Goal: Task Accomplishment & Management: Manage account settings

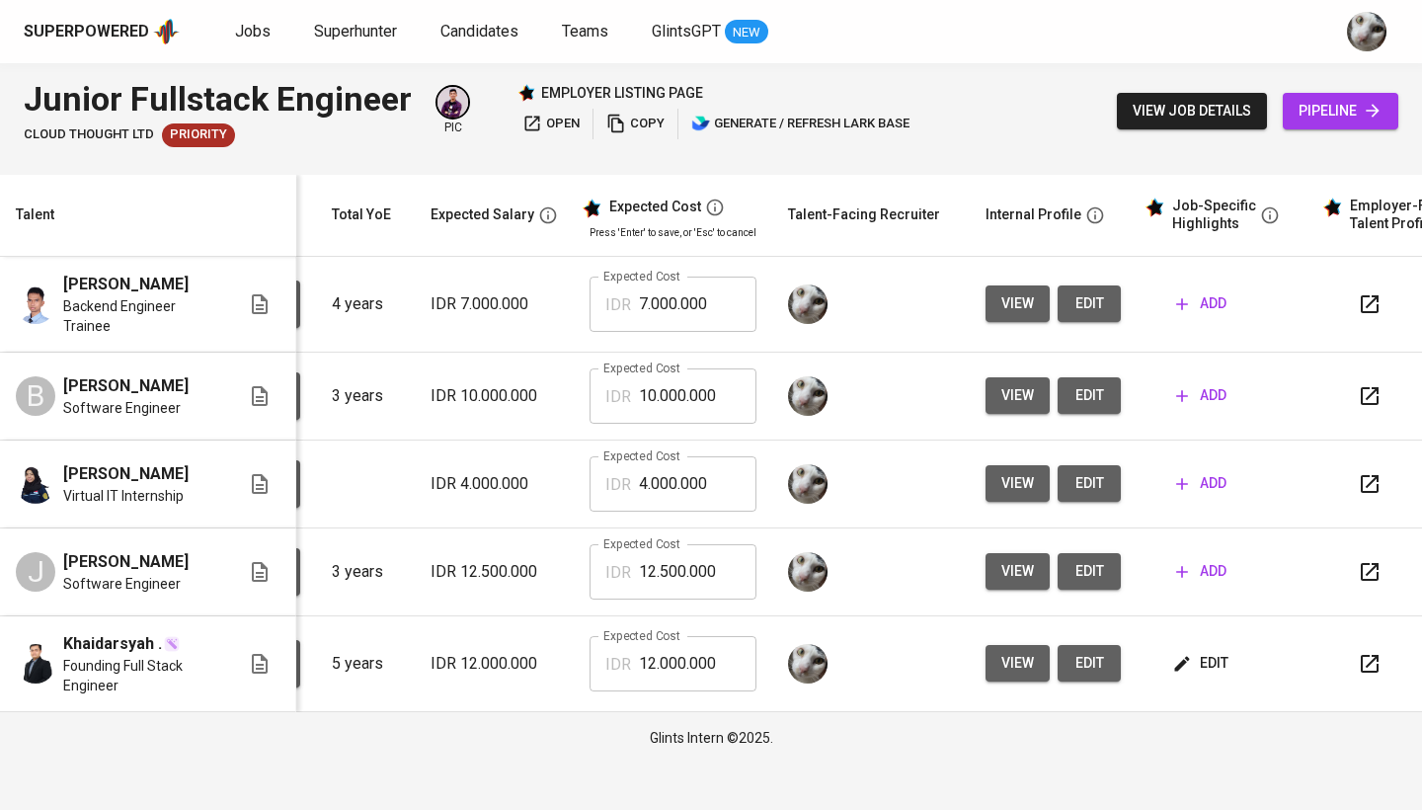
scroll to position [0, 210]
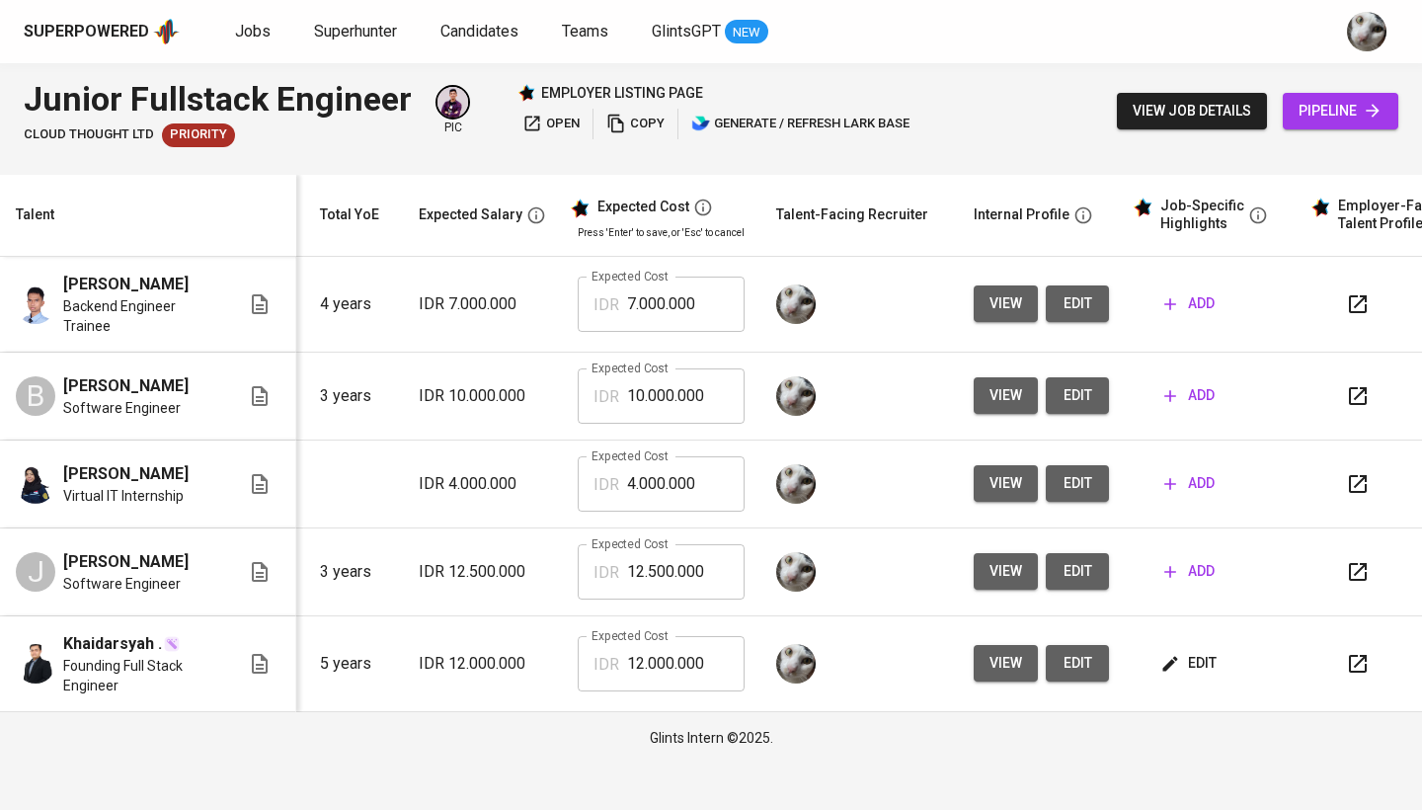
click at [1075, 583] on span "edit" at bounding box center [1077, 571] width 32 height 25
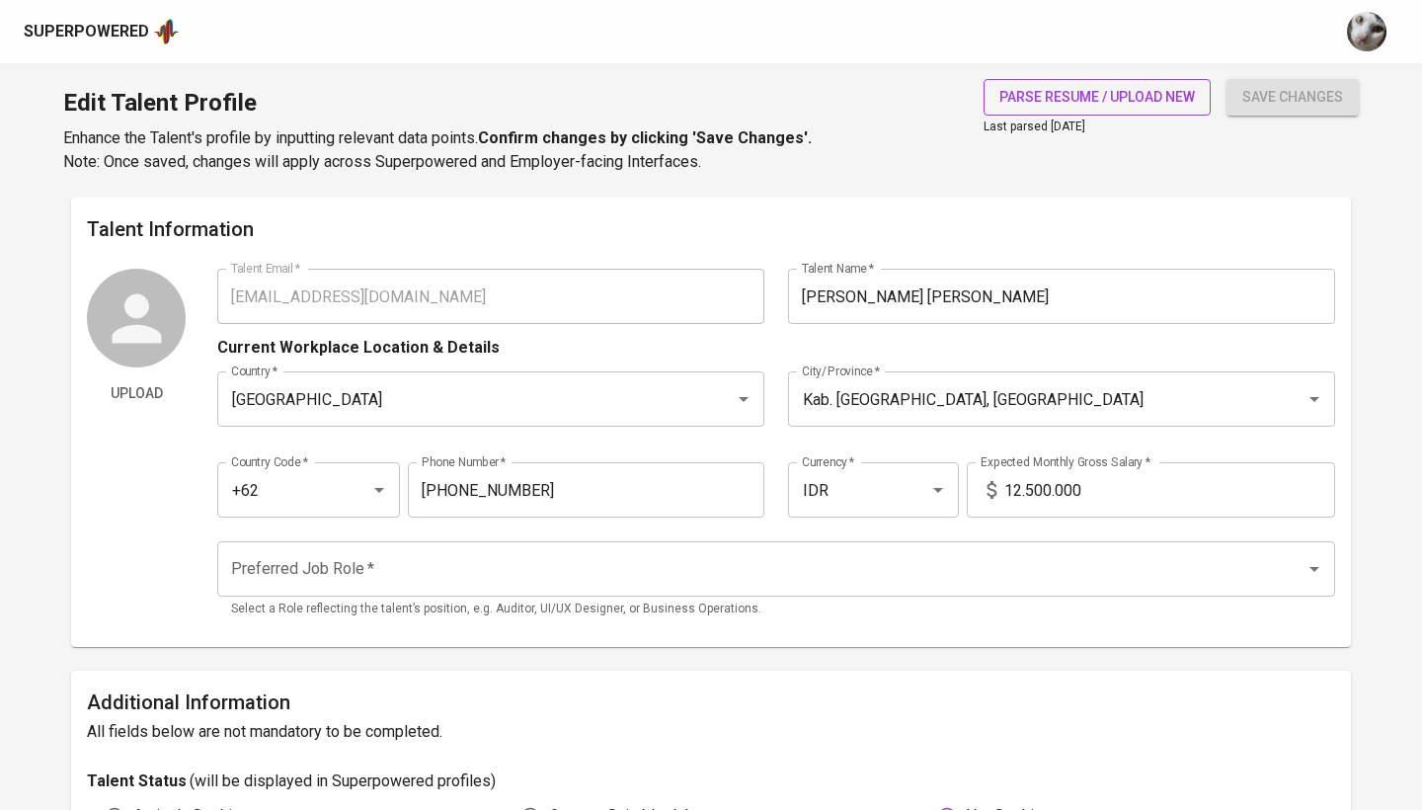
click at [1151, 100] on span "parse resume / upload new" at bounding box center [1096, 97] width 195 height 25
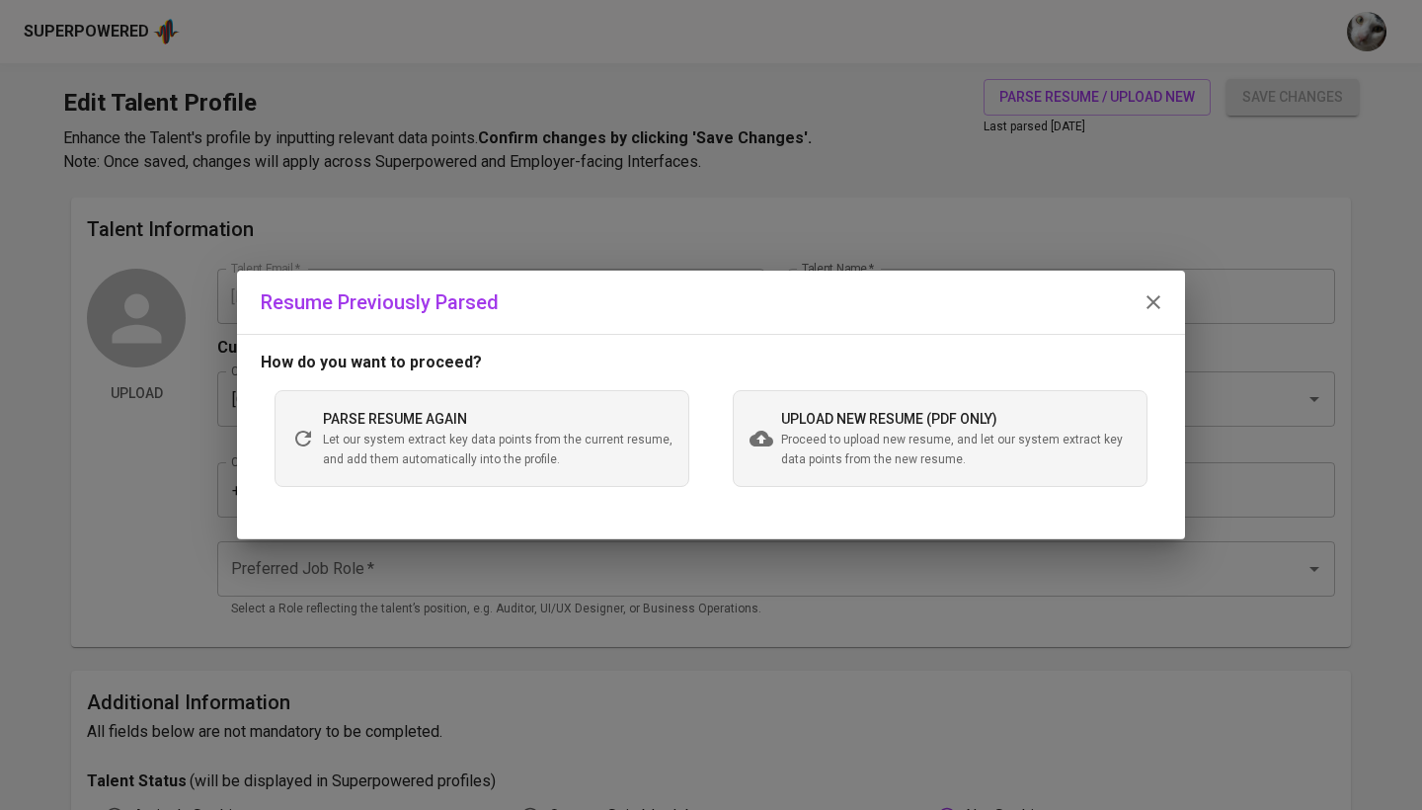
click at [851, 500] on div "How do you want to proceed? parse resume again Let our system extract key data …" at bounding box center [711, 436] width 948 height 205
click at [842, 475] on div "upload new resume (pdf only) Proceed to upload new resume, and let our system e…" at bounding box center [940, 438] width 415 height 97
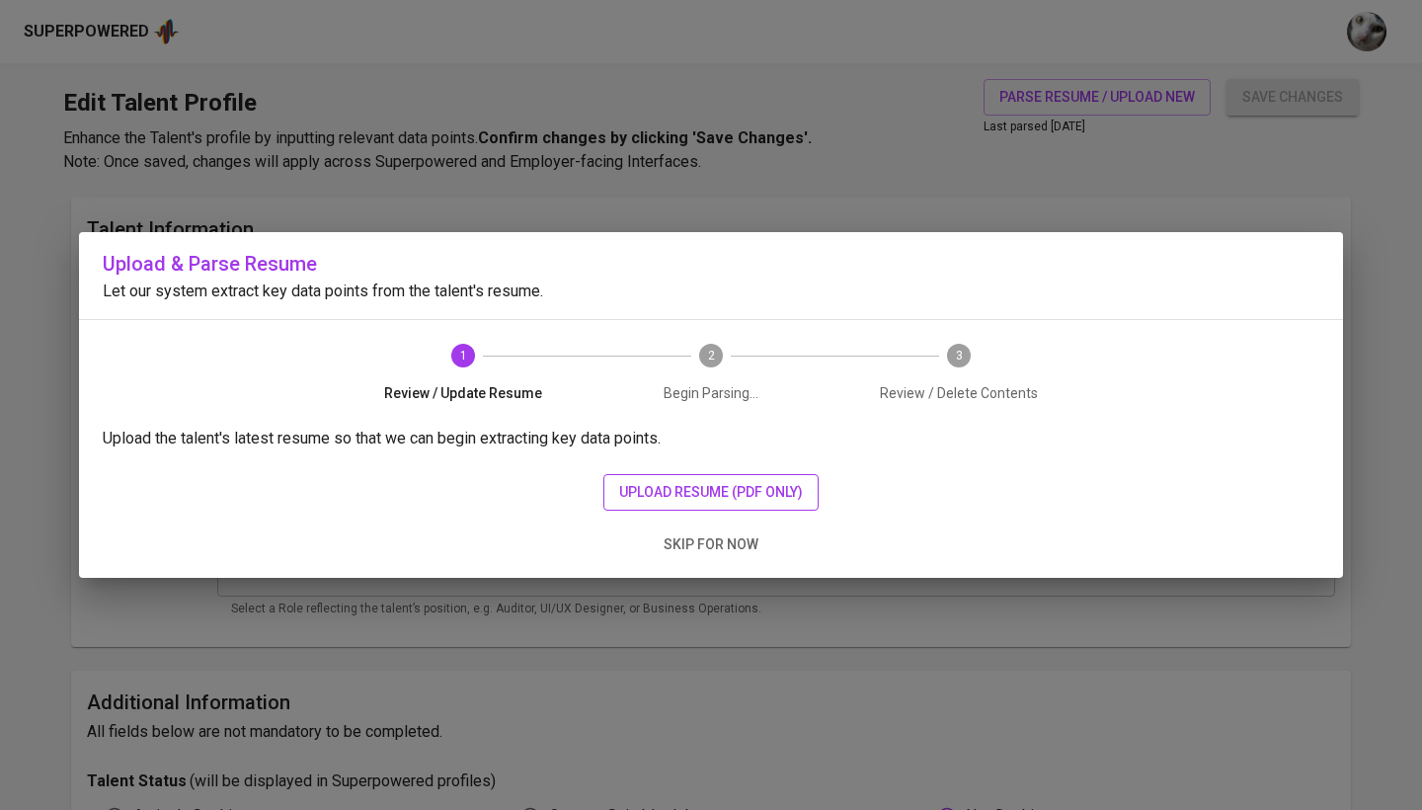
click at [719, 502] on span "upload resume (pdf only)" at bounding box center [711, 492] width 184 height 25
click at [673, 509] on button "upload resume (pdf only)" at bounding box center [710, 492] width 215 height 37
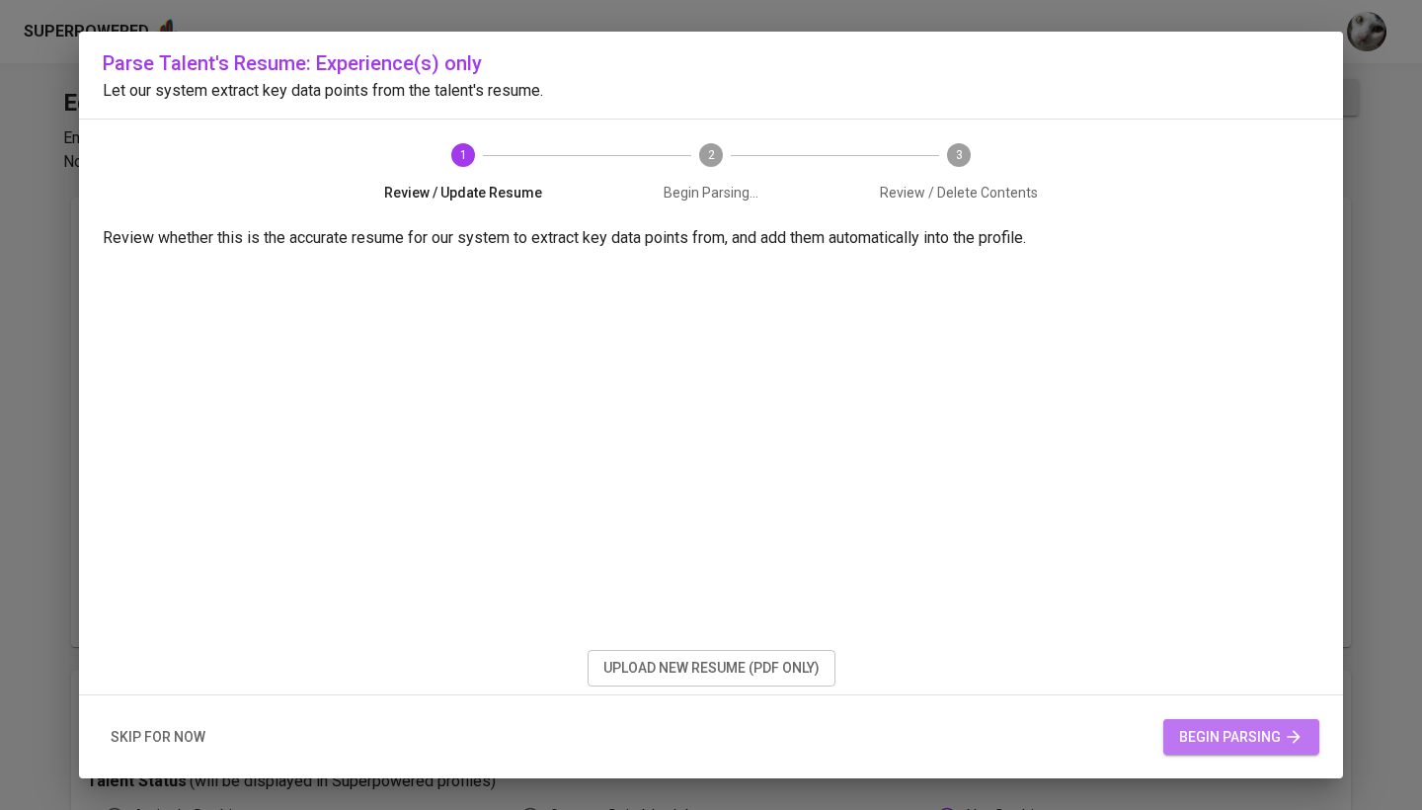
click at [1218, 726] on span "begin parsing" at bounding box center [1241, 737] width 124 height 25
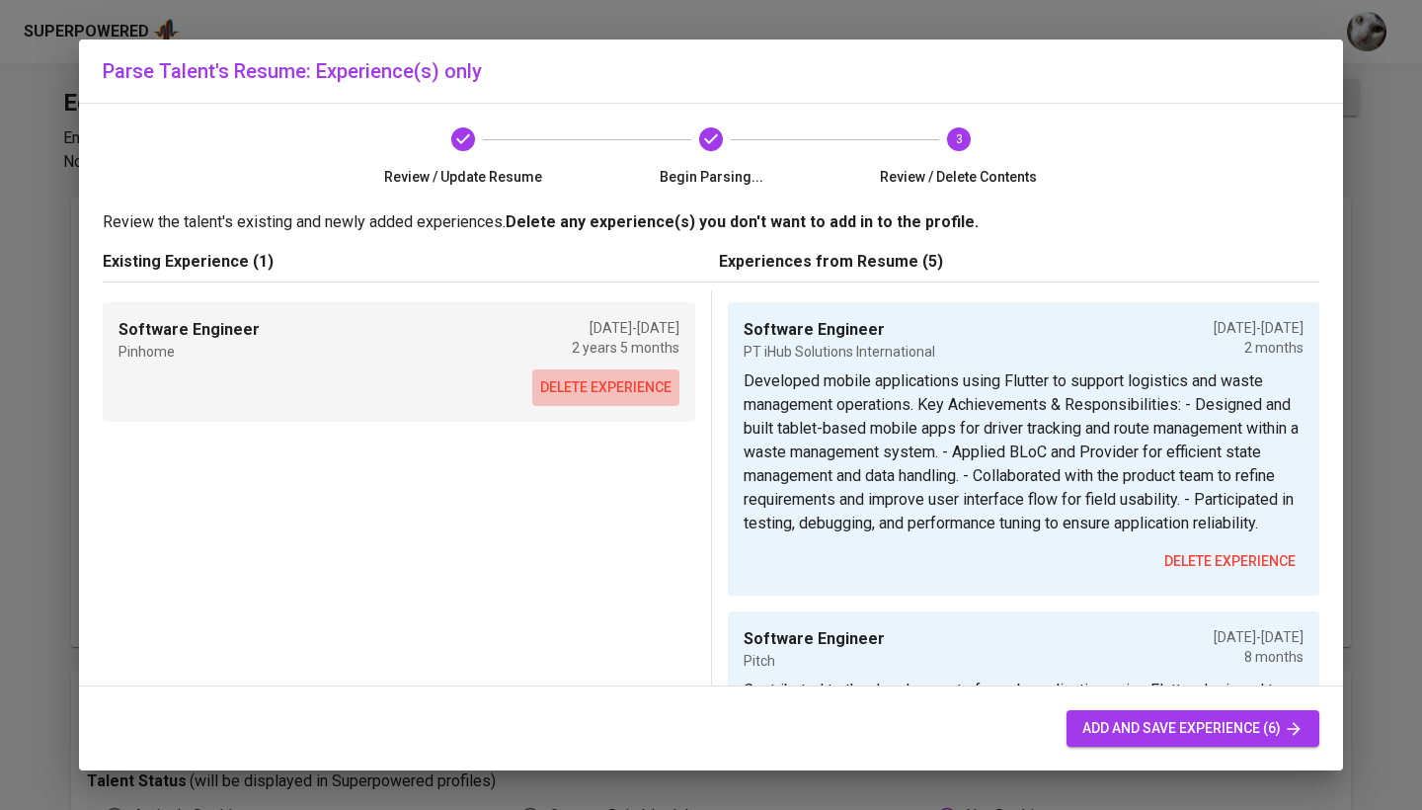
click at [641, 398] on span "delete experience" at bounding box center [605, 387] width 131 height 25
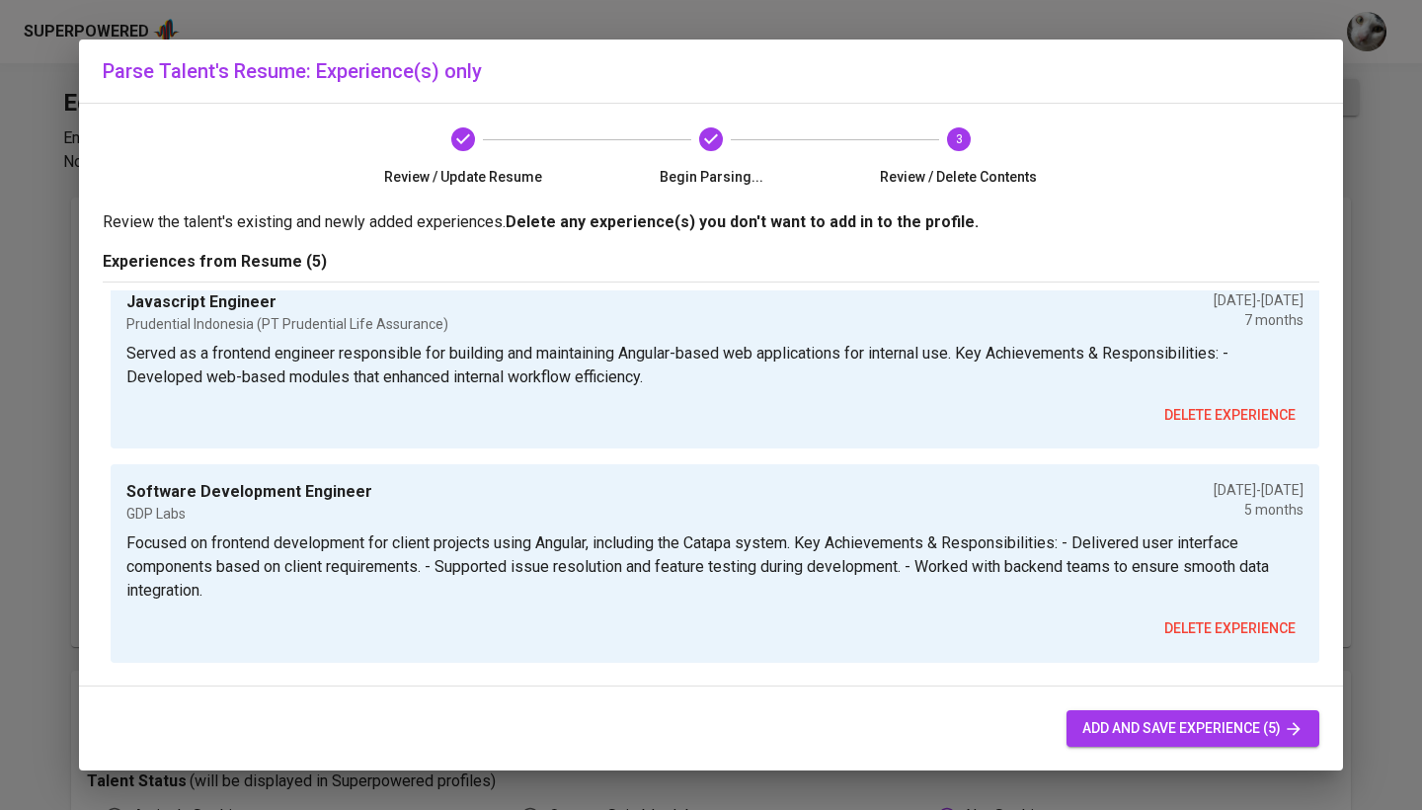
scroll to position [738, 0]
click at [1126, 742] on button "add and save experience (5)" at bounding box center [1192, 728] width 253 height 37
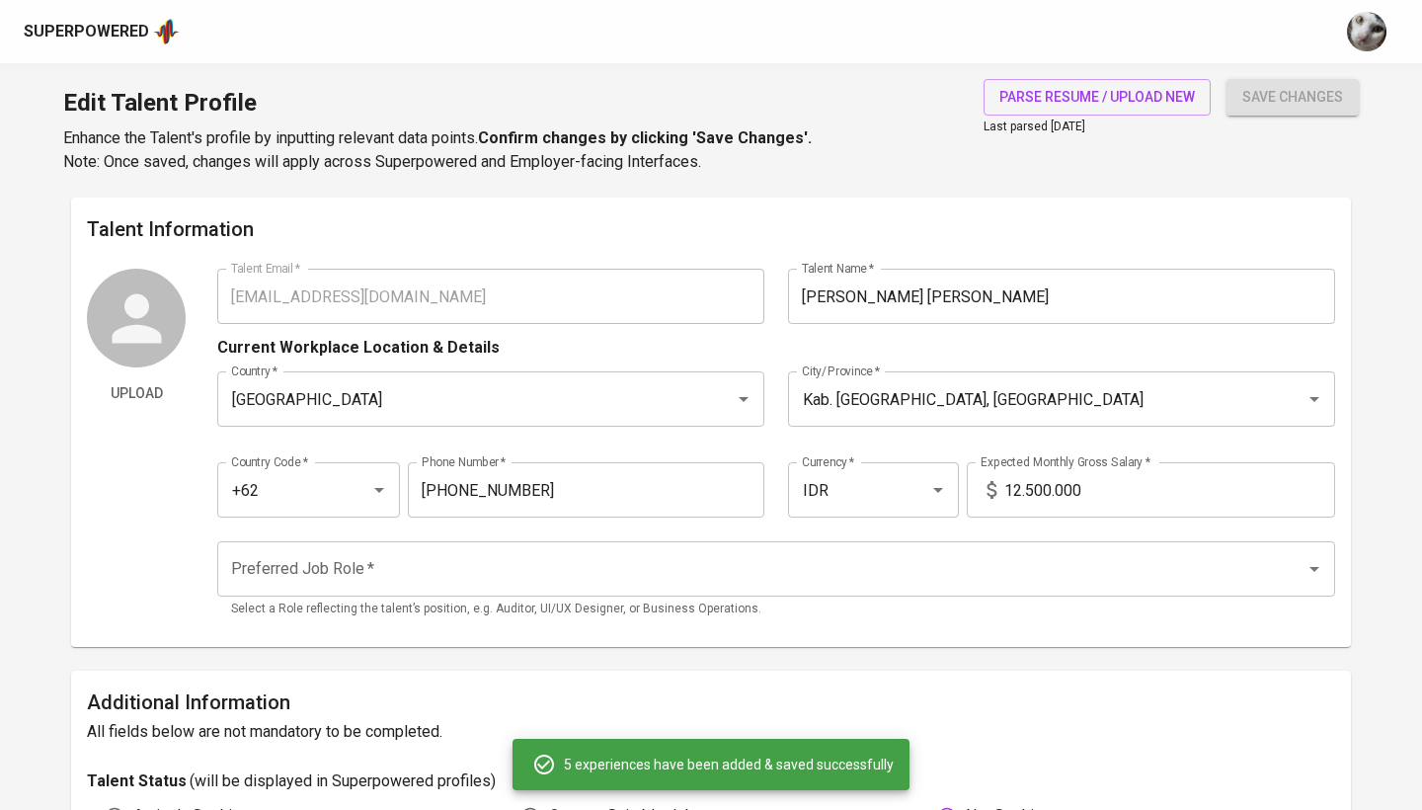
type input "PT iHub Solutions International"
type input "[DATE]"
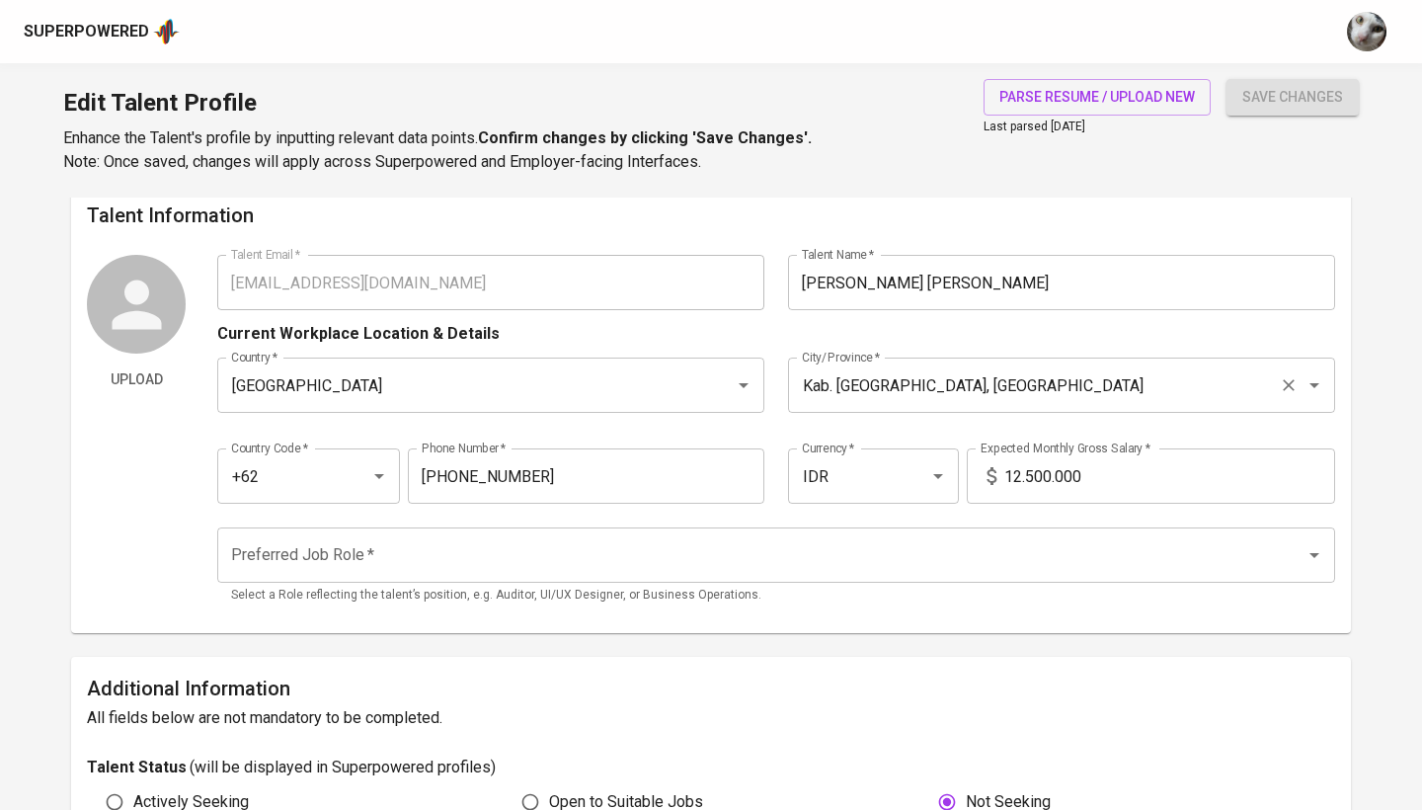
scroll to position [17, 0]
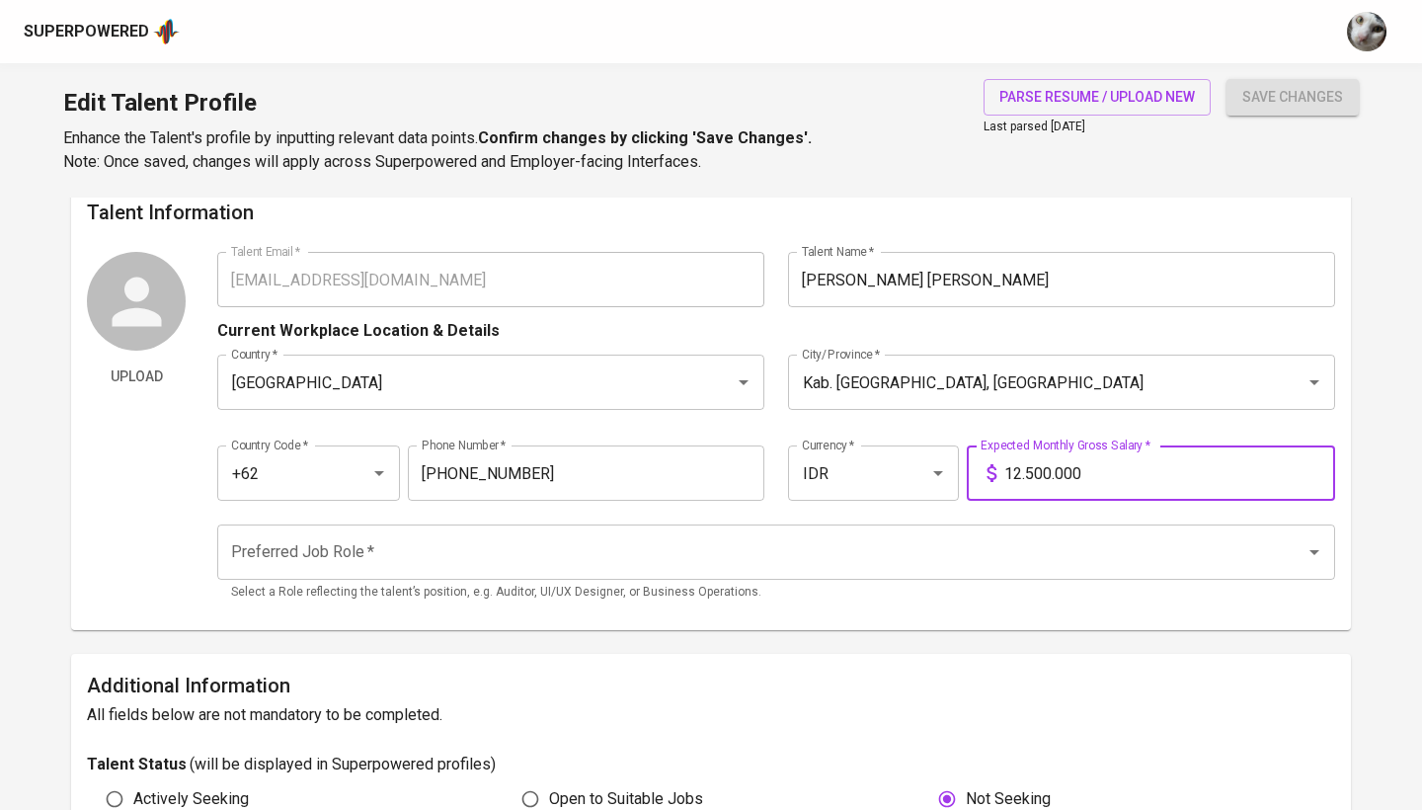
click at [1063, 462] on input "12.500.000" at bounding box center [1169, 472] width 331 height 55
type input "12.000.000"
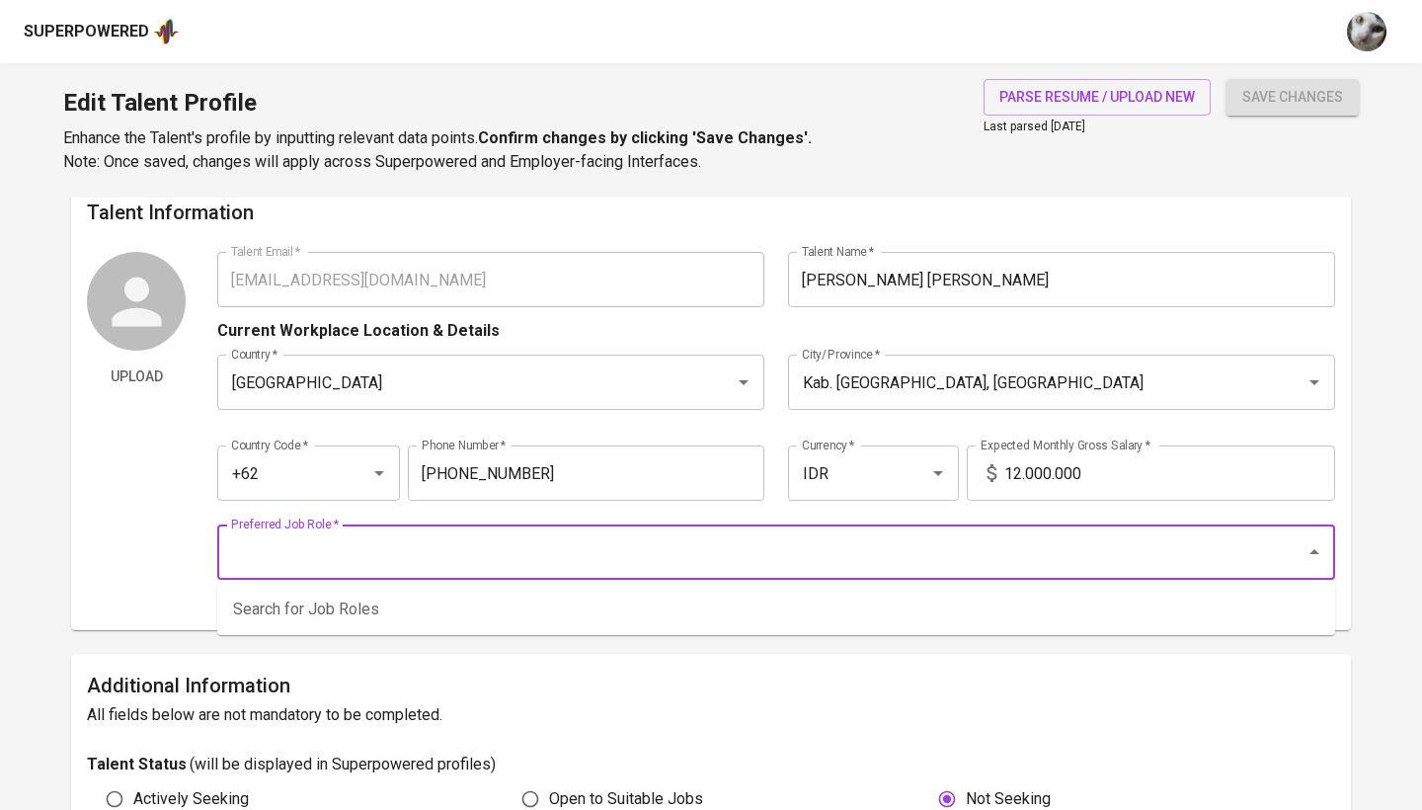
click at [679, 565] on input "Preferred Job Role   *" at bounding box center [748, 552] width 1044 height 38
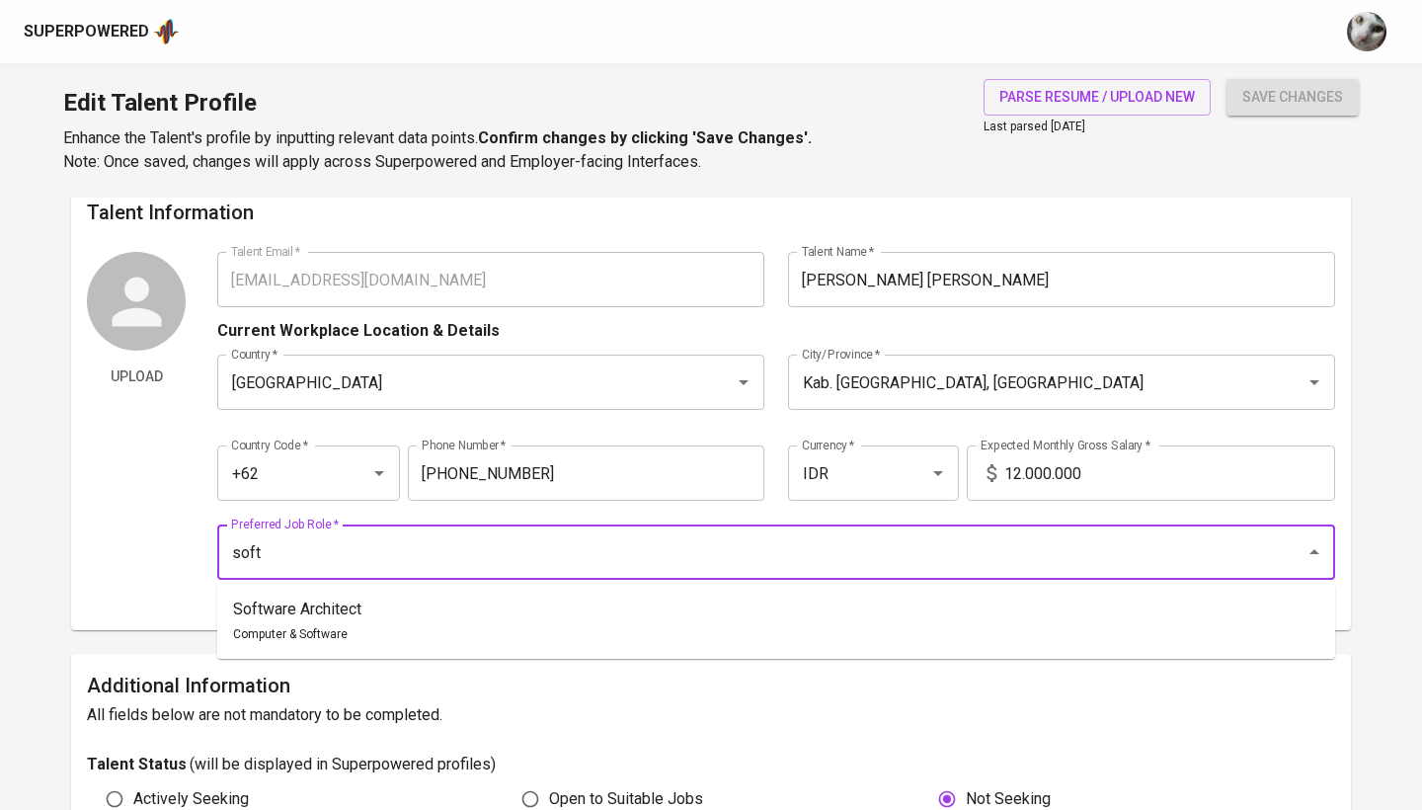
click at [667, 619] on li "Software Architect Computer & Software" at bounding box center [776, 620] width 1118 height 59
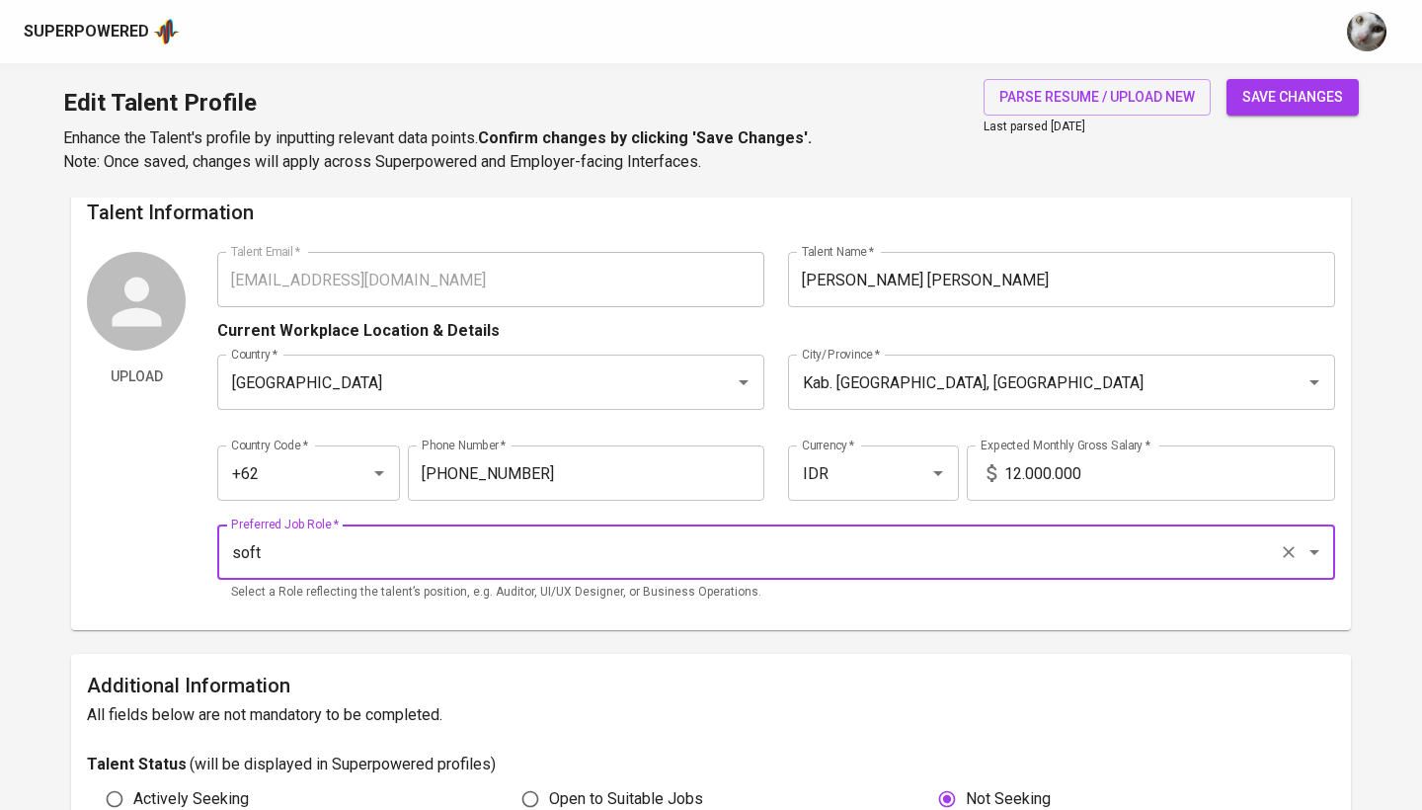
type input "Software Architect"
click at [1302, 103] on span "save changes" at bounding box center [1292, 97] width 101 height 25
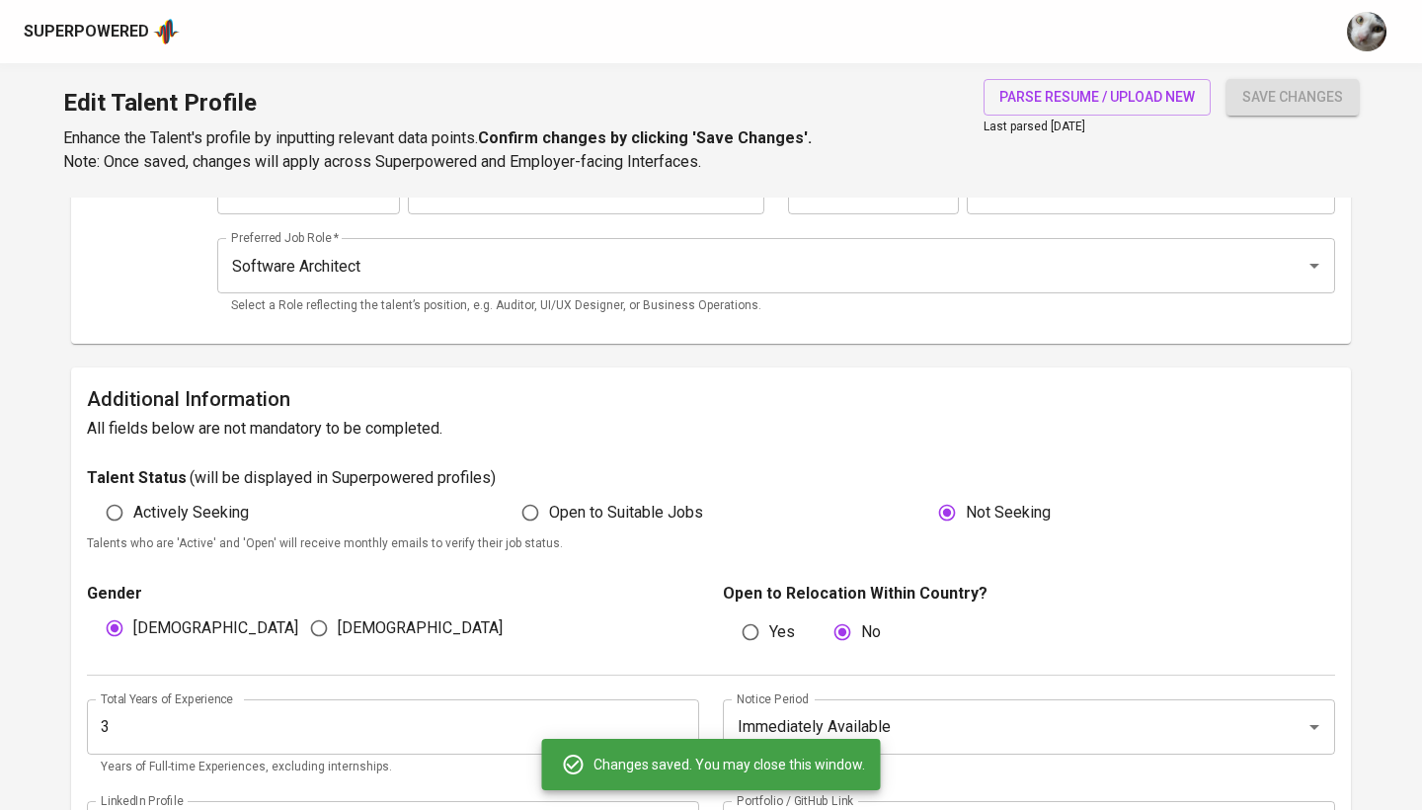
scroll to position [333, 0]
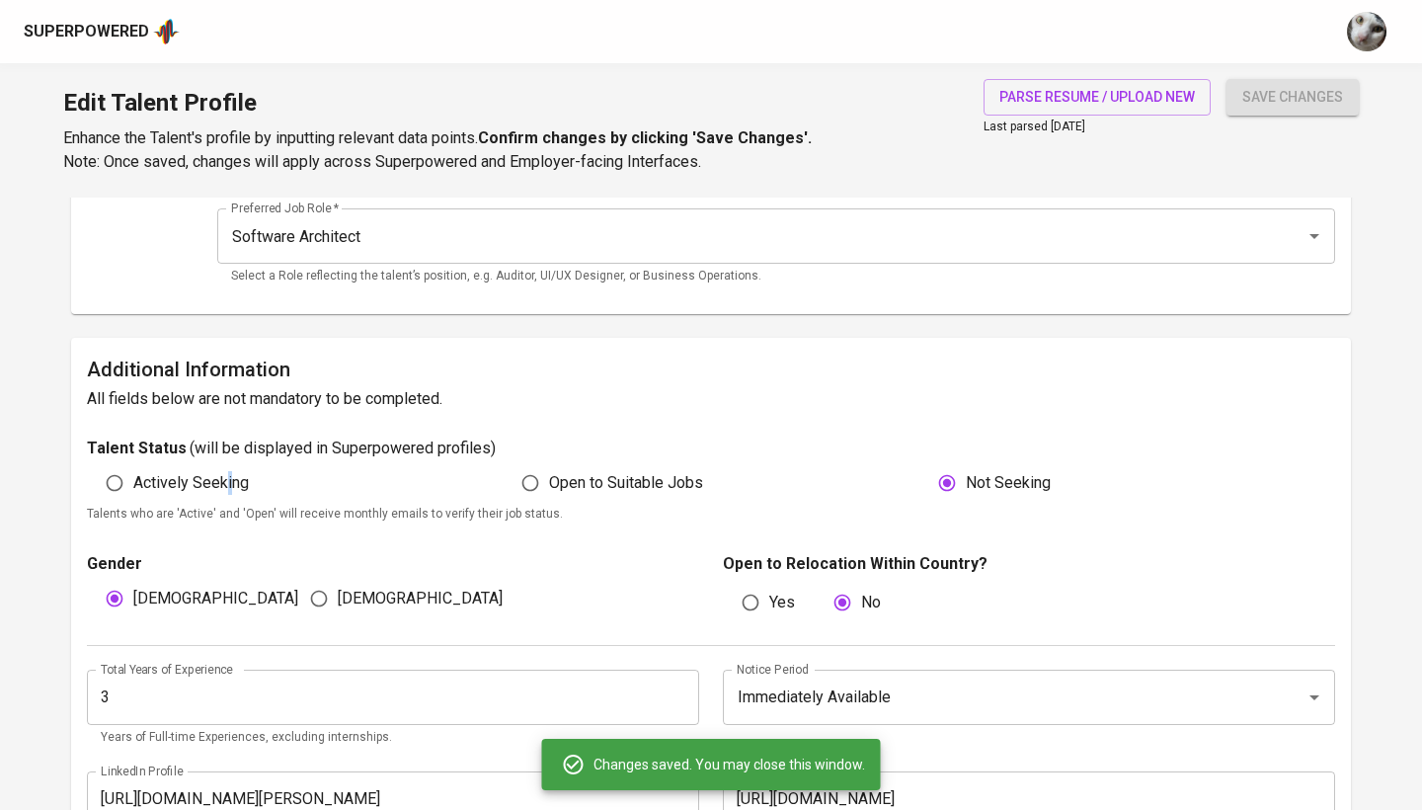
click at [228, 475] on span "Actively Seeking" at bounding box center [191, 483] width 116 height 24
click at [133, 475] on input "Actively Seeking" at bounding box center [115, 483] width 38 height 38
radio input "true"
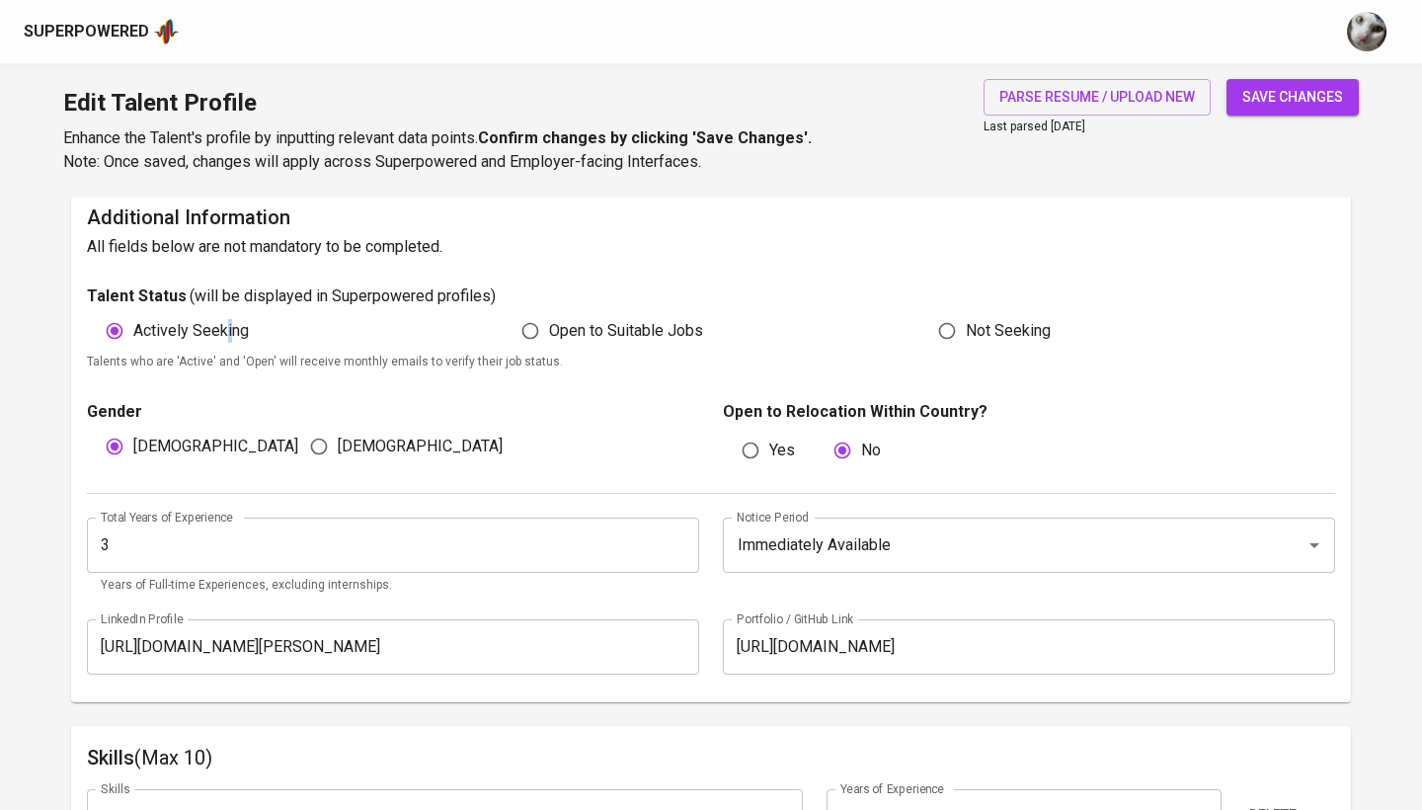
scroll to position [443, 0]
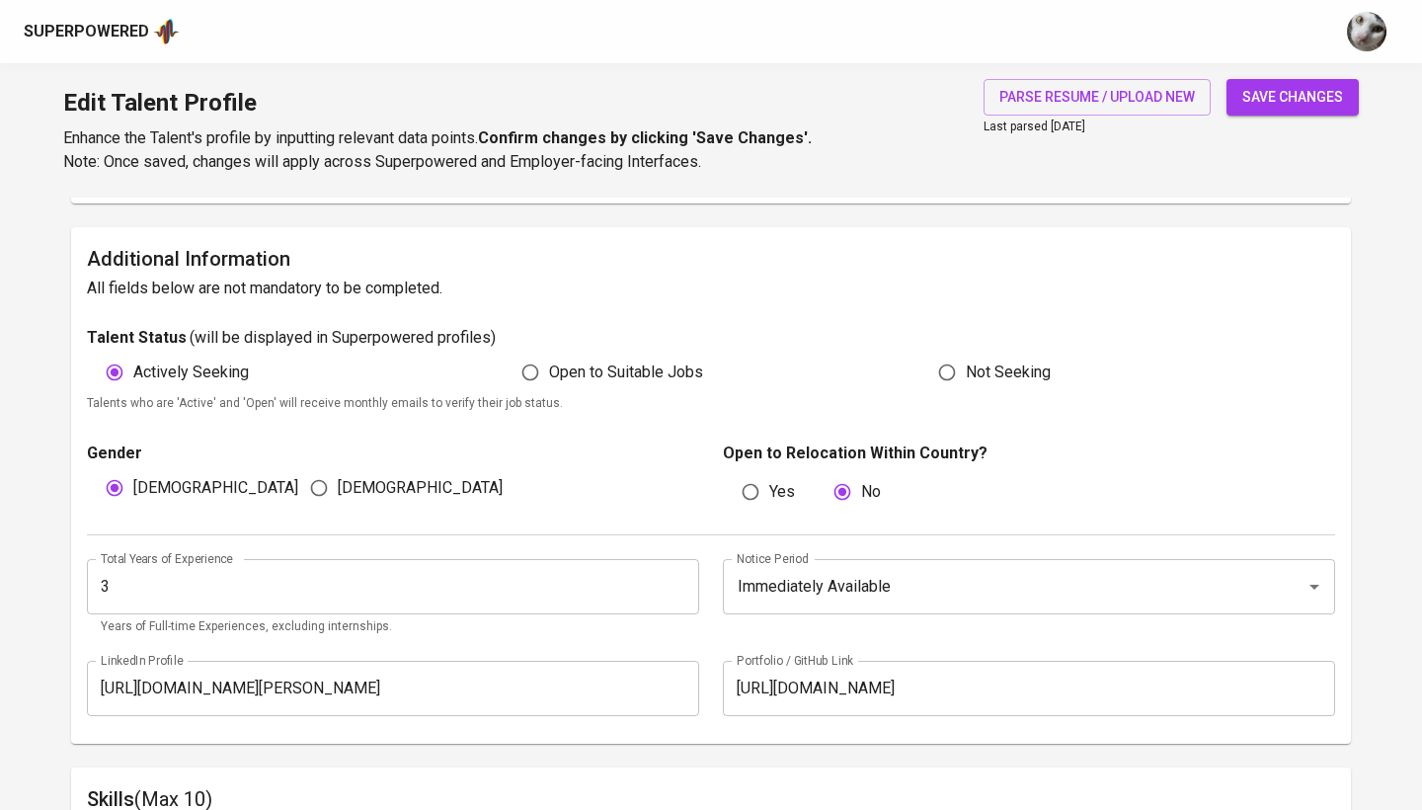
click at [317, 576] on input "3" at bounding box center [393, 586] width 612 height 55
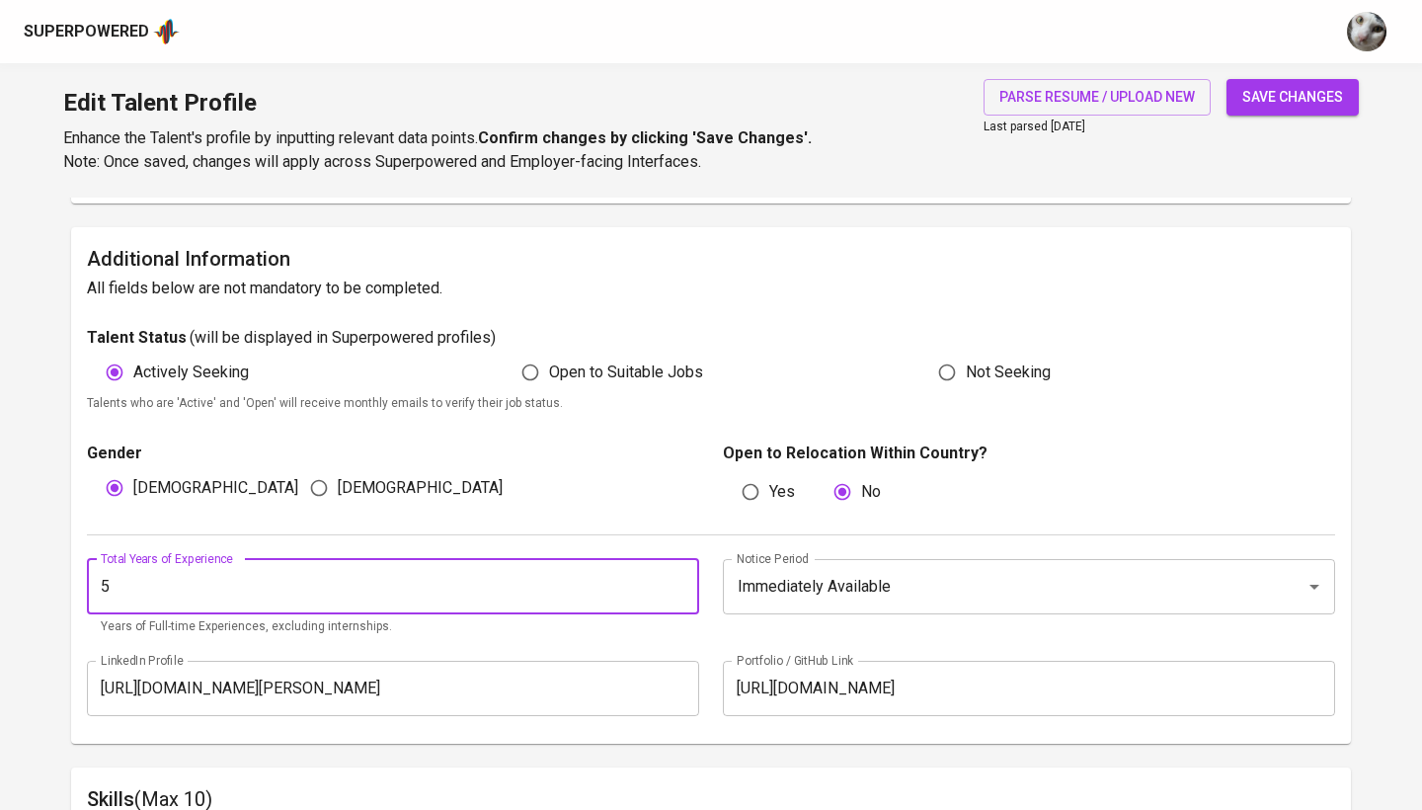
type input "5"
click at [1272, 107] on span "save changes" at bounding box center [1292, 97] width 101 height 25
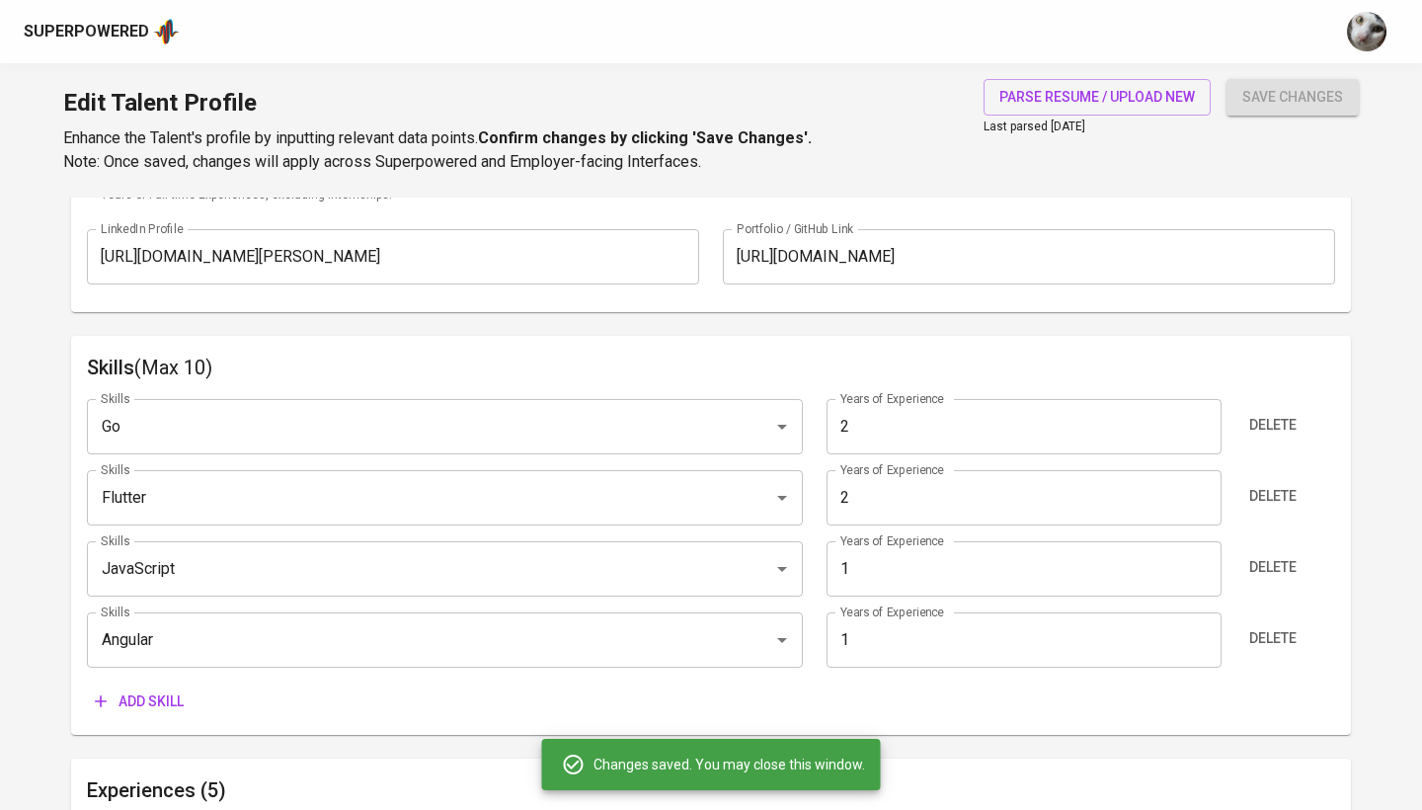
scroll to position [875, 0]
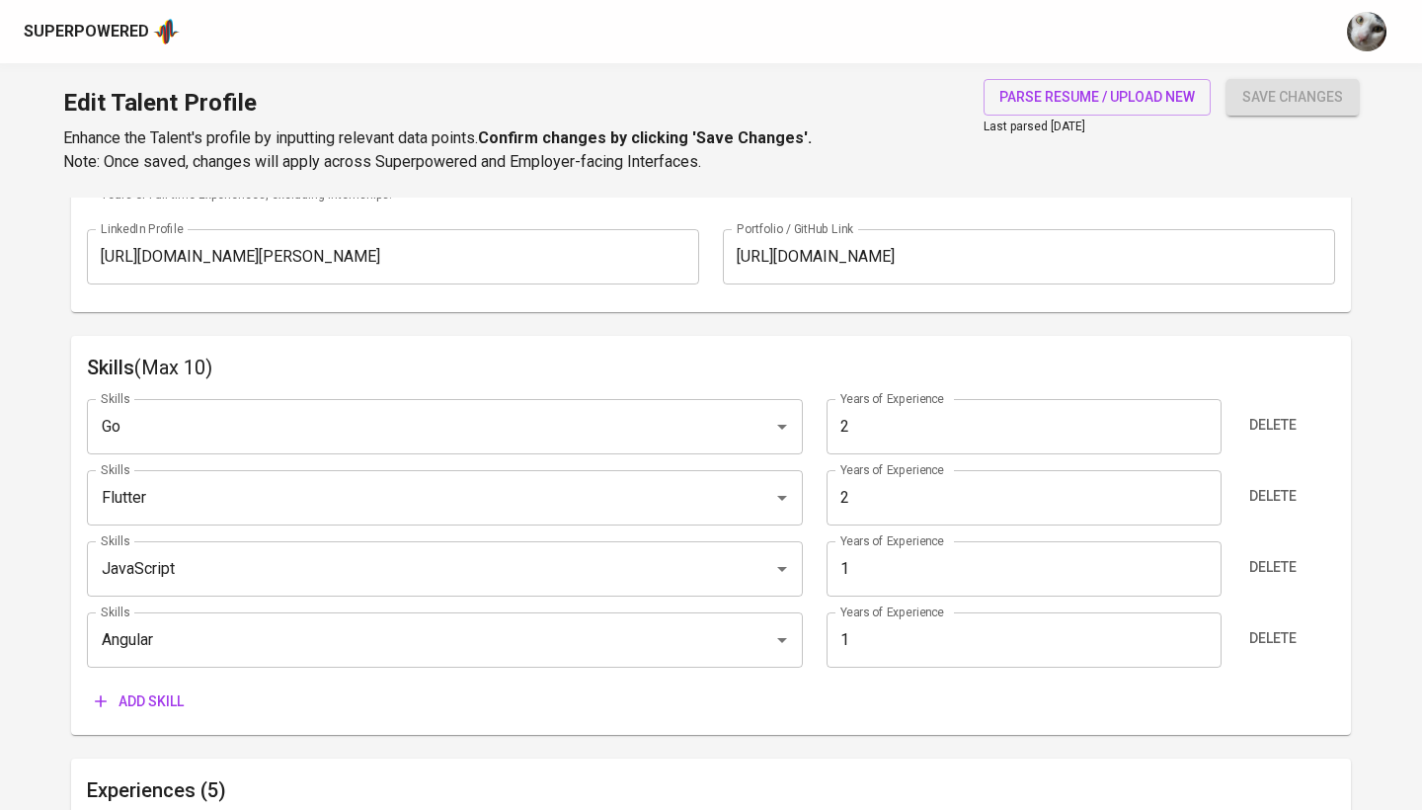
click at [530, 261] on input "https://www.linkedin.com/in/jhon-harry-tampubolon/" at bounding box center [393, 256] width 612 height 55
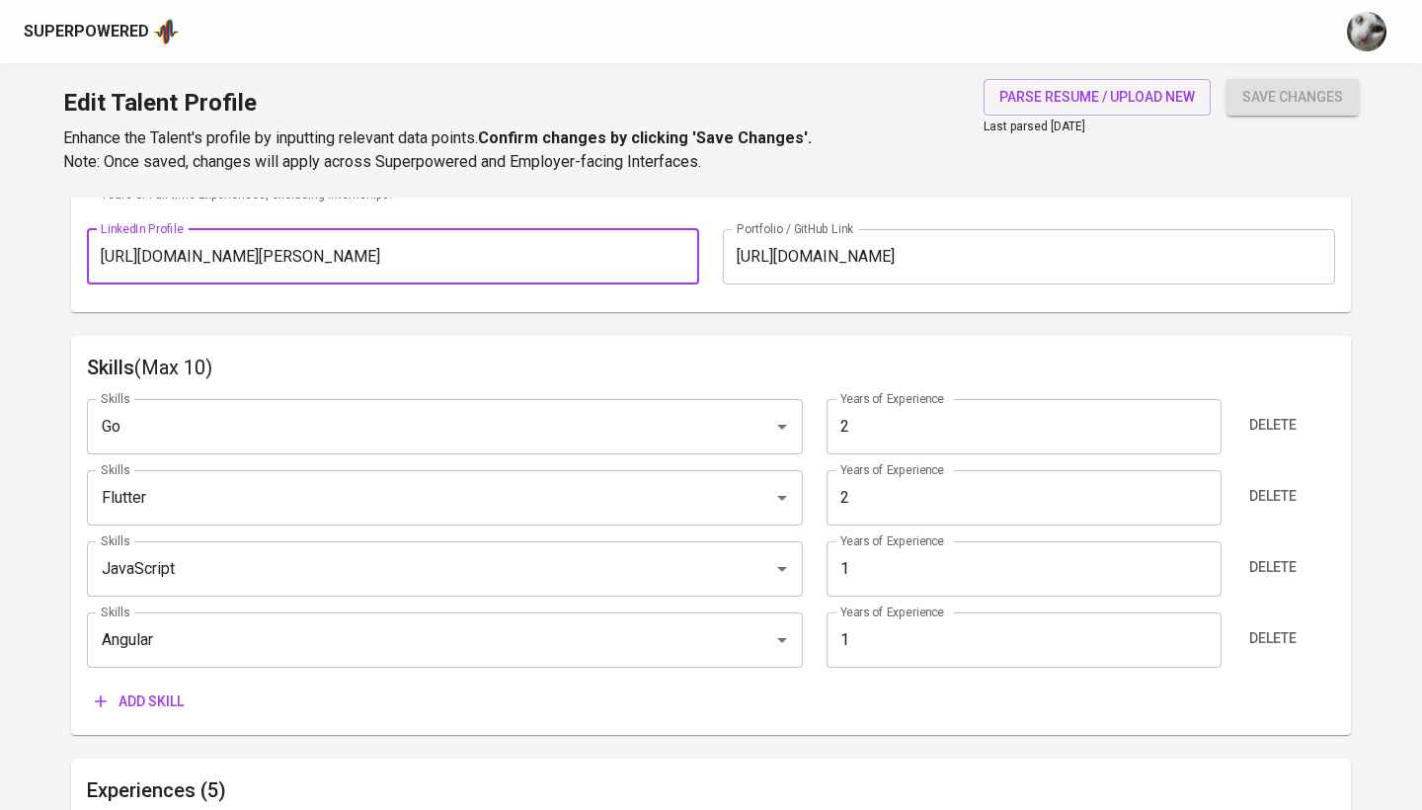
click at [530, 261] on input "https://www.linkedin.com/in/jhon-harry-tampubolon/" at bounding box center [393, 256] width 612 height 55
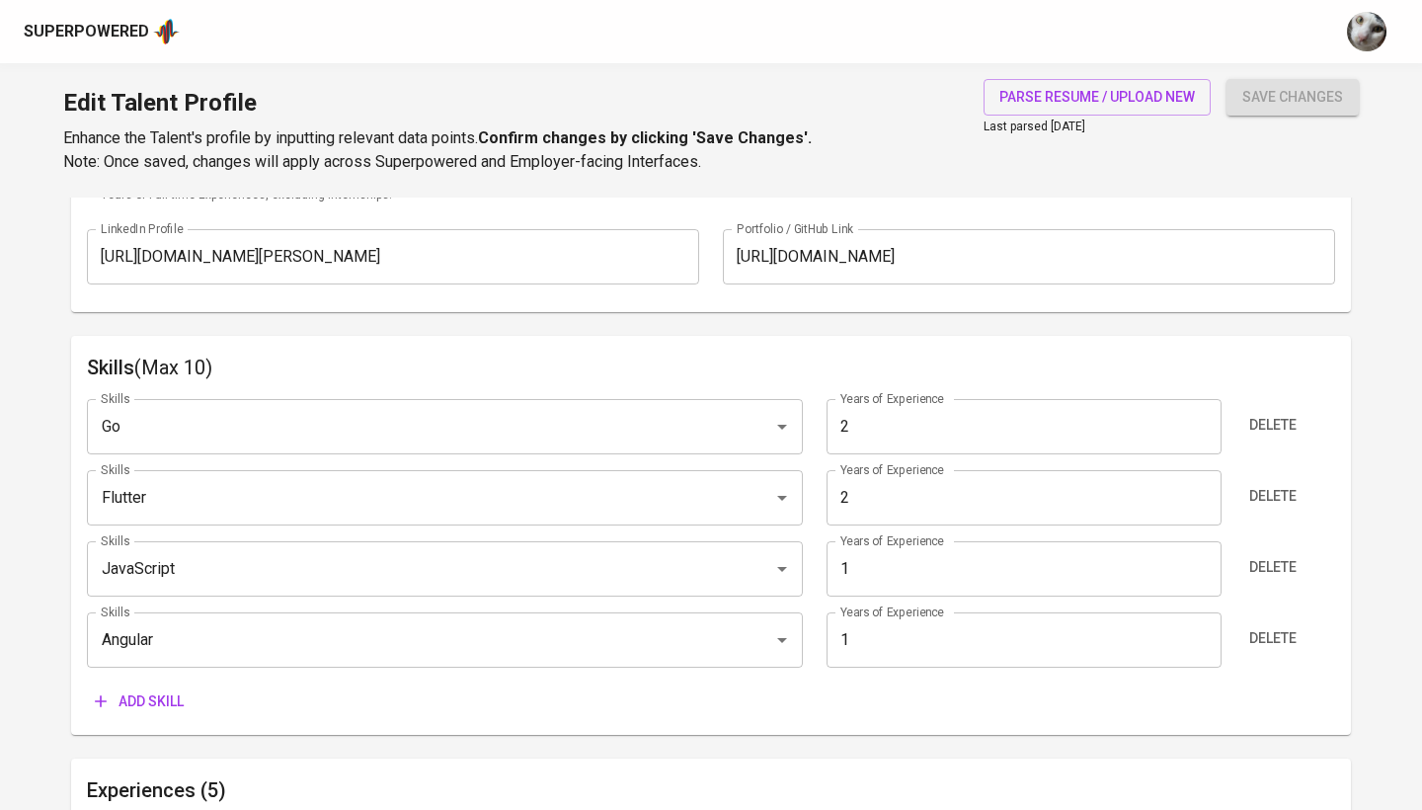
click at [621, 260] on input "https://www.linkedin.com/in/jhon-harry-tampubolon/" at bounding box center [393, 256] width 612 height 55
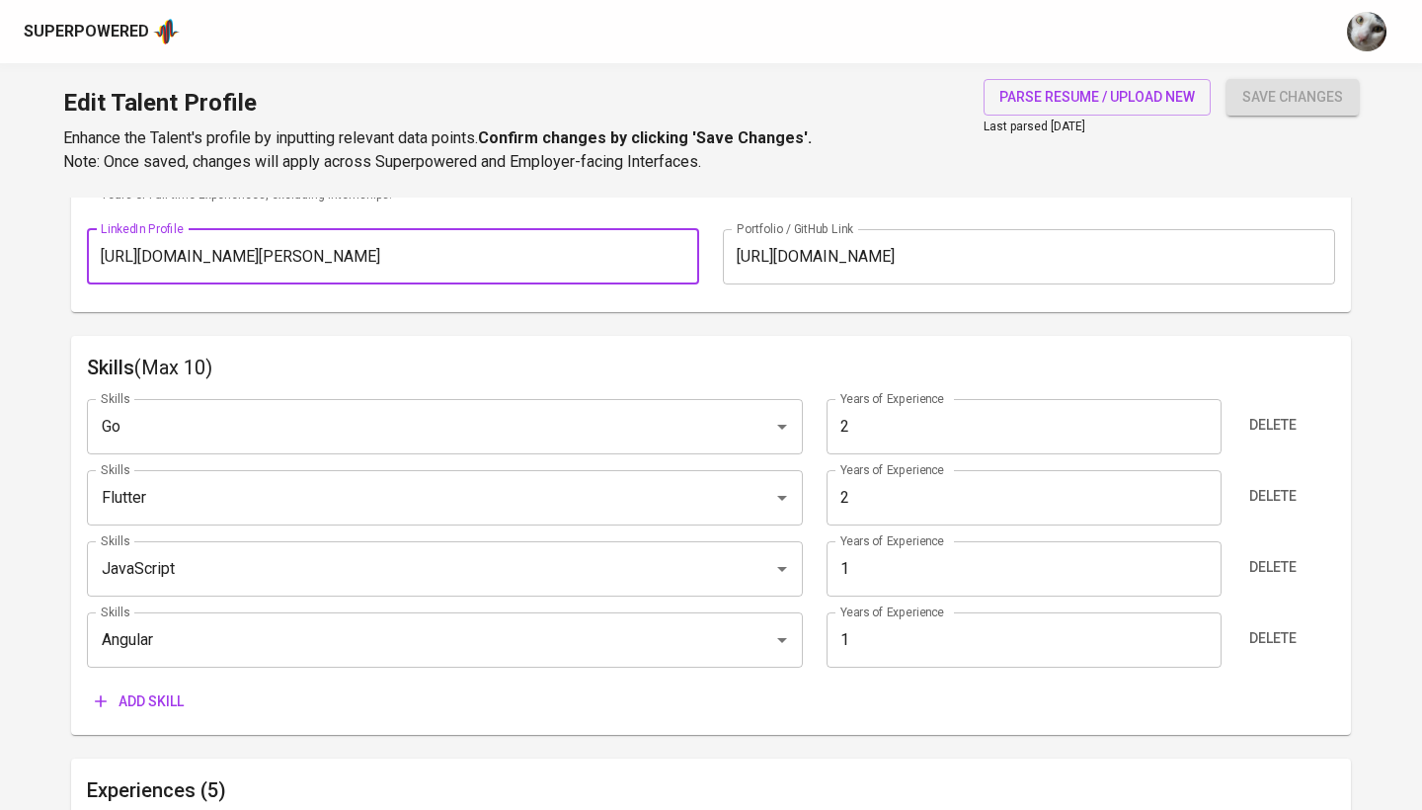
click at [621, 260] on input "https://www.linkedin.com/in/jhon-harry-tampubolon/" at bounding box center [393, 256] width 612 height 55
click at [1316, 104] on span "save changes" at bounding box center [1292, 97] width 101 height 25
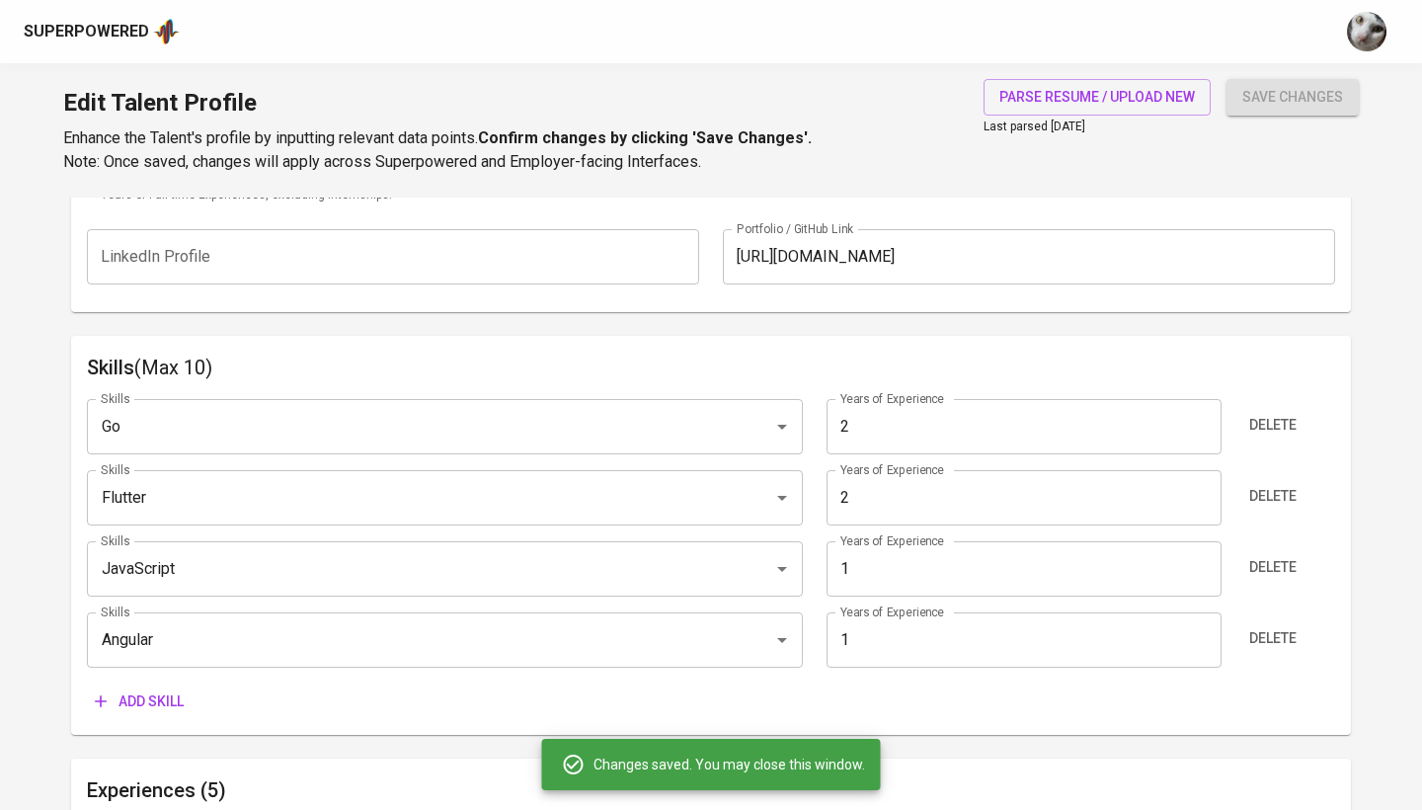
click at [818, 336] on div "Skills (Max 10) Skills Go Skills Years of Experience 2 Years of Experience Dele…" at bounding box center [710, 536] width 1279 height 400
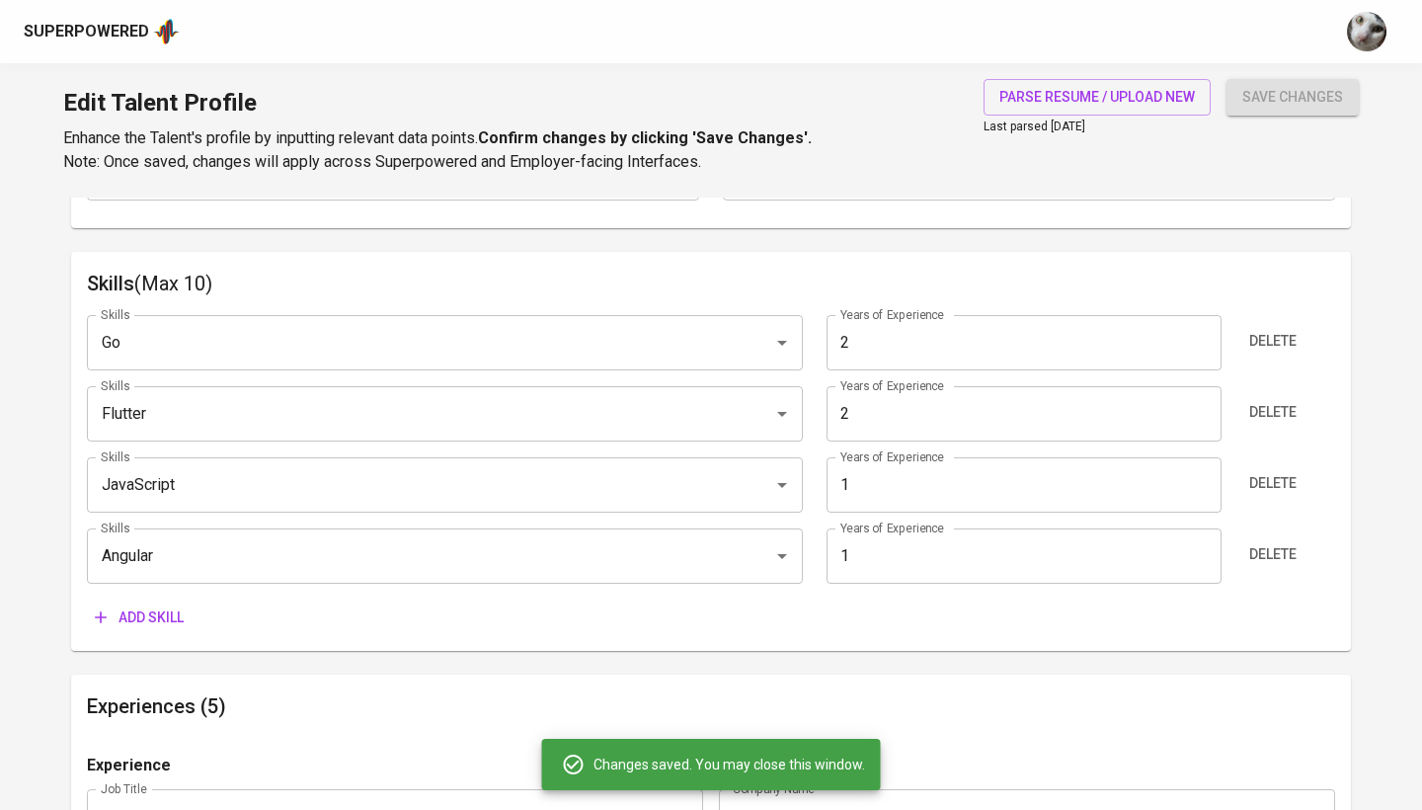
scroll to position [973, 0]
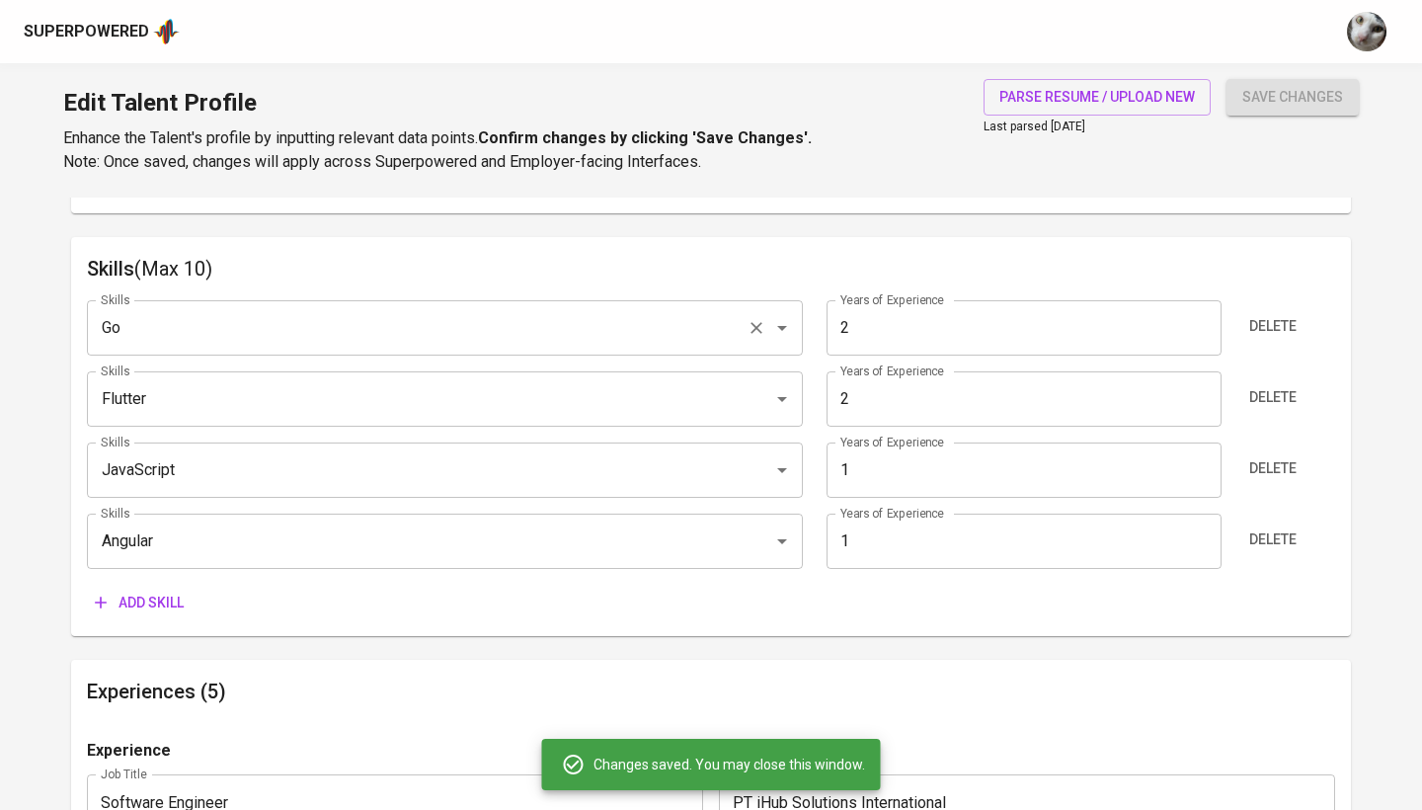
click at [469, 320] on input "Go" at bounding box center [417, 328] width 643 height 38
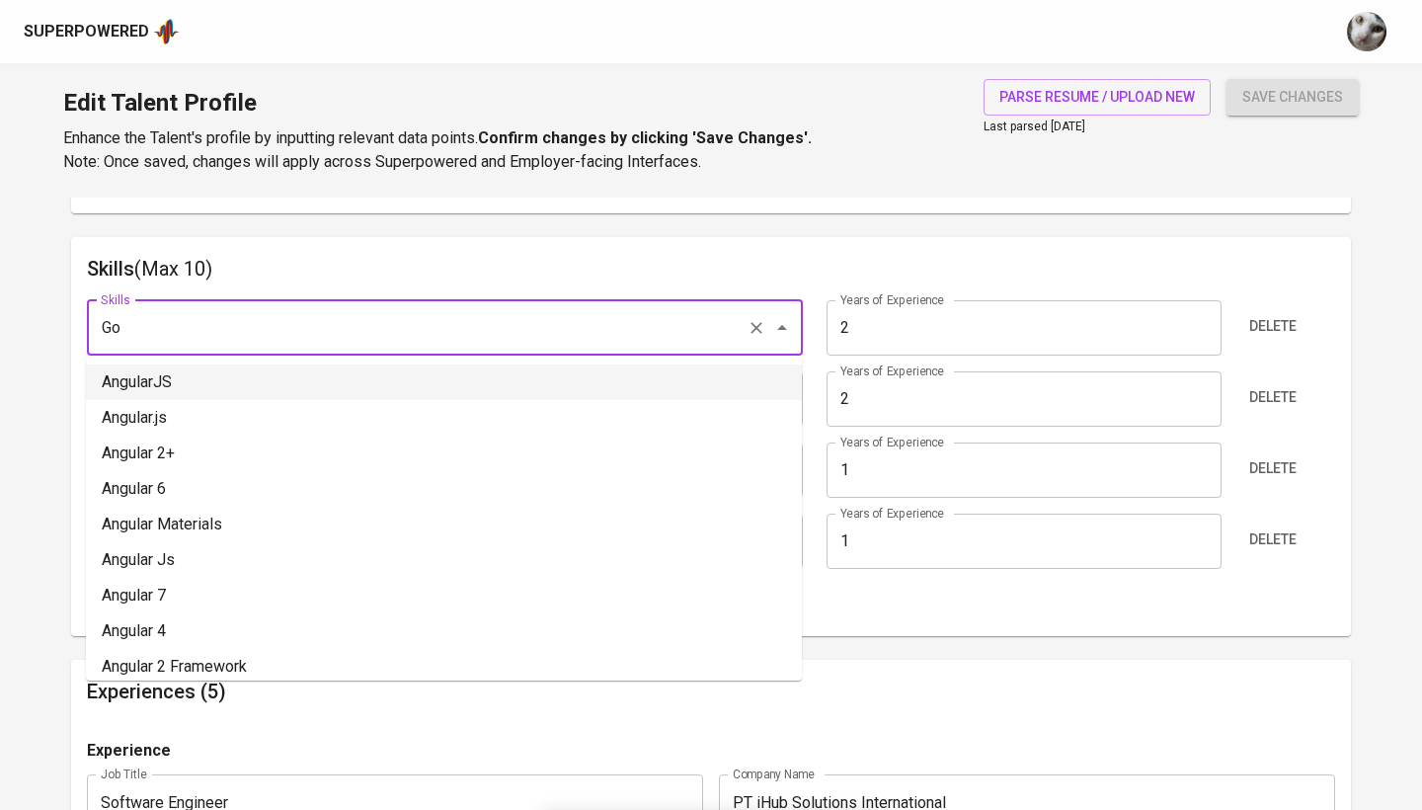
click at [939, 400] on input "2" at bounding box center [1023, 398] width 394 height 55
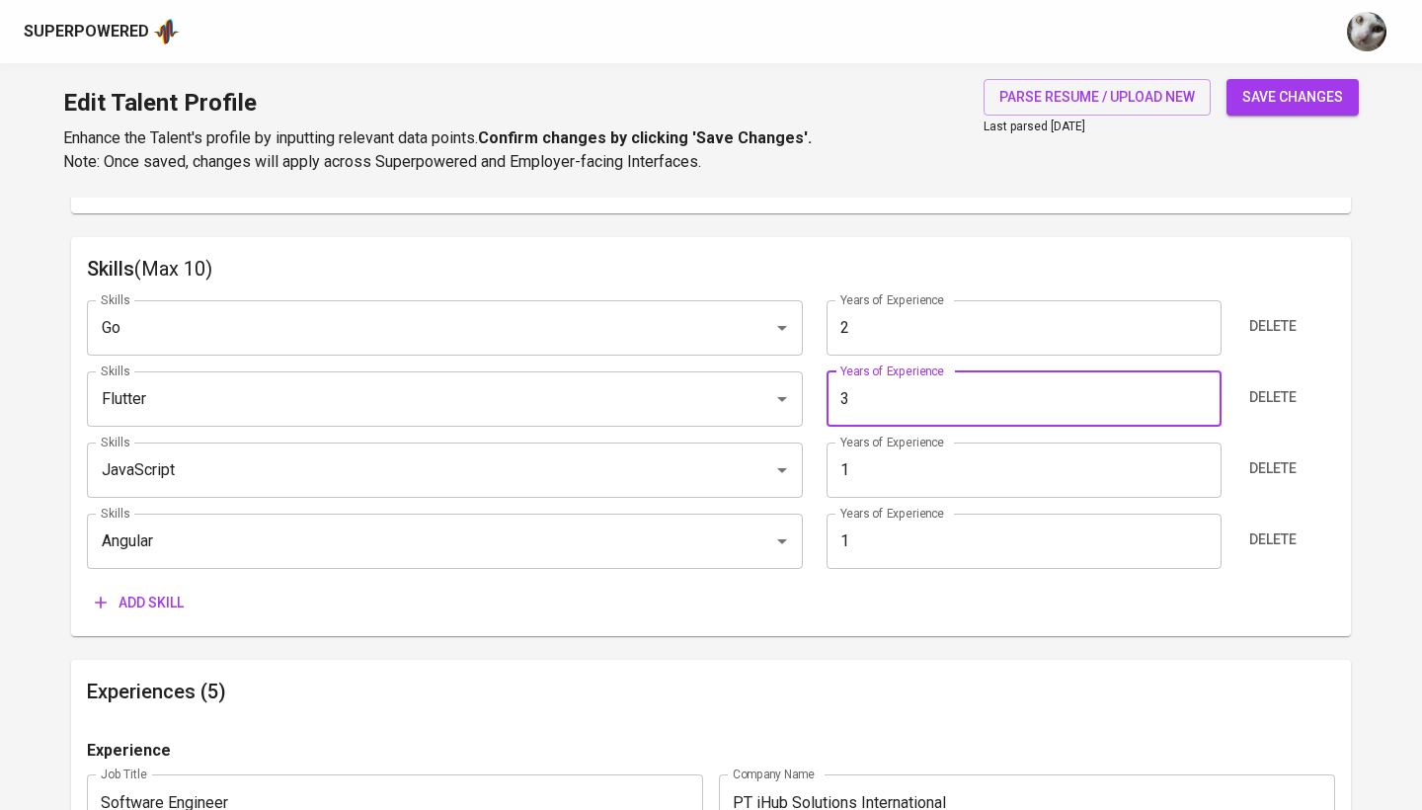
type input "3"
click at [949, 528] on input "1" at bounding box center [1023, 540] width 394 height 55
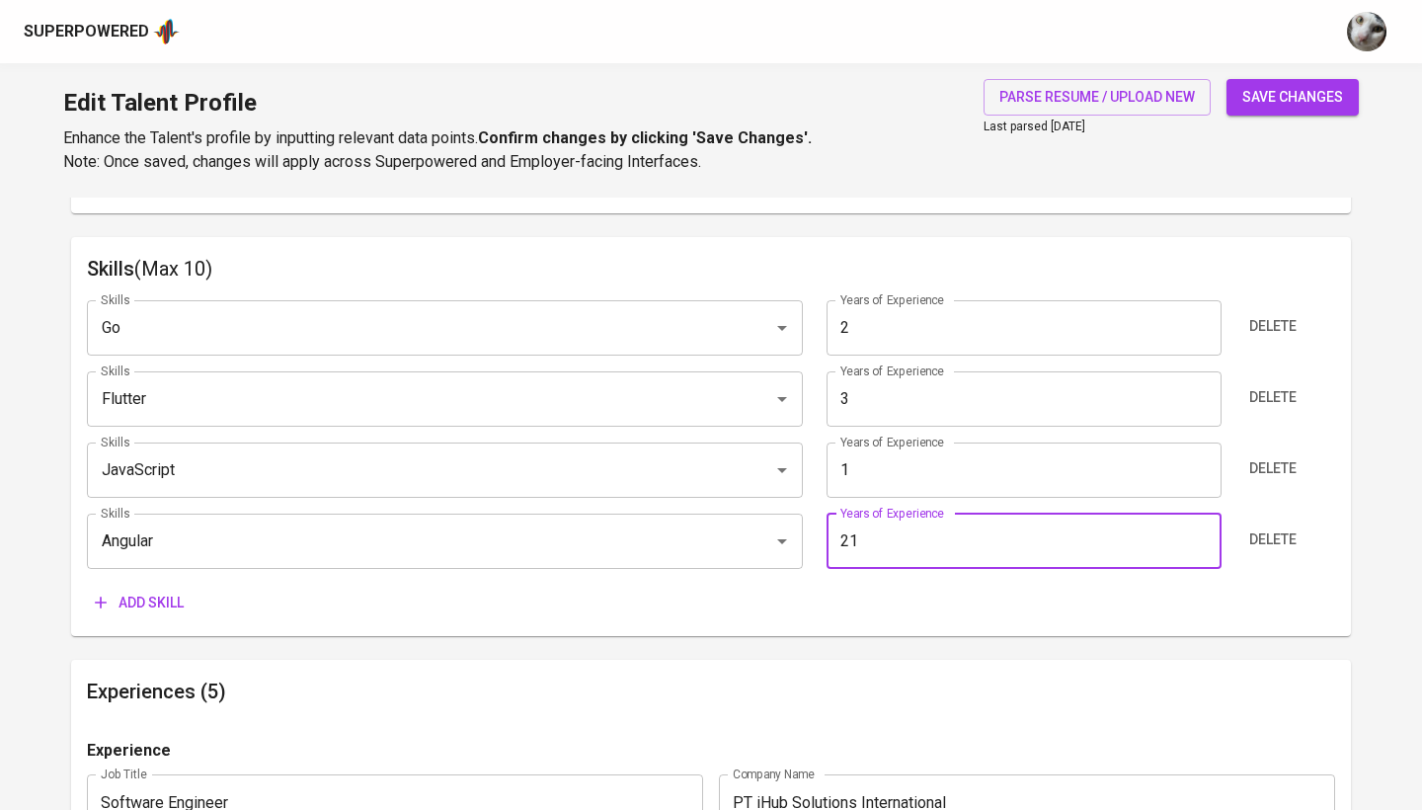
type input "1"
type input "2"
click at [932, 451] on input "1" at bounding box center [1023, 469] width 394 height 55
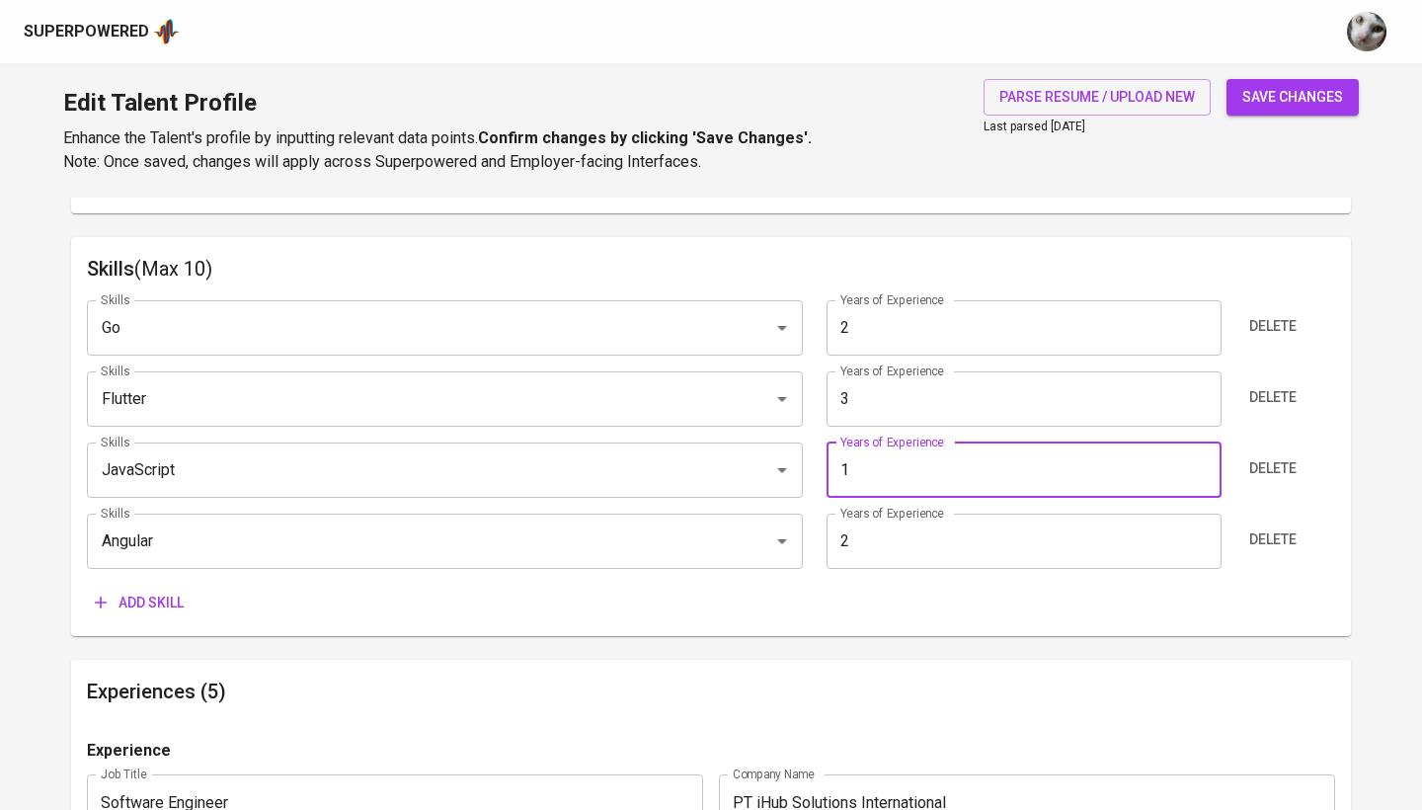
click at [938, 463] on input "1" at bounding box center [1023, 469] width 394 height 55
type input "2"
click at [149, 593] on span "Add skill" at bounding box center [139, 602] width 89 height 25
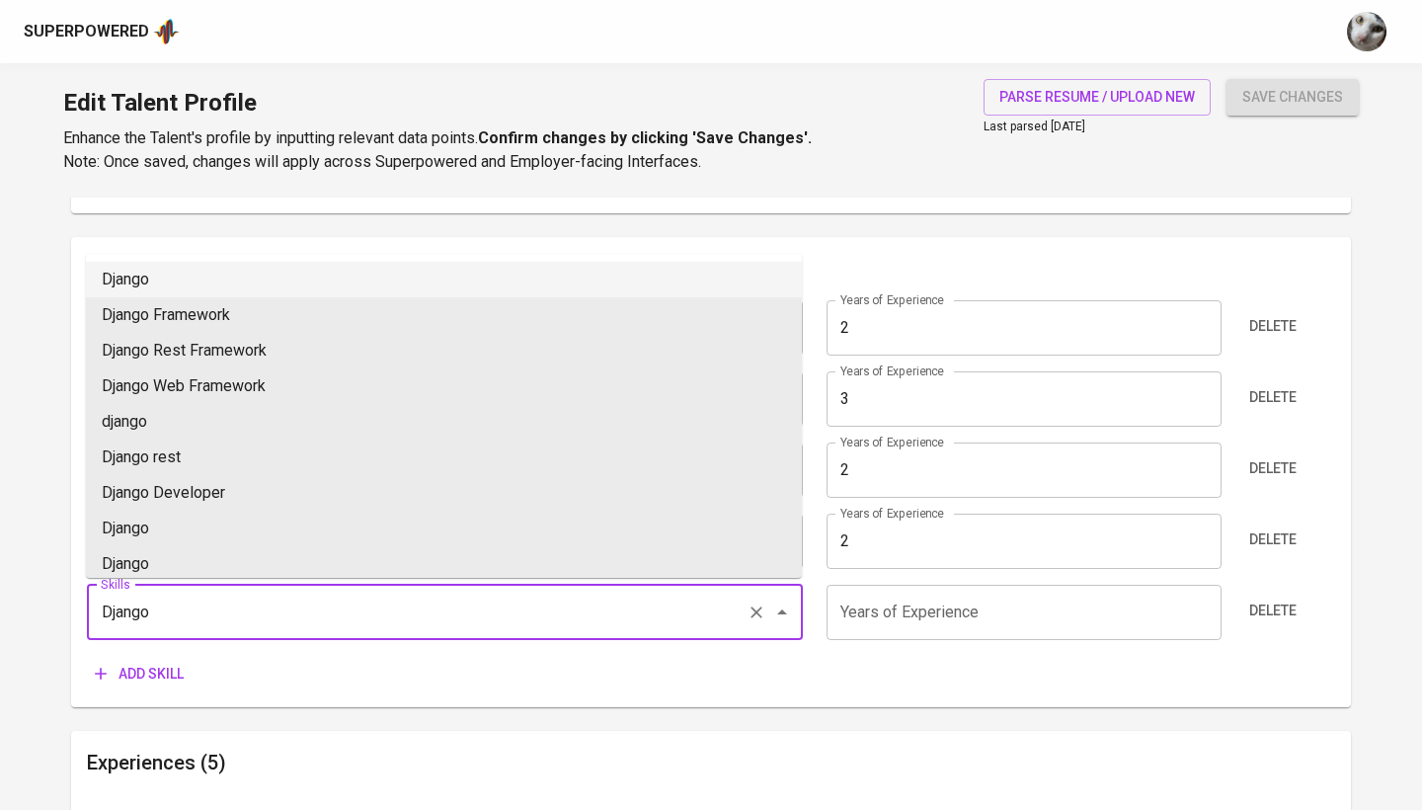
click at [222, 272] on li "Django" at bounding box center [444, 280] width 716 height 36
type input "Django"
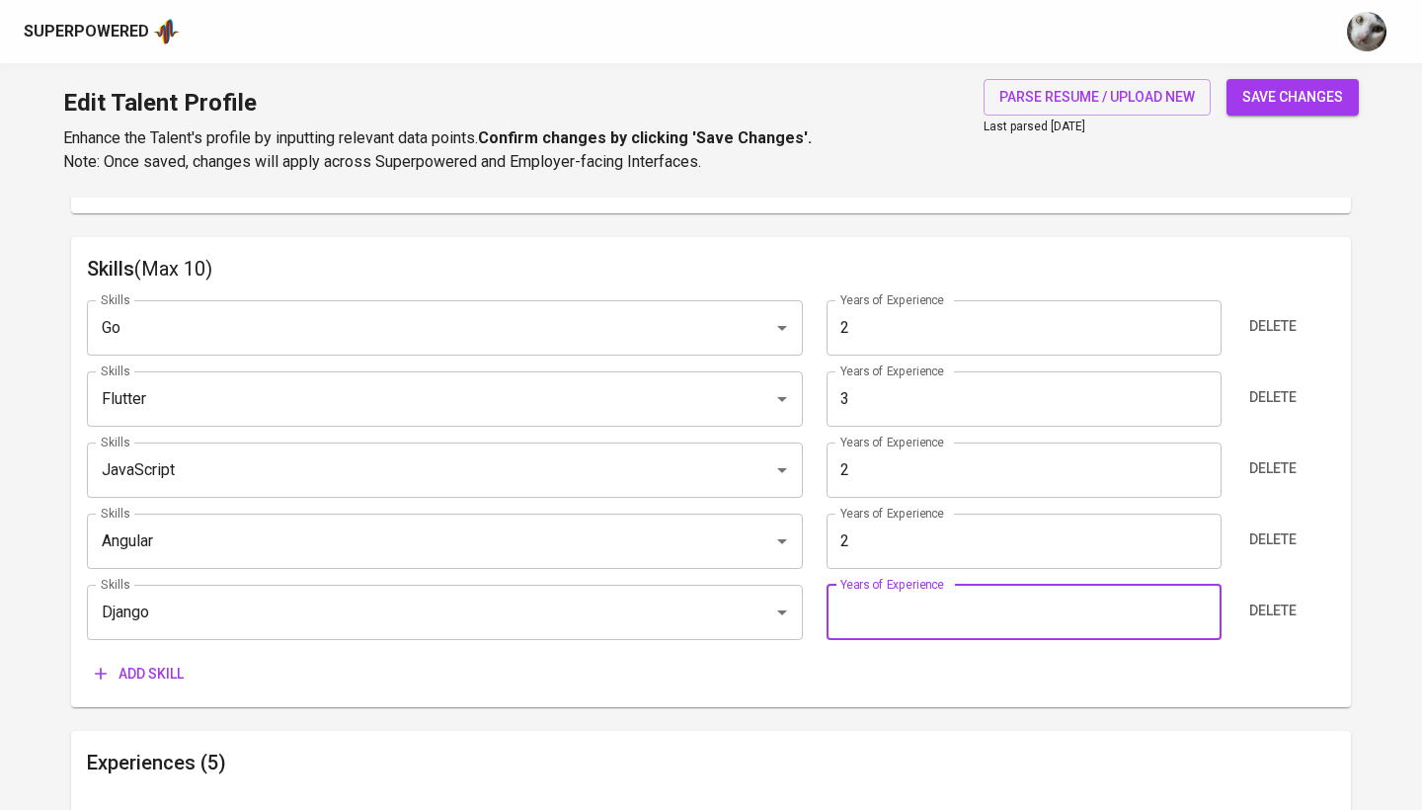
click at [863, 601] on input "number" at bounding box center [1023, 611] width 394 height 55
type input "1"
click at [157, 673] on span "Add skill" at bounding box center [139, 673] width 89 height 25
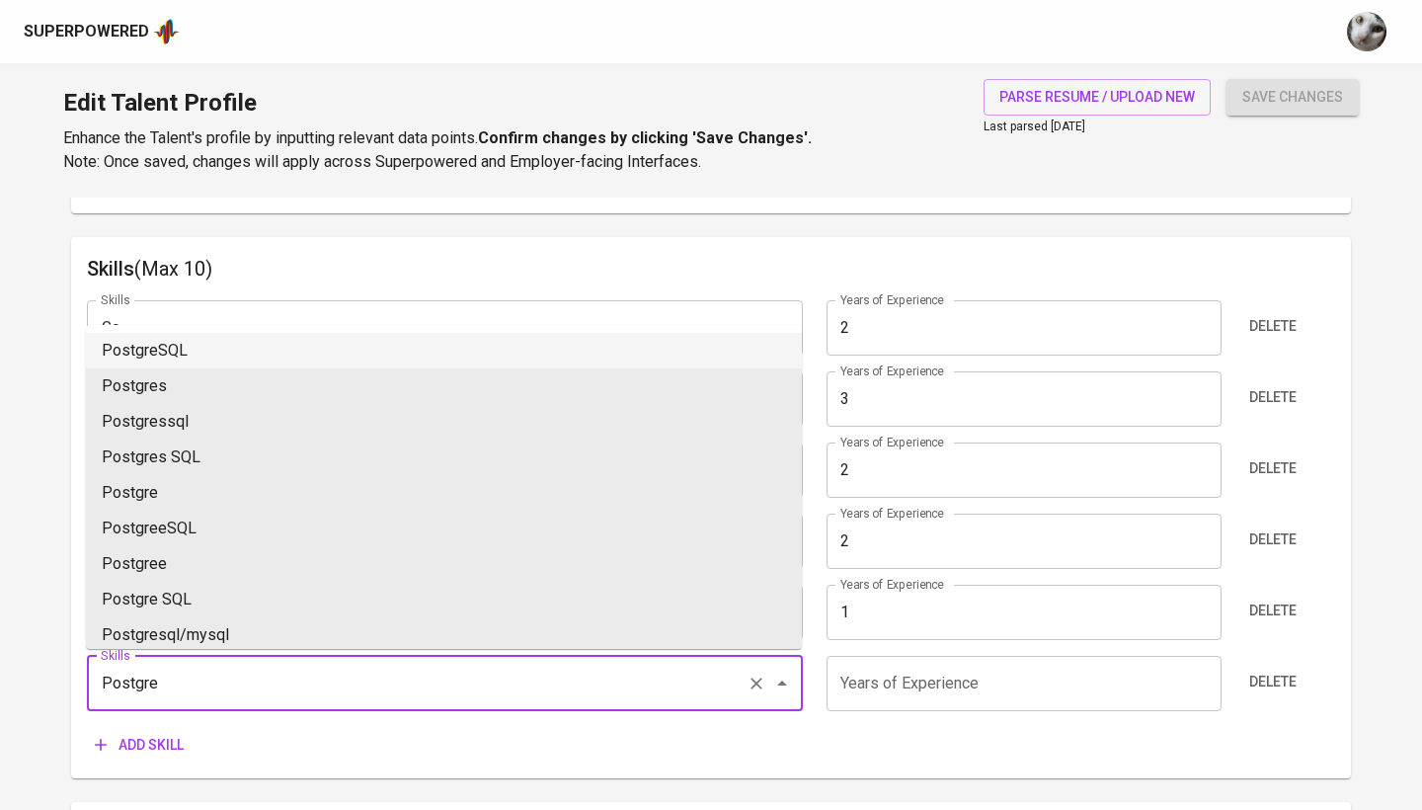
click at [193, 352] on li "PostgreSQL" at bounding box center [444, 351] width 716 height 36
type input "PostgreSQL"
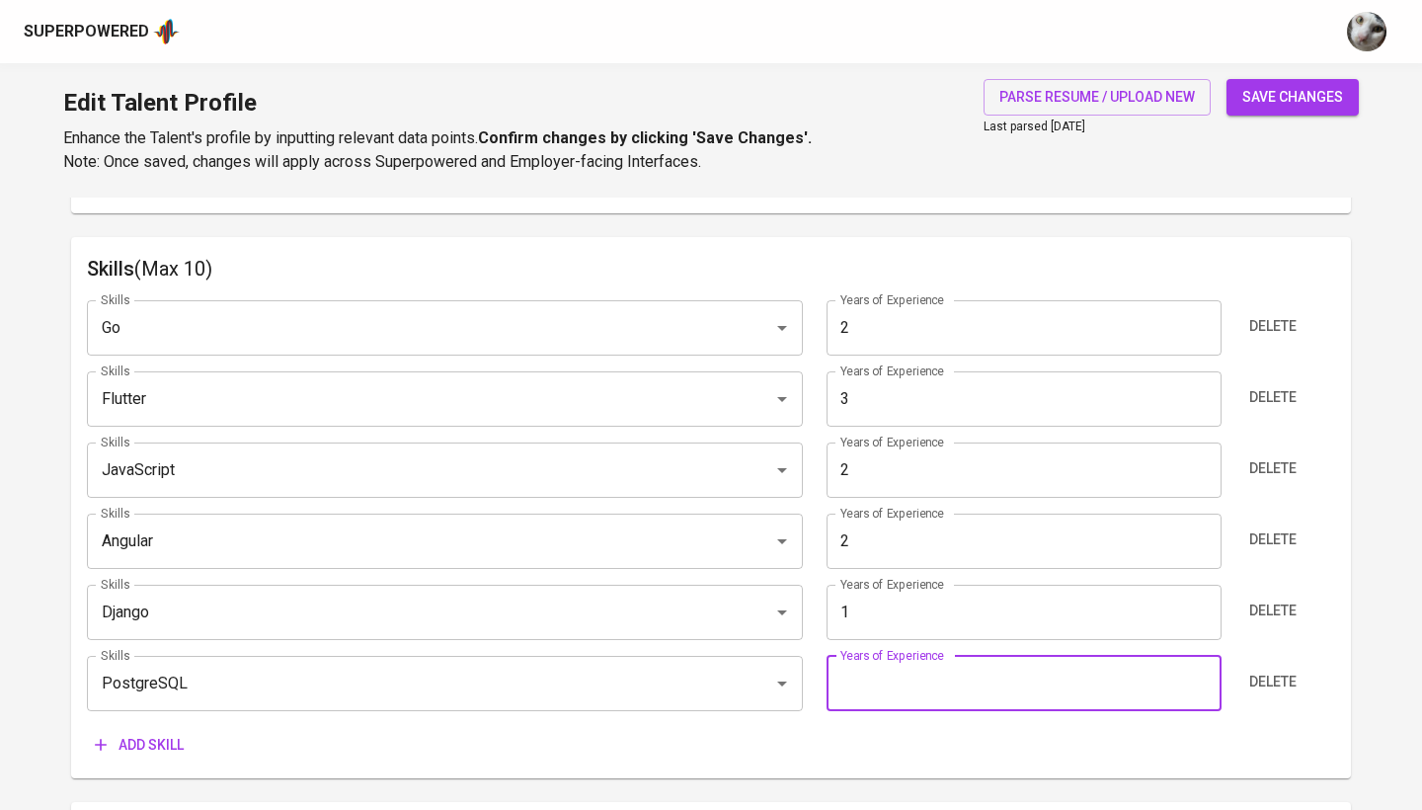
click at [890, 687] on input "number" at bounding box center [1023, 683] width 394 height 55
type input "2"
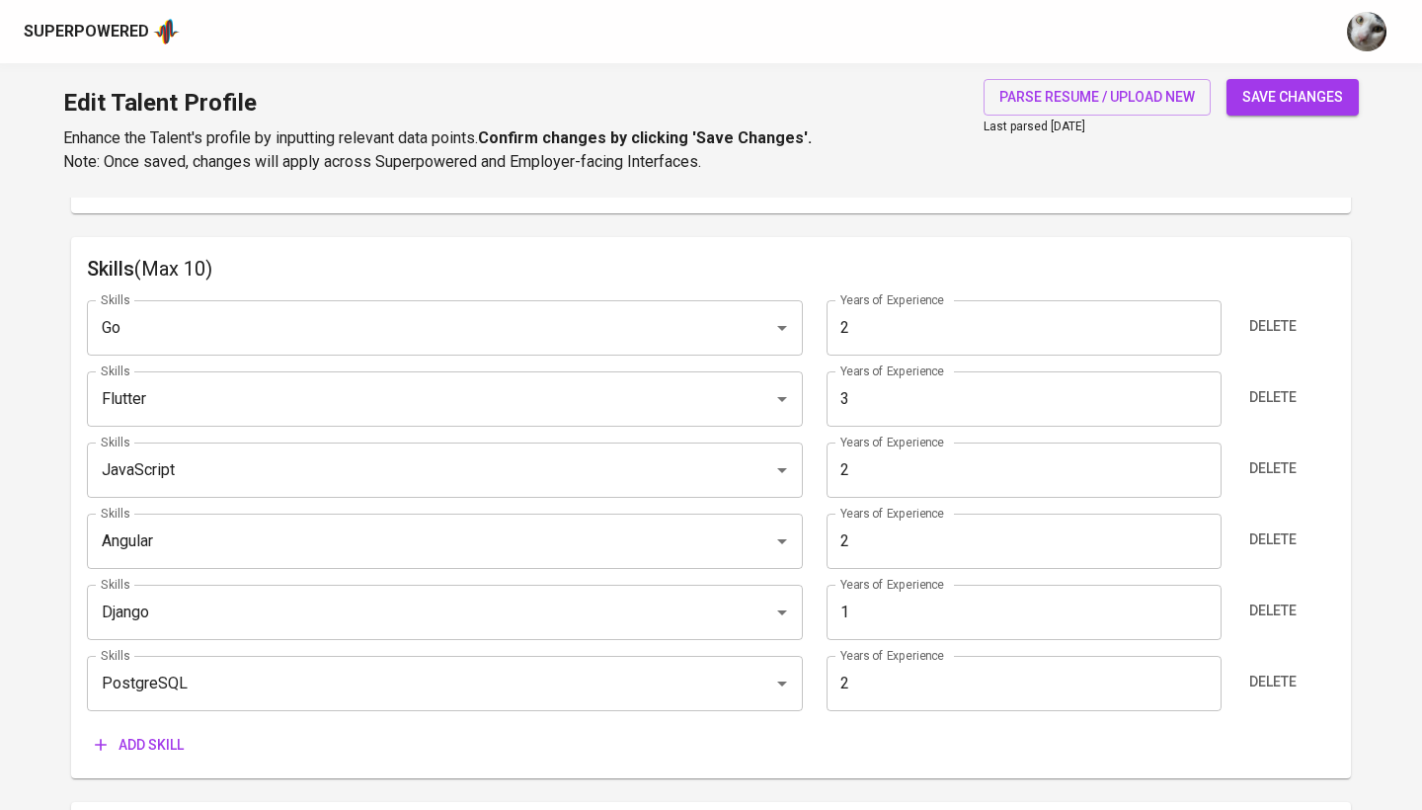
click at [164, 742] on span "Add skill" at bounding box center [139, 745] width 89 height 25
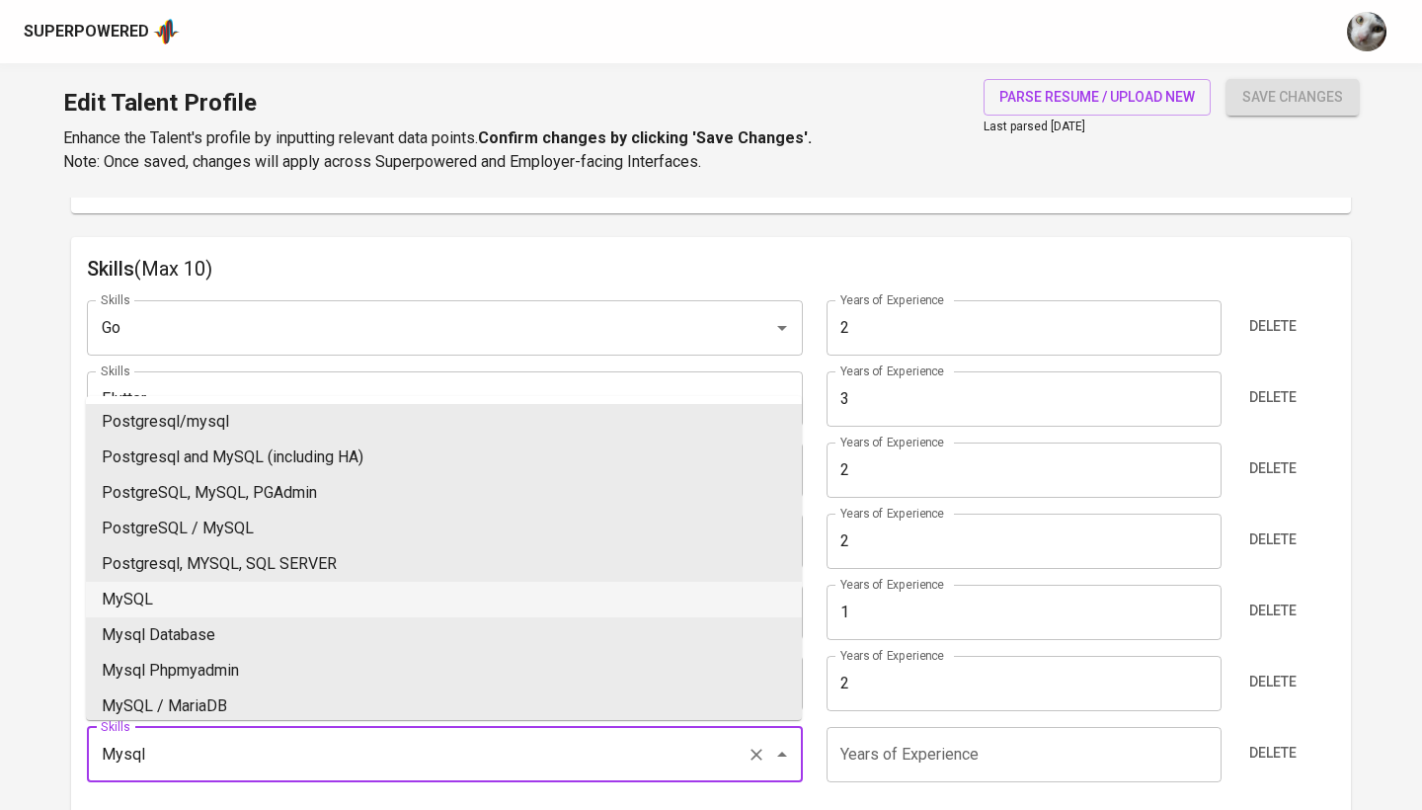
click at [206, 603] on li "MySQL" at bounding box center [444, 599] width 716 height 36
type input "MySQL"
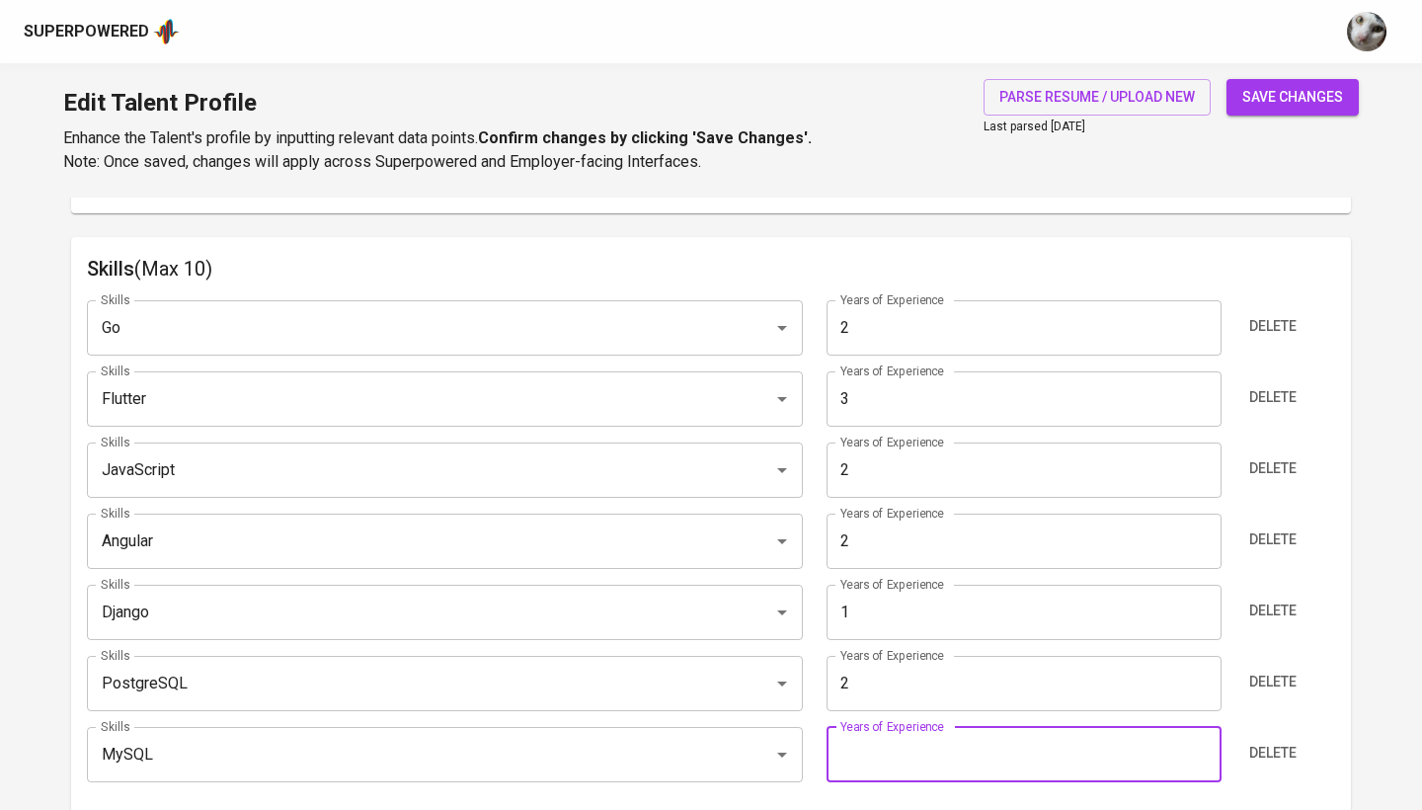
click at [889, 742] on input "number" at bounding box center [1023, 754] width 394 height 55
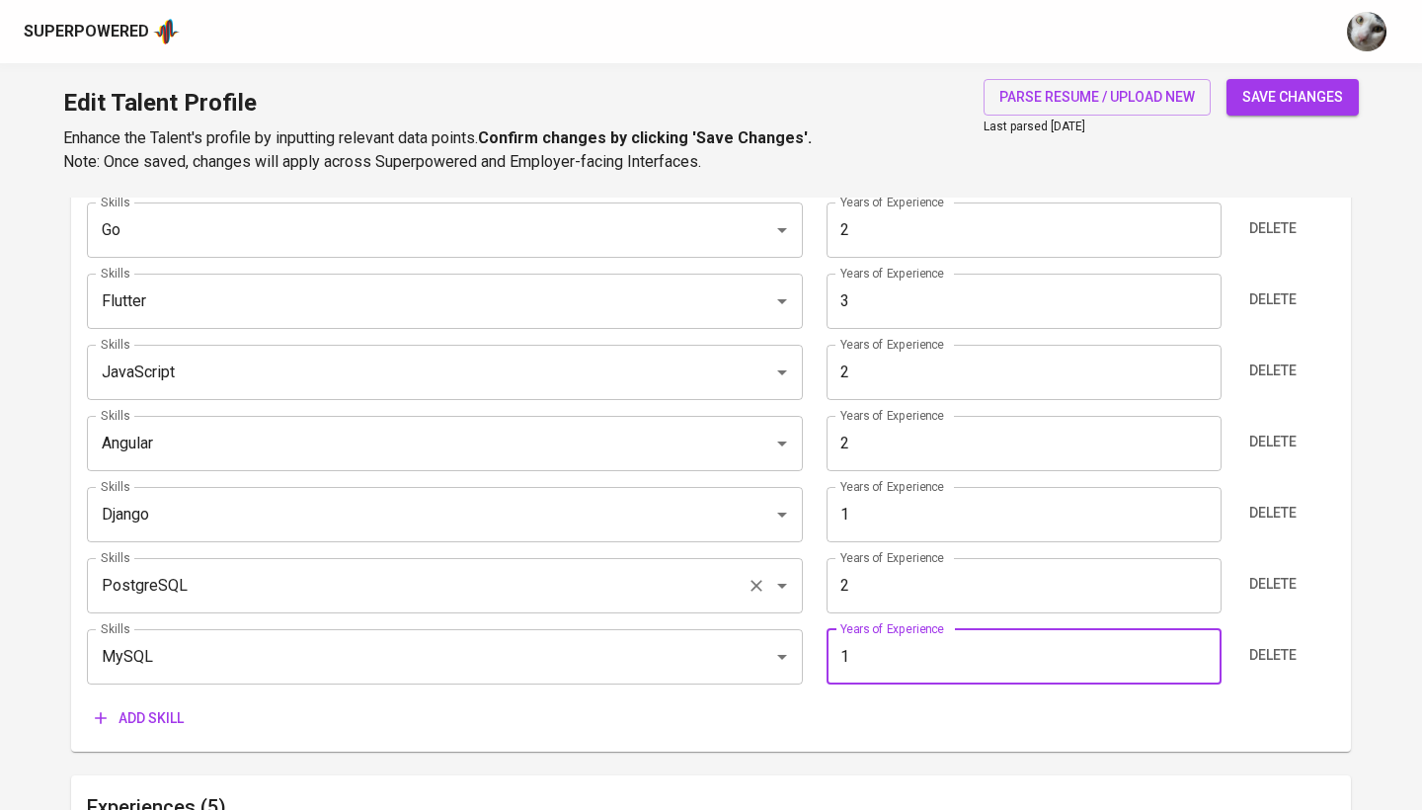
scroll to position [1236, 0]
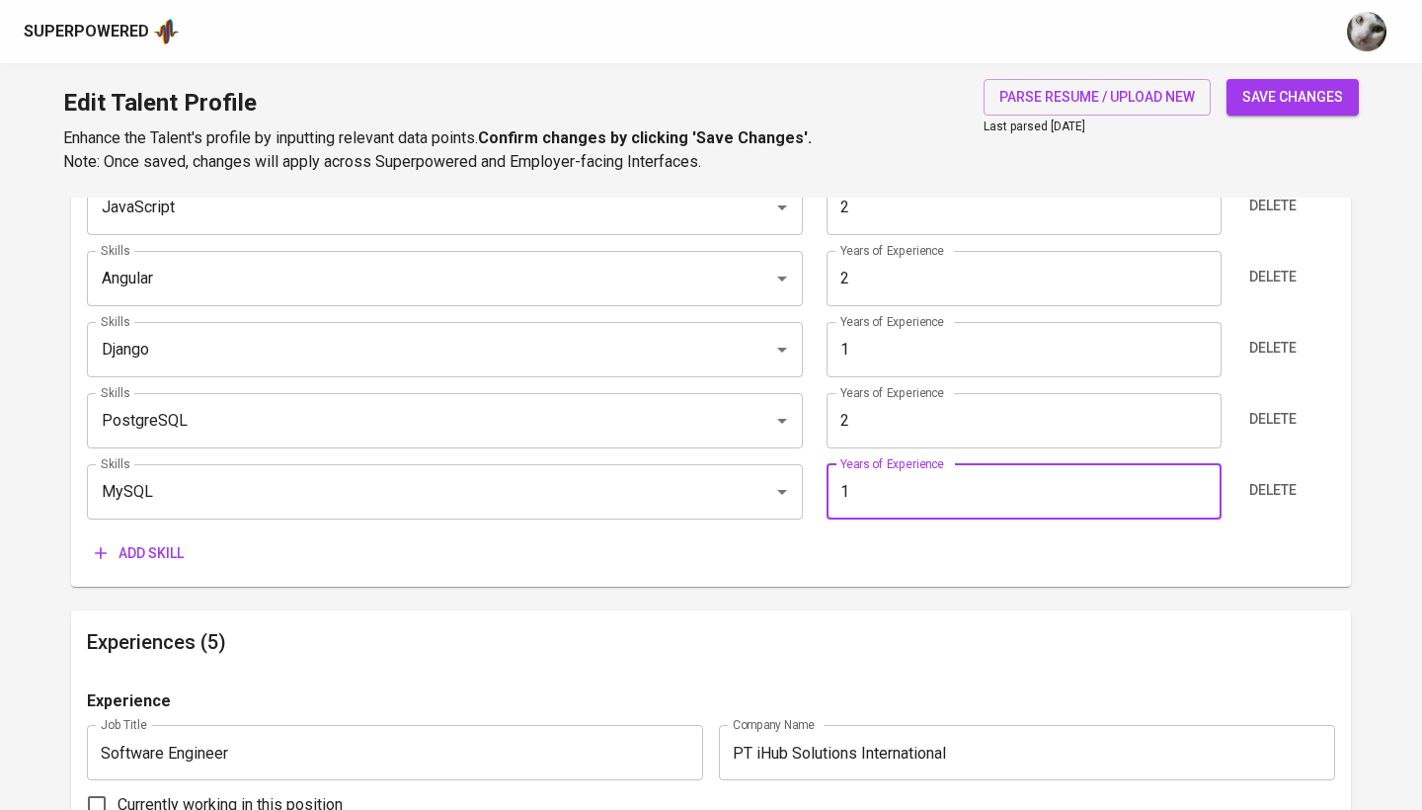
type input "1"
click at [191, 555] on button "Add skill" at bounding box center [139, 553] width 105 height 37
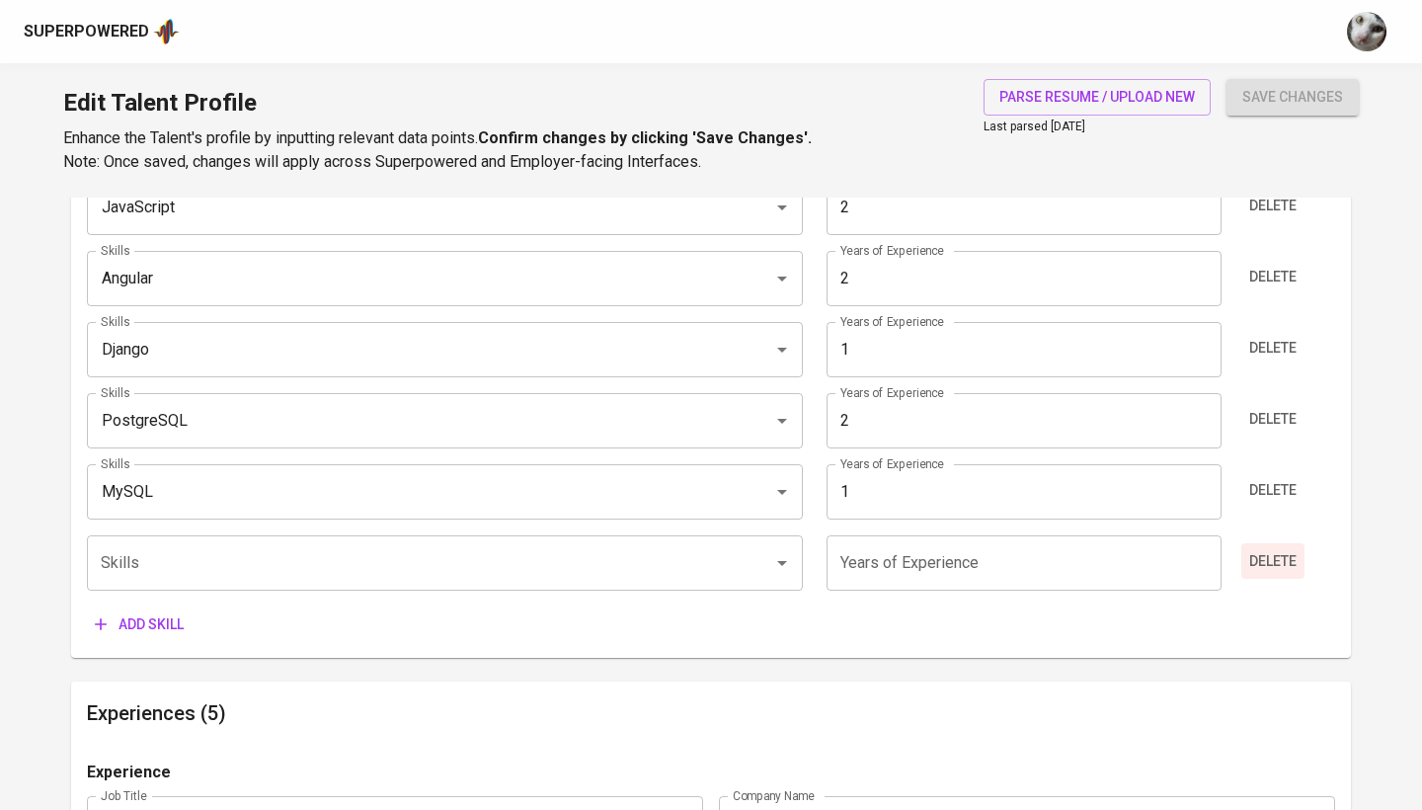
click at [1286, 489] on span "Delete" at bounding box center [1272, 490] width 47 height 25
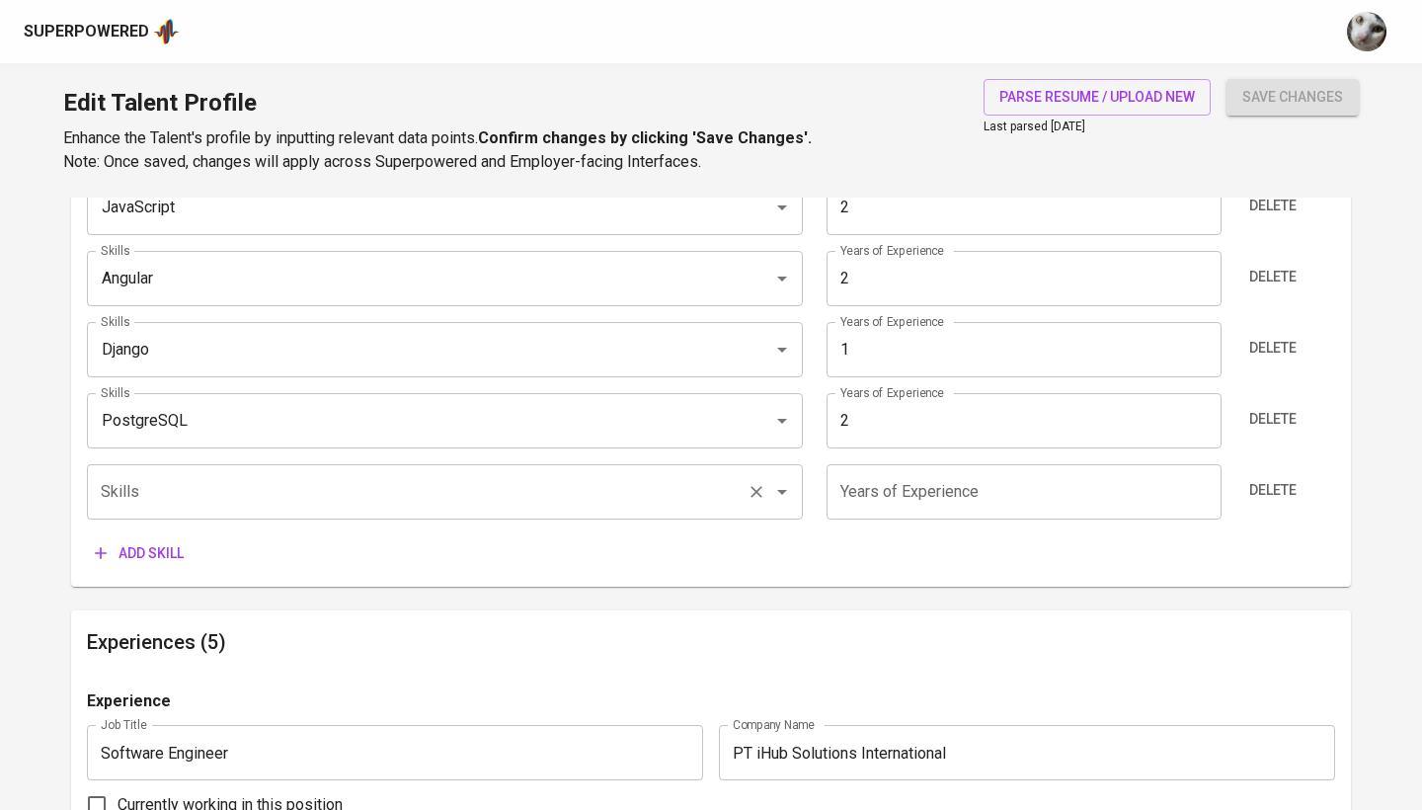
click at [639, 514] on div "Skills" at bounding box center [445, 491] width 716 height 55
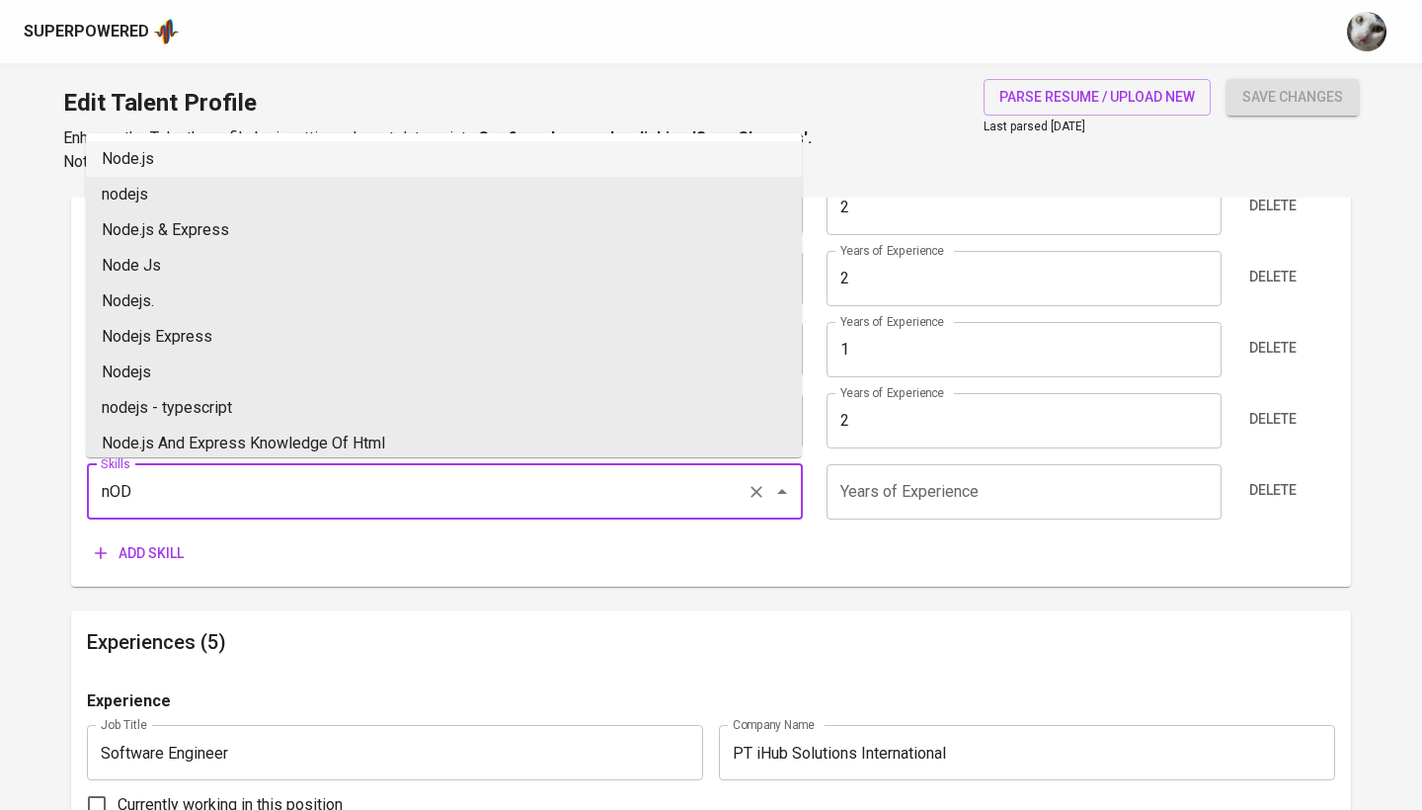
click at [555, 151] on li "Node.js" at bounding box center [444, 159] width 716 height 36
type input "Node.js"
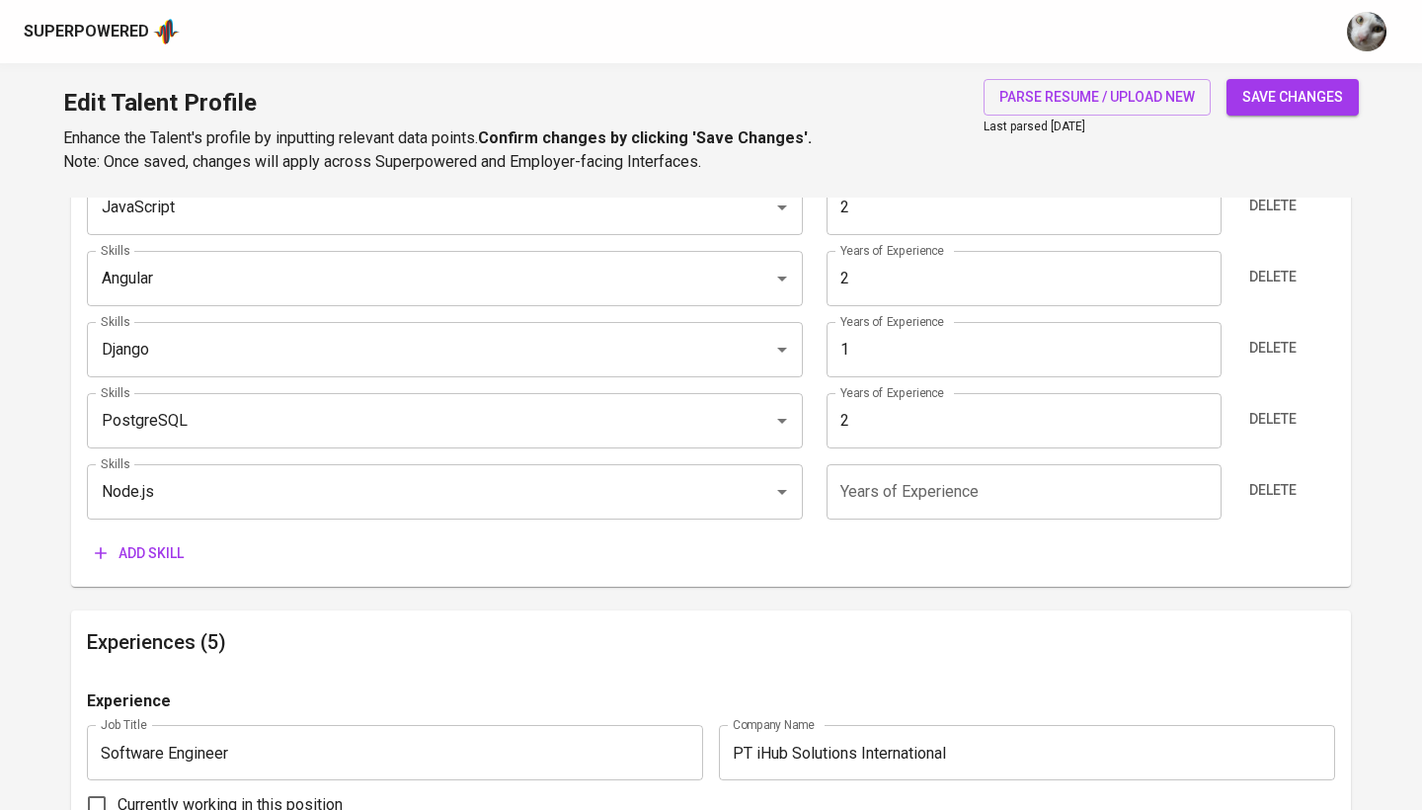
click at [951, 472] on input "number" at bounding box center [1023, 491] width 394 height 55
type input "2"
click at [120, 556] on span "Add skill" at bounding box center [139, 553] width 89 height 25
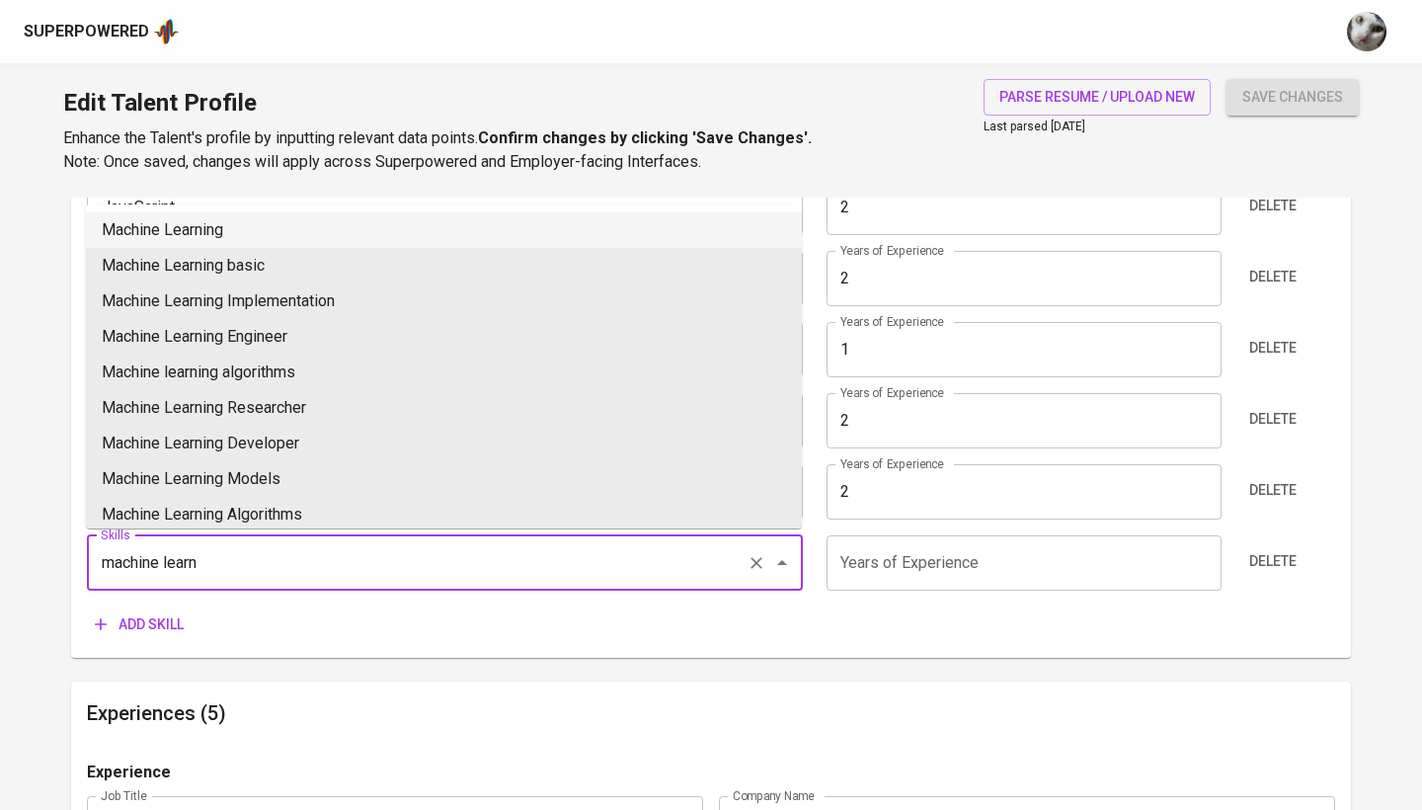
click at [215, 232] on li "Machine Learning" at bounding box center [444, 230] width 716 height 36
type input "Machine Learning"
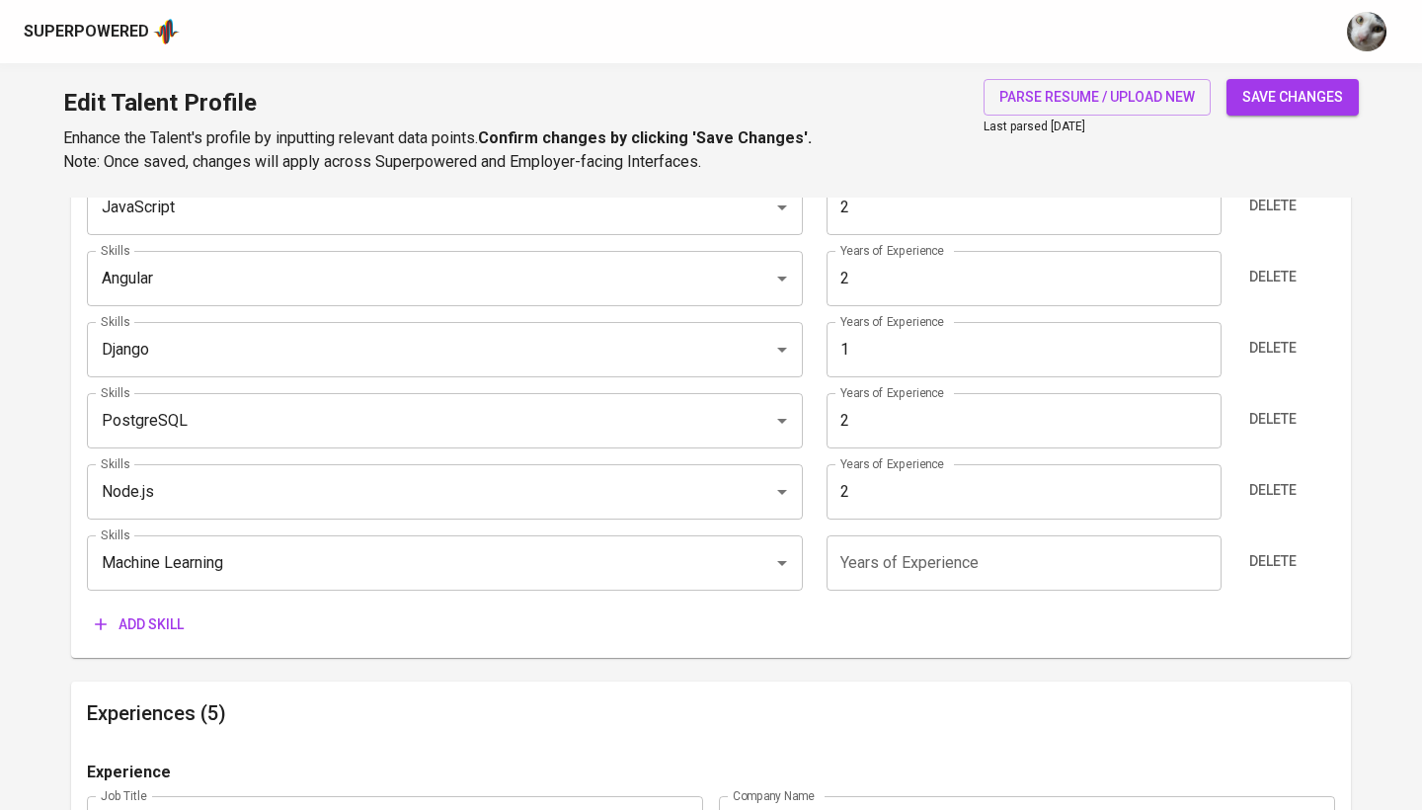
click at [879, 576] on input "number" at bounding box center [1023, 562] width 394 height 55
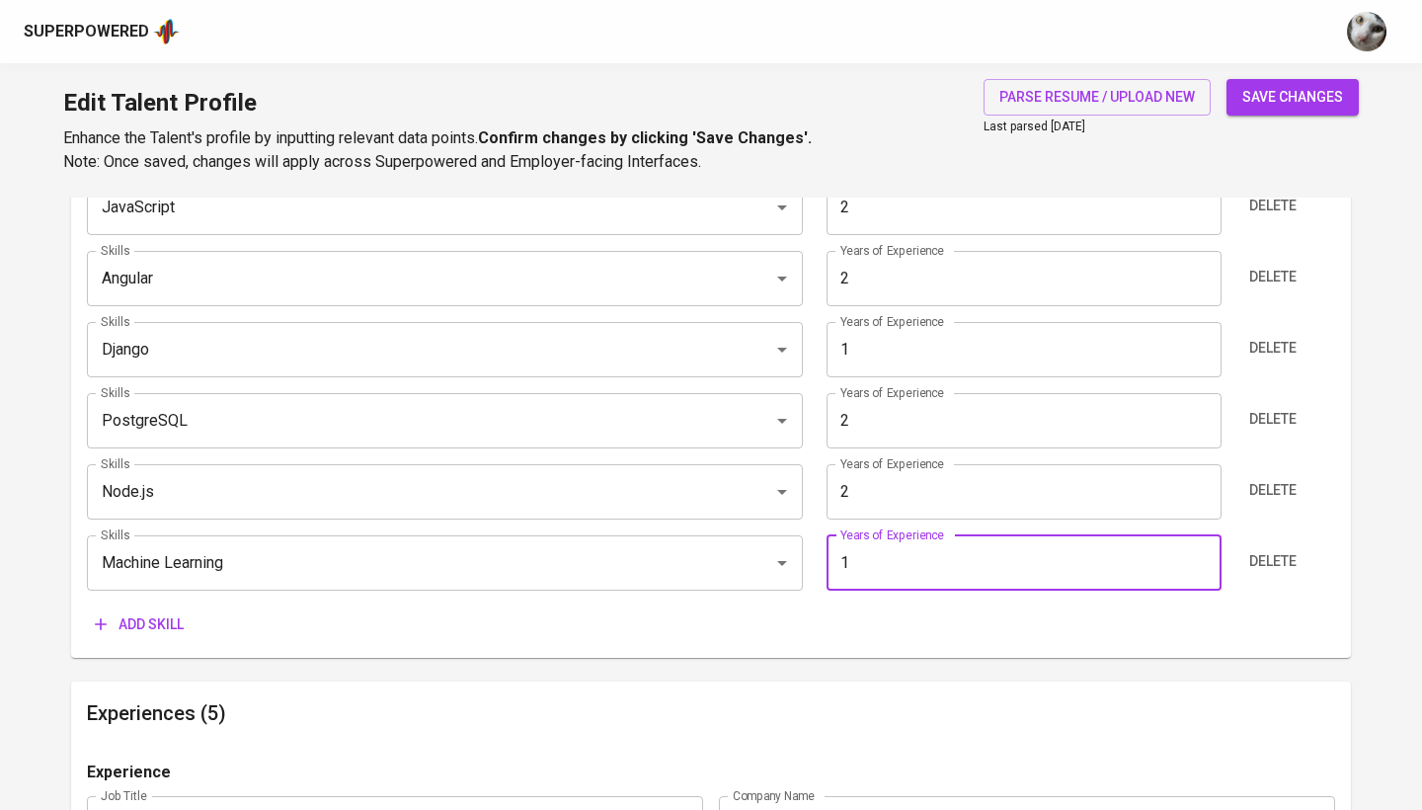
type input "1"
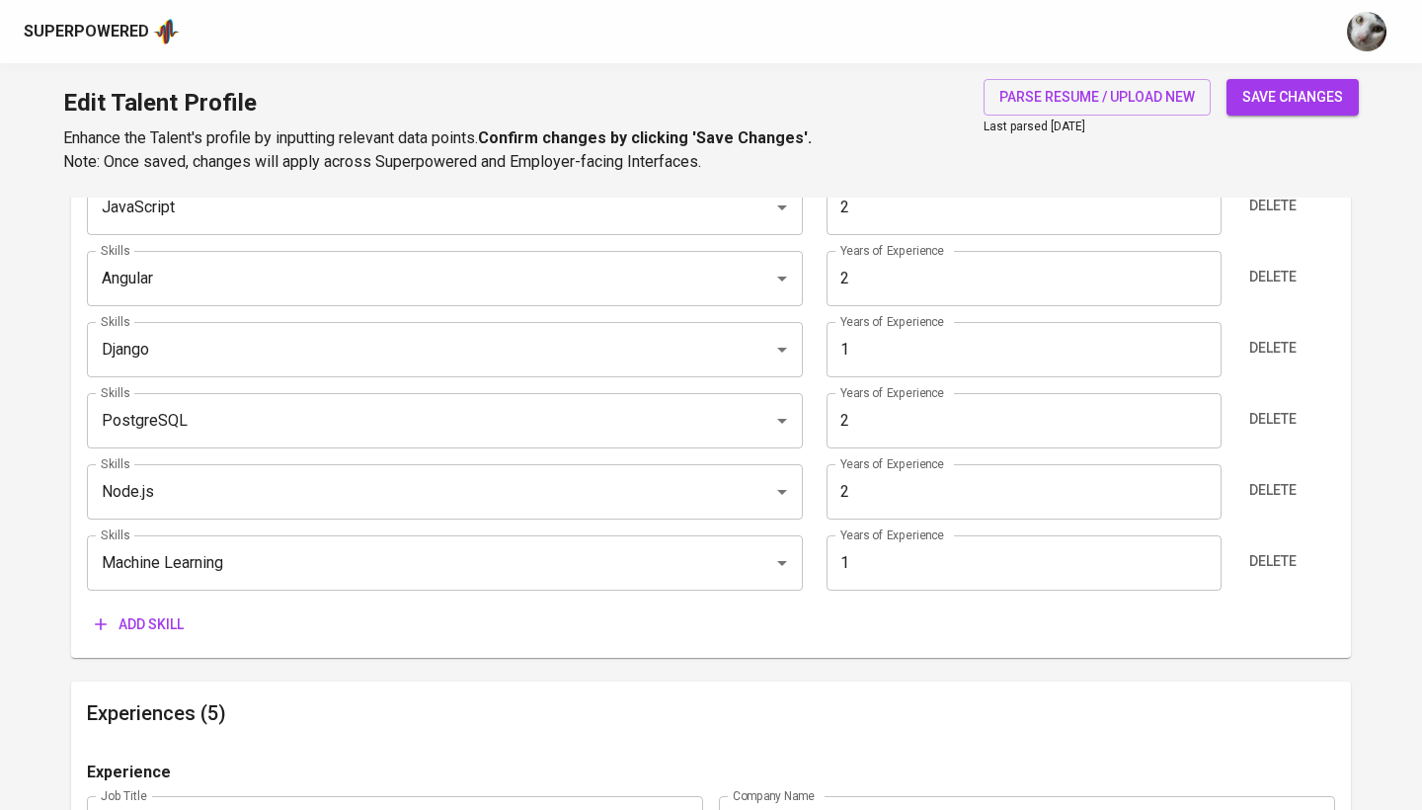
click at [172, 631] on span "Add skill" at bounding box center [139, 624] width 89 height 25
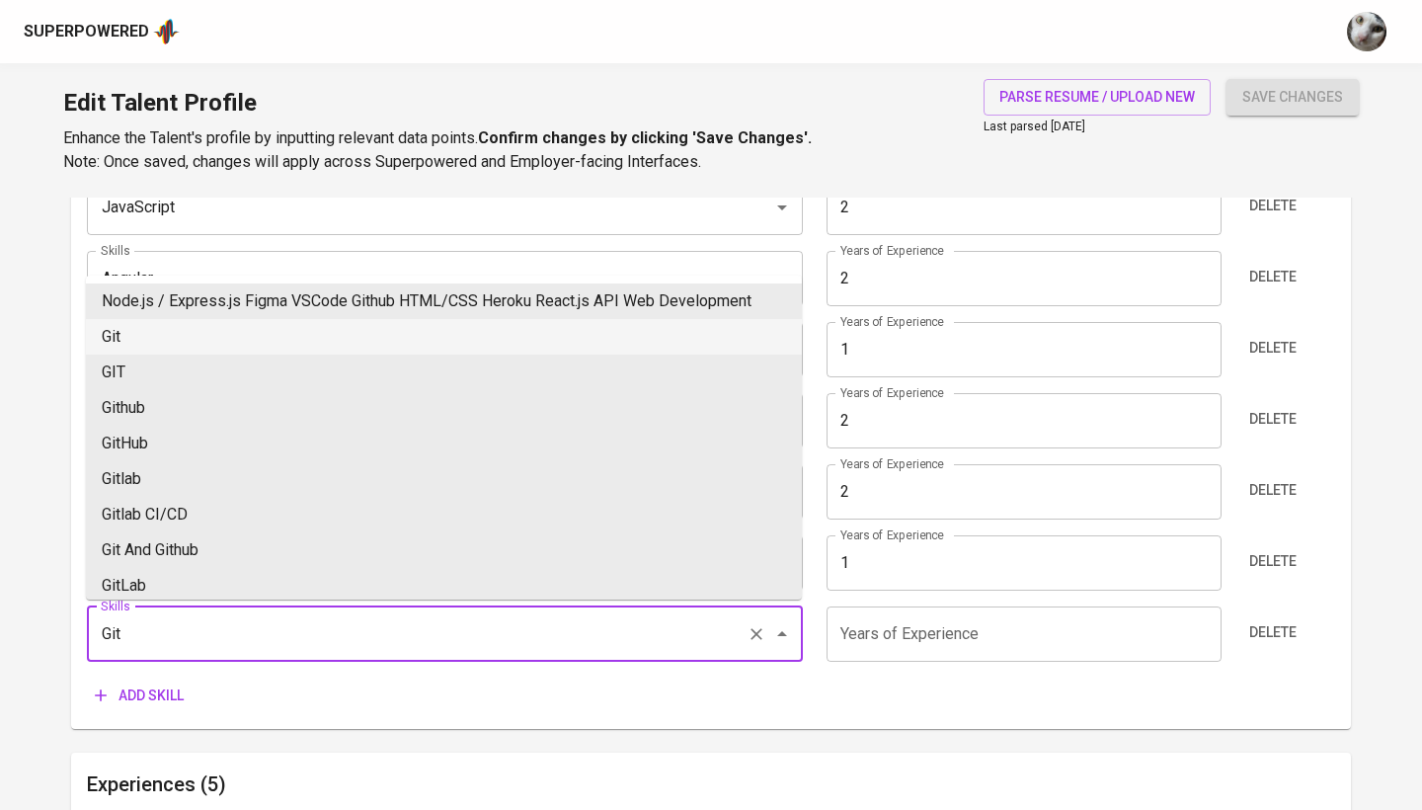
click at [224, 343] on li "Git" at bounding box center [444, 337] width 716 height 36
type input "Git"
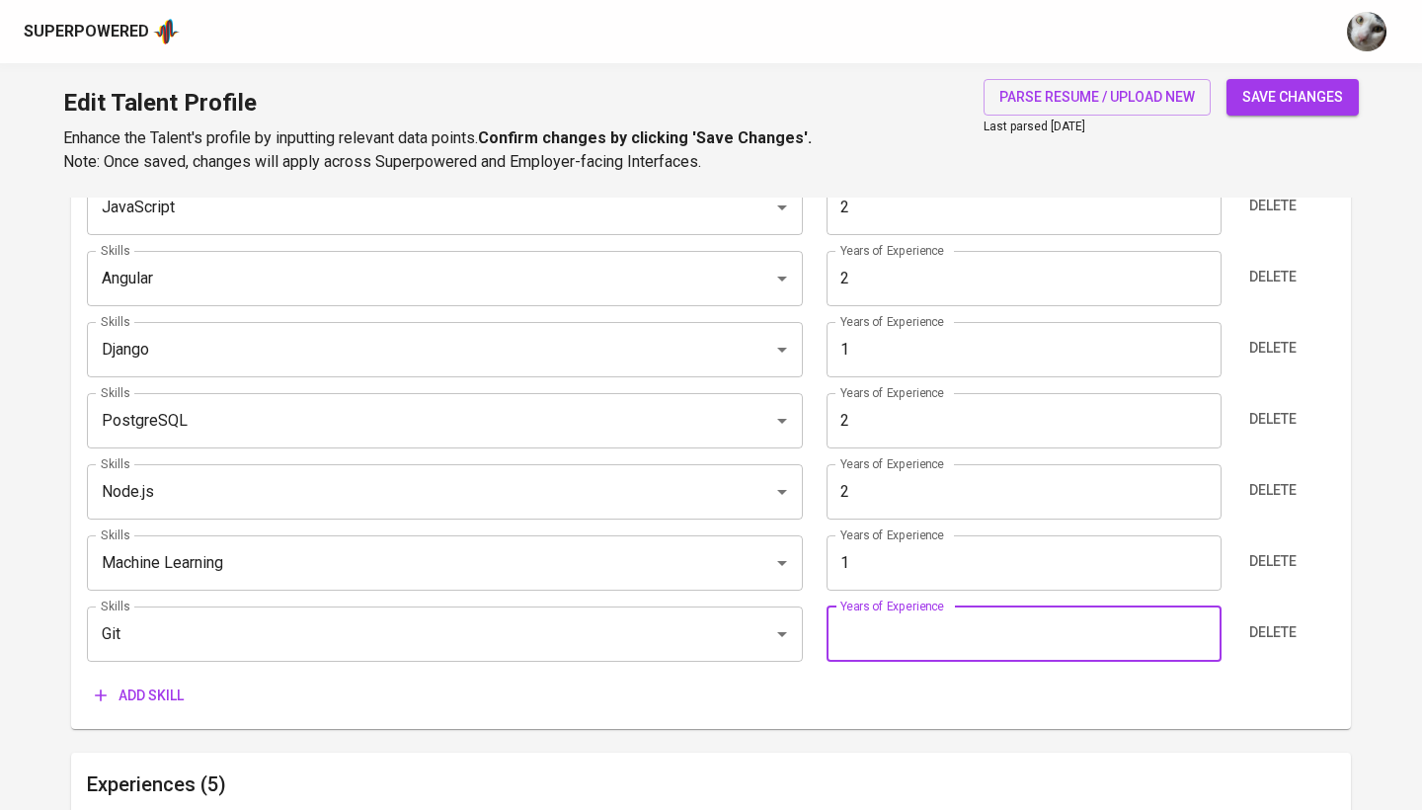
click at [917, 624] on input "number" at bounding box center [1023, 633] width 394 height 55
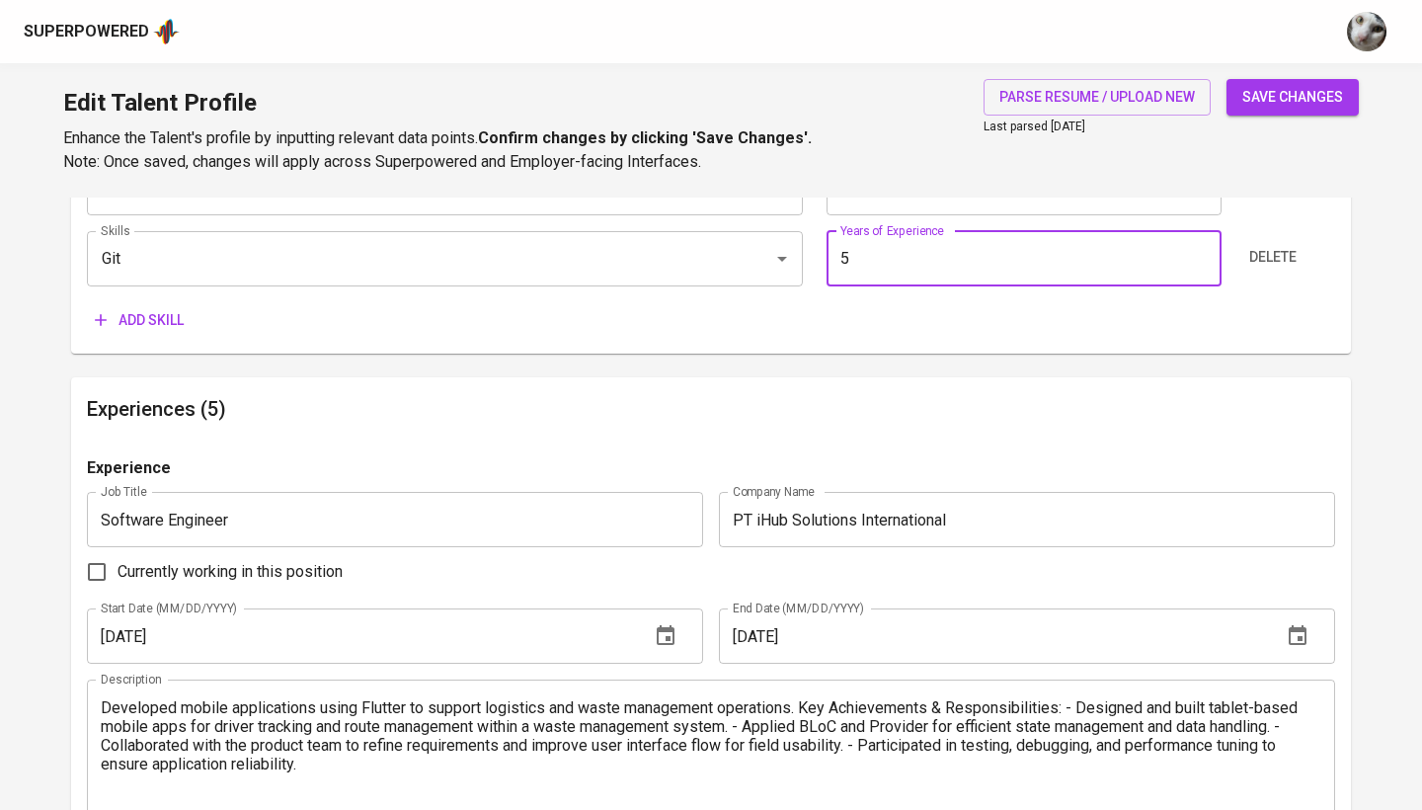
type input "5"
click at [1275, 90] on span "save changes" at bounding box center [1292, 97] width 101 height 25
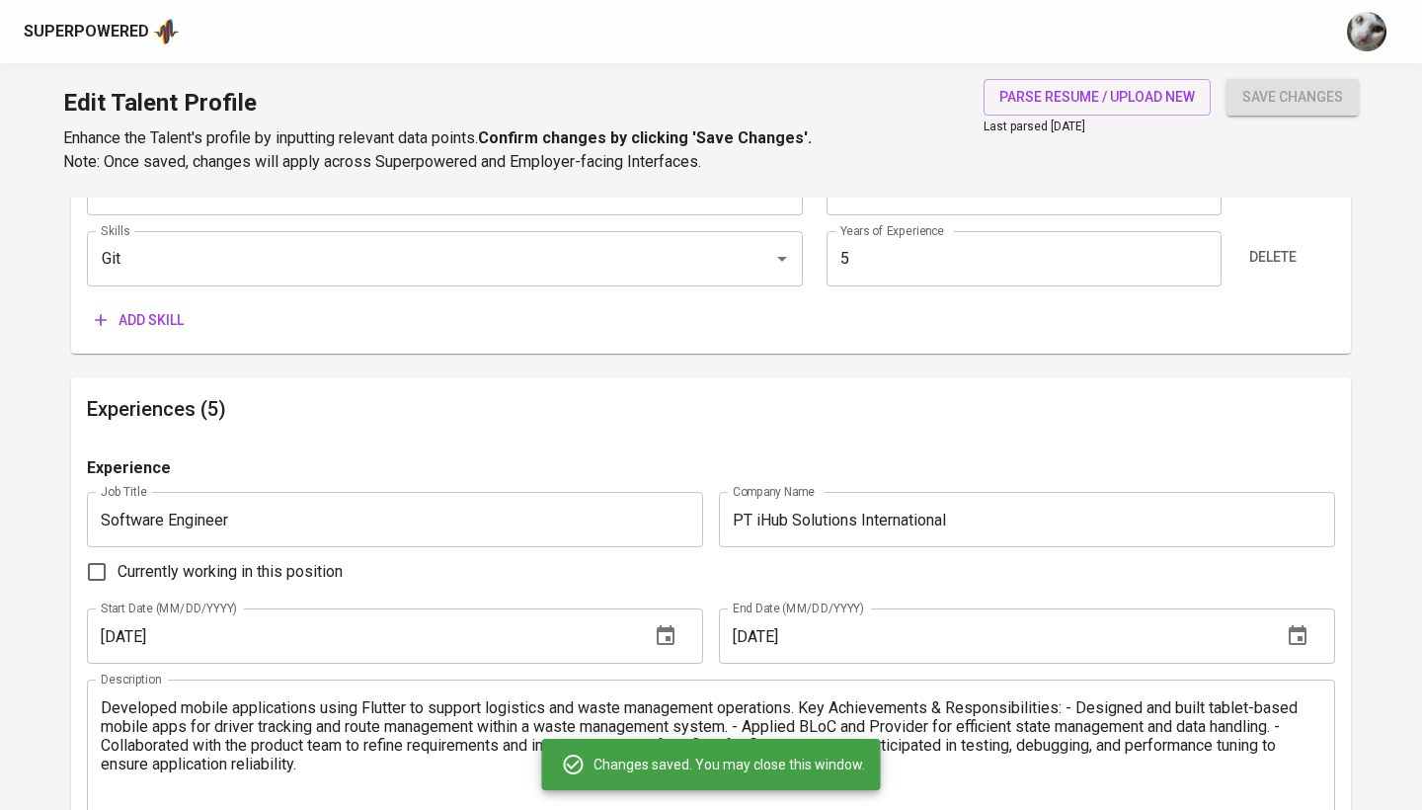
type input "Git"
type input "5"
type input "PostgreSQL"
type input "JavaScript"
type input "2"
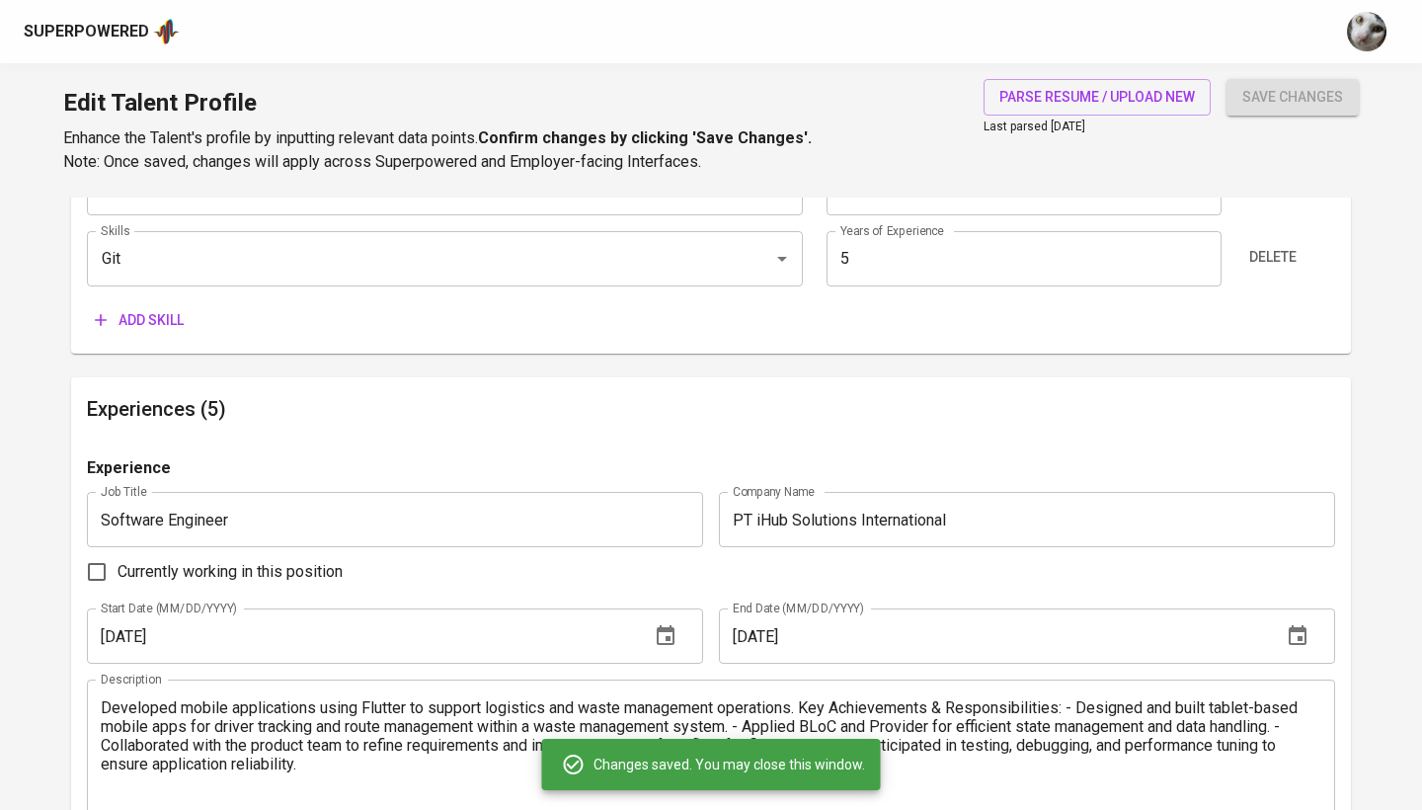
type input "Go"
type input "Django"
type input "Machine Learning"
type input "1"
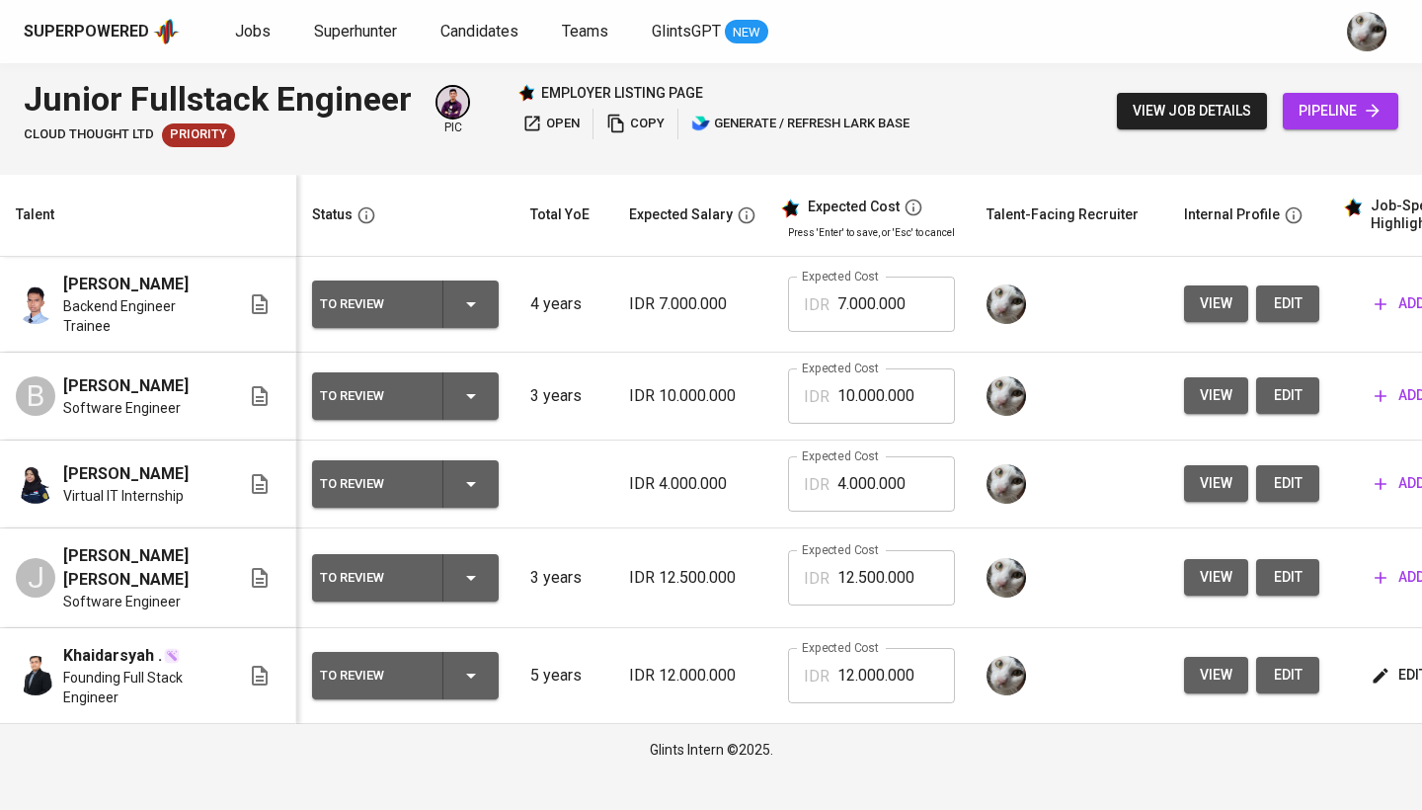
scroll to position [0, 210]
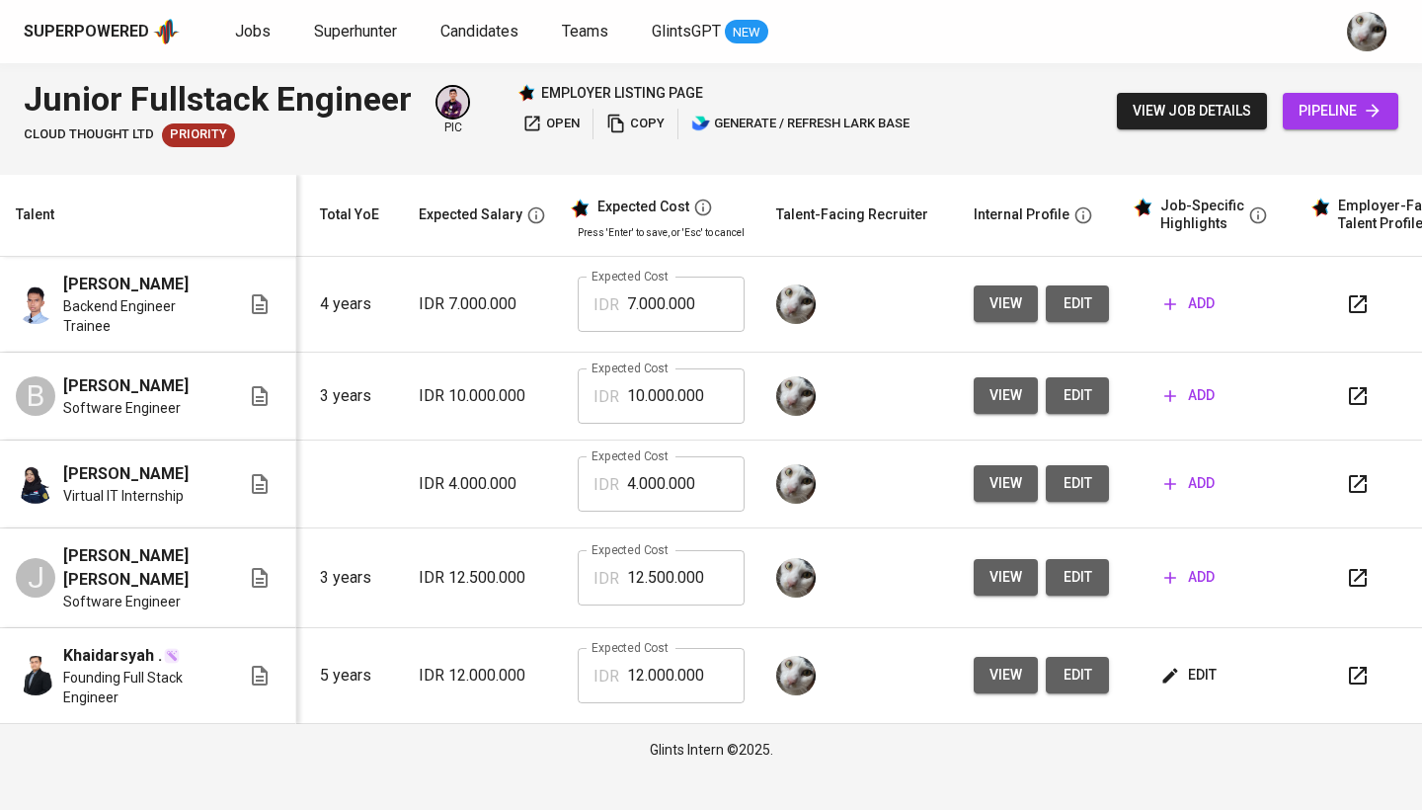
click at [1179, 580] on span "add" at bounding box center [1189, 577] width 50 height 25
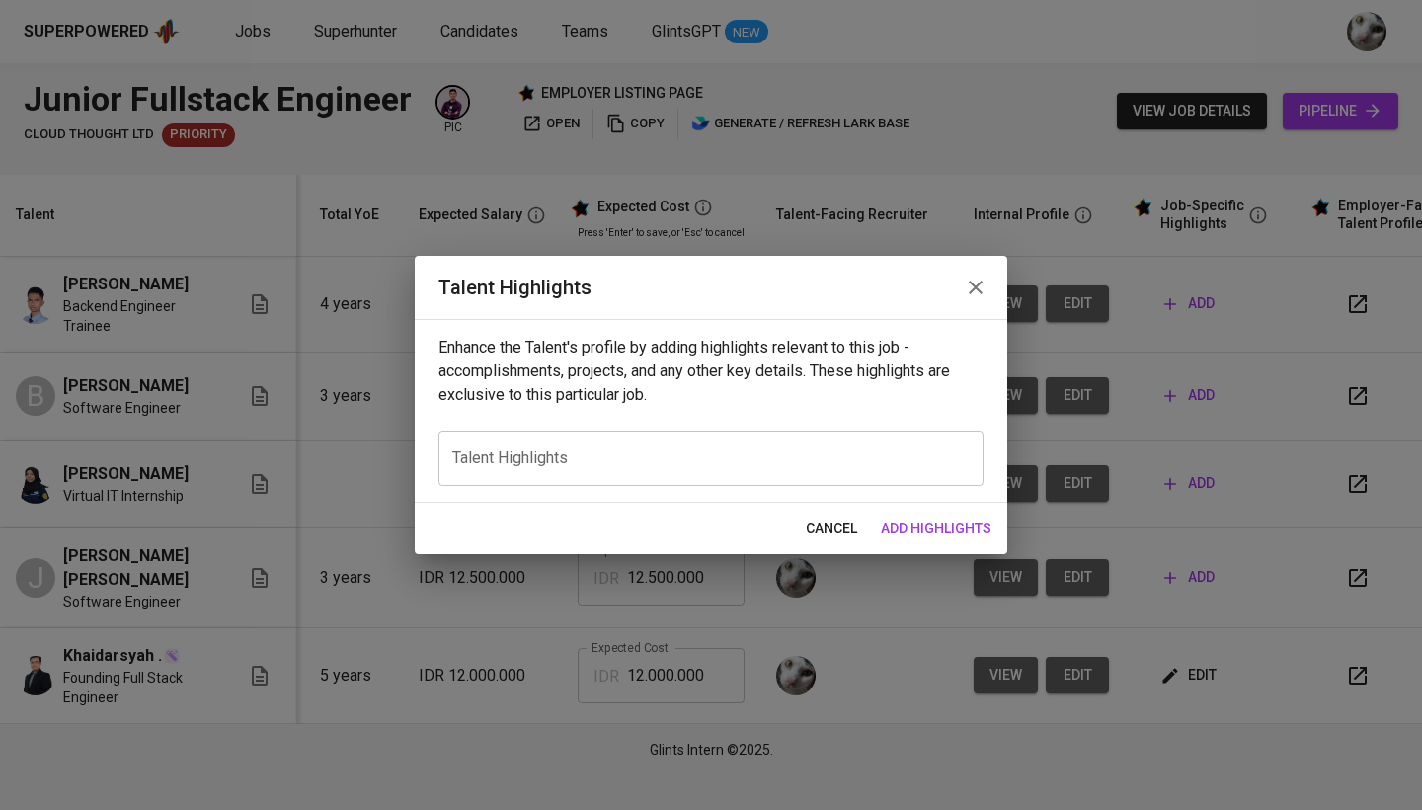
click at [684, 454] on textarea at bounding box center [710, 457] width 517 height 19
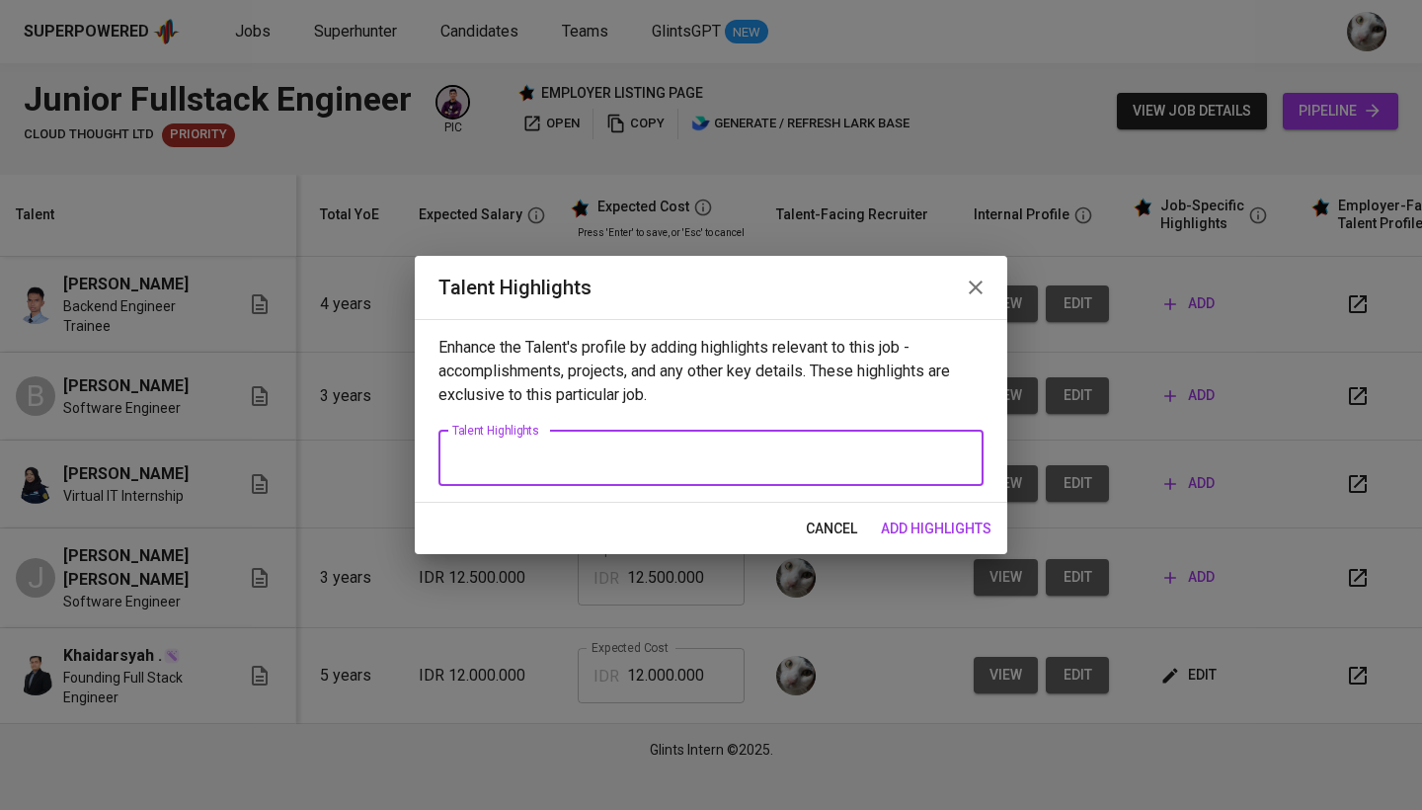
paste textarea "Jhon Harry Tampubolon is a Software Engineer with over 5 years of professional …"
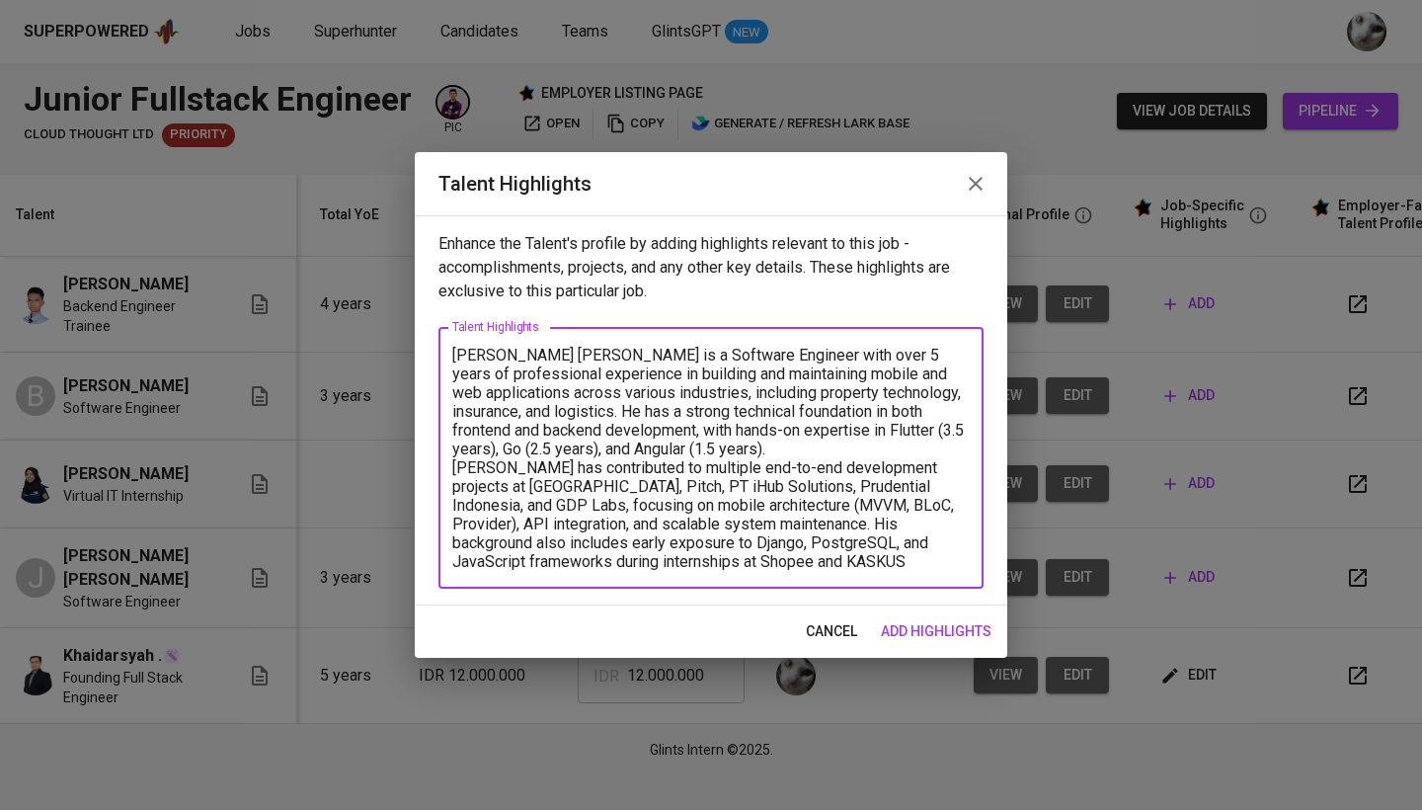
drag, startPoint x: 621, startPoint y: 355, endPoint x: 500, endPoint y: 355, distance: 121.4
click at [500, 355] on textarea "Jhon Harry Tampubolon is a Software Engineer with over 5 years of professional …" at bounding box center [710, 458] width 517 height 225
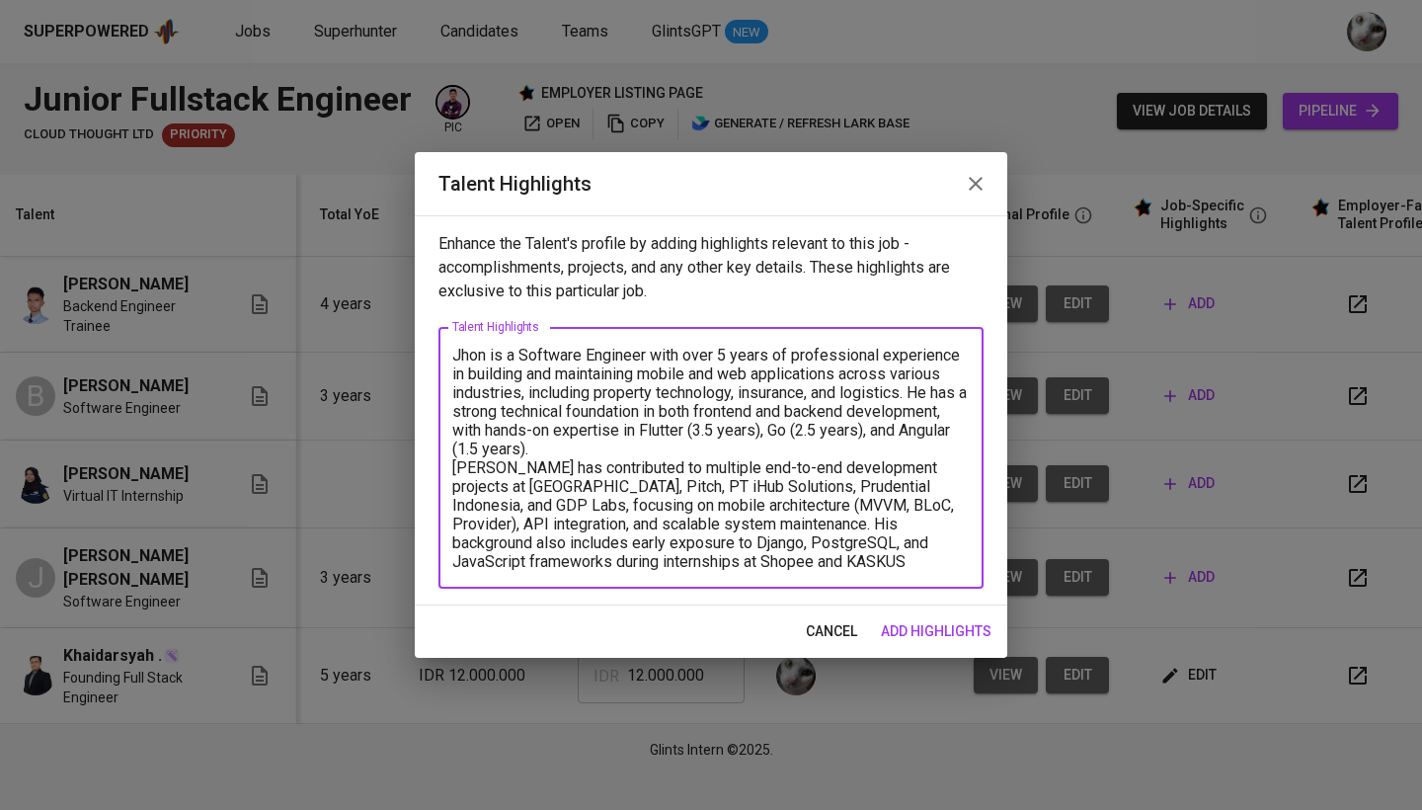
click at [685, 451] on textarea "Jhon is a Software Engineer with over 5 years of professional experience in bui…" at bounding box center [710, 458] width 517 height 225
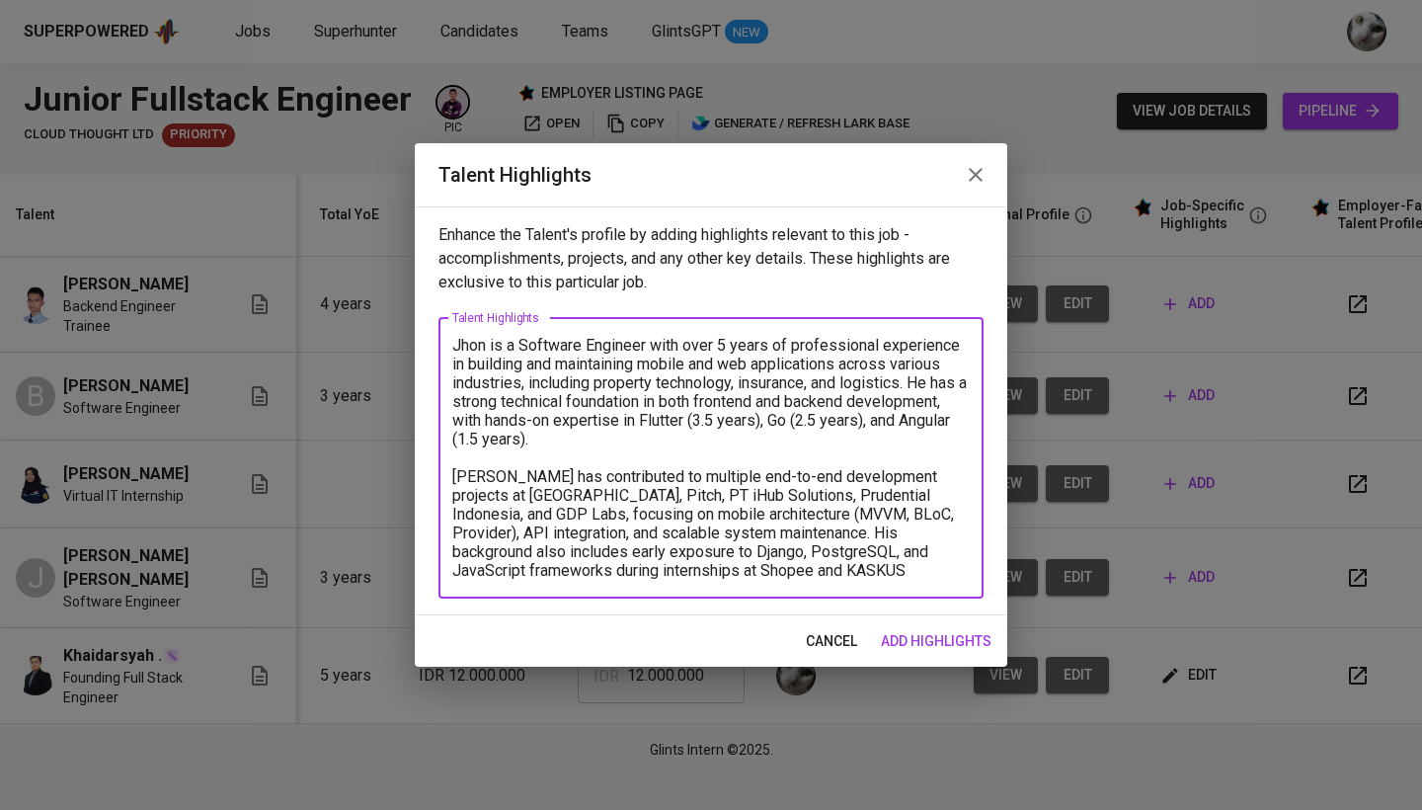
drag, startPoint x: 489, startPoint y: 478, endPoint x: 419, endPoint y: 478, distance: 70.1
click at [419, 478] on div "Enhance the Talent's profile by adding highlights relevant to this job - accomp…" at bounding box center [711, 410] width 592 height 409
click at [821, 577] on textarea "Jhon is a Software Engineer with over 5 years of professional experience in bui…" at bounding box center [710, 458] width 517 height 244
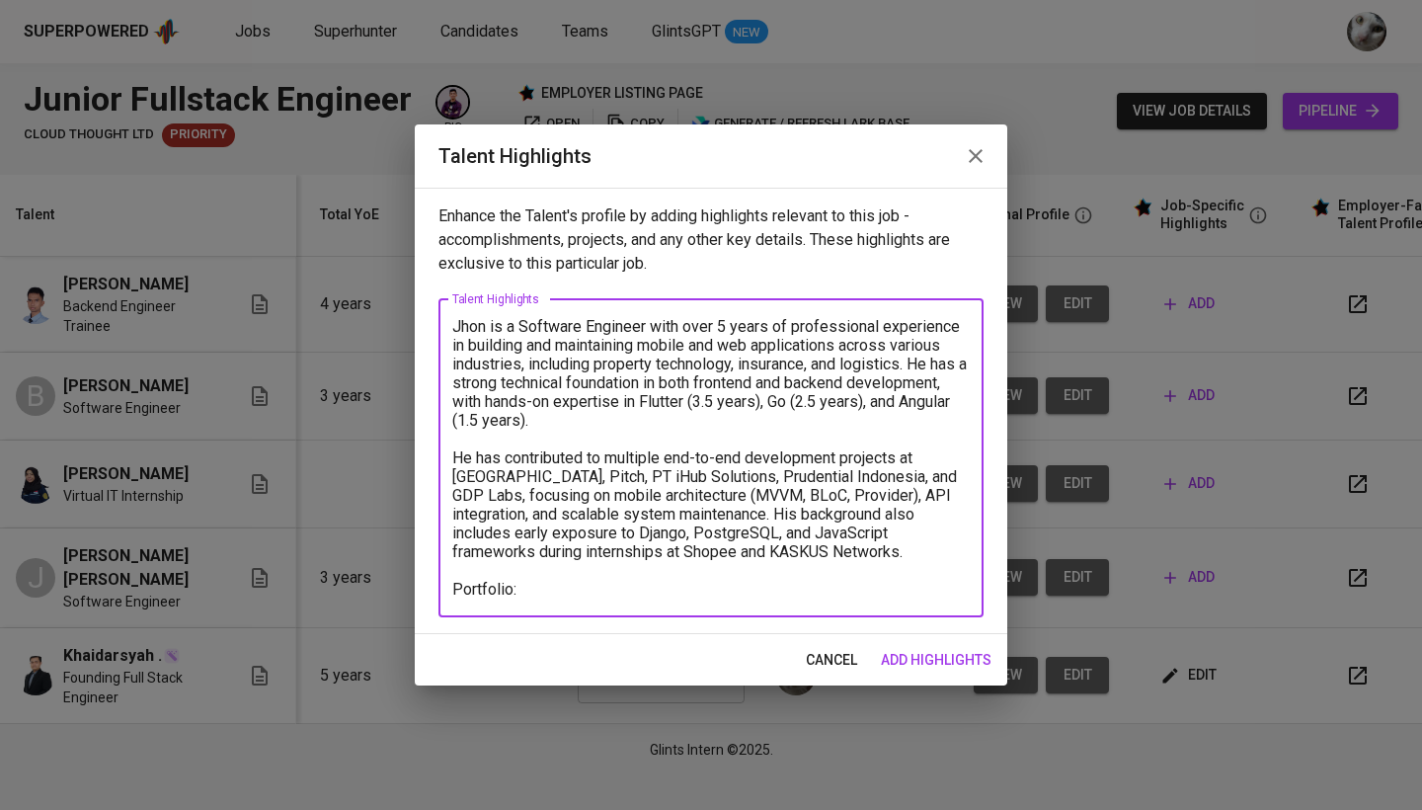
paste textarea "https://github.com/jhonxarox"
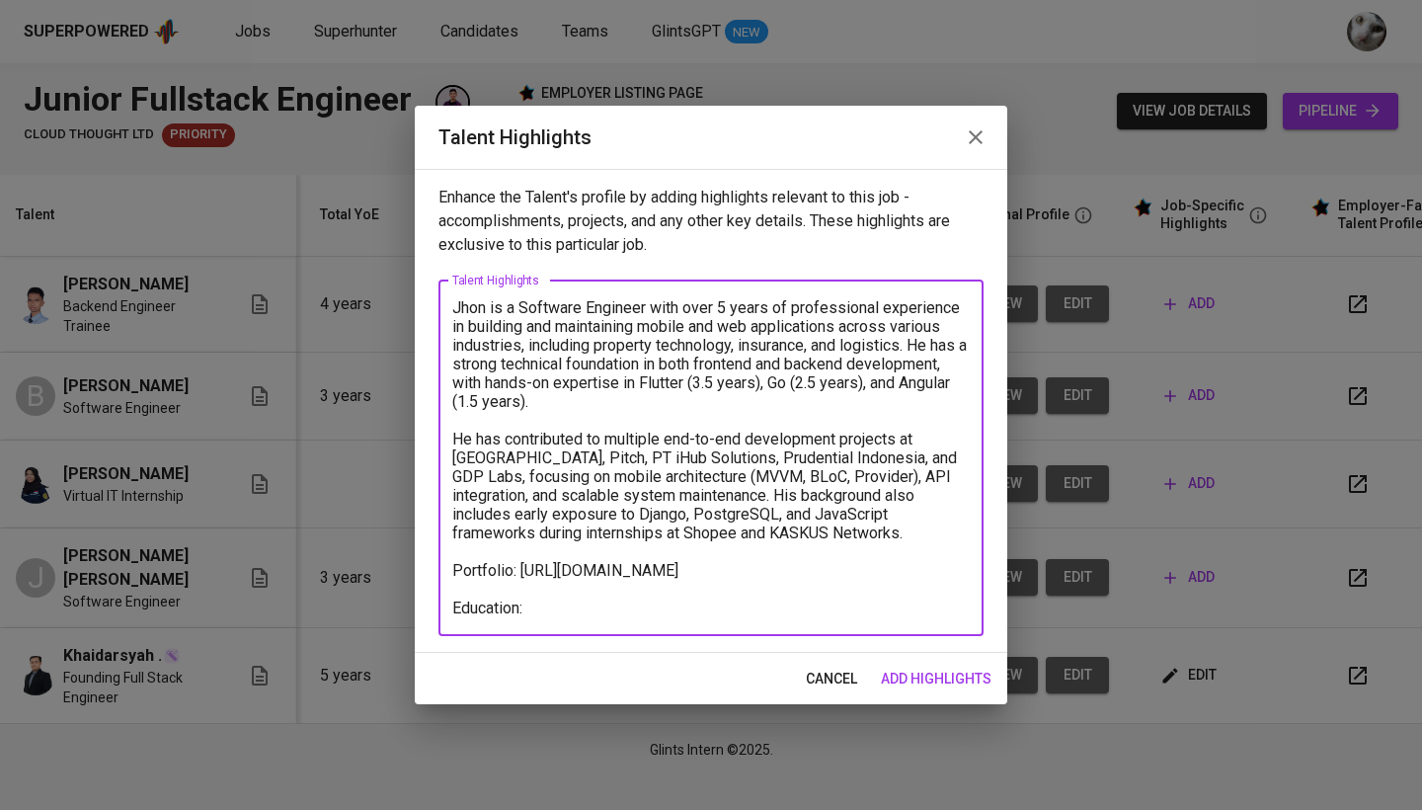
paste textarea "Bachelor of Information Technology"
paste textarea "Institut Teknologi Del 2019"
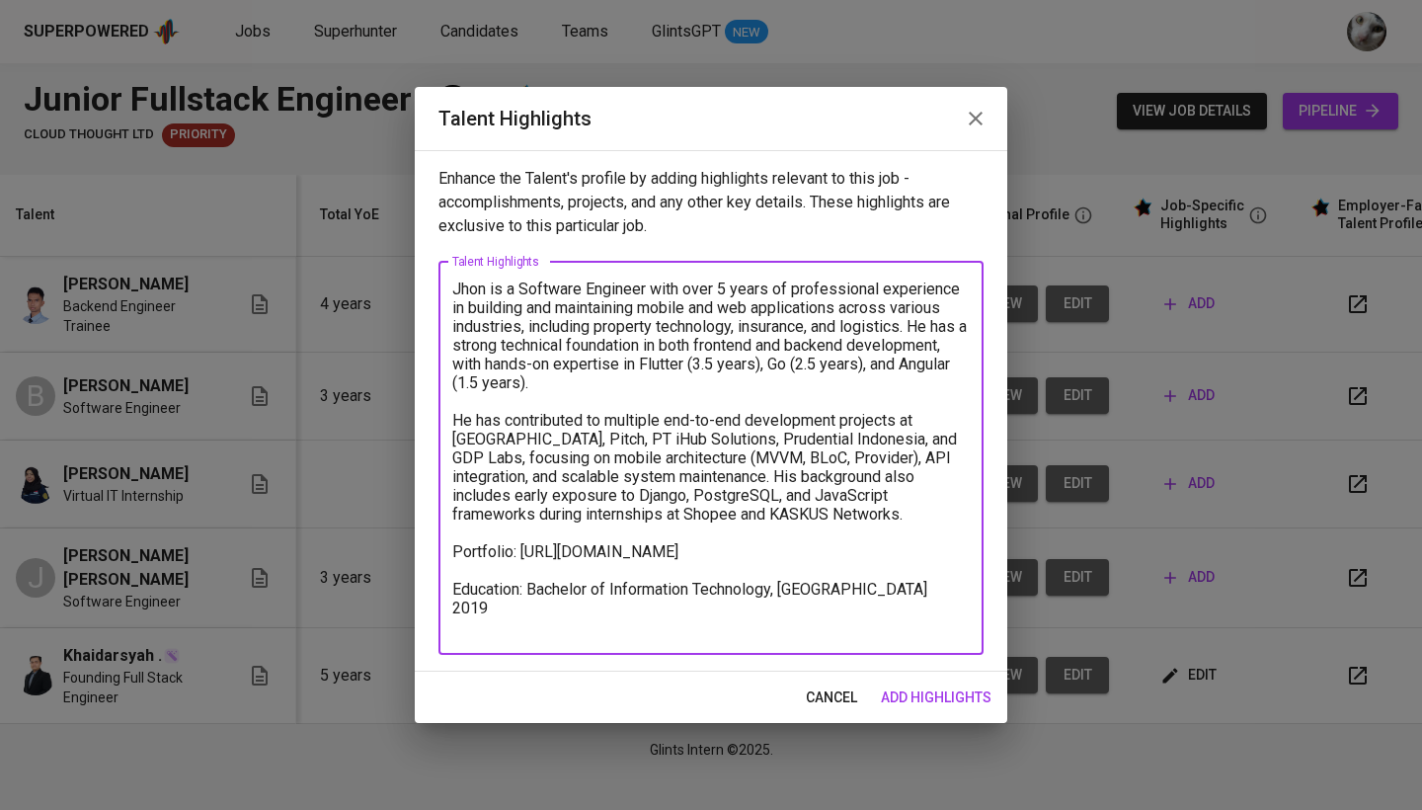
click at [453, 614] on textarea "Jhon is a Software Engineer with over 5 years of professional experience in bui…" at bounding box center [710, 457] width 517 height 356
click at [522, 609] on textarea "Jhon is a Software Engineer with over 5 years of professional experience in bui…" at bounding box center [710, 457] width 517 height 356
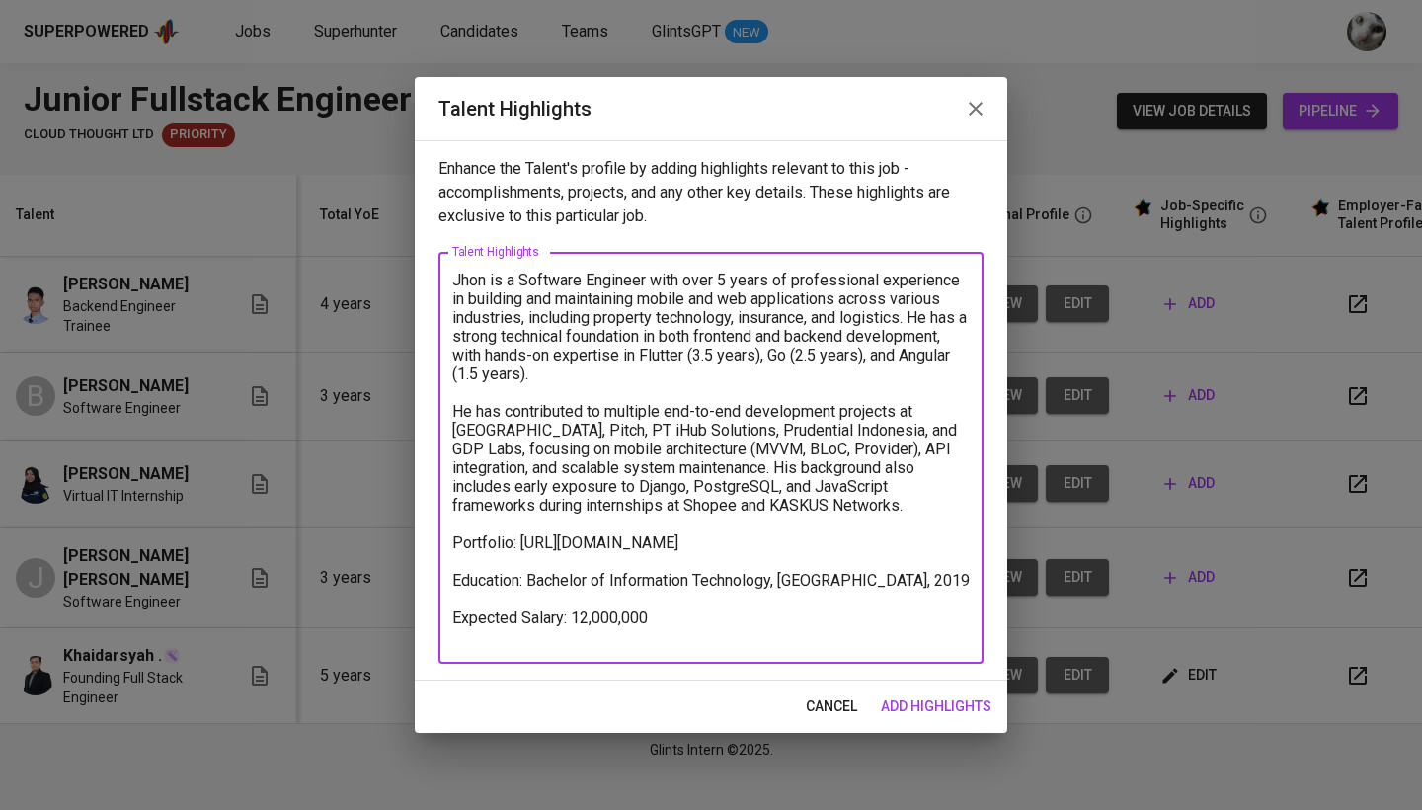
type textarea "Jhon is a Software Engineer with over 5 years of professional experience in bui…"
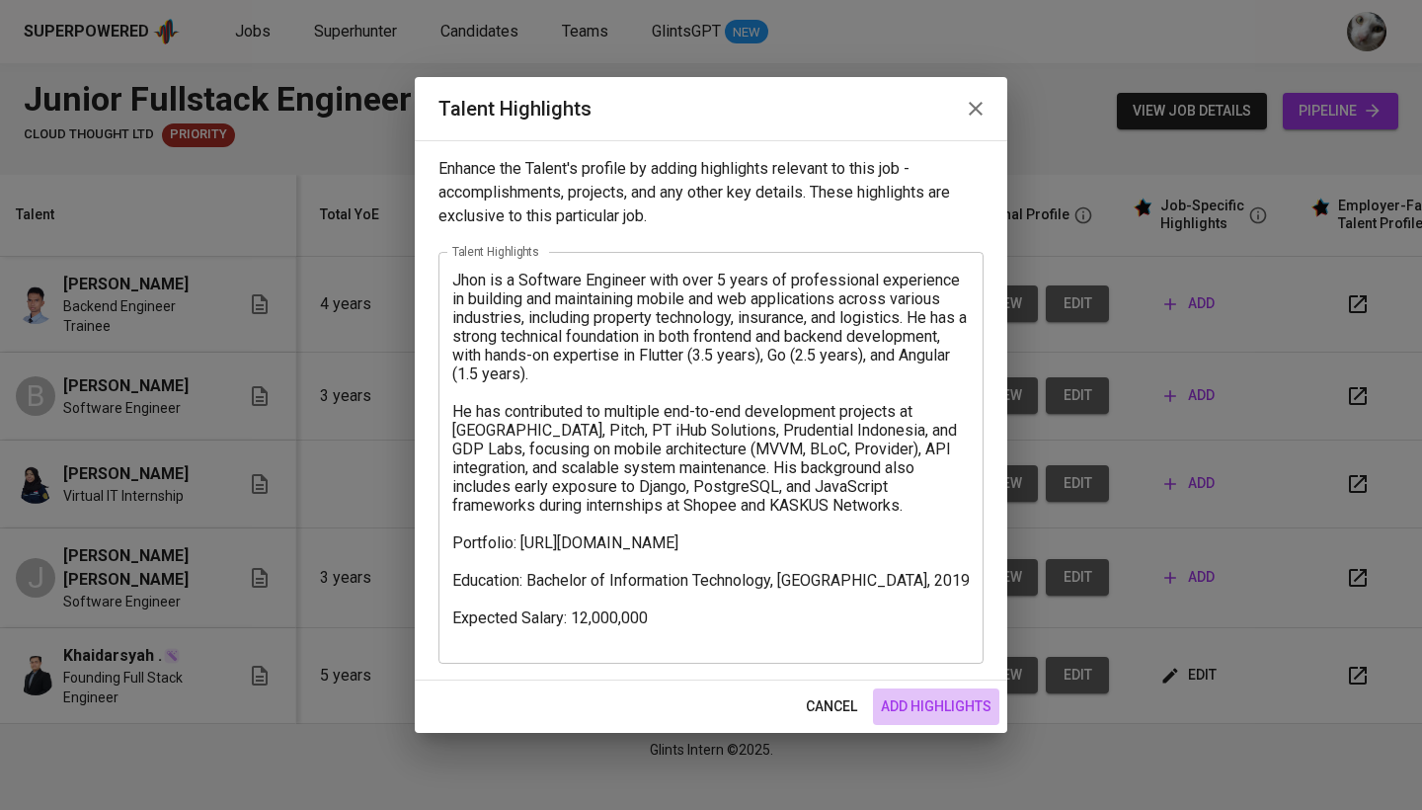
click at [942, 697] on span "add highlights" at bounding box center [936, 706] width 111 height 25
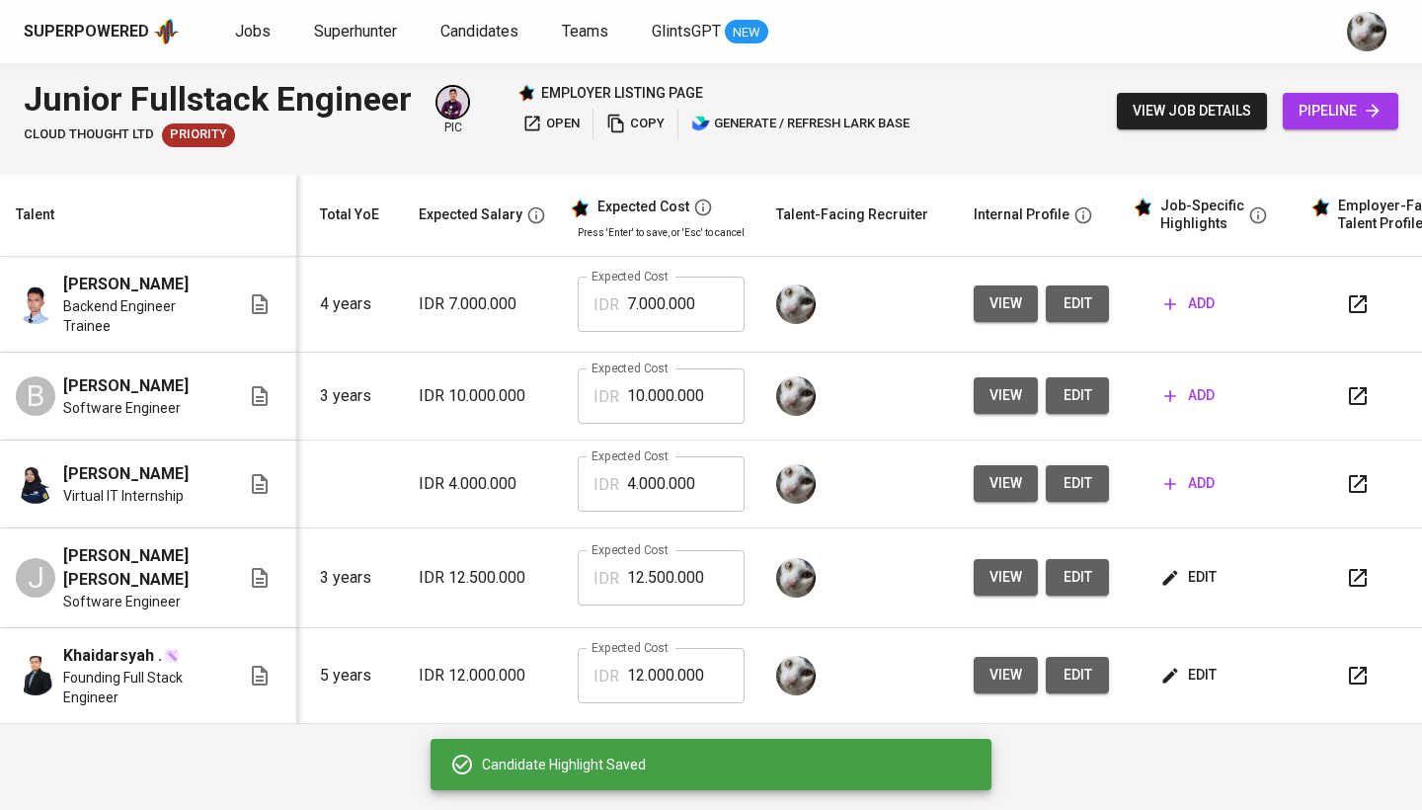
click at [1186, 687] on span "edit" at bounding box center [1190, 674] width 52 height 25
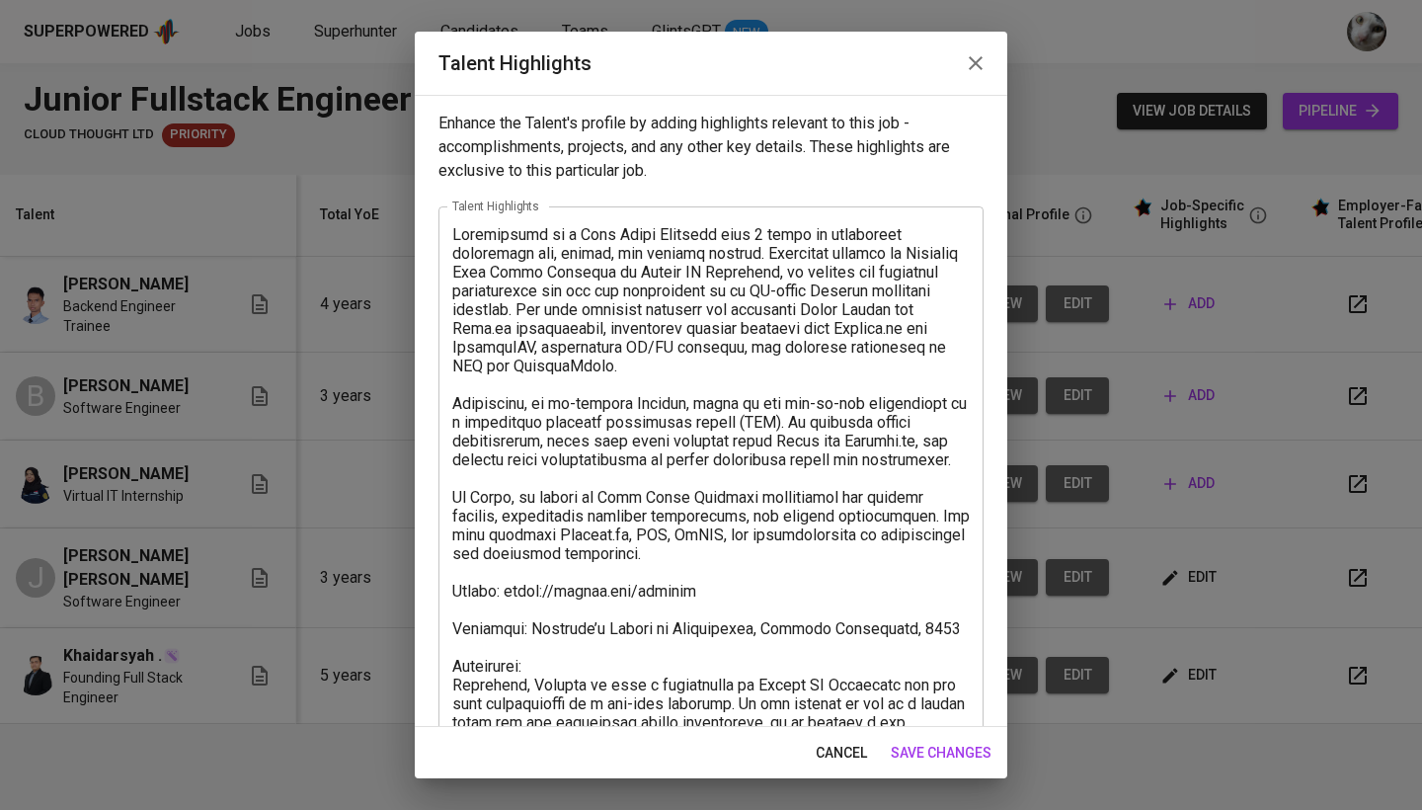
scroll to position [0, 0]
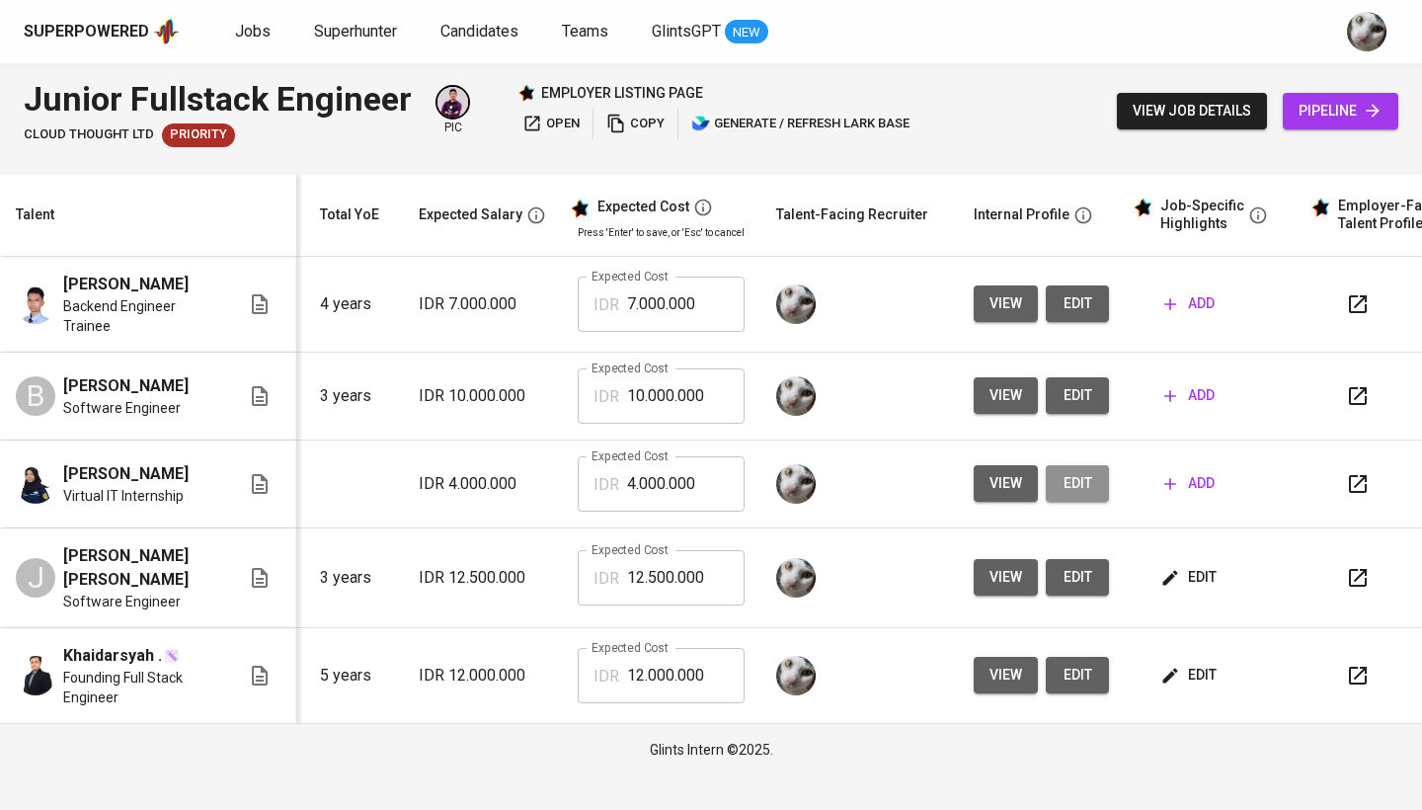
click at [1062, 495] on span "edit" at bounding box center [1077, 483] width 32 height 25
click at [1165, 490] on icon "button" at bounding box center [1170, 484] width 12 height 12
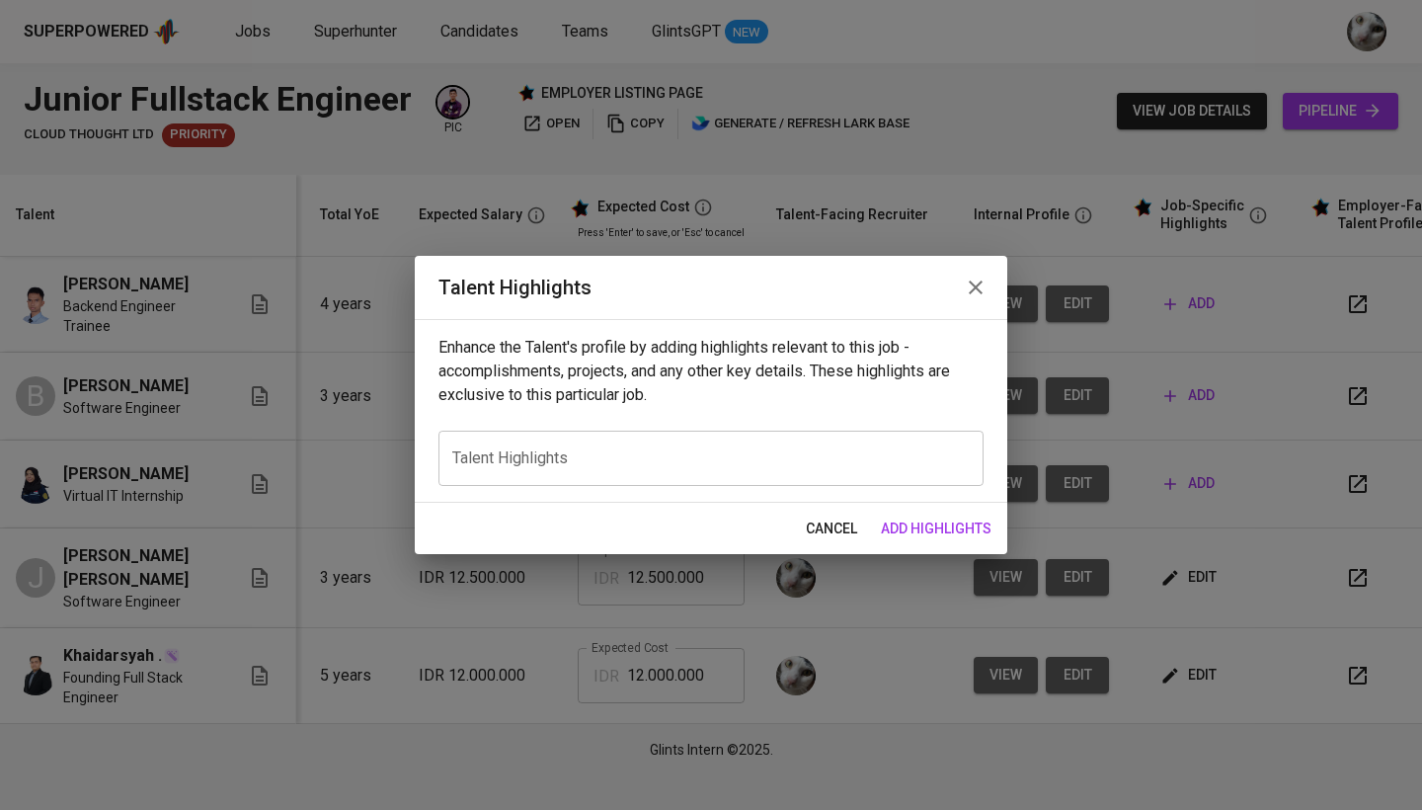
click at [677, 432] on div "x Talent Highlights" at bounding box center [710, 457] width 545 height 55
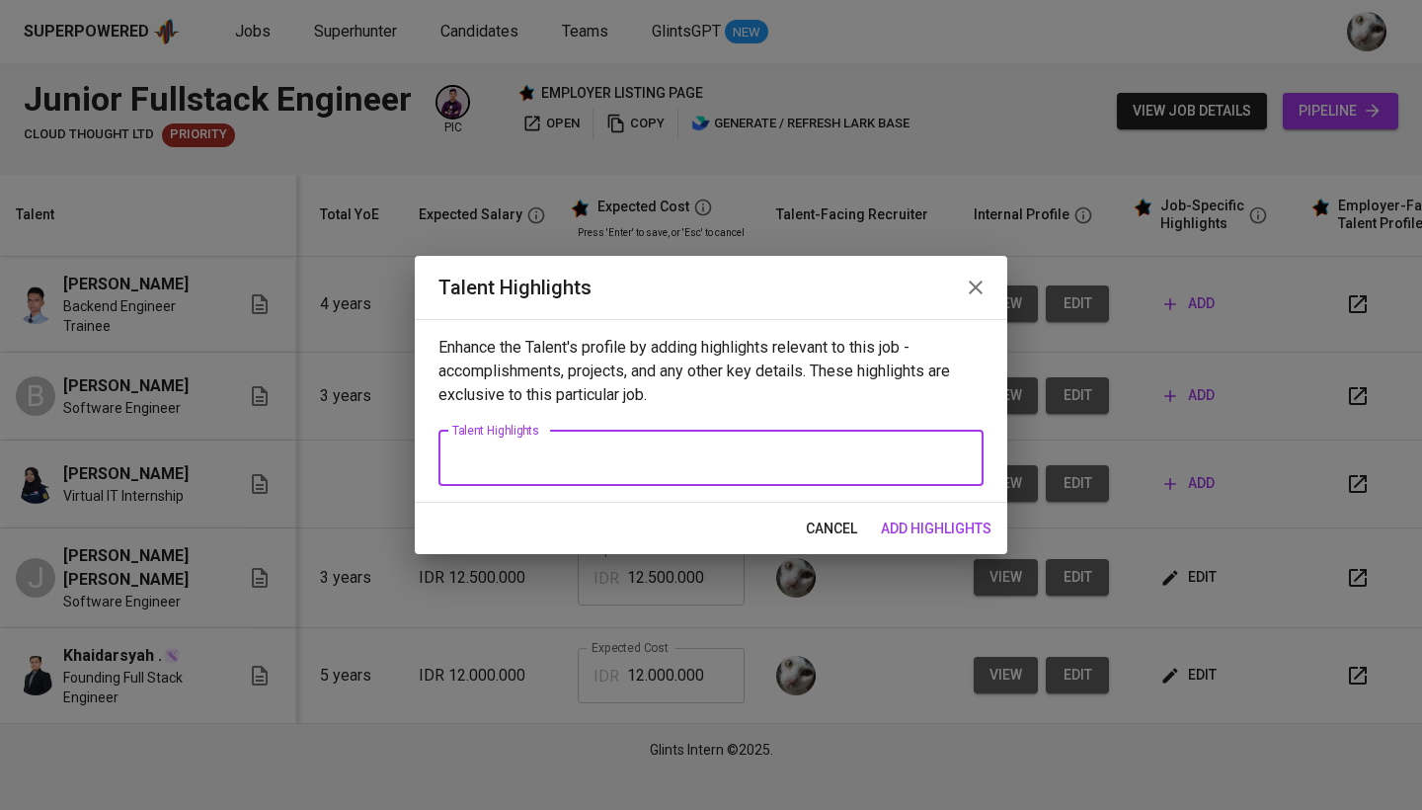
paste textarea "Vivy Cahyani is a Full Stack Developer with solid experience in building and ma…"
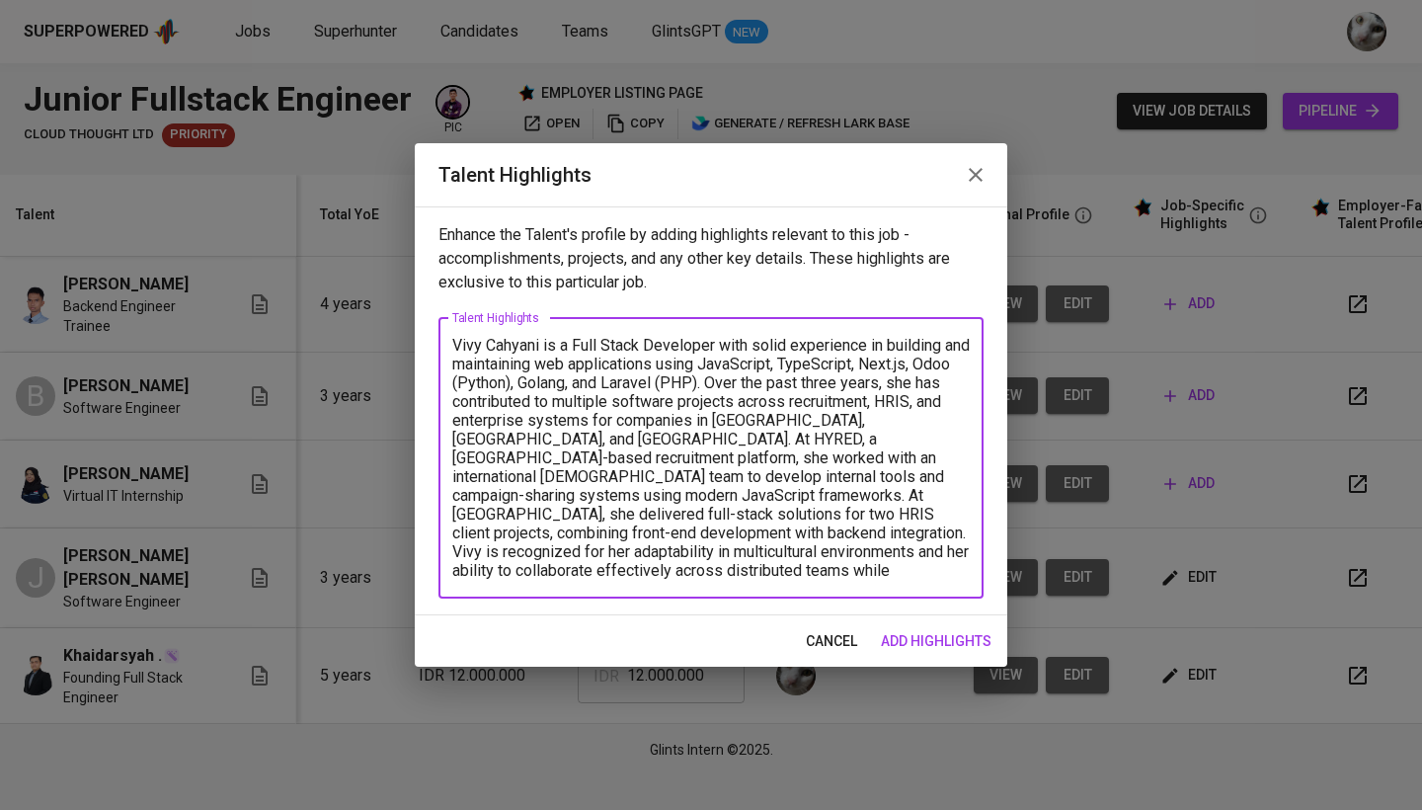
drag, startPoint x: 543, startPoint y: 347, endPoint x: 483, endPoint y: 345, distance: 60.3
click at [483, 345] on textarea "Vivy Cahyani is a Full Stack Developer with solid experience in building and ma…" at bounding box center [710, 458] width 517 height 244
drag, startPoint x: 733, startPoint y: 344, endPoint x: 694, endPoint y: 344, distance: 38.5
click at [694, 344] on textarea "Vivy is a Full Stack Developer with solid experience in building and maintainin…" at bounding box center [710, 458] width 517 height 244
drag, startPoint x: 844, startPoint y: 387, endPoint x: 805, endPoint y: 387, distance: 39.5
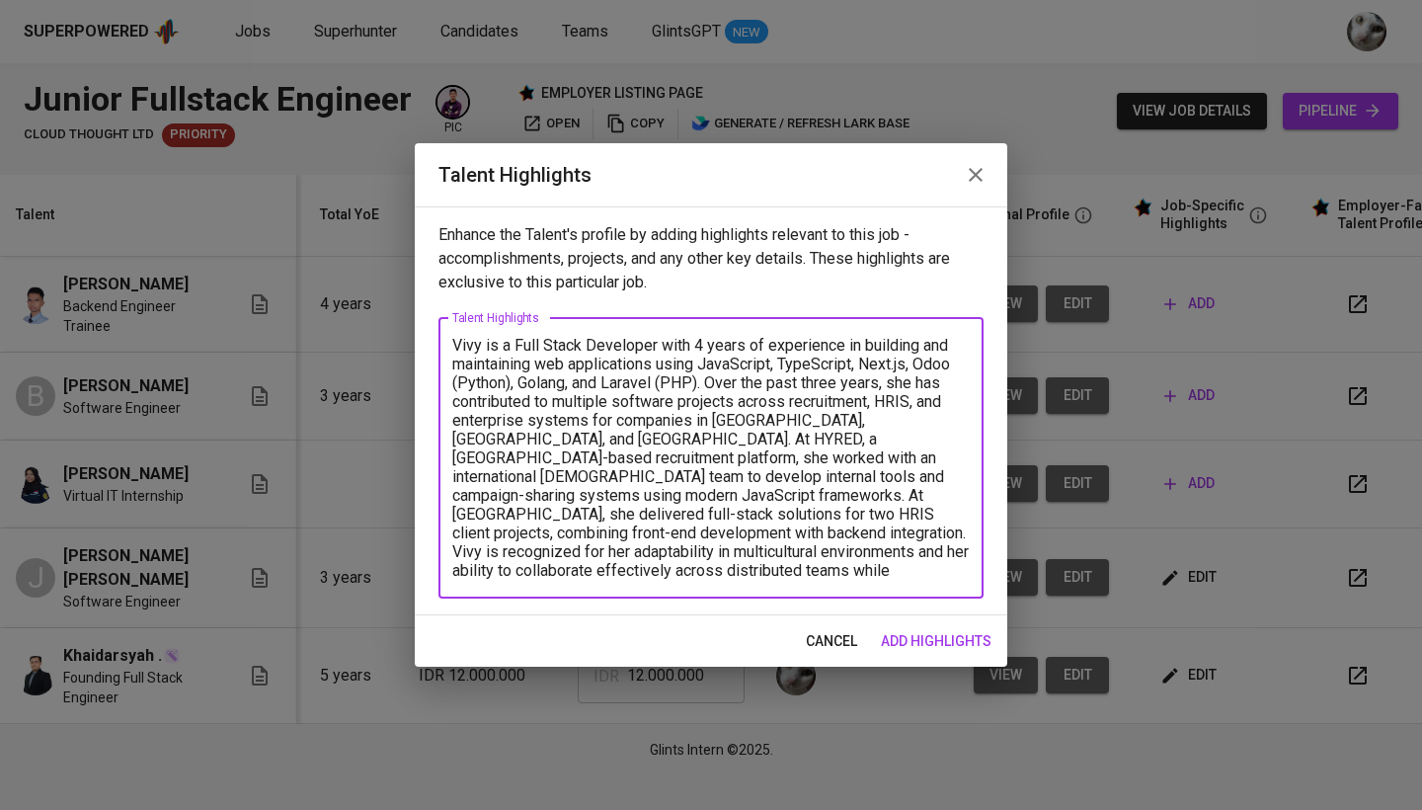
click at [805, 387] on textarea "Vivy is a Full Stack Developer with 4 years of experience in building and maint…" at bounding box center [710, 458] width 517 height 244
click at [944, 422] on textarea "Vivy is a Full Stack Developer with 4 years of experience in building and maint…" at bounding box center [710, 458] width 517 height 244
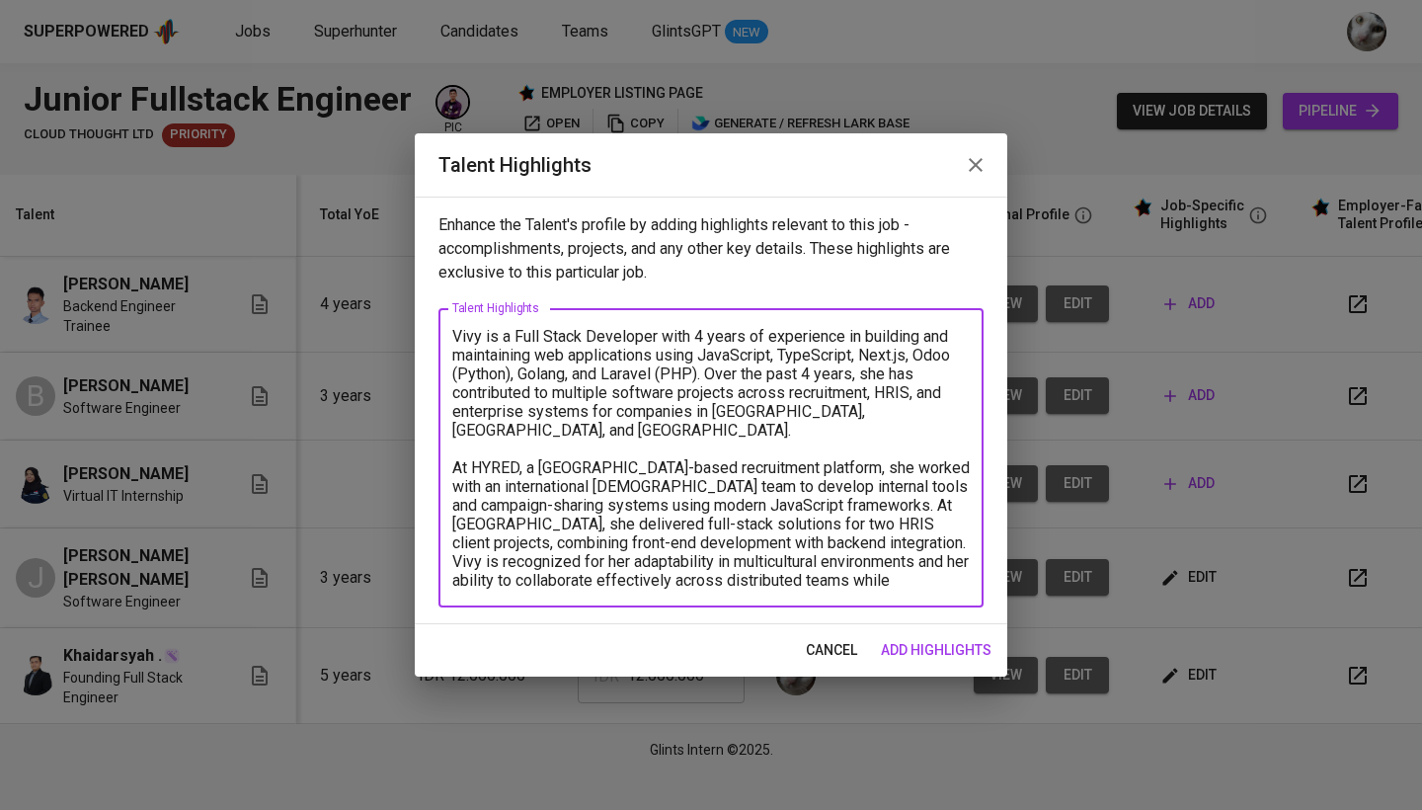
click at [914, 488] on textarea "Vivy is a Full Stack Developer with 4 years of experience in building and maint…" at bounding box center [710, 458] width 517 height 263
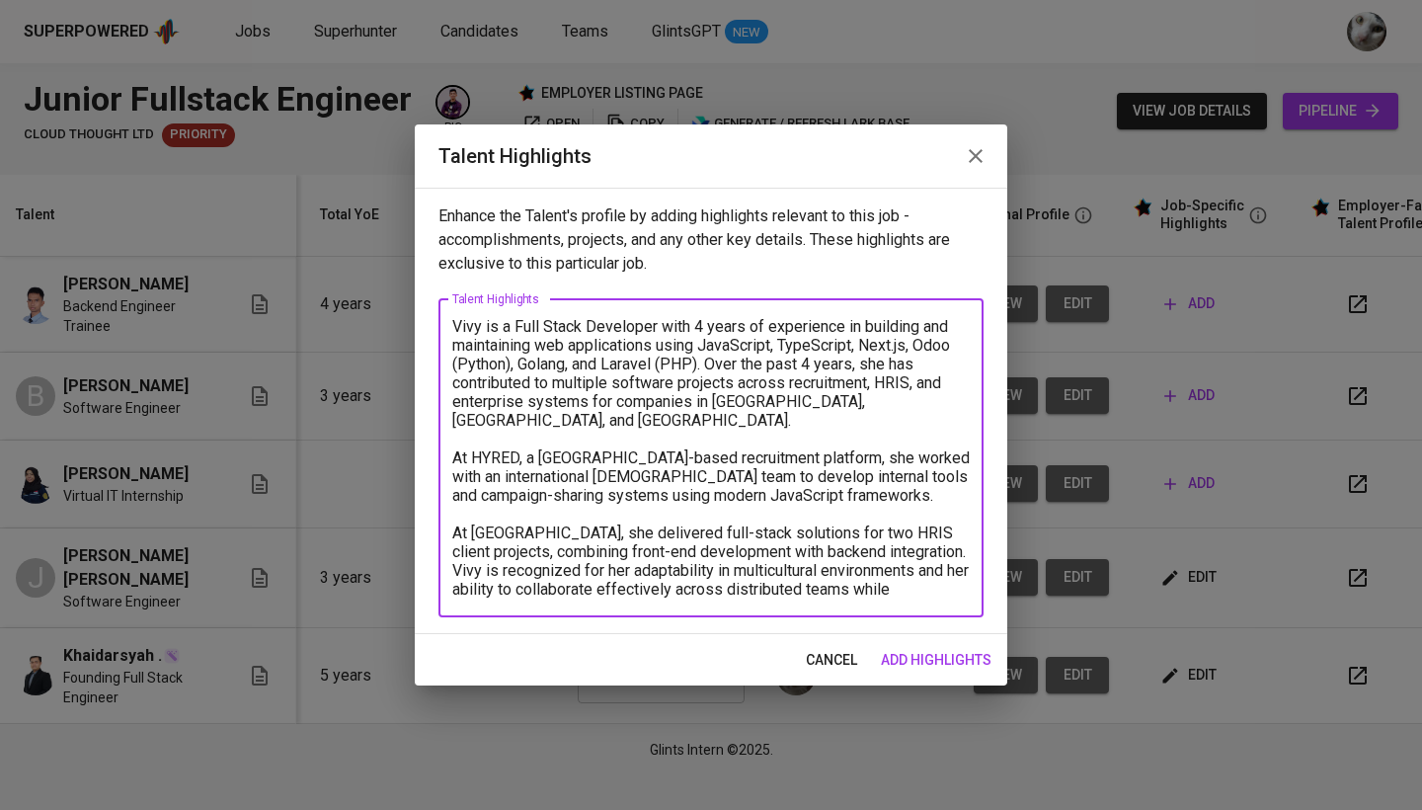
drag, startPoint x: 941, startPoint y: 537, endPoint x: 959, endPoint y: 620, distance: 84.8
click at [959, 620] on div "Enhance the Talent's profile by adding highlights relevant to this job - accomp…" at bounding box center [711, 411] width 592 height 446
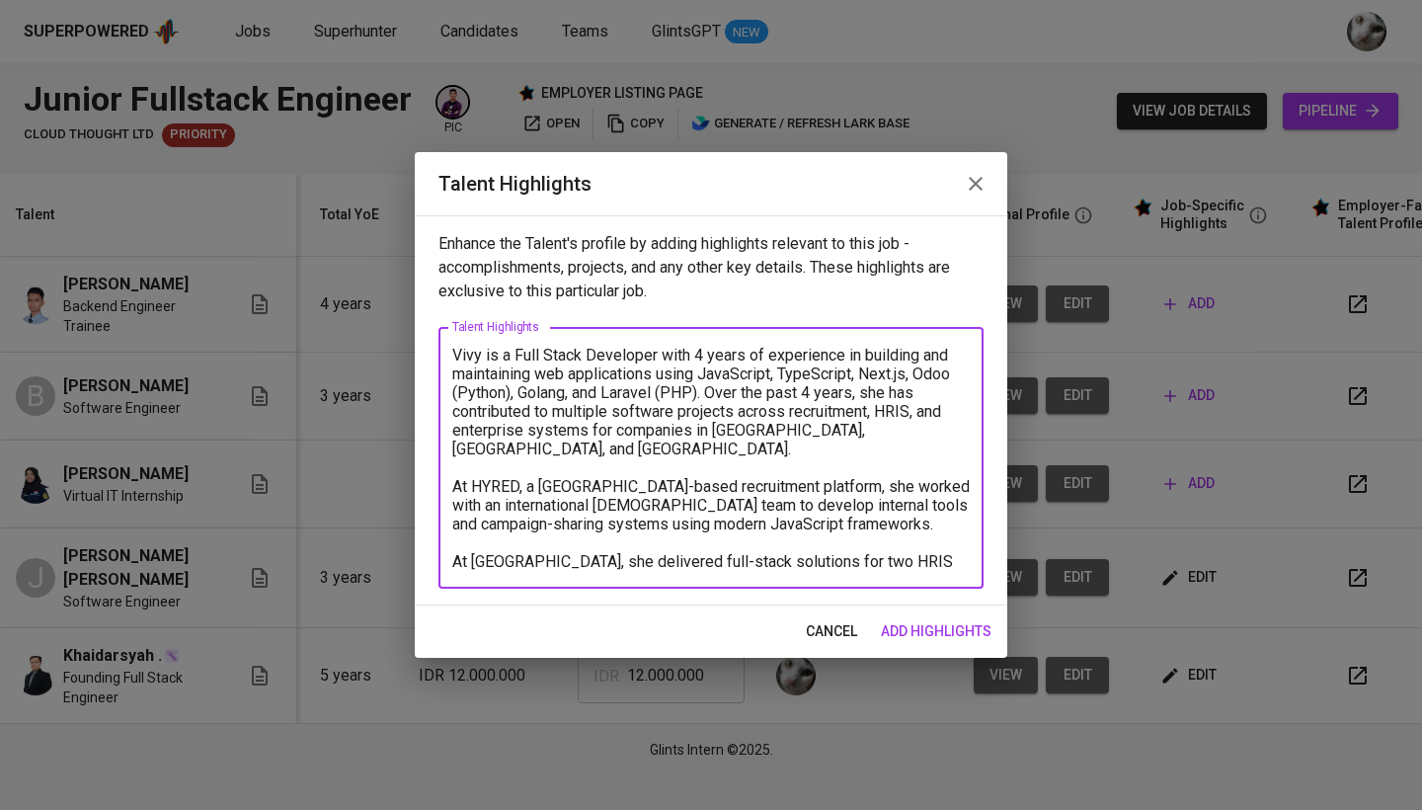
click at [454, 545] on textarea "Vivy is a Full Stack Developer with 4 years of experience in building and maint…" at bounding box center [710, 458] width 517 height 225
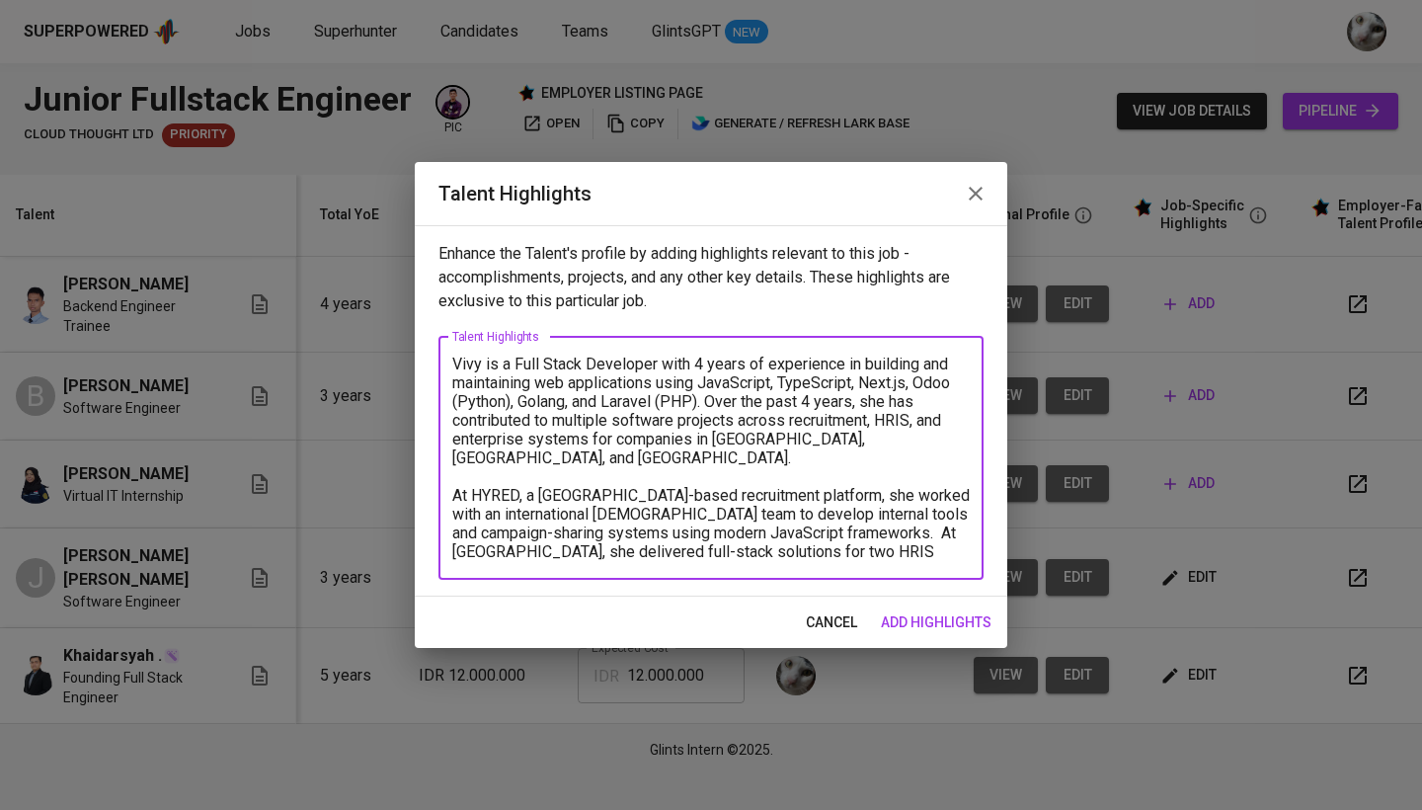
click at [946, 558] on textarea "Vivy is a Full Stack Developer with 4 years of experience in building and maint…" at bounding box center [710, 457] width 517 height 206
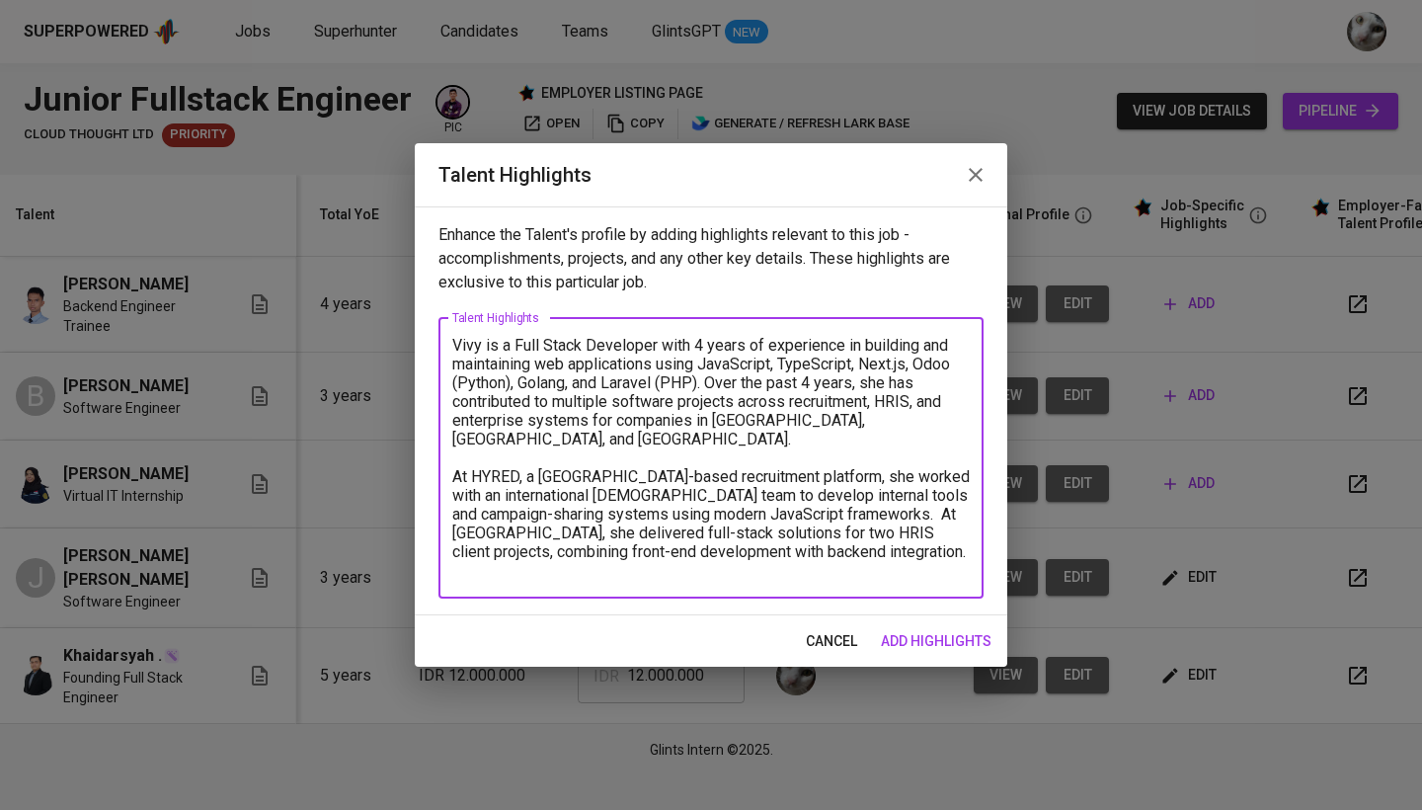
paste textarea "https://docs.google.com/document/d/1qfGQsJznlNiCPUBu_uF8vCU6tqVqMVKi0ssYOtTjzE4…"
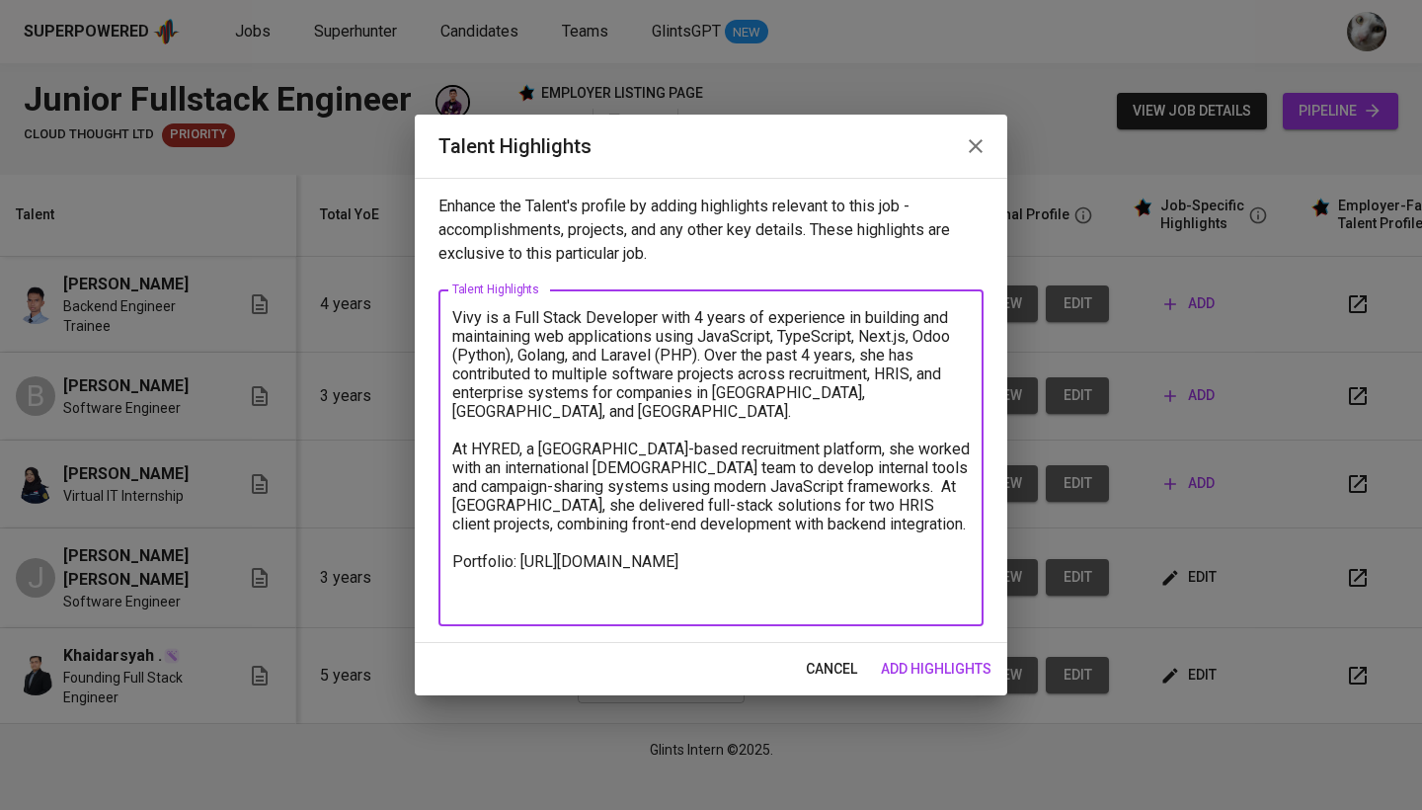
click at [453, 566] on textarea "Vivy is a Full Stack Developer with 4 years of experience in building and maint…" at bounding box center [710, 458] width 517 height 300
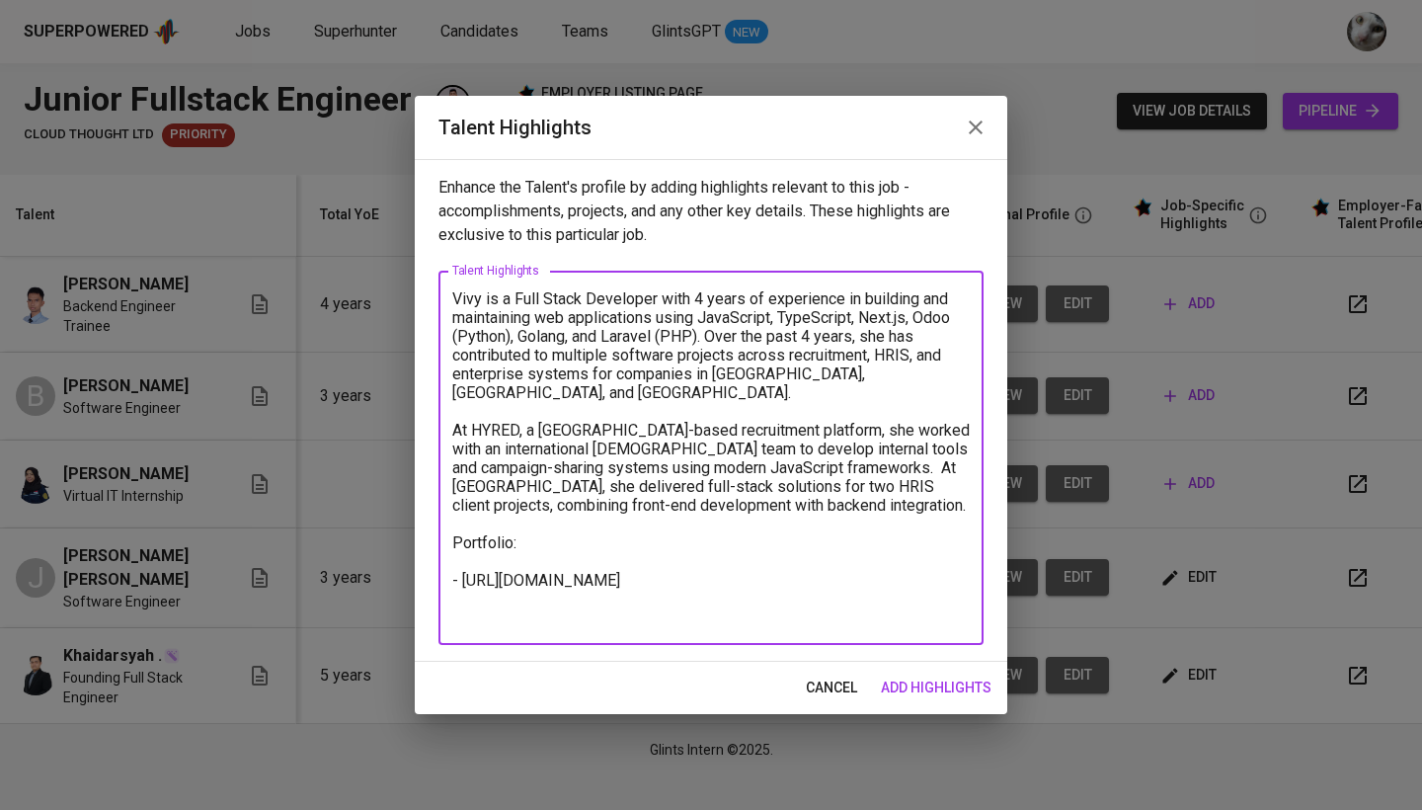
click at [646, 604] on textarea "Vivy is a Full Stack Developer with 4 years of experience in building and maint…" at bounding box center [710, 458] width 517 height 338
click at [696, 600] on textarea "Vivy is a Full Stack Developer with 4 years of experience in building and maint…" at bounding box center [710, 458] width 517 height 338
click at [643, 562] on textarea "Vivy is a Full Stack Developer with 4 years of experience in building and maint…" at bounding box center [710, 458] width 517 height 338
paste textarea "usp=sharinghttps://docs.google.com/document/d/1qfGQsJznlNiCPUBu_uF8vCU6tqVqMVKi…"
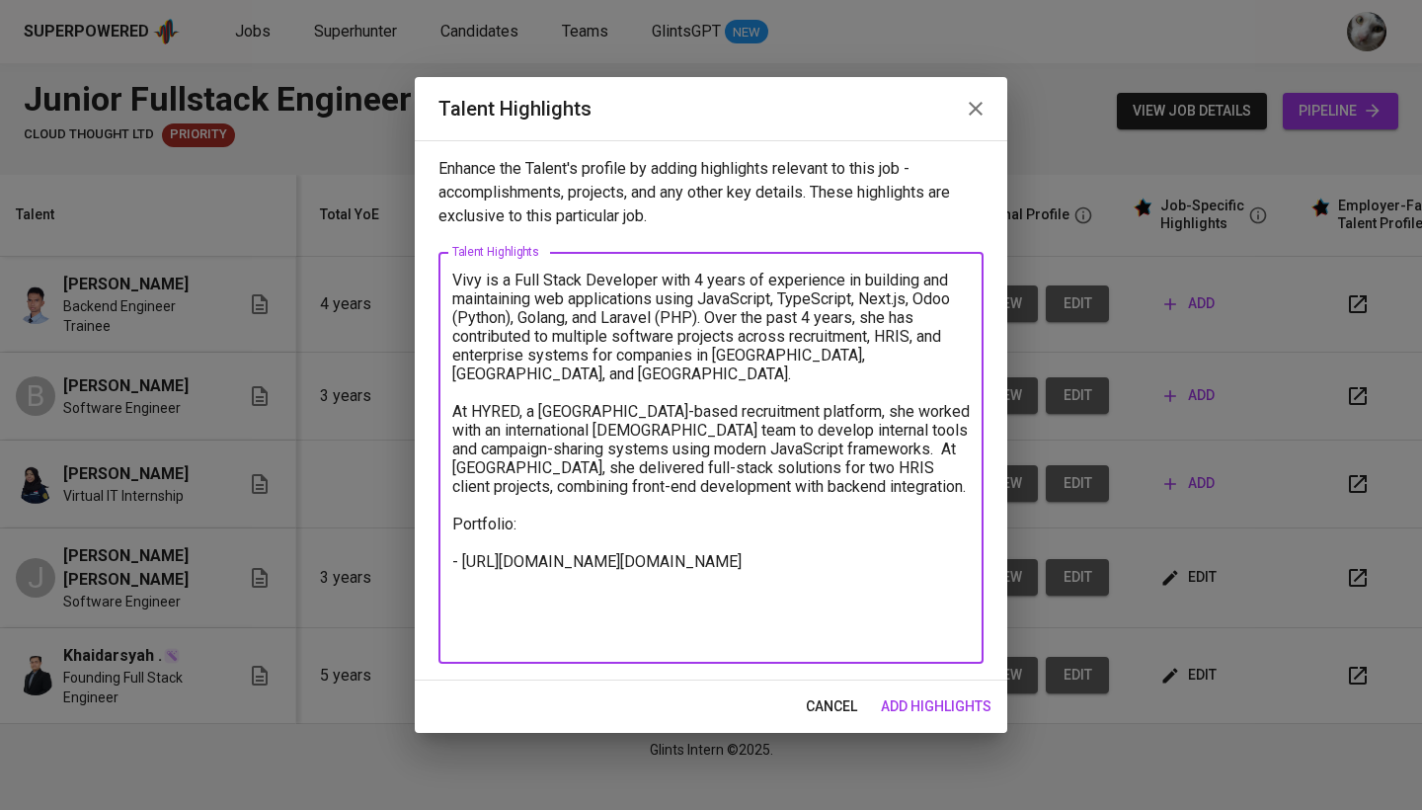
drag, startPoint x: 777, startPoint y: 618, endPoint x: 412, endPoint y: 598, distance: 365.8
click at [412, 598] on div "Talent Highlights Enhance the Talent's profile by adding highlights relevant to…" at bounding box center [711, 405] width 1422 height 810
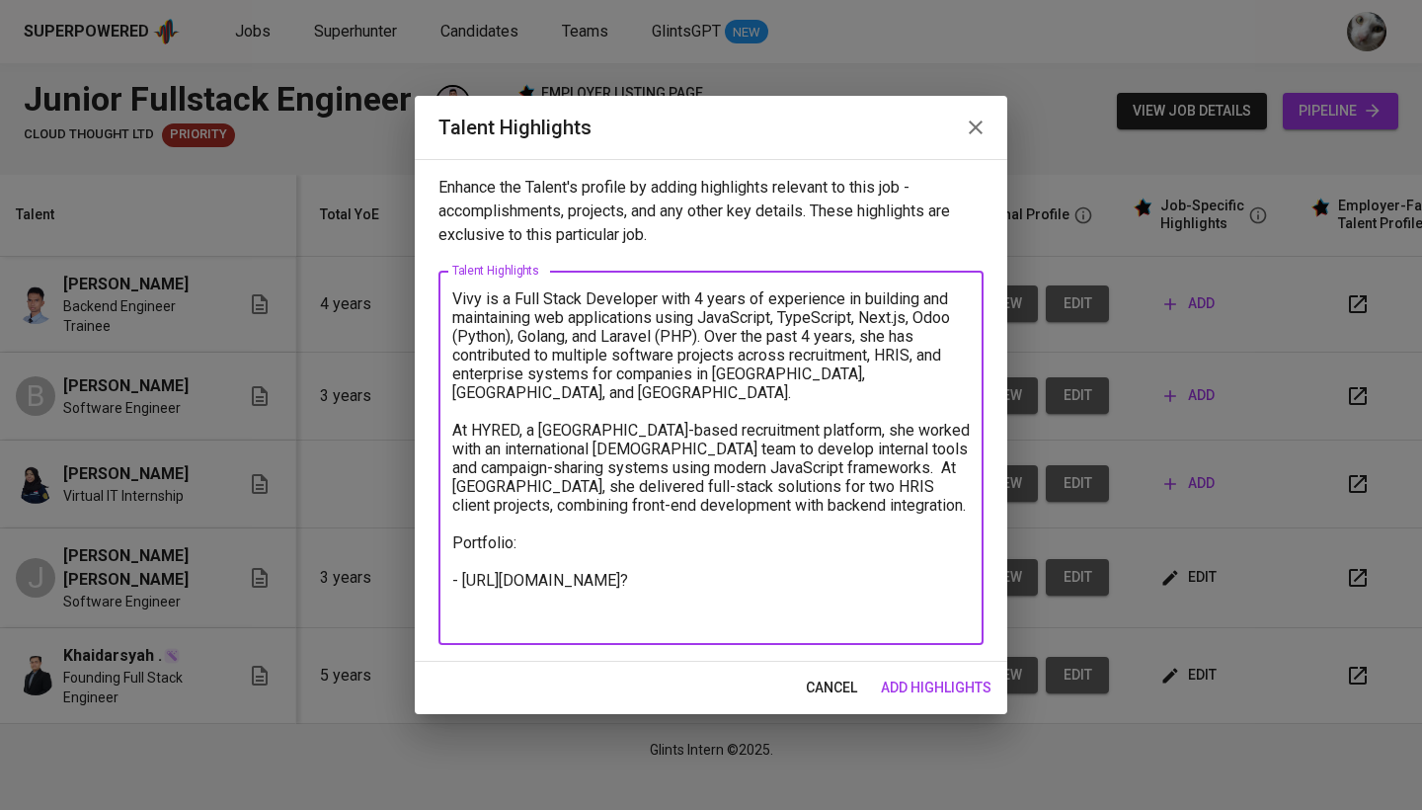
click at [452, 583] on textarea "Vivy is a Full Stack Developer with 4 years of experience in building and maint…" at bounding box center [710, 458] width 517 height 338
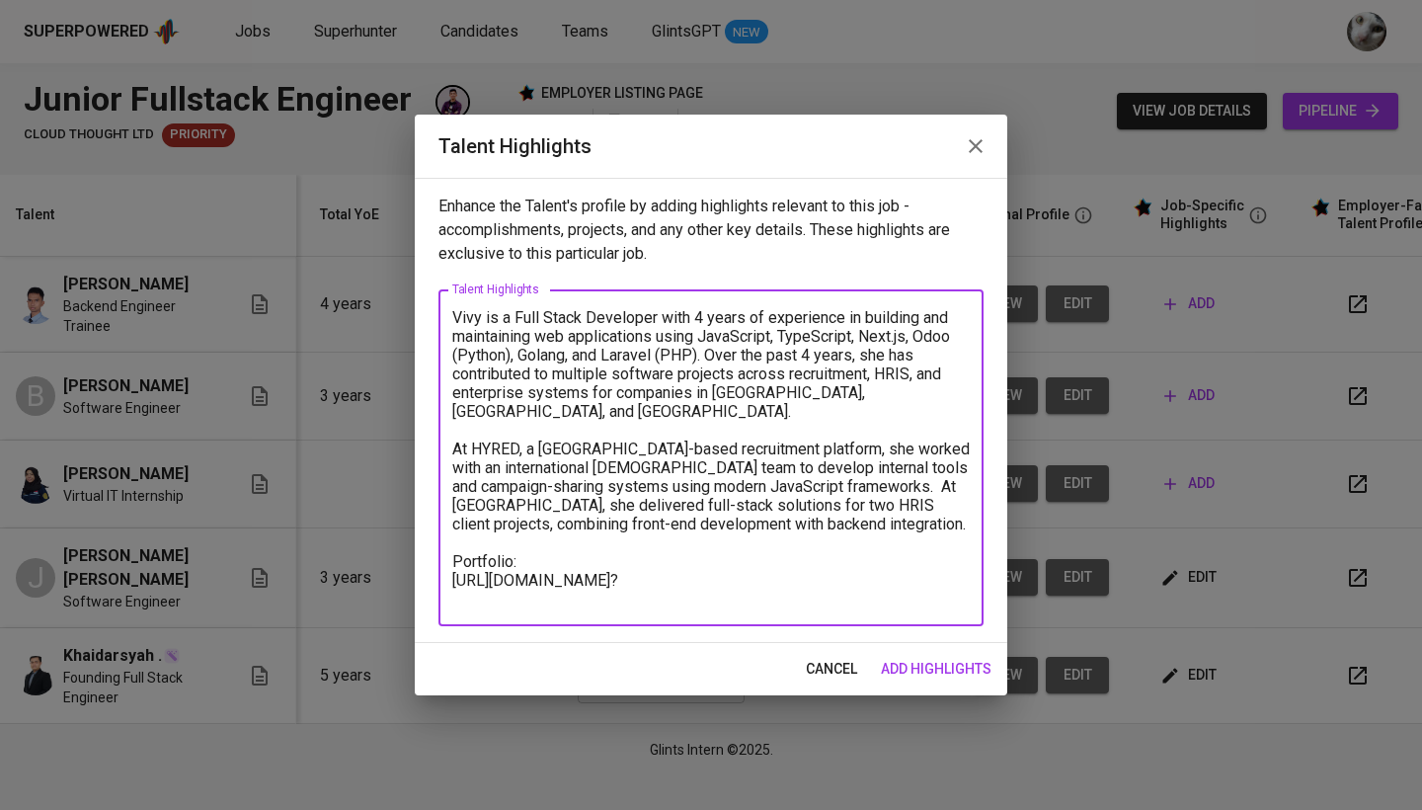
click at [648, 579] on textarea "Vivy is a Full Stack Developer with 4 years of experience in building and maint…" at bounding box center [710, 458] width 517 height 300
click at [629, 544] on textarea "Vivy is a Full Stack Developer with 4 years of experience in building and maint…" at bounding box center [710, 458] width 517 height 300
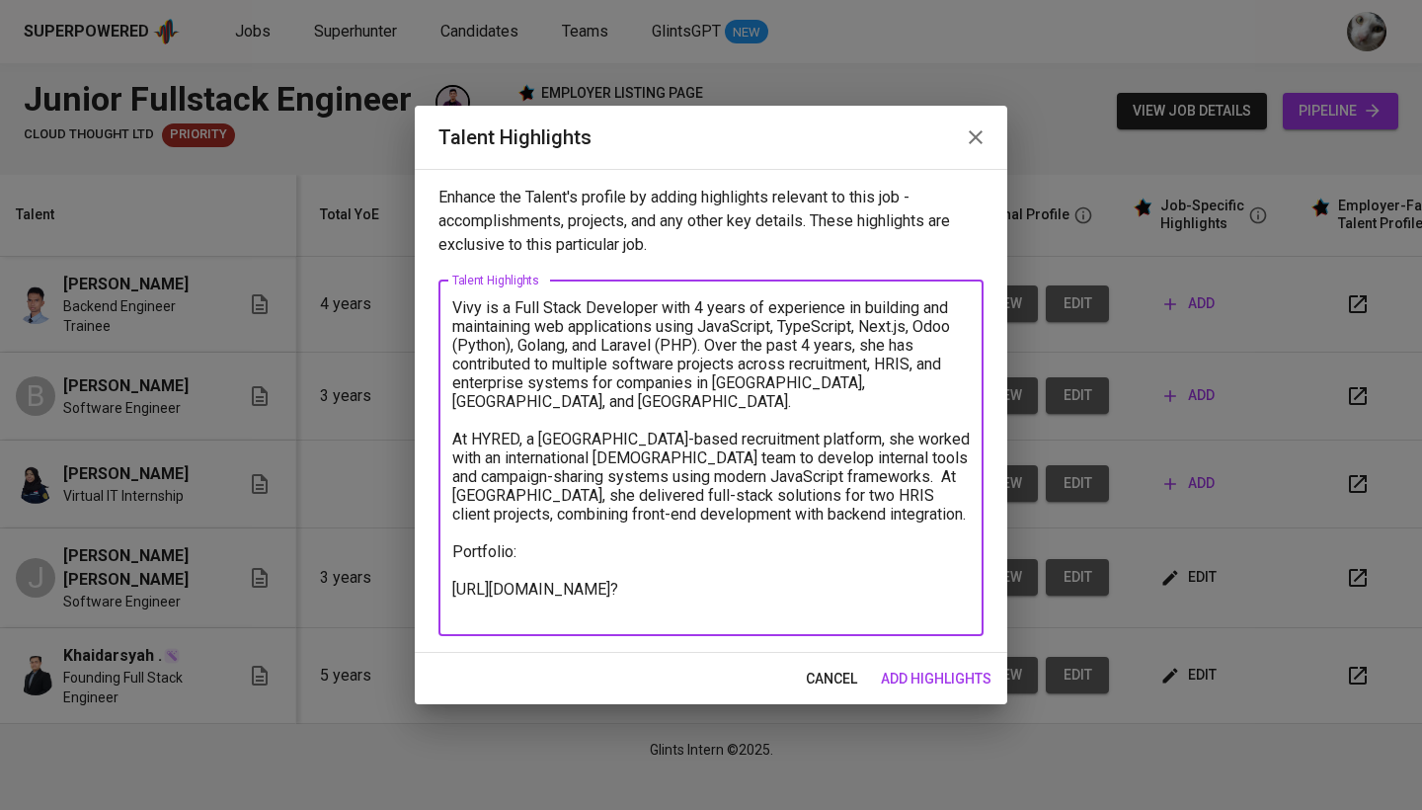
paste textarea "https://v0-portfolio-website-design-cs.vercel.app"
click at [454, 552] on textarea "Vivy is a Full Stack Developer with 4 years of experience in building and maint…" at bounding box center [710, 457] width 517 height 319
click at [456, 576] on textarea "Vivy is a Full Stack Developer with 4 years of experience in building and maint…" at bounding box center [710, 457] width 517 height 319
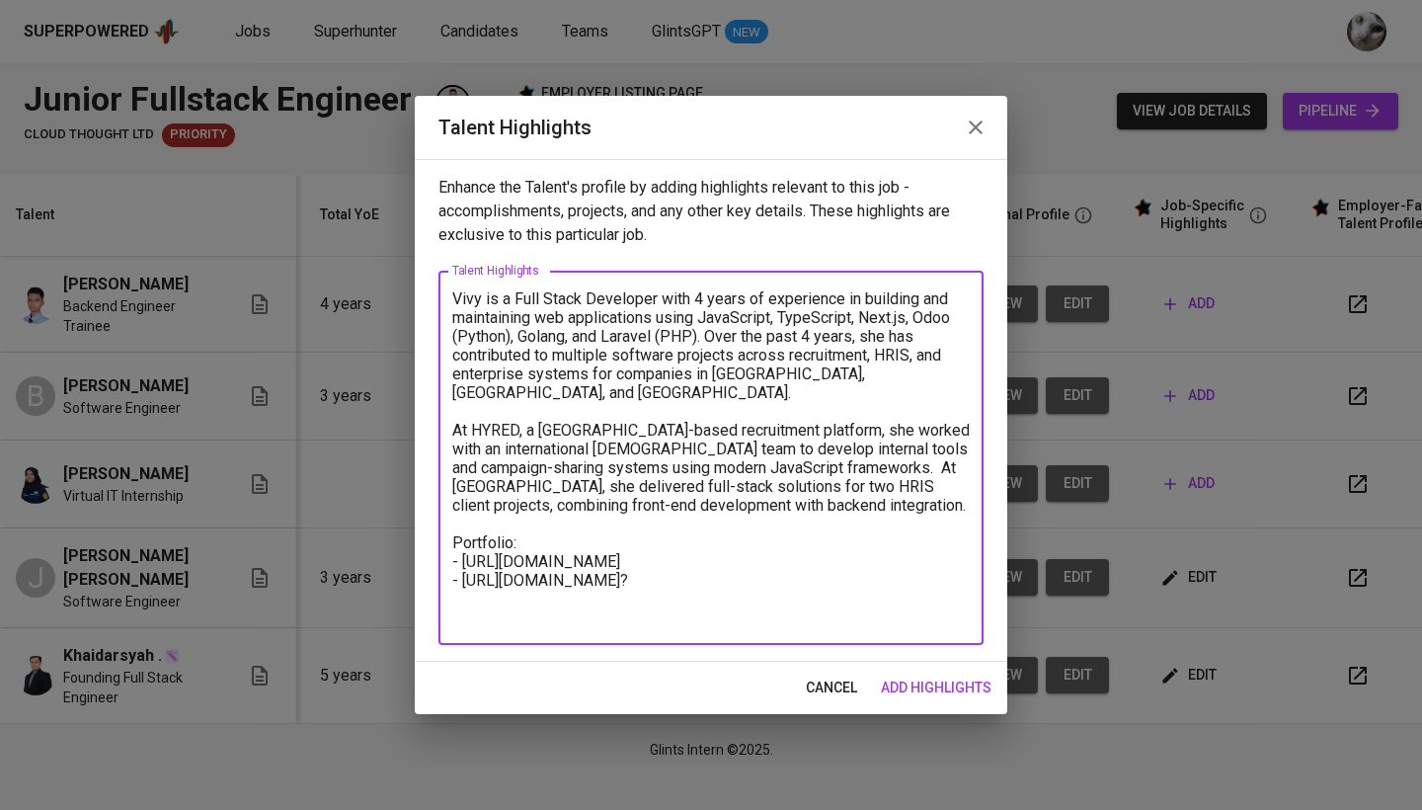
click at [661, 602] on textarea "Vivy is a Full Stack Developer with 4 years of experience in building and maint…" at bounding box center [710, 458] width 517 height 338
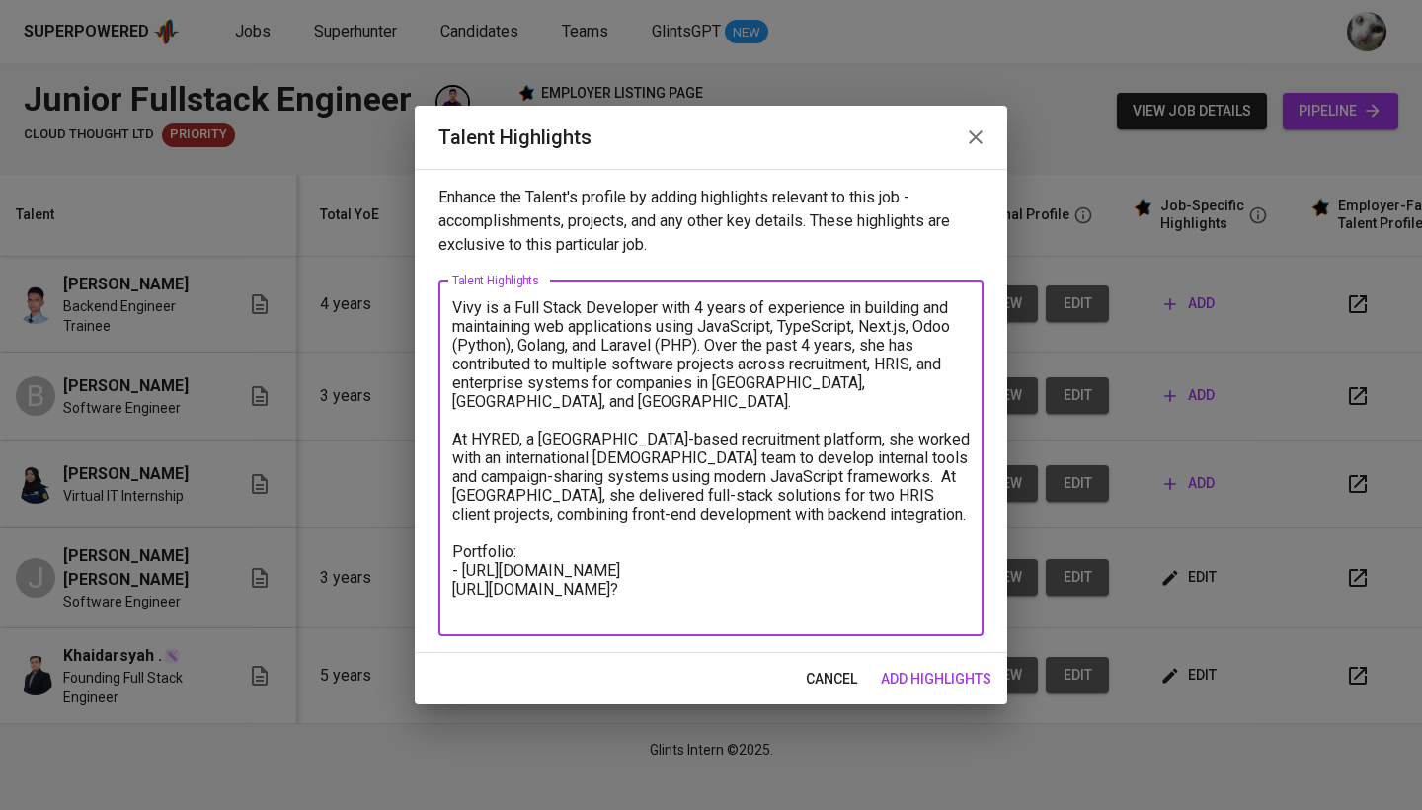
click at [464, 554] on textarea "Vivy is a Full Stack Developer with 4 years of experience in building and maint…" at bounding box center [710, 457] width 517 height 319
click at [648, 591] on textarea "Vivy is a Full Stack Developer with 4 years of experience in building and maint…" at bounding box center [710, 457] width 517 height 319
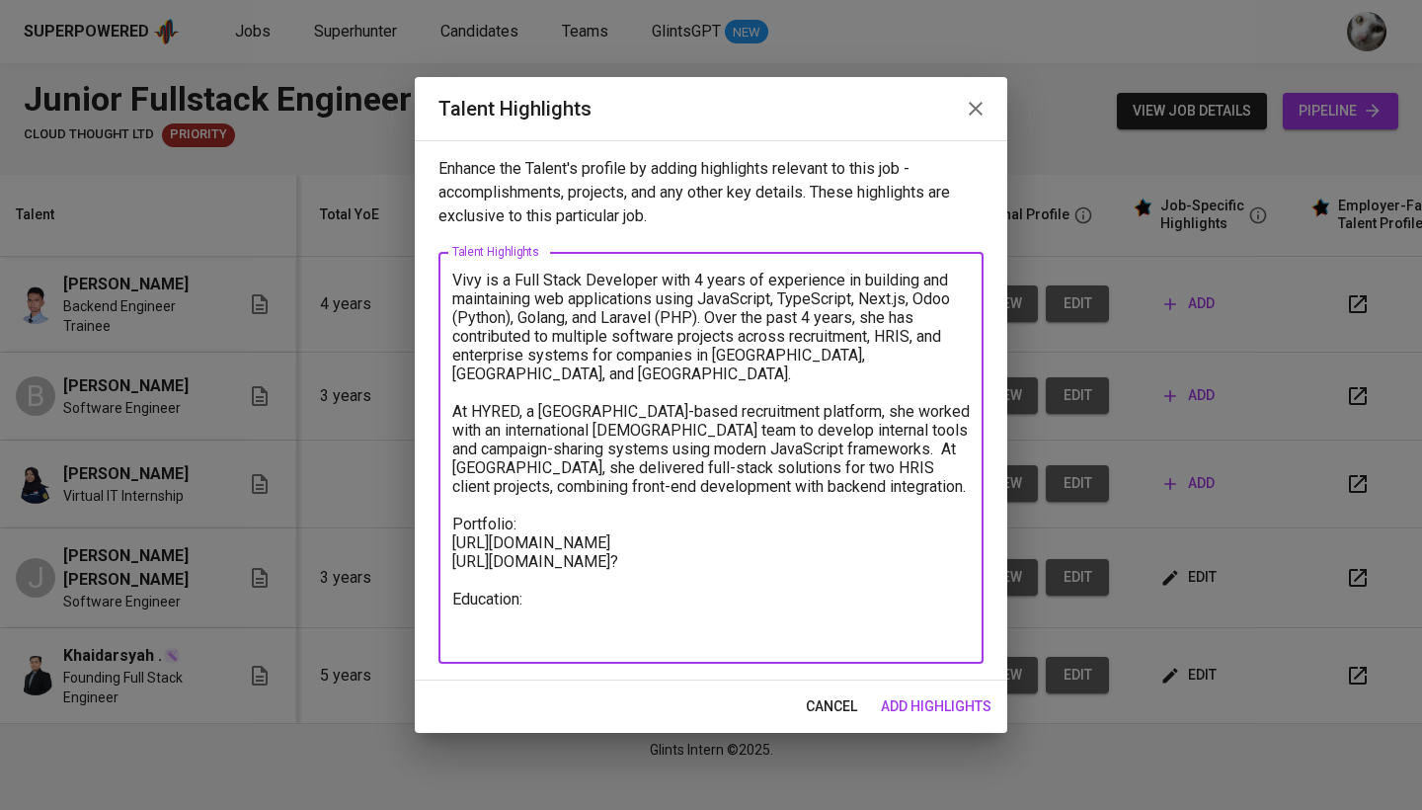
paste textarea "Extended Bachelor’s Degree from Diploma, Informatics Engineering Oct 2022 – Feb…"
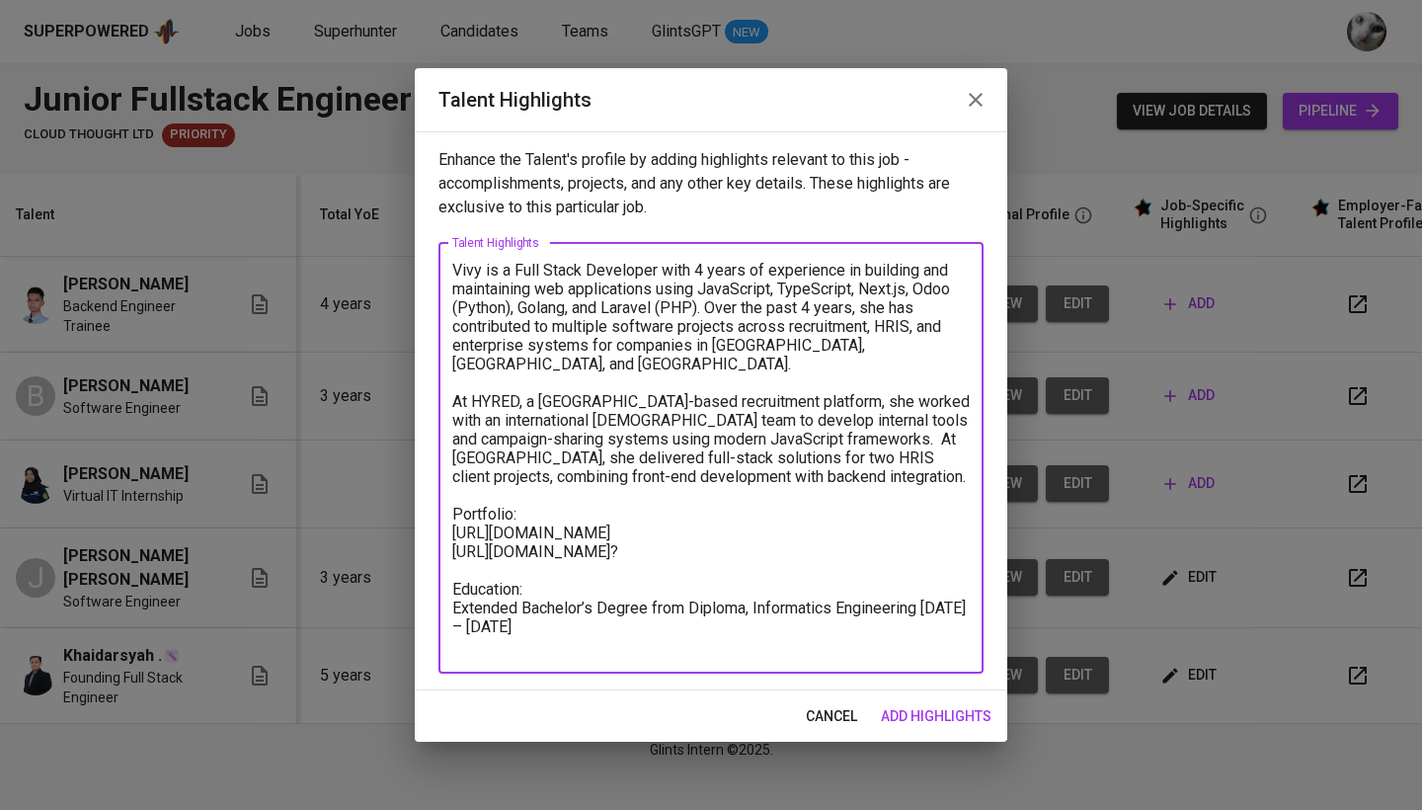
click at [921, 610] on textarea "Vivy is a Full Stack Developer with 4 years of experience in building and maint…" at bounding box center [710, 458] width 517 height 394
paste textarea "UNIVERSITAS BHAYANGKARA SURABAYA Surabaya, Indonesia"
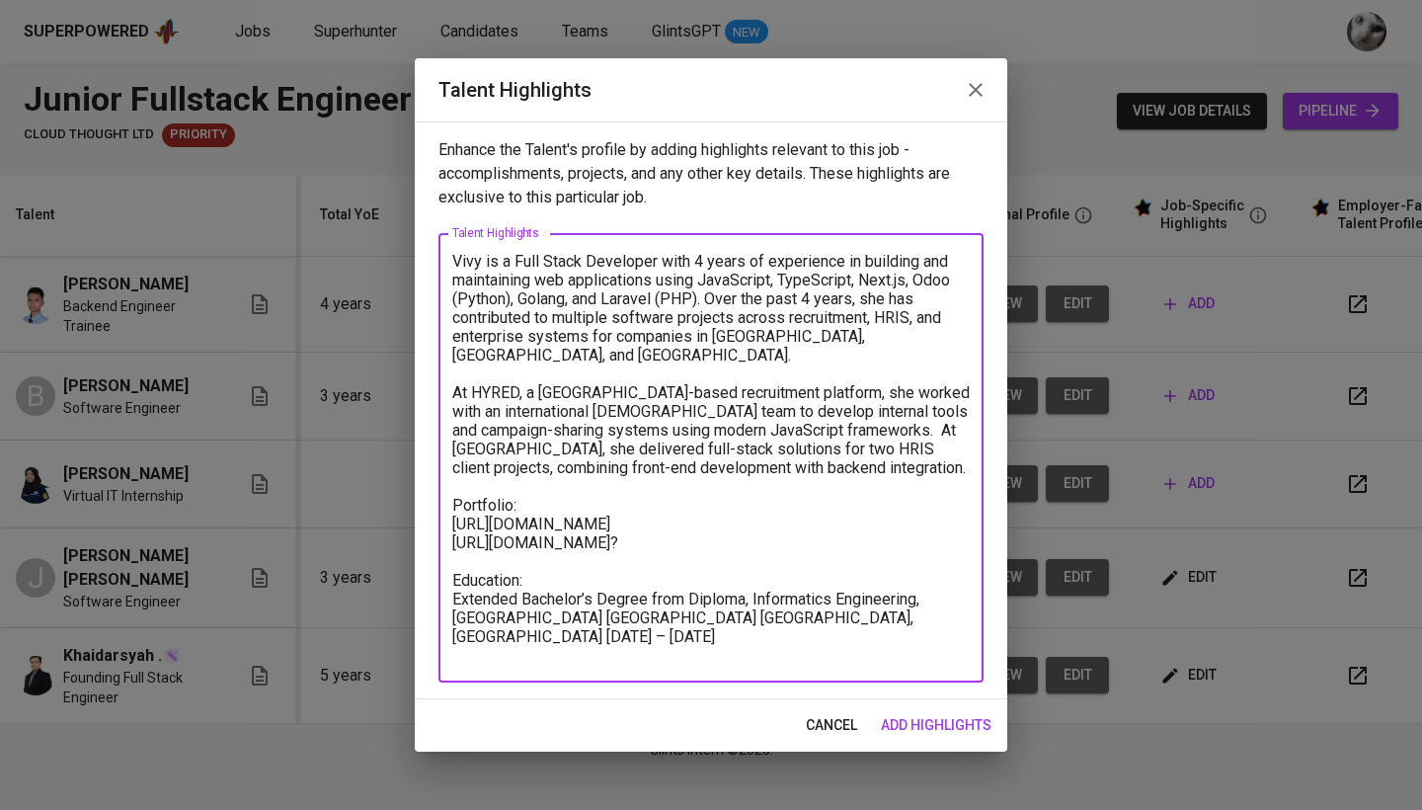
drag, startPoint x: 890, startPoint y: 636, endPoint x: 837, endPoint y: 624, distance: 54.6
click at [837, 624] on textarea "Vivy is a Full Stack Developer with 4 years of experience in building and maint…" at bounding box center [710, 458] width 517 height 413
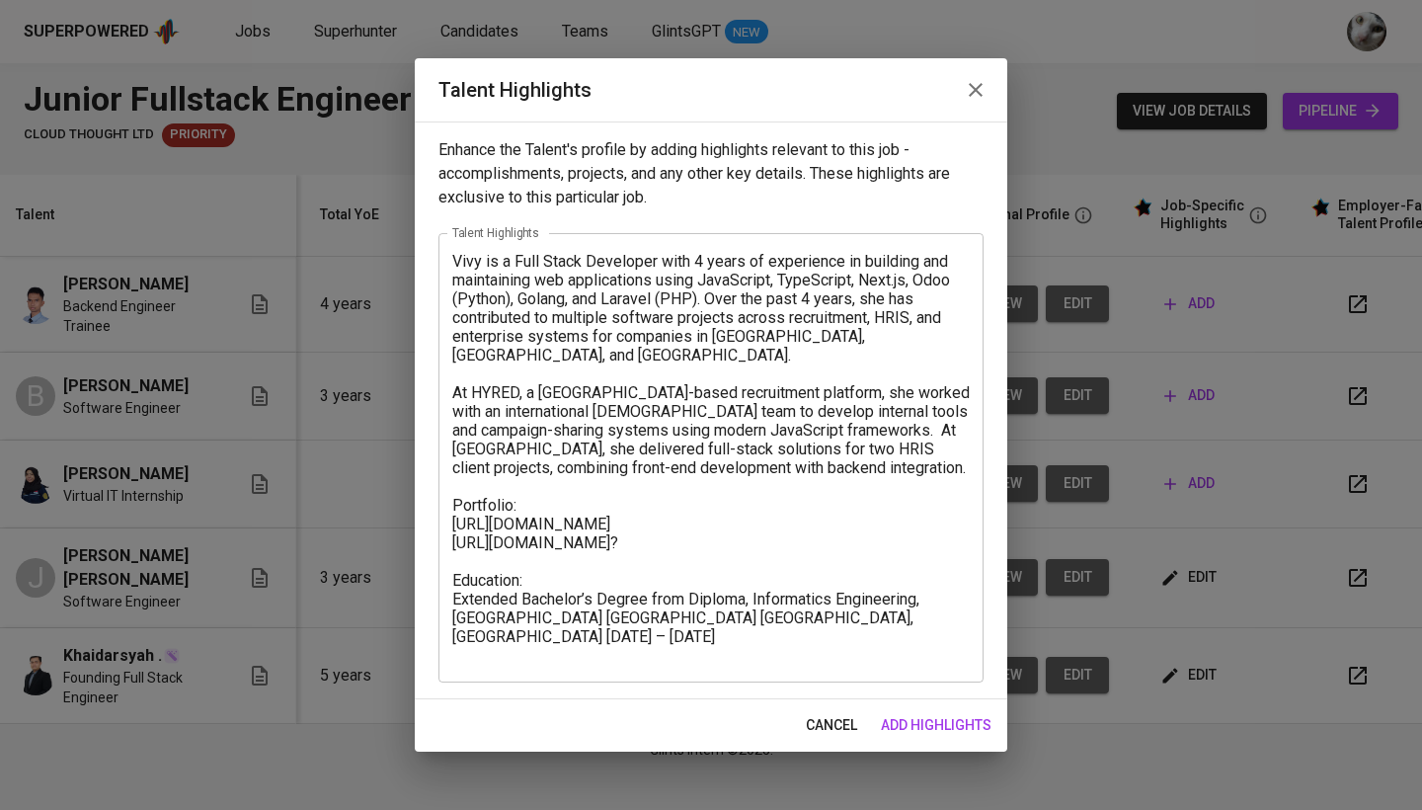
drag, startPoint x: 973, startPoint y: 614, endPoint x: 825, endPoint y: 616, distance: 148.1
click at [825, 616] on div "Vivy is a Full Stack Developer with 4 years of experience in building and maint…" at bounding box center [710, 457] width 545 height 449
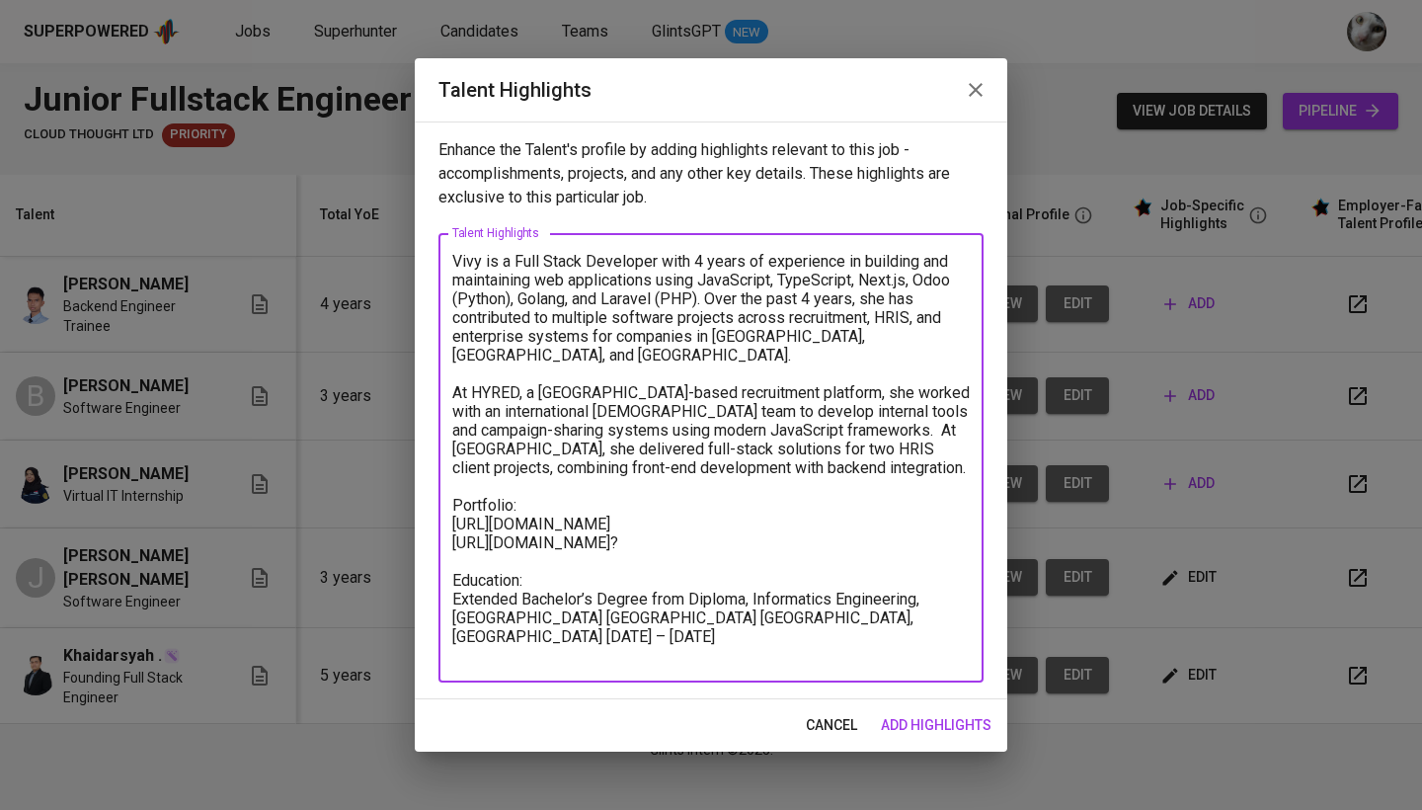
drag, startPoint x: 825, startPoint y: 616, endPoint x: 968, endPoint y: 613, distance: 143.2
click at [968, 613] on textarea "Vivy is a Full Stack Developer with 4 years of experience in building and maint…" at bounding box center [710, 458] width 517 height 413
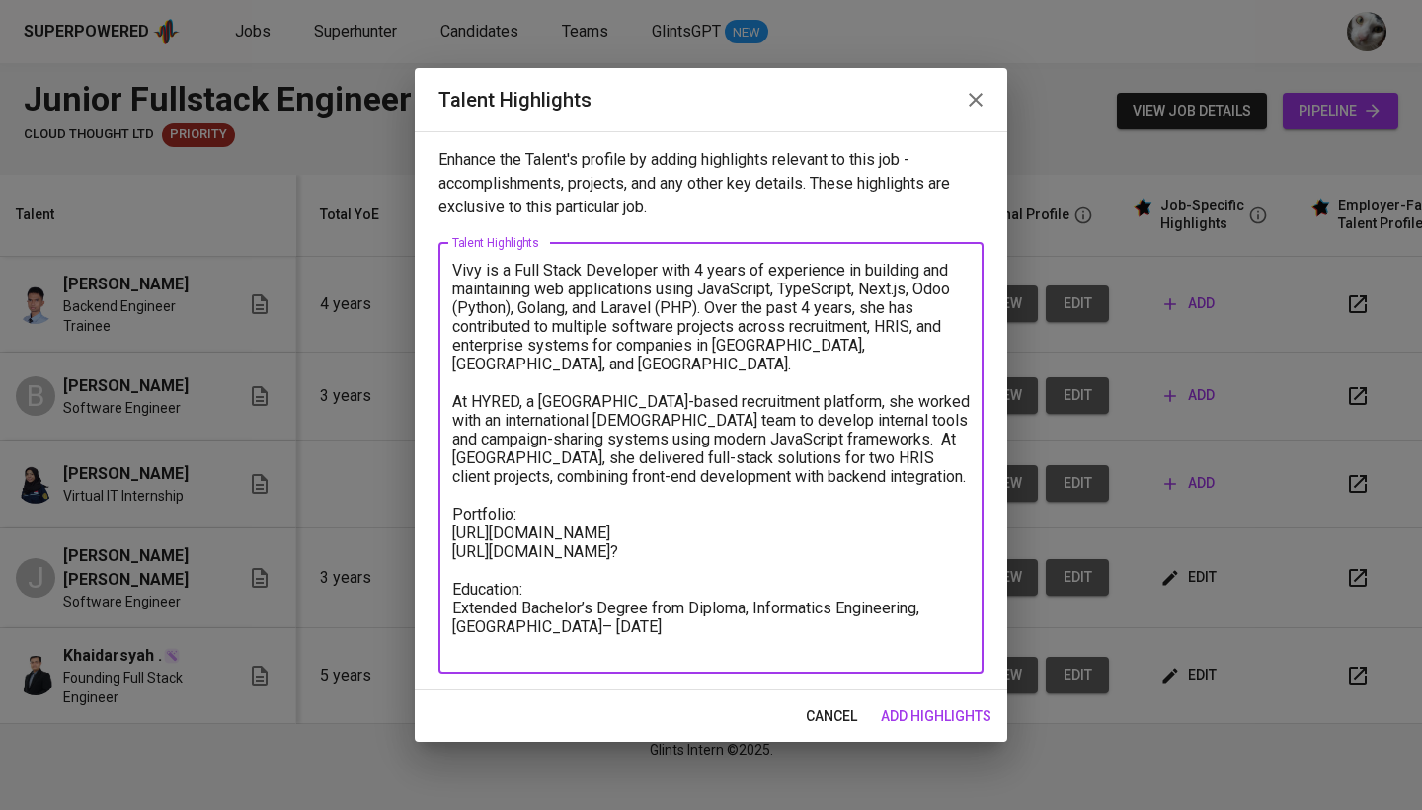
drag, startPoint x: 740, startPoint y: 628, endPoint x: 696, endPoint y: 628, distance: 44.4
click at [696, 628] on textarea "Vivy is a Full Stack Developer with 4 years of experience in building and maint…" at bounding box center [710, 458] width 517 height 394
click at [452, 610] on textarea "Vivy is a Full Stack Developer with 4 years of experience in building and maint…" at bounding box center [710, 458] width 517 height 394
click at [795, 628] on textarea "Vivy is a Full Stack Developer with 4 years of experience in building and maint…" at bounding box center [710, 458] width 517 height 394
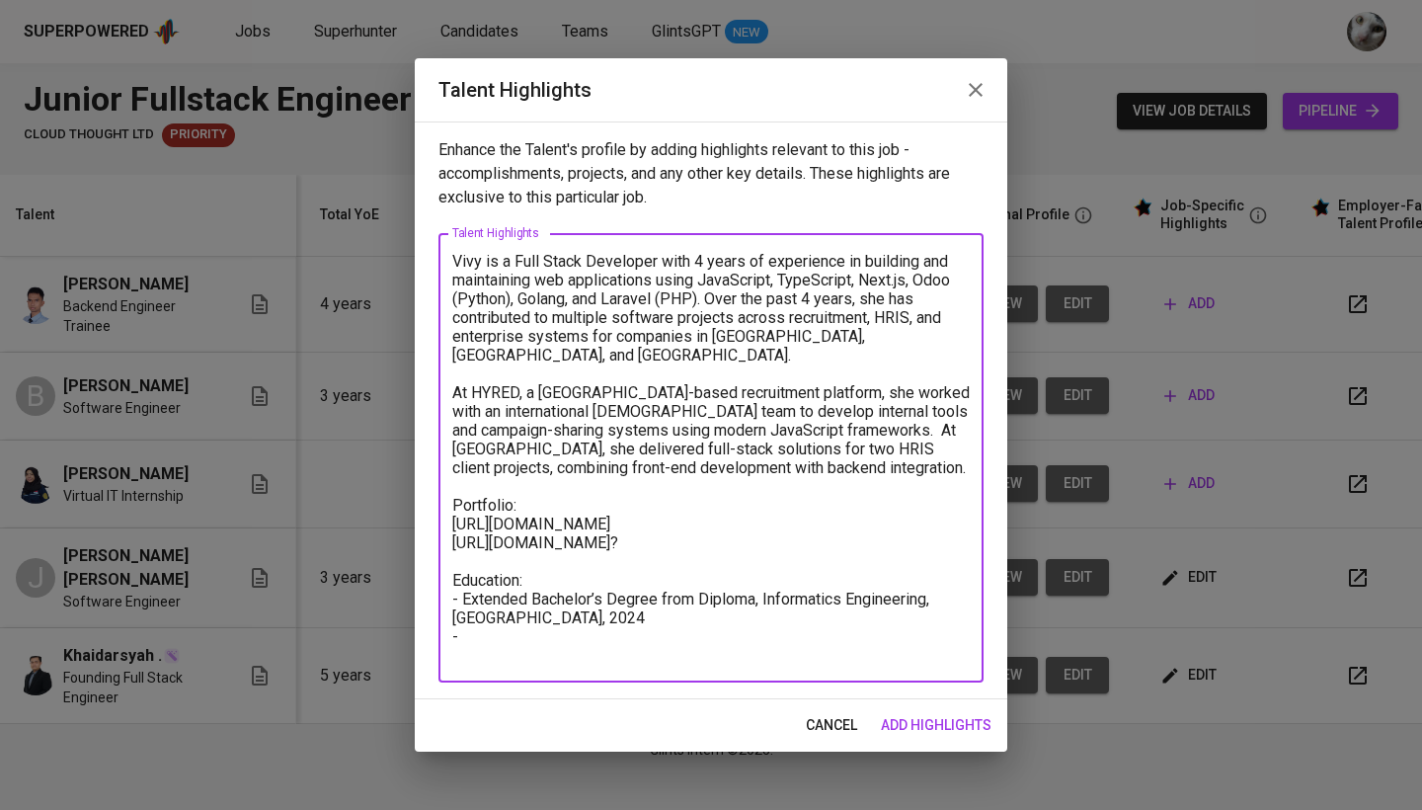
paste textarea "Diploma III, Informatics Engineerin"
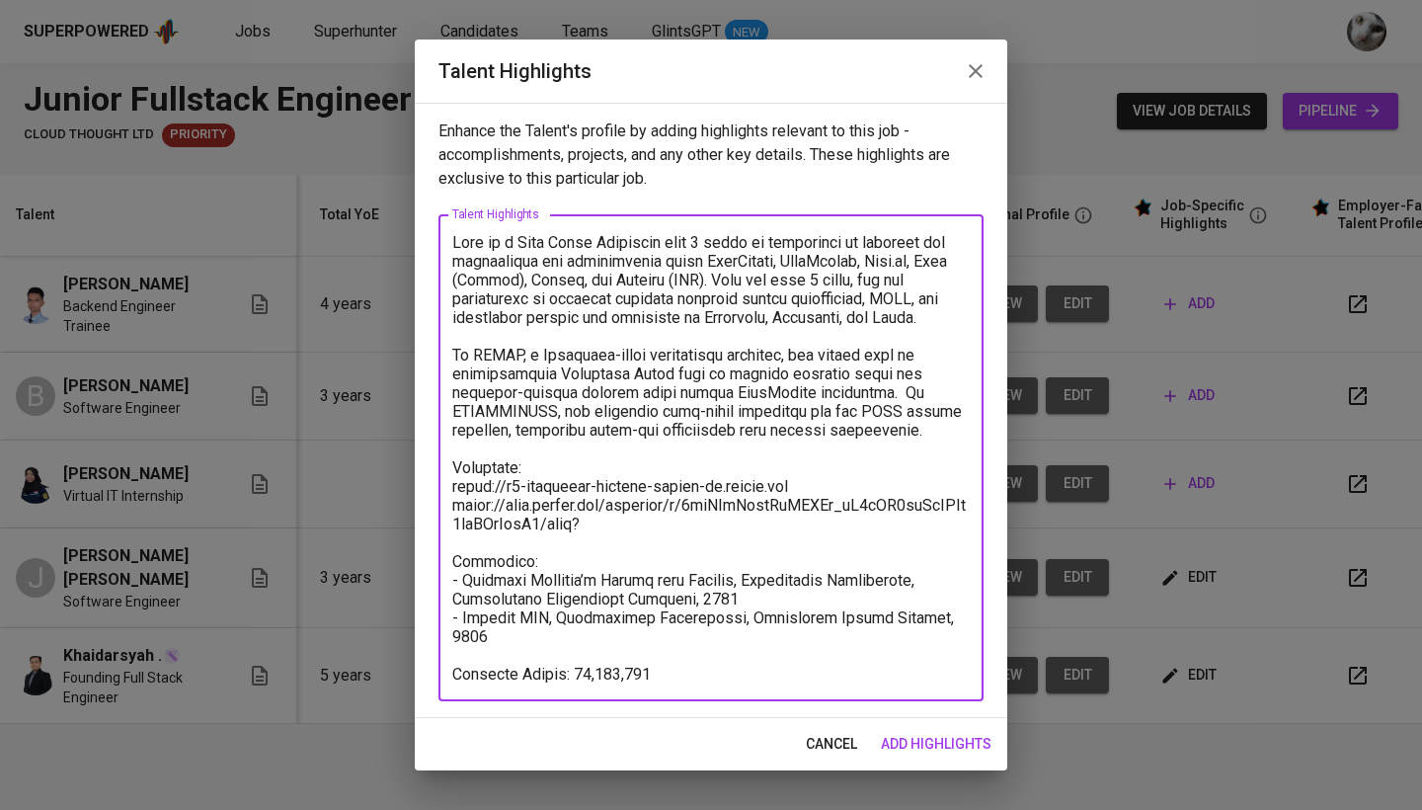
click at [575, 684] on div "x Talent Highlights" at bounding box center [710, 457] width 545 height 487
click at [580, 677] on textarea at bounding box center [710, 458] width 517 height 450
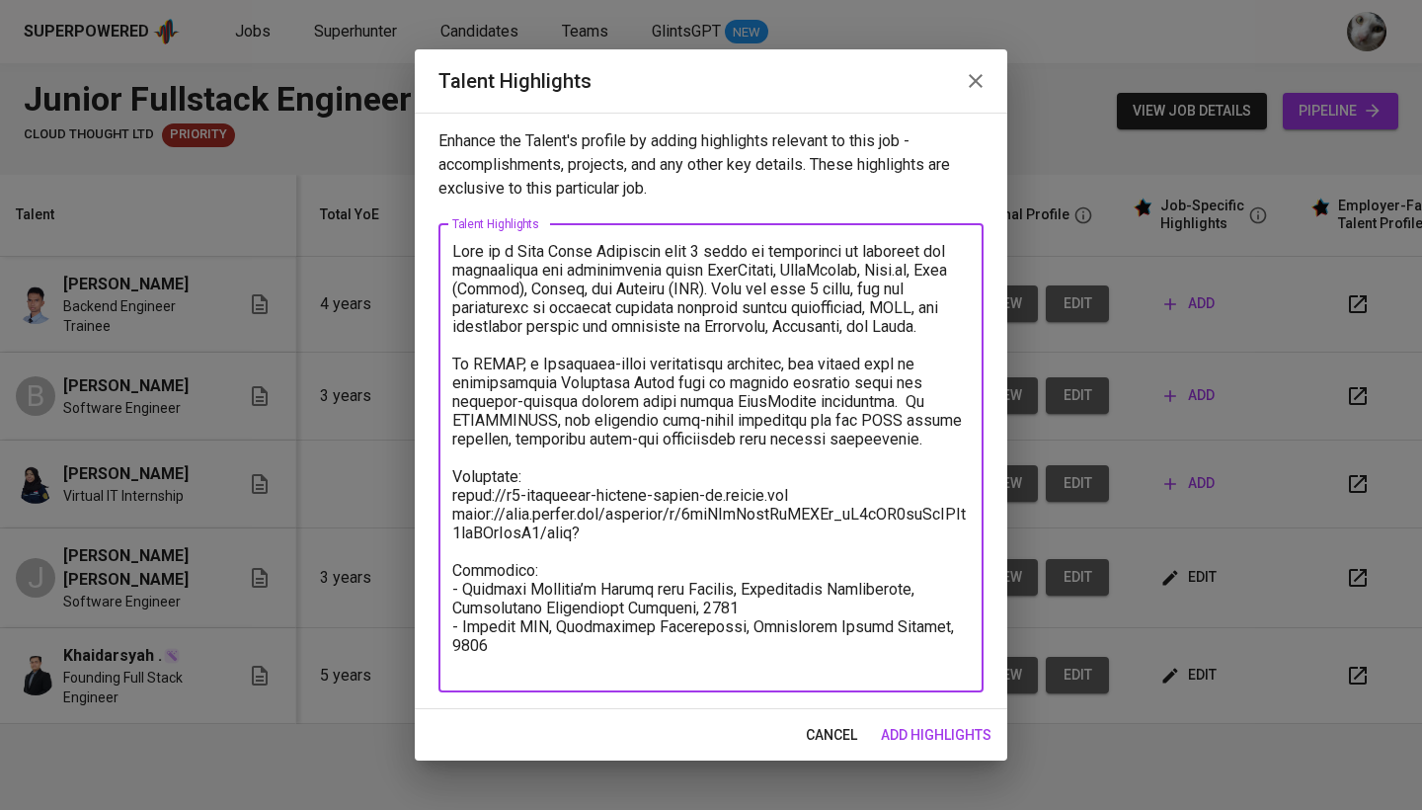
type textarea "Vivy is a Full Stack Developer with 4 years of experience in building and maint…"
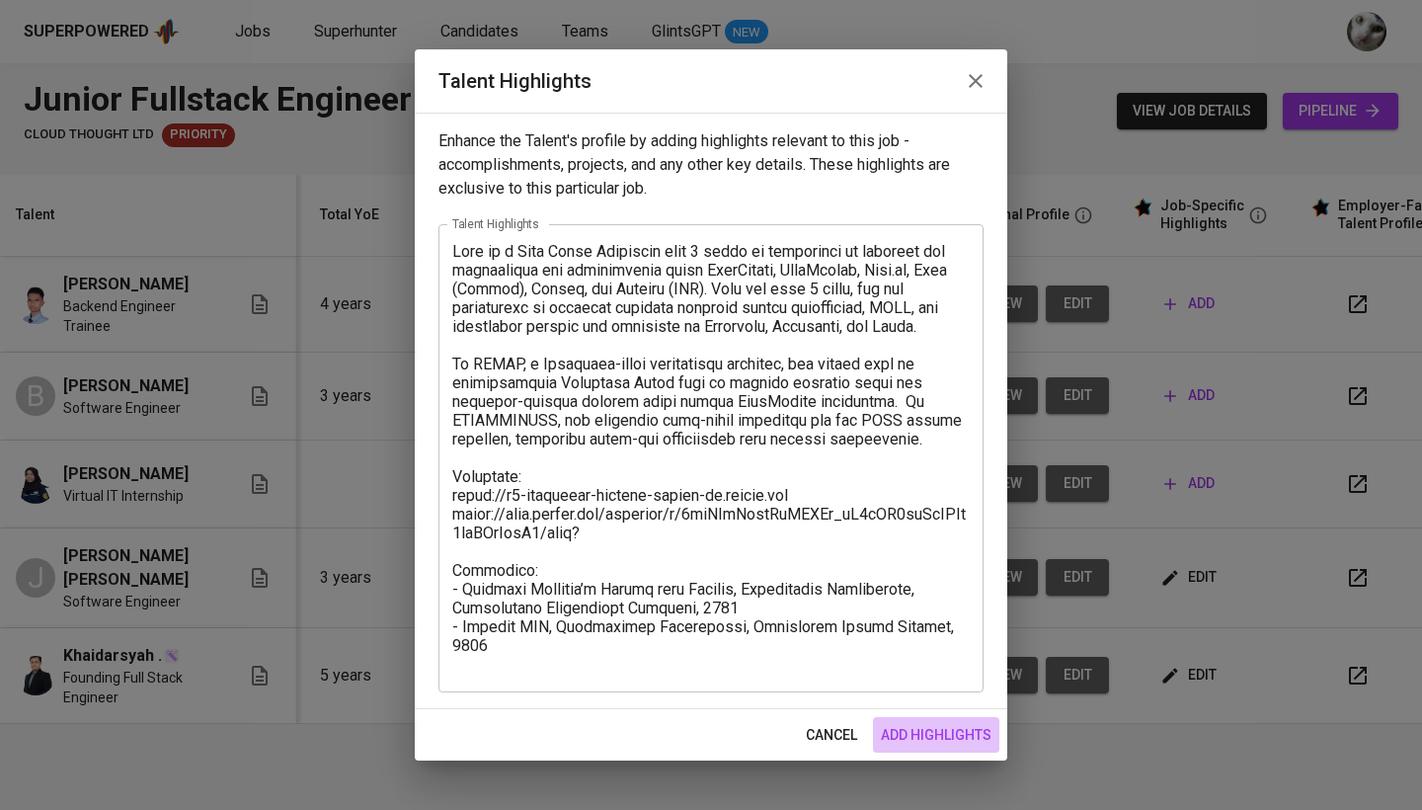
click at [940, 745] on span "add highlights" at bounding box center [936, 735] width 111 height 25
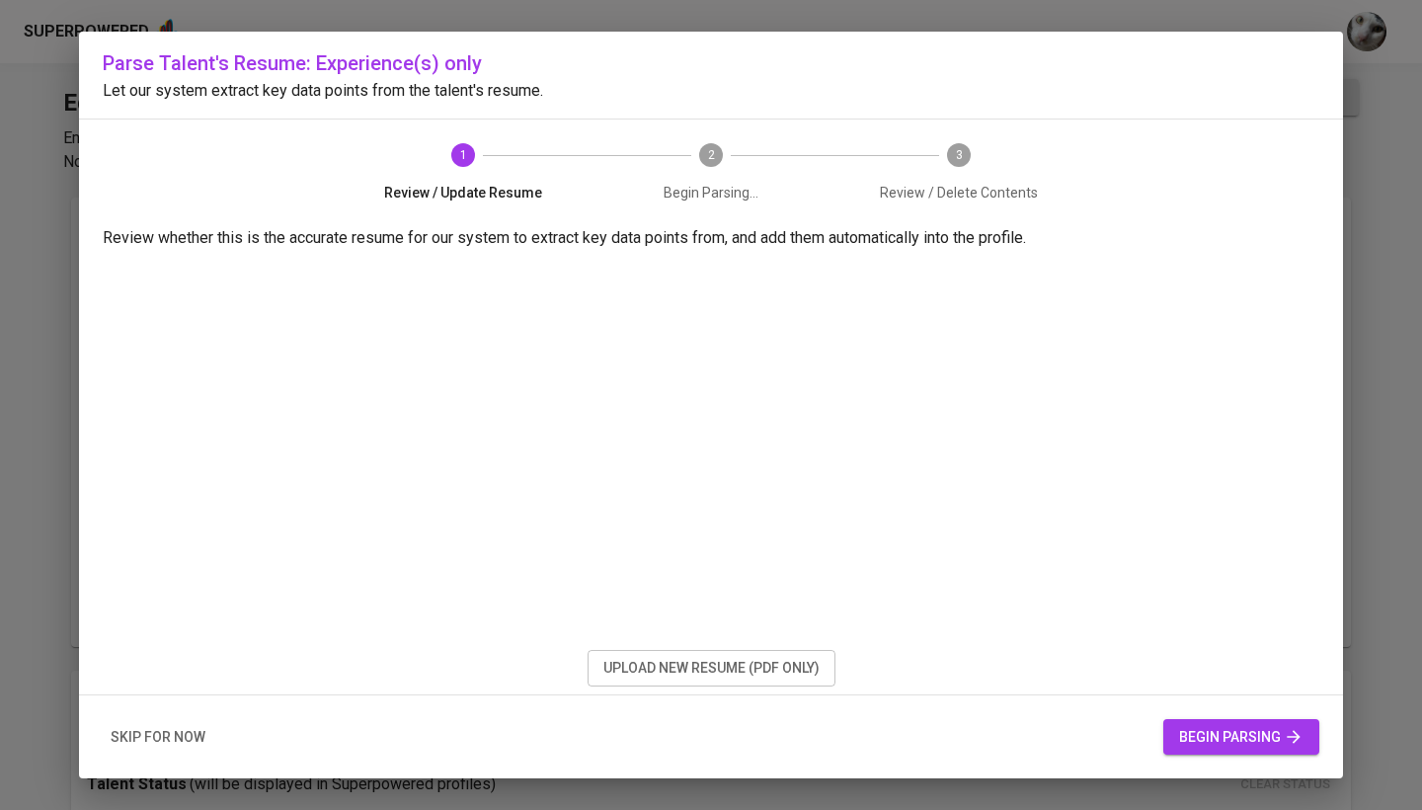
click at [785, 666] on span "upload new resume (pdf only)" at bounding box center [711, 668] width 216 height 25
click at [781, 673] on span "upload new resume (pdf only)" at bounding box center [711, 668] width 216 height 25
click at [1259, 741] on span "begin parsing" at bounding box center [1241, 737] width 124 height 25
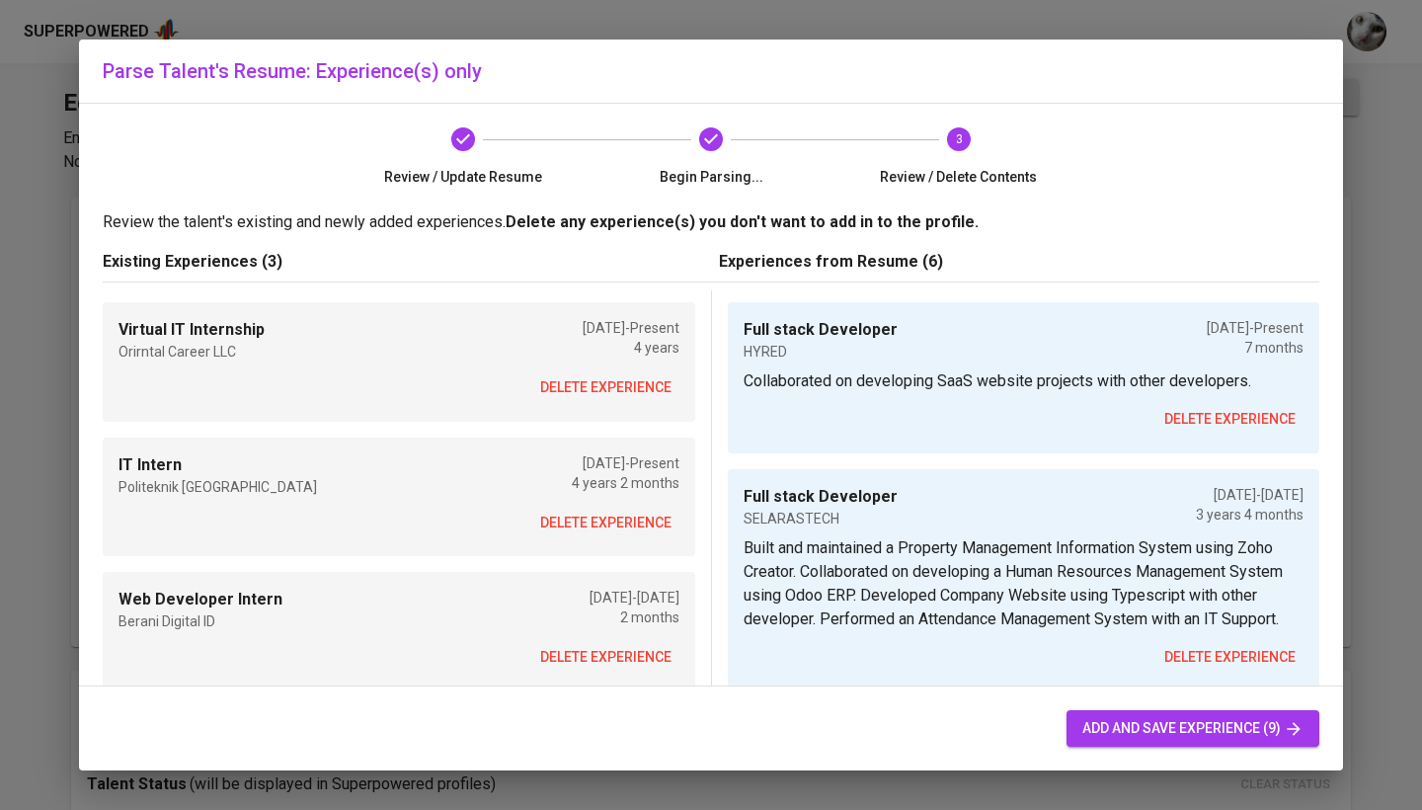
click at [617, 379] on span "delete experience" at bounding box center [605, 387] width 131 height 25
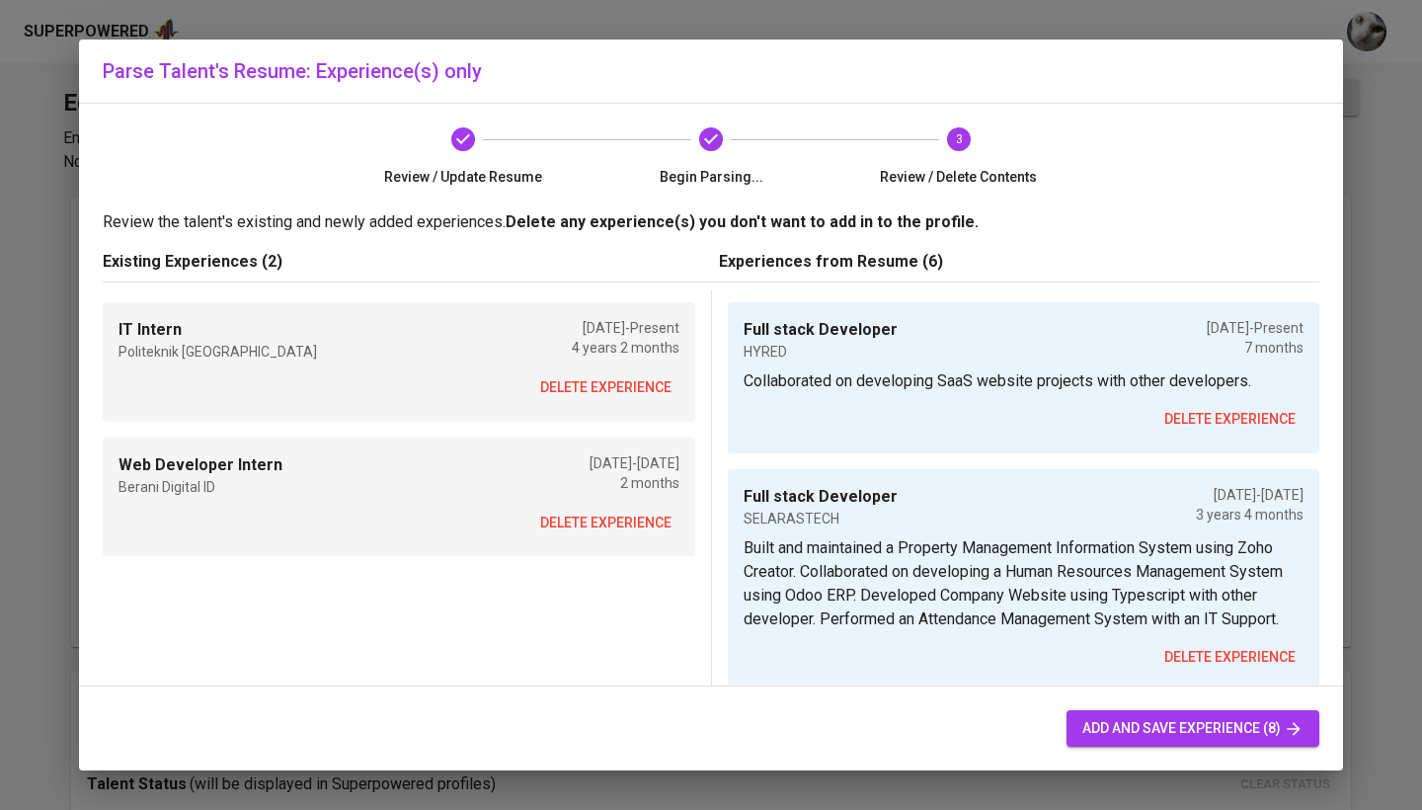
click at [617, 392] on span "delete experience" at bounding box center [605, 387] width 131 height 25
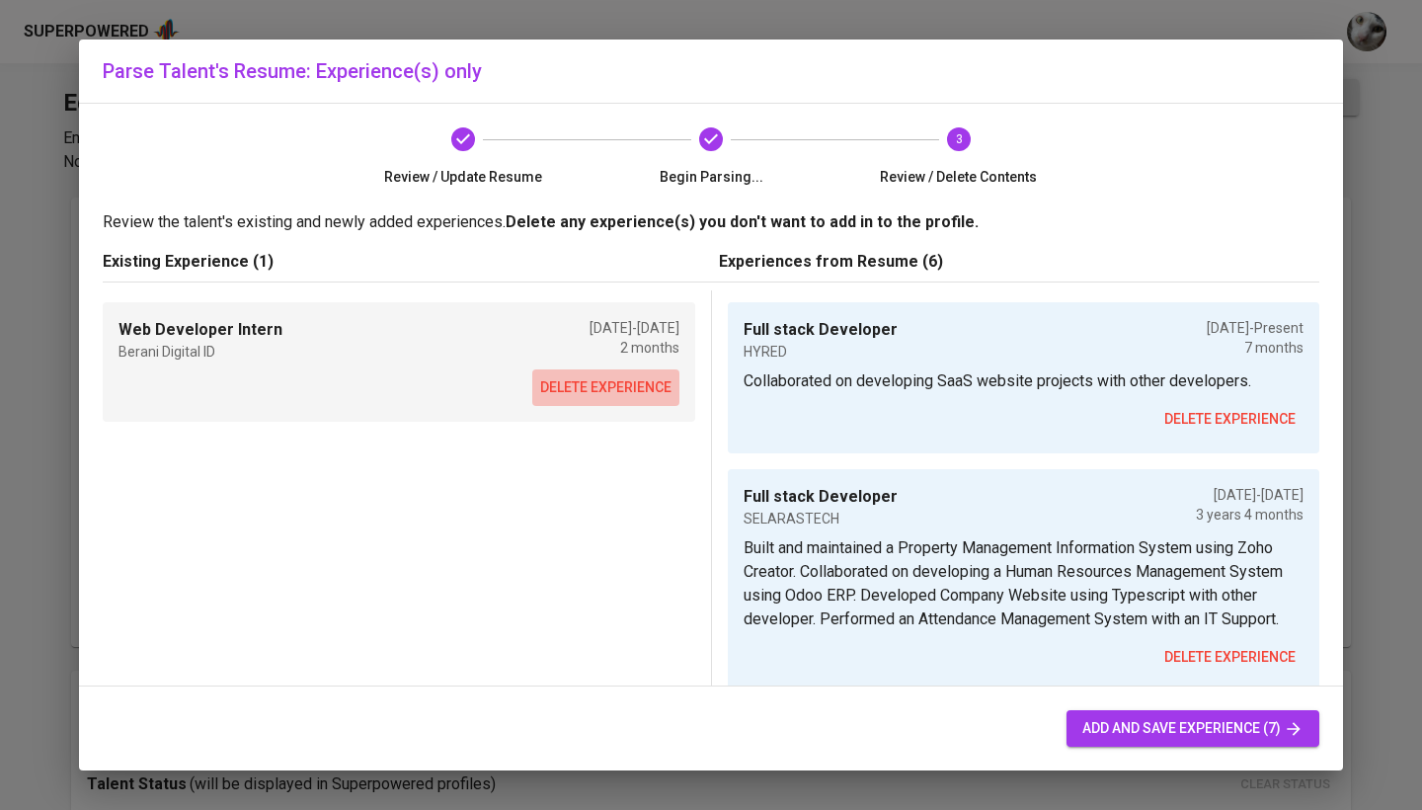
click at [612, 389] on span "delete experience" at bounding box center [605, 387] width 131 height 25
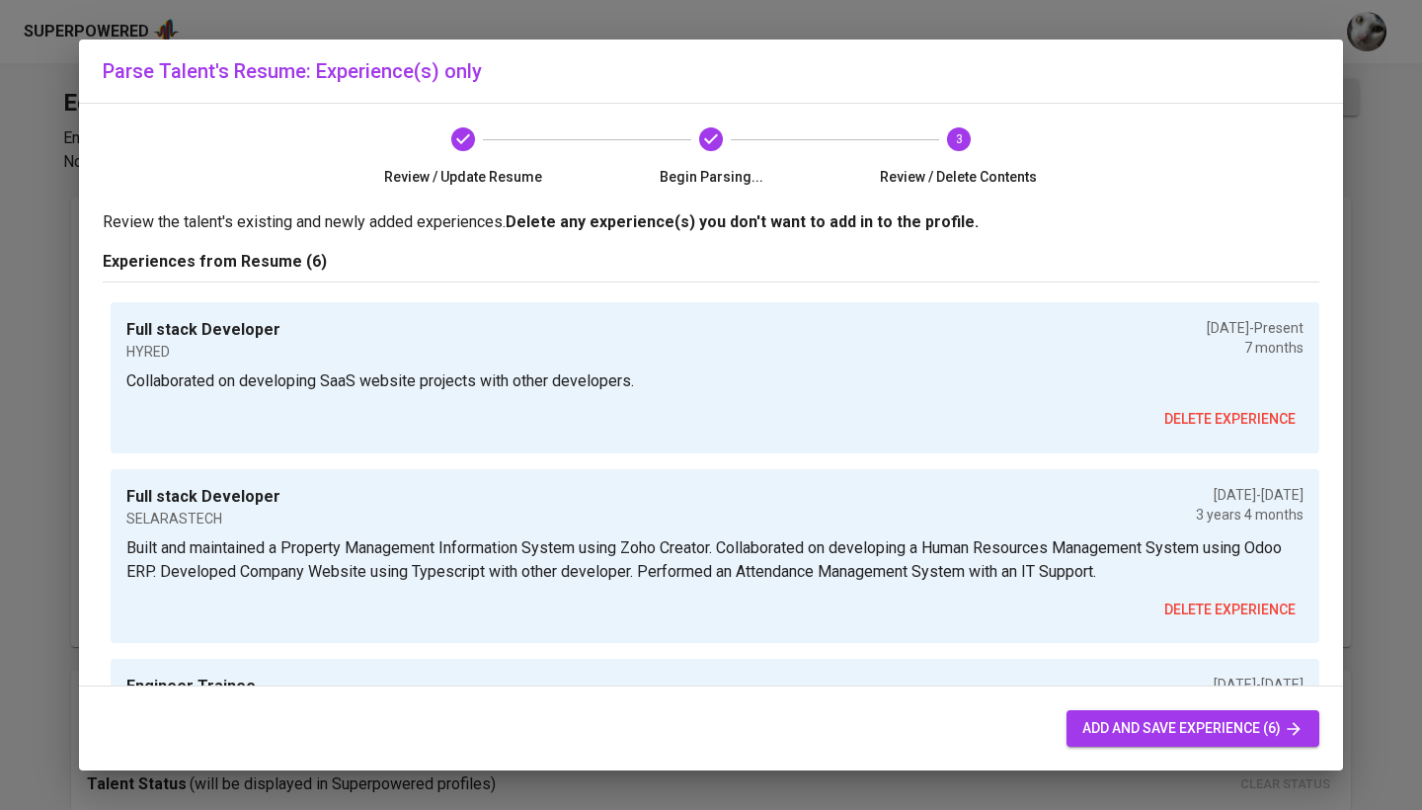
click at [1130, 722] on span "add and save experience (6)" at bounding box center [1192, 728] width 221 height 25
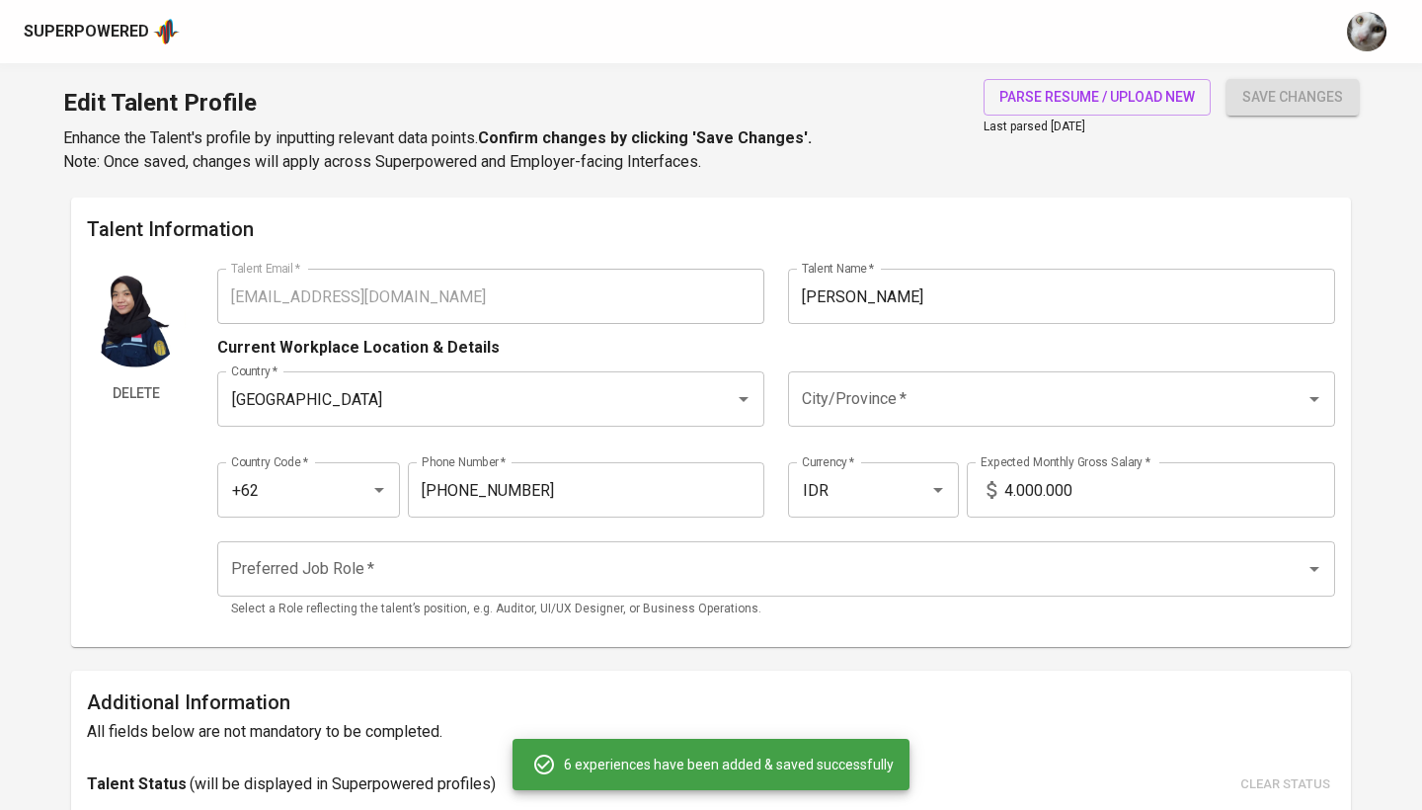
type input "Full stack Developer"
type input "HYRED"
type input "[DATE]"
type input "Full stack Developer"
type input "SELARASTECH"
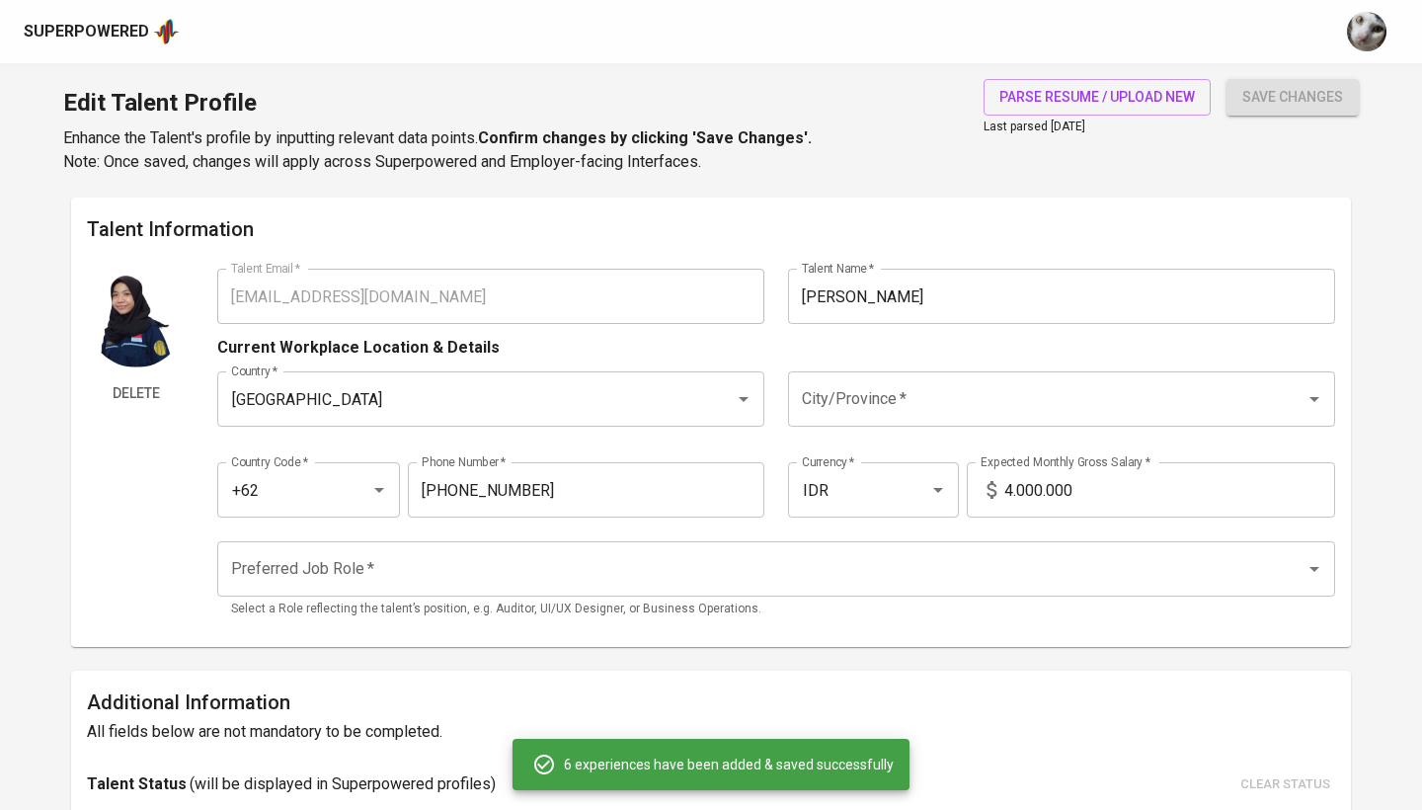
checkbox input "false"
type input "[DATE]"
type input "Full stack Developer"
type input "POLITEKNIK NEGERI [GEOGRAPHIC_DATA]"
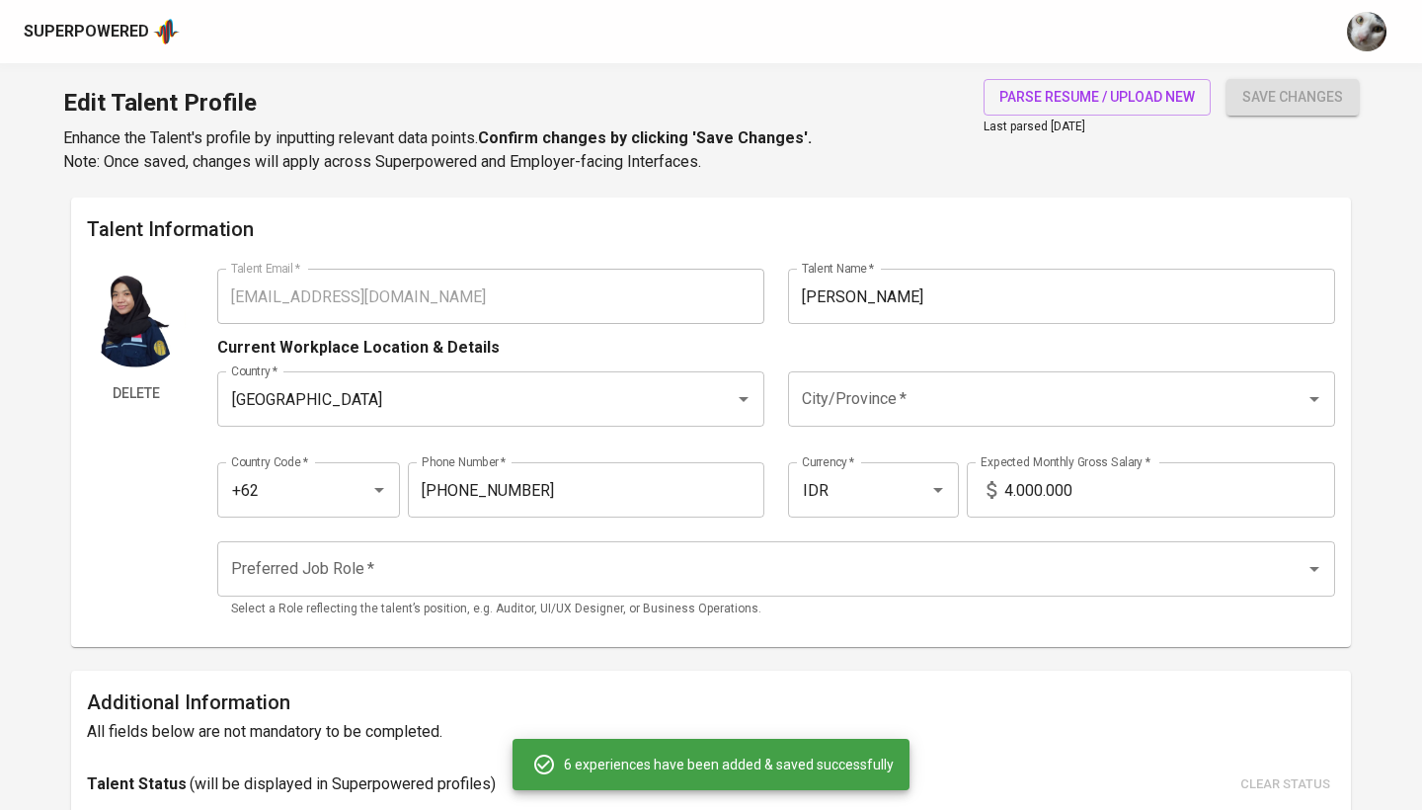
type input "[DATE]"
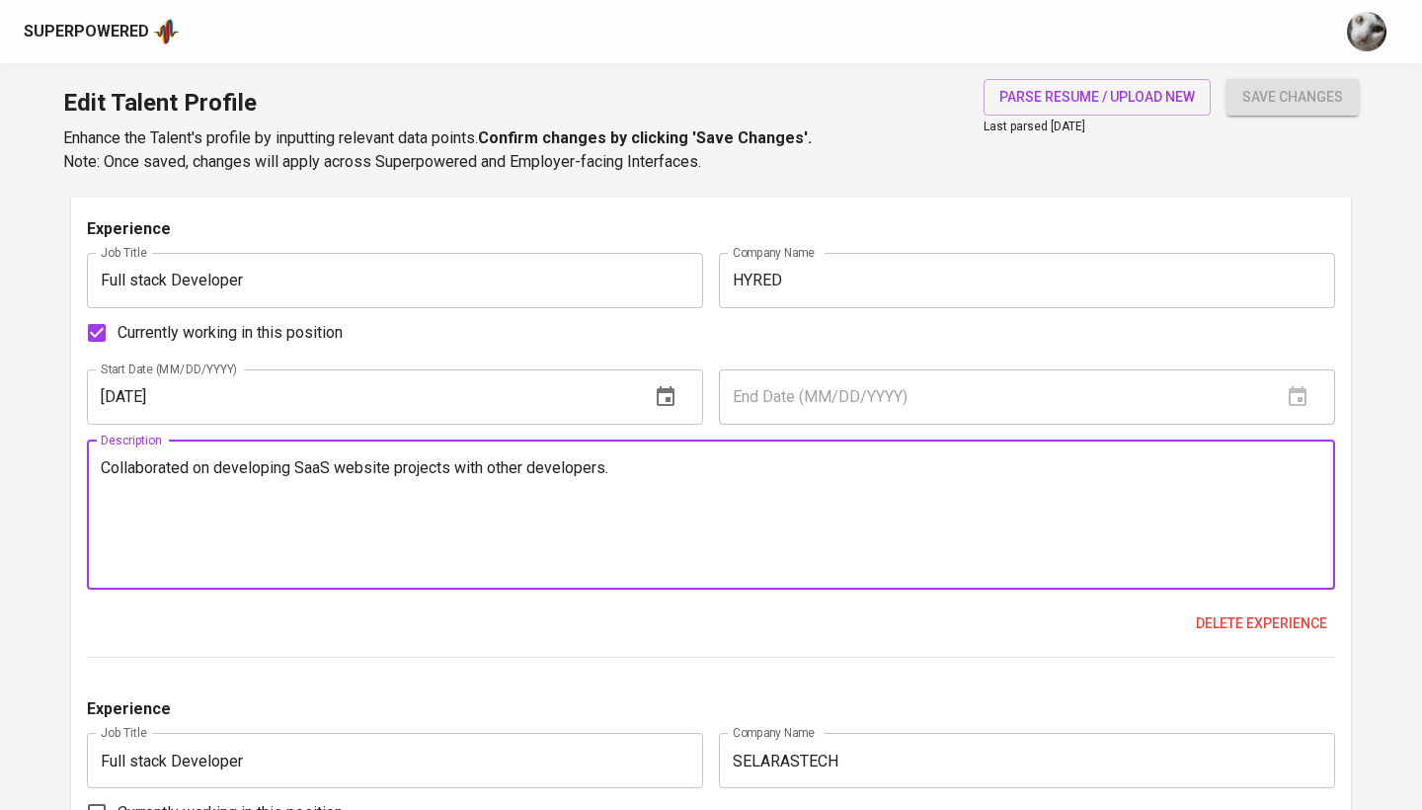
drag, startPoint x: 731, startPoint y: 463, endPoint x: 109, endPoint y: 463, distance: 622.0
click at [105, 463] on textarea "Collaborated on developing SaaS website projects with other developers." at bounding box center [711, 514] width 1220 height 113
paste textarea "HYRED is a recruitment technology company headquartered in Singapore that conne…"
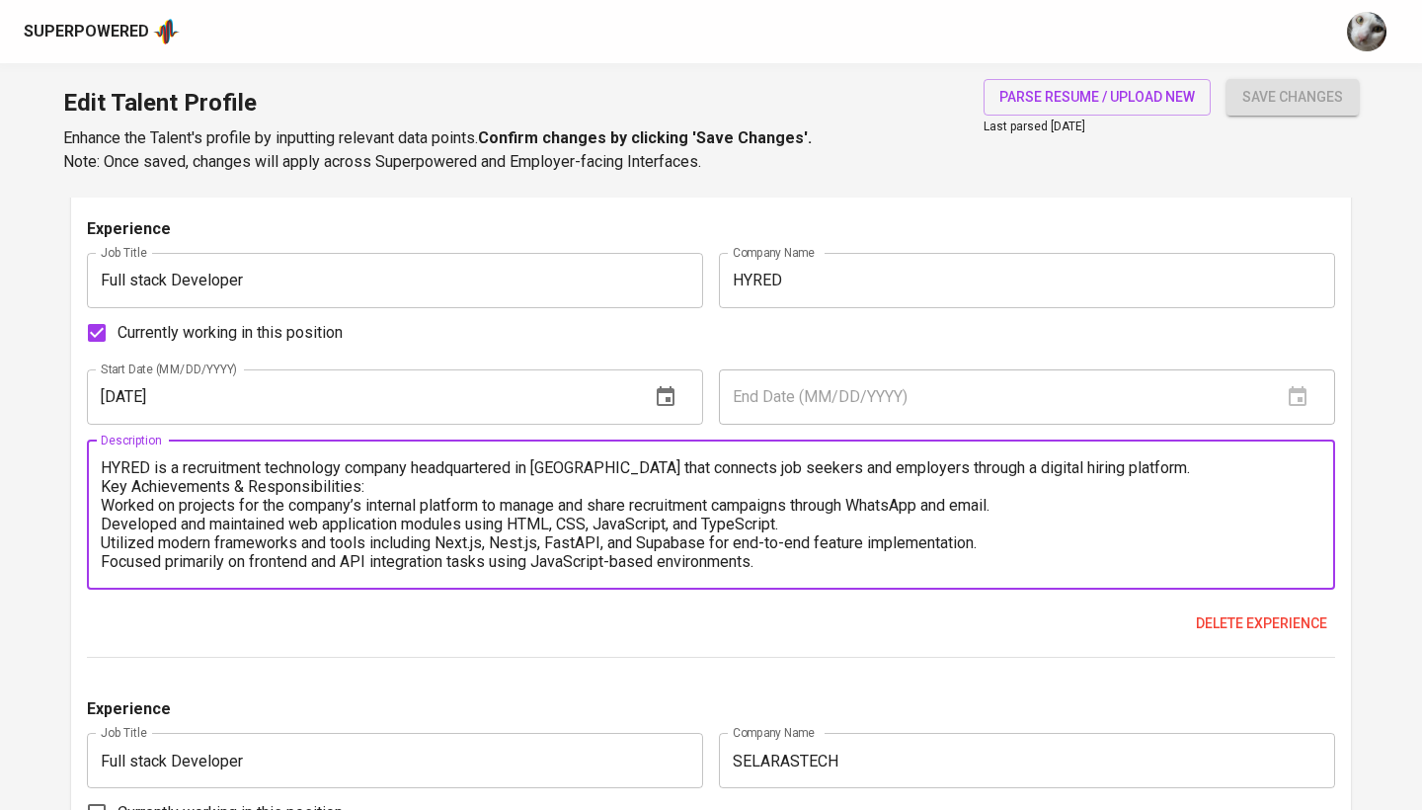
scroll to position [0, 0]
click at [106, 484] on textarea "HYRED is a recruitment technology company headquartered in Singapore that conne…" at bounding box center [711, 514] width 1220 height 113
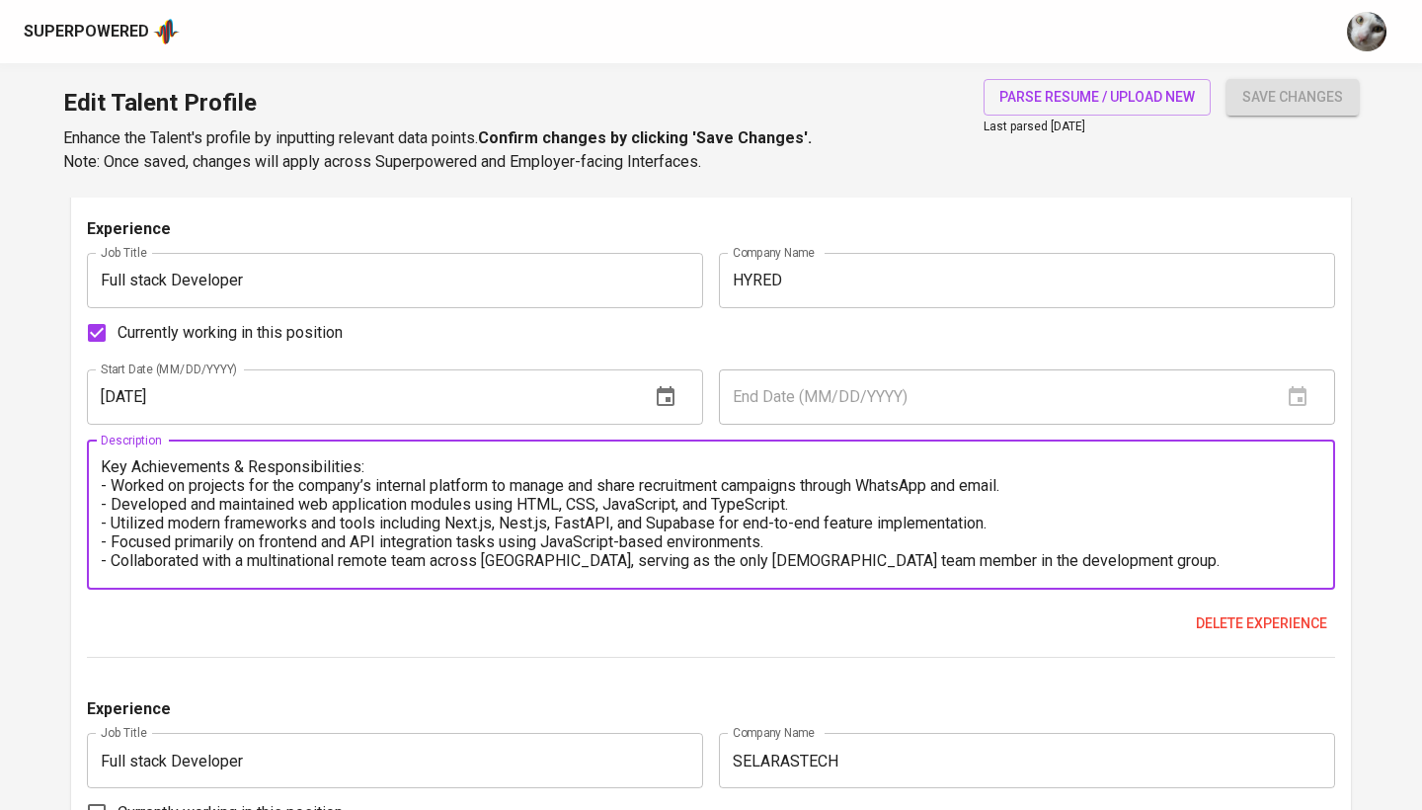
scroll to position [56, 0]
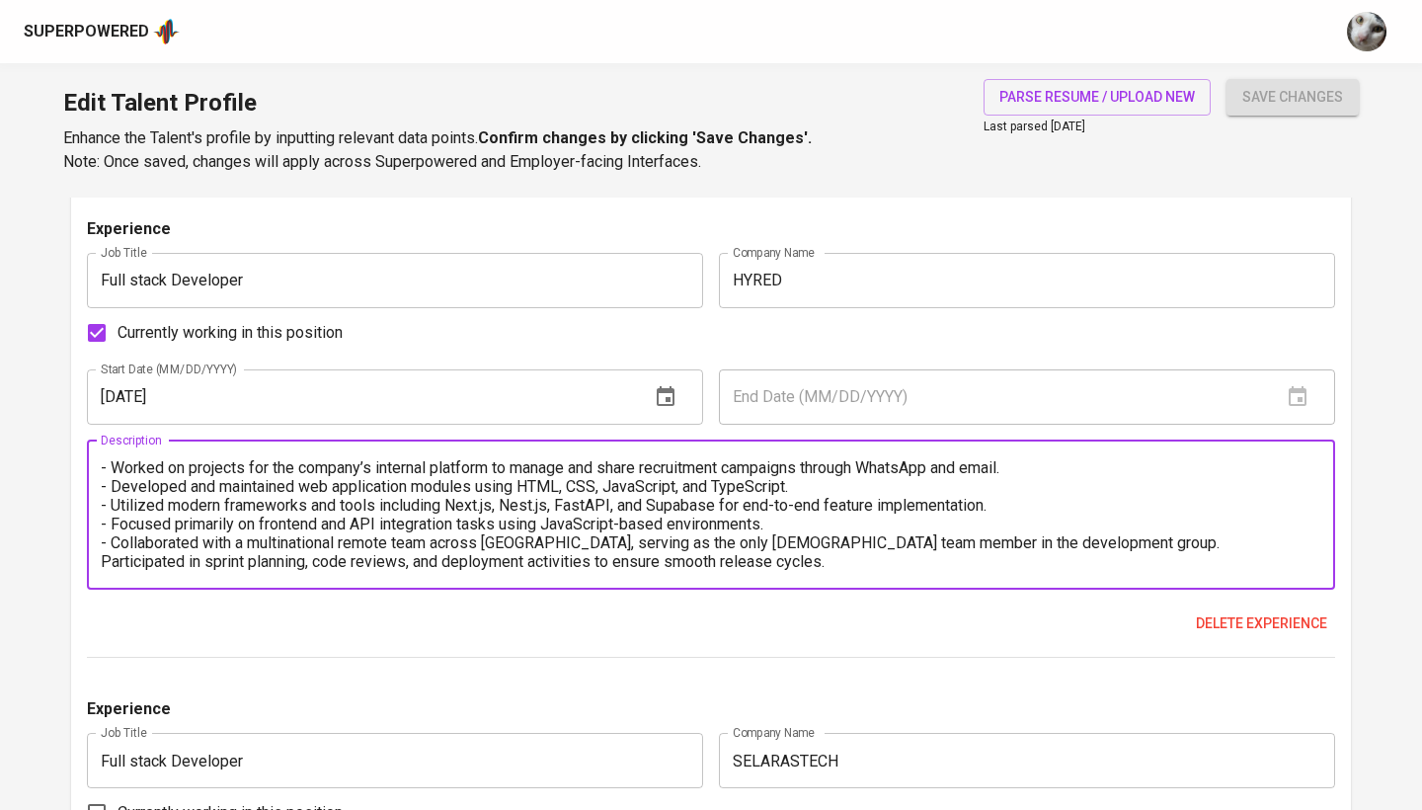
click at [103, 559] on textarea "HYRED is a recruitment technology company headquartered in Singapore that conne…" at bounding box center [711, 514] width 1220 height 113
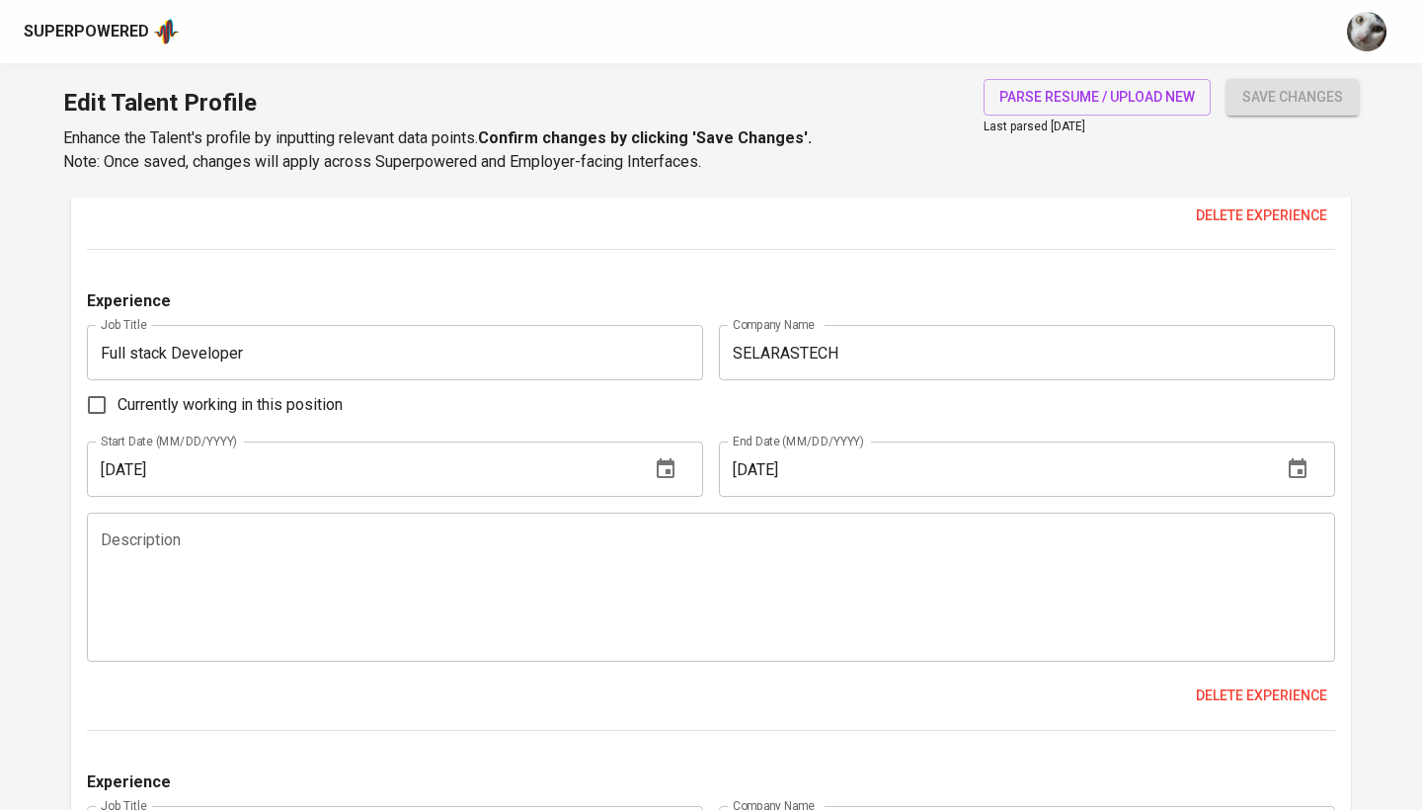
scroll to position [2216, 0]
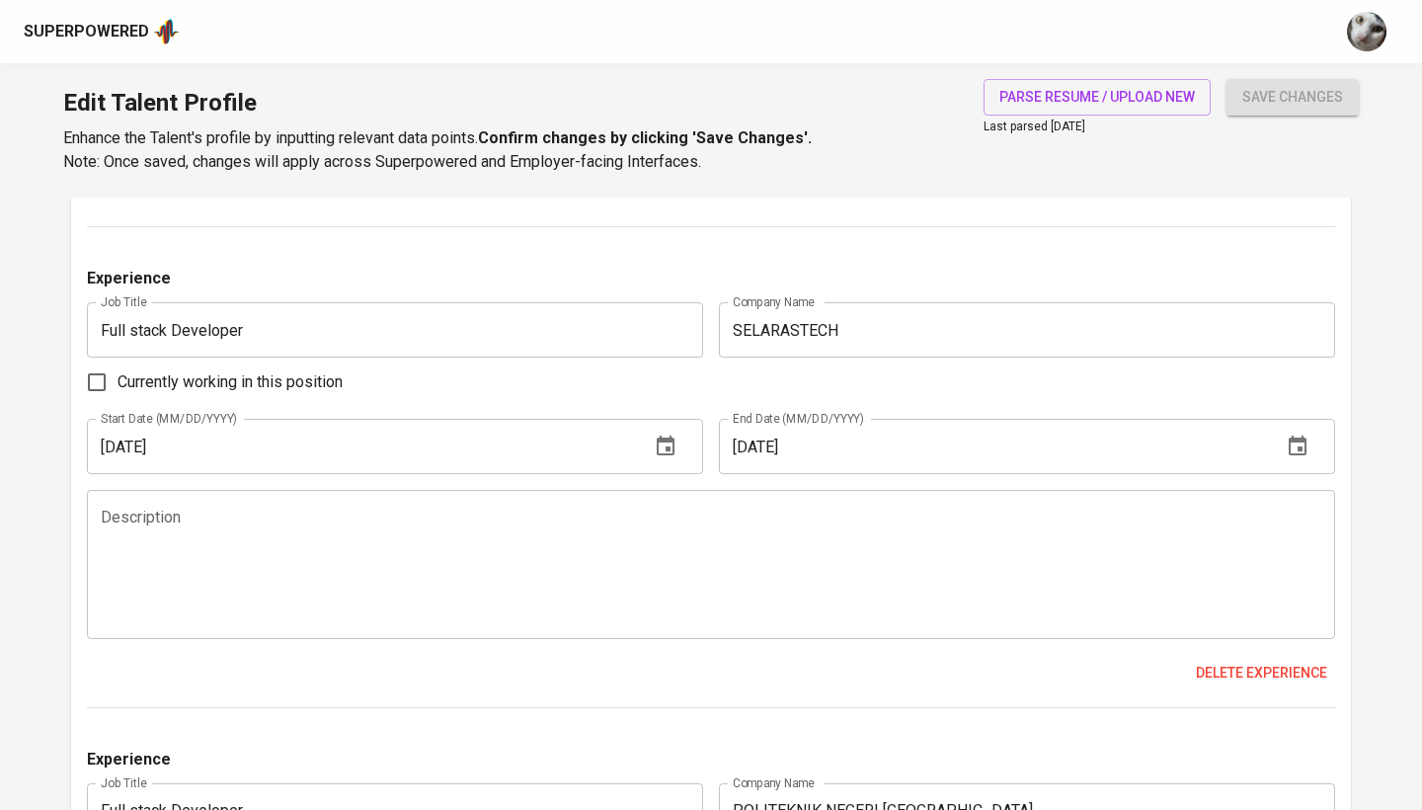
type textarea "HYRED is a recruitment technology company headquartered in [GEOGRAPHIC_DATA] th…"
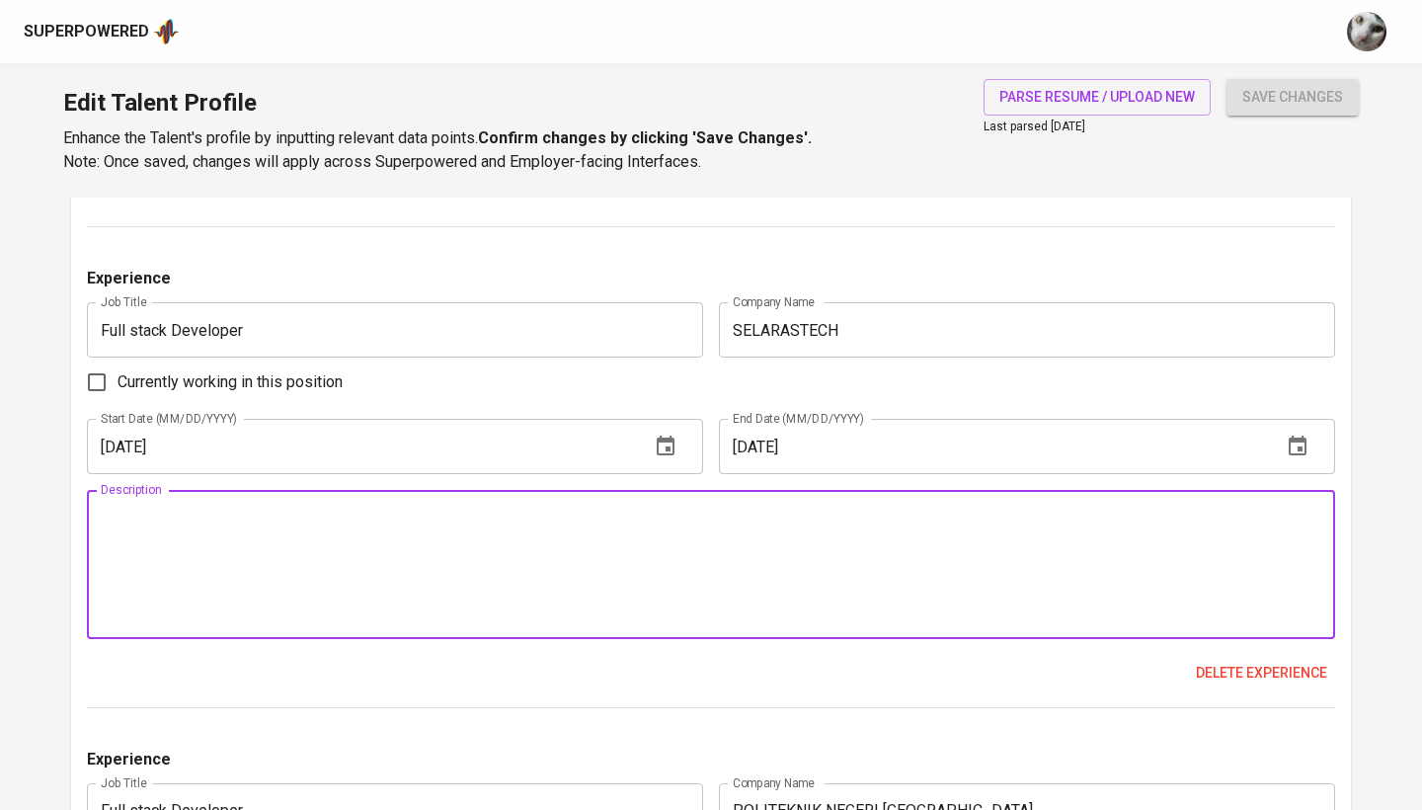
drag, startPoint x: 653, startPoint y: 614, endPoint x: 43, endPoint y: 420, distance: 639.4
click at [43, 420] on main "Talent Information Delete Talent Email   * vivycahyani@gmail.com Talent Email *…" at bounding box center [711, 364] width 1422 height 4766
type textarea "Built and maintained a Property Management Information System using Zoho Creato…"
paste textarea "Selarastech is a software house providing tailored digital solutions for enterp…"
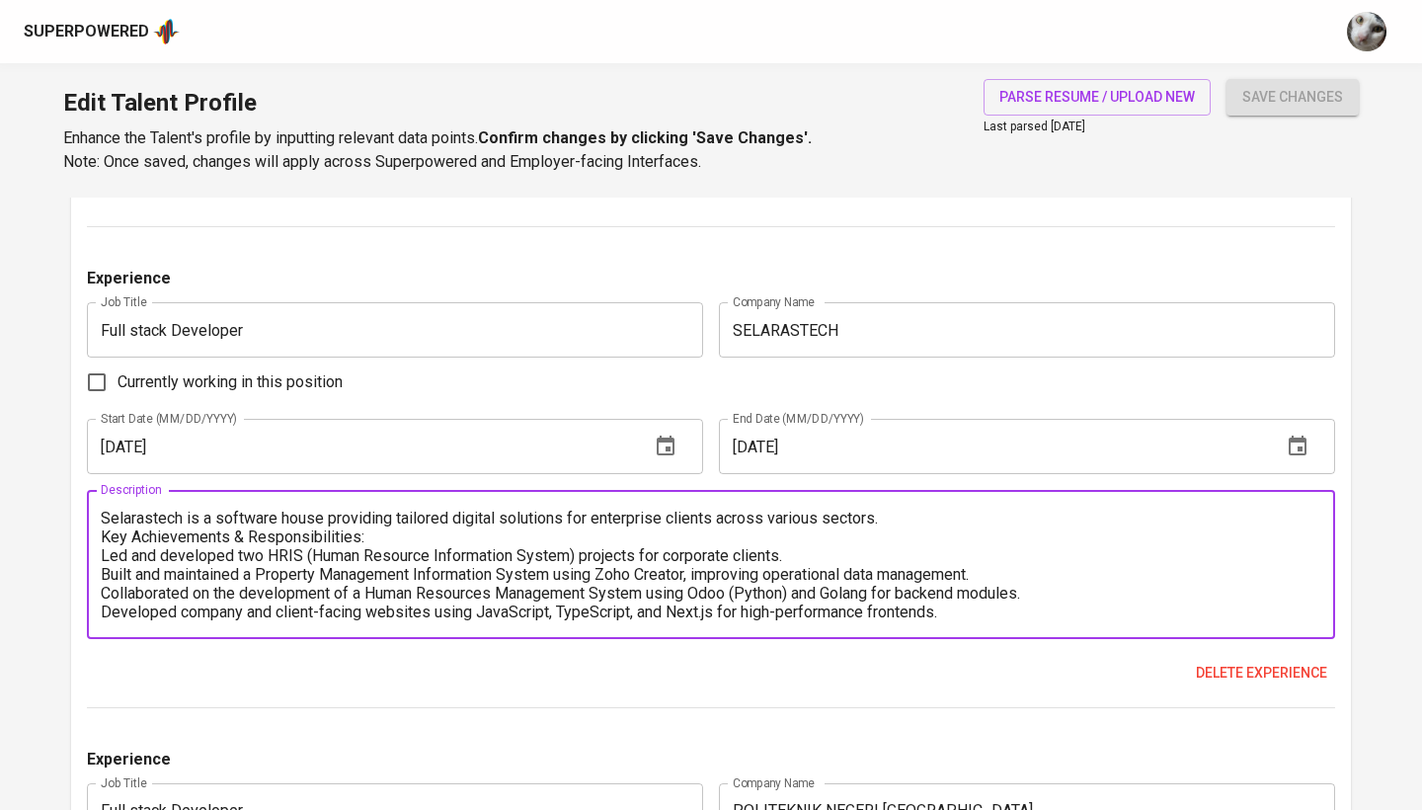
scroll to position [0, 0]
drag, startPoint x: 164, startPoint y: 551, endPoint x: 64, endPoint y: 552, distance: 99.7
click at [64, 552] on main "Talent Information Delete Talent Email   * vivycahyani@gmail.com Talent Email *…" at bounding box center [711, 364] width 1422 height 4766
click at [302, 549] on textarea "Selarastech is a software house providing tailored digital solutions for enterp…" at bounding box center [711, 564] width 1220 height 113
click at [105, 549] on textarea "Selarastech is a software house providing tailored digital solutions for enterp…" at bounding box center [711, 564] width 1220 height 113
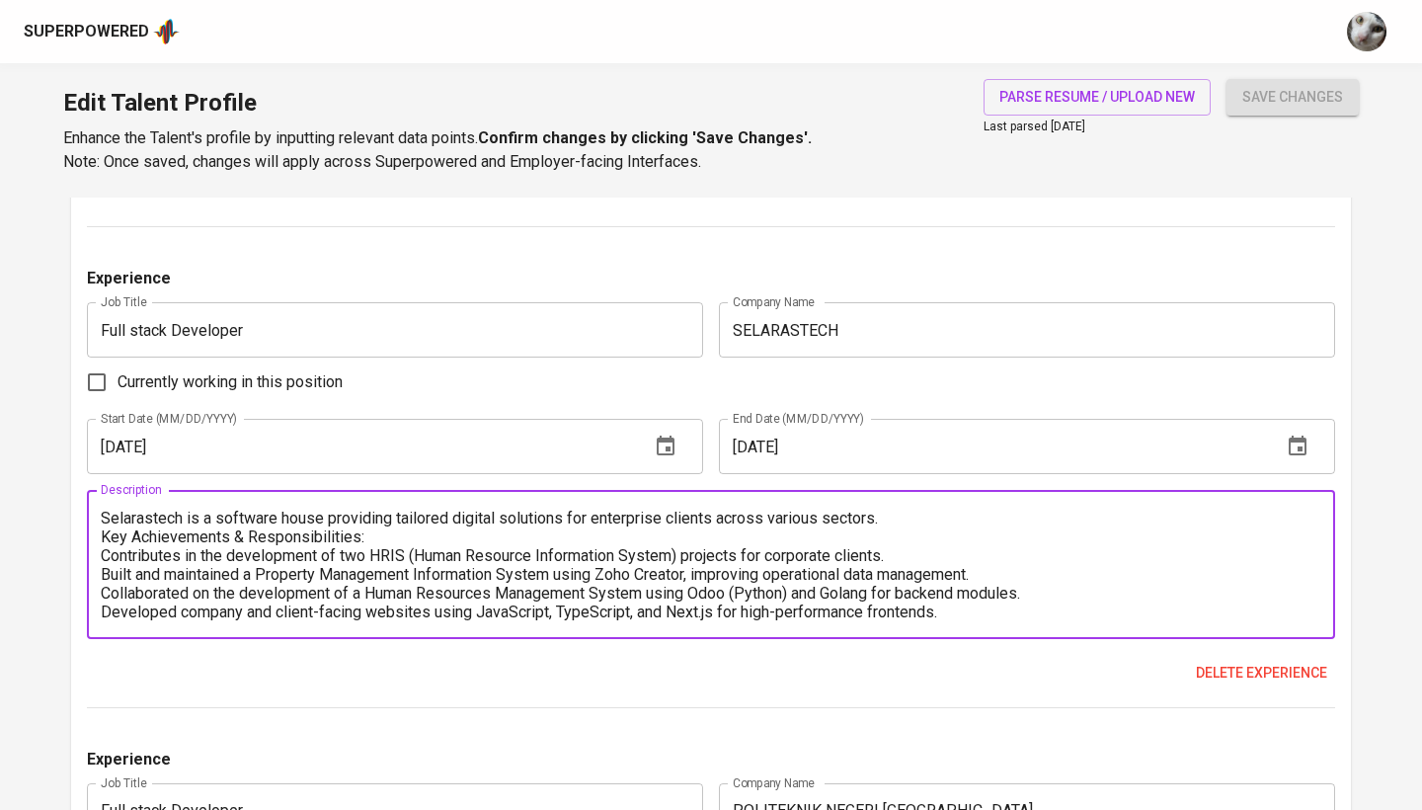
click at [105, 533] on textarea "Selarastech is a software house providing tailored digital solutions for enterp…" at bounding box center [711, 564] width 1220 height 113
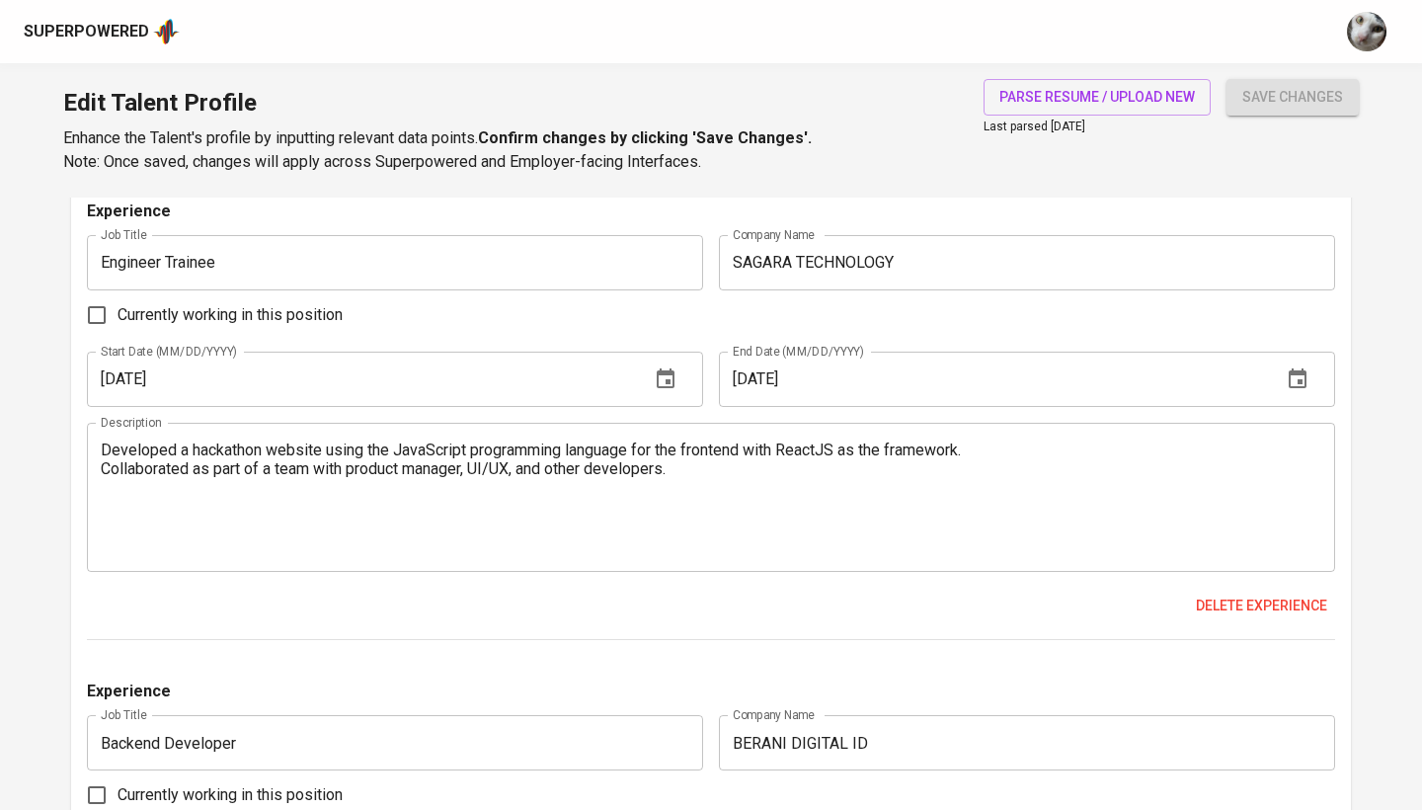
scroll to position [3729, 0]
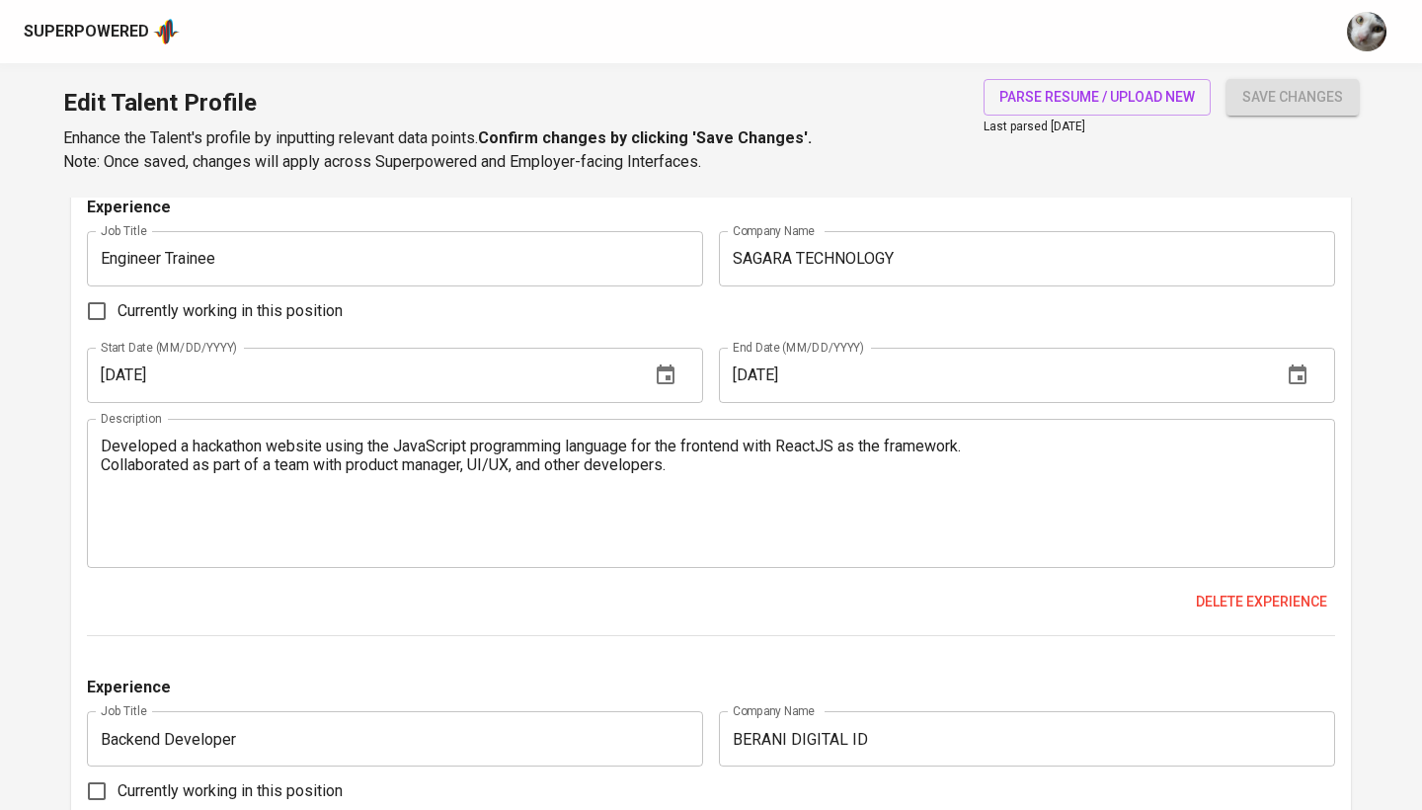
type textarea "Selarastech is a software house providing tailored digital solutions for enterp…"
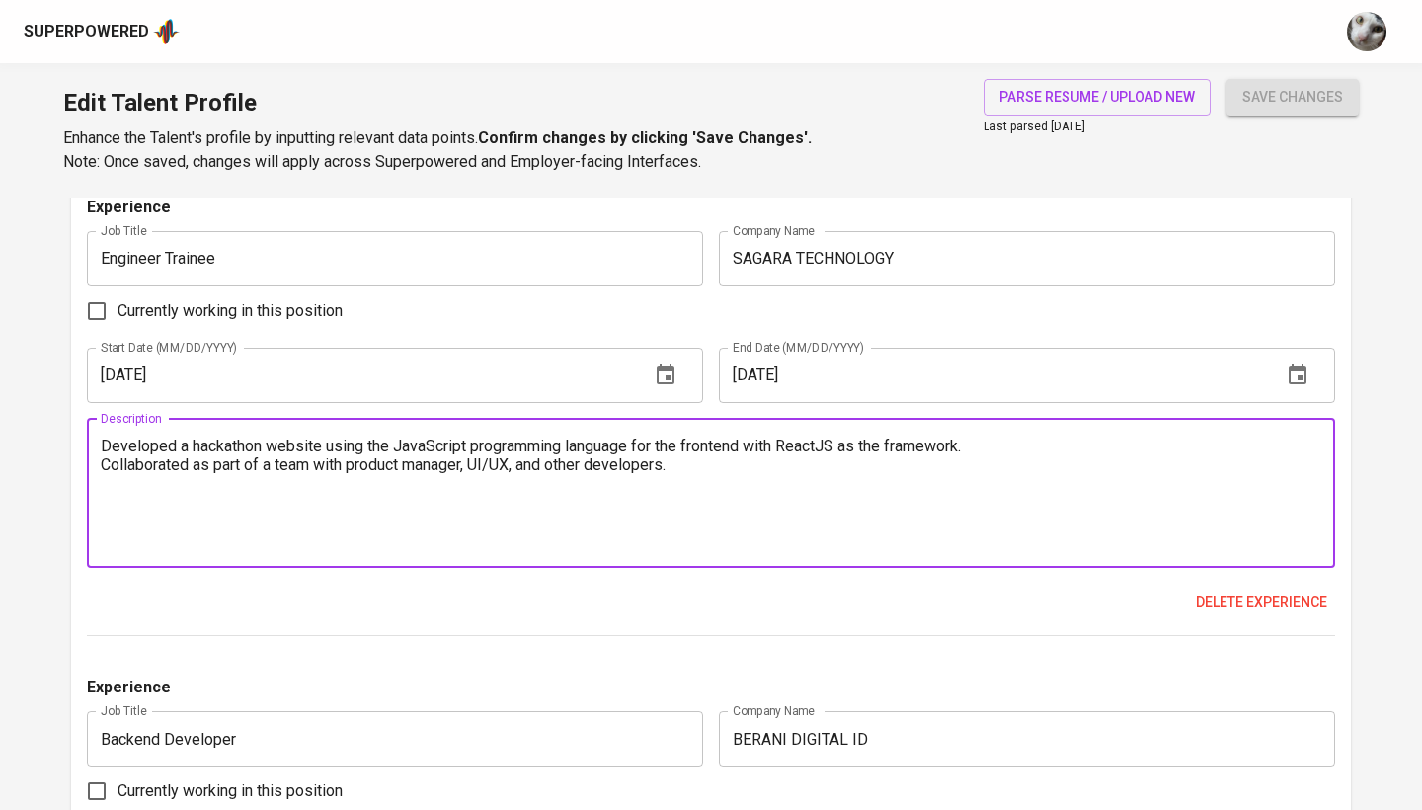
click at [623, 448] on textarea "Developed a hackathon website using the JavaScript programming language for the…" at bounding box center [711, 492] width 1220 height 113
paste textarea "ReactJS for frontend development in a team setting. Collaborated with product m…"
click at [721, 461] on textarea "Developed a hackathon website using the JavaScript programming language for the…" at bounding box center [711, 492] width 1220 height 113
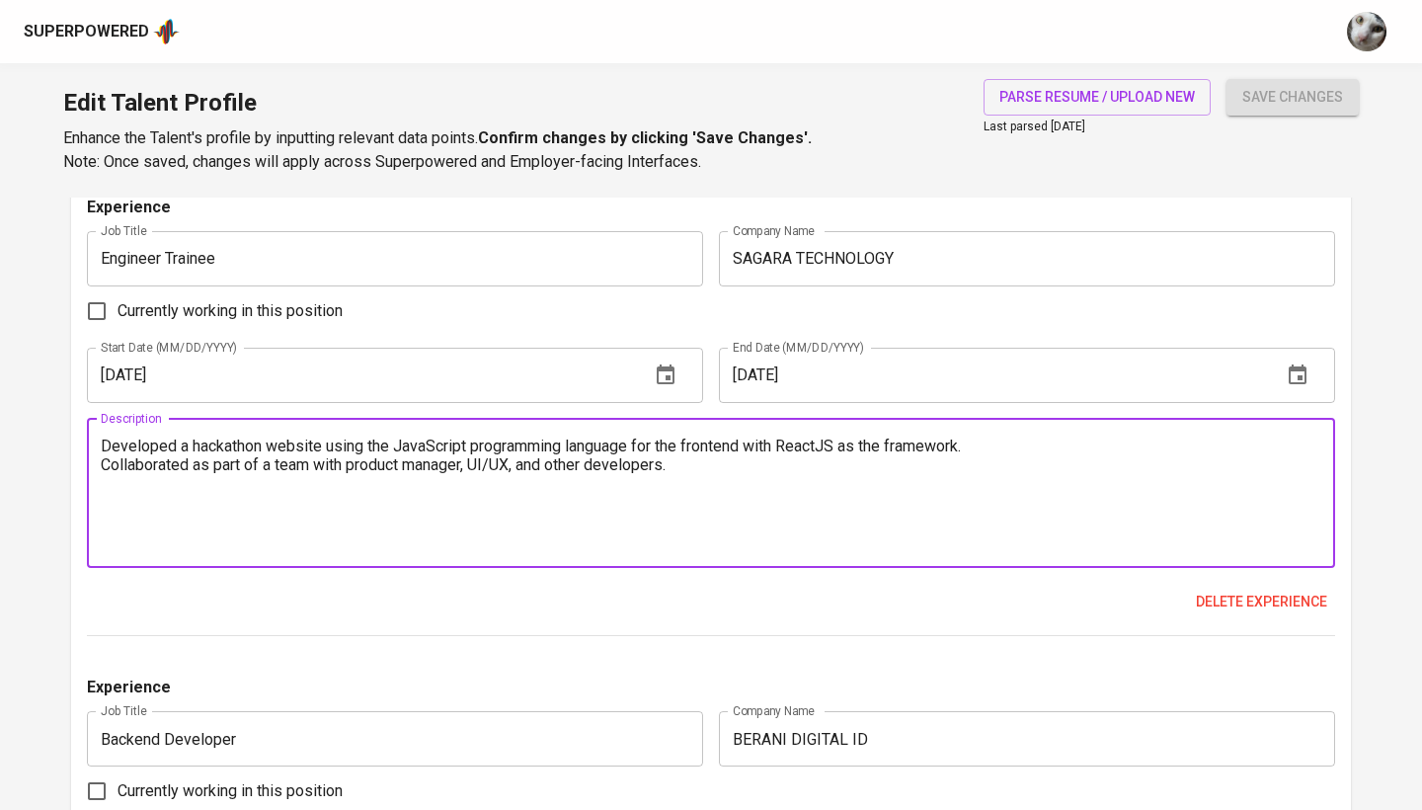
drag, startPoint x: 721, startPoint y: 462, endPoint x: 5, endPoint y: 434, distance: 716.3
paste textarea "ReactJS for frontend development in a team setting. Collaborated with product m…"
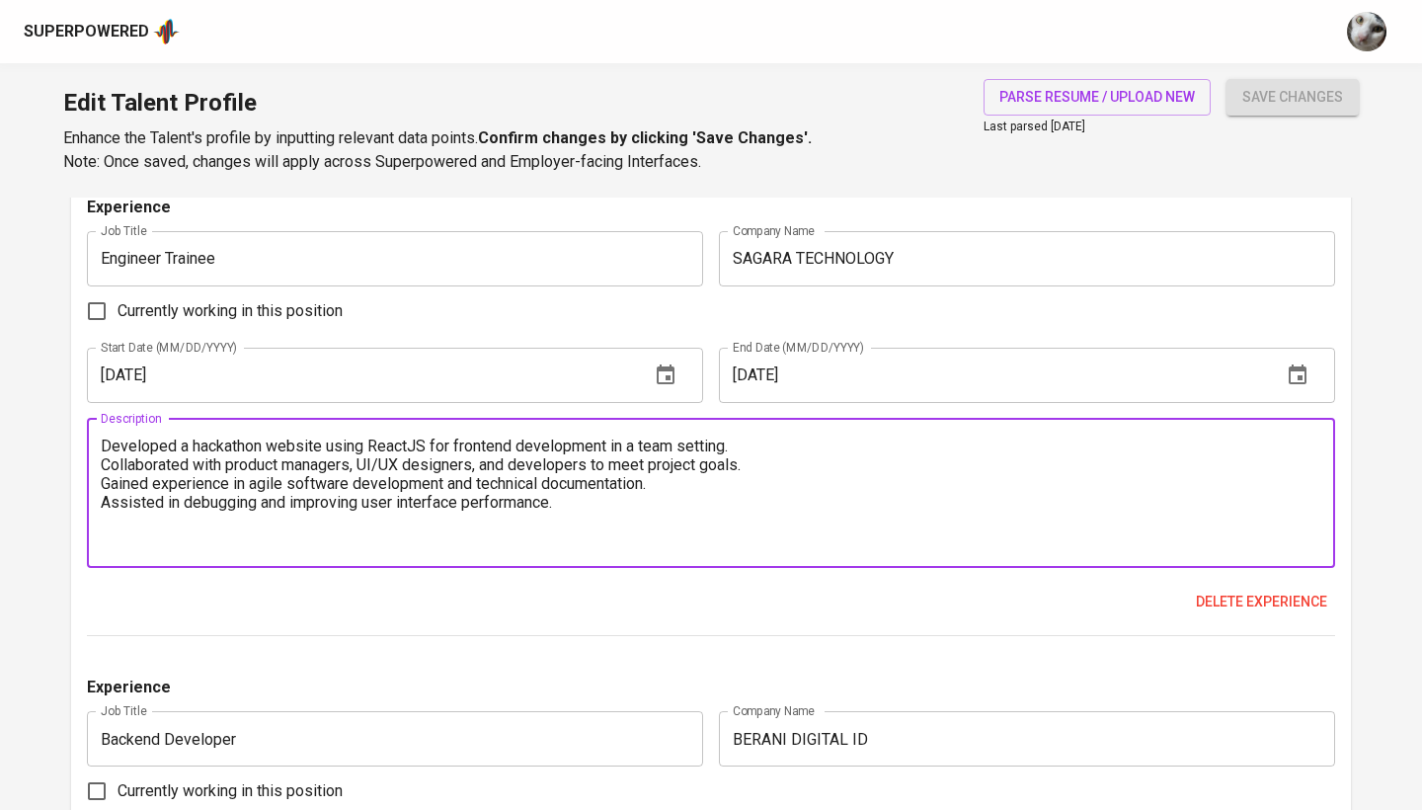
click at [102, 436] on textarea "Developed a hackathon website using ReactJS for frontend development in a team …" at bounding box center [711, 492] width 1220 height 113
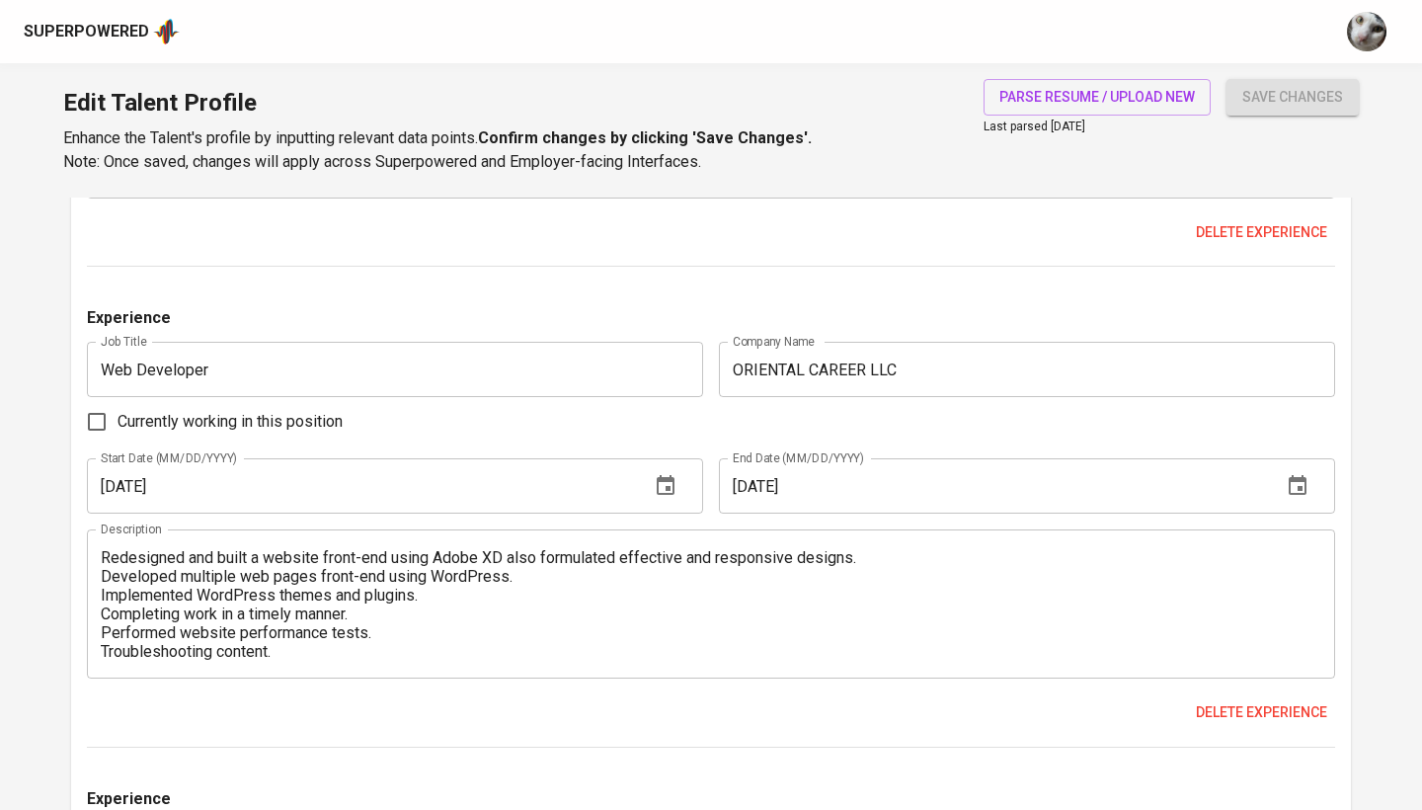
scroll to position [3139, 0]
type textarea "- Developed a hackathon website using ReactJS for frontend development in a tea…"
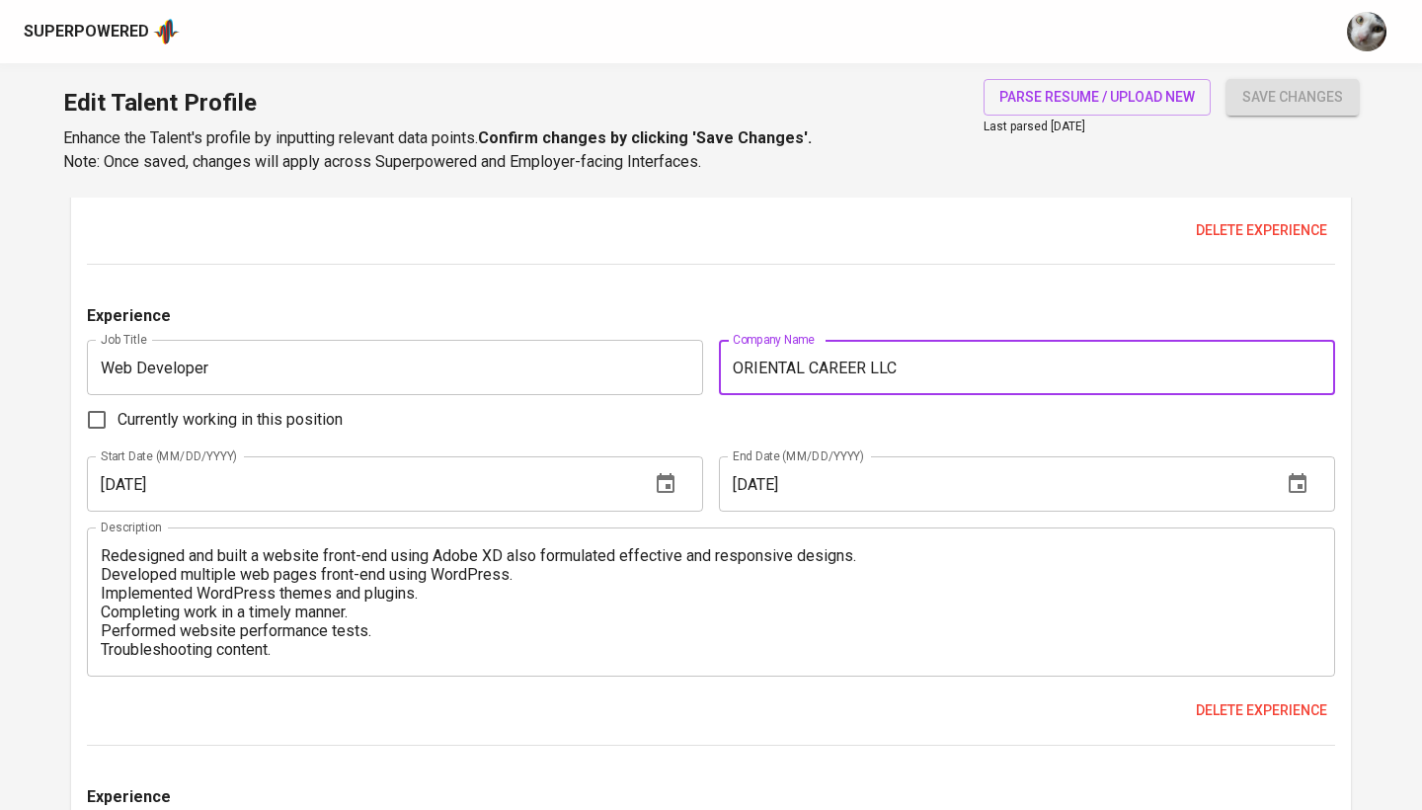
drag, startPoint x: 935, startPoint y: 358, endPoint x: 544, endPoint y: 357, distance: 390.9
type input "Oriental Career LLC, China"
click at [383, 618] on textarea "Redesigned and built a website front-end using Adobe XD also formulated effecti…" at bounding box center [711, 602] width 1220 height 113
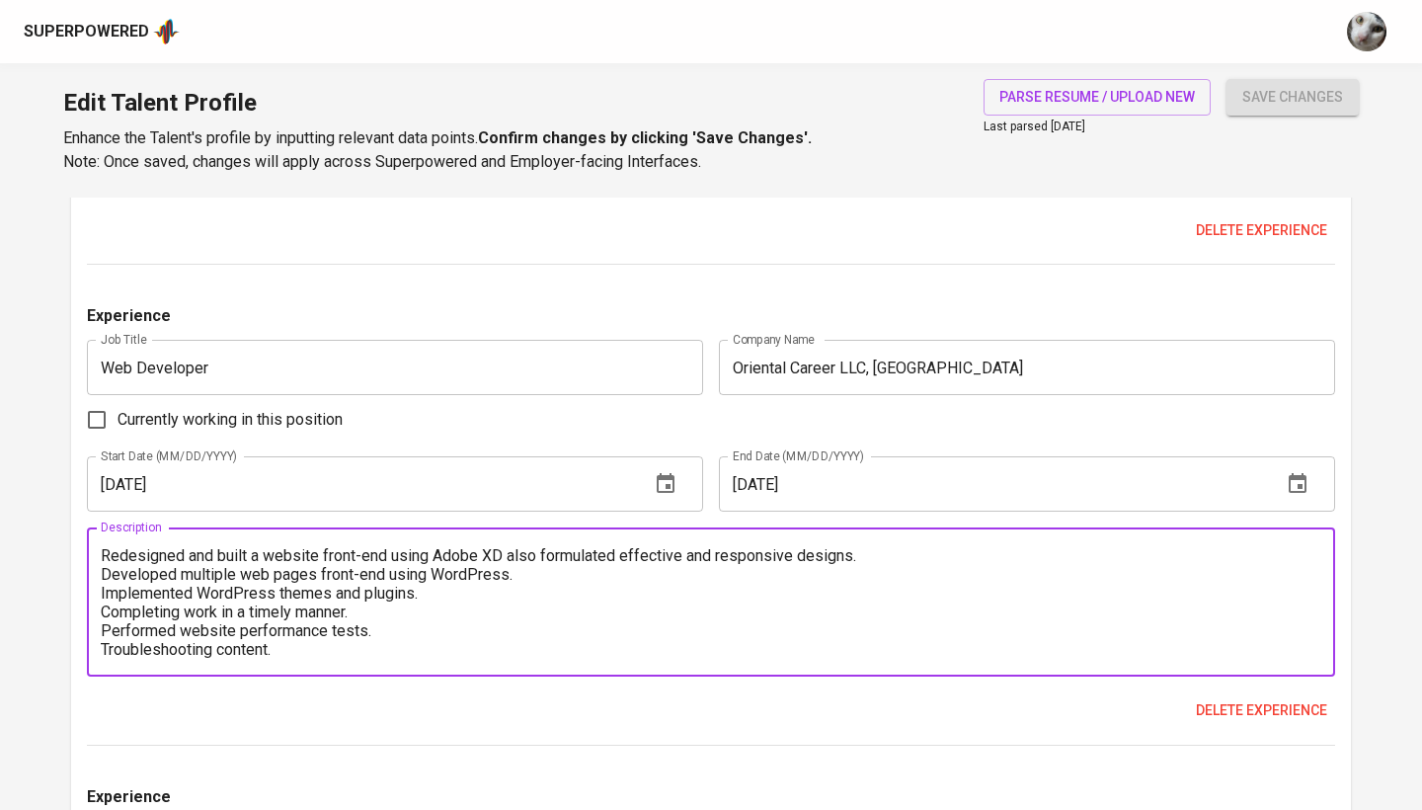
drag, startPoint x: 295, startPoint y: 647, endPoint x: 9, endPoint y: 495, distance: 324.2
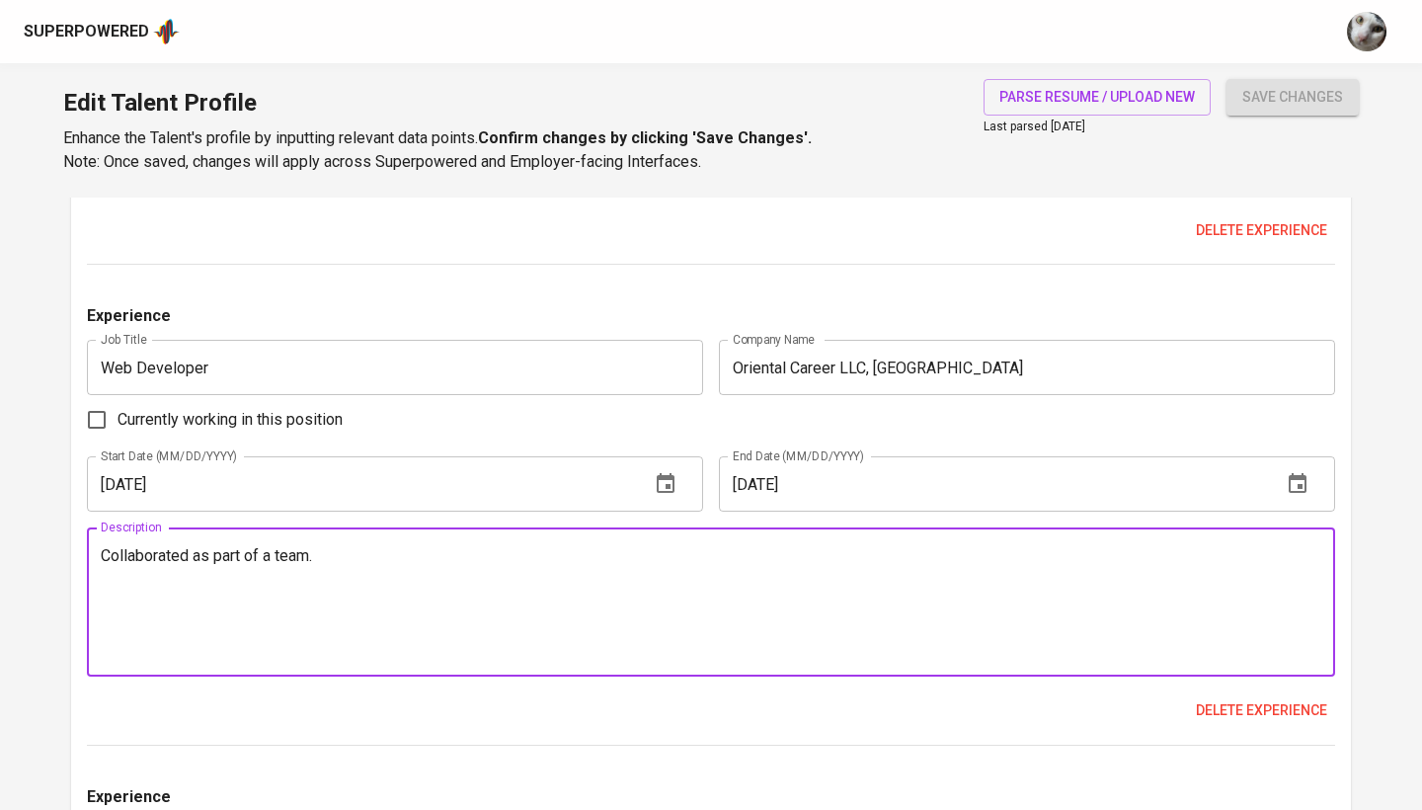
paste textarea "Redesigned and implemented responsive front-end layouts using Adobe XD and Word…"
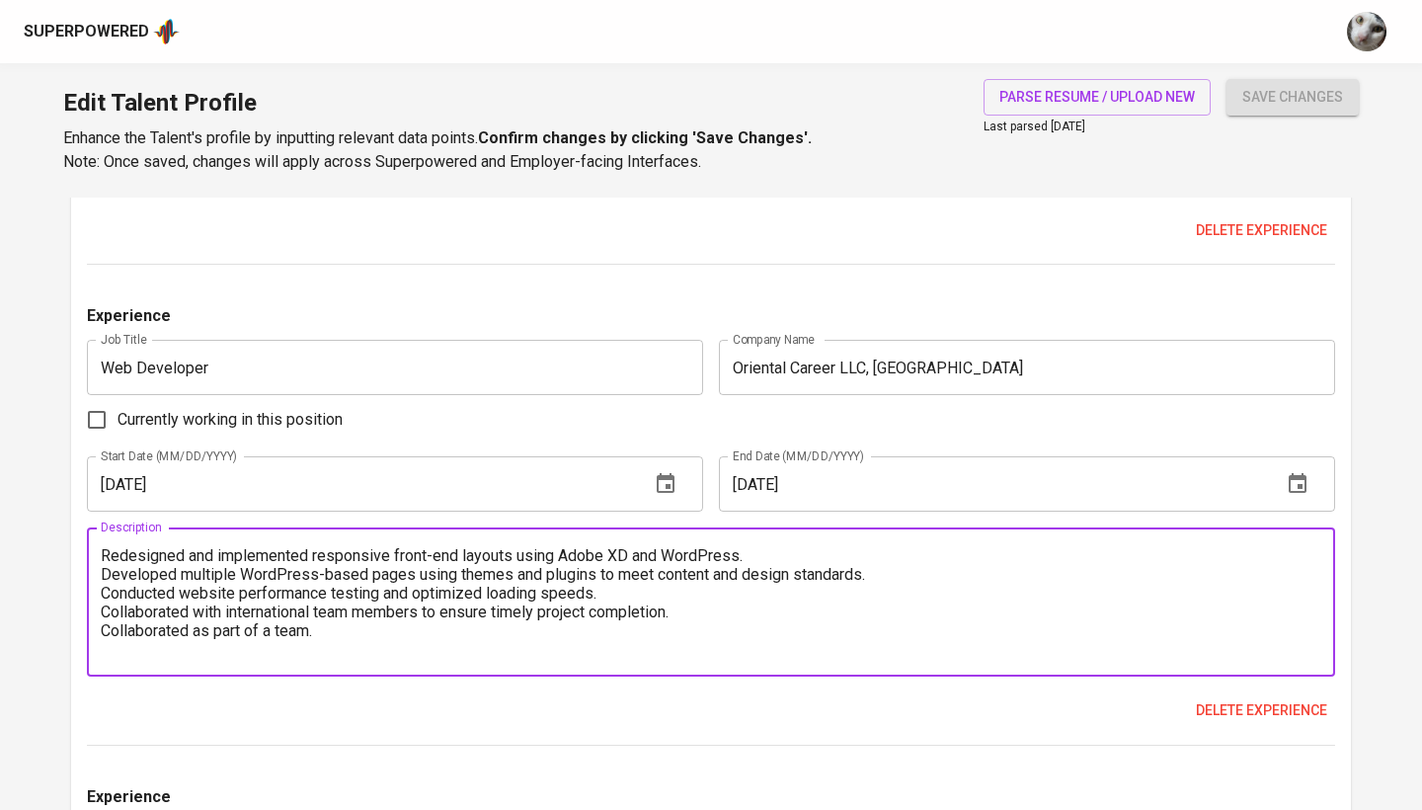
click at [105, 550] on textarea "Redesigned and implemented responsive front-end layouts using Adobe XD and Word…" at bounding box center [711, 602] width 1220 height 113
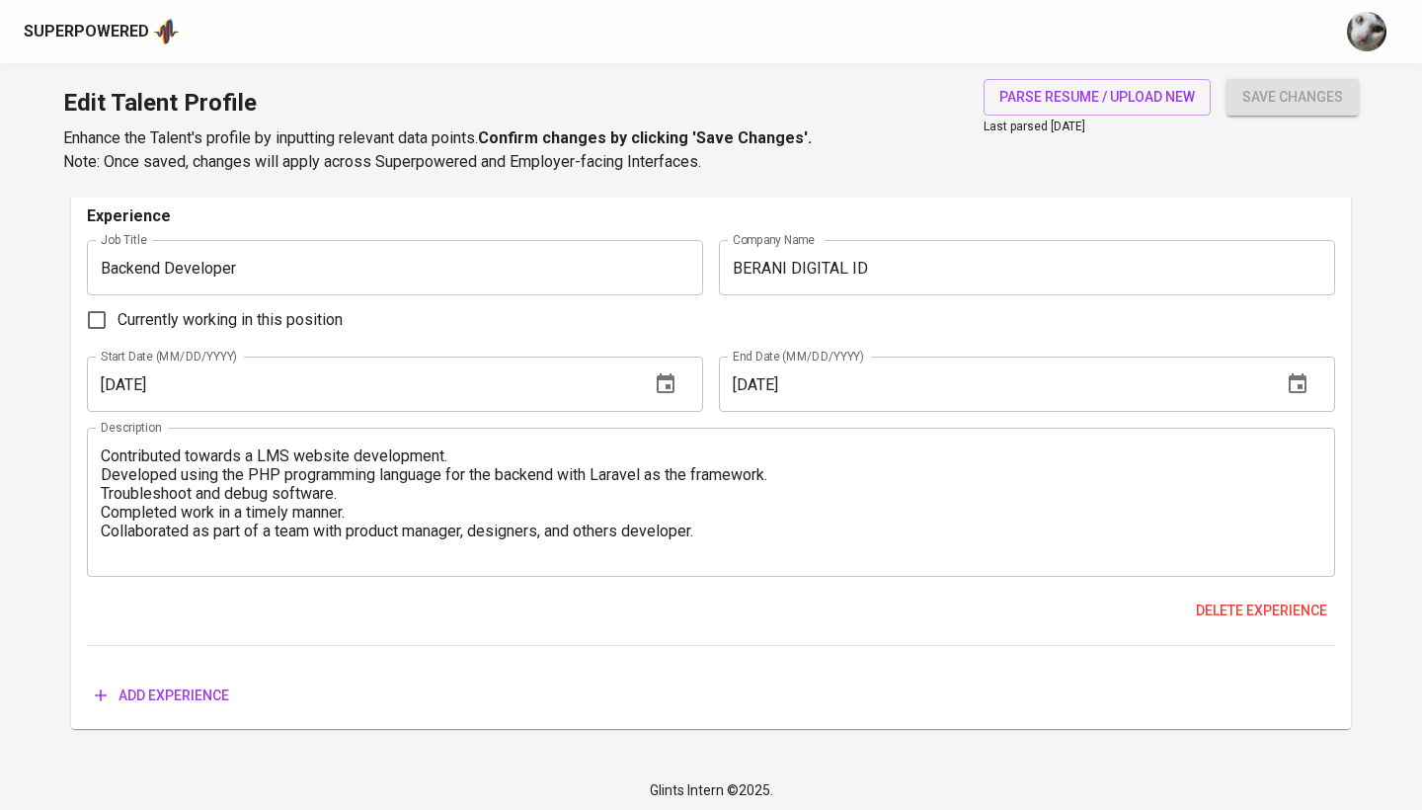
scroll to position [4199, 0]
type textarea "- Redesigned and implemented responsive front-end layouts using Adobe XD and Wo…"
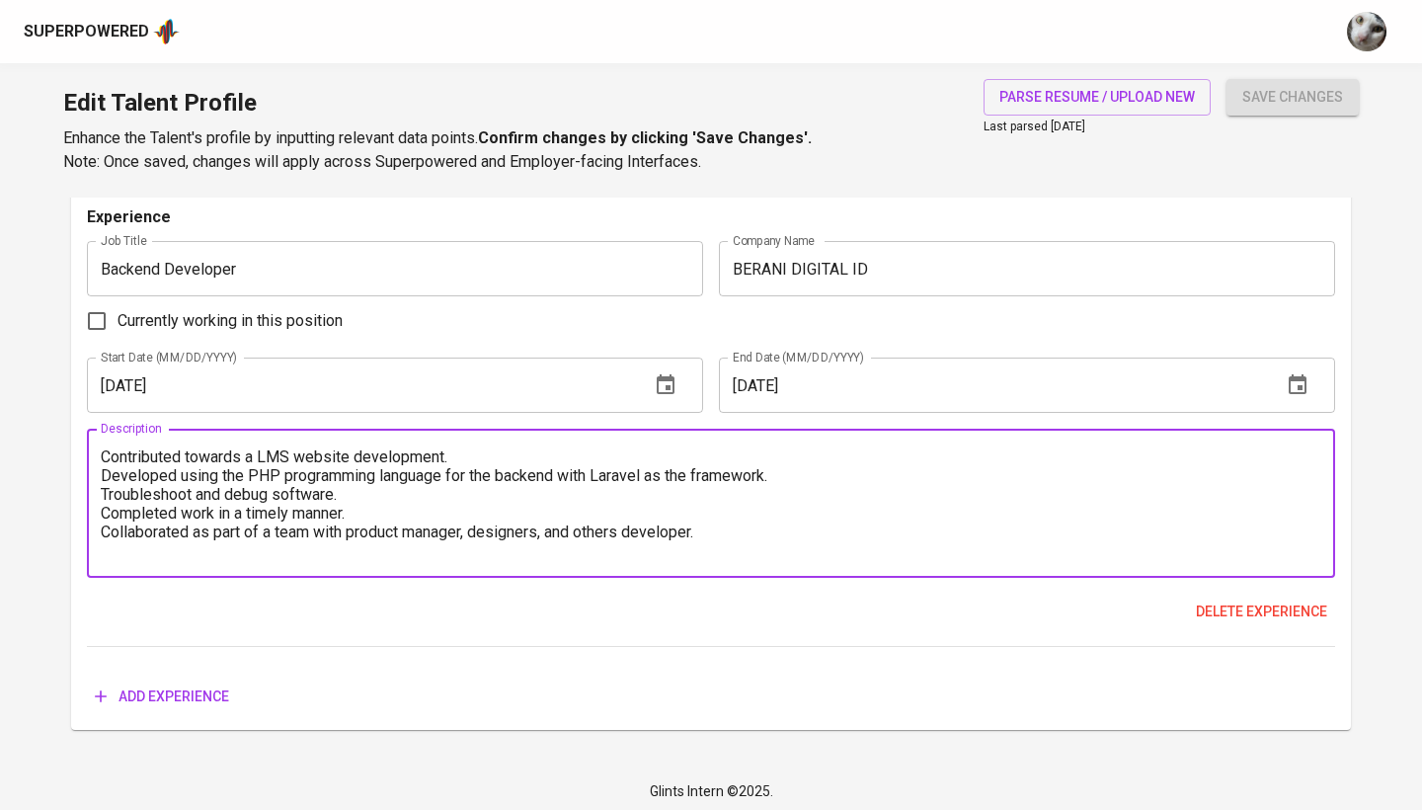
drag, startPoint x: 736, startPoint y: 513, endPoint x: 0, endPoint y: 405, distance: 744.4
click at [592, 499] on textarea "Contributed towards a LMS website development. Developed using the PHP programm…" at bounding box center [711, 503] width 1220 height 113
drag, startPoint x: 743, startPoint y: 545, endPoint x: 0, endPoint y: 387, distance: 760.0
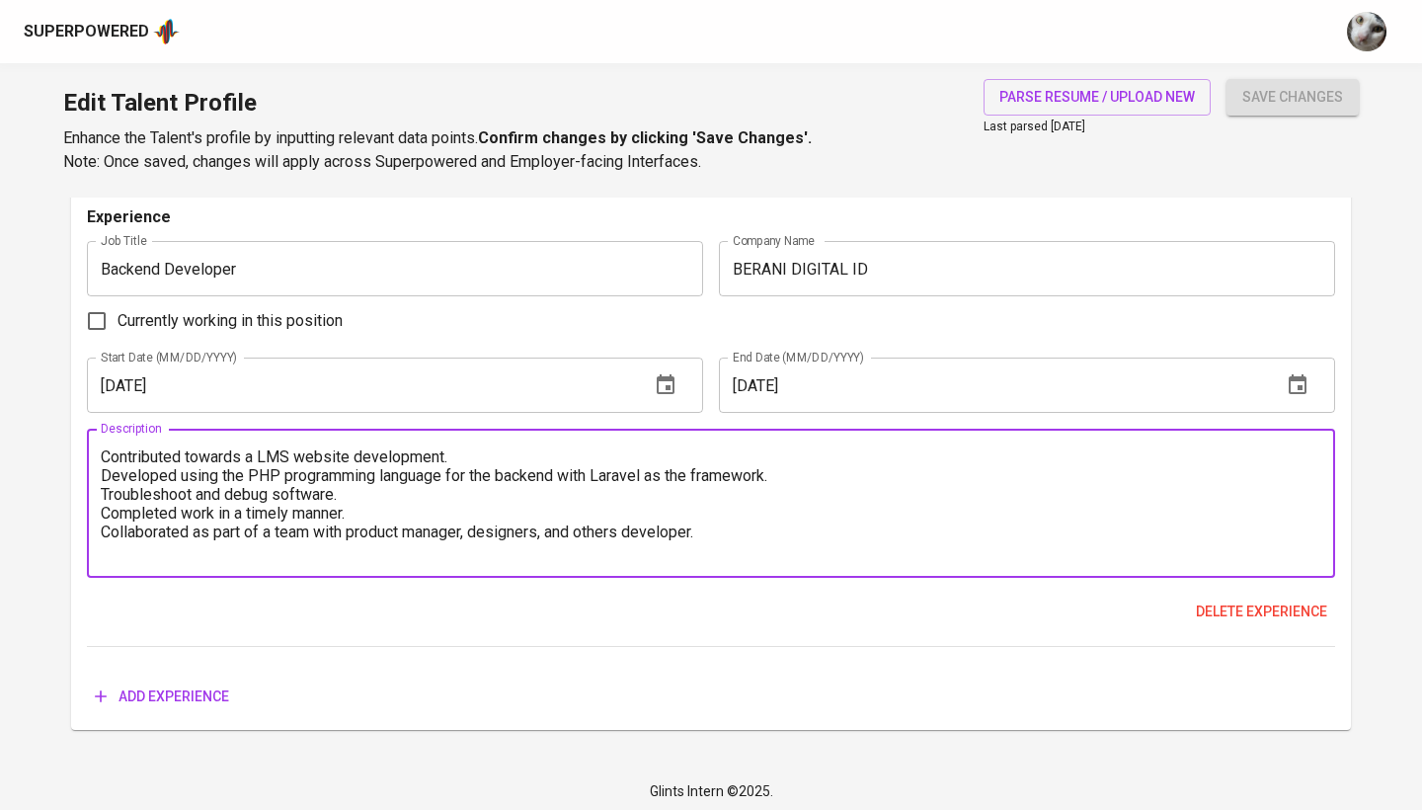
paste textarea "the backend development of a Learning Management System (LMS) using PHP (Larave…"
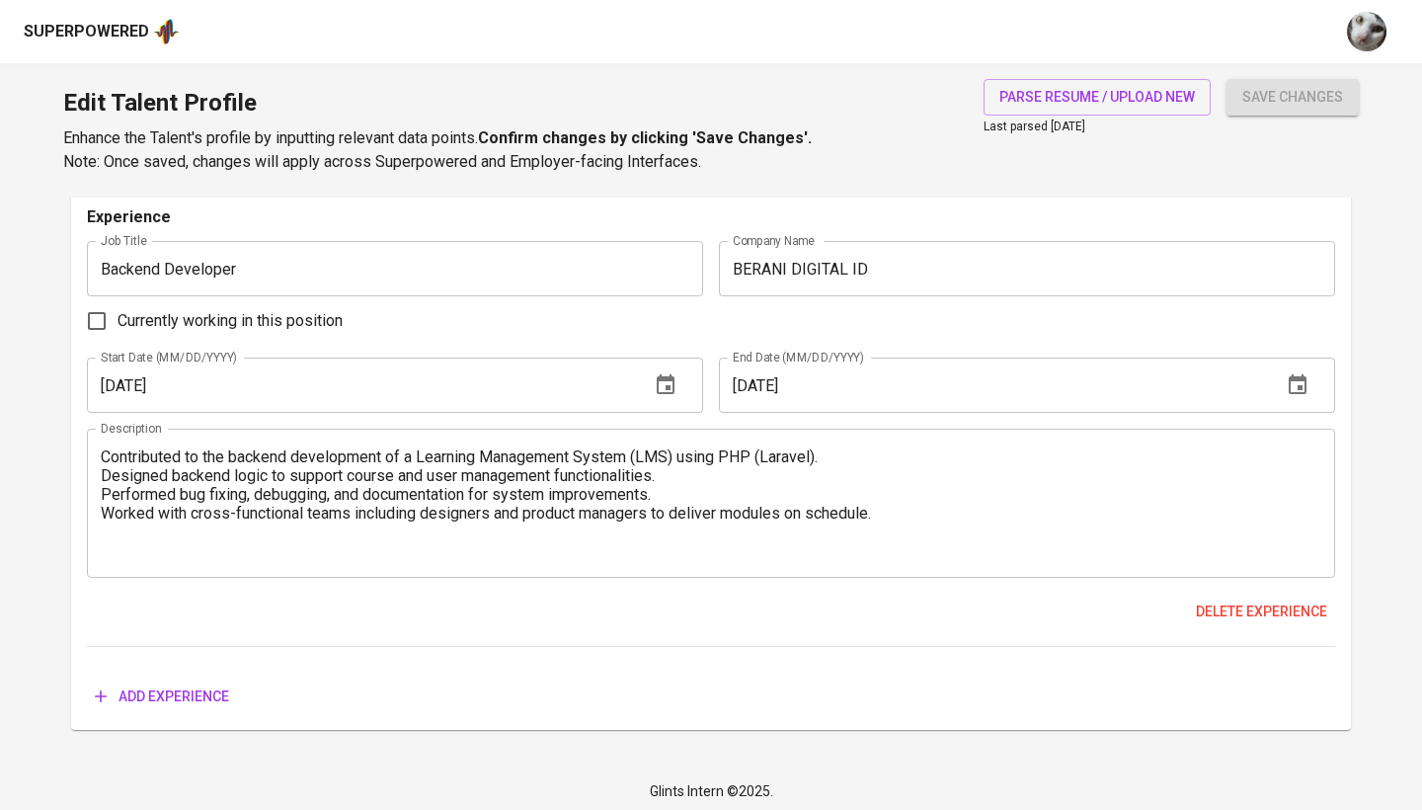
click at [99, 451] on div "Contributed to the backend development of a Learning Management System (LMS) us…" at bounding box center [711, 502] width 1248 height 149
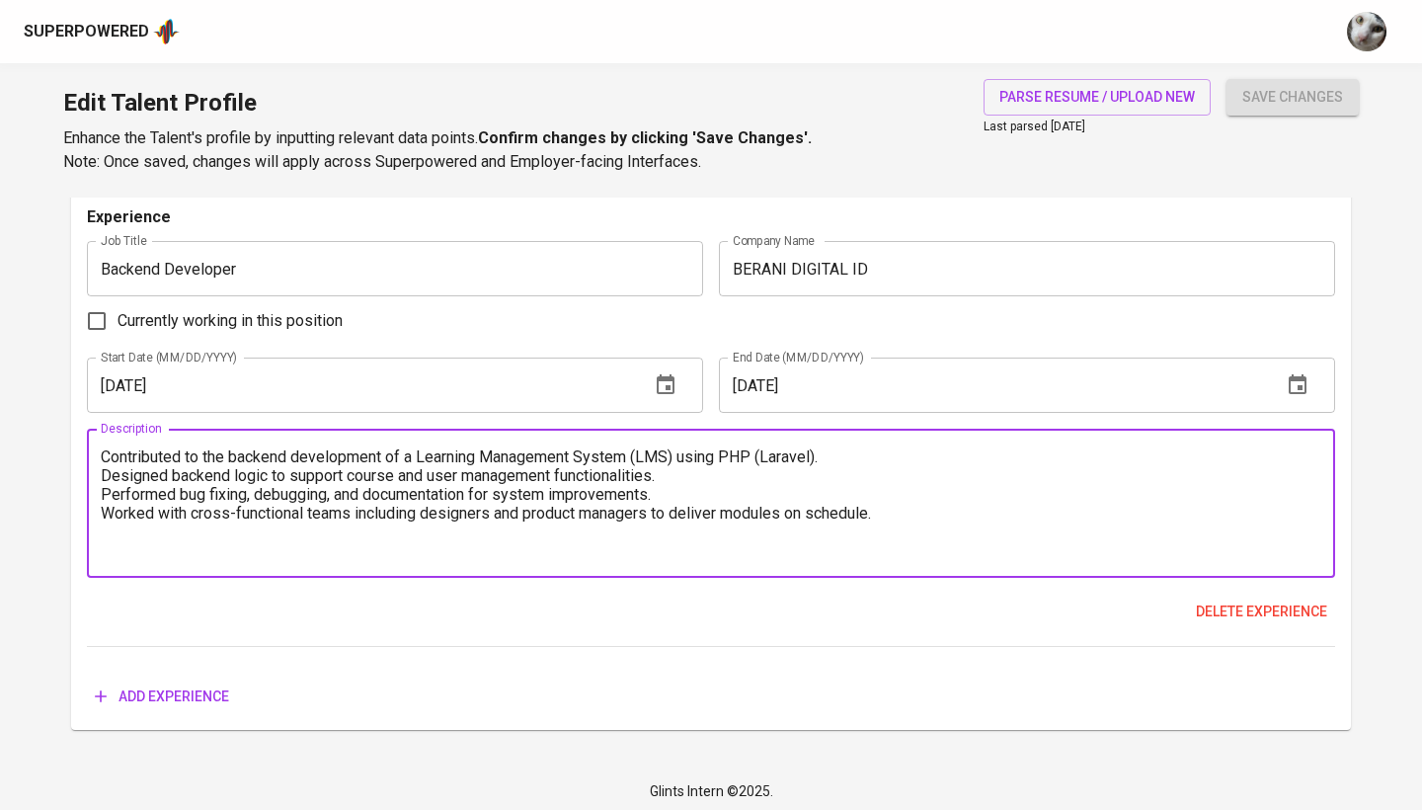
click at [107, 451] on textarea "Contributed to the backend development of a Learning Management System (LMS) us…" at bounding box center [711, 503] width 1220 height 113
click at [105, 467] on textarea "- Contributed to the backend development of a Learning Management System (LMS) …" at bounding box center [711, 503] width 1220 height 113
drag, startPoint x: 305, startPoint y: 449, endPoint x: 240, endPoint y: 451, distance: 65.2
click at [240, 451] on textarea "- Contributed to the backend development of a Learning Management System (LMS) …" at bounding box center [711, 503] width 1220 height 113
click at [104, 492] on textarea "- Contributed to the backend development of a Learning Management System (LMS) …" at bounding box center [711, 503] width 1220 height 113
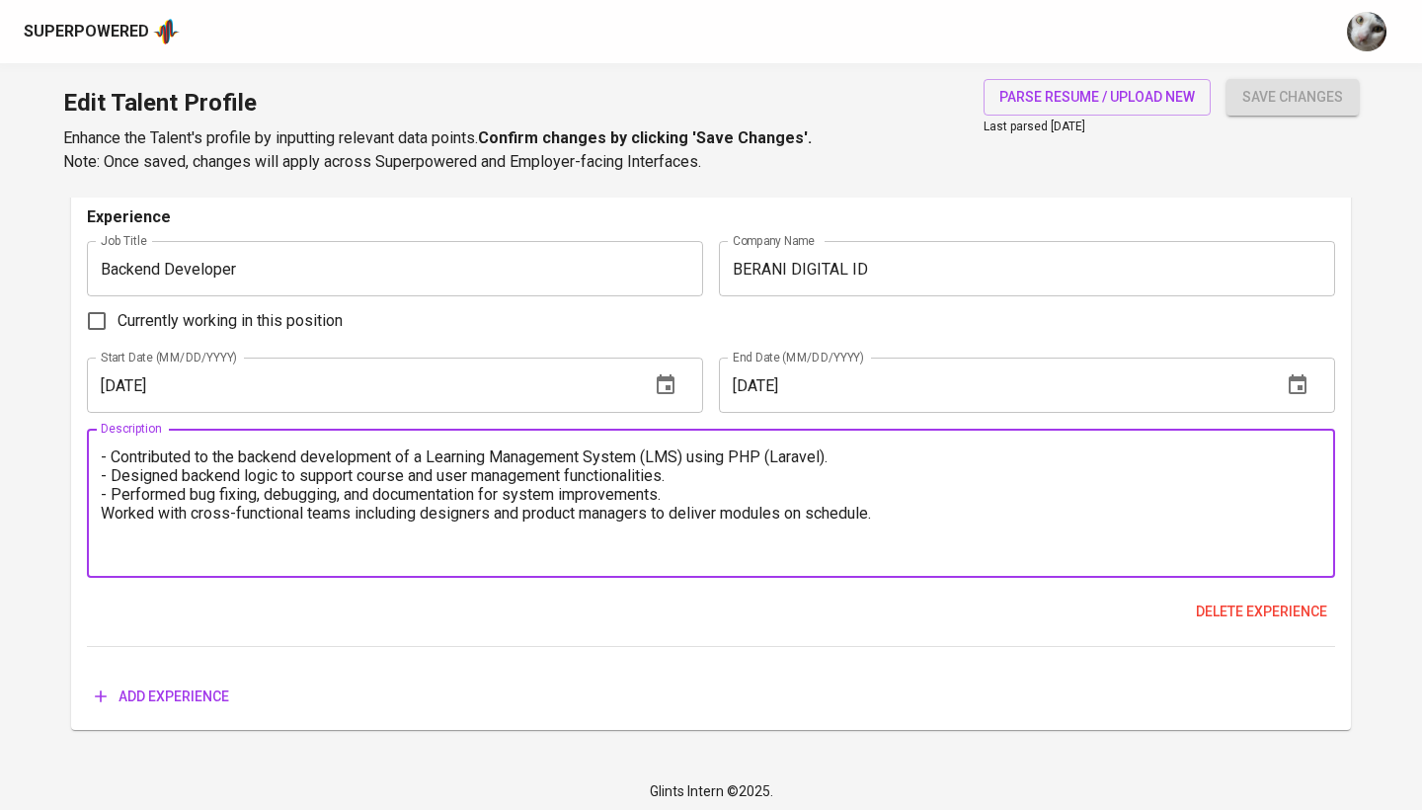
click at [103, 502] on textarea "- Contributed to the backend development of a Learning Management System (LMS) …" at bounding box center [711, 503] width 1220 height 113
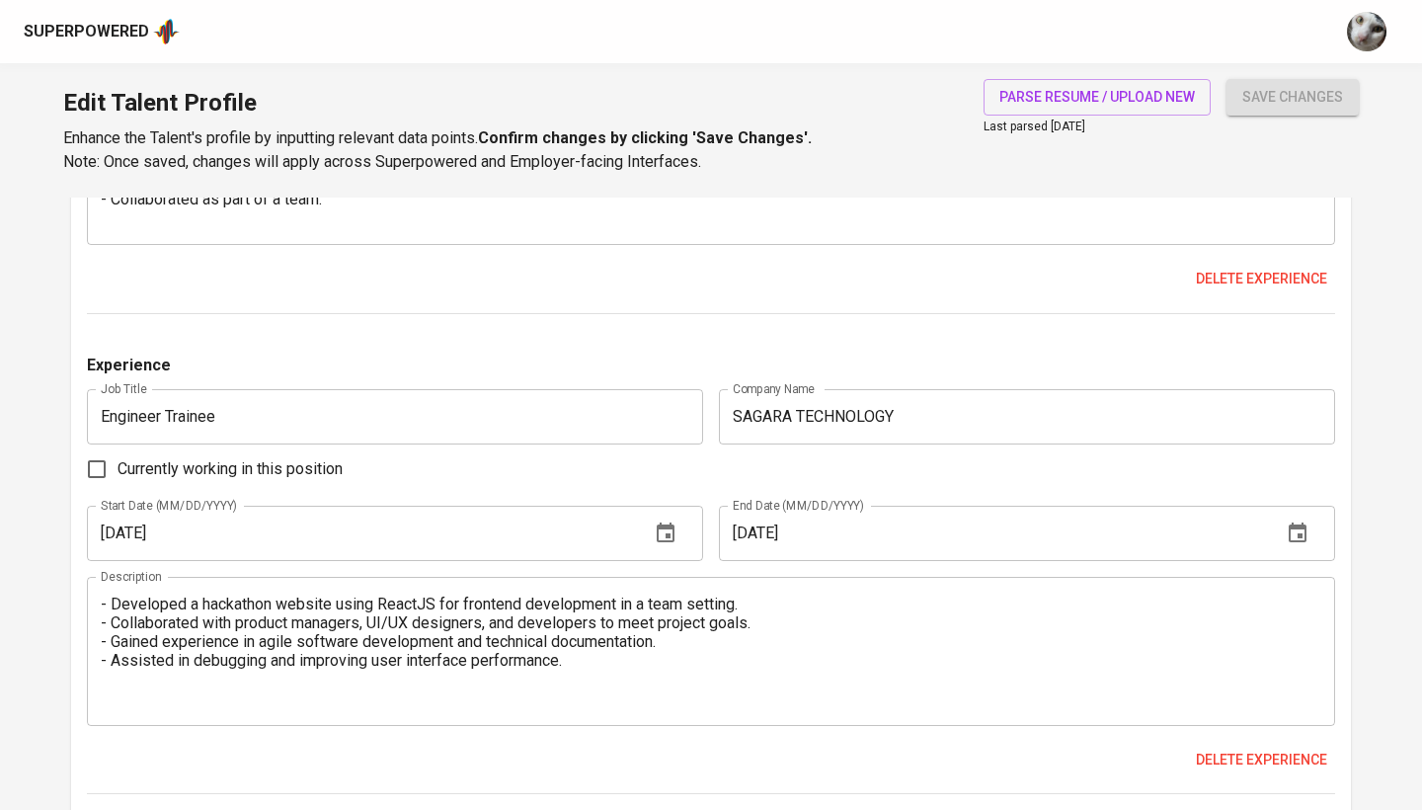
scroll to position [3468, 0]
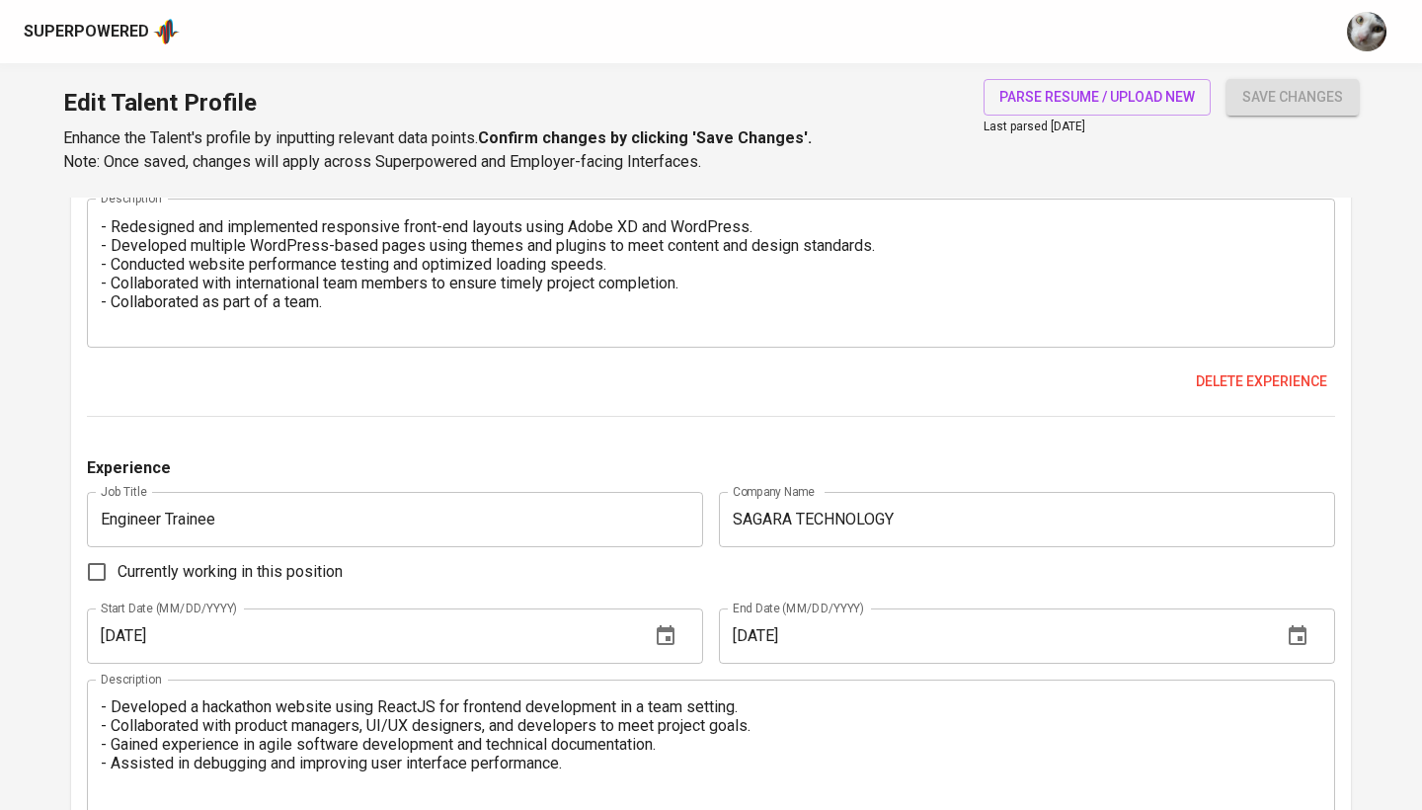
type textarea "- Contributed to the backend development of a Learning Management System (LMS) …"
click at [1134, 10] on div "Superpowered" at bounding box center [711, 31] width 1422 height 63
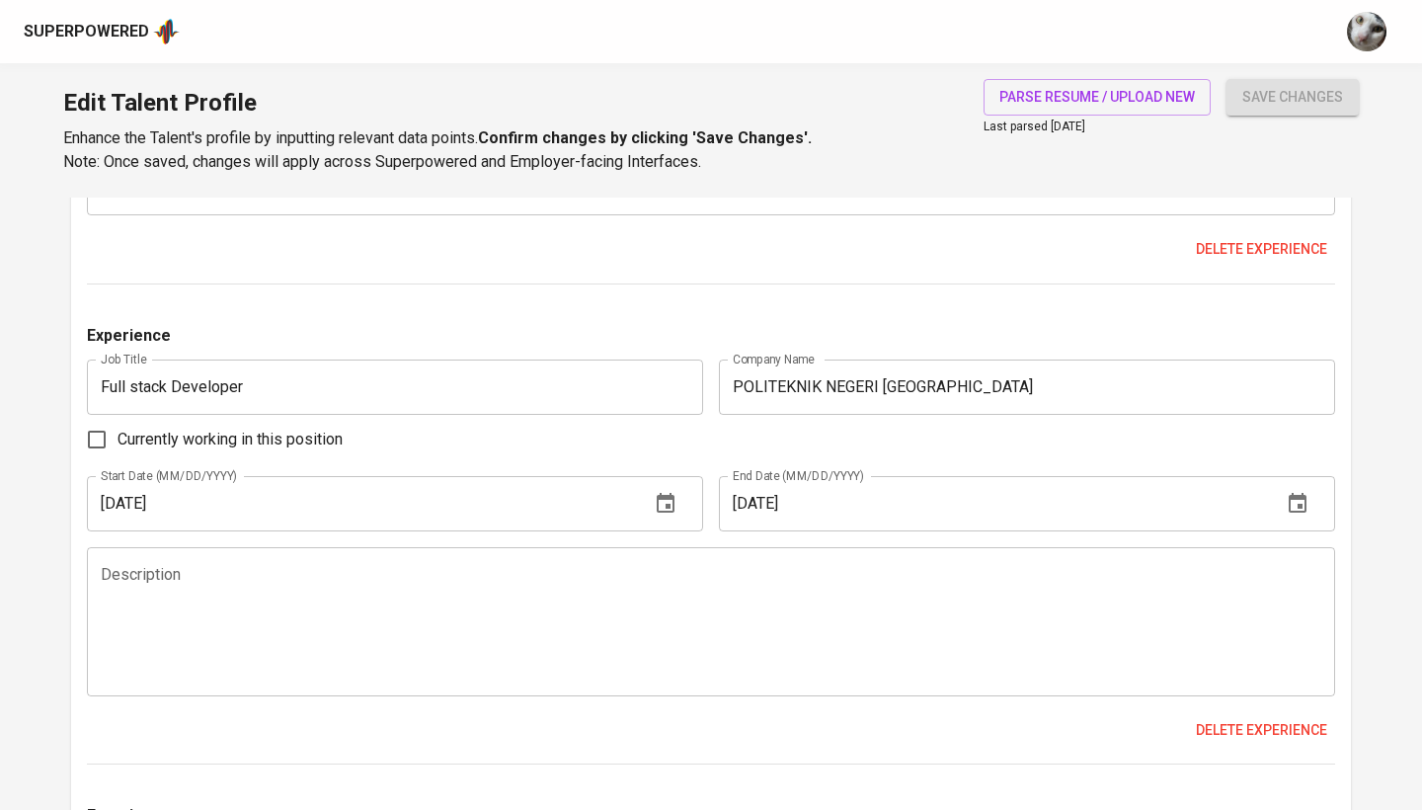
scroll to position [2644, 0]
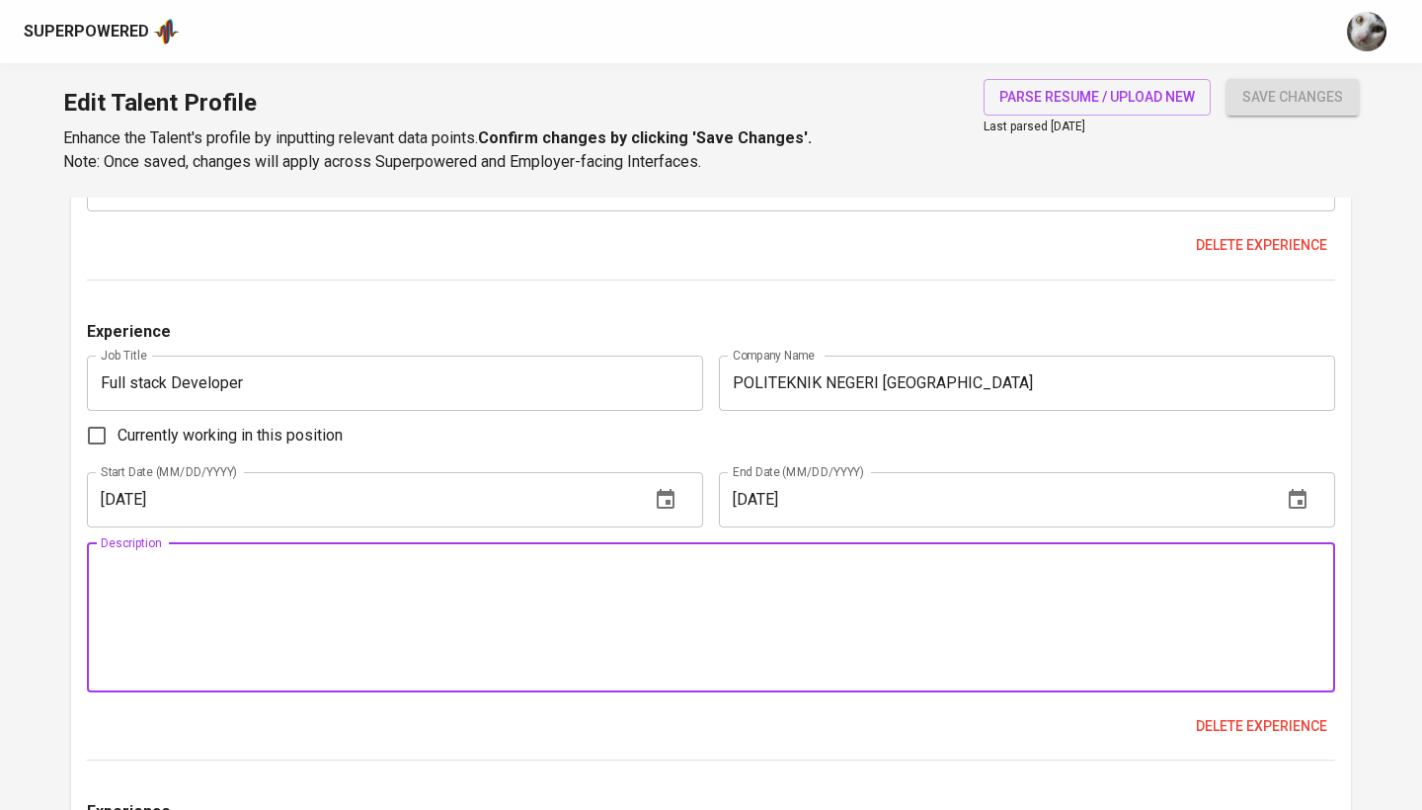
drag, startPoint x: 737, startPoint y: 654, endPoint x: 14, endPoint y: 484, distance: 743.3
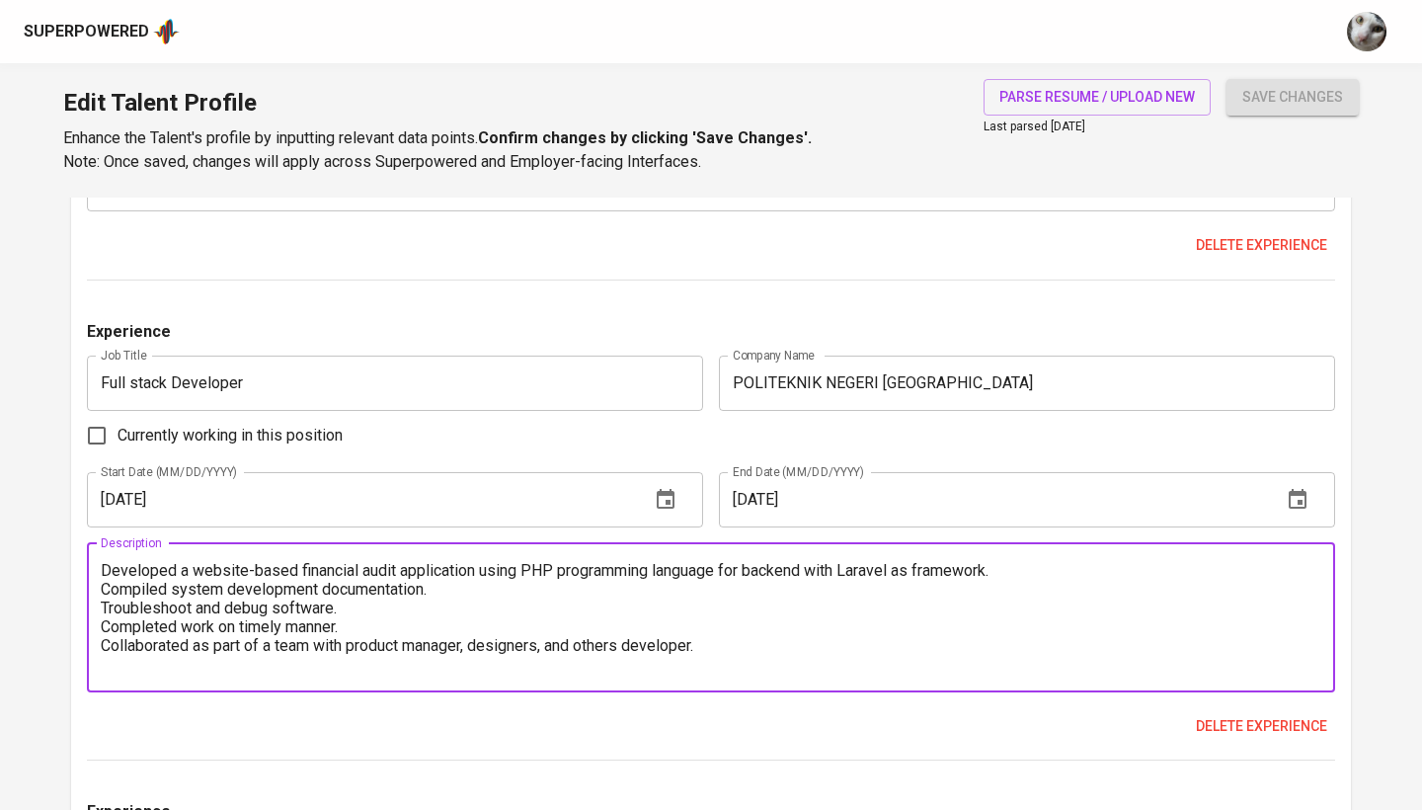
paste textarea "-based financial audit application using PHP (Laravel). Created system document…"
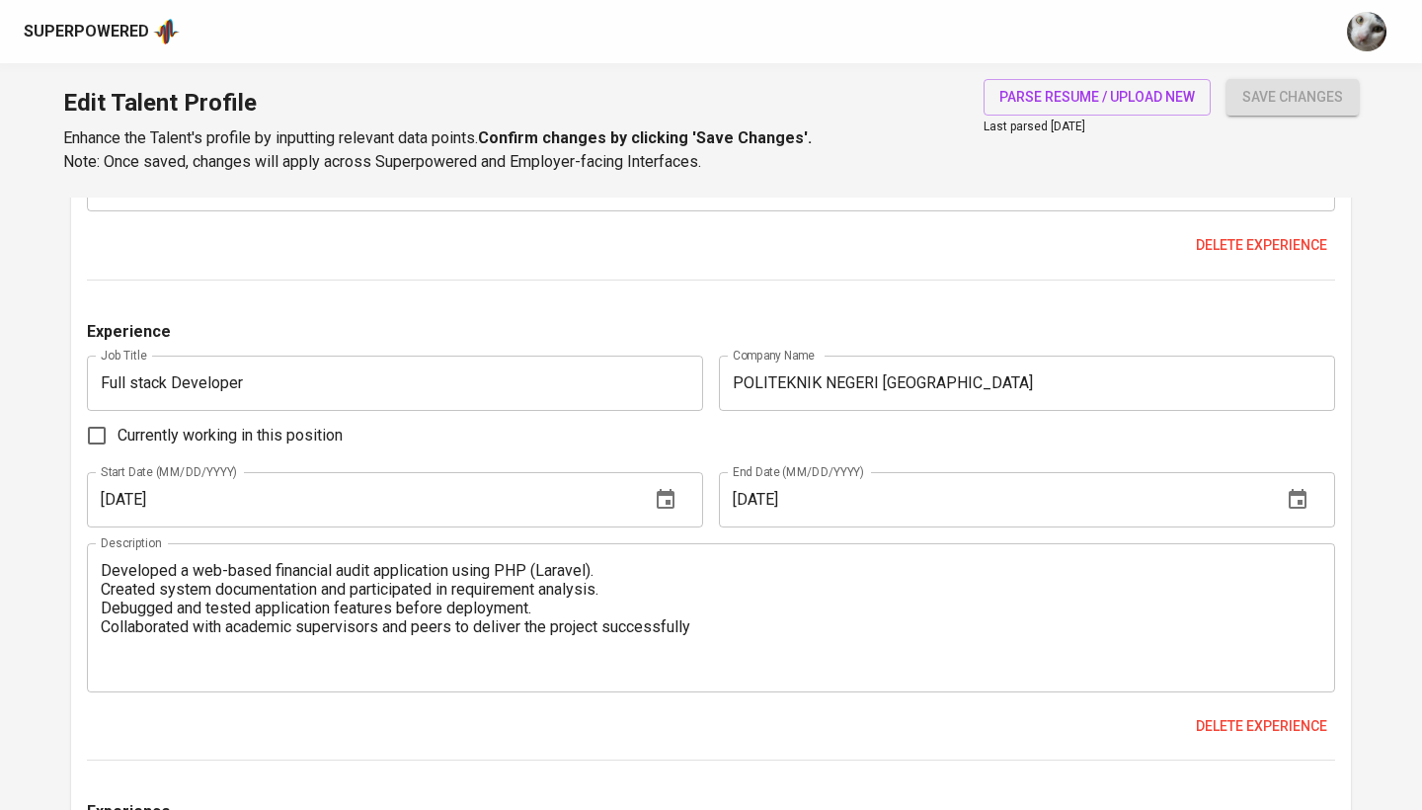
click at [99, 570] on div "Developed a web-based financial audit application using PHP (Laravel). Created …" at bounding box center [711, 617] width 1248 height 149
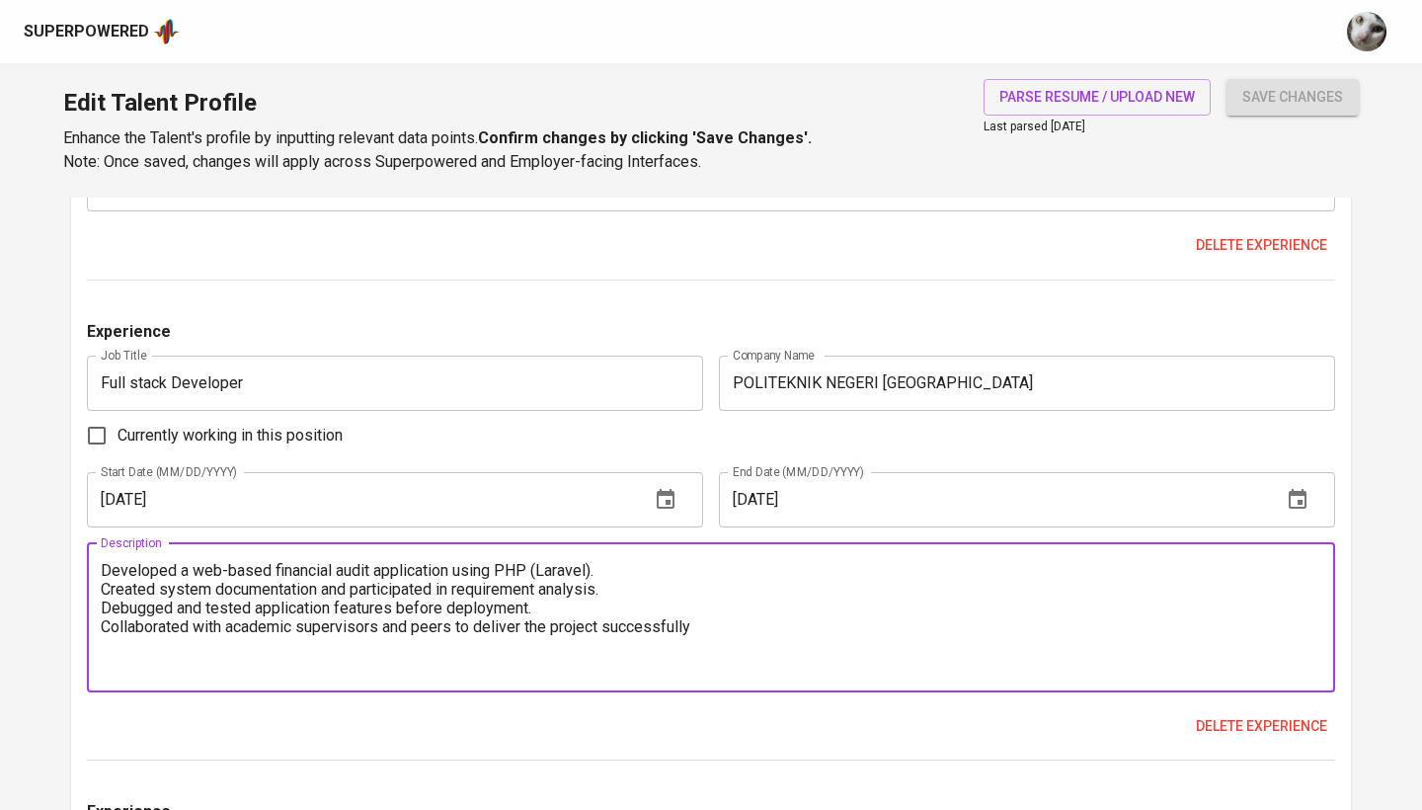
click at [111, 571] on textarea "Developed a web-based financial audit application using PHP (Laravel). Created …" at bounding box center [711, 617] width 1220 height 113
click at [104, 588] on textarea "- Developed a web-based financial audit application using PHP (Laravel). Create…" at bounding box center [711, 617] width 1220 height 113
click at [107, 602] on textarea "- Developed a web-based financial audit application using PHP (Laravel). - Crea…" at bounding box center [711, 617] width 1220 height 113
click at [103, 627] on textarea "- Developed a web-based financial audit application using PHP (Laravel). - Crea…" at bounding box center [711, 617] width 1220 height 113
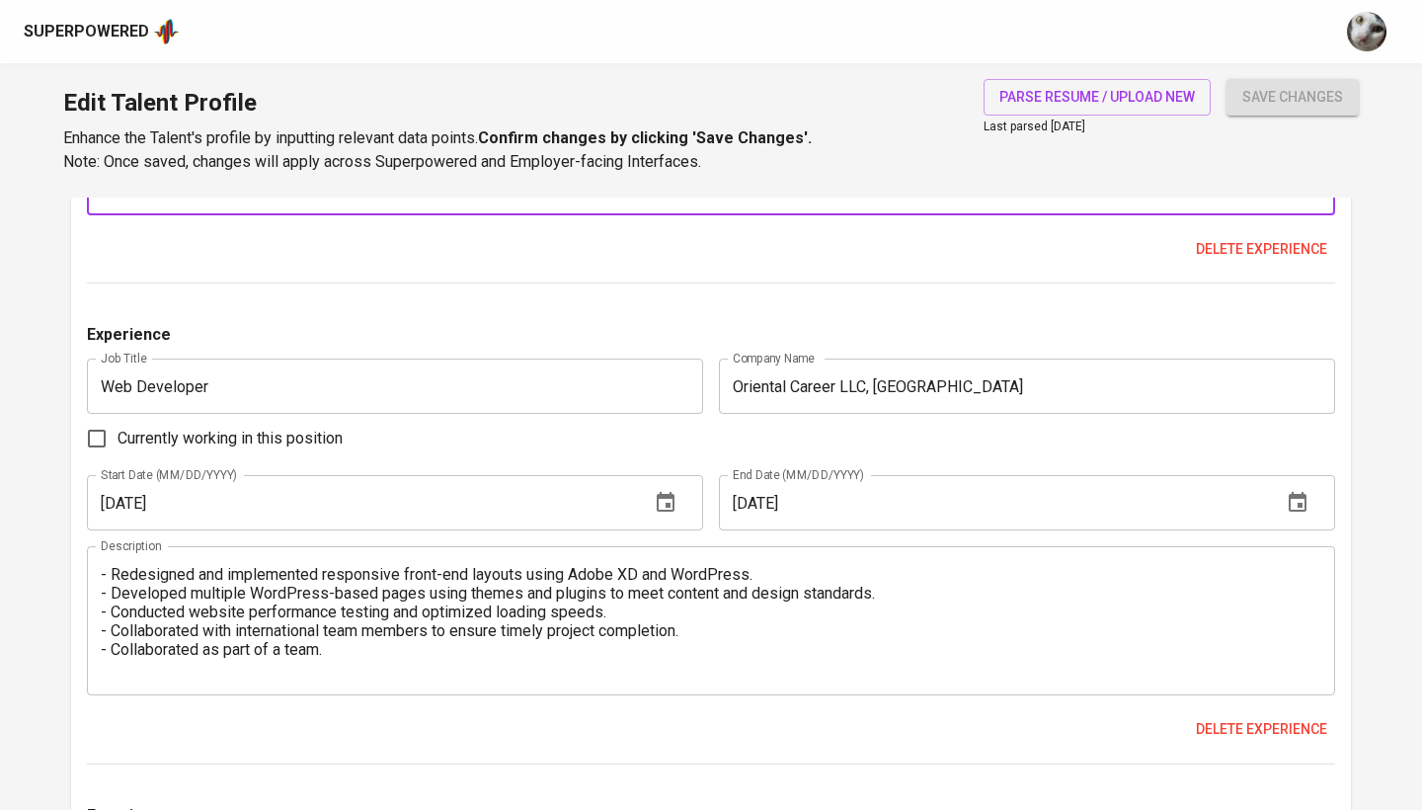
scroll to position [3095, 0]
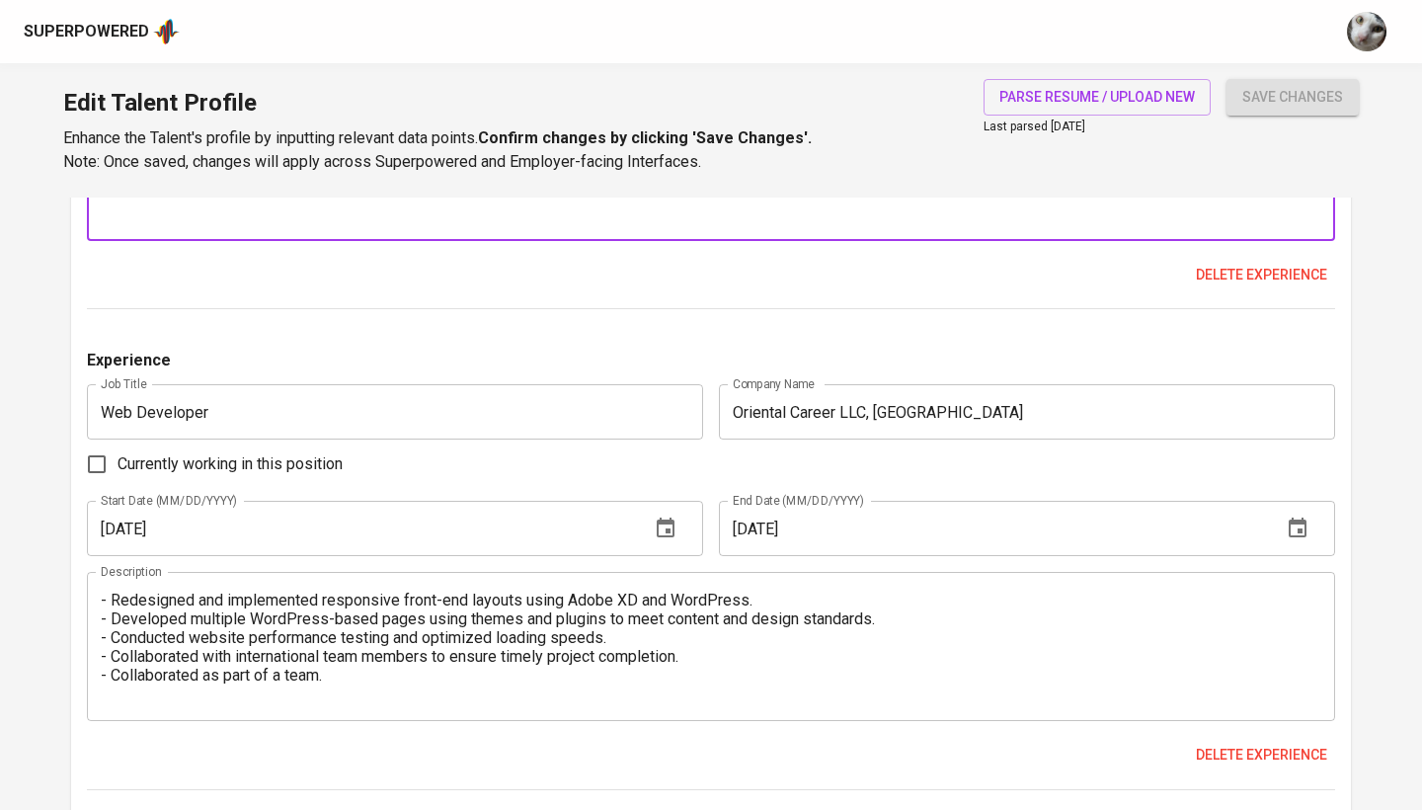
type textarea "- Developed a web-based financial audit application using PHP (Laravel). - Crea…"
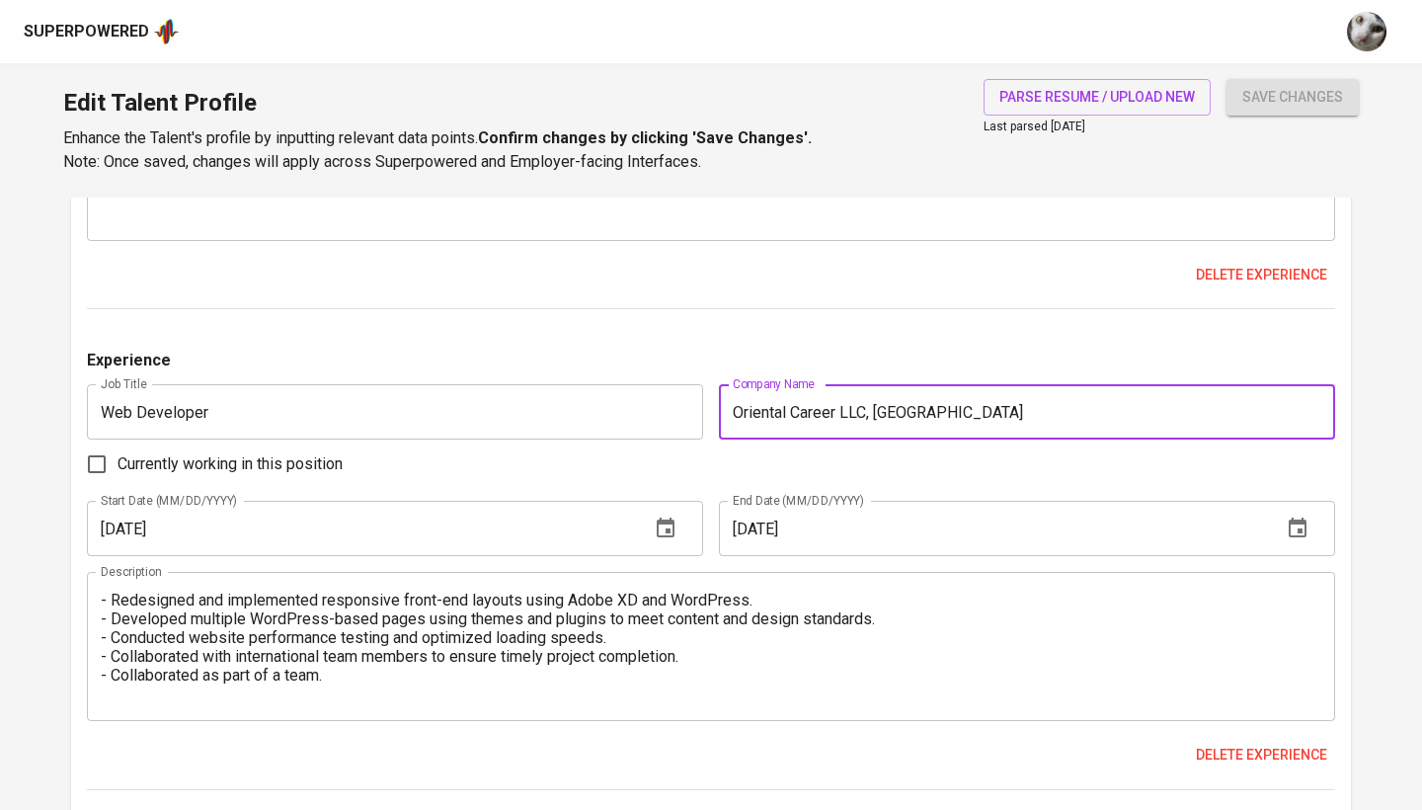
drag, startPoint x: 933, startPoint y: 398, endPoint x: 607, endPoint y: 396, distance: 325.8
click at [607, 396] on div "Experience Job Title Web Developer Job Title Company Name Oriental Career LLC, …" at bounding box center [711, 568] width 1248 height 441
type input "ORIENTAL CAREER LLC, CHINA"
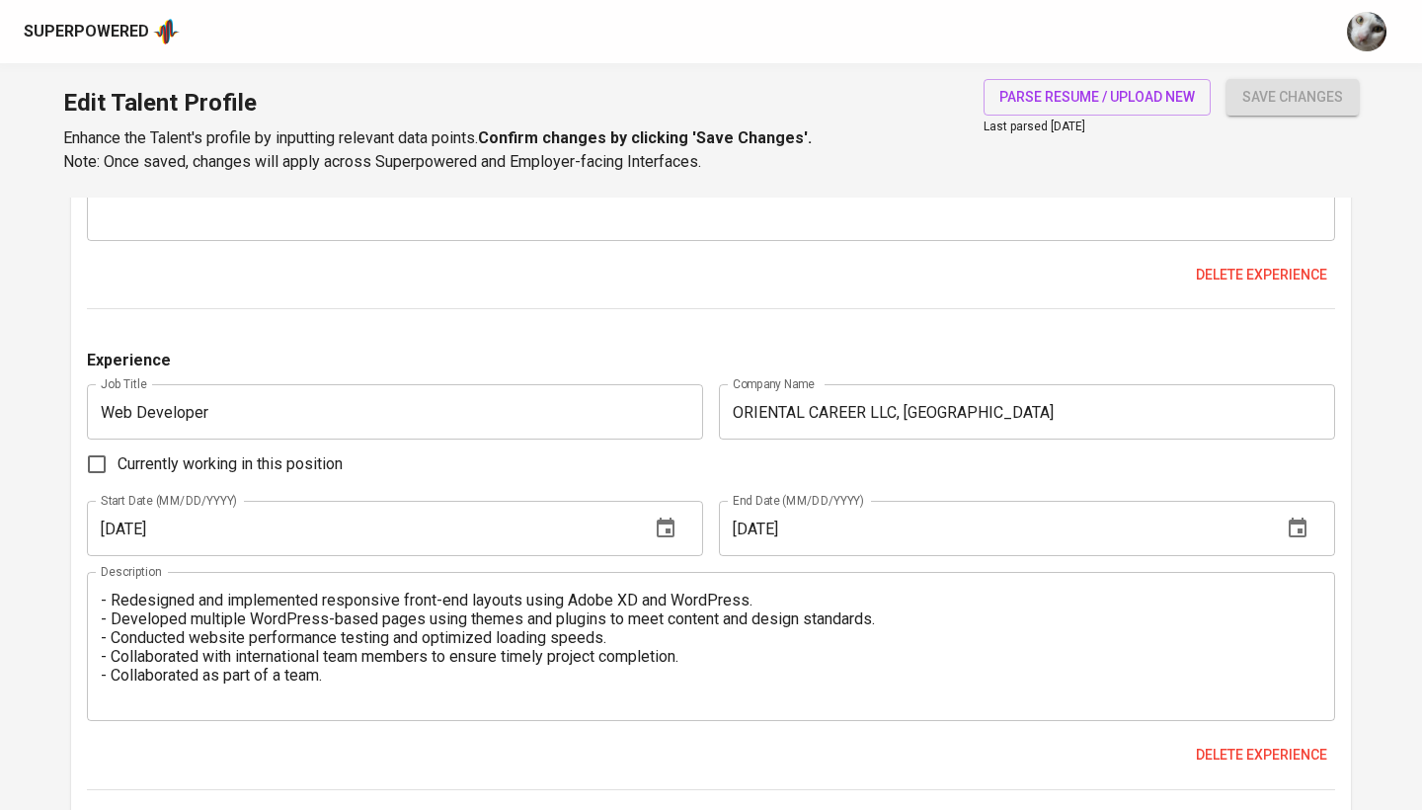
click at [938, 301] on div "Experience Job Title Full stack Developer Job Title Company Name POLITEKNIK NEG…" at bounding box center [711, 89] width 1248 height 441
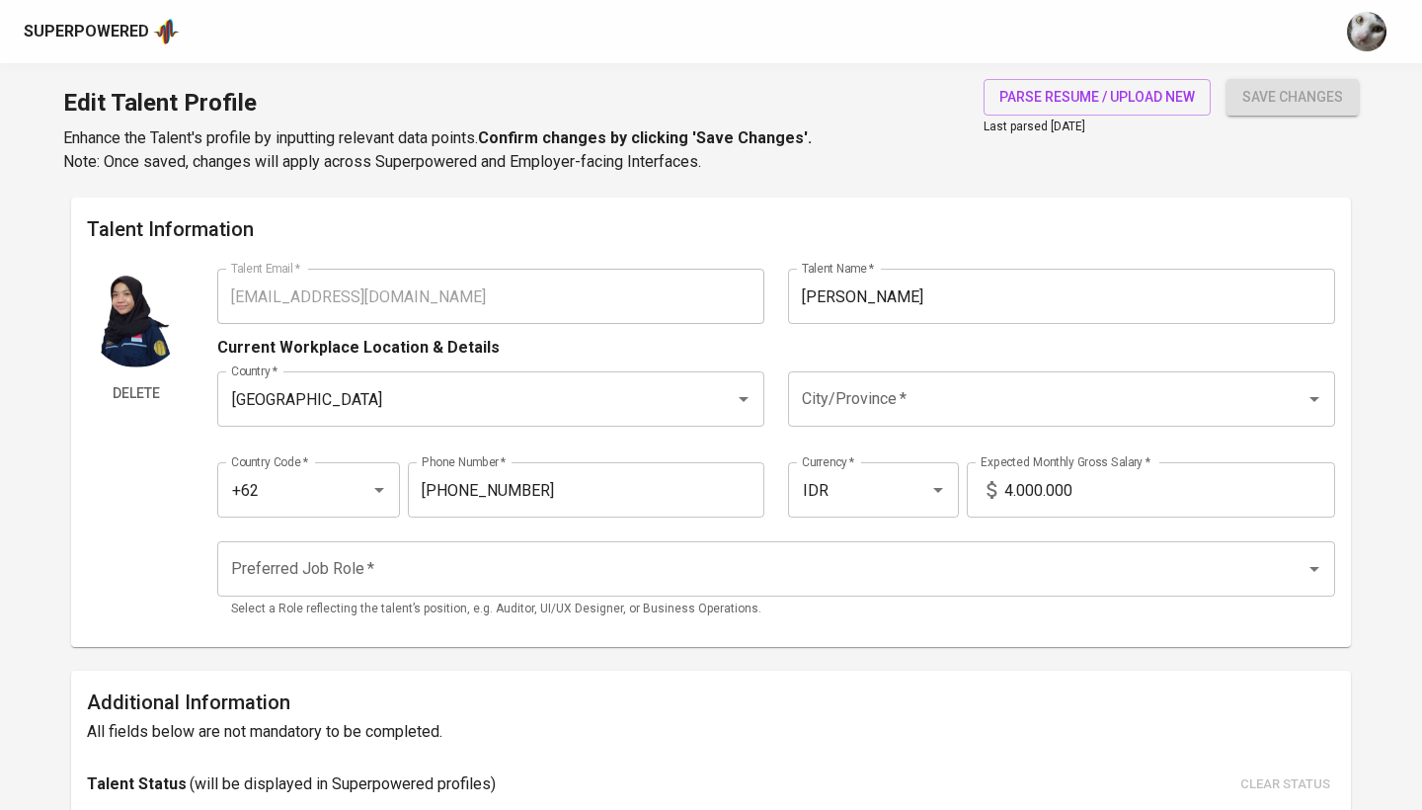
scroll to position [0, 0]
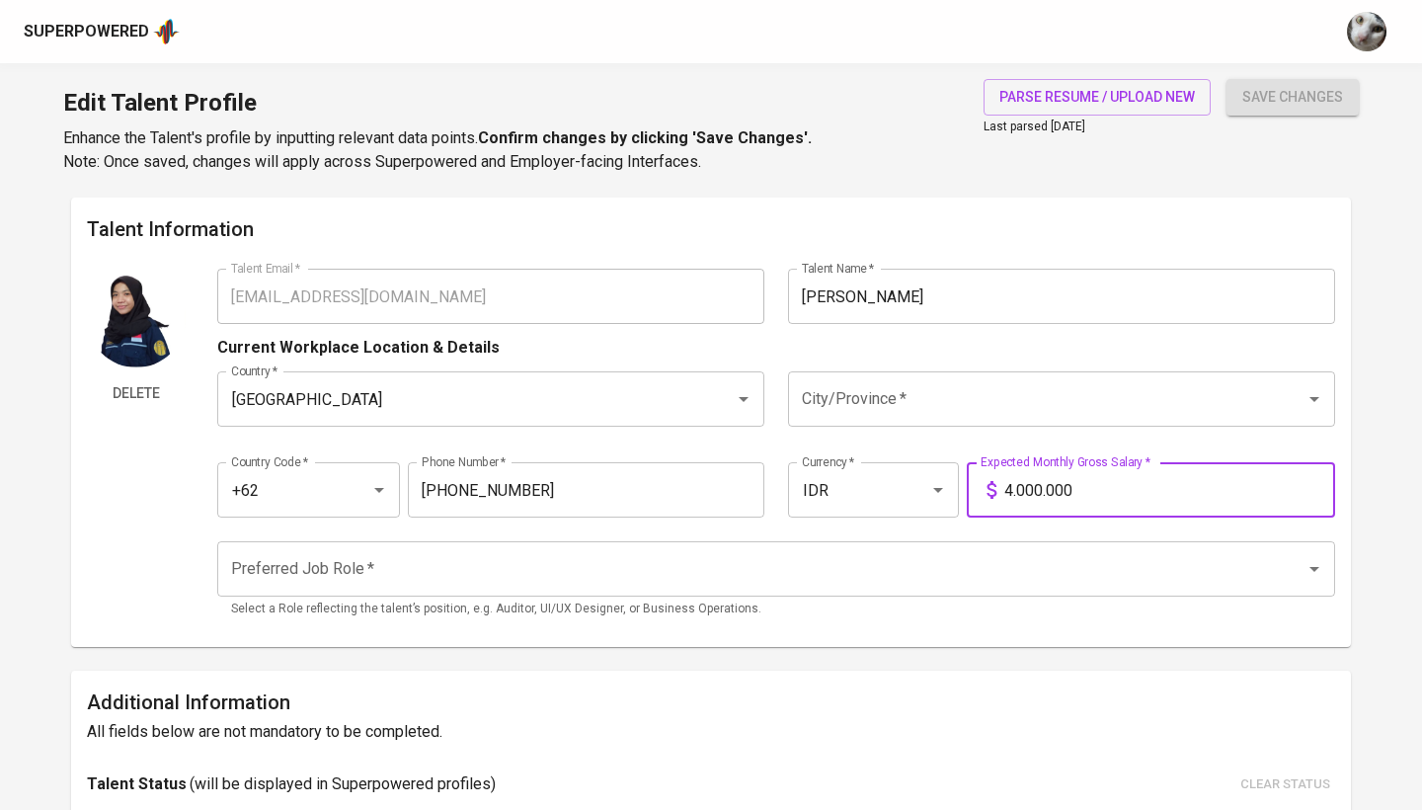
click at [1084, 483] on input "4.000.000" at bounding box center [1169, 489] width 331 height 55
type input "12.000.000"
click at [1292, 97] on button "save changes" at bounding box center [1292, 97] width 132 height 37
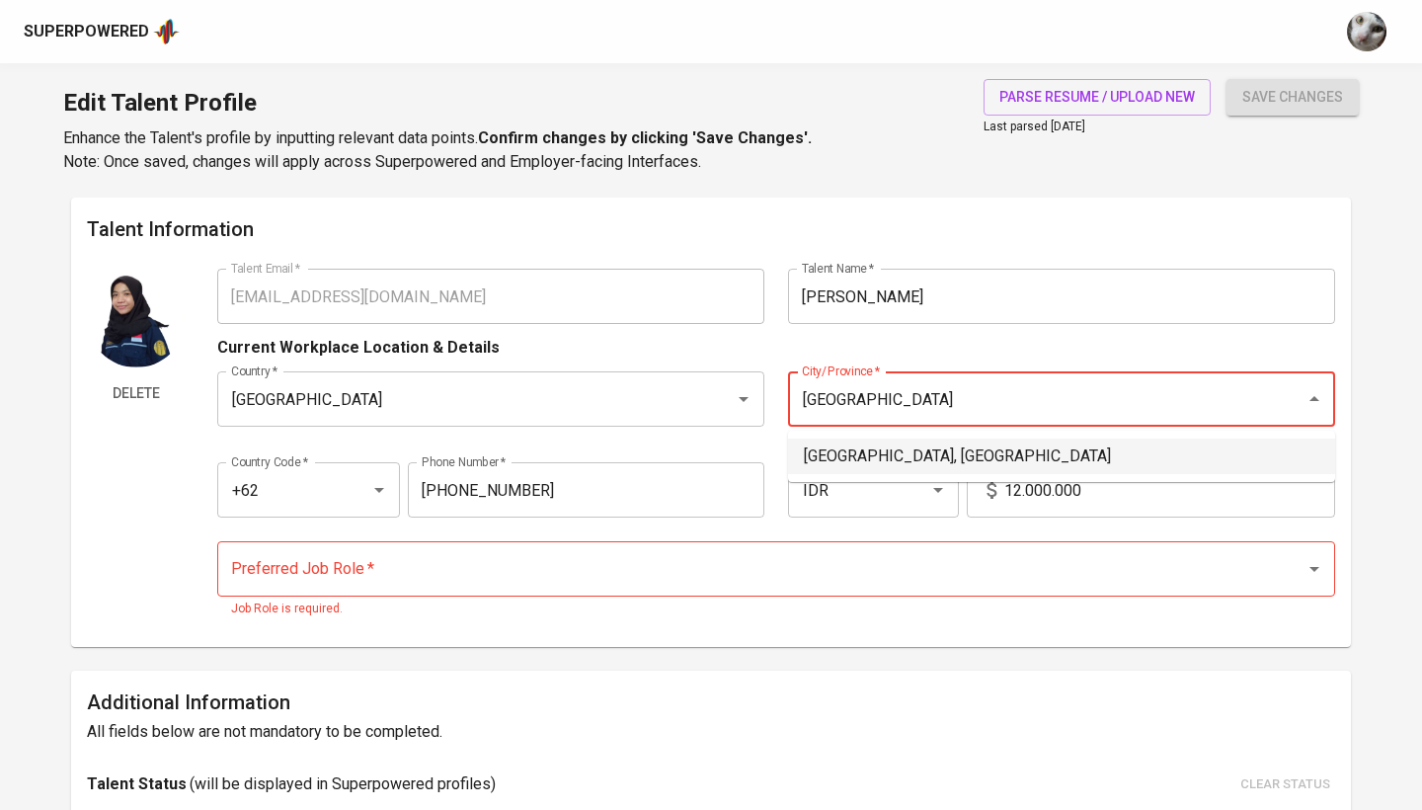
click at [875, 450] on li "Surabaya, Jawa Timur" at bounding box center [1061, 456] width 547 height 36
type input "Surabaya, Jawa Timur"
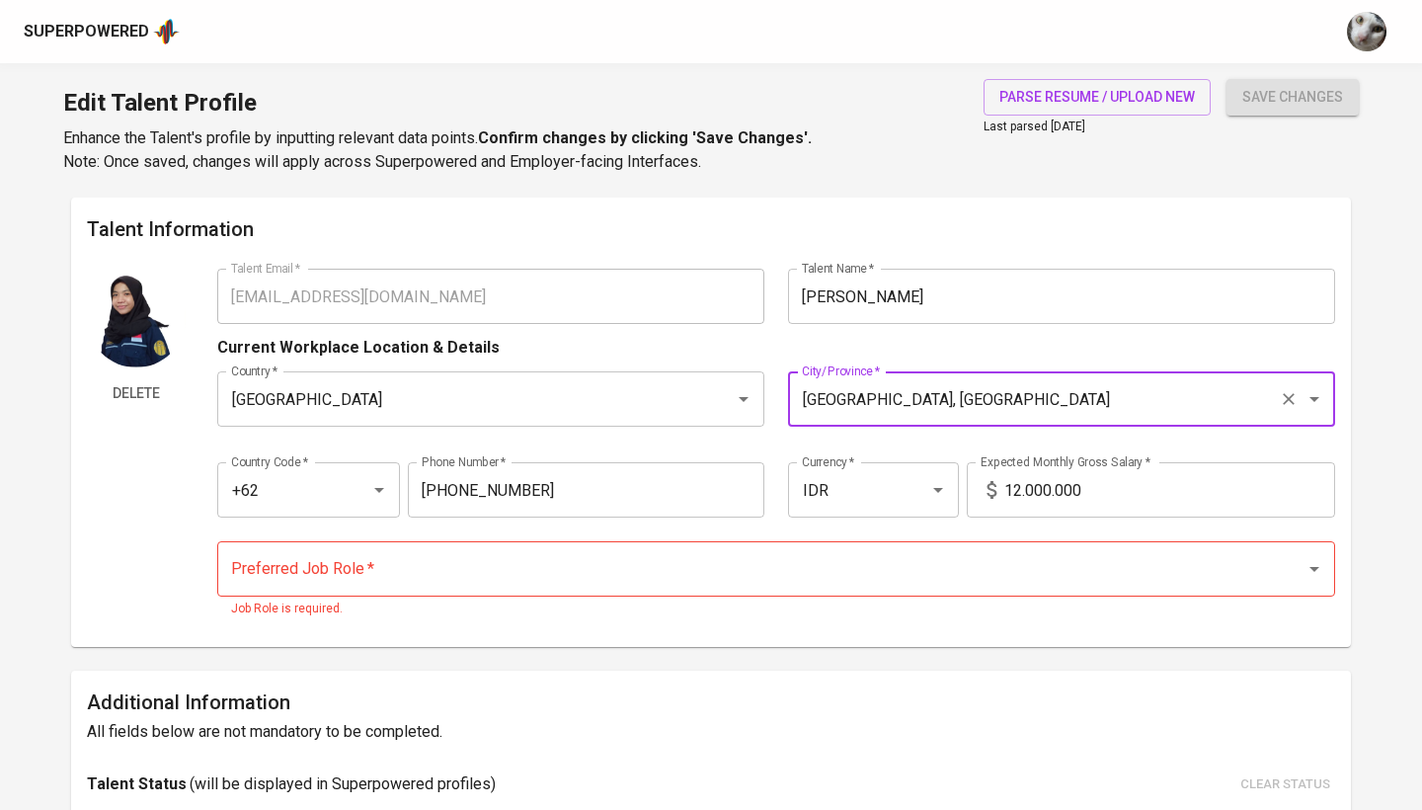
click at [454, 540] on div "Preferred Job Role   * Preferred Job Role * Job Role is required." at bounding box center [776, 580] width 1118 height 102
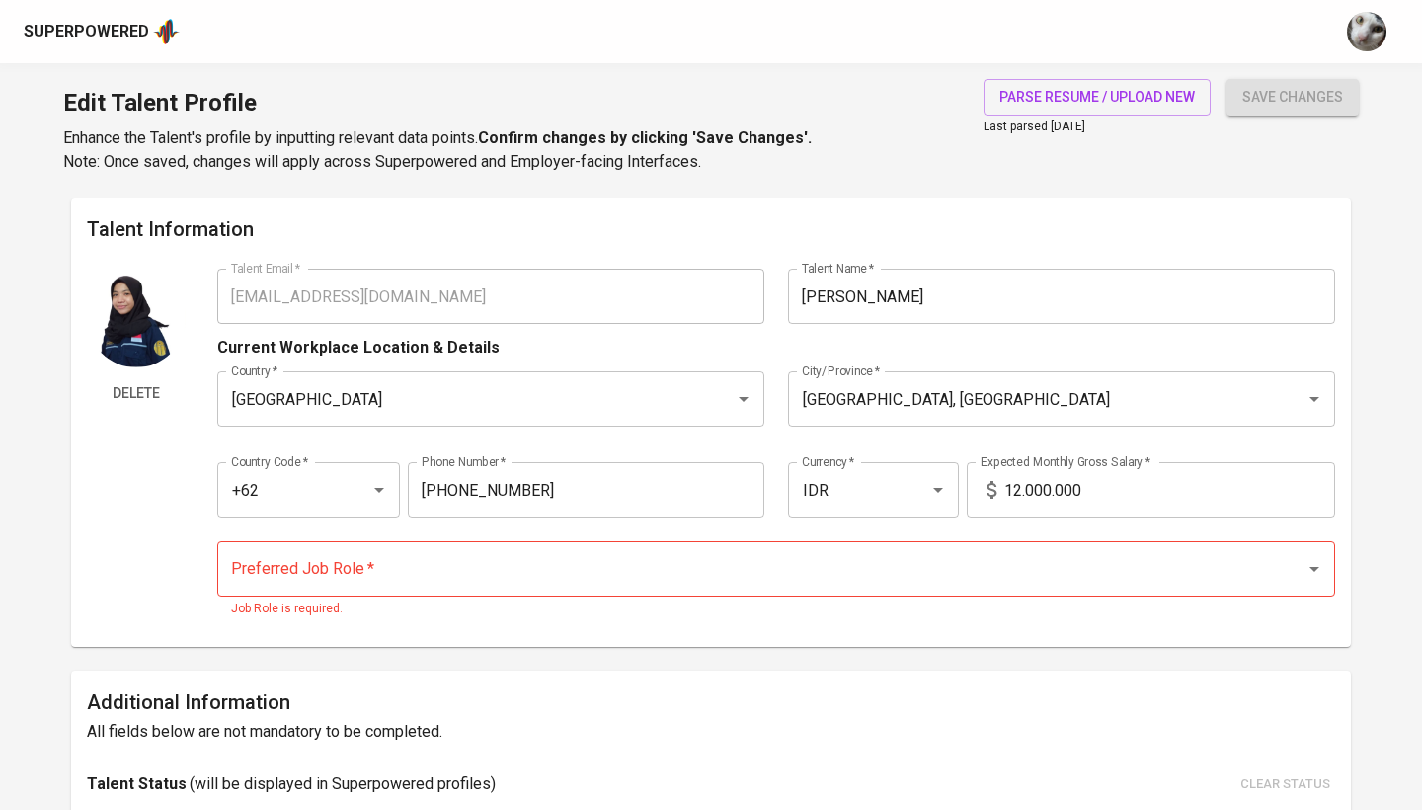
click at [454, 544] on div "Preferred Job Role *" at bounding box center [776, 568] width 1118 height 55
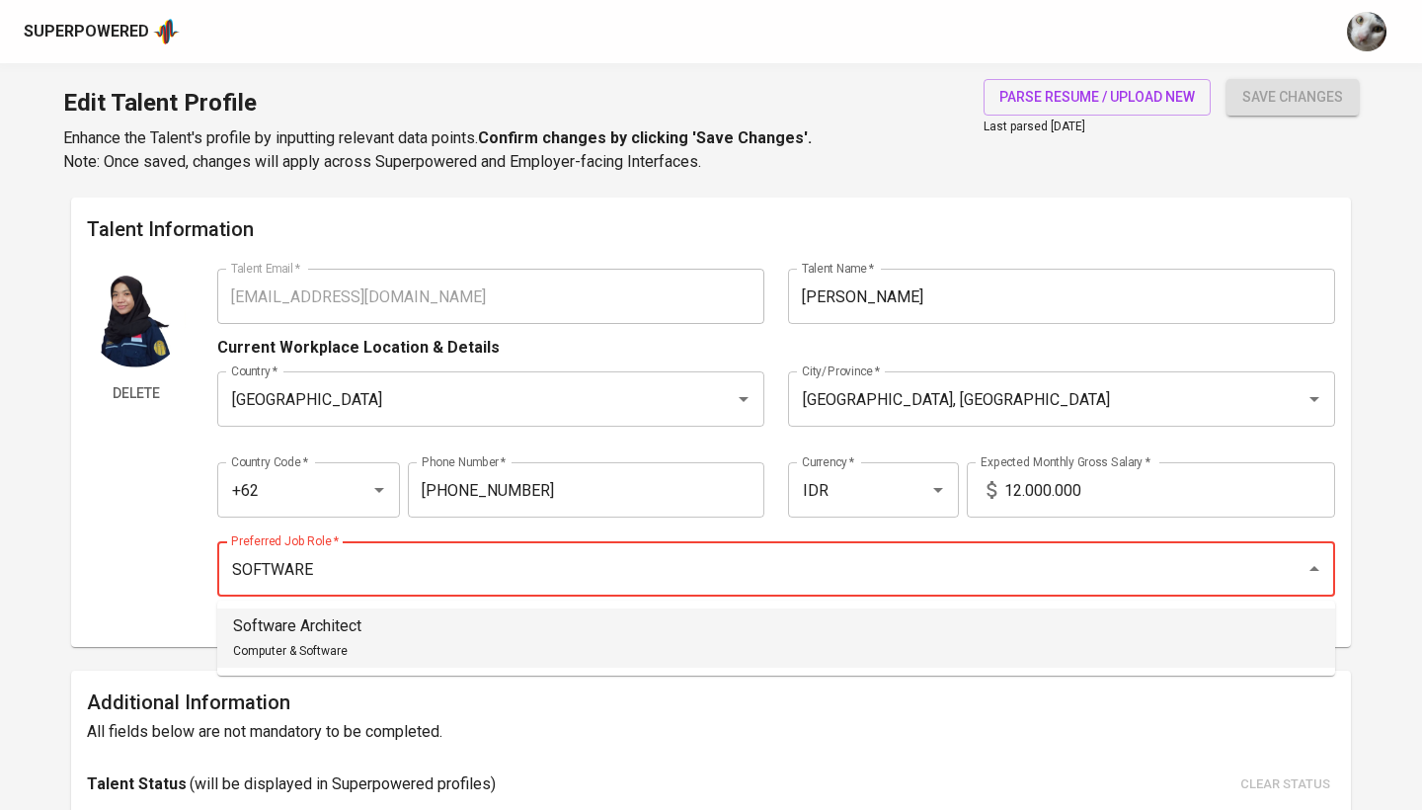
click at [456, 636] on li "Software Architect Computer & Software" at bounding box center [776, 637] width 1118 height 59
type input "Software Architect"
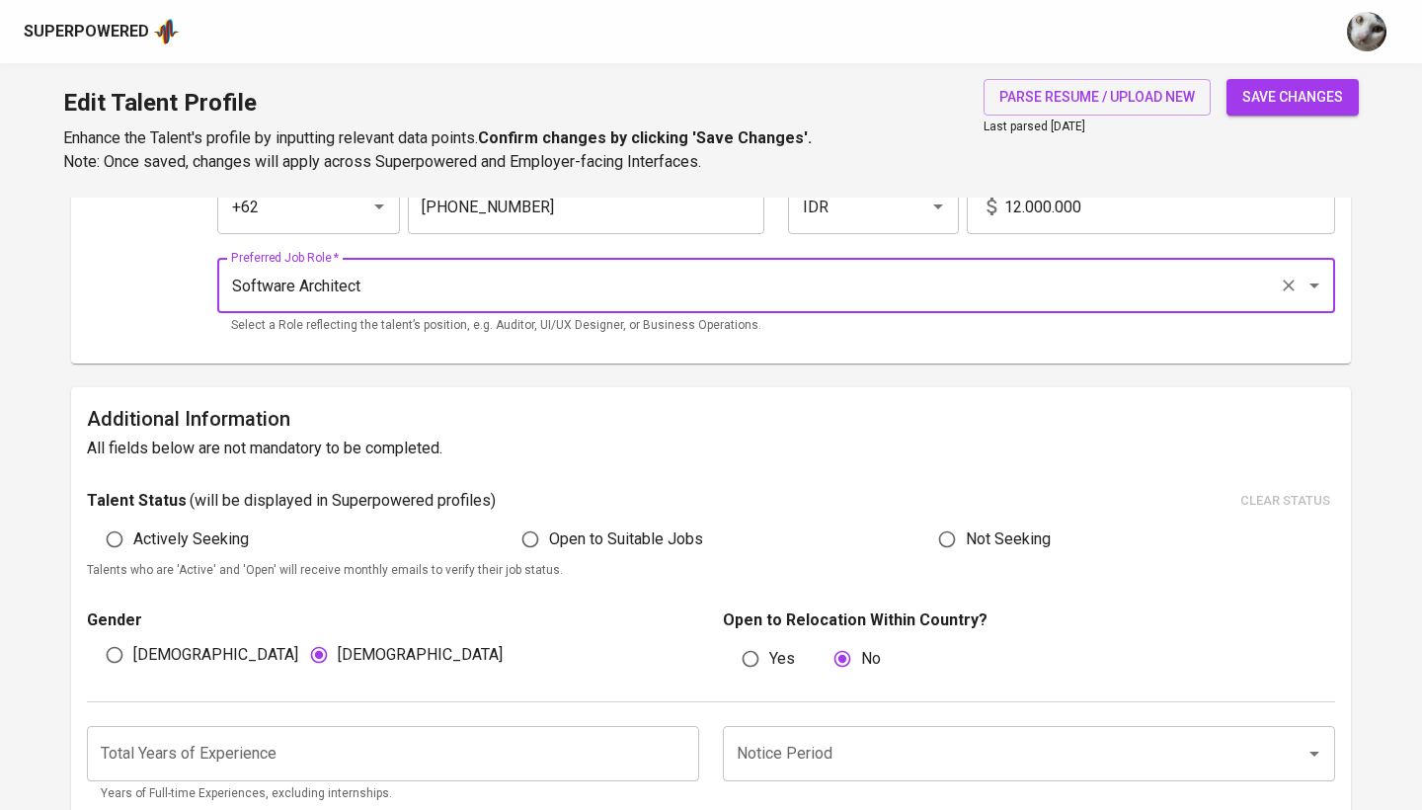
scroll to position [284, 0]
click at [745, 402] on h6 "Additional Information" at bounding box center [711, 418] width 1248 height 32
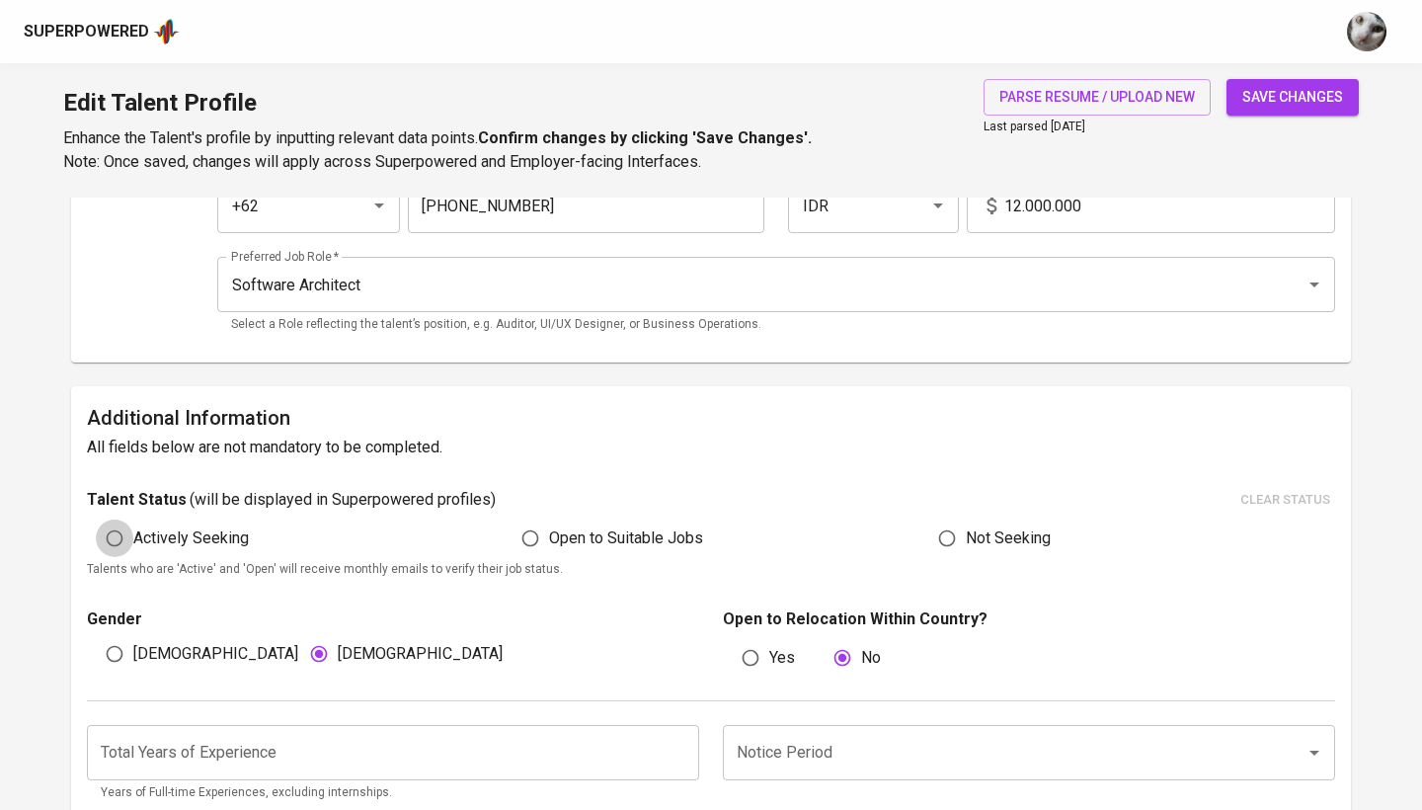
click at [116, 535] on input "Actively Seeking" at bounding box center [115, 538] width 38 height 38
radio input "true"
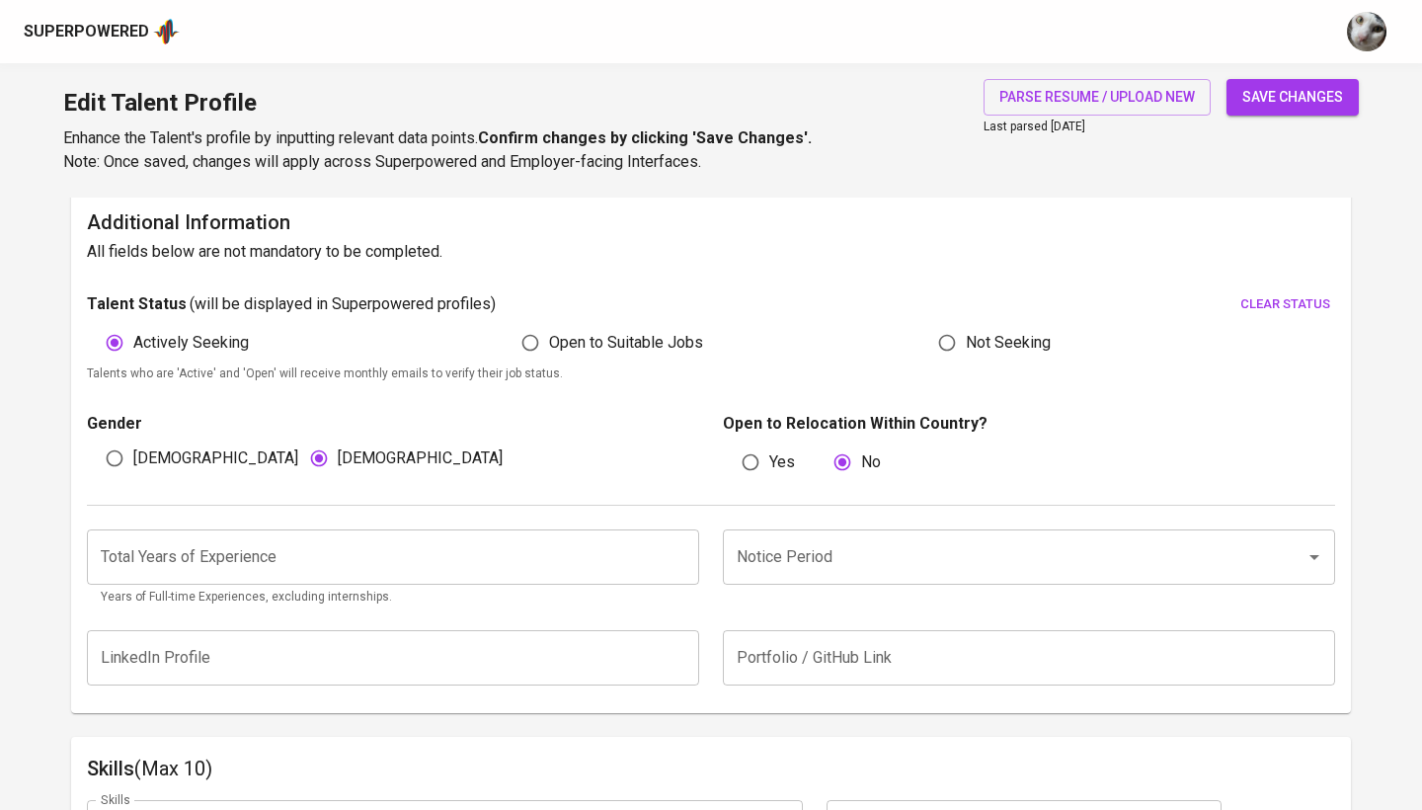
scroll to position [495, 0]
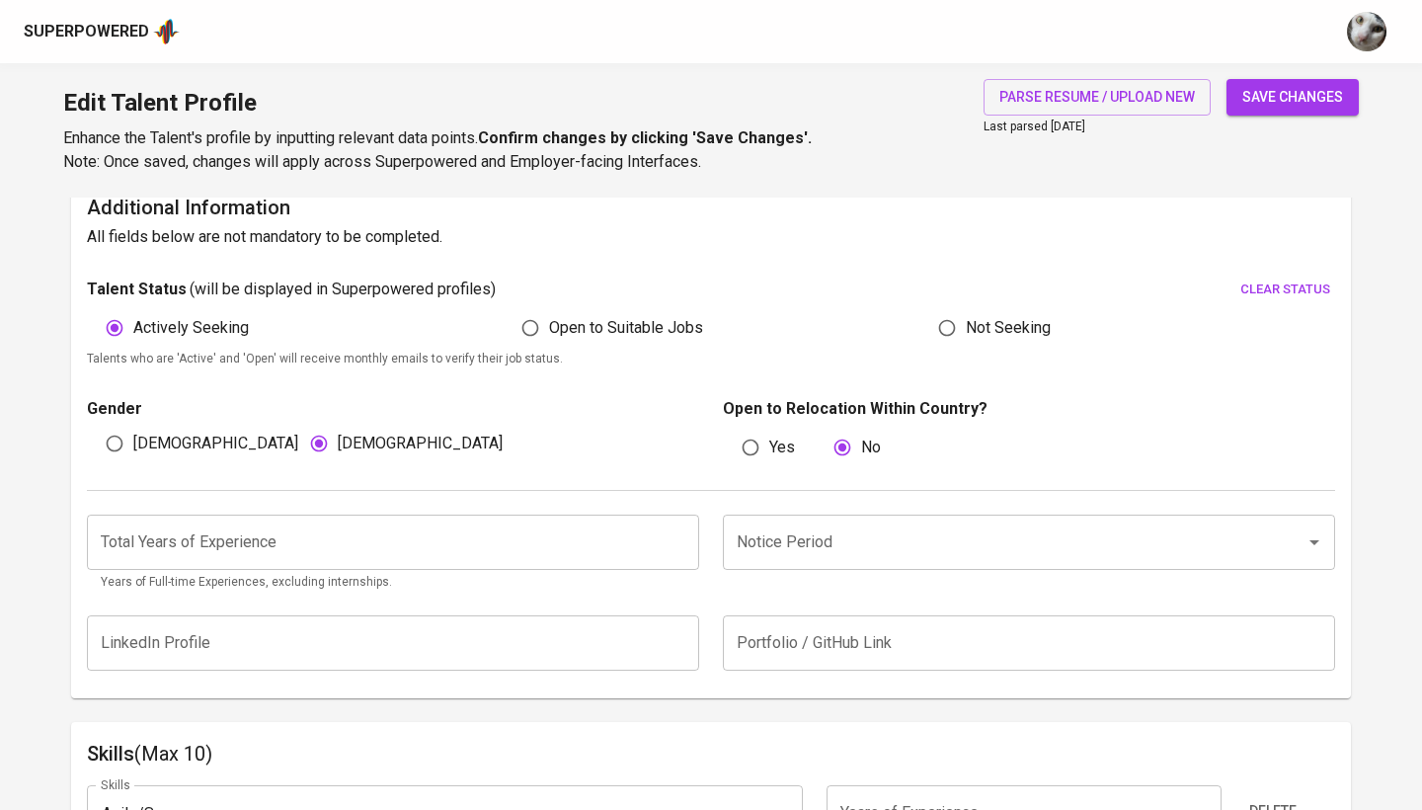
click at [442, 538] on input "number" at bounding box center [393, 541] width 612 height 55
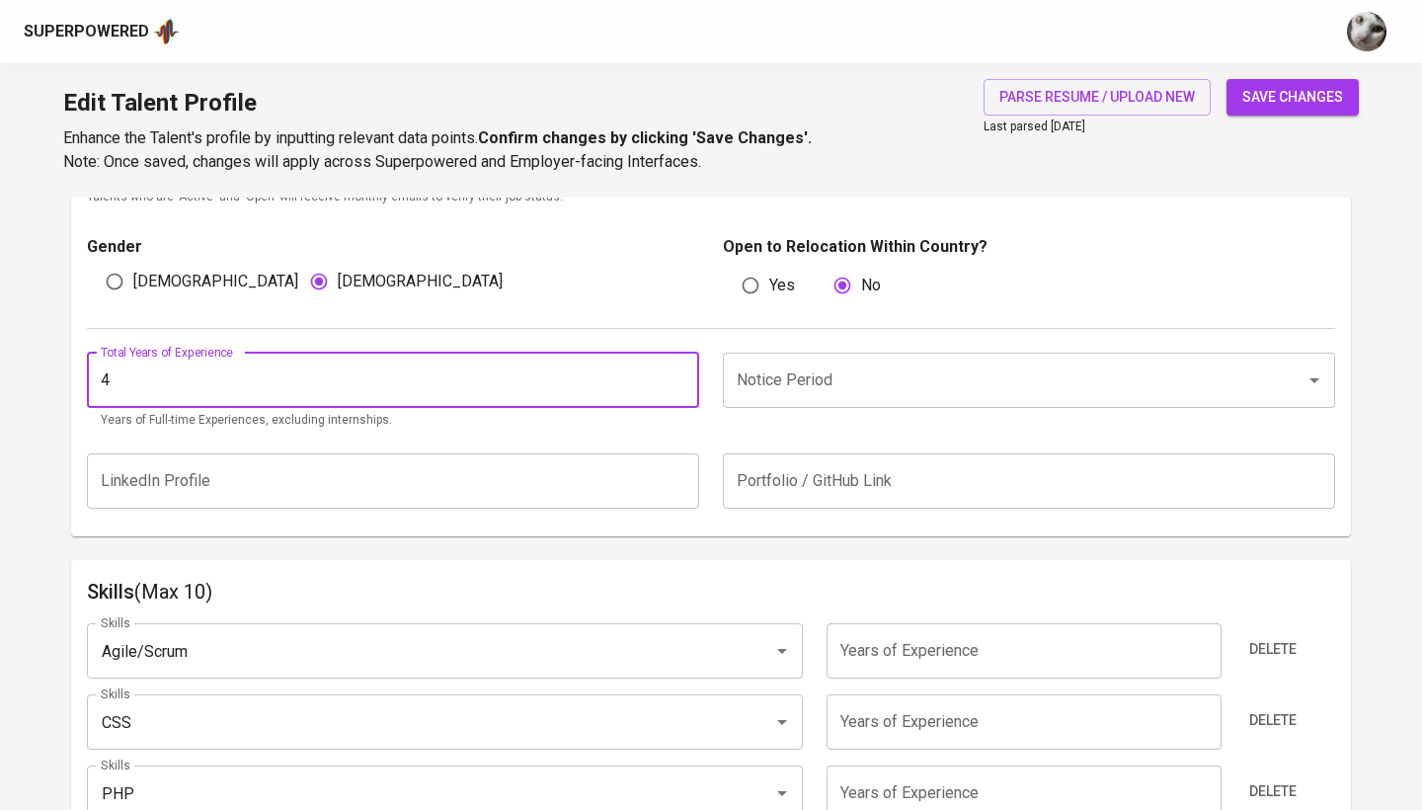
scroll to position [670, 0]
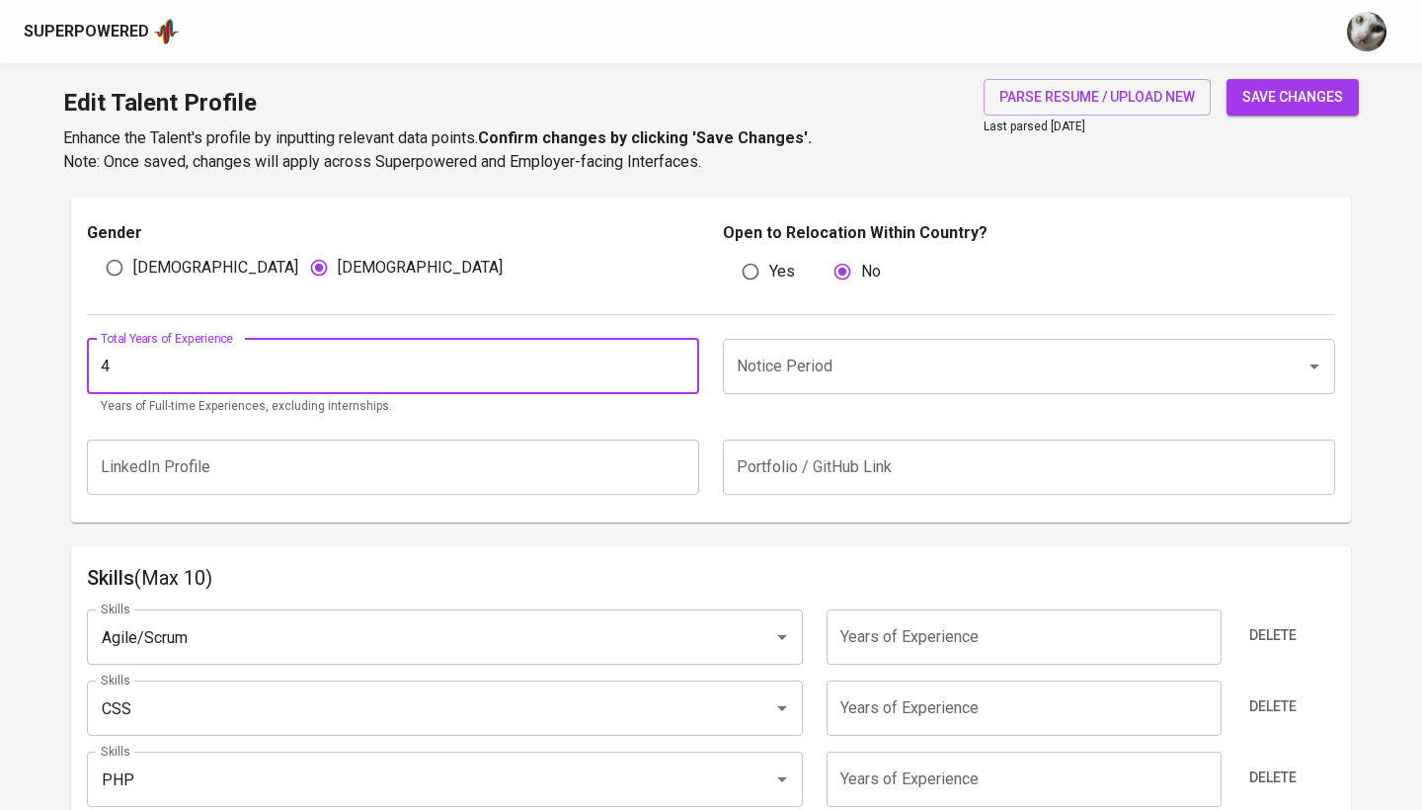
type input "4"
click at [817, 354] on input "Notice Period" at bounding box center [1001, 367] width 539 height 38
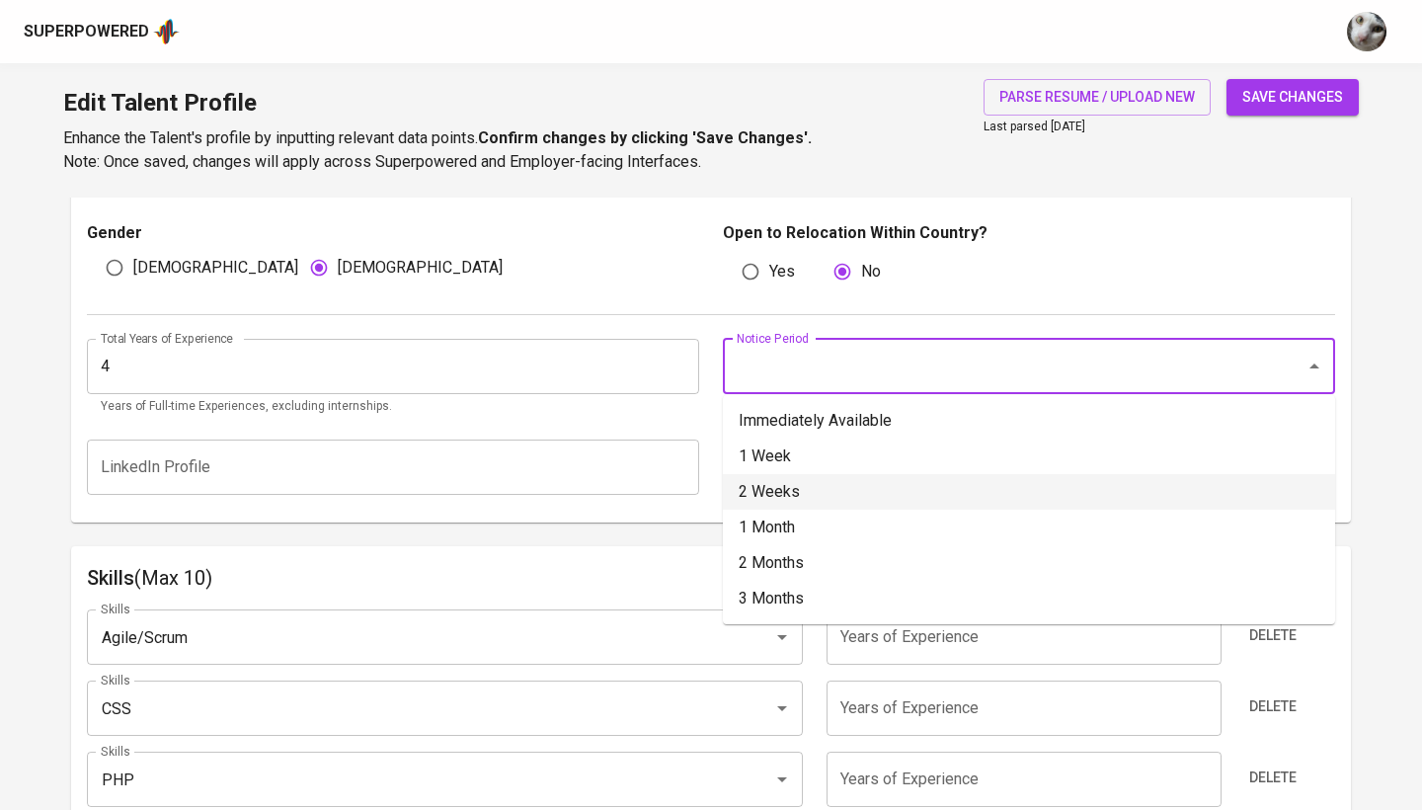
click at [848, 493] on li "2 Weeks" at bounding box center [1029, 492] width 612 height 36
type input "2 Weeks"
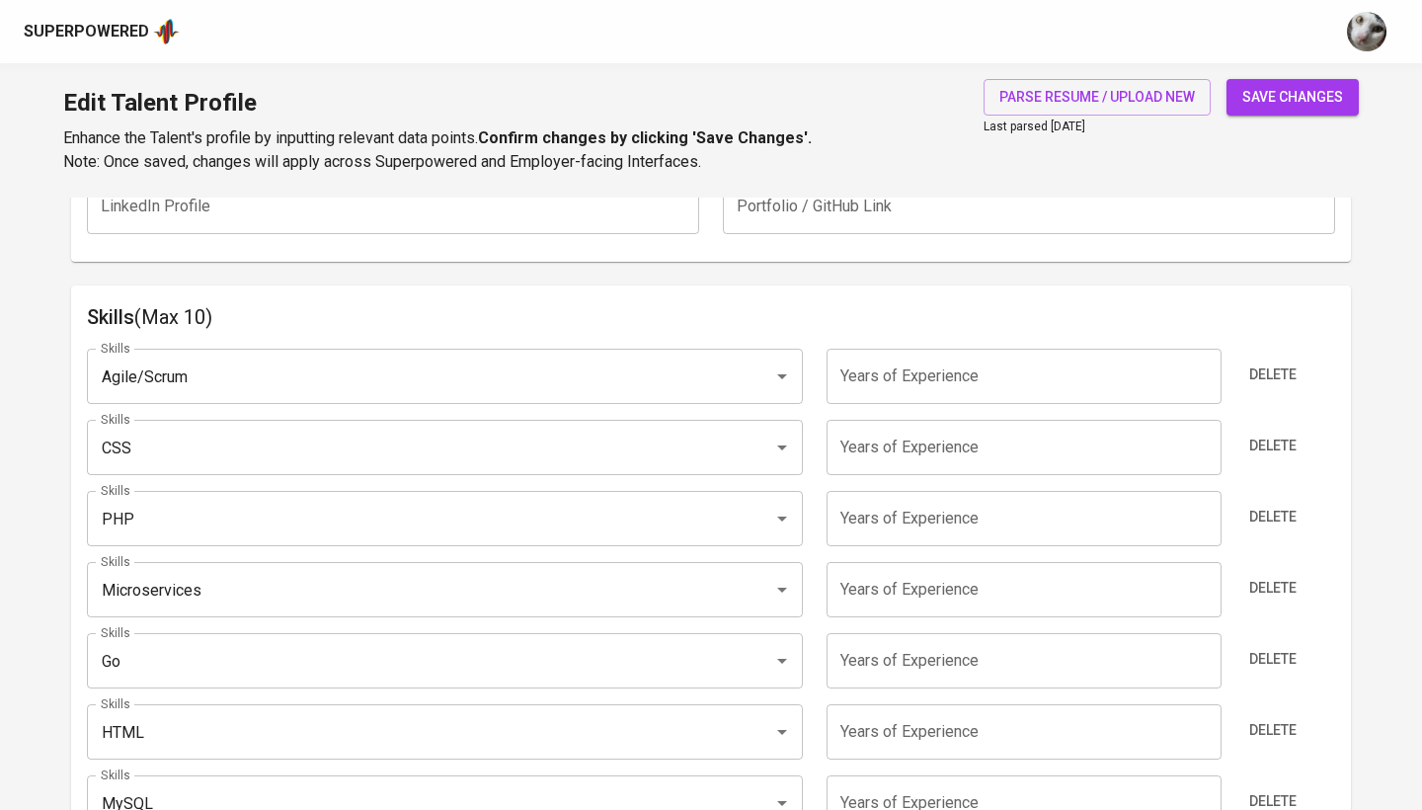
scroll to position [1078, 0]
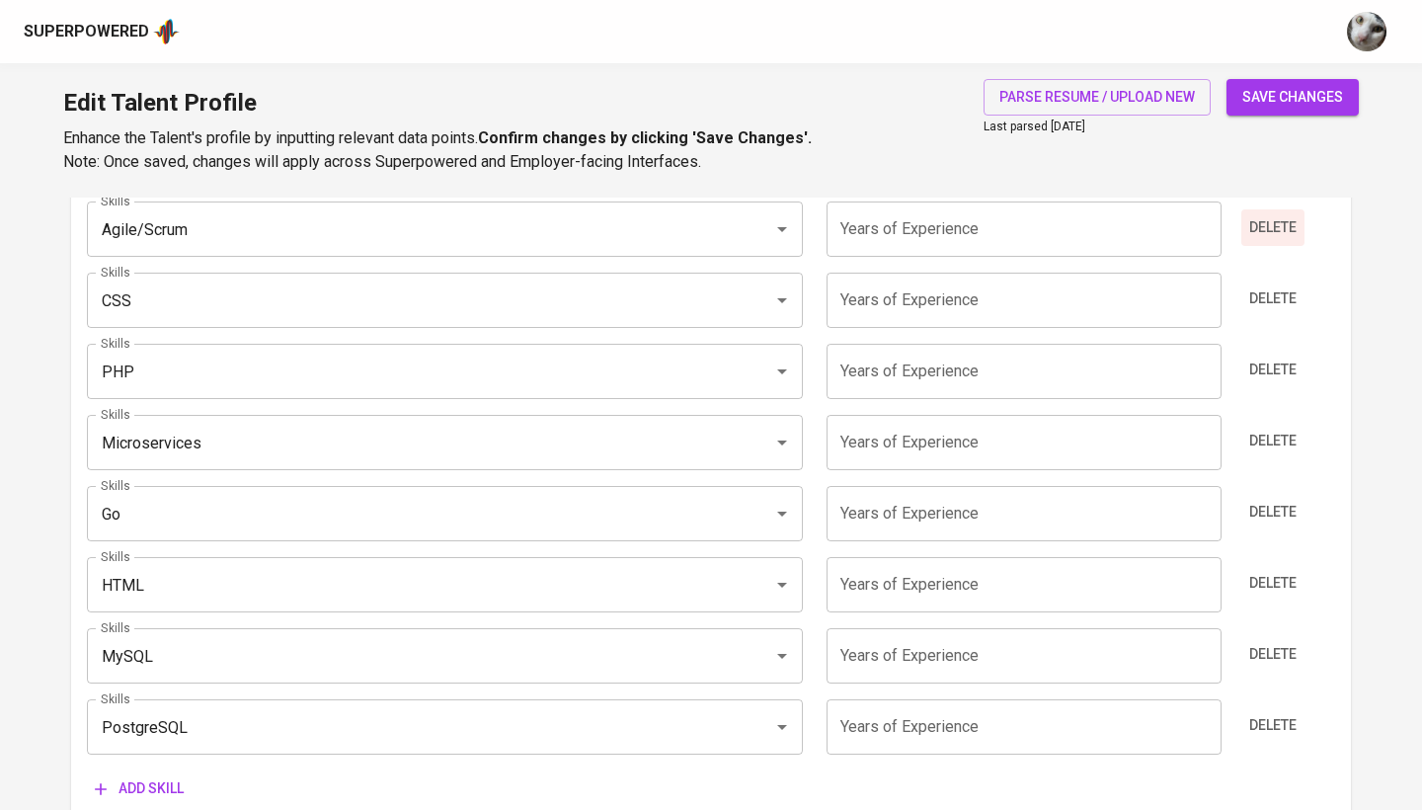
click at [1258, 219] on span "Delete" at bounding box center [1272, 227] width 47 height 25
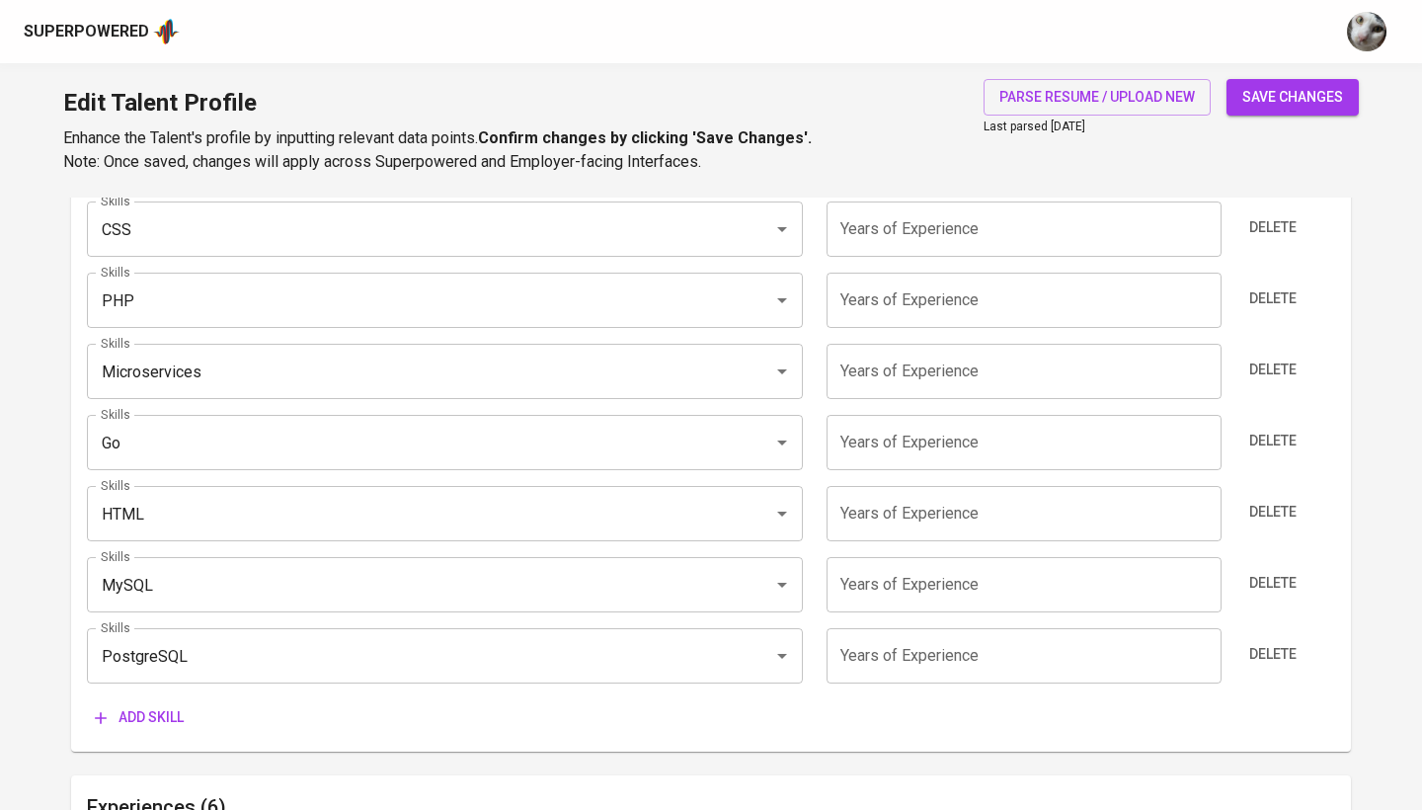
click at [1258, 219] on span "Delete" at bounding box center [1272, 227] width 47 height 25
click at [1258, 286] on span "Delete" at bounding box center [1272, 298] width 47 height 25
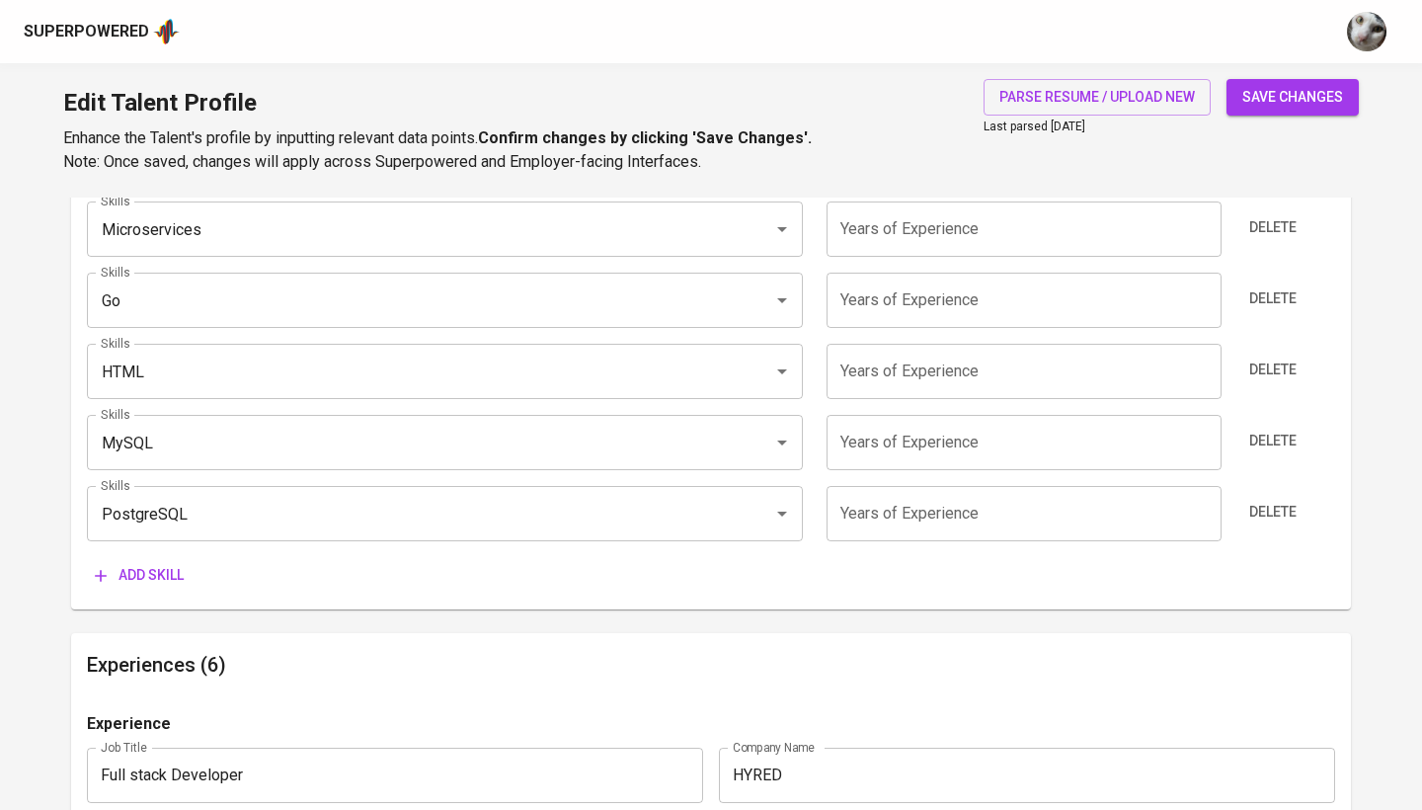
click at [1258, 219] on span "Delete" at bounding box center [1272, 227] width 47 height 25
click at [1258, 286] on span "Delete" at bounding box center [1272, 298] width 47 height 25
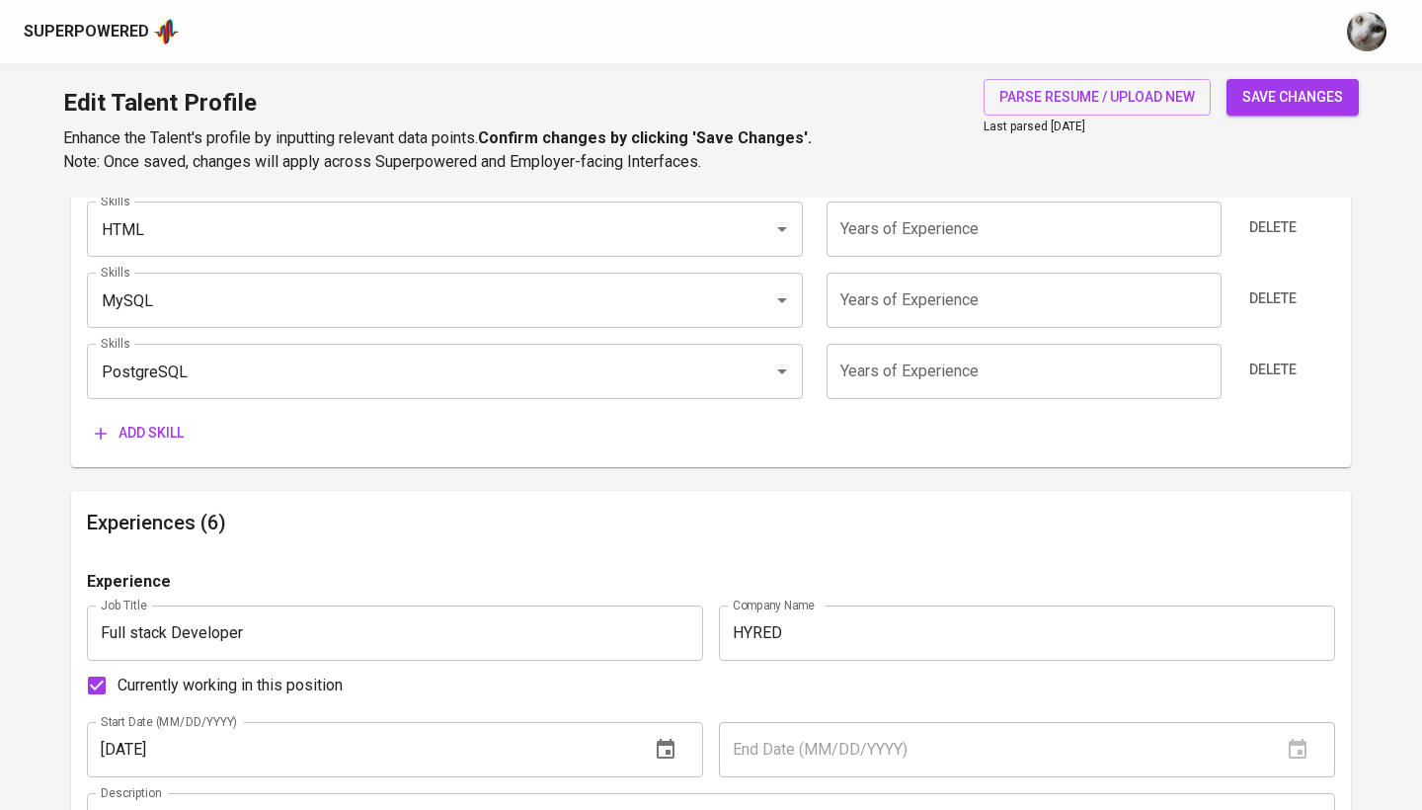
click at [1258, 219] on span "Delete" at bounding box center [1272, 227] width 47 height 25
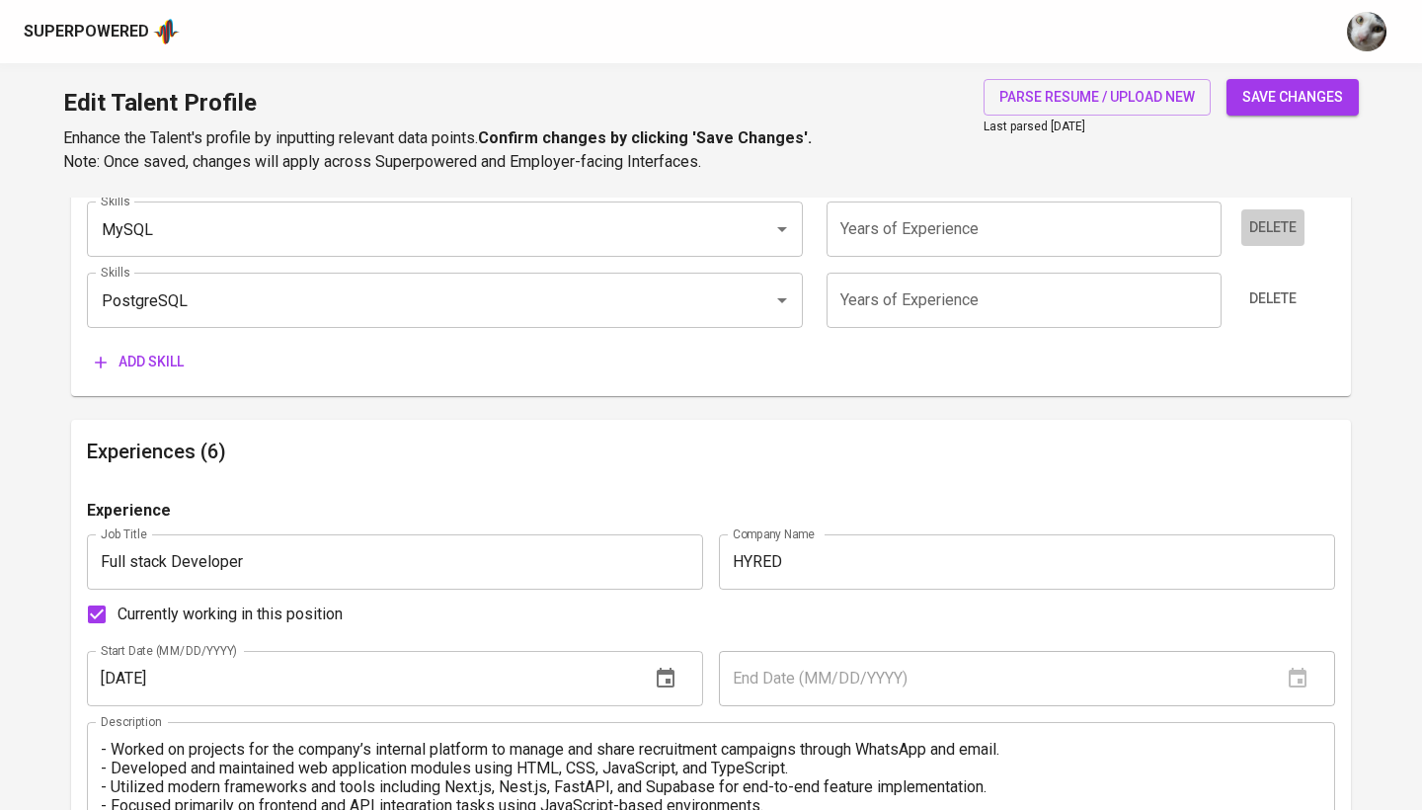
click at [1258, 219] on span "Delete" at bounding box center [1272, 227] width 47 height 25
click at [1258, 286] on span "Delete" at bounding box center [1272, 298] width 47 height 25
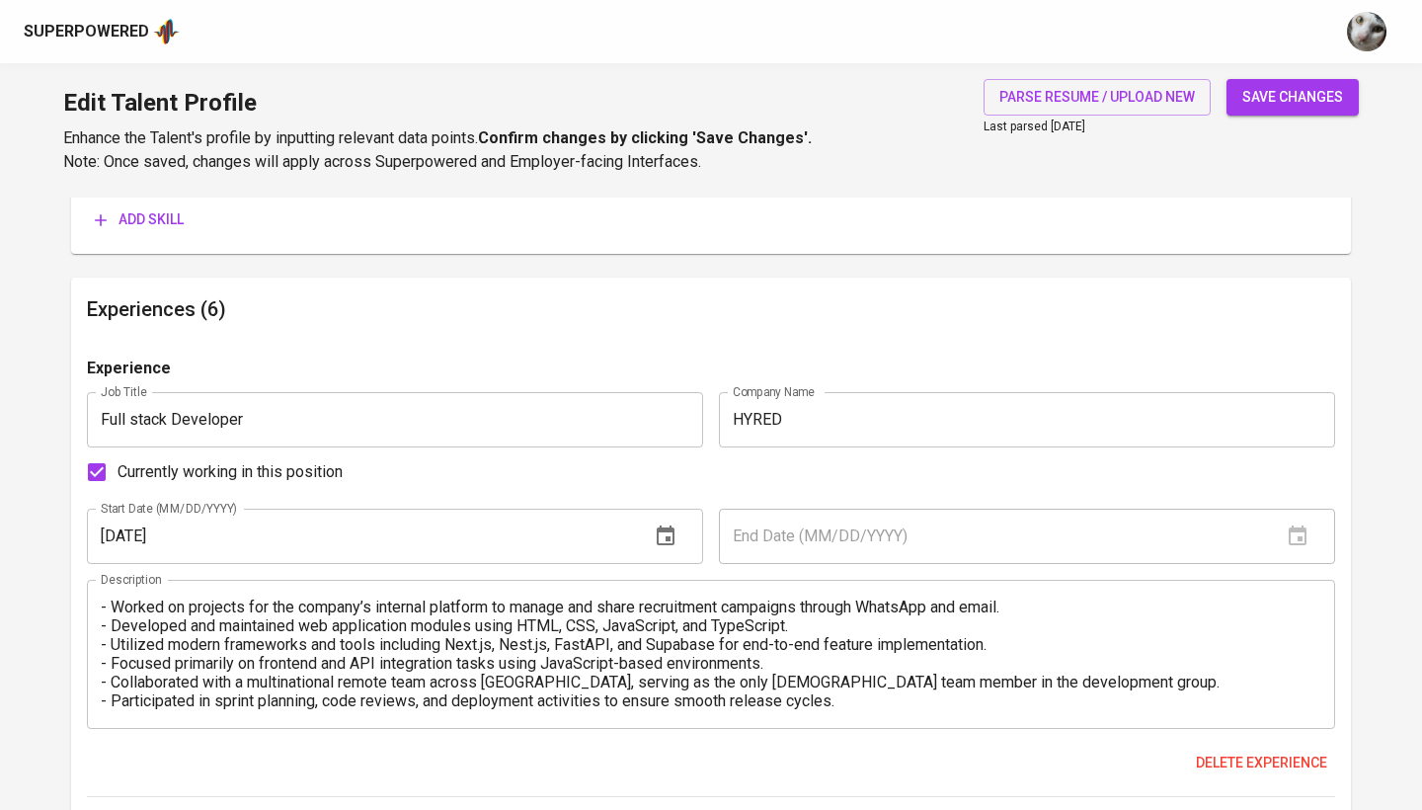
click at [1258, 219] on div "Add skill" at bounding box center [711, 219] width 1248 height 37
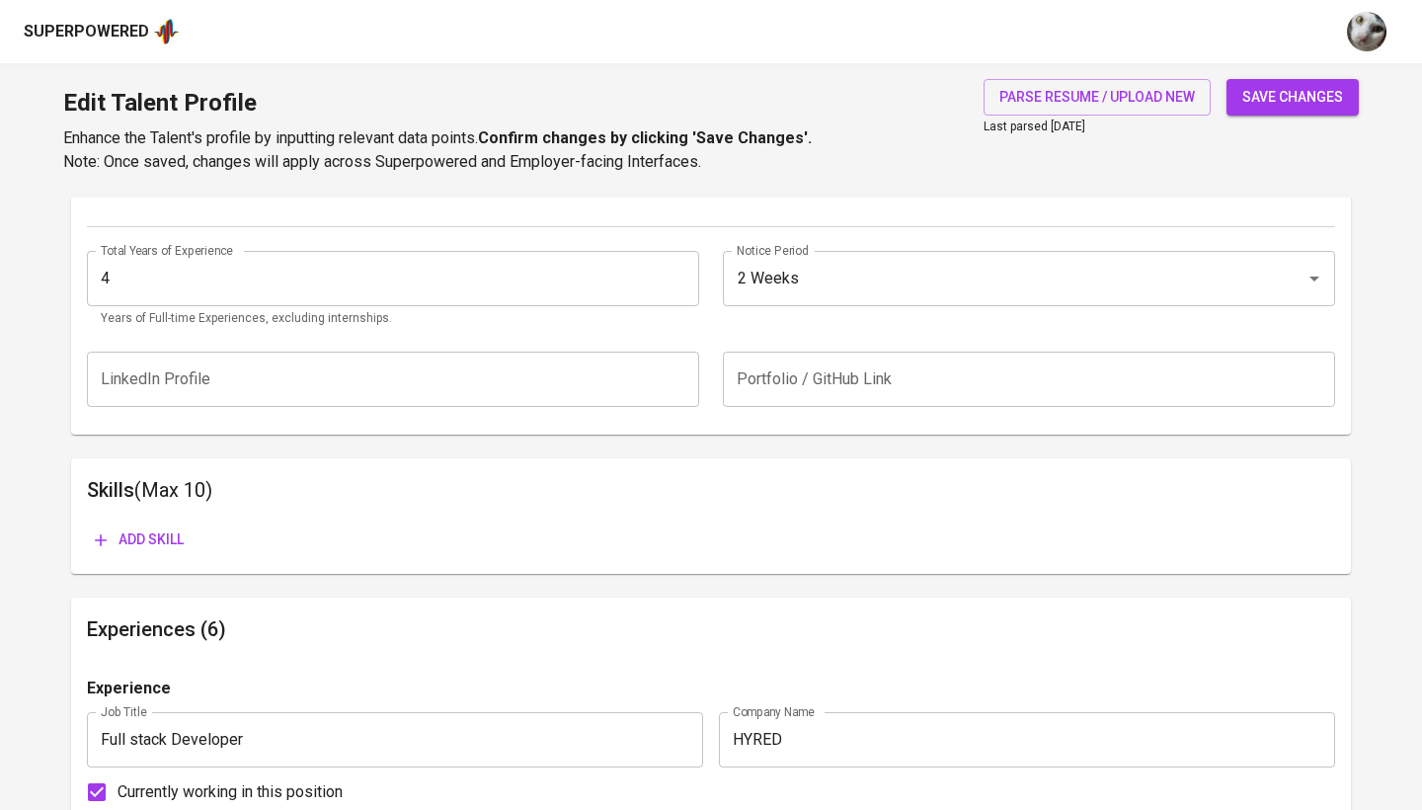
scroll to position [696, 0]
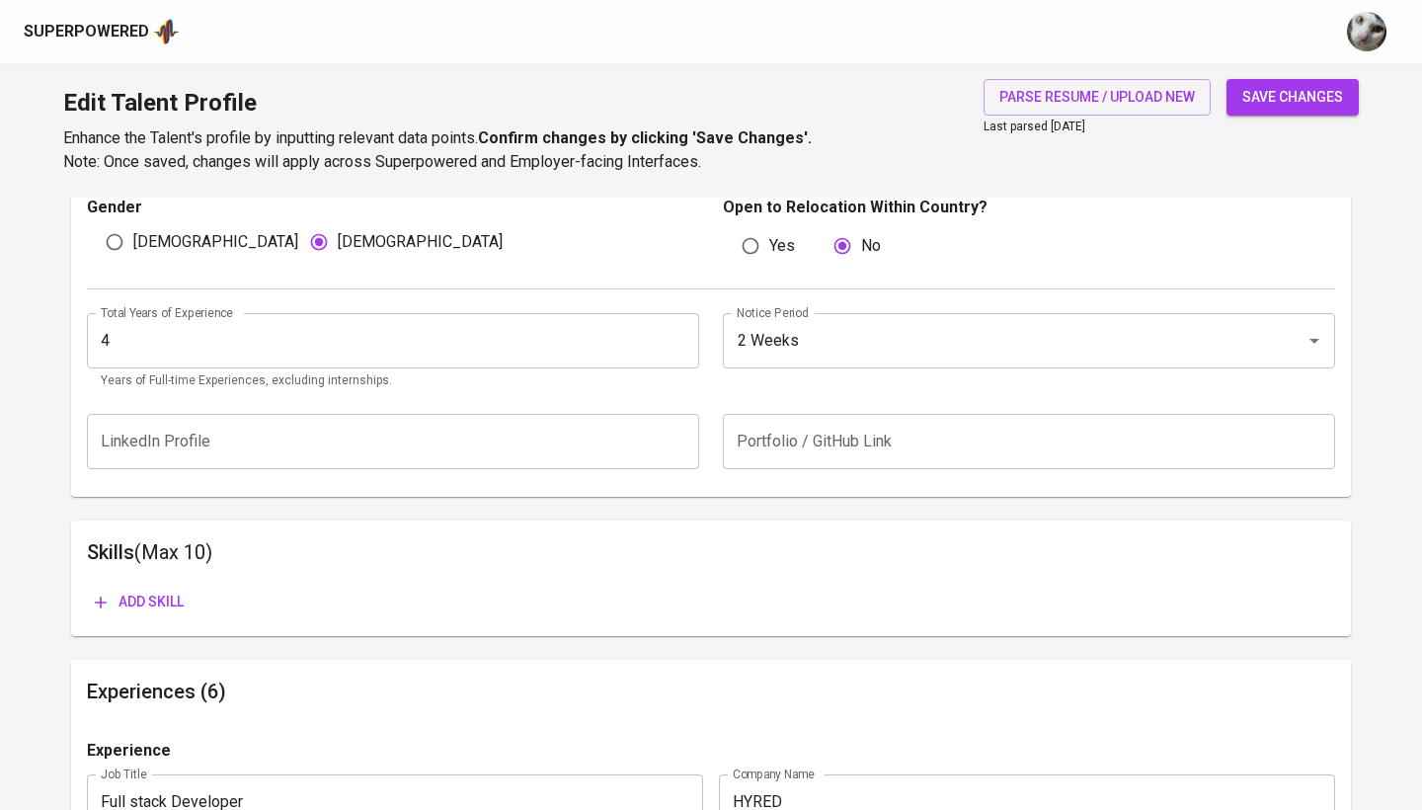
click at [168, 603] on span "Add skill" at bounding box center [139, 601] width 89 height 25
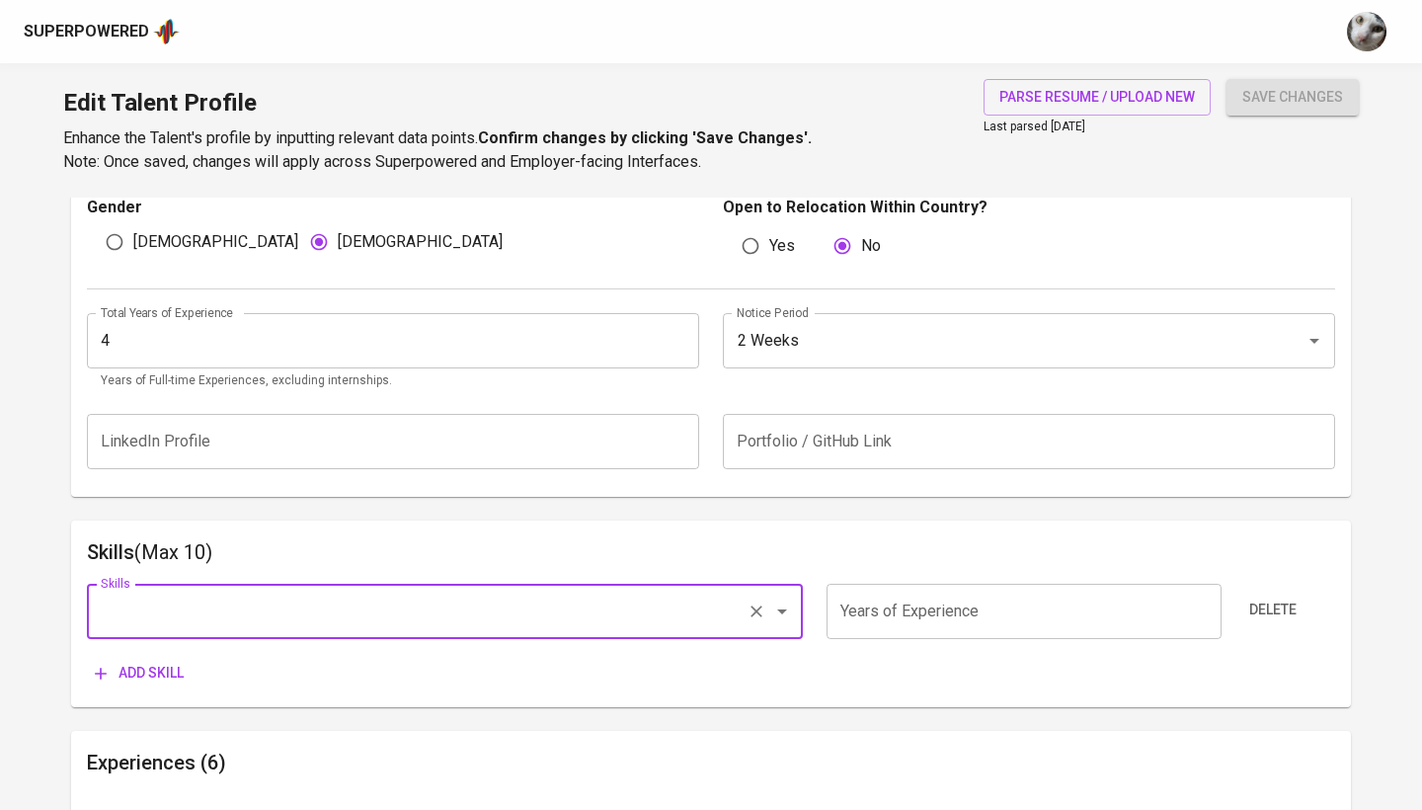
click at [332, 598] on input "Skills" at bounding box center [417, 611] width 643 height 38
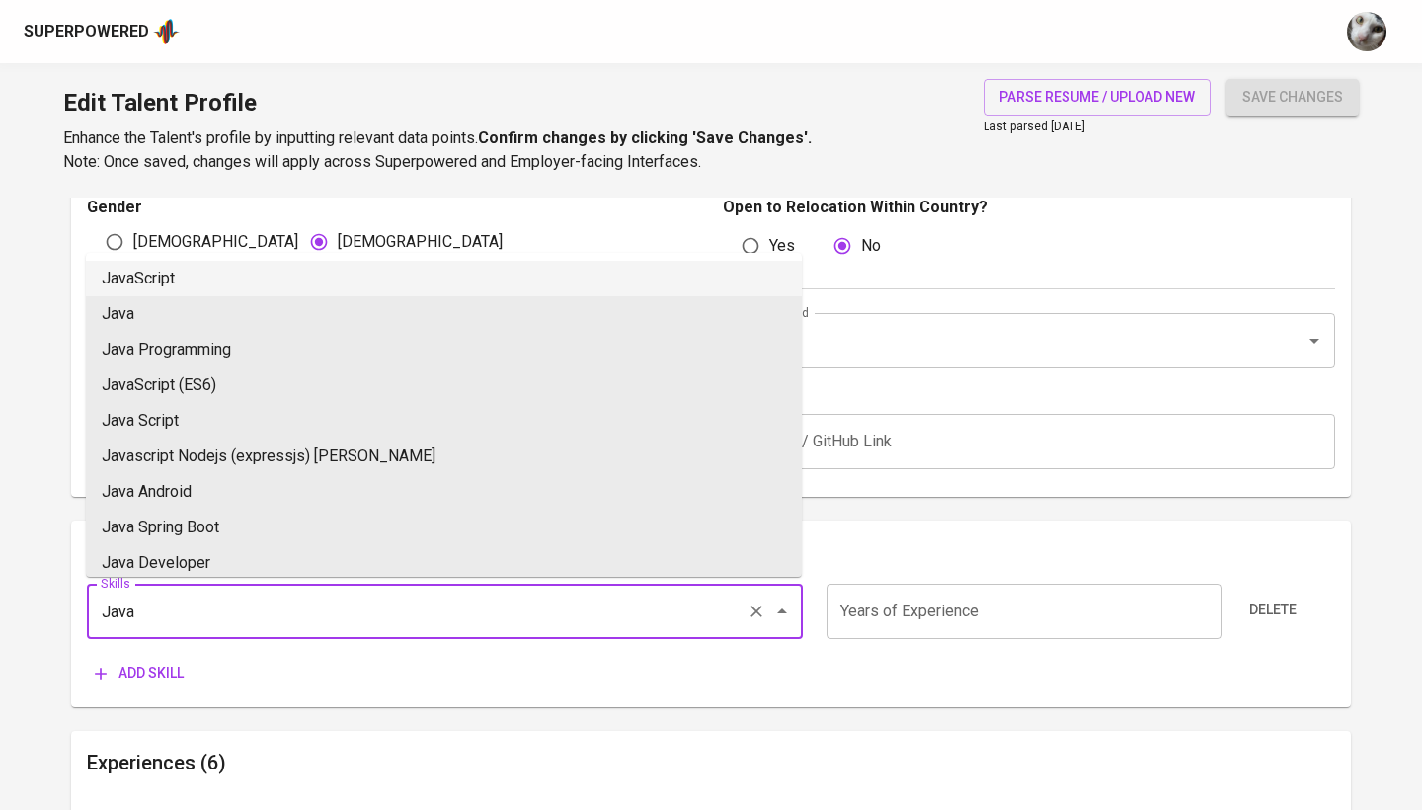
click at [326, 275] on li "JavaScript" at bounding box center [444, 279] width 716 height 36
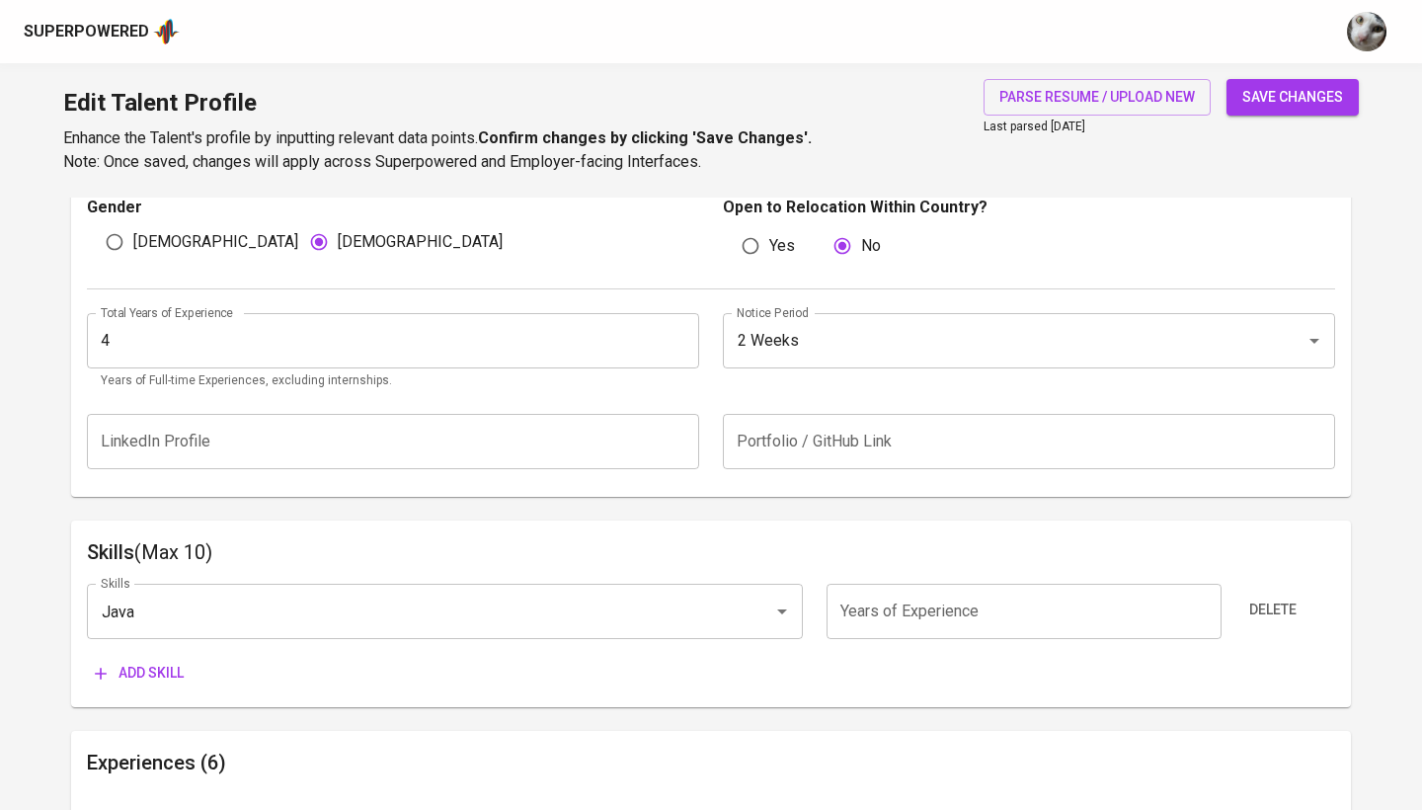
type input "JavaScript"
click at [939, 610] on input "number" at bounding box center [1023, 610] width 394 height 55
type input "3"
click at [153, 660] on span "Add skill" at bounding box center [139, 672] width 89 height 25
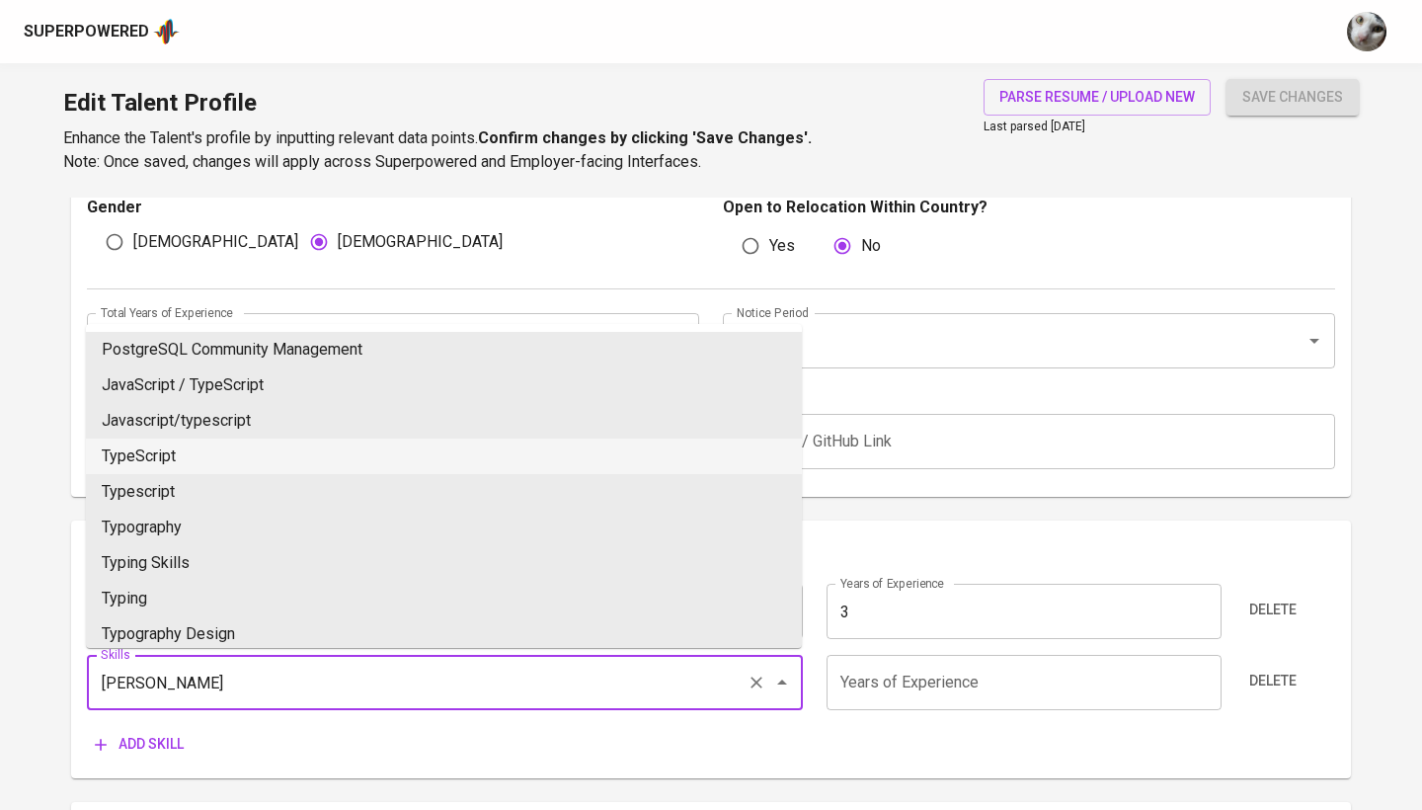
click at [427, 468] on li "TypeScript" at bounding box center [444, 456] width 716 height 36
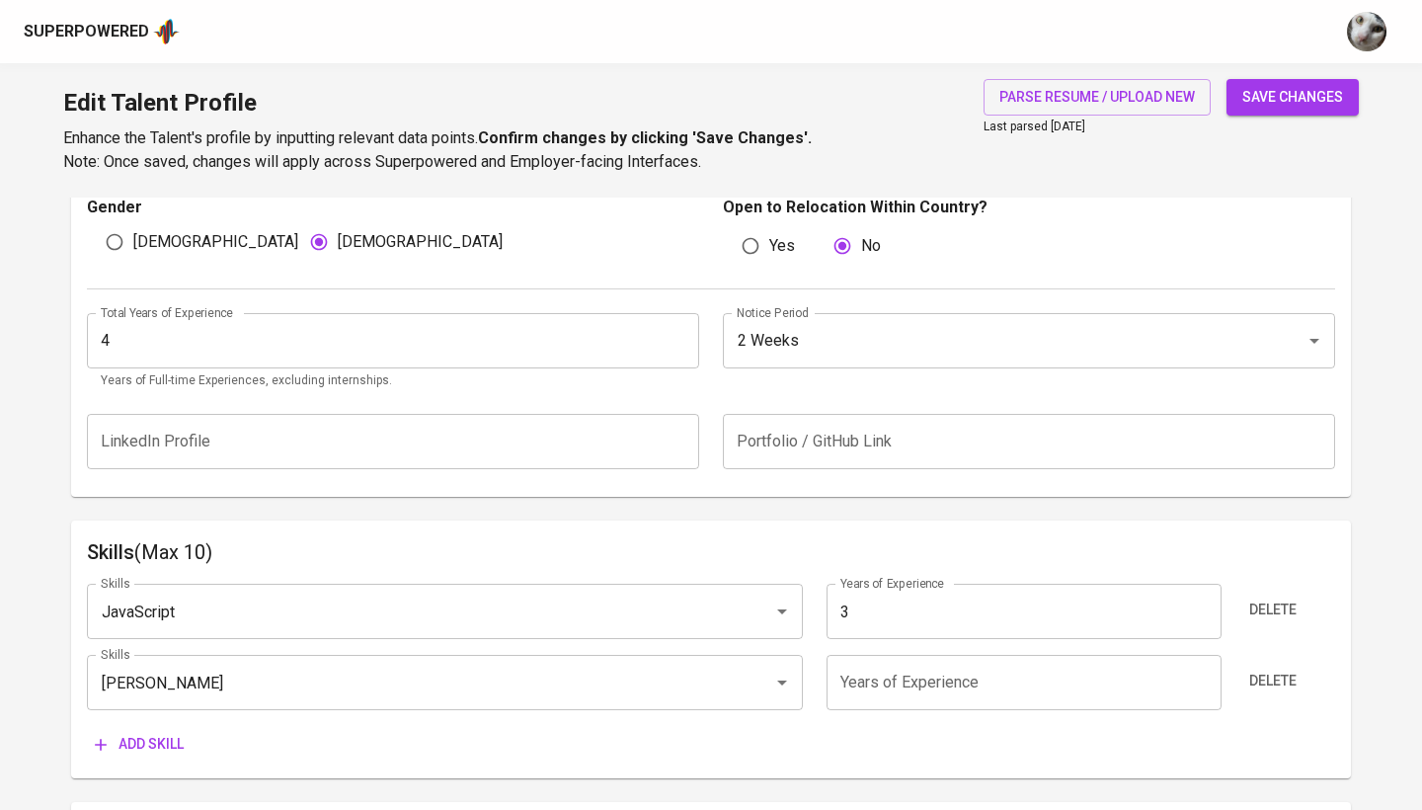
type input "TypeScript"
click at [881, 701] on input "number" at bounding box center [1023, 682] width 394 height 55
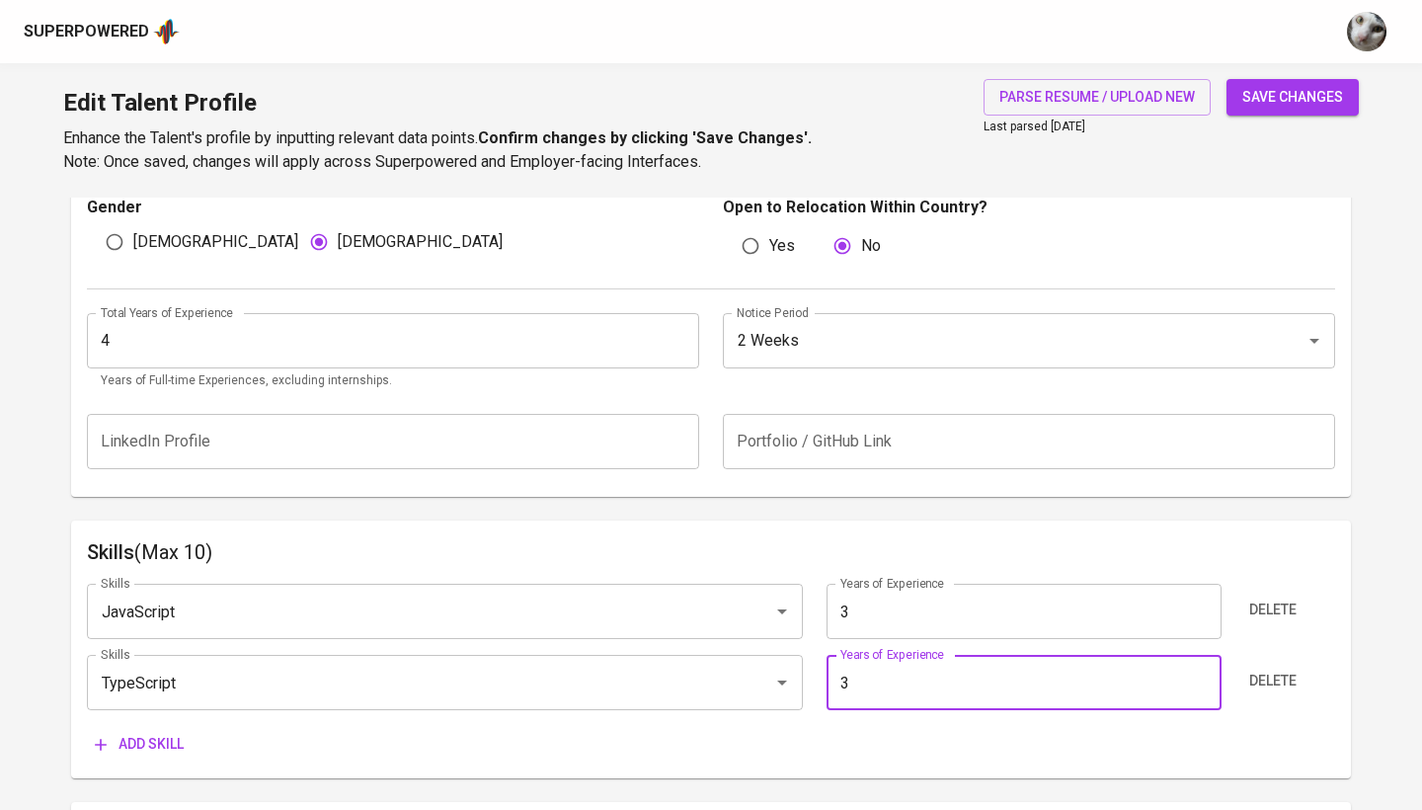
type input "3"
click at [184, 732] on span "Add skill" at bounding box center [139, 744] width 89 height 25
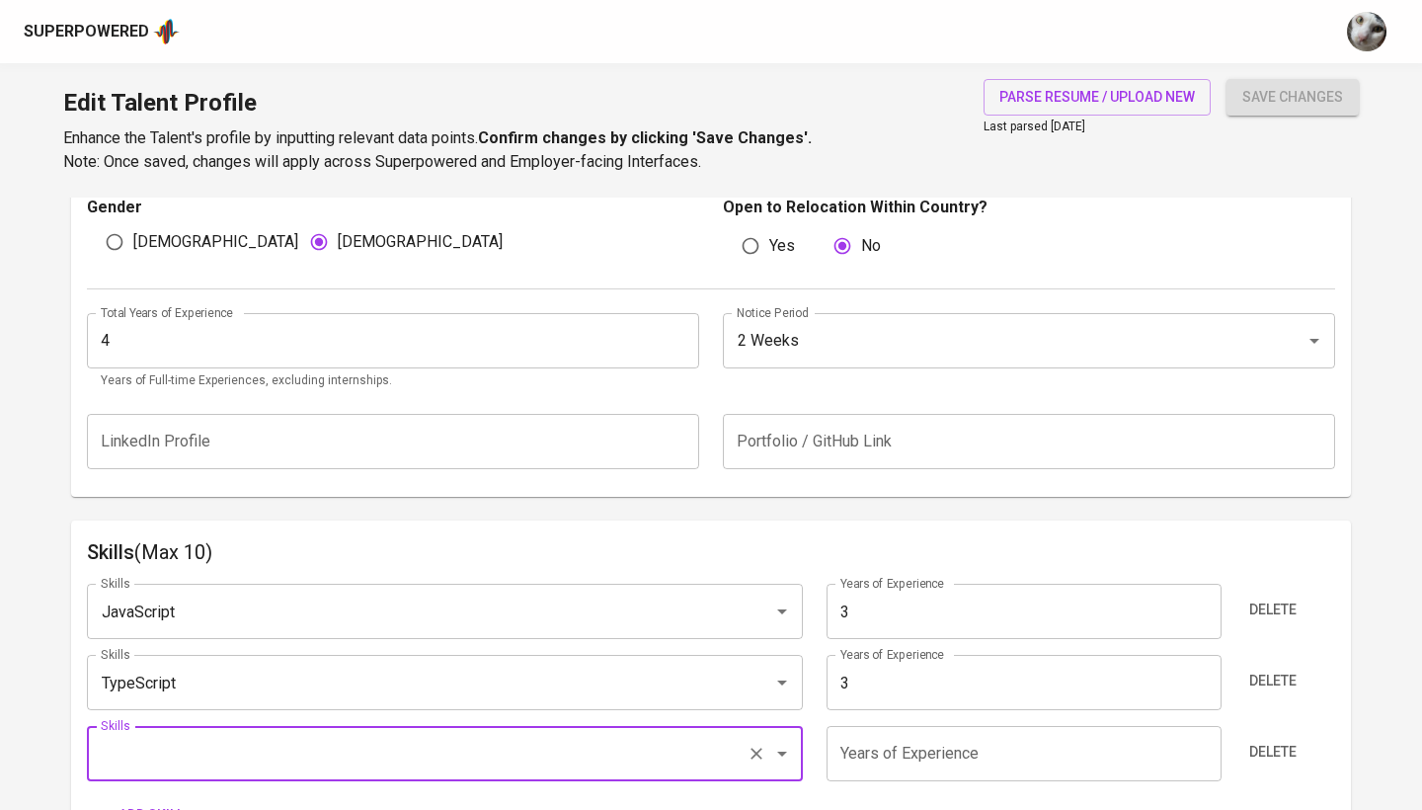
click at [911, 621] on input "3" at bounding box center [1023, 610] width 394 height 55
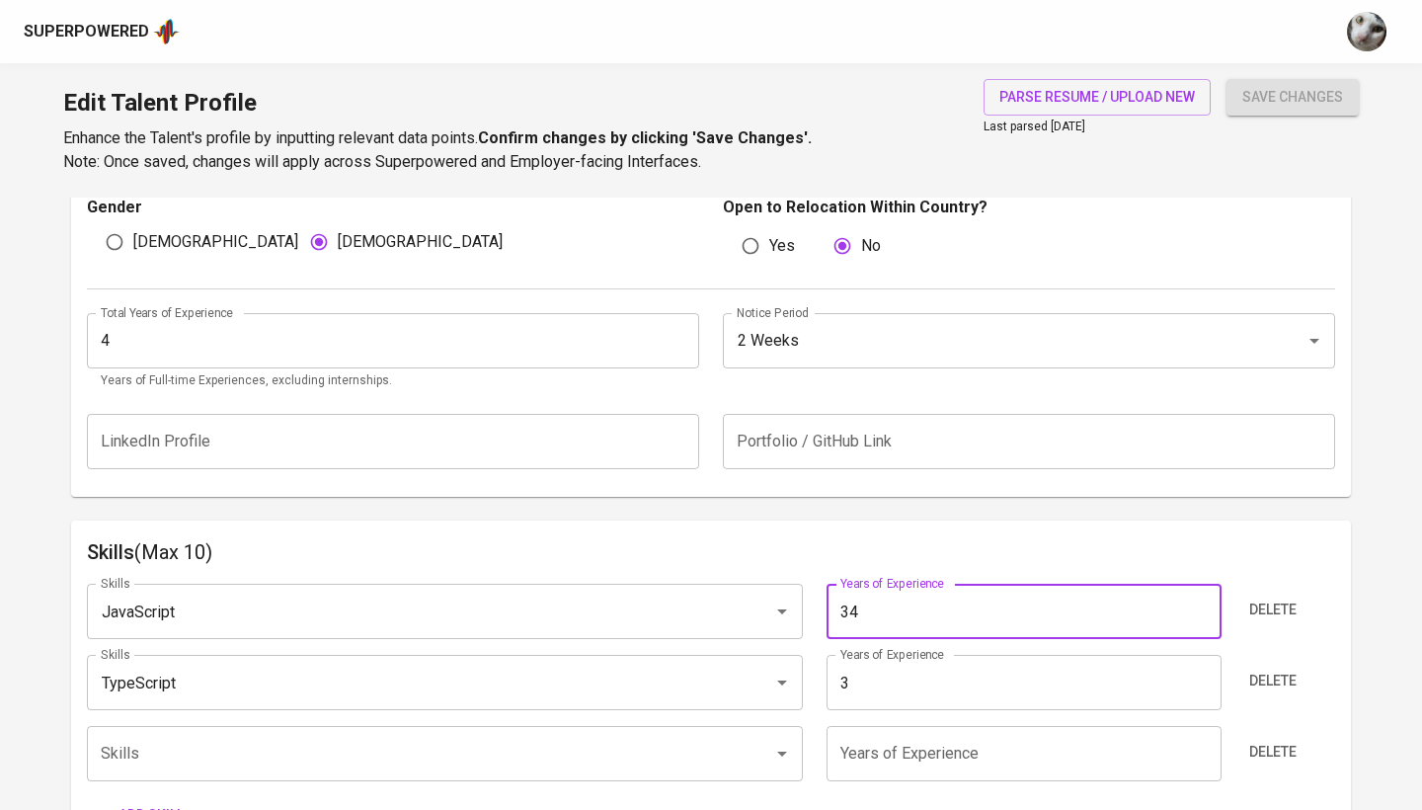
type input "3"
type input "4"
click at [931, 697] on input "3" at bounding box center [1023, 682] width 394 height 55
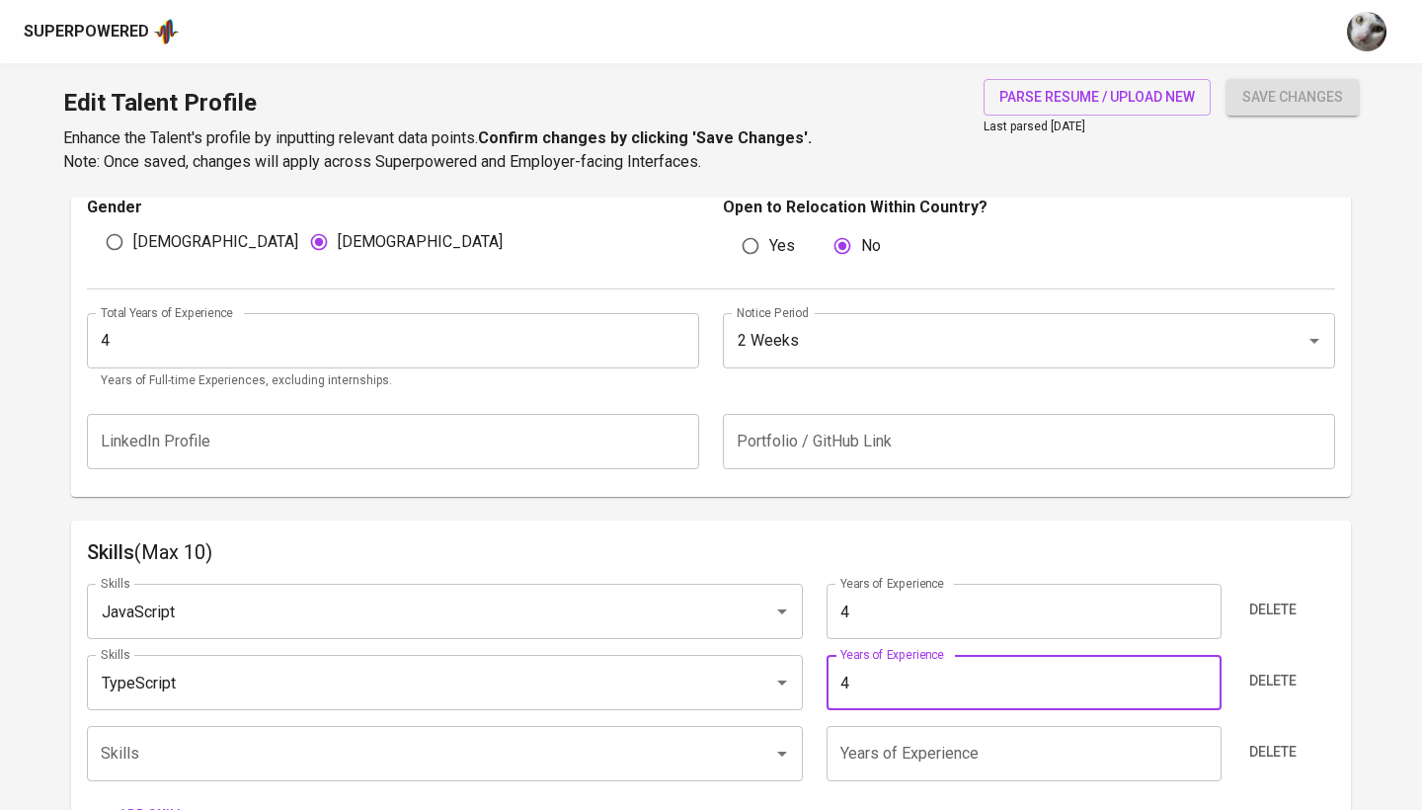
type input "4"
click at [924, 742] on input "number" at bounding box center [1023, 753] width 394 height 55
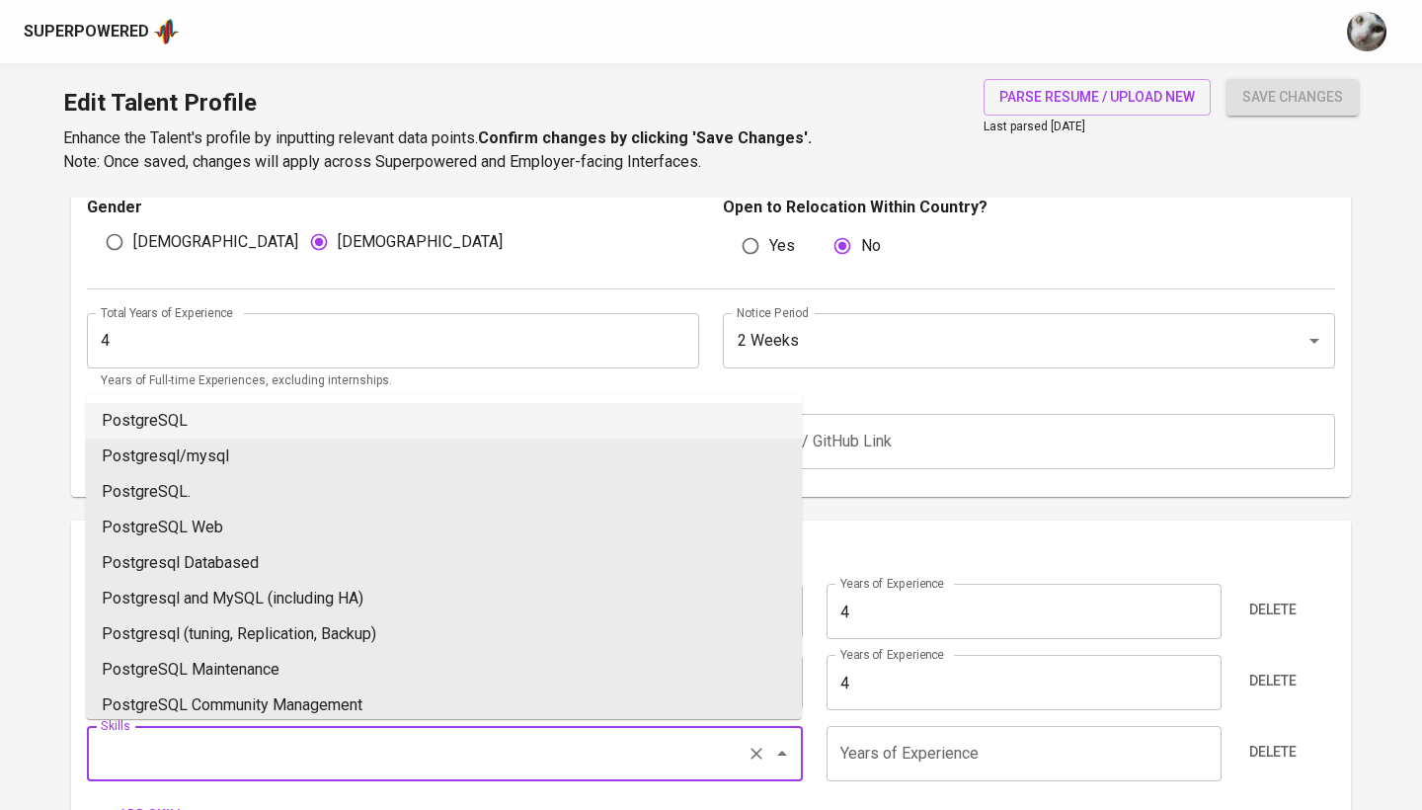
click at [369, 747] on input "Skills" at bounding box center [417, 753] width 643 height 38
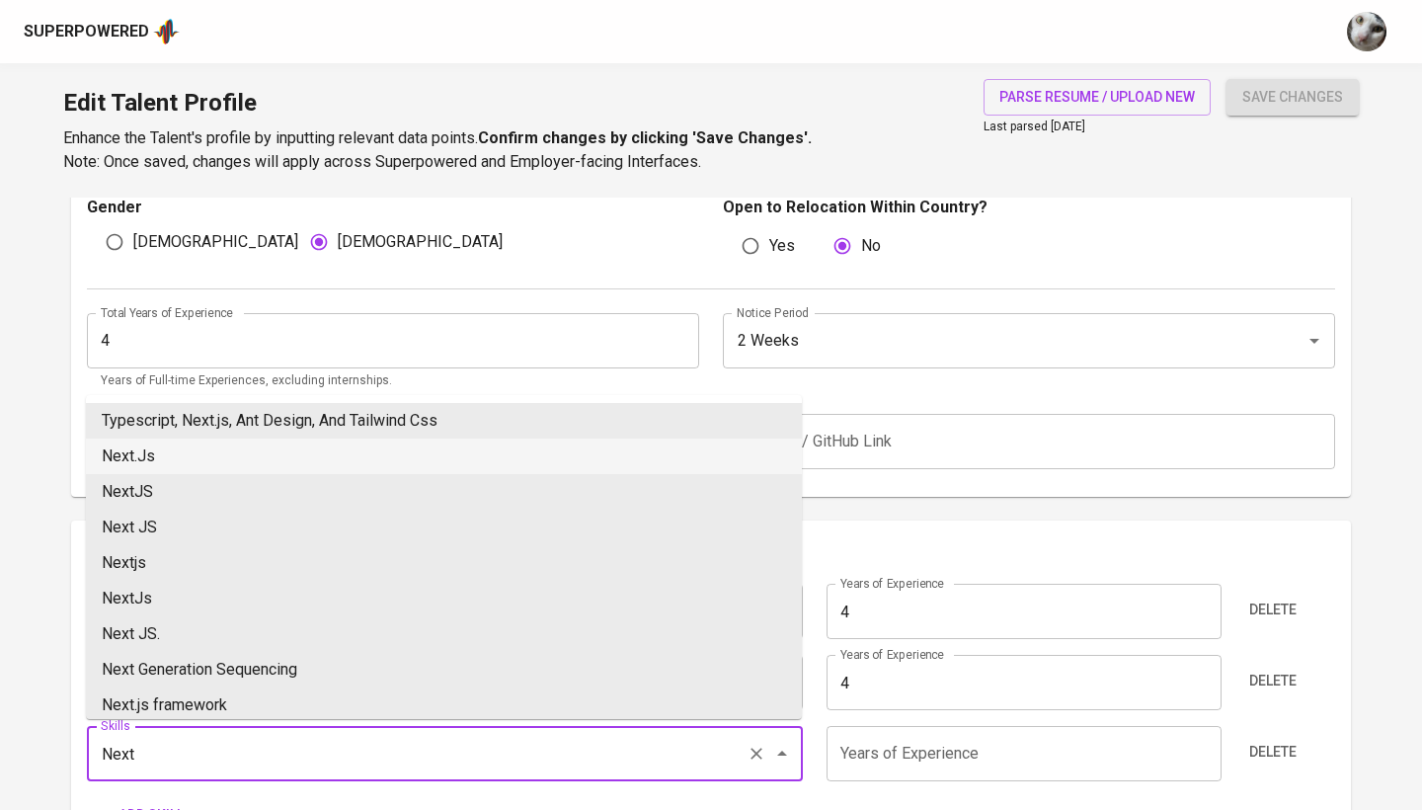
click at [483, 465] on li "Next.Js" at bounding box center [444, 456] width 716 height 36
type input "Next.Js"
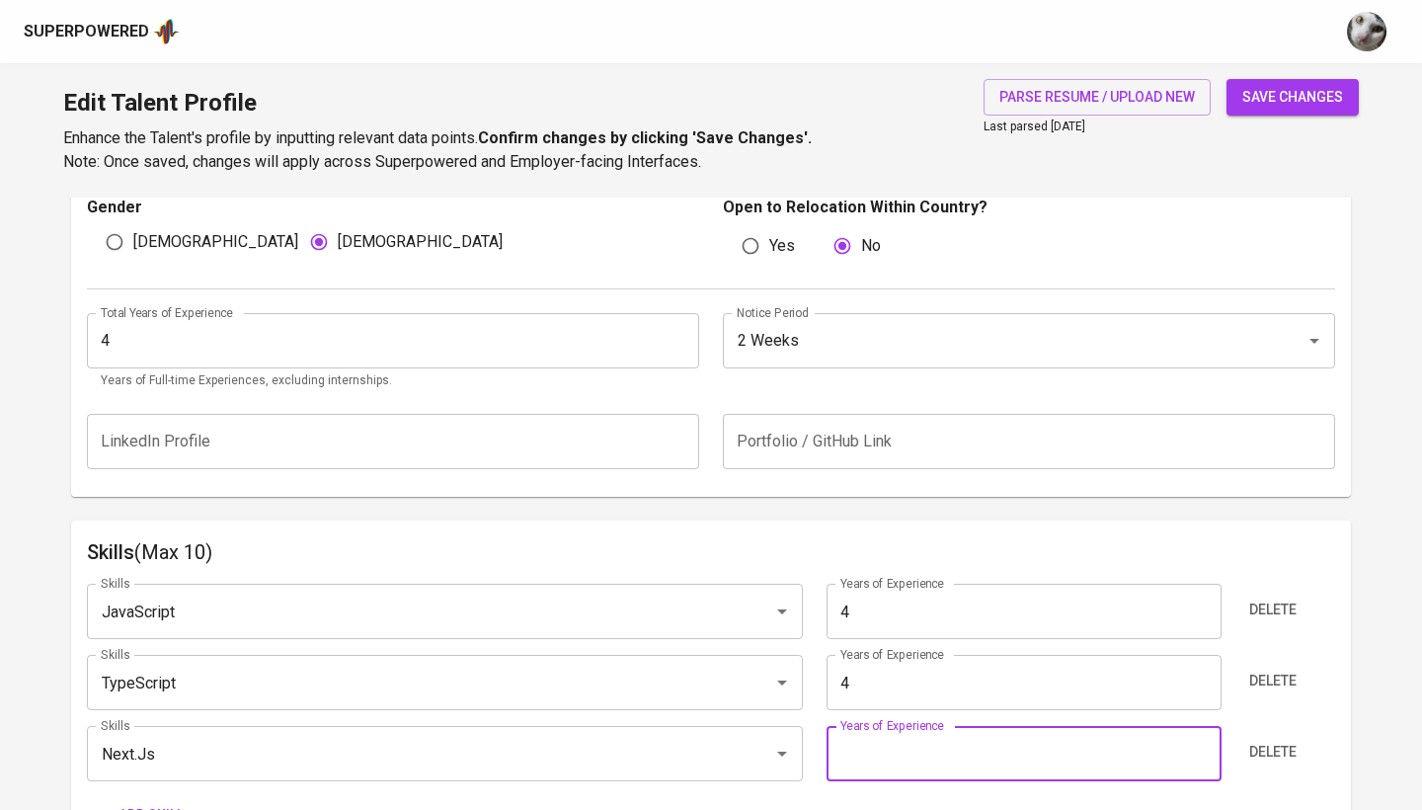
click at [924, 750] on input "number" at bounding box center [1023, 753] width 394 height 55
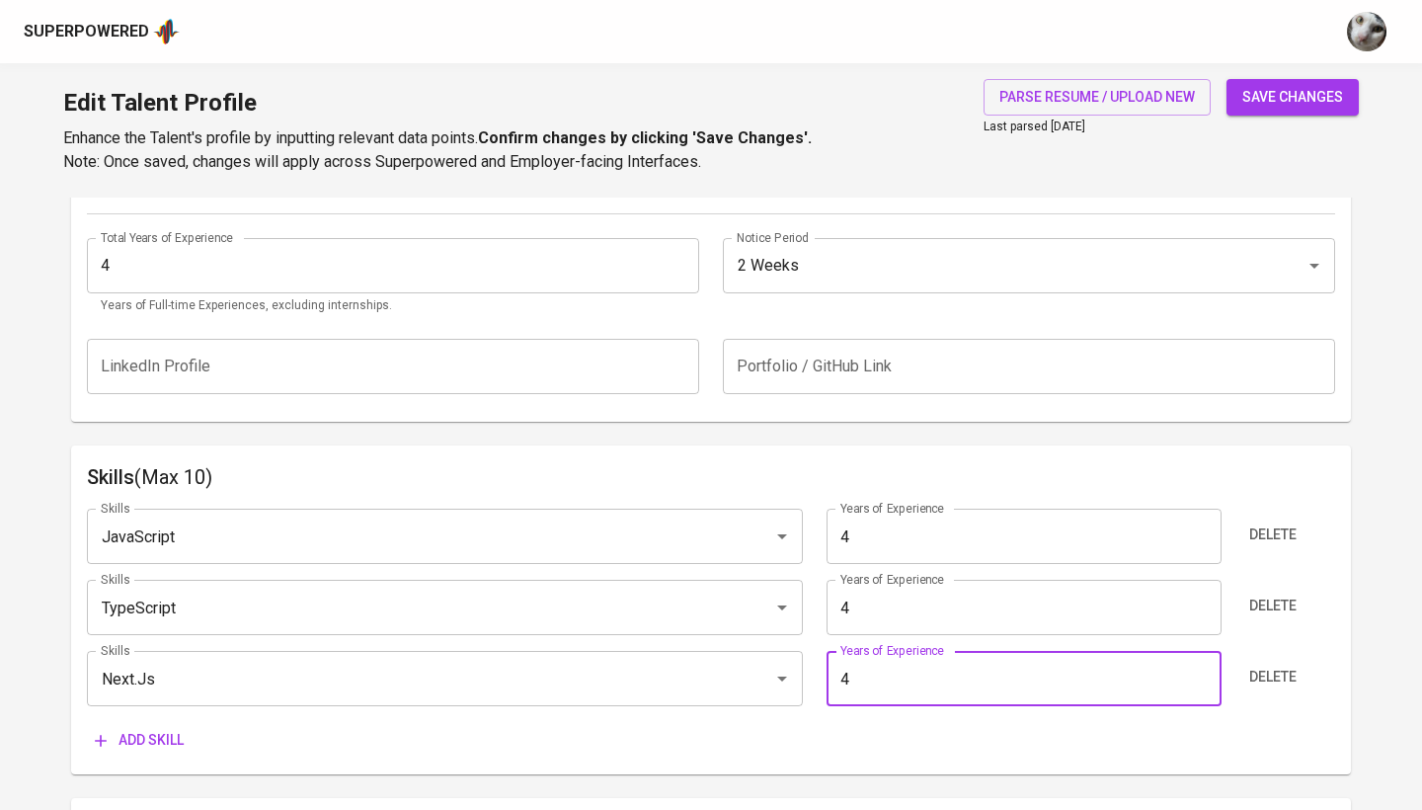
scroll to position [830, 0]
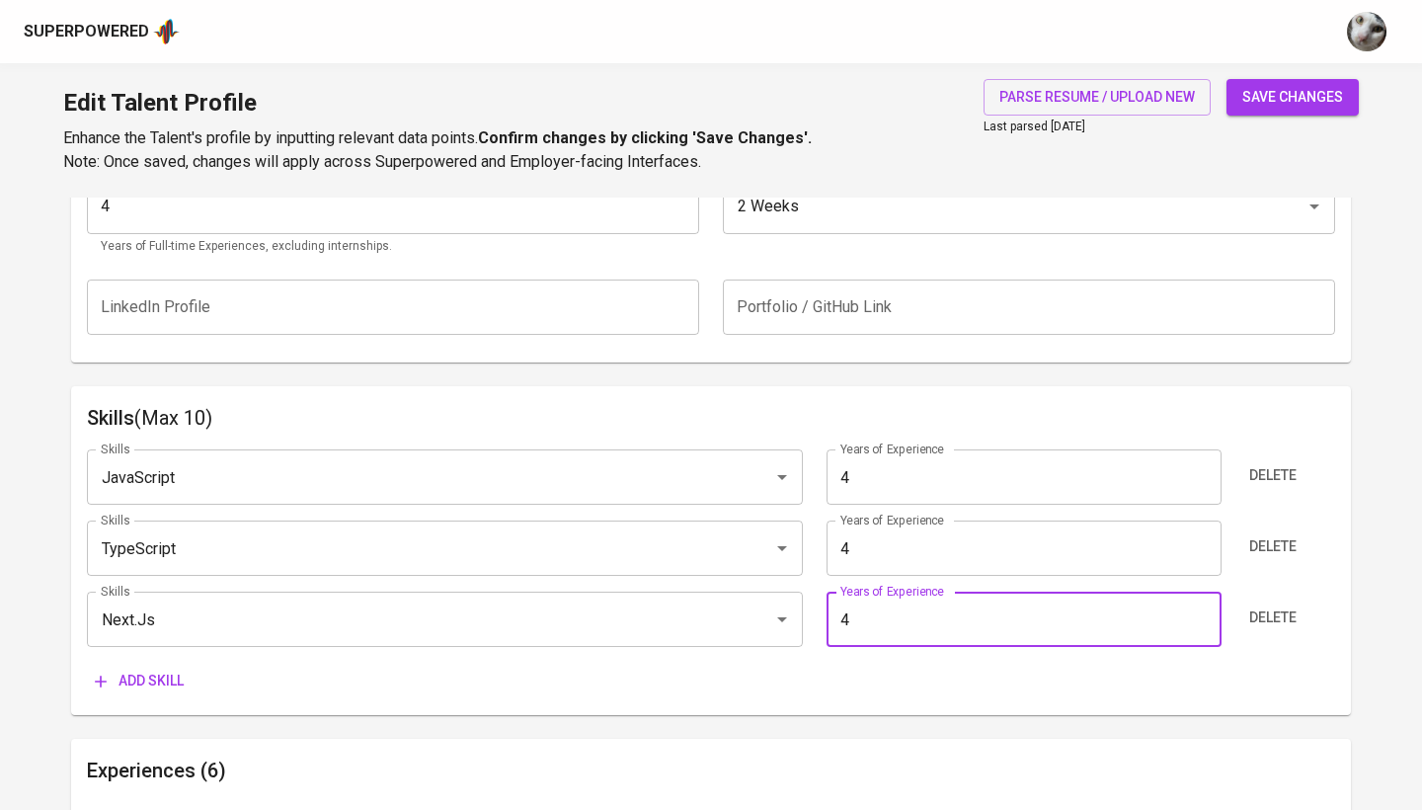
type input "4"
click at [154, 686] on span "Add skill" at bounding box center [139, 680] width 89 height 25
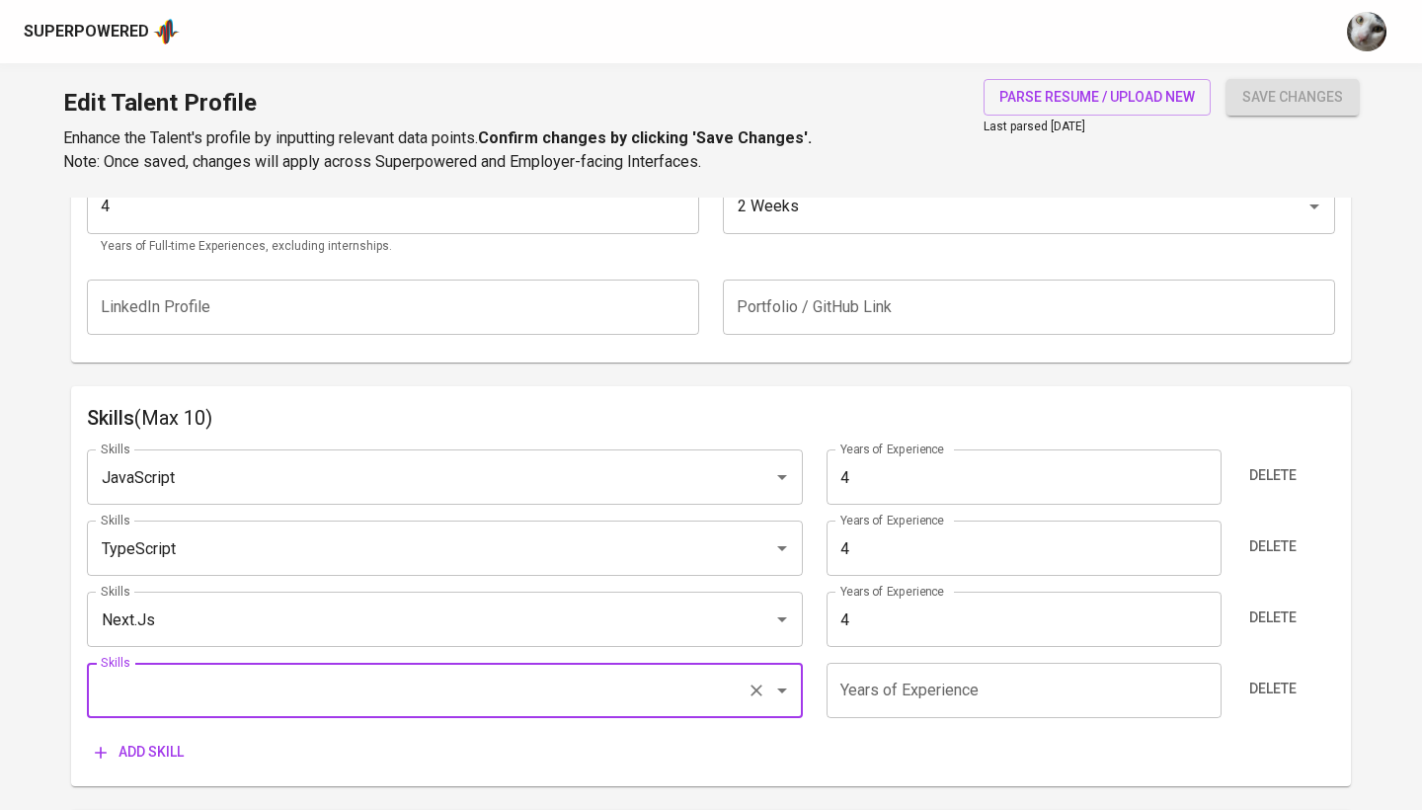
type input "B"
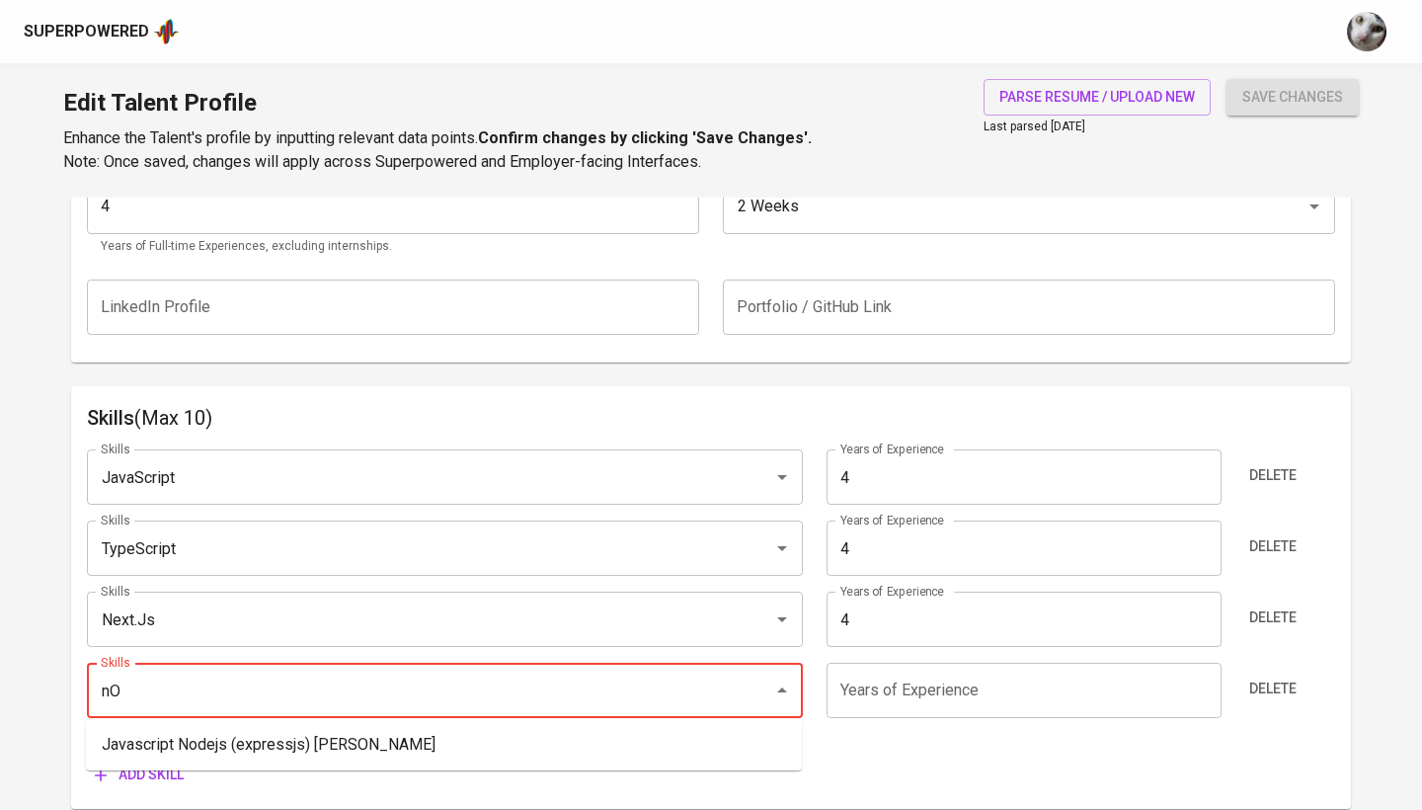
type input "n"
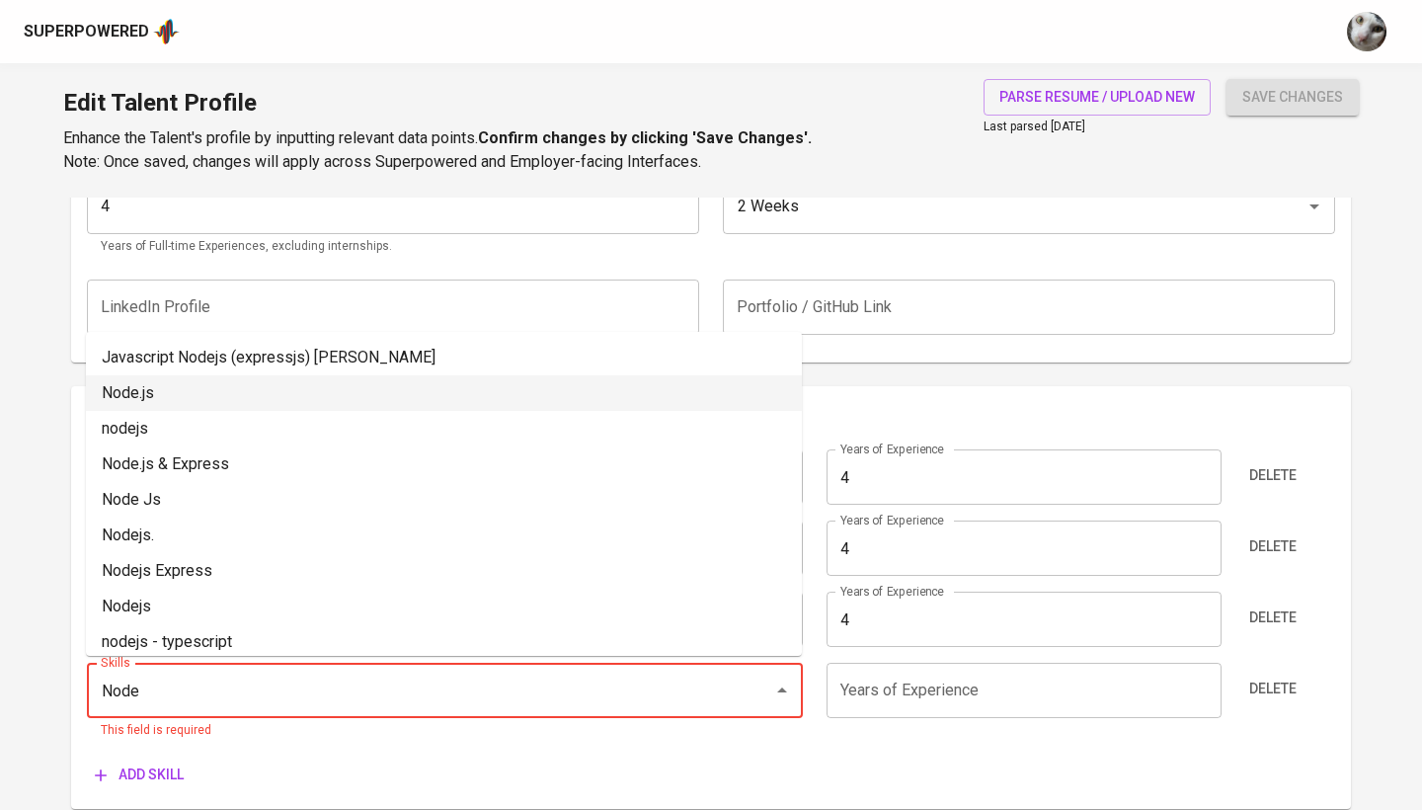
click at [231, 406] on li "Node.js" at bounding box center [444, 393] width 716 height 36
type input "Node.js"
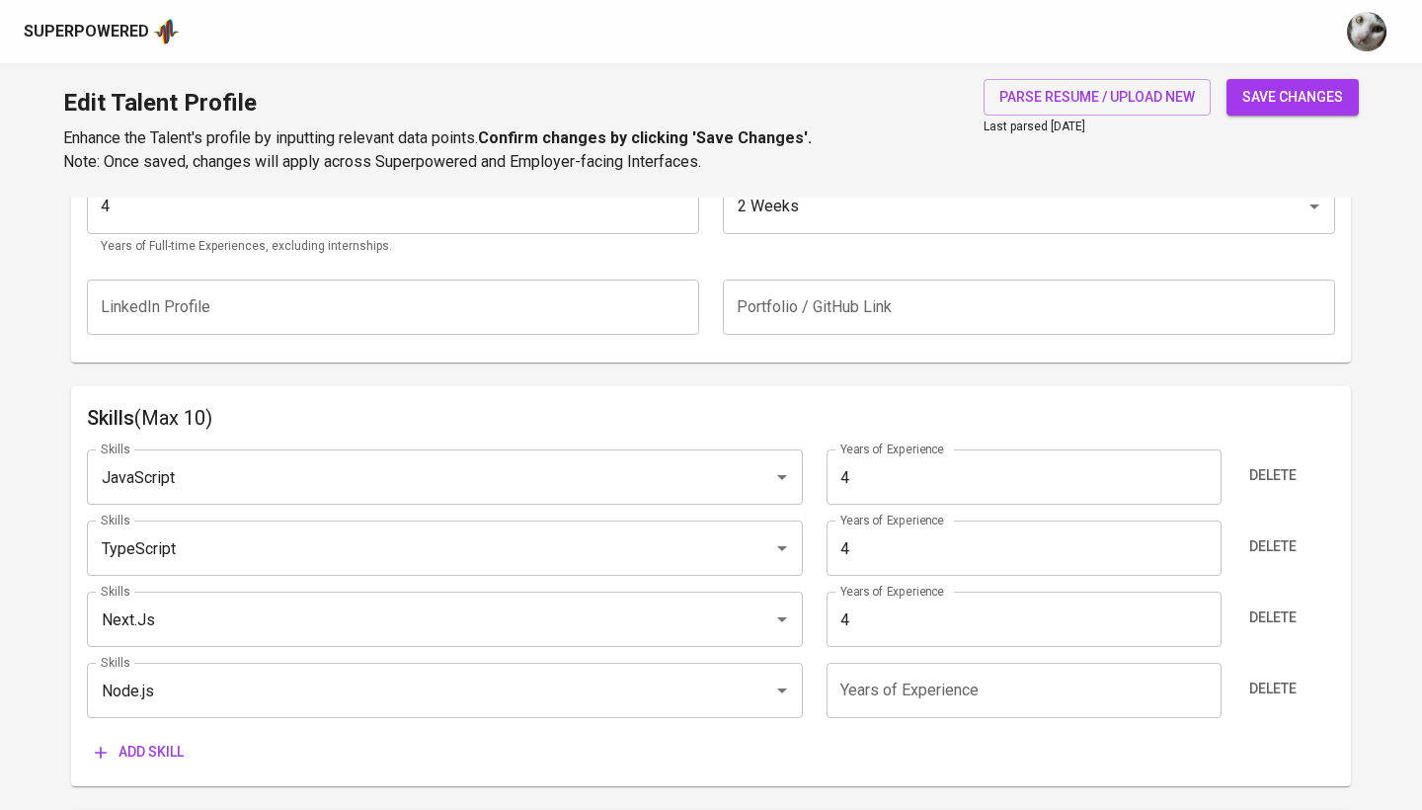
click at [910, 695] on input "number" at bounding box center [1023, 689] width 394 height 55
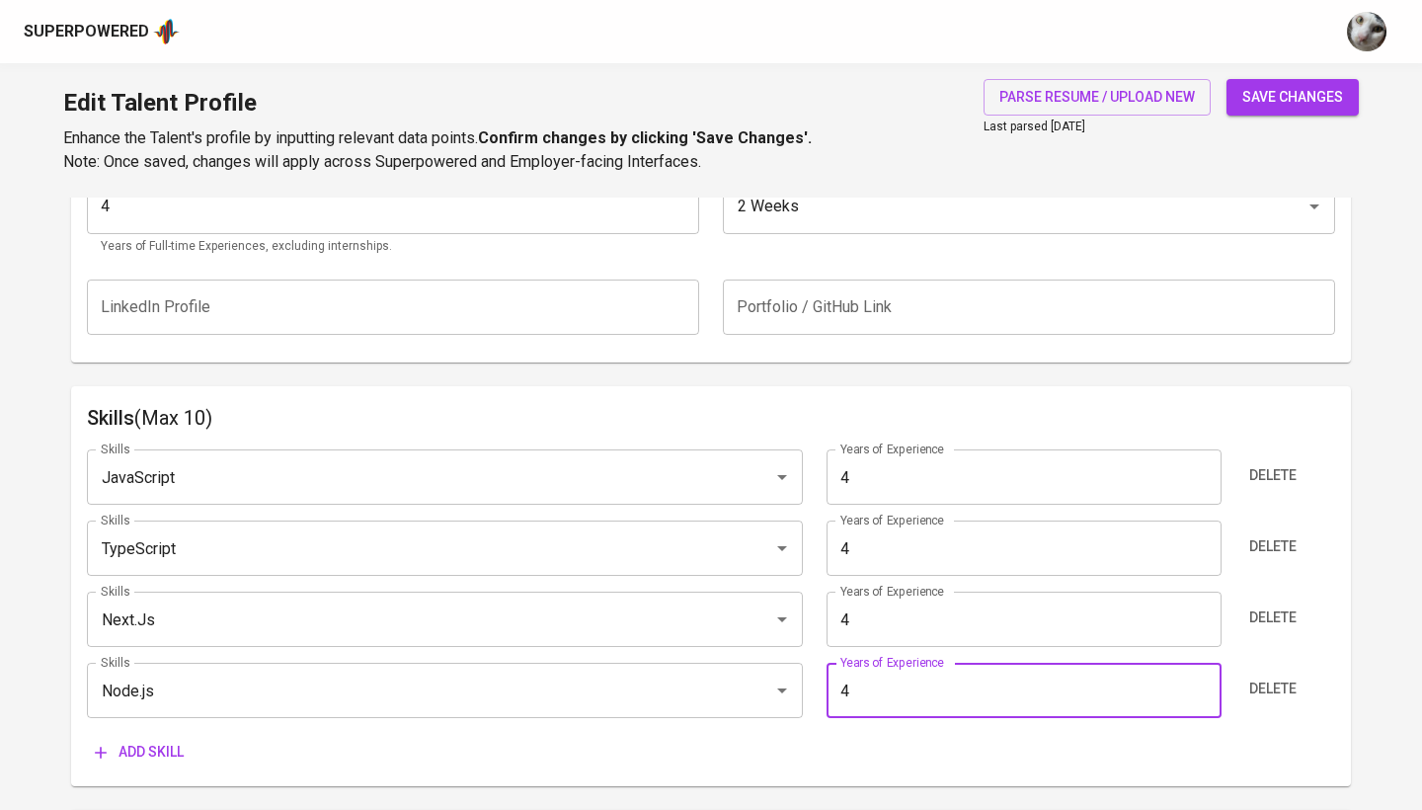
type input "4"
click at [167, 754] on span "Add skill" at bounding box center [139, 751] width 89 height 25
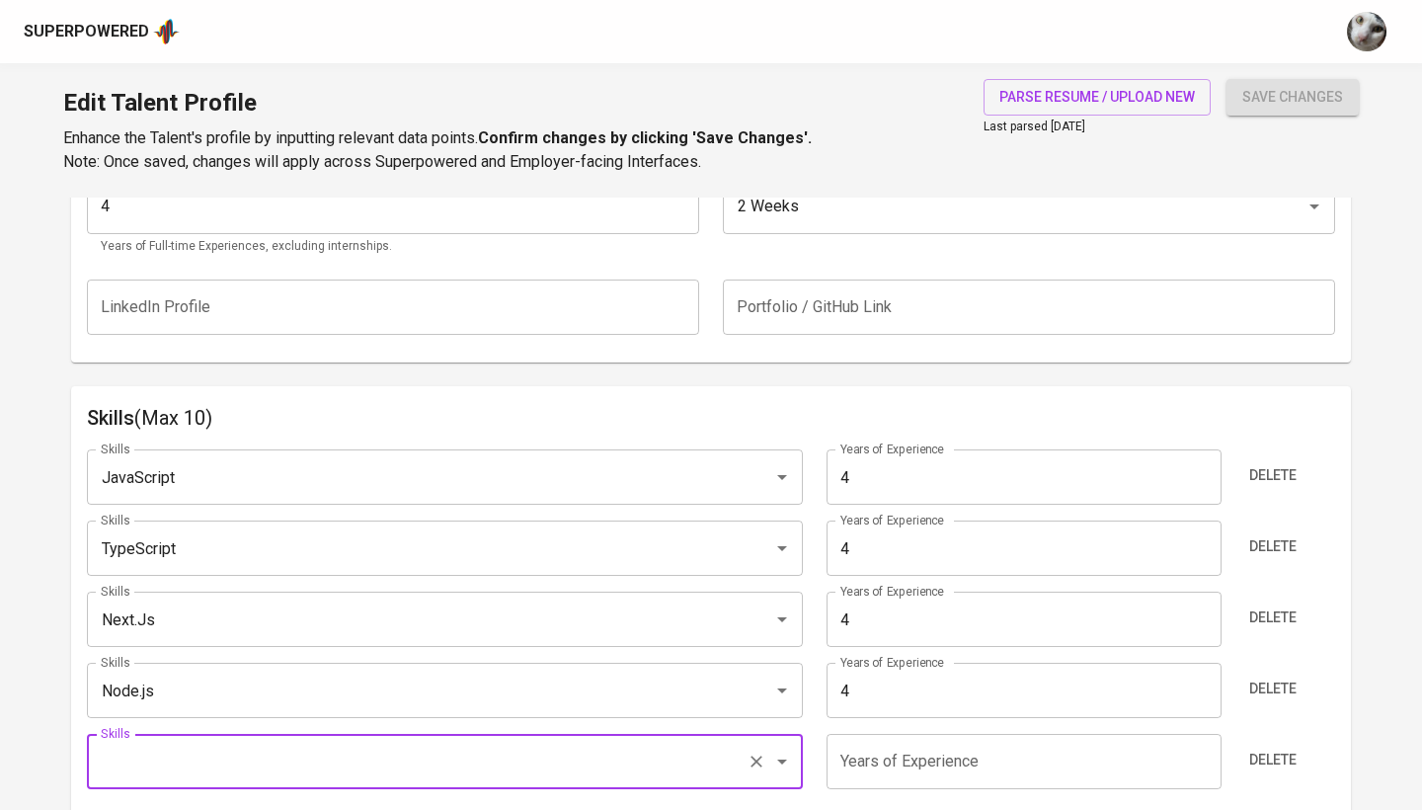
scroll to position [950, 0]
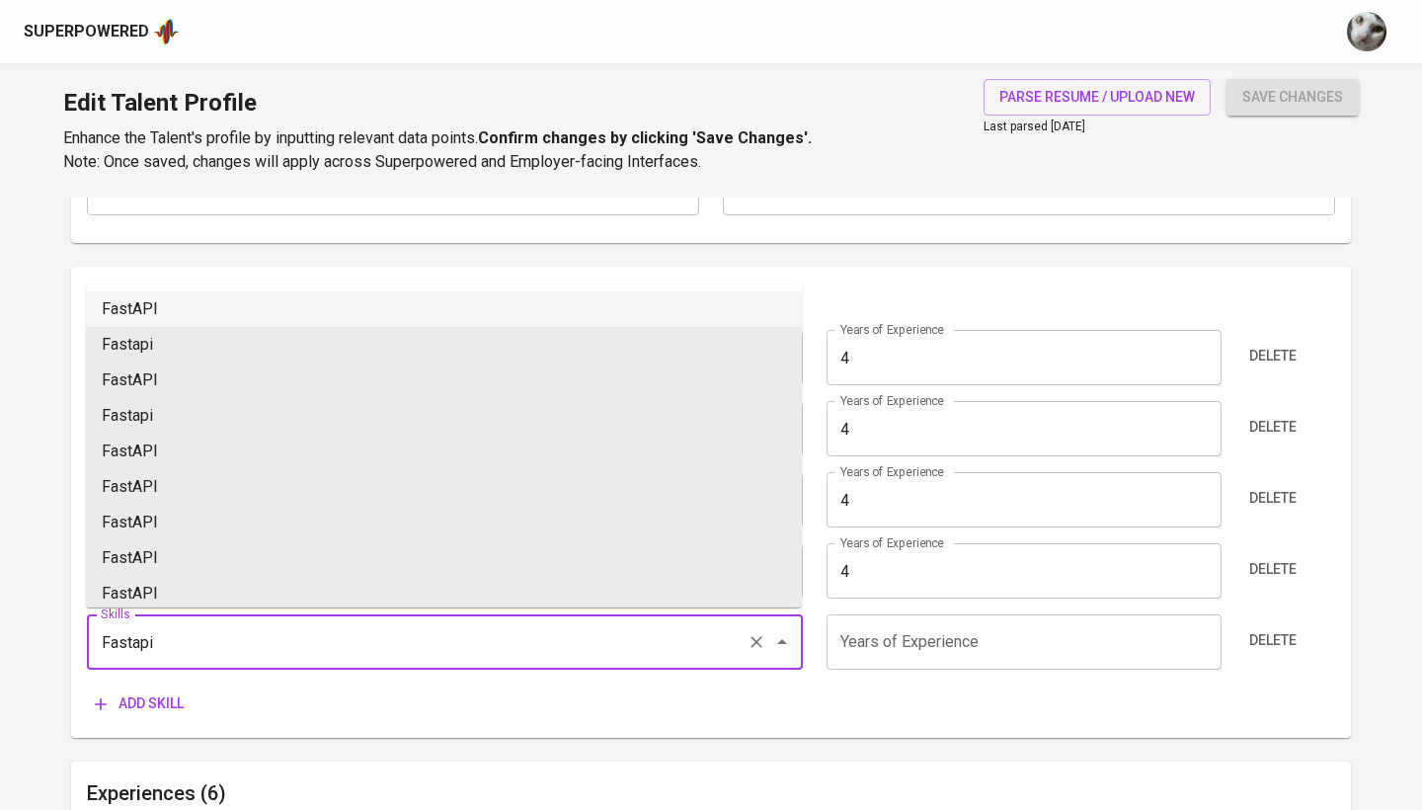
click at [361, 312] on li "FastAPI" at bounding box center [444, 309] width 716 height 36
type input "FastAPI"
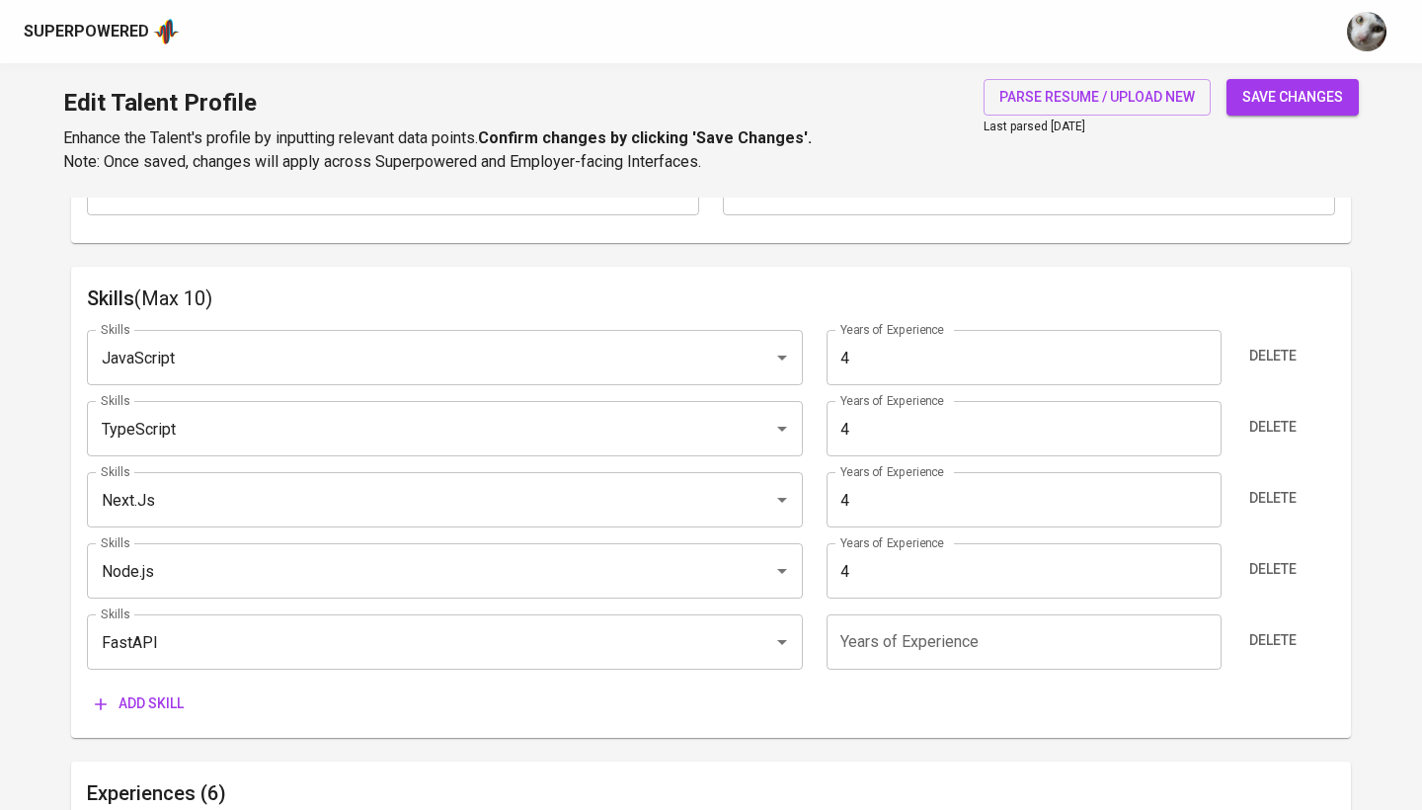
click at [875, 657] on input "number" at bounding box center [1023, 641] width 394 height 55
type input "1"
click at [167, 704] on span "Add skill" at bounding box center [139, 703] width 89 height 25
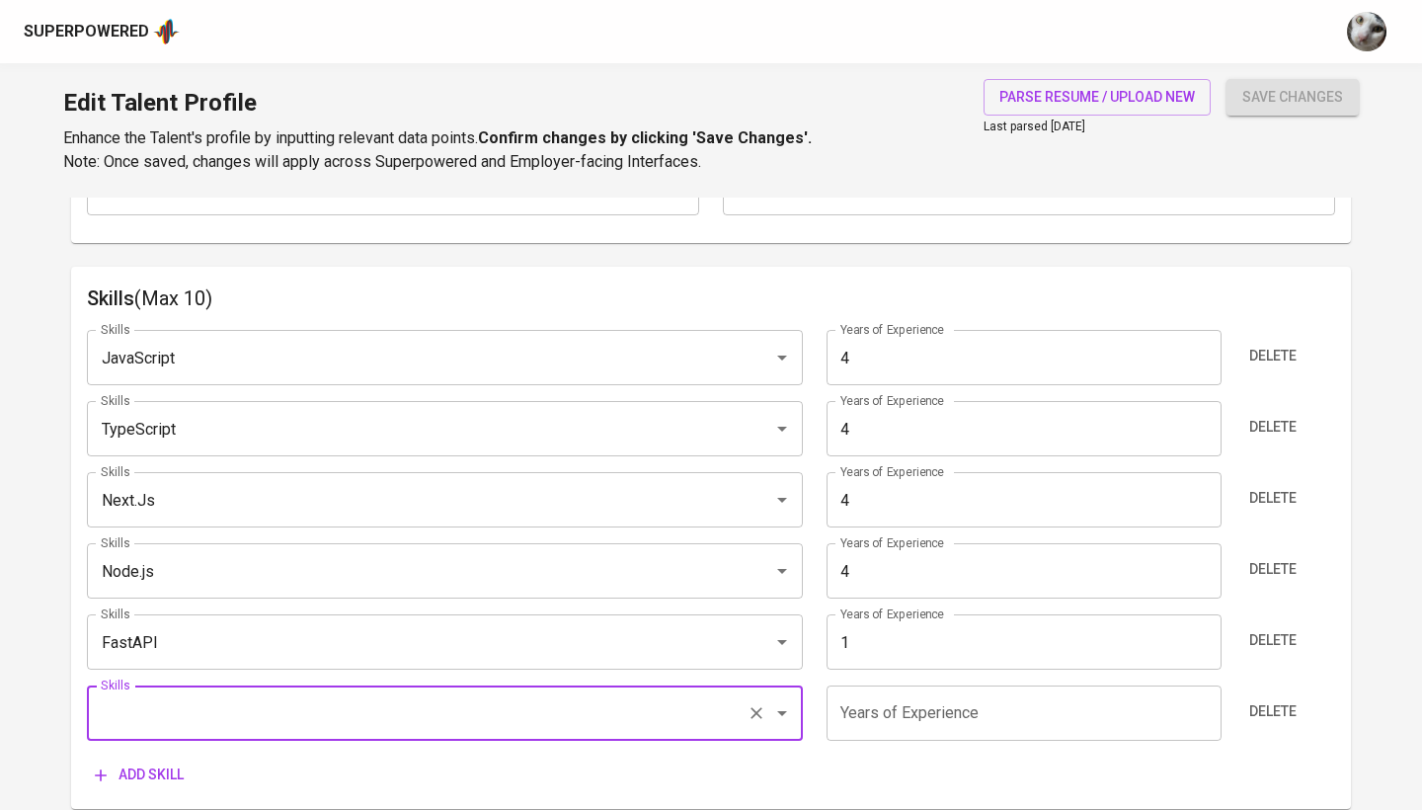
scroll to position [56, 0]
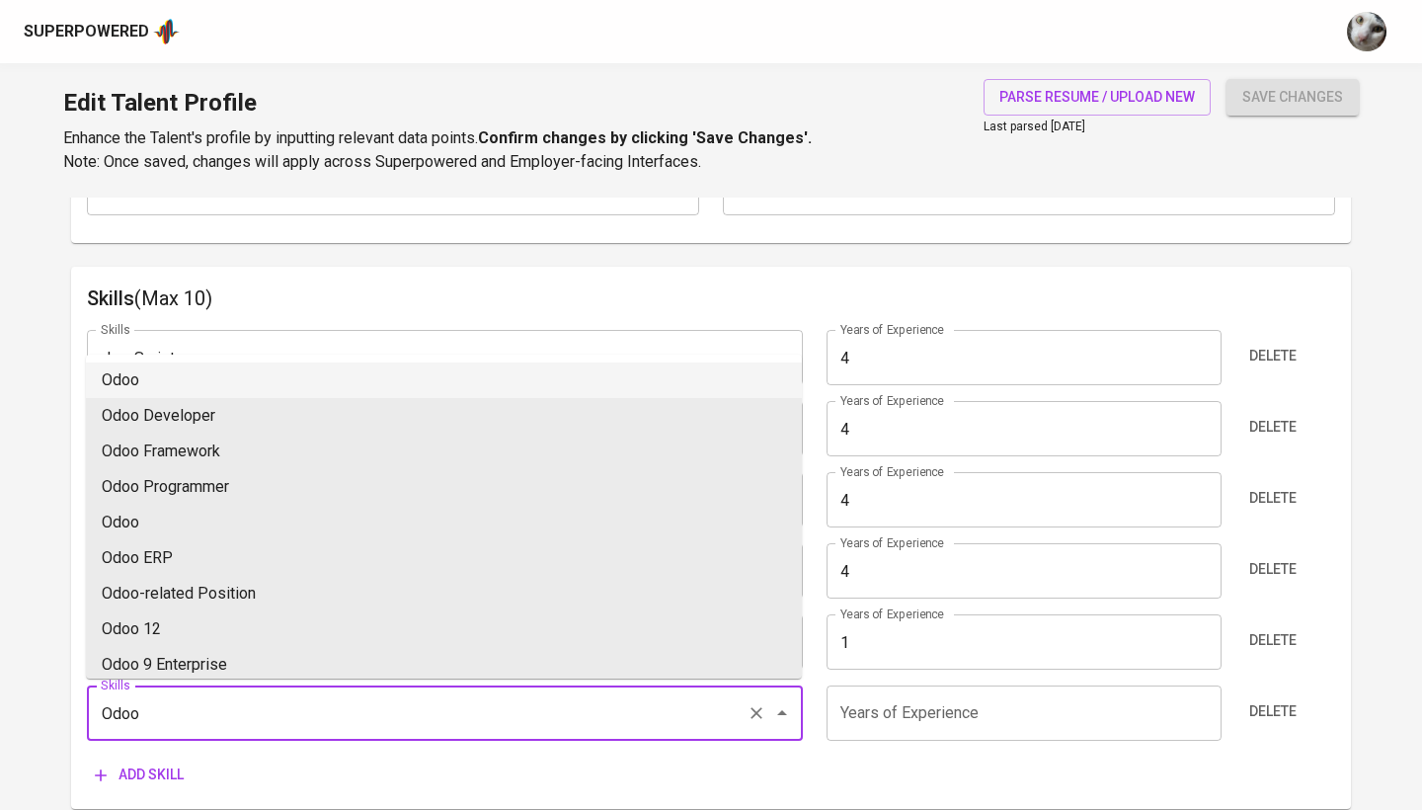
click at [373, 384] on li "Odoo" at bounding box center [444, 380] width 716 height 36
type input "Odoo"
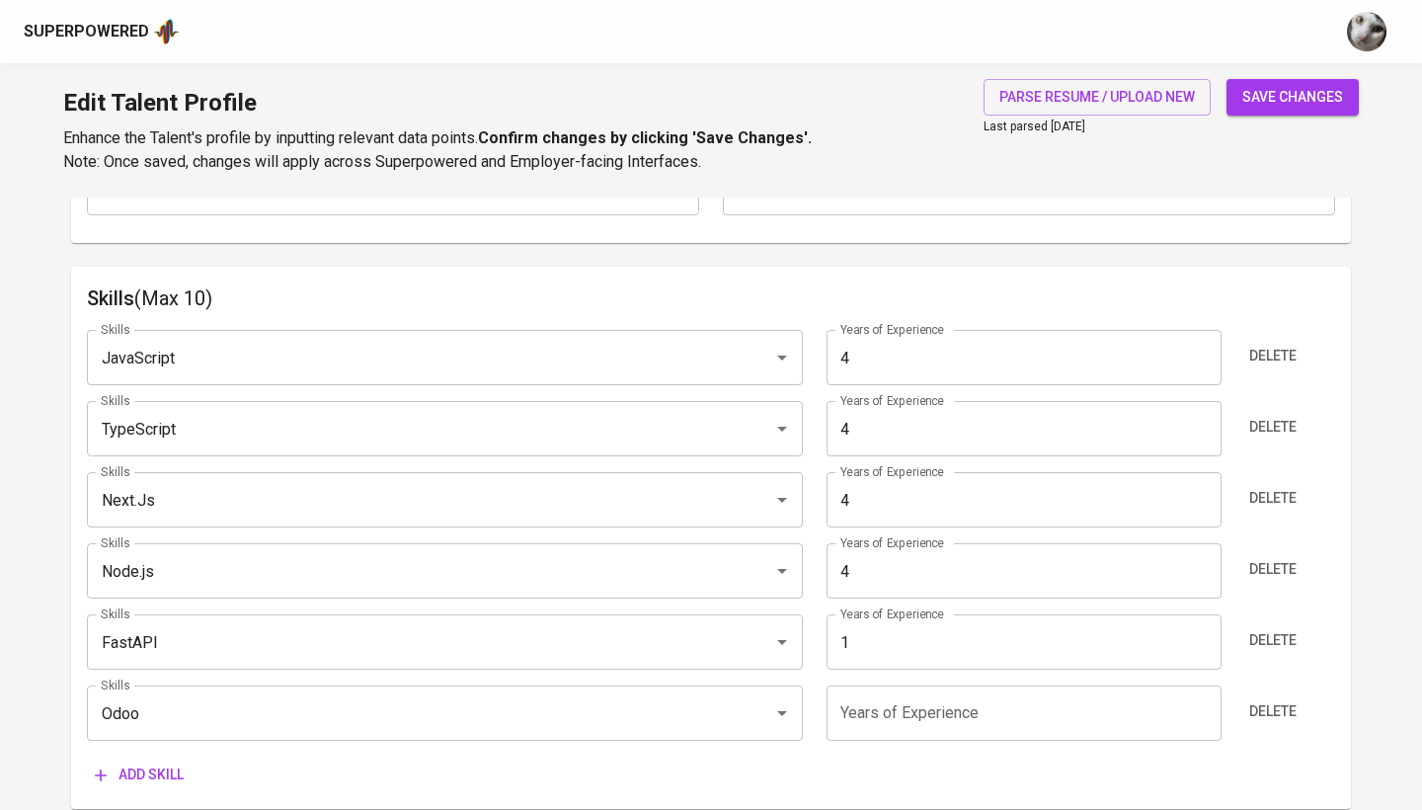
click at [918, 720] on input "number" at bounding box center [1023, 712] width 394 height 55
type input "2"
click at [149, 769] on span "Add skill" at bounding box center [139, 774] width 89 height 25
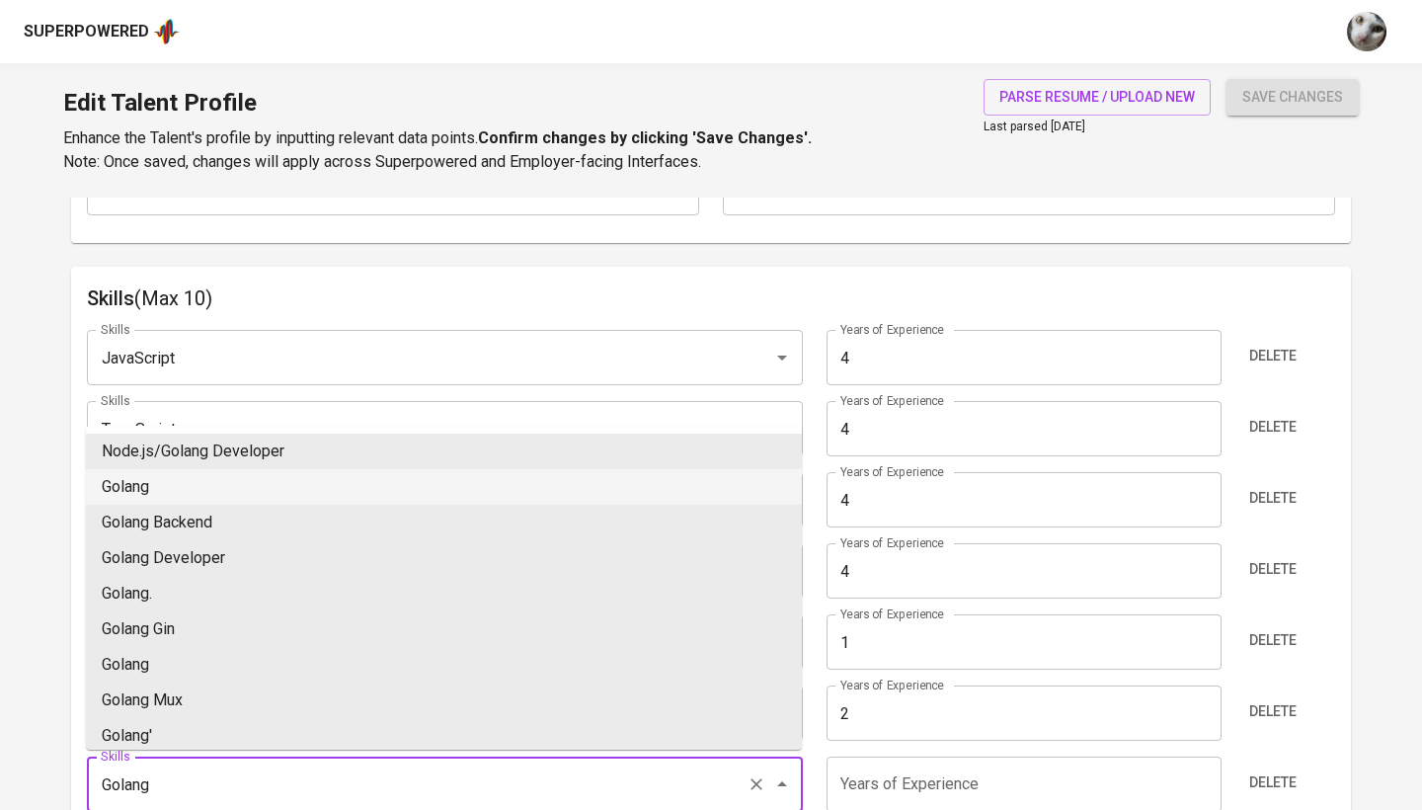
click at [207, 480] on li "Golang" at bounding box center [444, 487] width 716 height 36
type input "Golang"
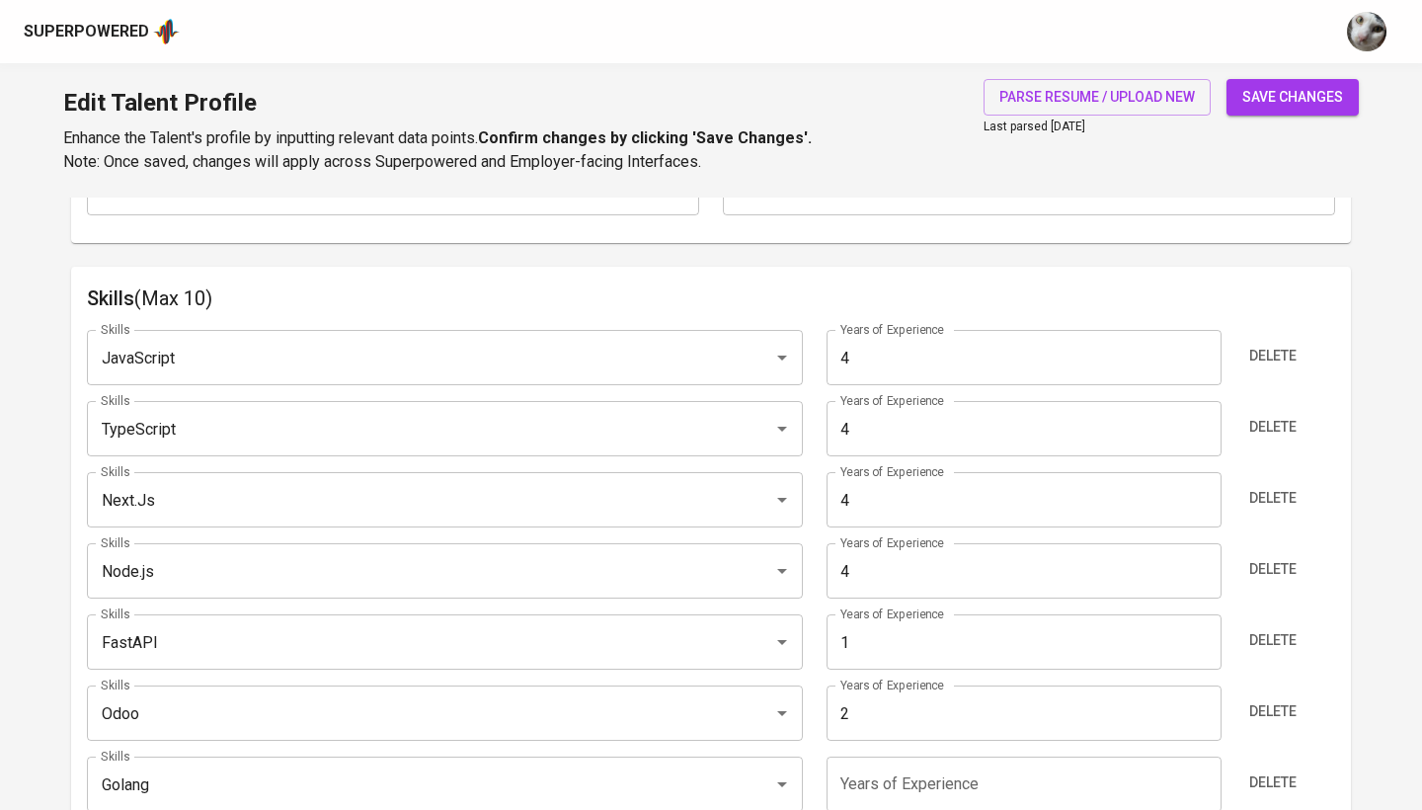
click at [934, 777] on input "number" at bounding box center [1023, 783] width 394 height 55
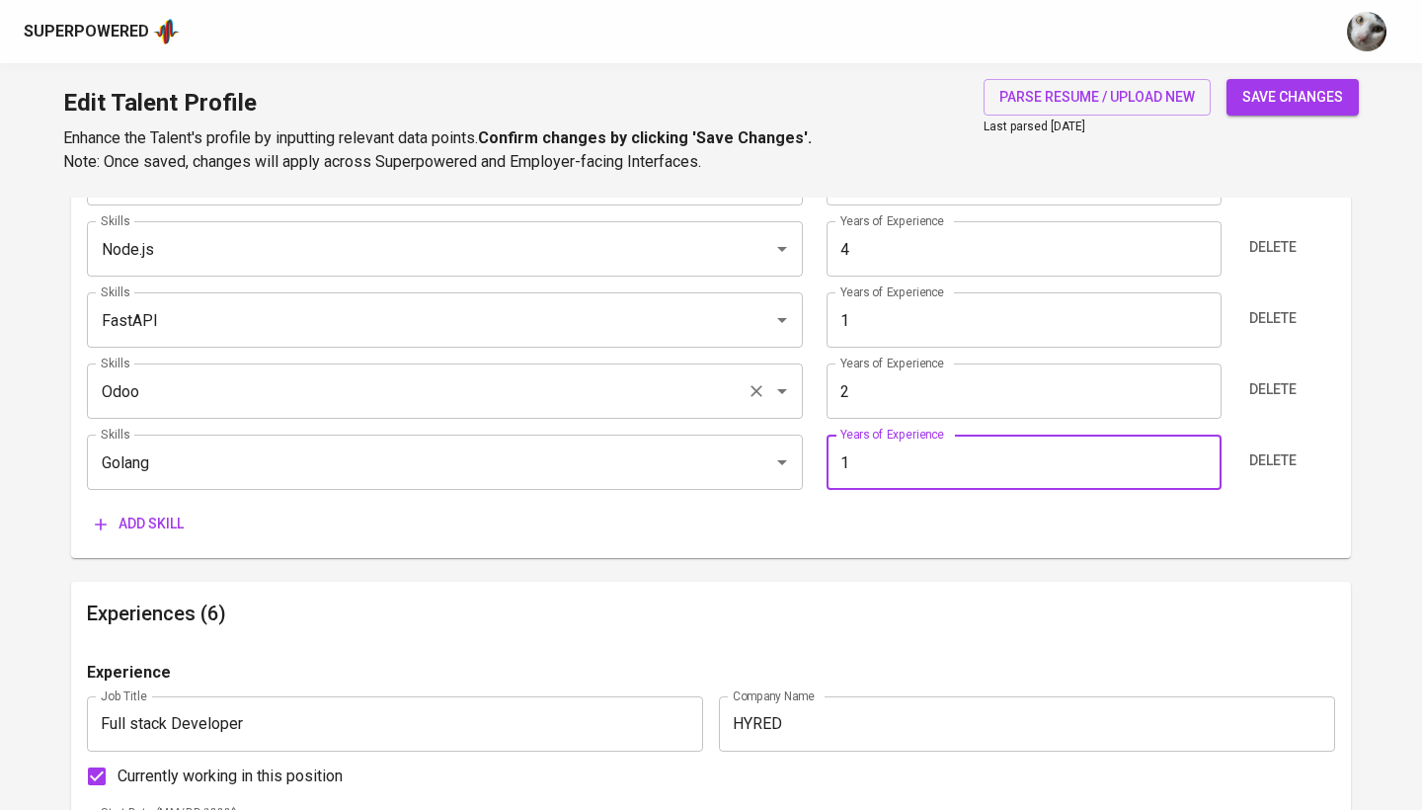
scroll to position [1285, 0]
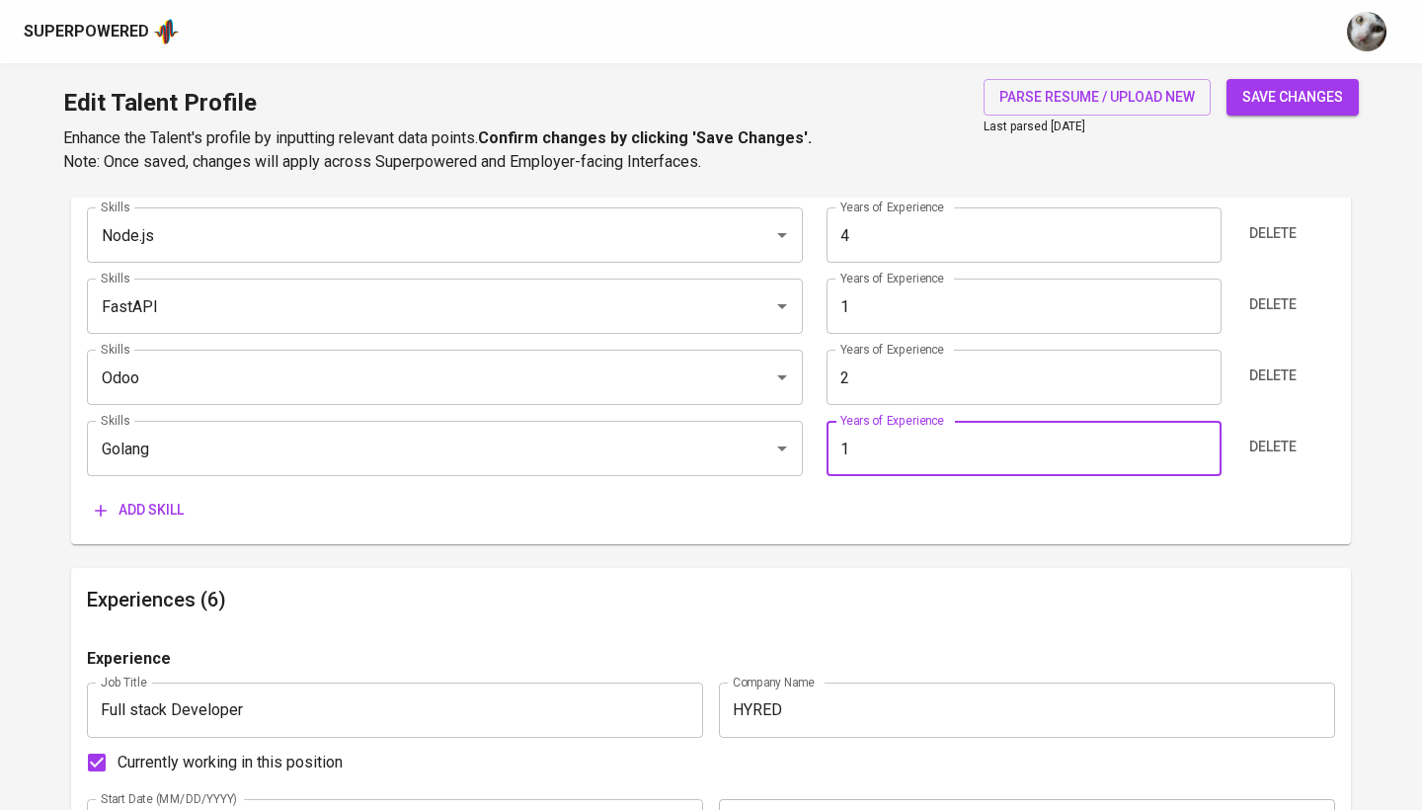
type input "1"
click at [163, 513] on span "Add skill" at bounding box center [139, 510] width 89 height 25
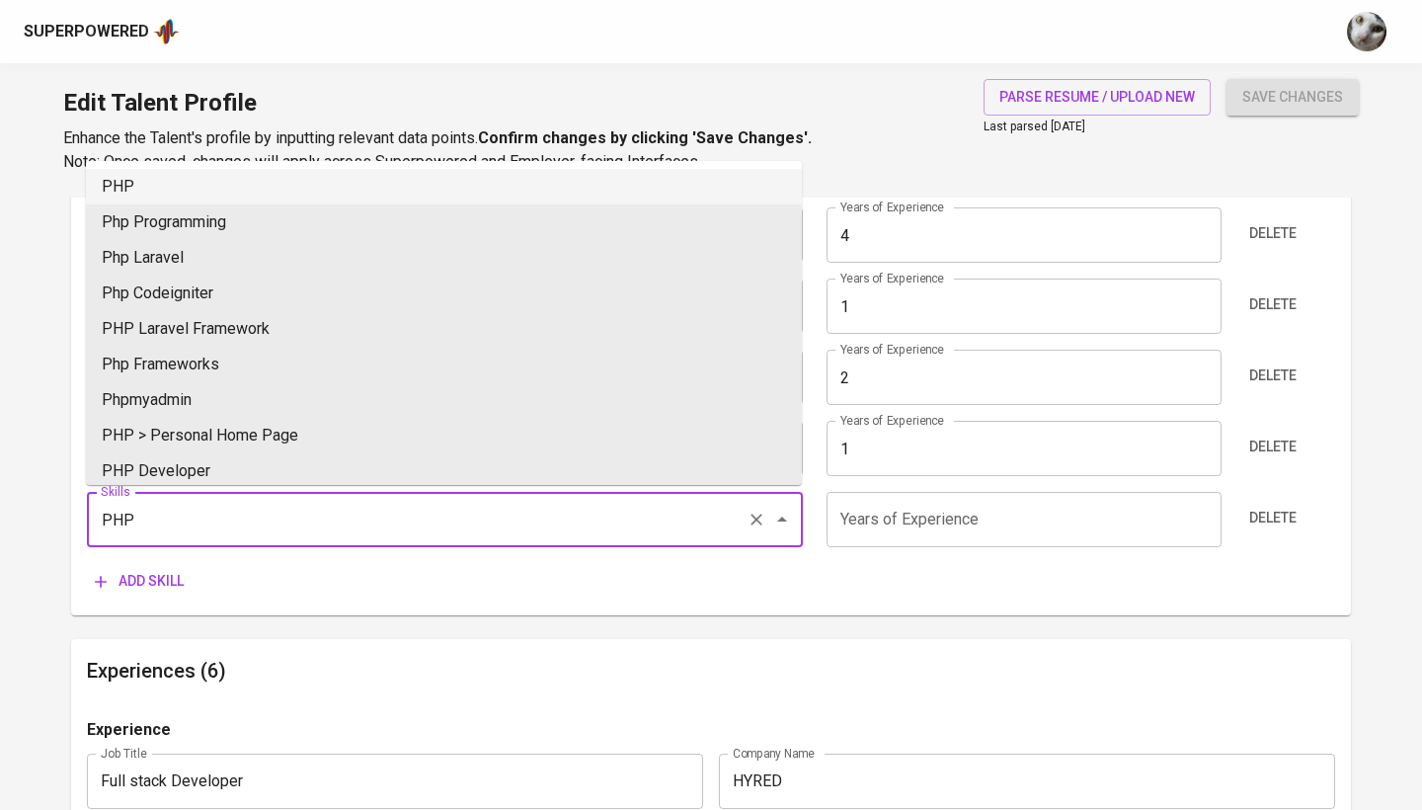
click at [292, 171] on li "PHP" at bounding box center [444, 187] width 716 height 36
type input "PHP"
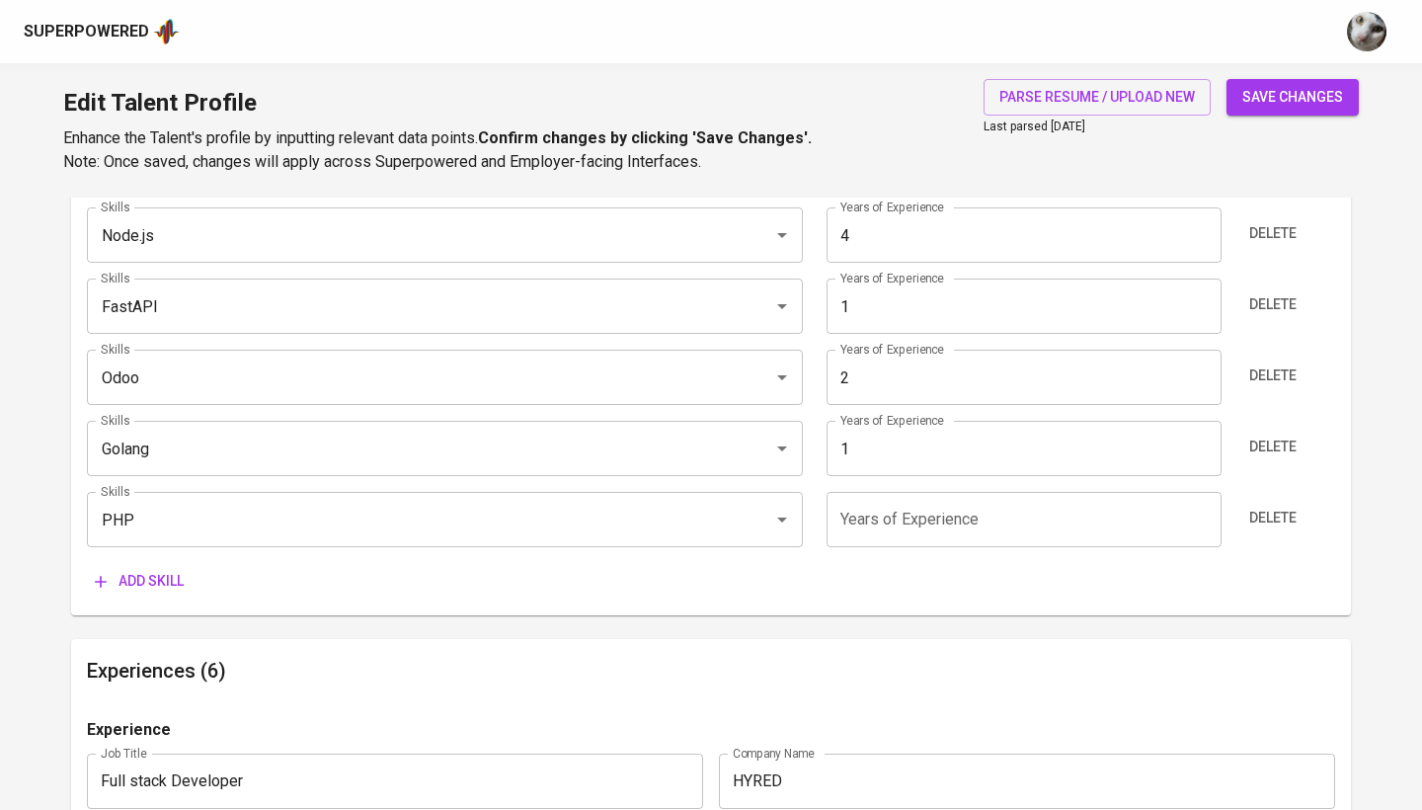
click at [895, 496] on input "number" at bounding box center [1023, 519] width 394 height 55
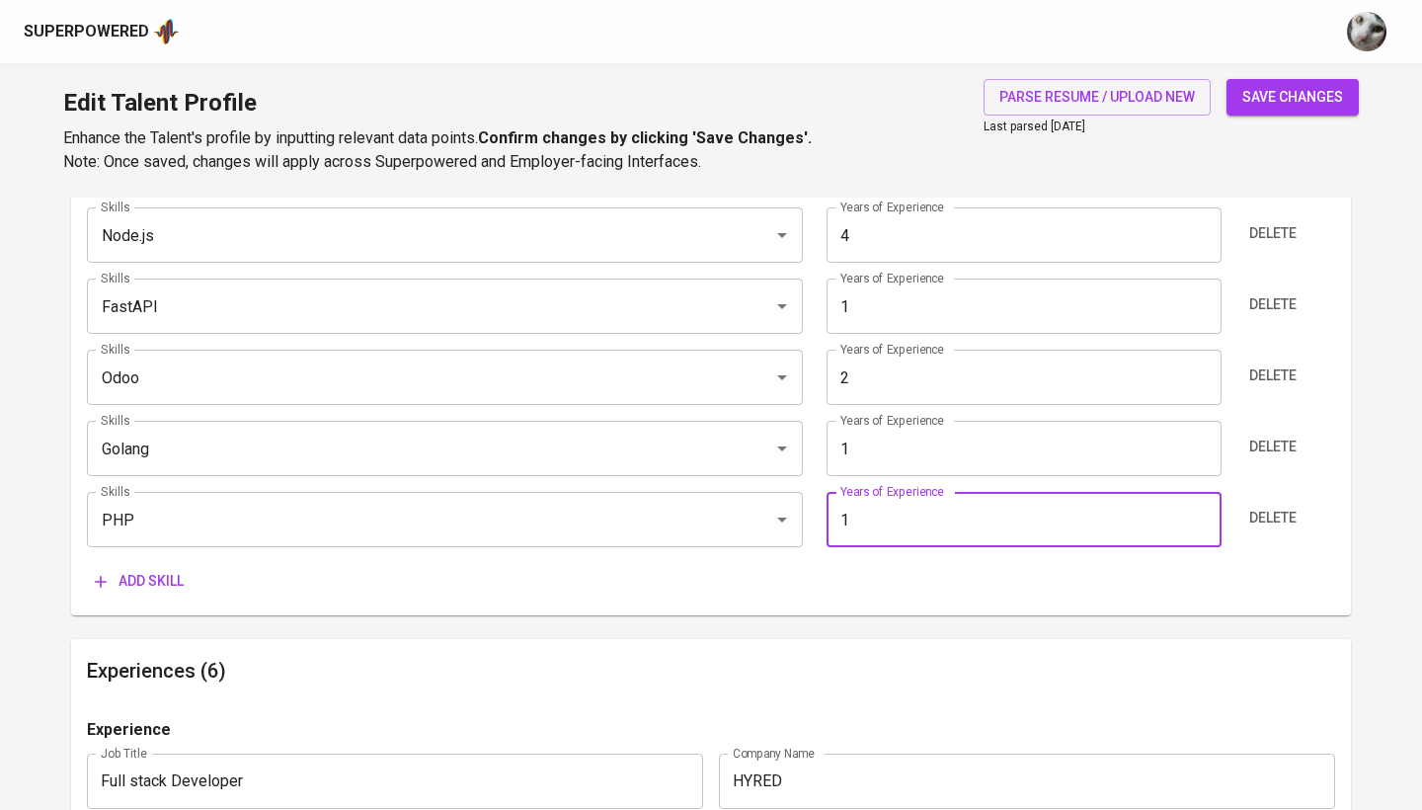
type input "1"
click at [160, 584] on span "Add skill" at bounding box center [139, 581] width 89 height 25
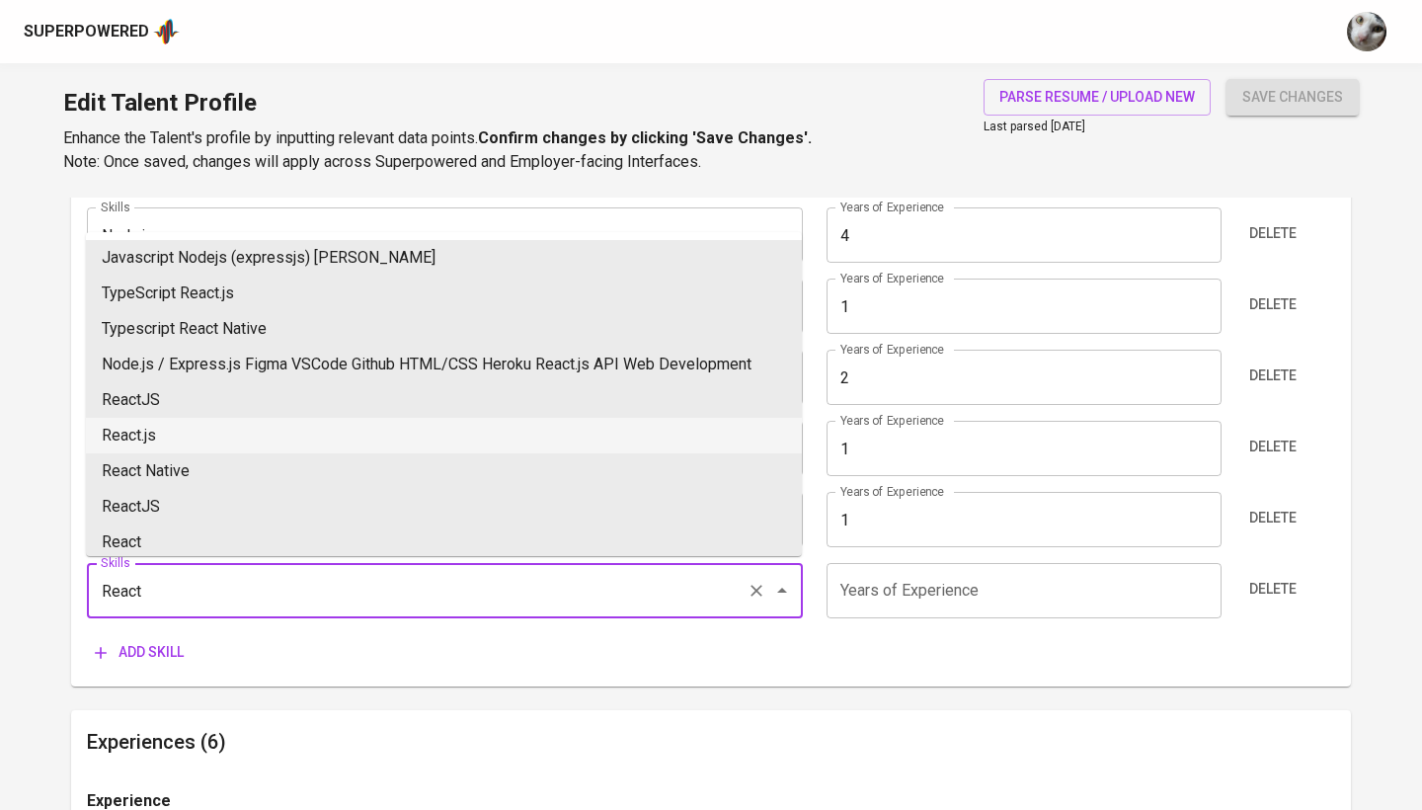
click at [266, 437] on li "React.js" at bounding box center [444, 436] width 716 height 36
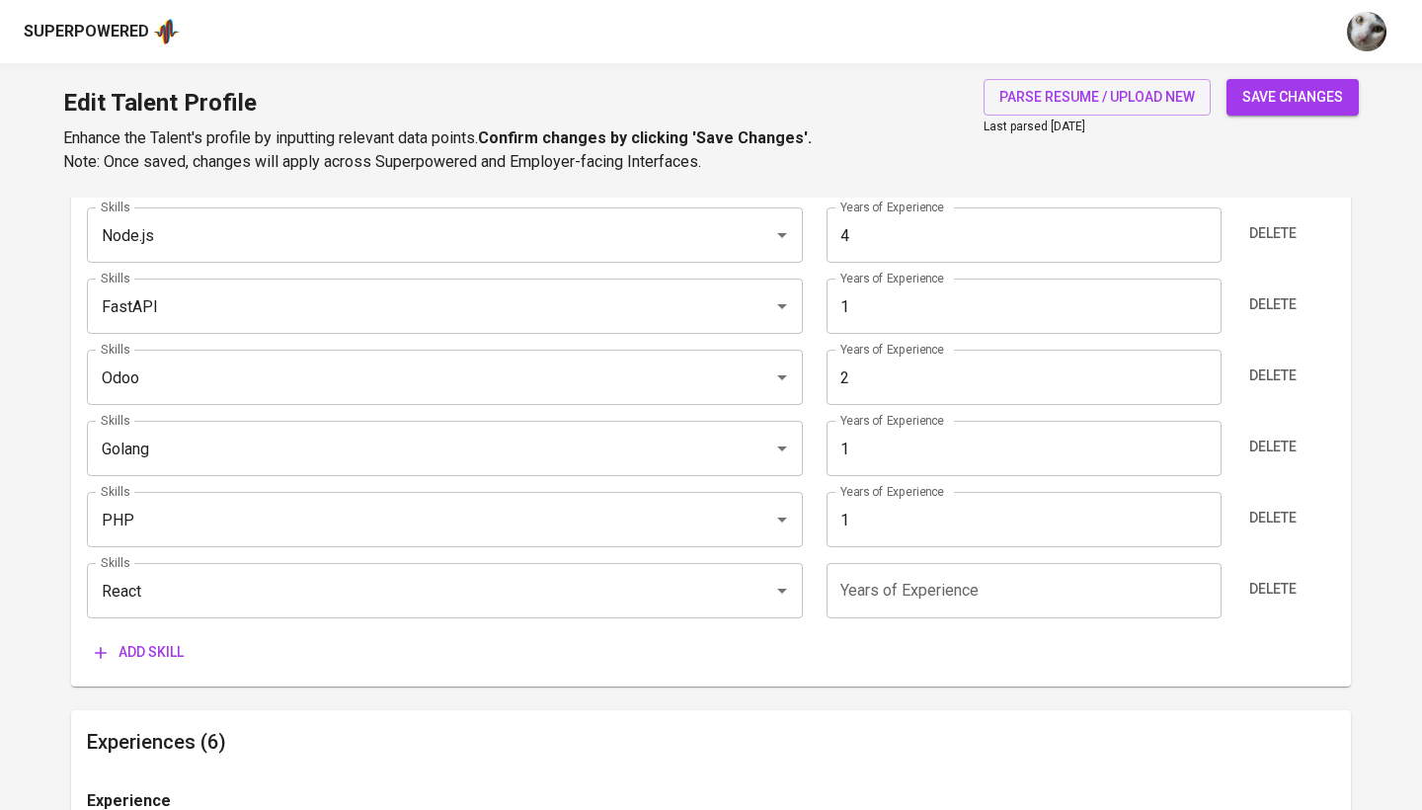
type input "React.js"
click at [848, 570] on input "number" at bounding box center [1023, 590] width 394 height 55
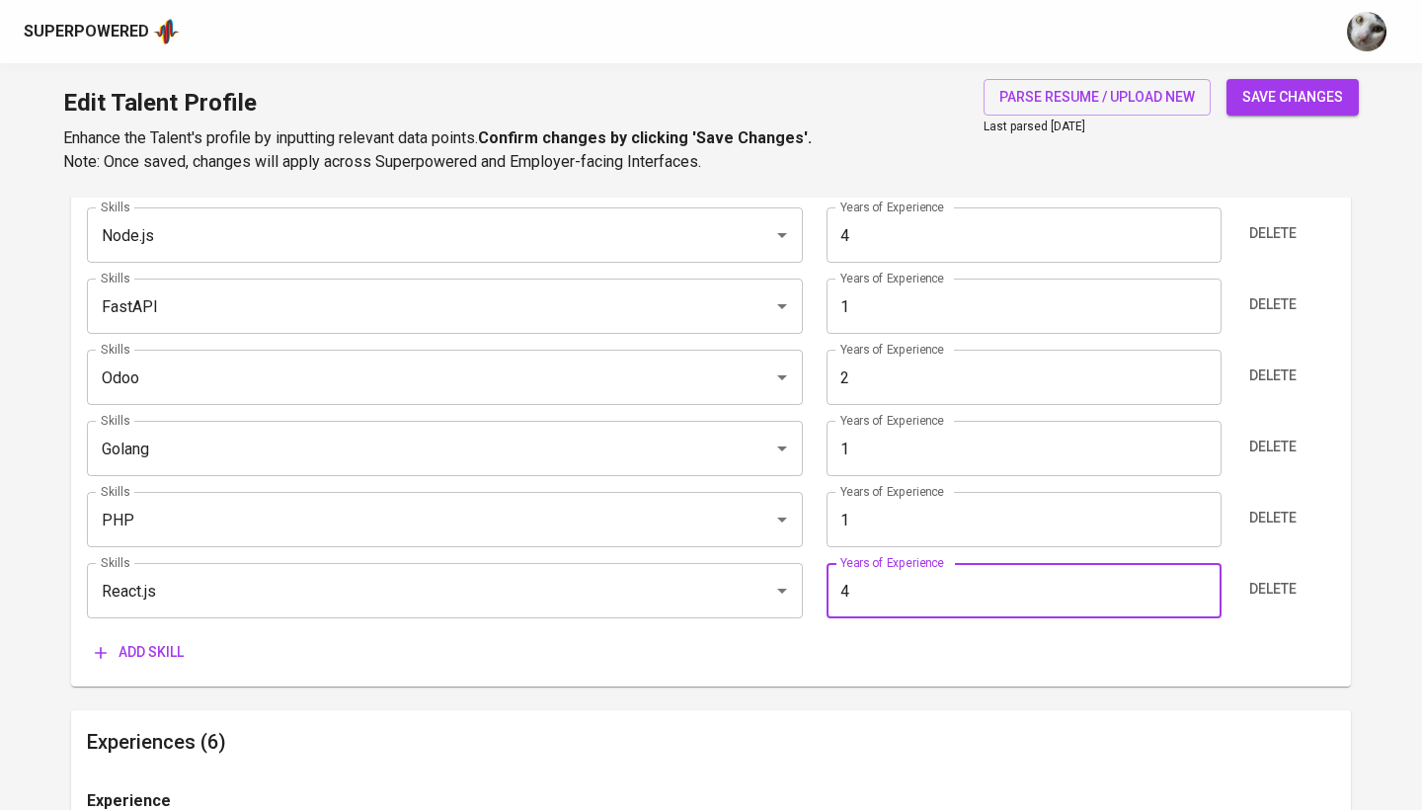
type input "4"
click at [1311, 98] on span "save changes" at bounding box center [1292, 97] width 101 height 25
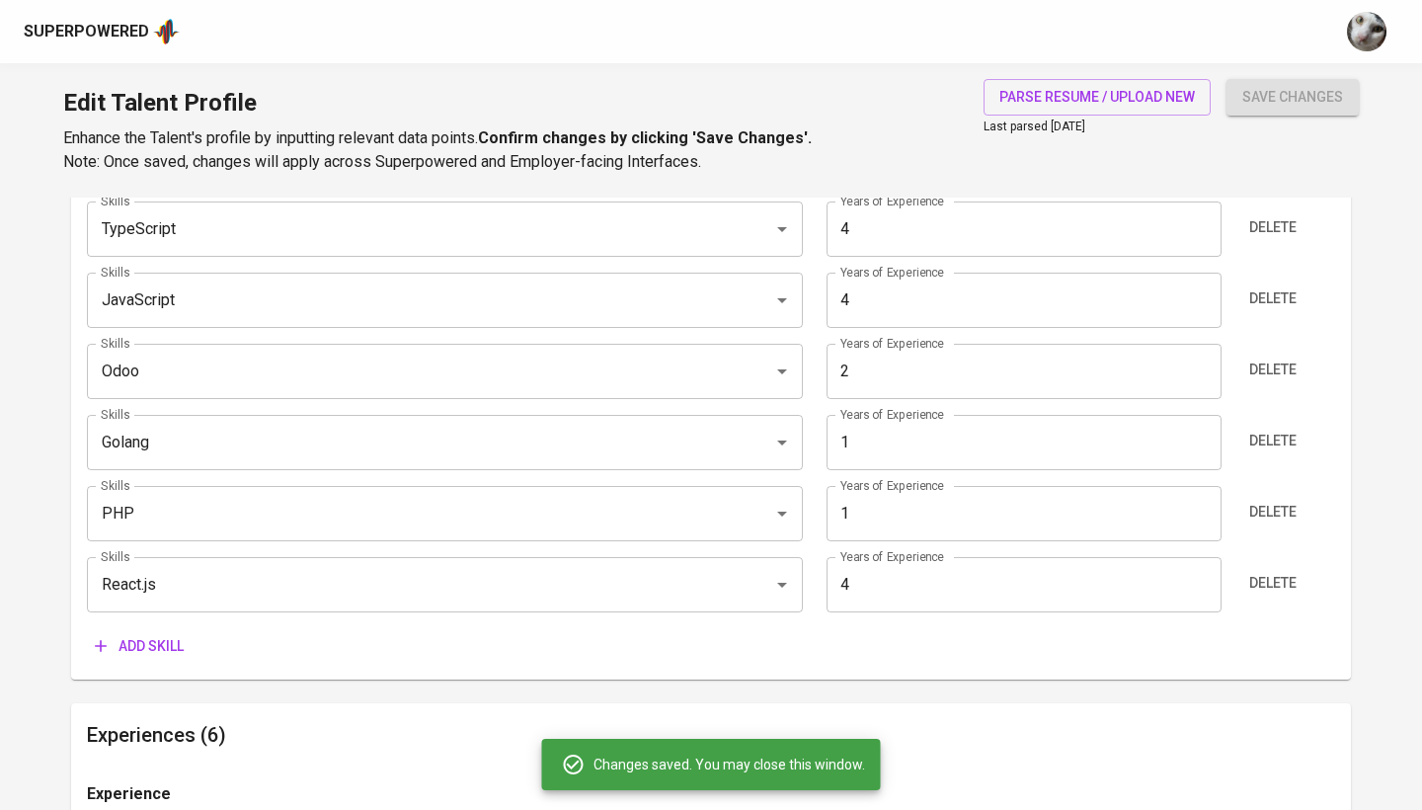
type input "React.js"
type input "Node.js"
type input "Next.js"
type input "TypeScript"
type input "JavaScript"
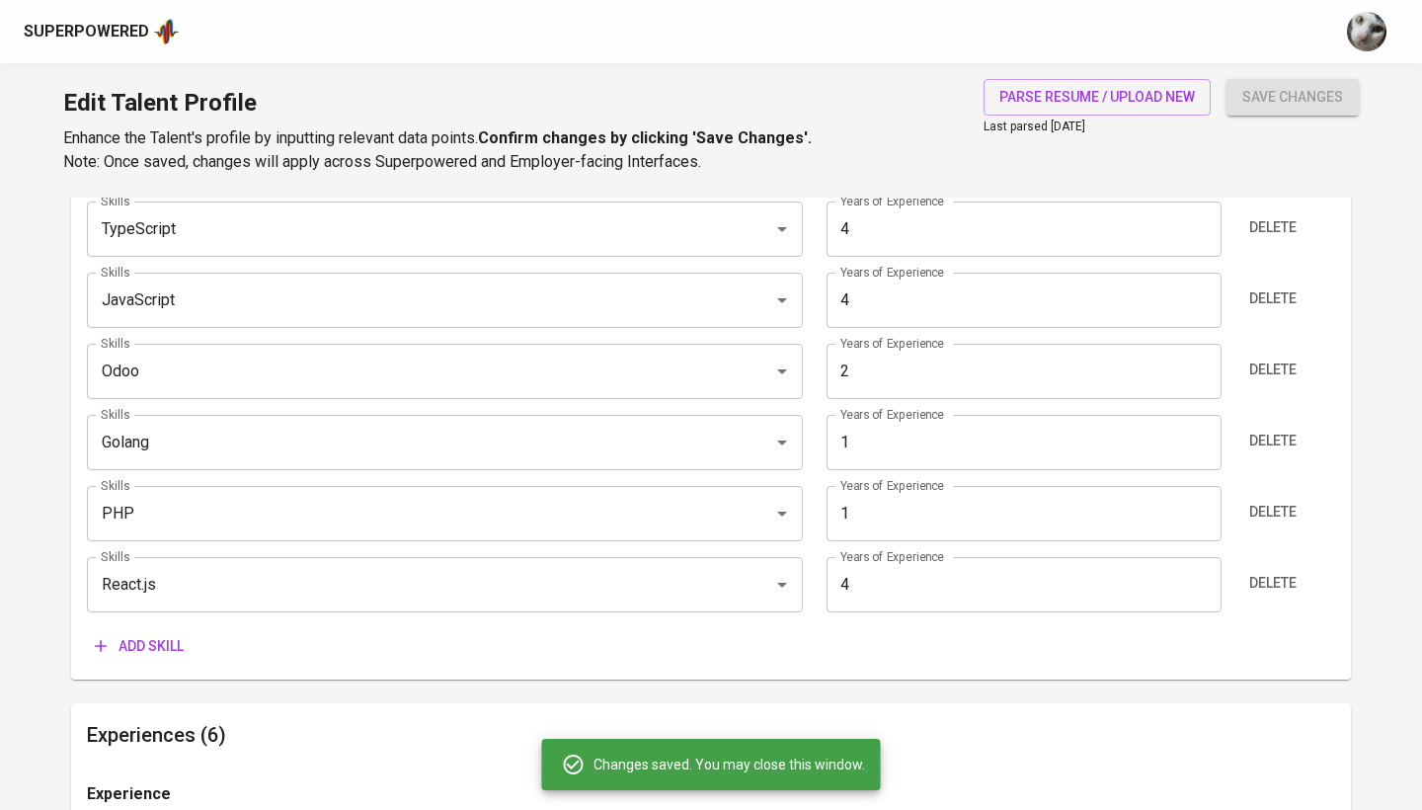
type input "4"
type input "PHP"
type input "Go"
type input "FastAPI"
type input "1"
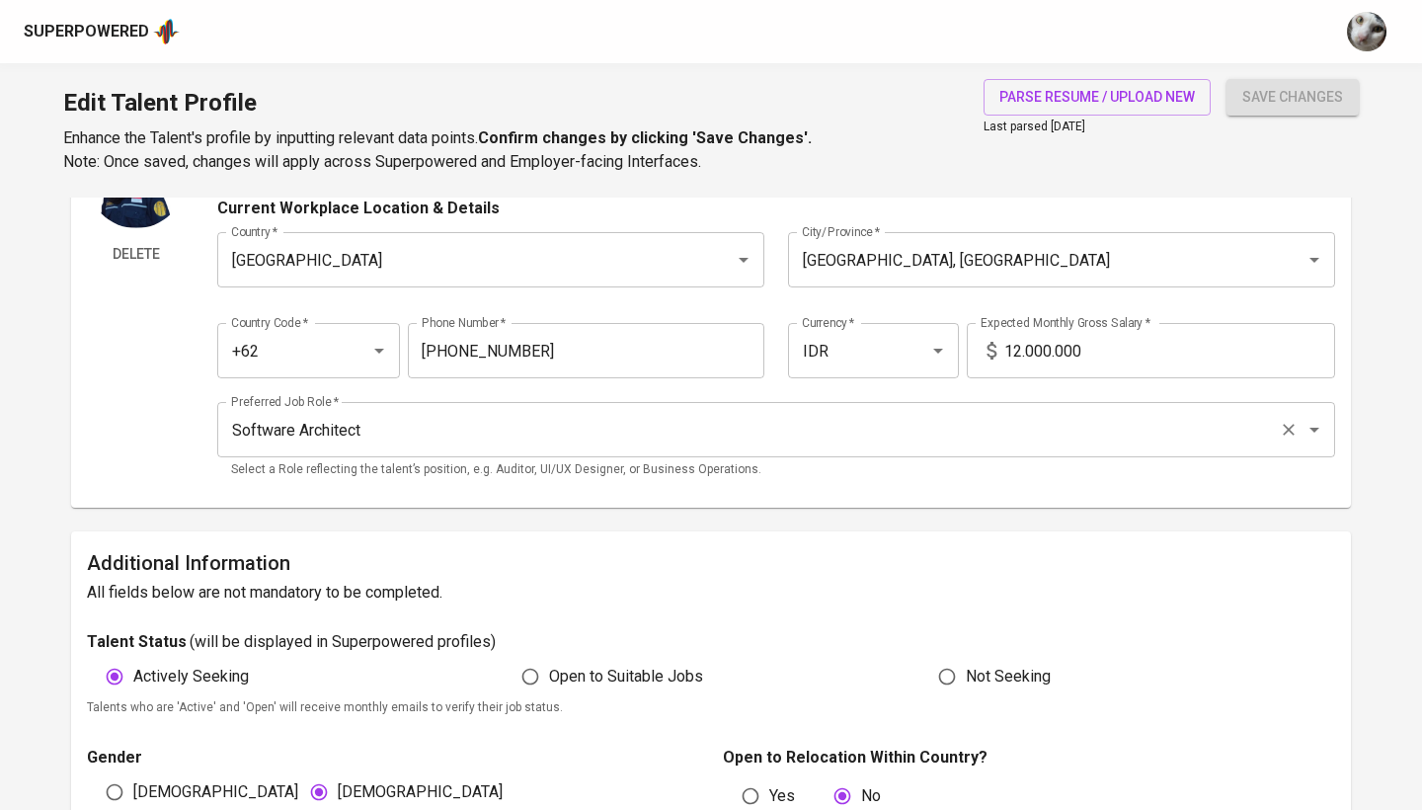
scroll to position [594, 0]
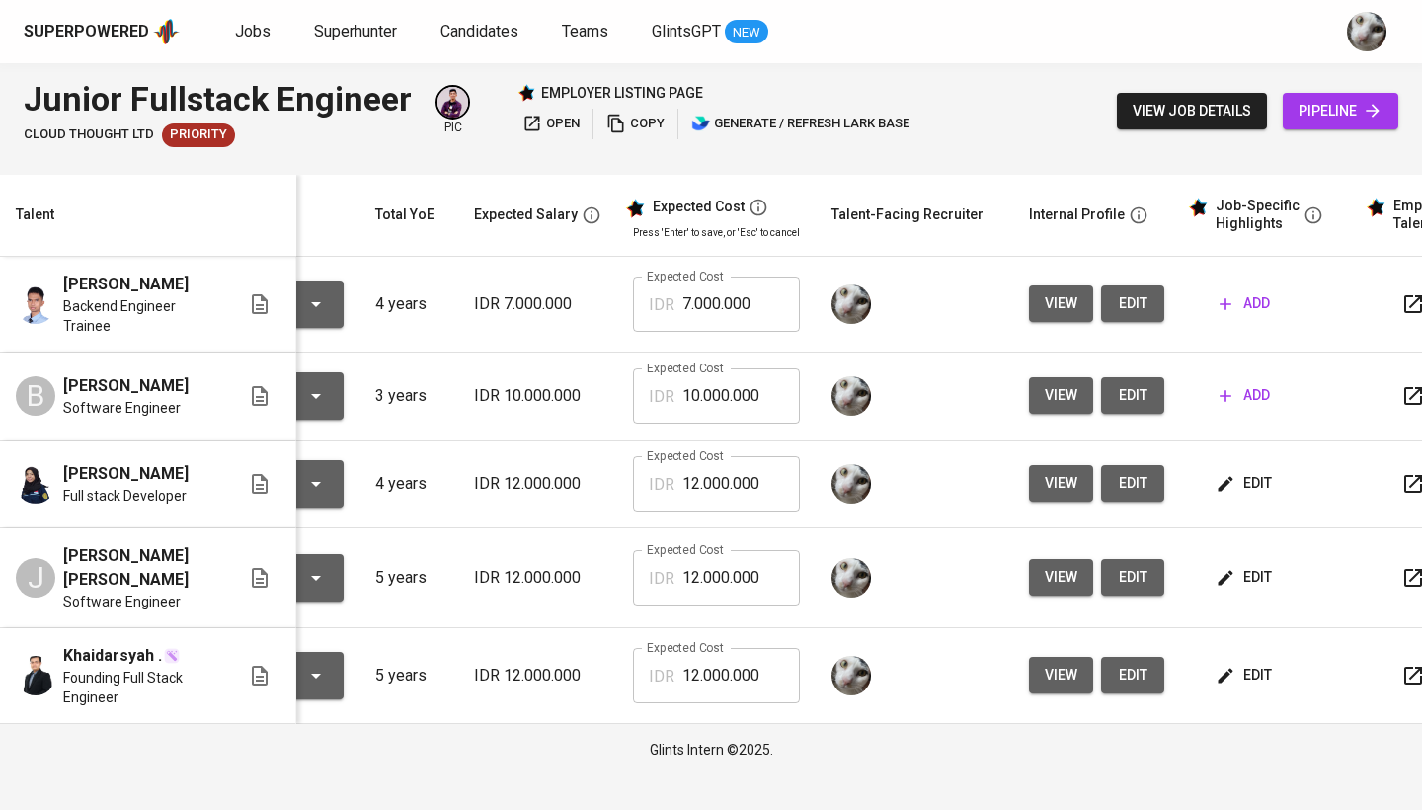
scroll to position [0, 155]
click at [1128, 402] on span "edit" at bounding box center [1133, 395] width 32 height 25
click at [1230, 486] on span "edit" at bounding box center [1245, 483] width 52 height 25
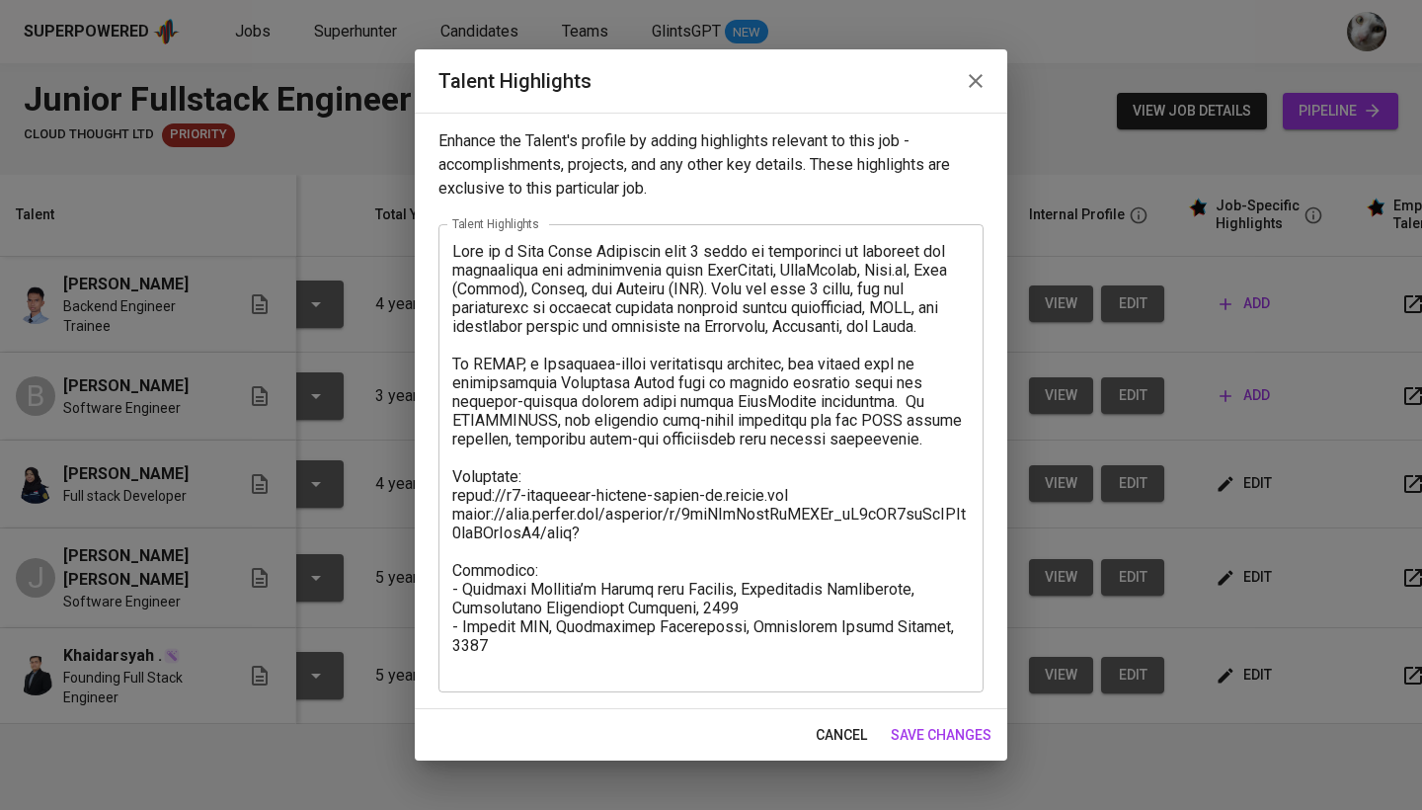
click at [959, 634] on textarea at bounding box center [710, 457] width 517 height 431
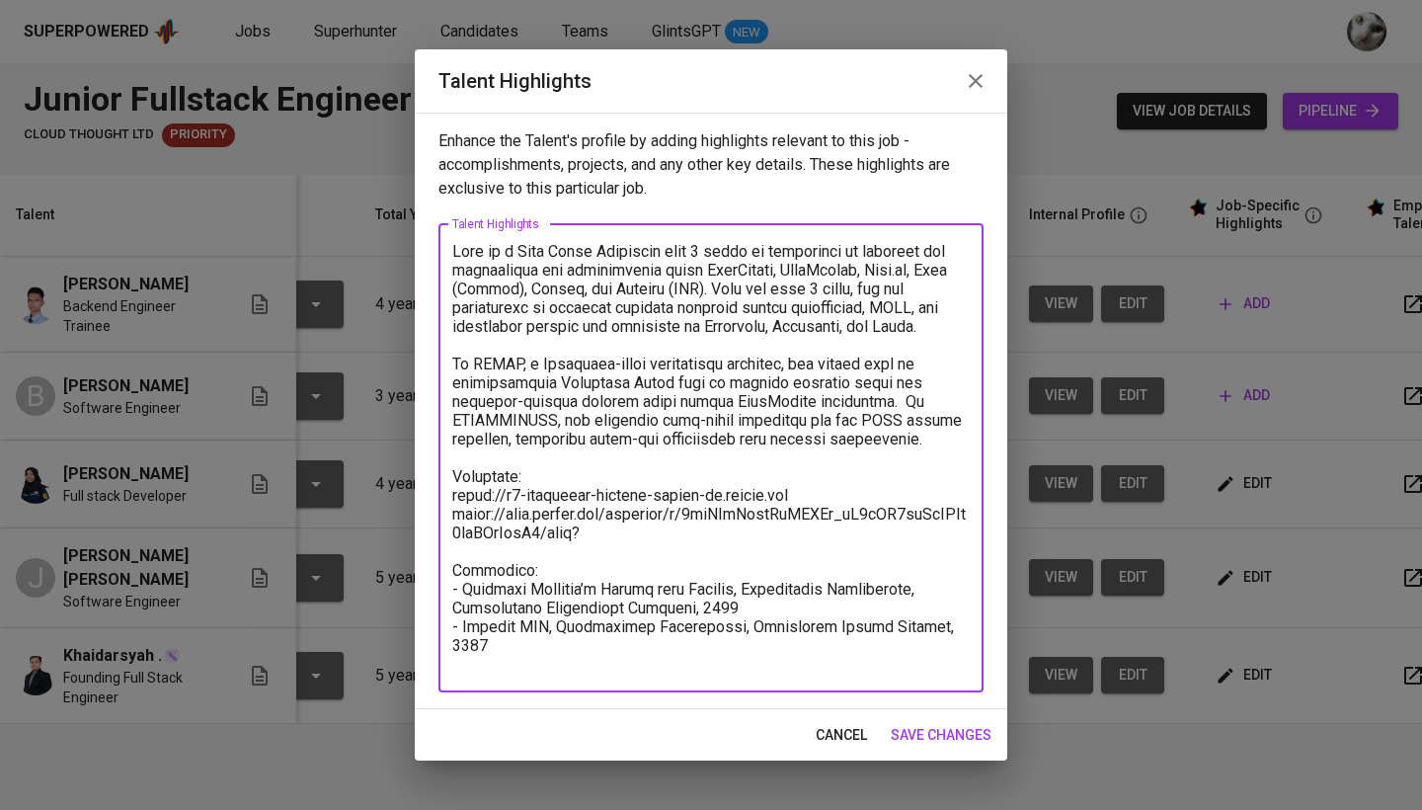
click at [905, 669] on textarea at bounding box center [710, 457] width 517 height 431
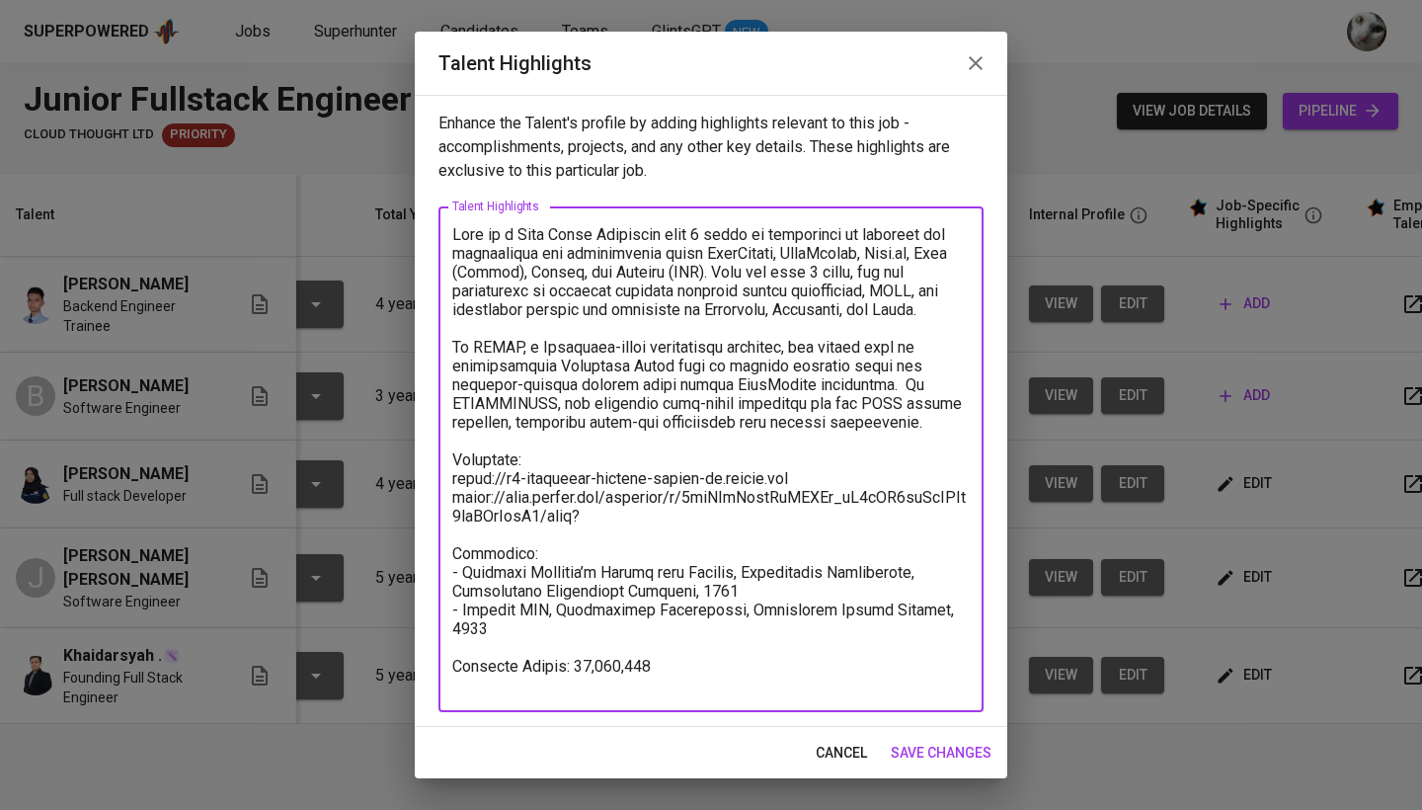
drag, startPoint x: 620, startPoint y: 681, endPoint x: 539, endPoint y: 680, distance: 81.0
click at [539, 680] on textarea at bounding box center [710, 459] width 517 height 469
paste textarea "The candidate felt that certain aspects of the role and company direction were …"
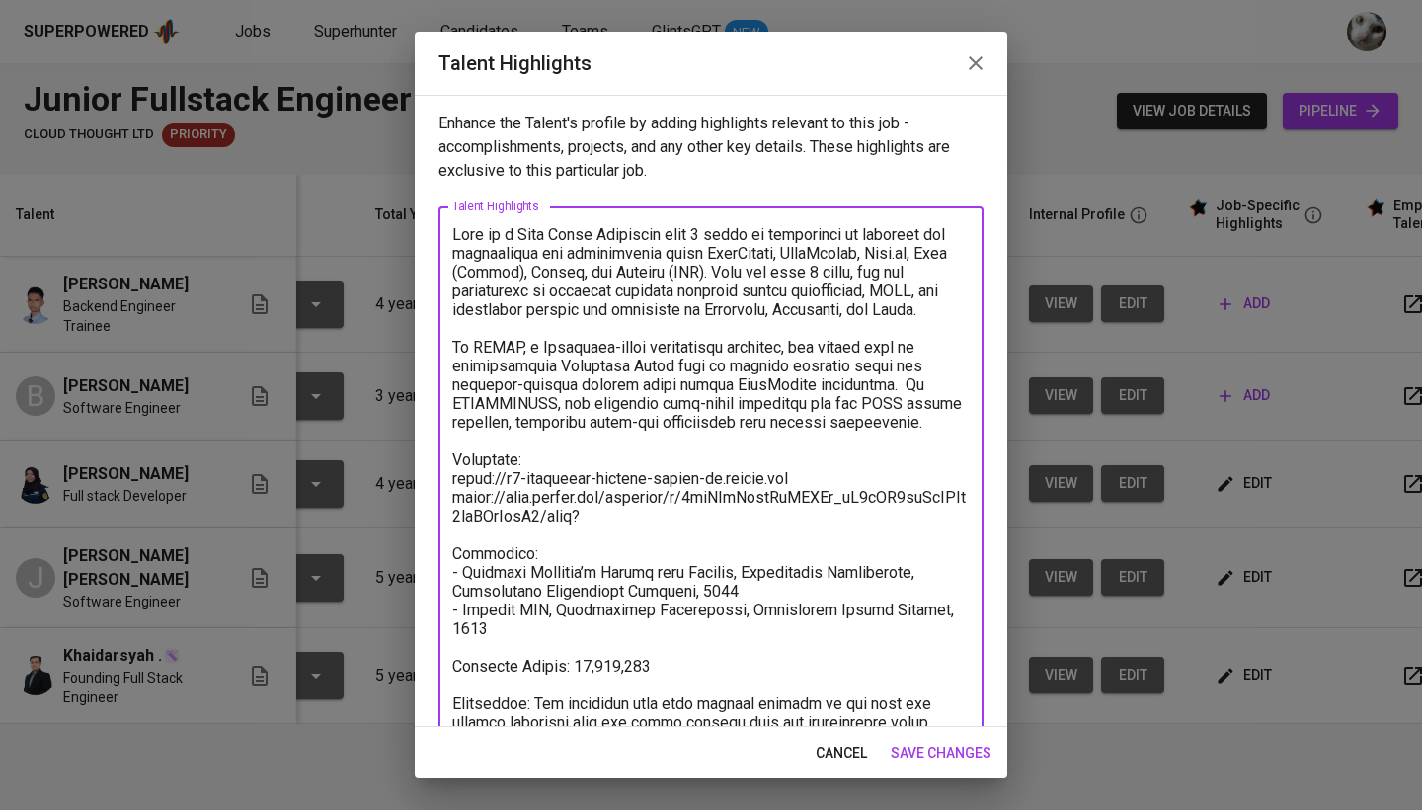
scroll to position [96, 0]
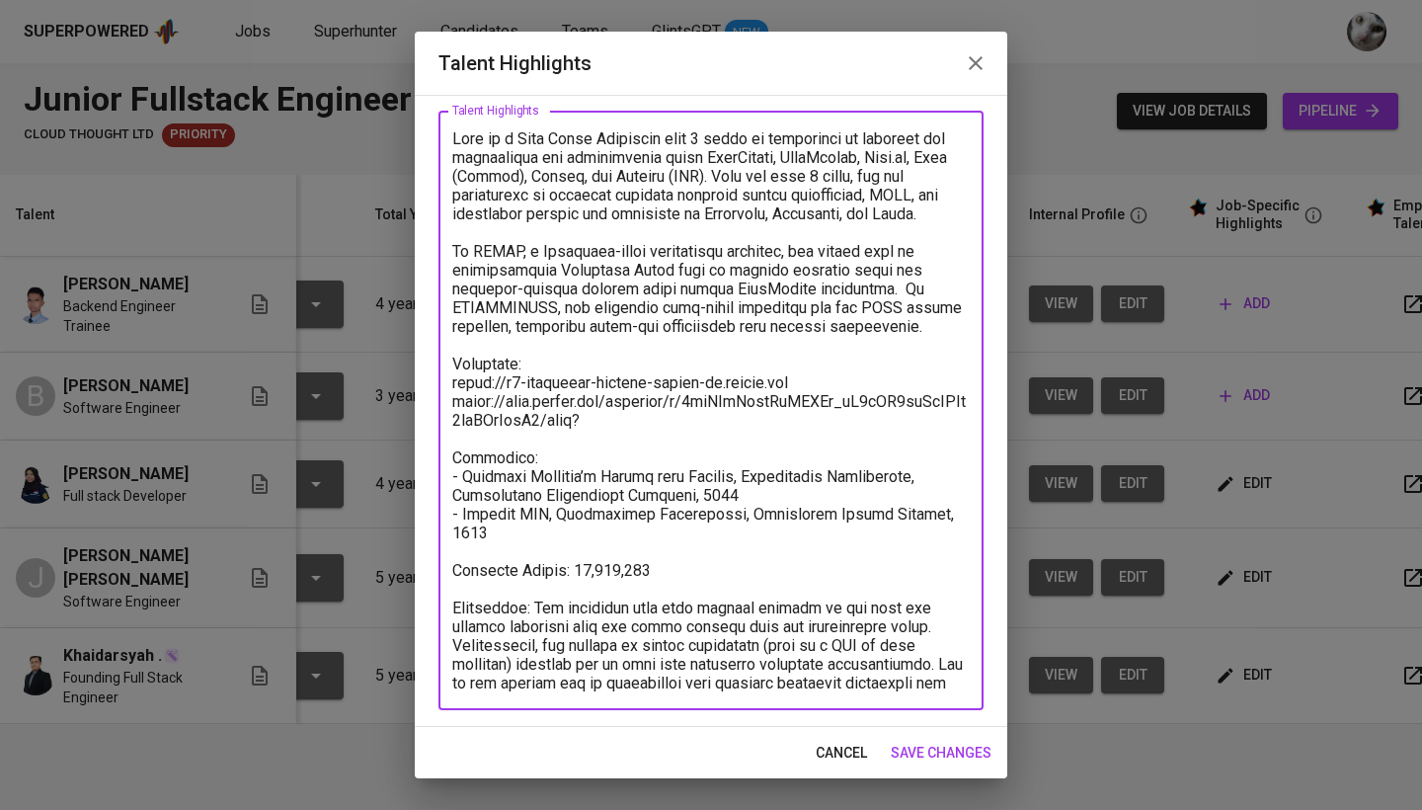
drag, startPoint x: 638, startPoint y: 588, endPoint x: 540, endPoint y: 588, distance: 97.7
click at [540, 588] on textarea at bounding box center [710, 410] width 517 height 563
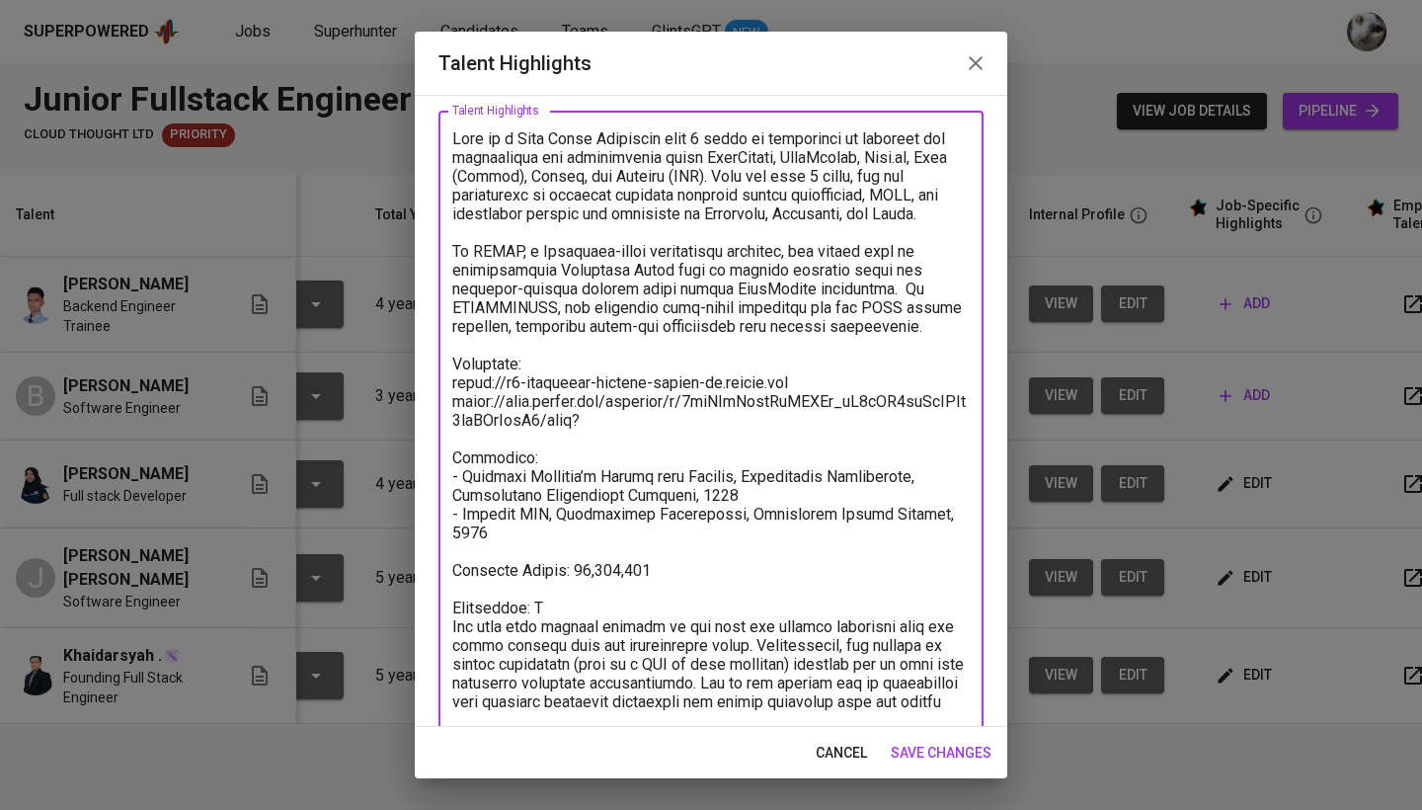
click at [623, 589] on textarea at bounding box center [710, 419] width 517 height 581
drag, startPoint x: 822, startPoint y: 627, endPoint x: 410, endPoint y: 613, distance: 412.9
click at [410, 613] on div "Talent Highlights Enhance the Talent's profile by adding highlights relevant to…" at bounding box center [711, 405] width 1422 height 810
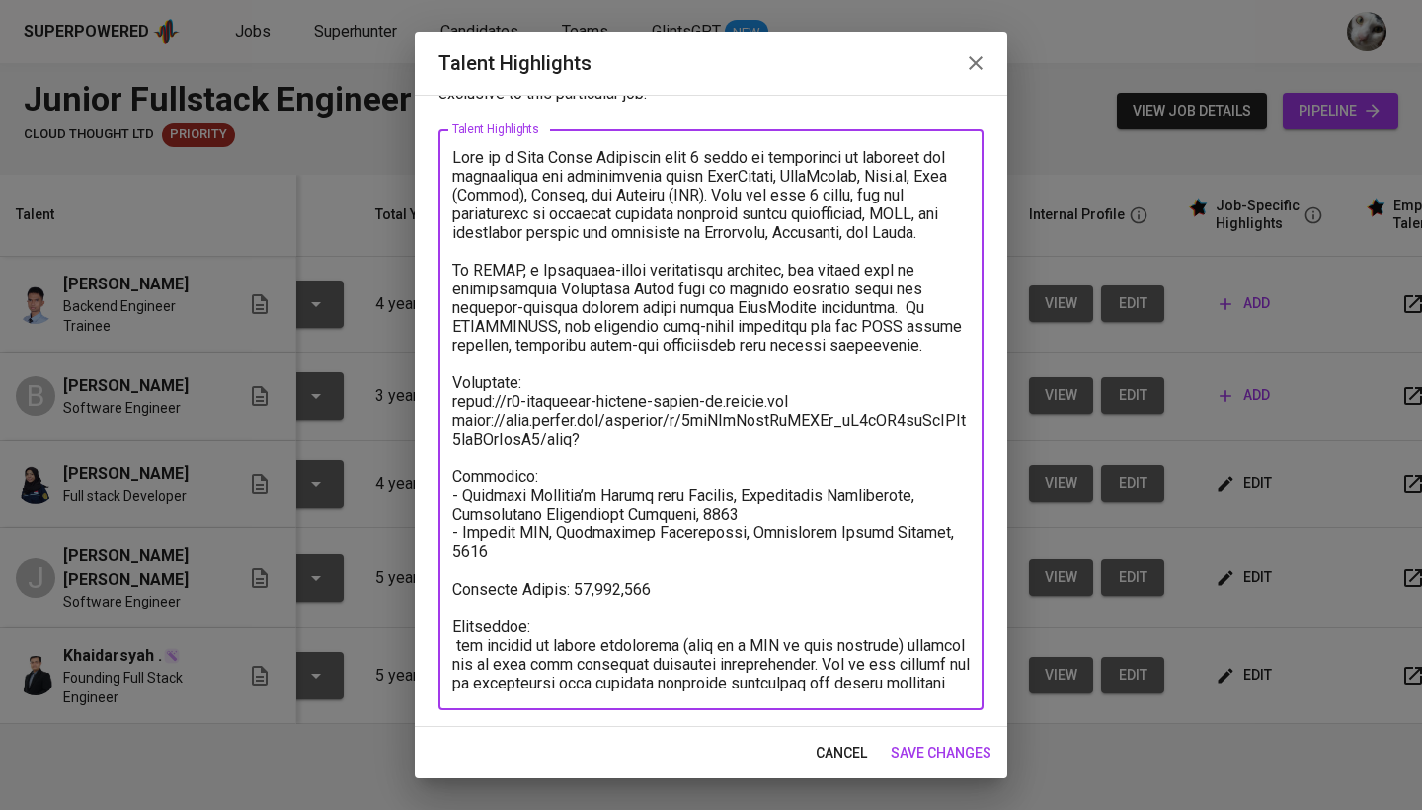
scroll to position [77, 0]
click at [787, 681] on textarea at bounding box center [710, 420] width 517 height 544
type textarea "Lore ip d Sita Conse Adipiscin elit 1 seddo ei temporinci ut laboreet dol magna…"
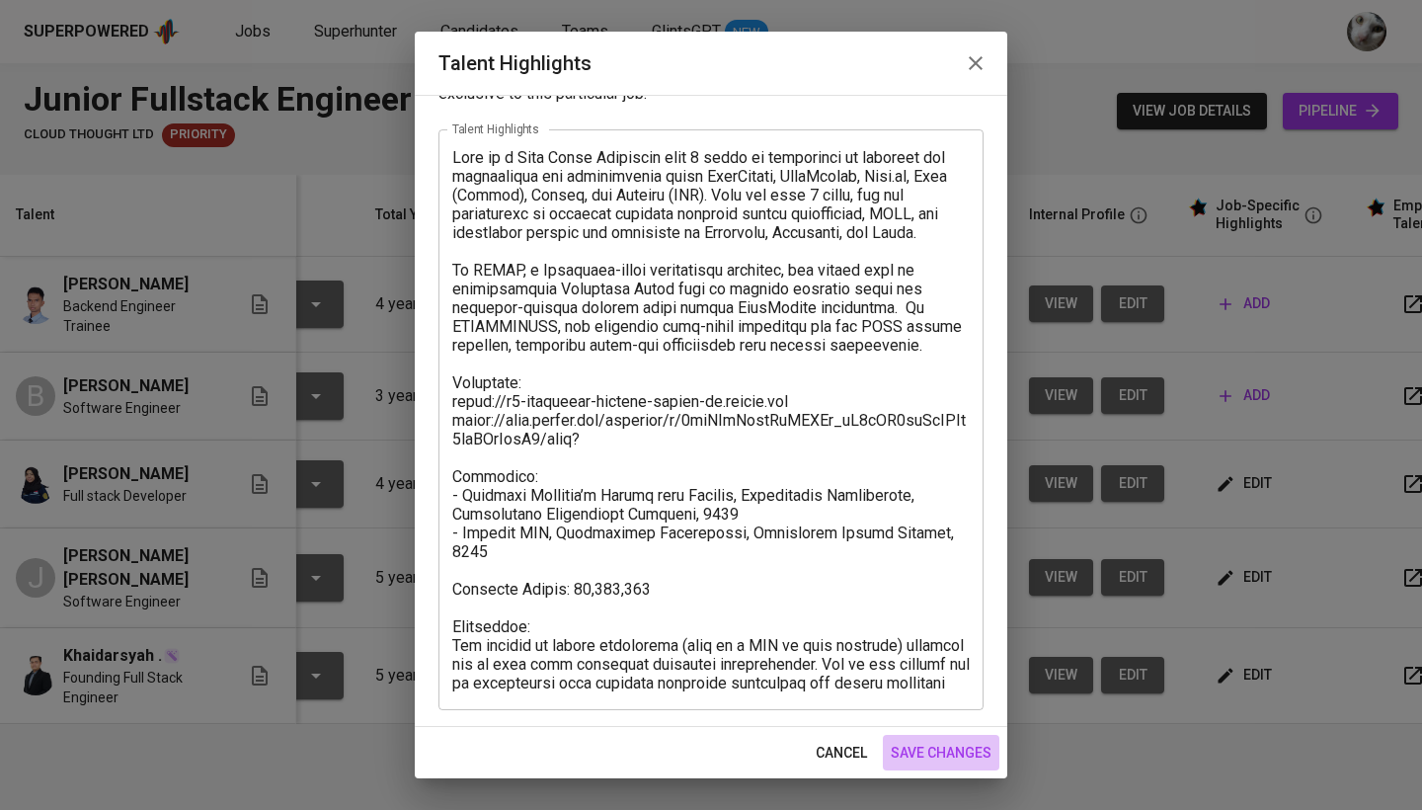
click at [965, 750] on span "save changes" at bounding box center [940, 752] width 101 height 25
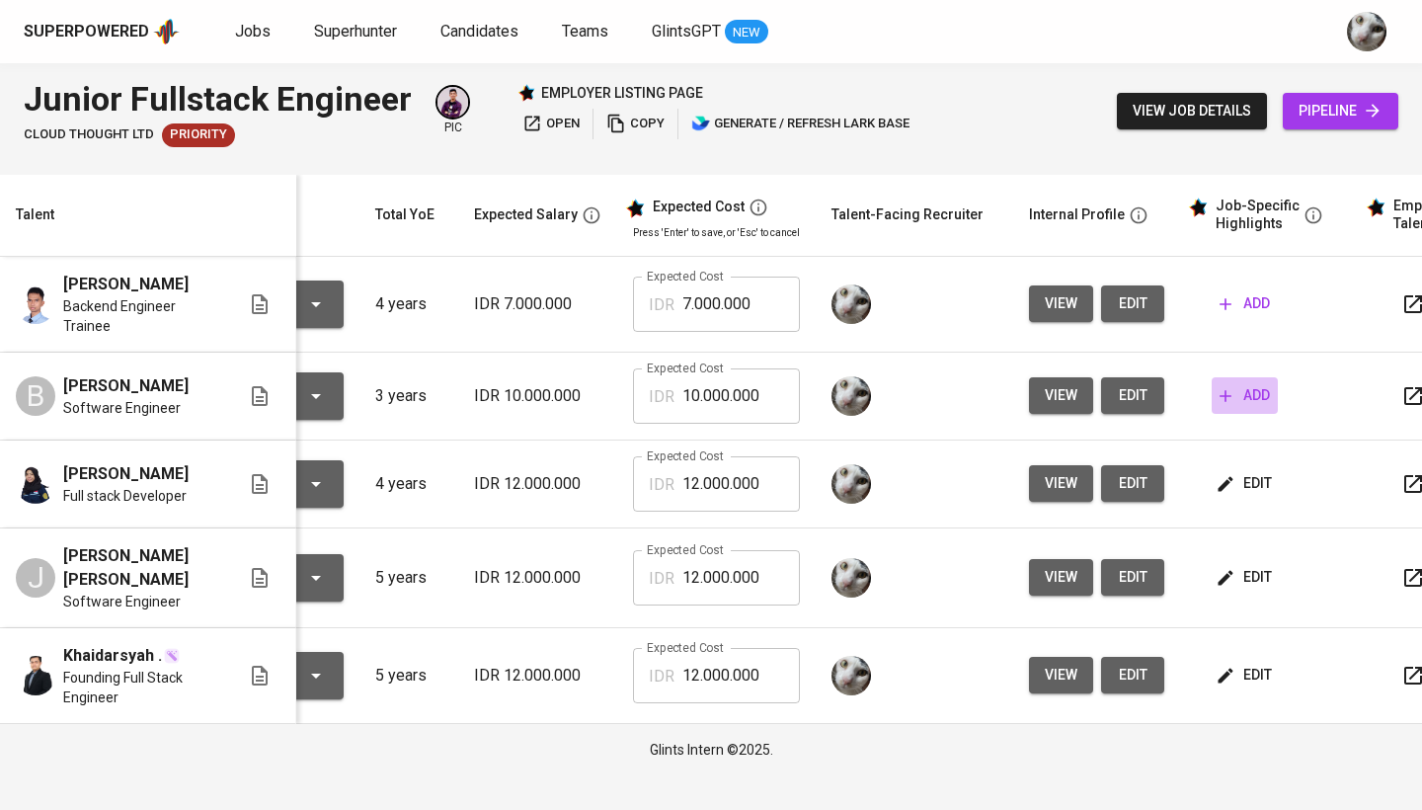
click at [1224, 397] on icon "button" at bounding box center [1225, 396] width 20 height 20
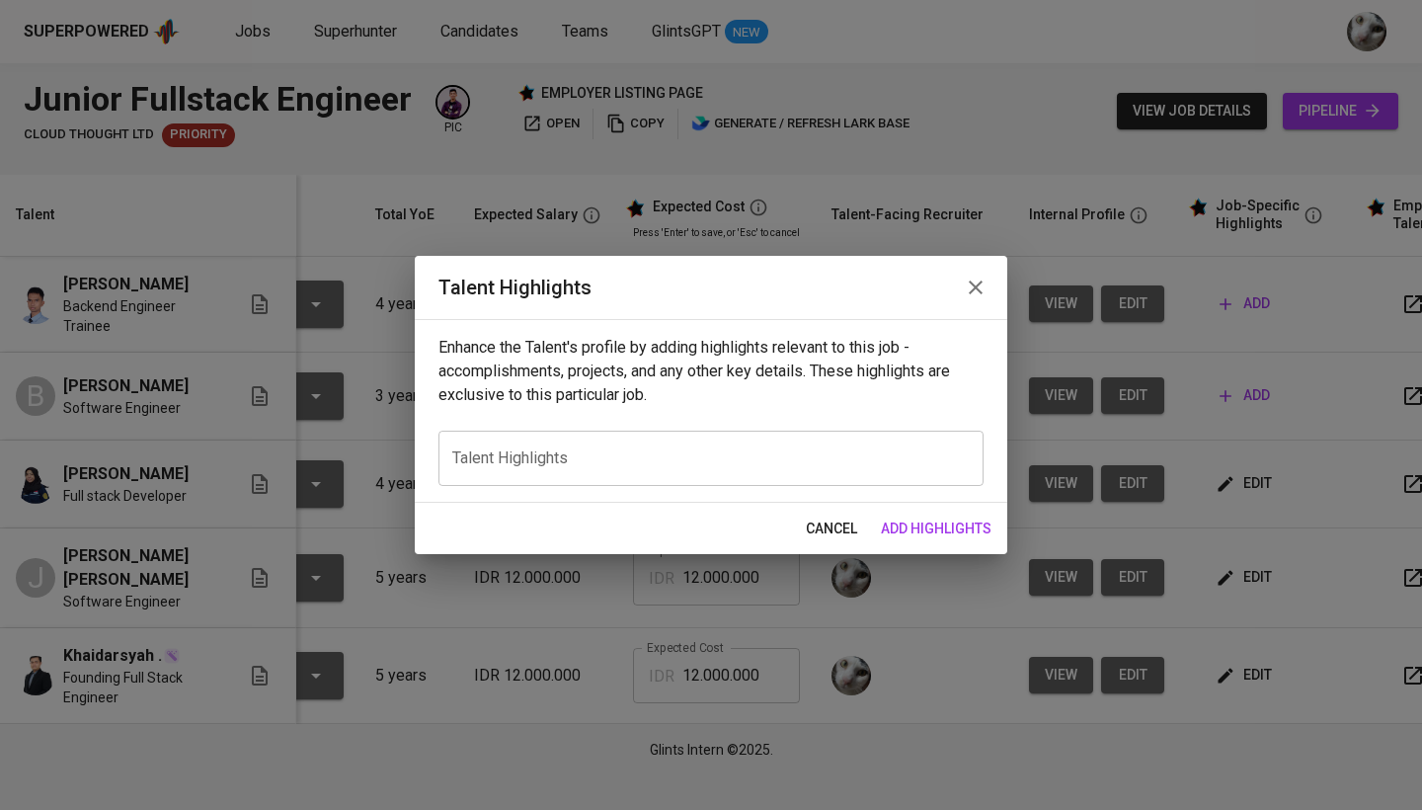
click at [898, 442] on div "x Talent Highlights" at bounding box center [710, 457] width 545 height 55
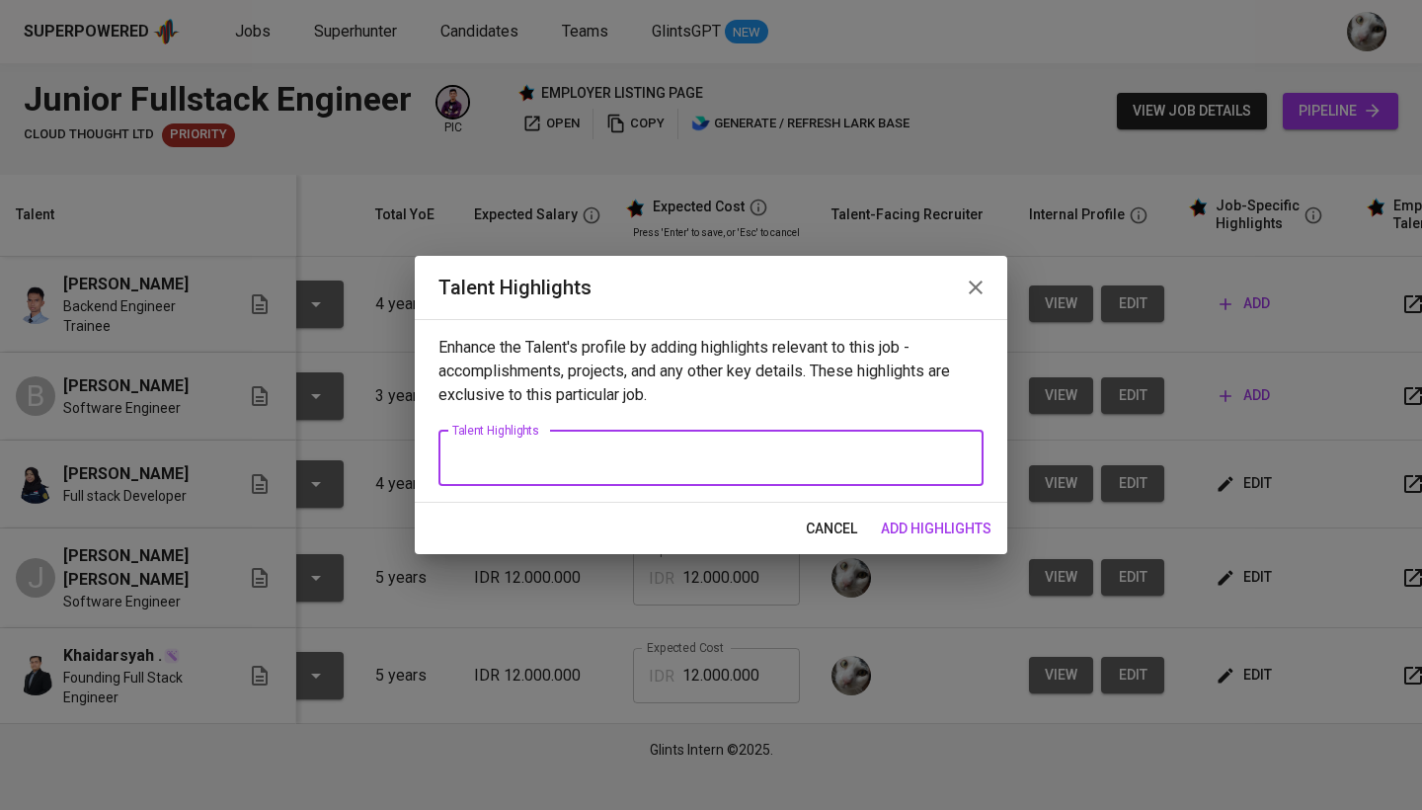
paste textarea "[PERSON_NAME] is a Software Engineer with approximately four years of professio…"
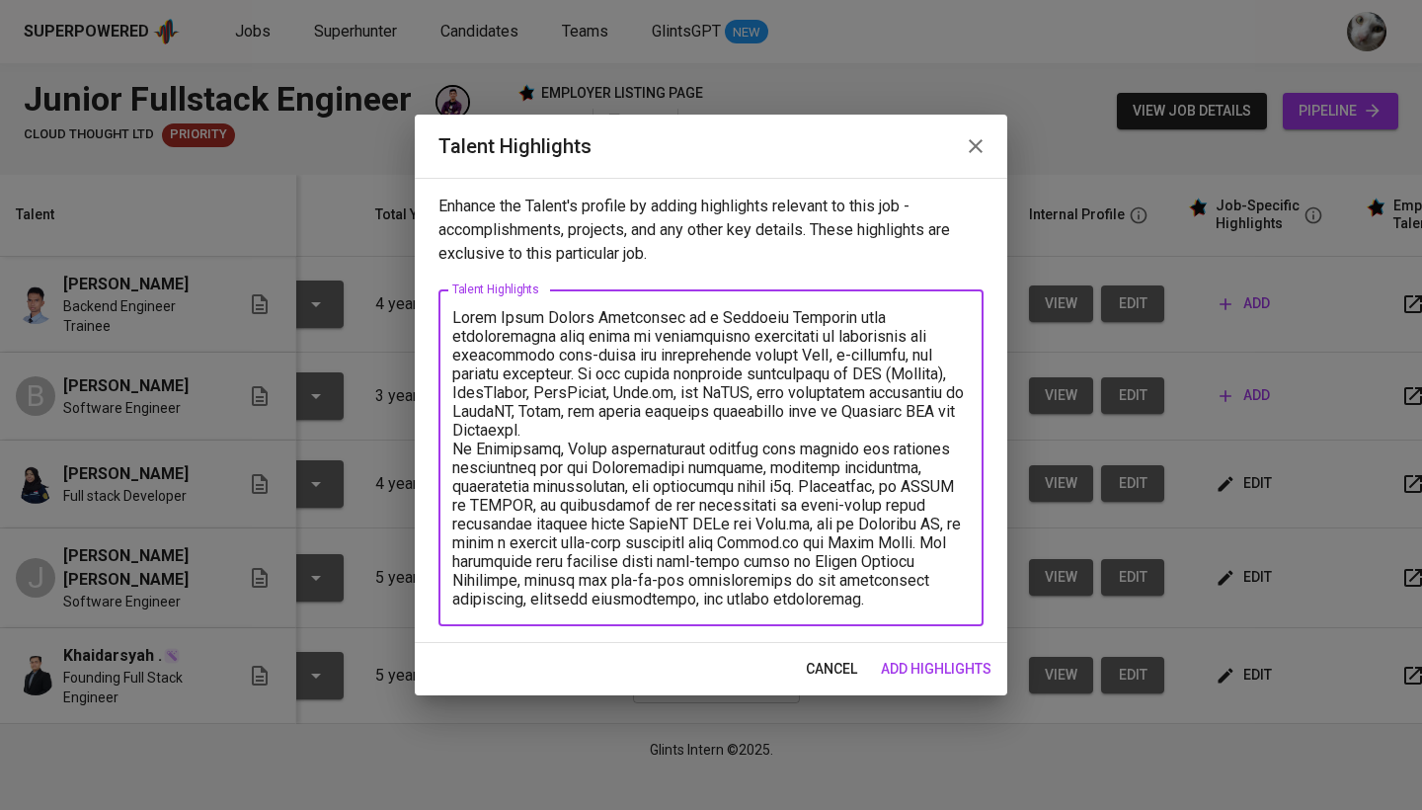
drag, startPoint x: 668, startPoint y: 317, endPoint x: 498, endPoint y: 317, distance: 170.8
click at [498, 317] on textarea at bounding box center [710, 458] width 517 height 300
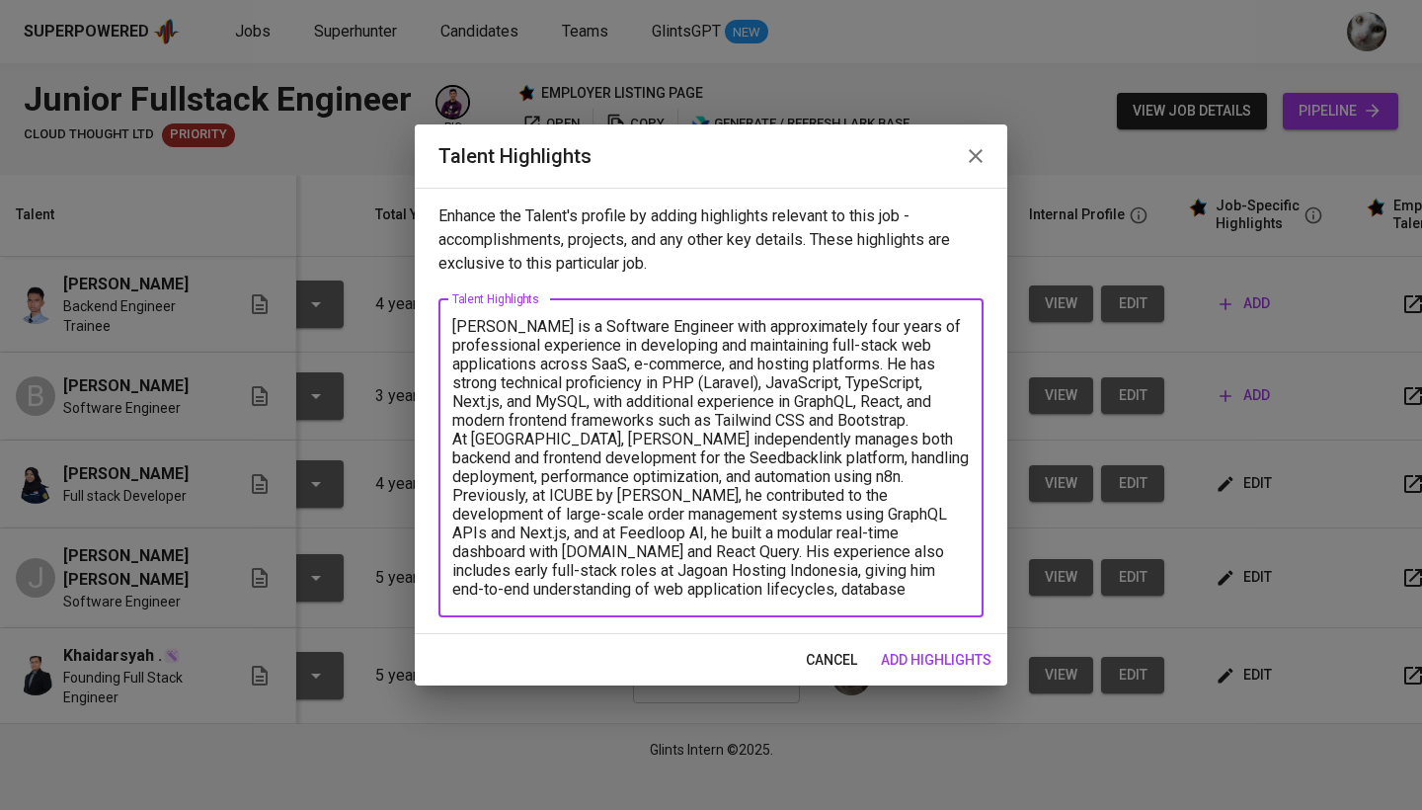
click at [922, 419] on textarea "[PERSON_NAME] is a Software Engineer with approximately four years of professio…" at bounding box center [710, 457] width 517 height 281
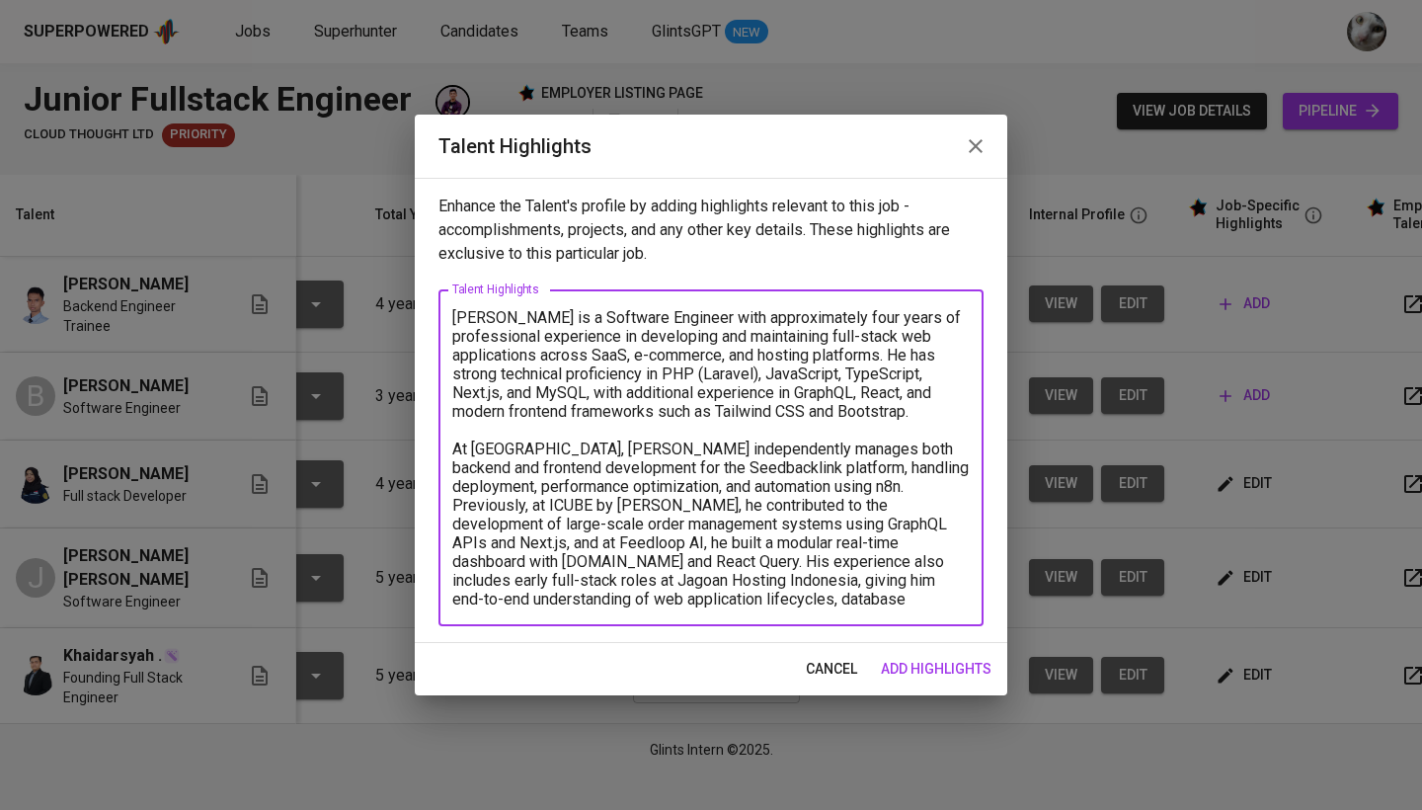
click at [832, 487] on textarea "[PERSON_NAME] is a Software Engineer with approximately four years of professio…" at bounding box center [710, 458] width 517 height 300
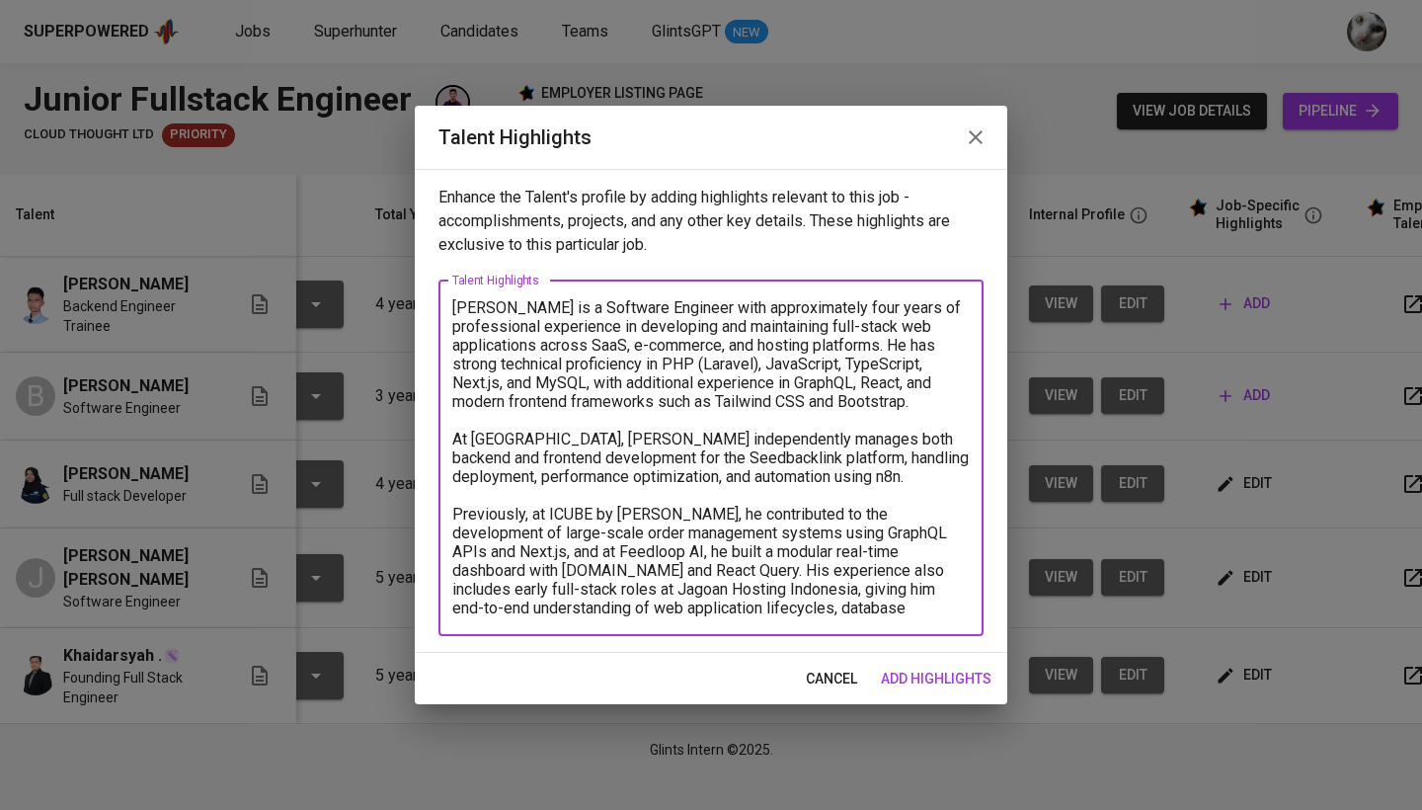
click at [575, 571] on textarea "[PERSON_NAME] is a Software Engineer with approximately four years of professio…" at bounding box center [710, 457] width 517 height 319
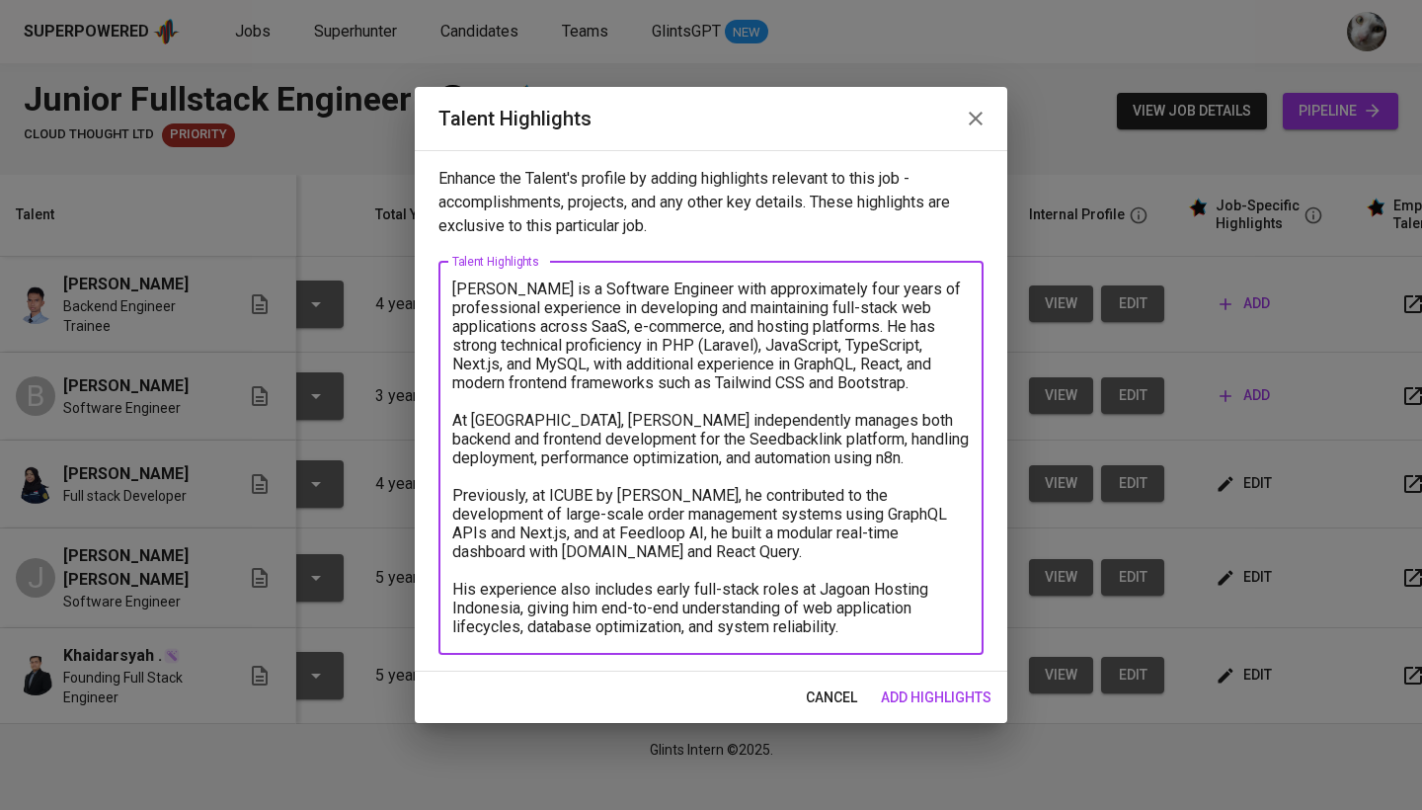
click at [871, 628] on textarea "[PERSON_NAME] is a Software Engineer with approximately four years of professio…" at bounding box center [710, 457] width 517 height 356
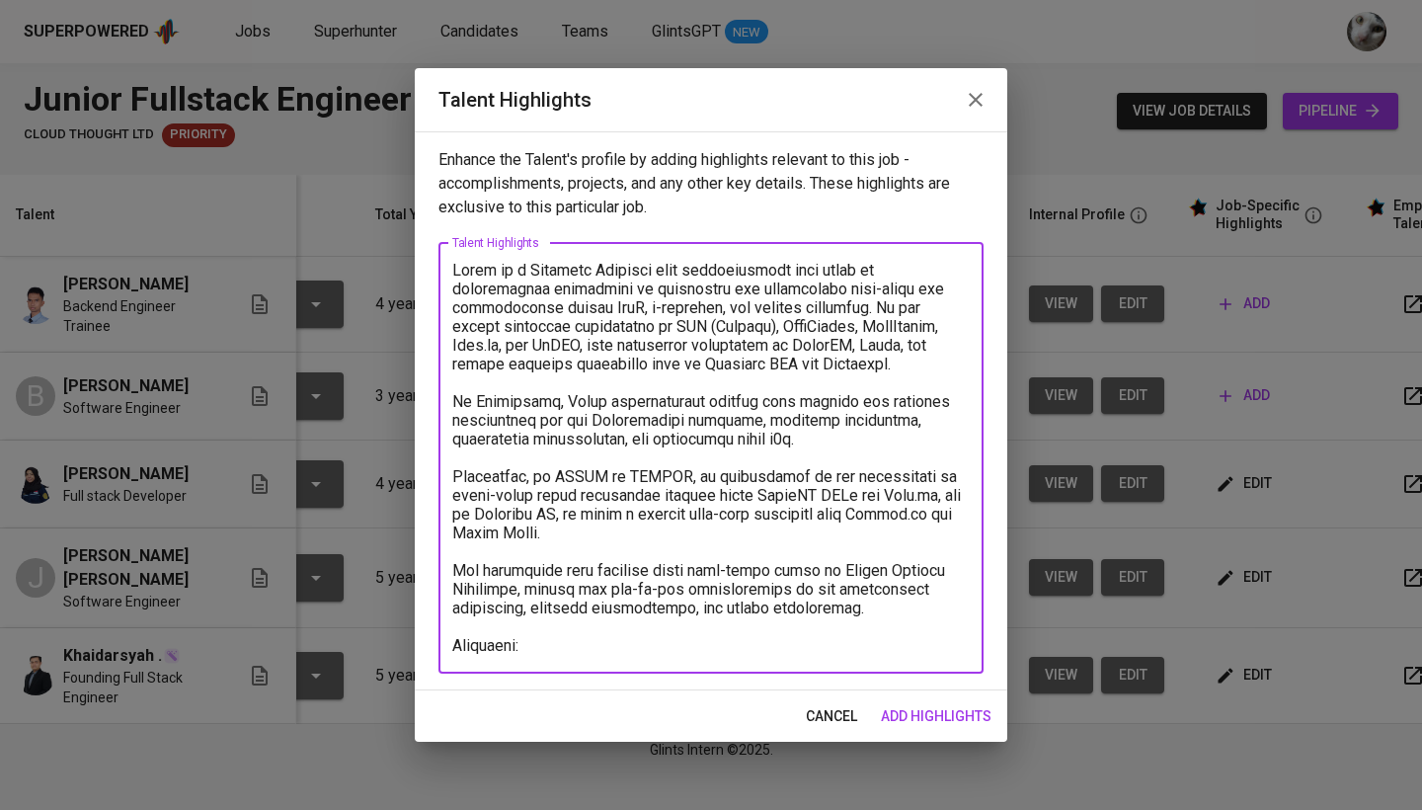
paste textarea "[DOMAIN_NAME]"
drag, startPoint x: 684, startPoint y: 645, endPoint x: 511, endPoint y: 638, distance: 172.9
click at [511, 638] on textarea at bounding box center [710, 458] width 517 height 394
paste textarea "[DOMAIN_NAME][URL]"
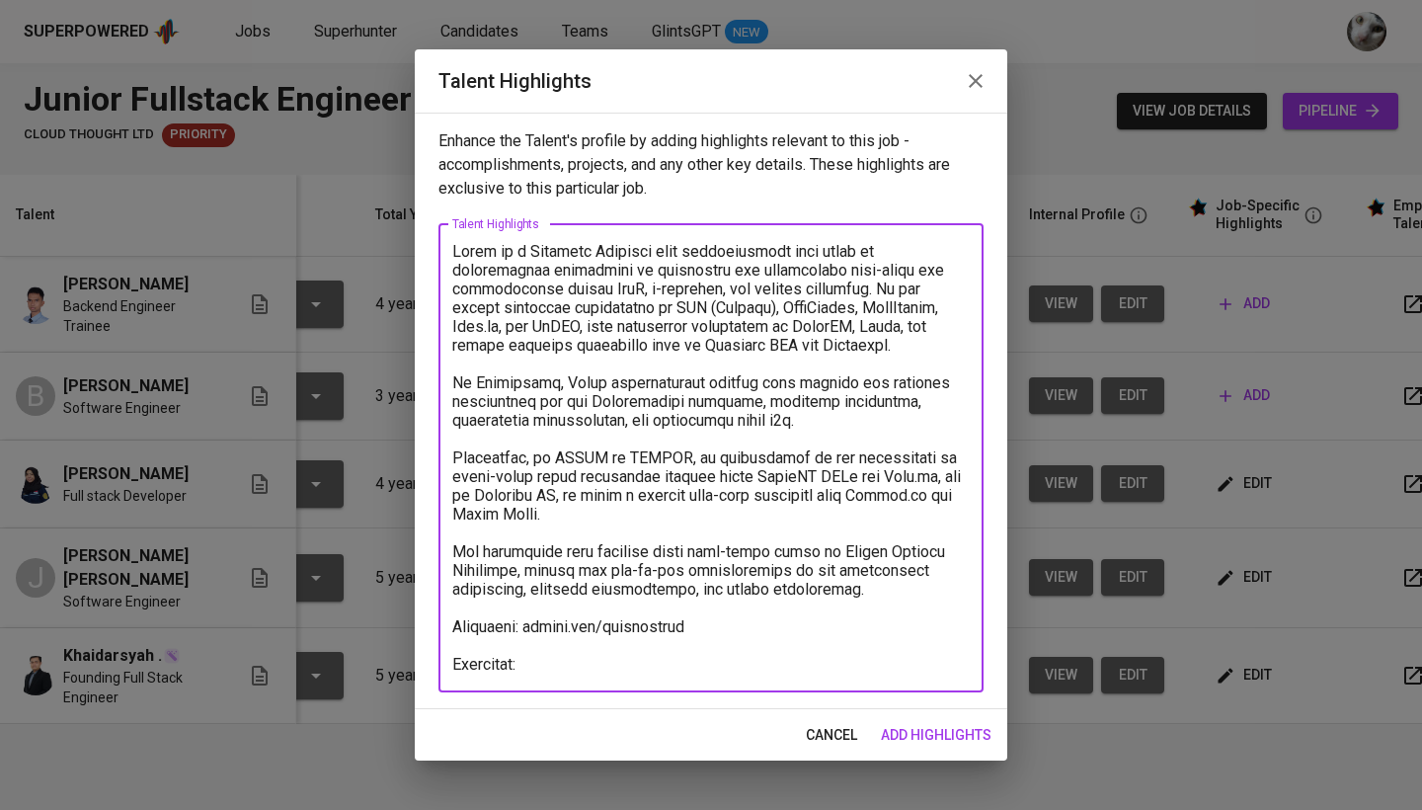
paste textarea "Informatics Engineering"
click at [533, 665] on textarea at bounding box center [710, 457] width 517 height 431
click at [794, 667] on textarea at bounding box center [710, 457] width 517 height 431
paste textarea "[GEOGRAPHIC_DATA]"
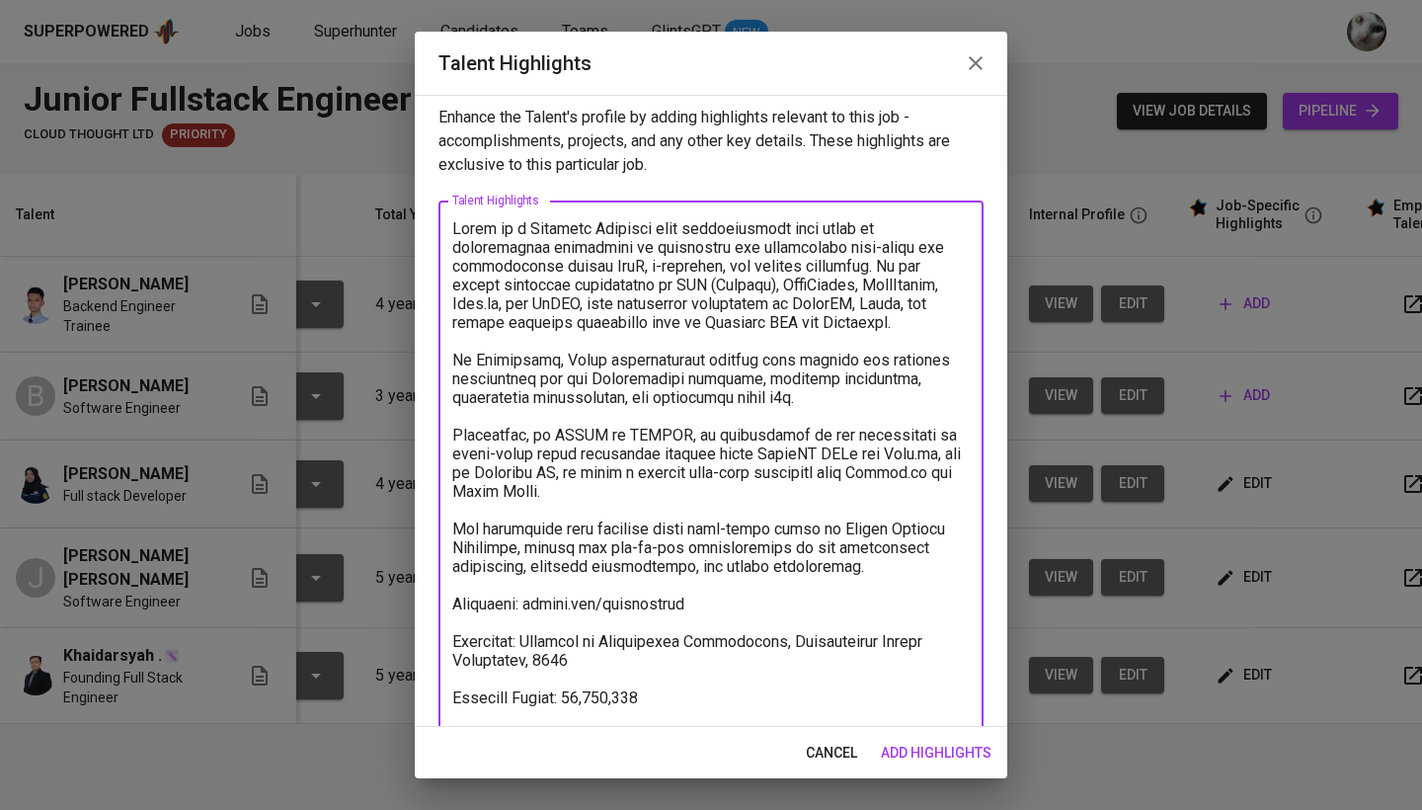
scroll to position [25, 0]
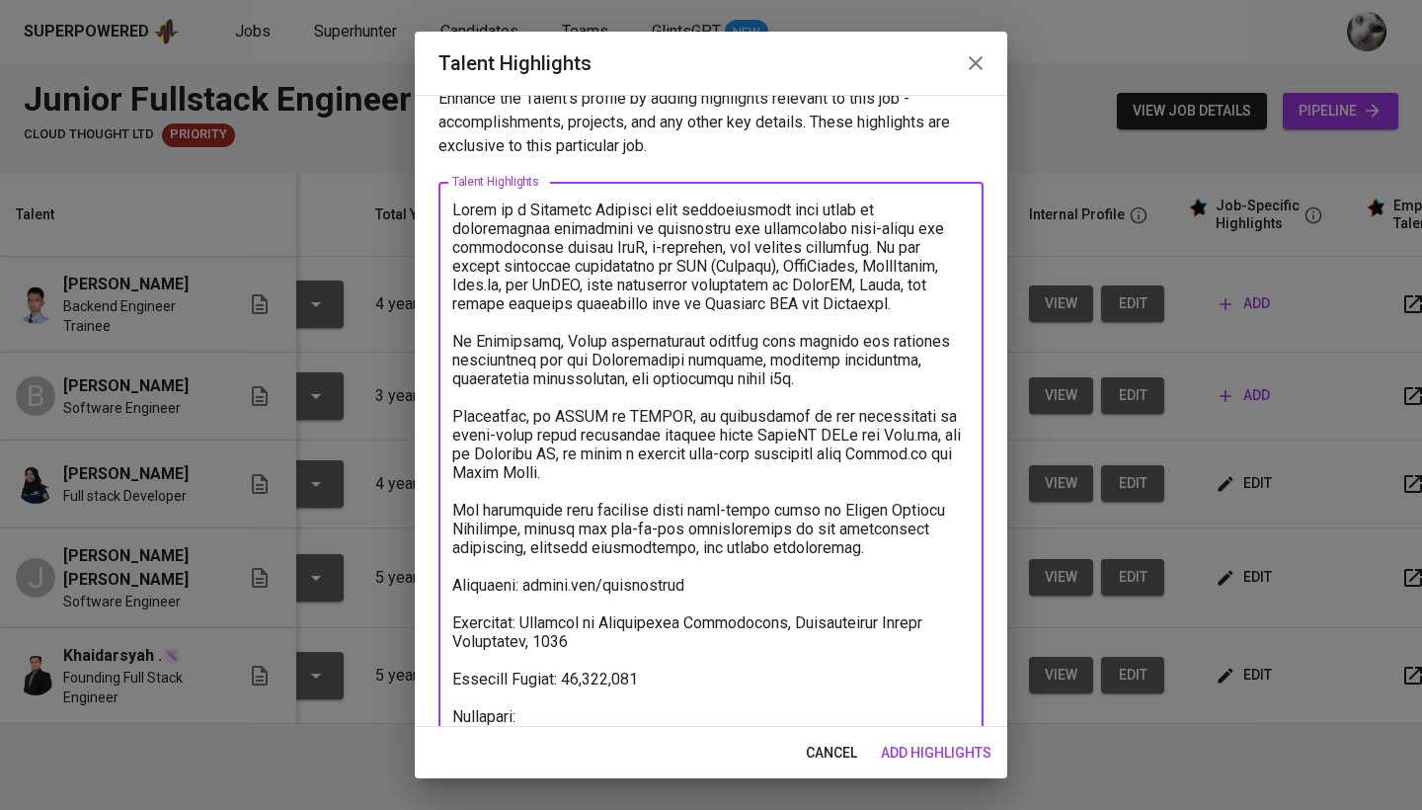
paste textarea "[URL][DOMAIN_NAME]"
type textarea "[PERSON_NAME] is a Software Engineer with approximately four years of professio…"
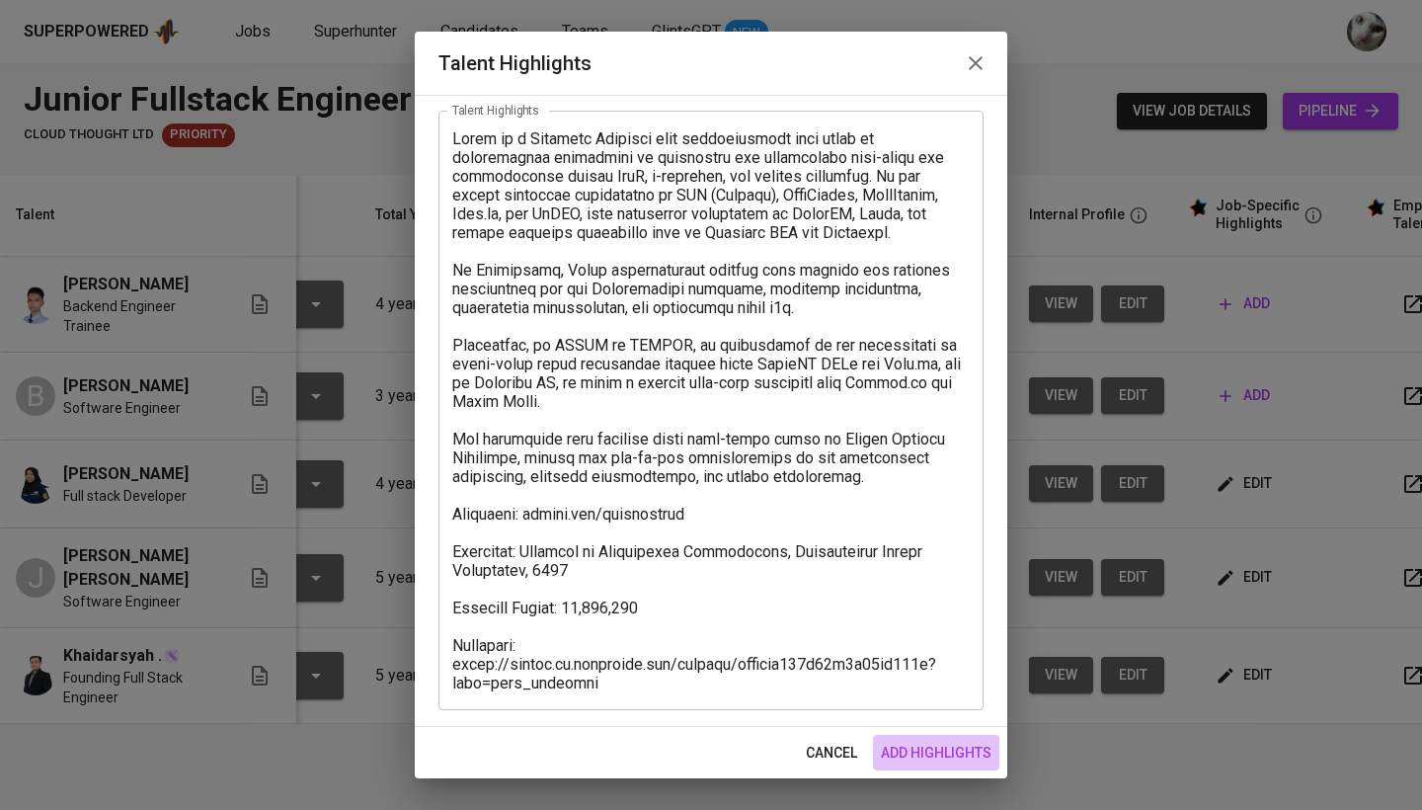
click at [913, 750] on span "add highlights" at bounding box center [936, 752] width 111 height 25
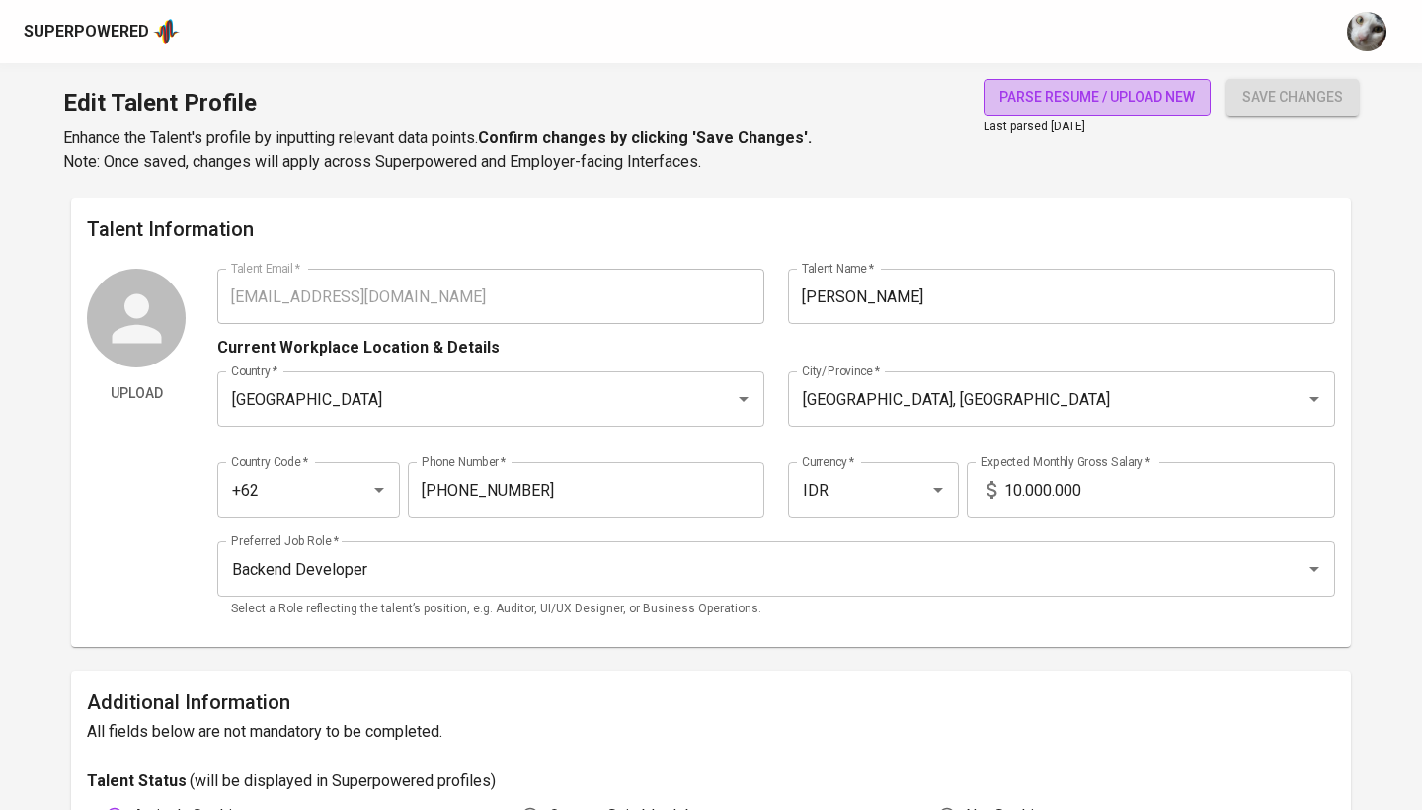
click at [1106, 106] on span "parse resume / upload new" at bounding box center [1096, 97] width 195 height 25
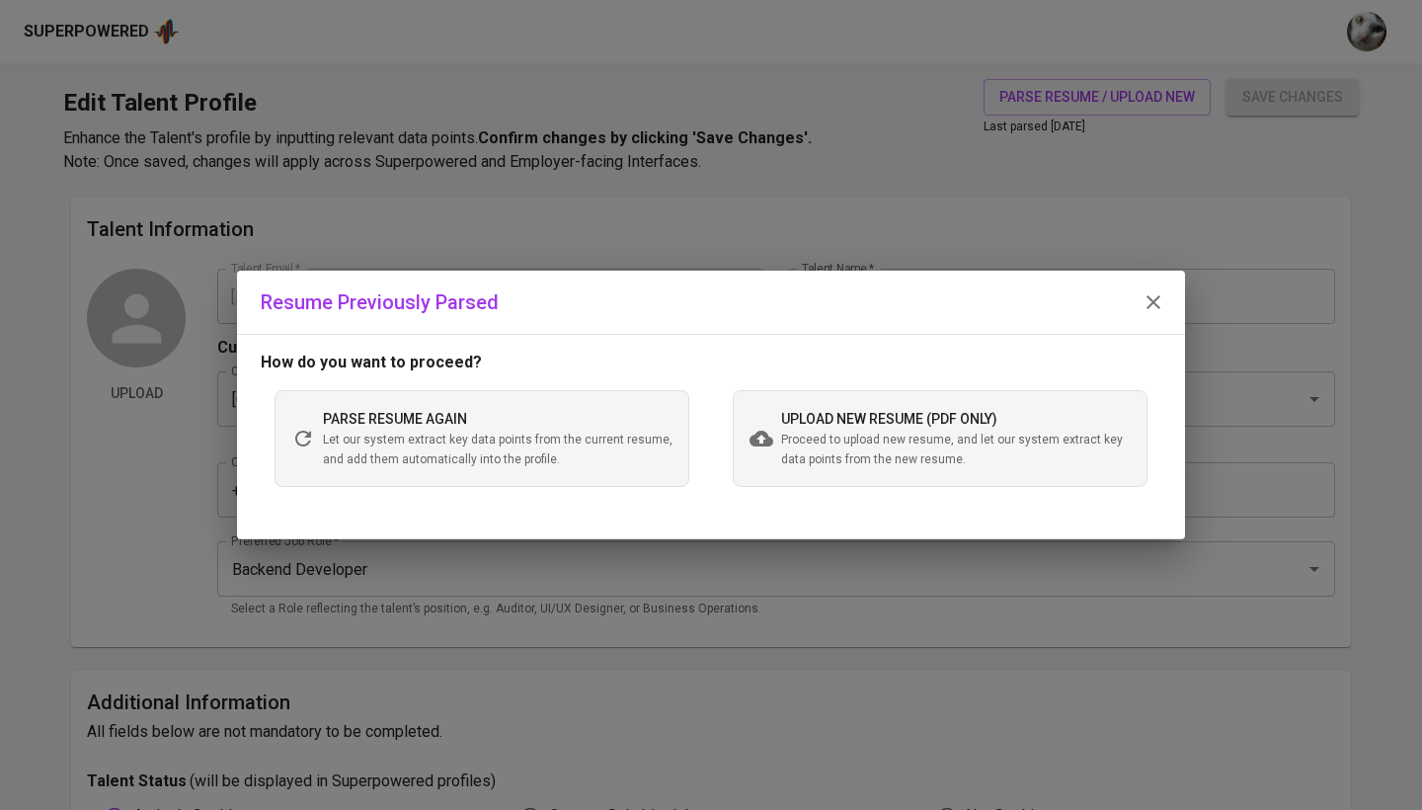
click at [818, 414] on span "upload new resume (pdf only)" at bounding box center [889, 419] width 216 height 16
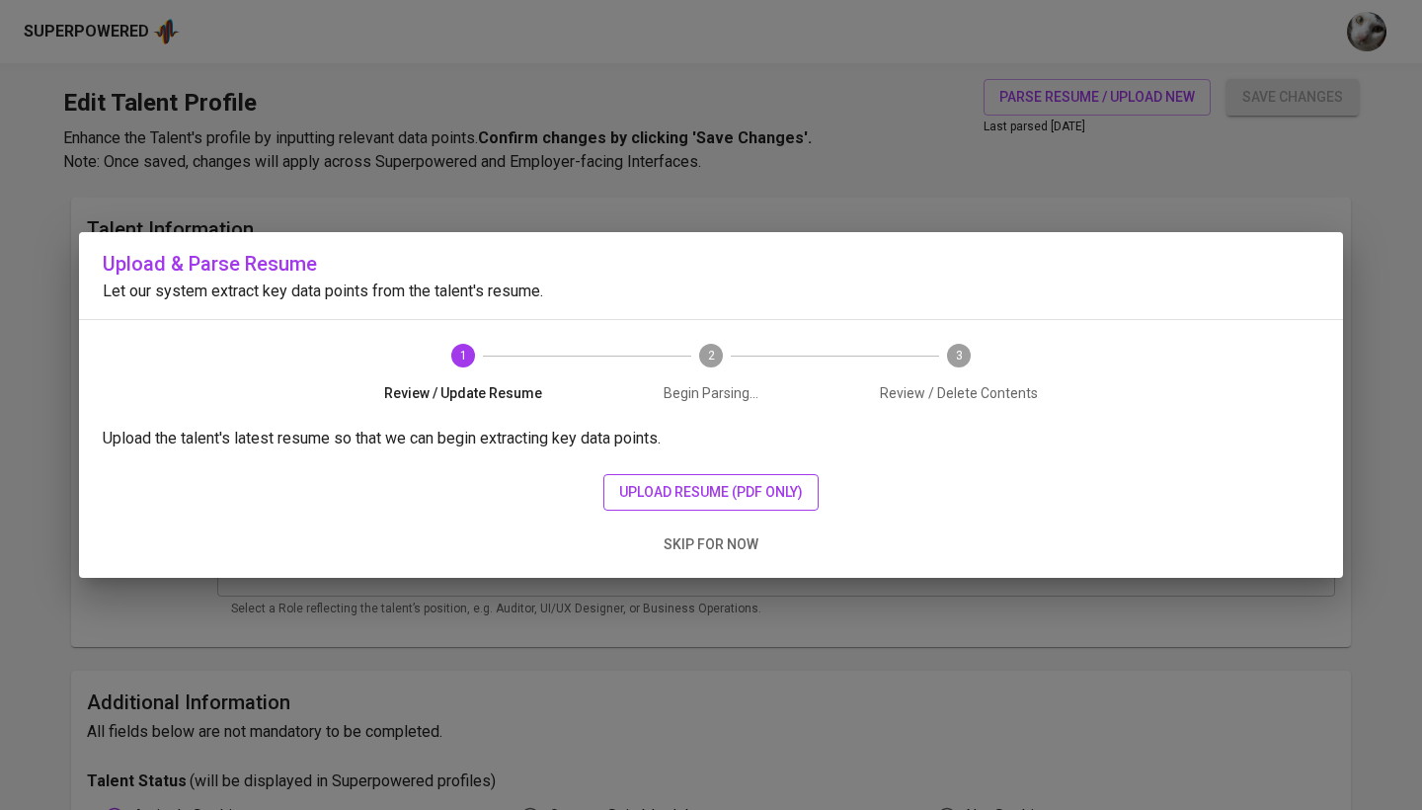
click at [732, 486] on span "upload resume (pdf only)" at bounding box center [711, 492] width 184 height 25
click at [706, 487] on span "upload resume (pdf only)" at bounding box center [711, 492] width 184 height 25
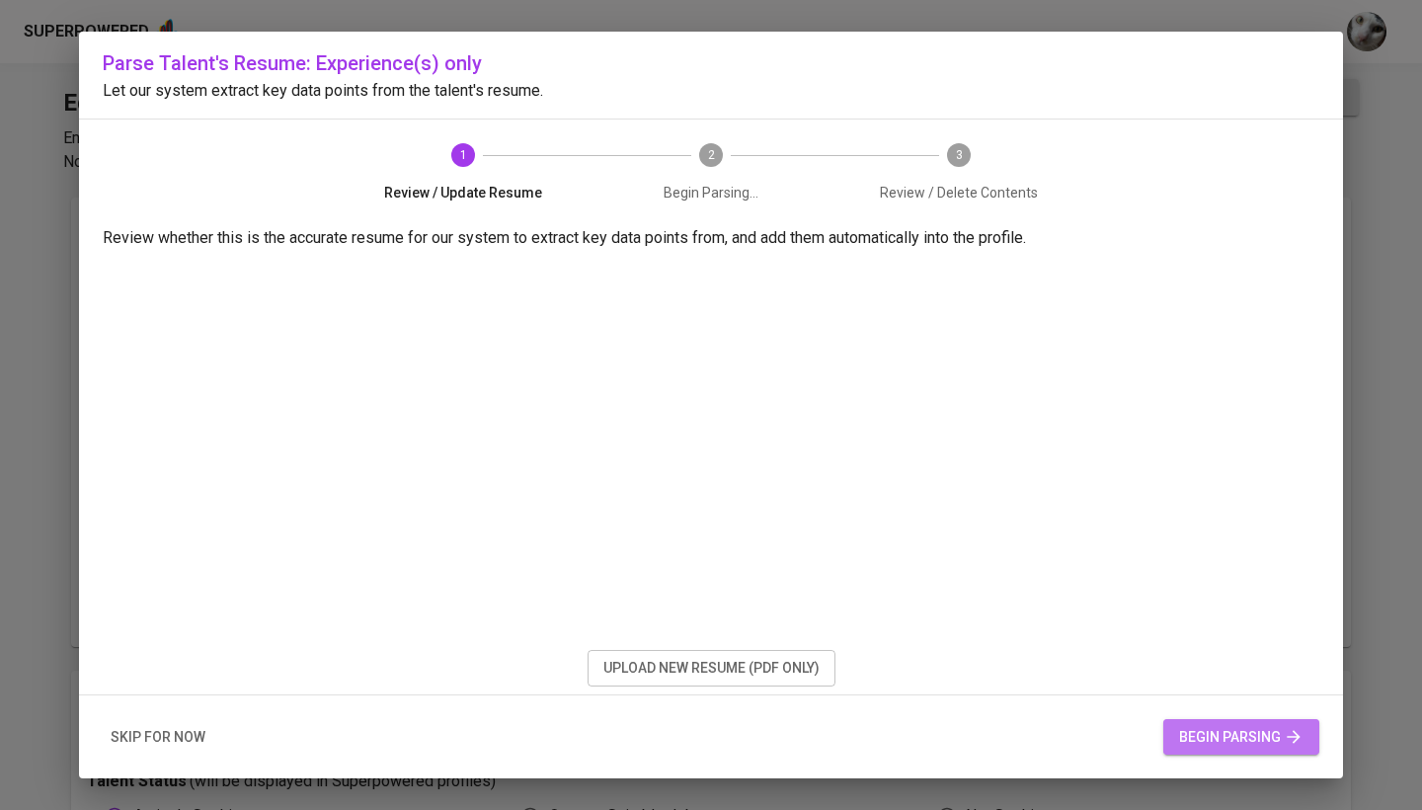
click at [1208, 737] on span "begin parsing" at bounding box center [1241, 737] width 124 height 25
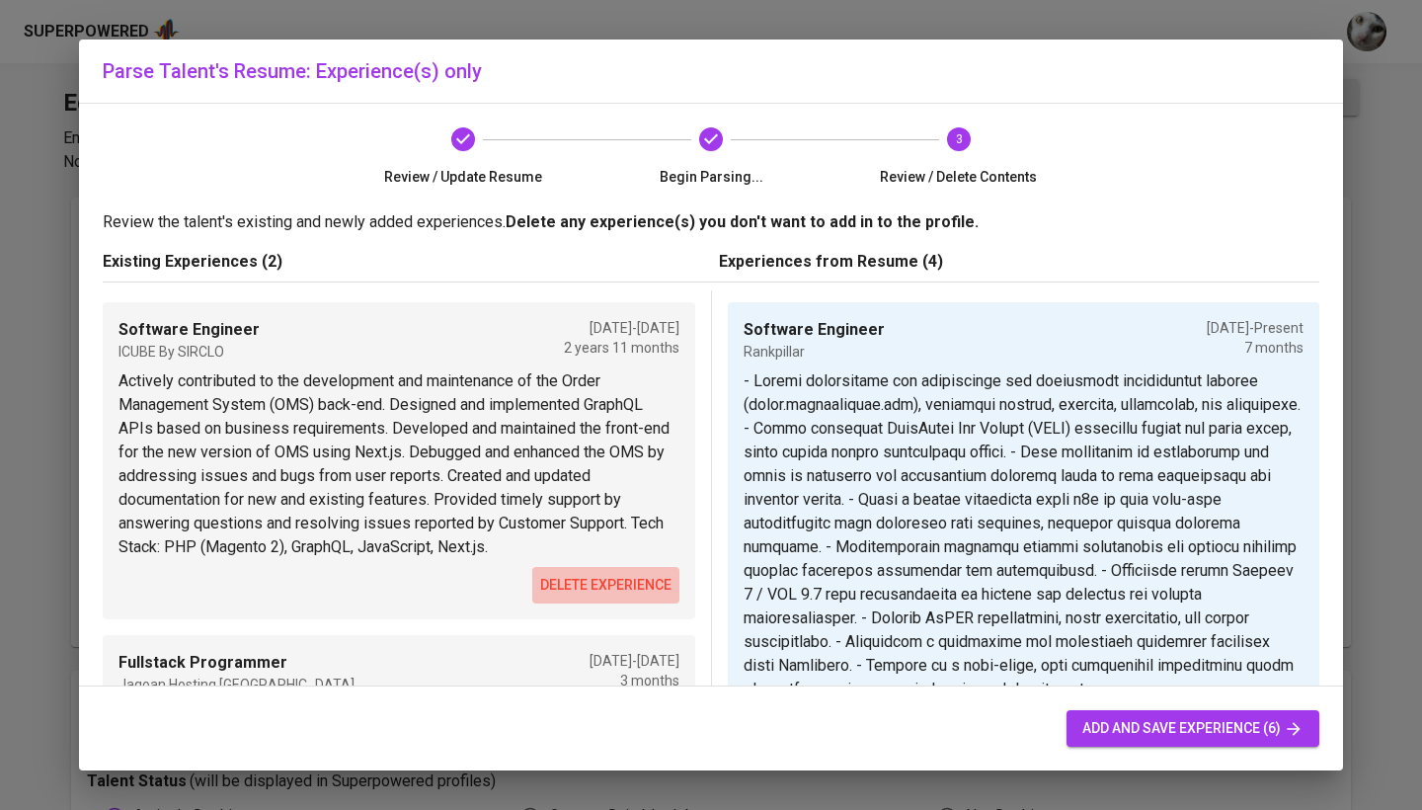
click at [633, 585] on span "delete experience" at bounding box center [605, 585] width 131 height 25
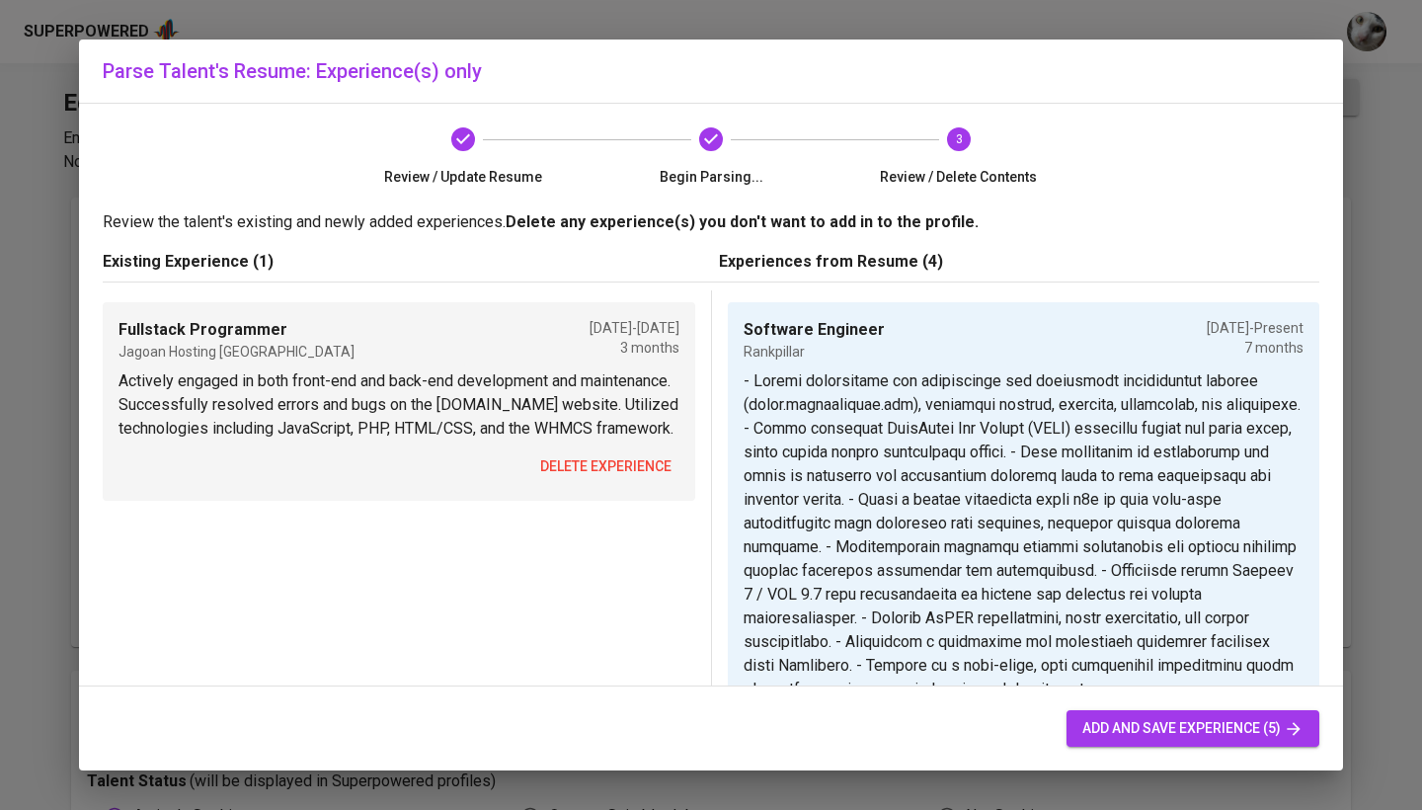
click at [613, 501] on div "Fullstack Programmer Jagoan Hosting [GEOGRAPHIC_DATA] [DATE] - [DATE] 3 months …" at bounding box center [399, 401] width 592 height 198
click at [644, 479] on span "delete experience" at bounding box center [605, 466] width 131 height 25
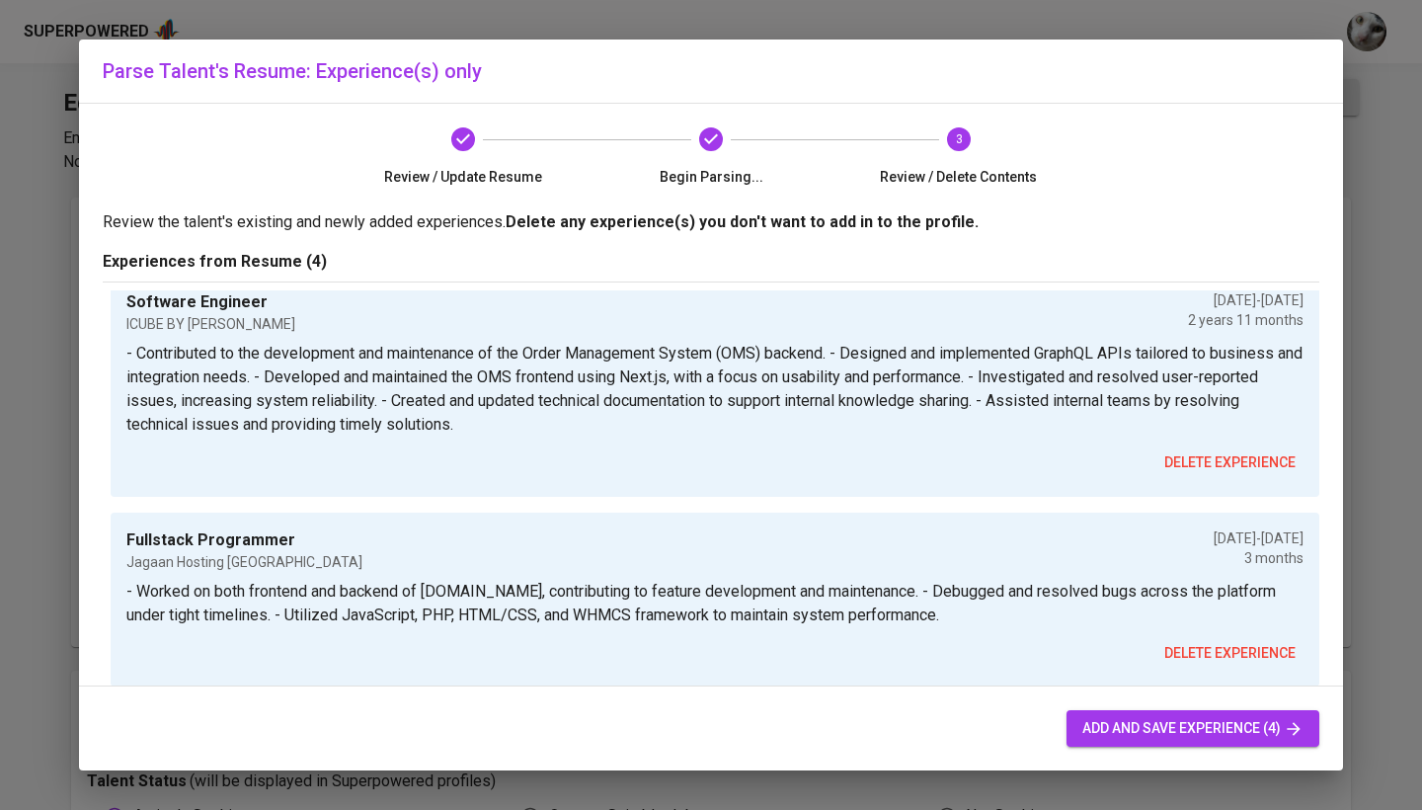
scroll to position [596, 0]
click at [1130, 732] on span "add and save experience (4)" at bounding box center [1192, 728] width 221 height 25
type input "Rankpillar"
checkbox input "true"
type input "[DATE]"
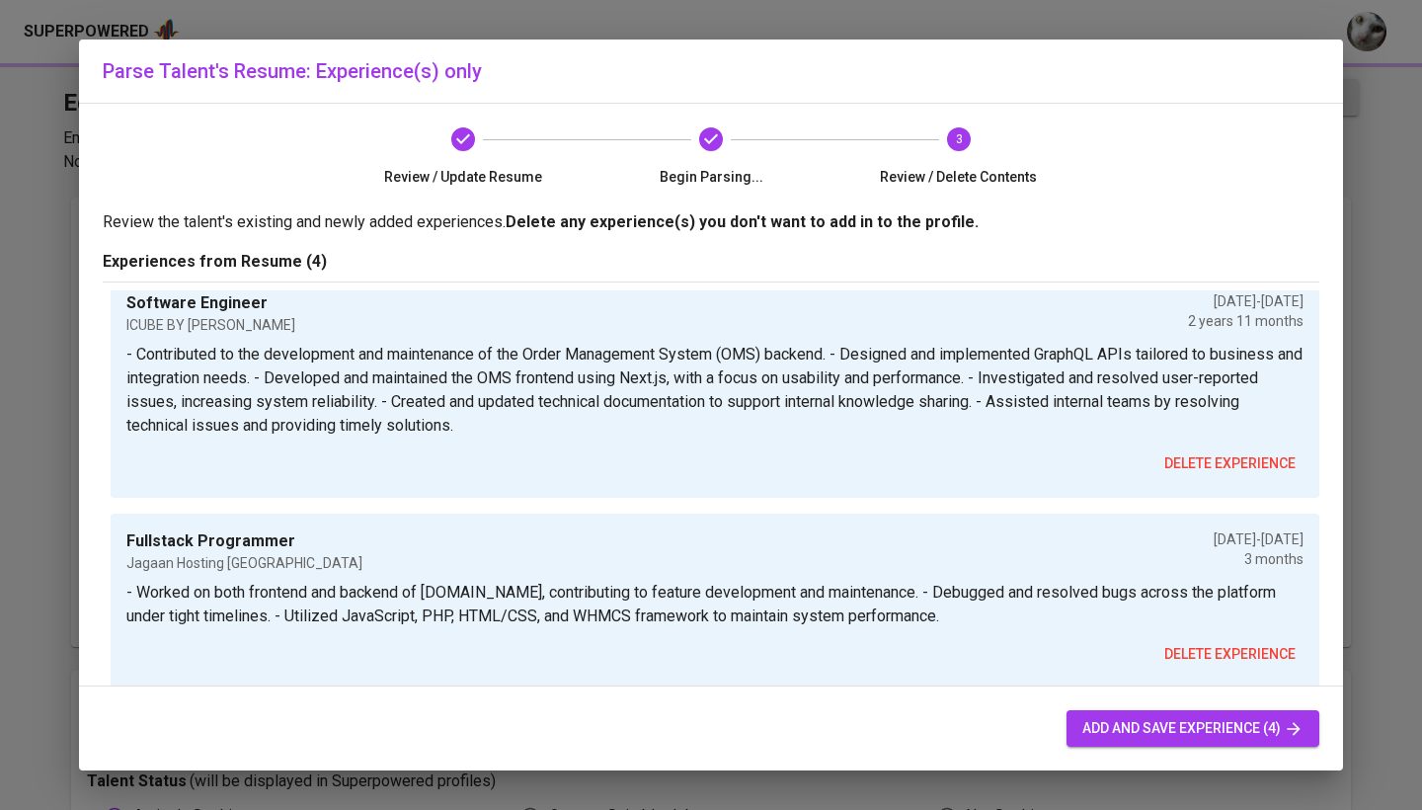
type input "Freelance Frontend Developer"
type input "Feedloop AI"
type input "[DATE]"
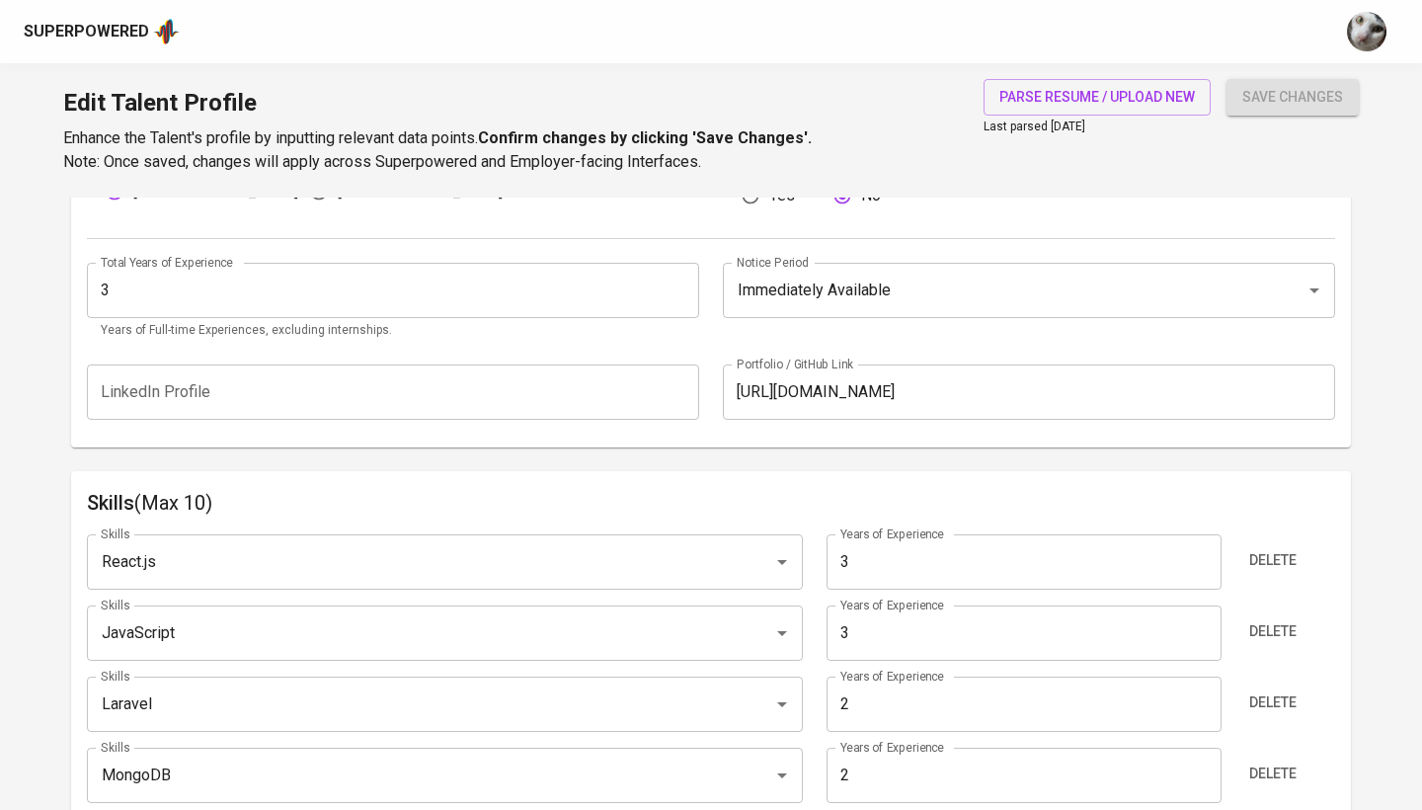
scroll to position [724, 0]
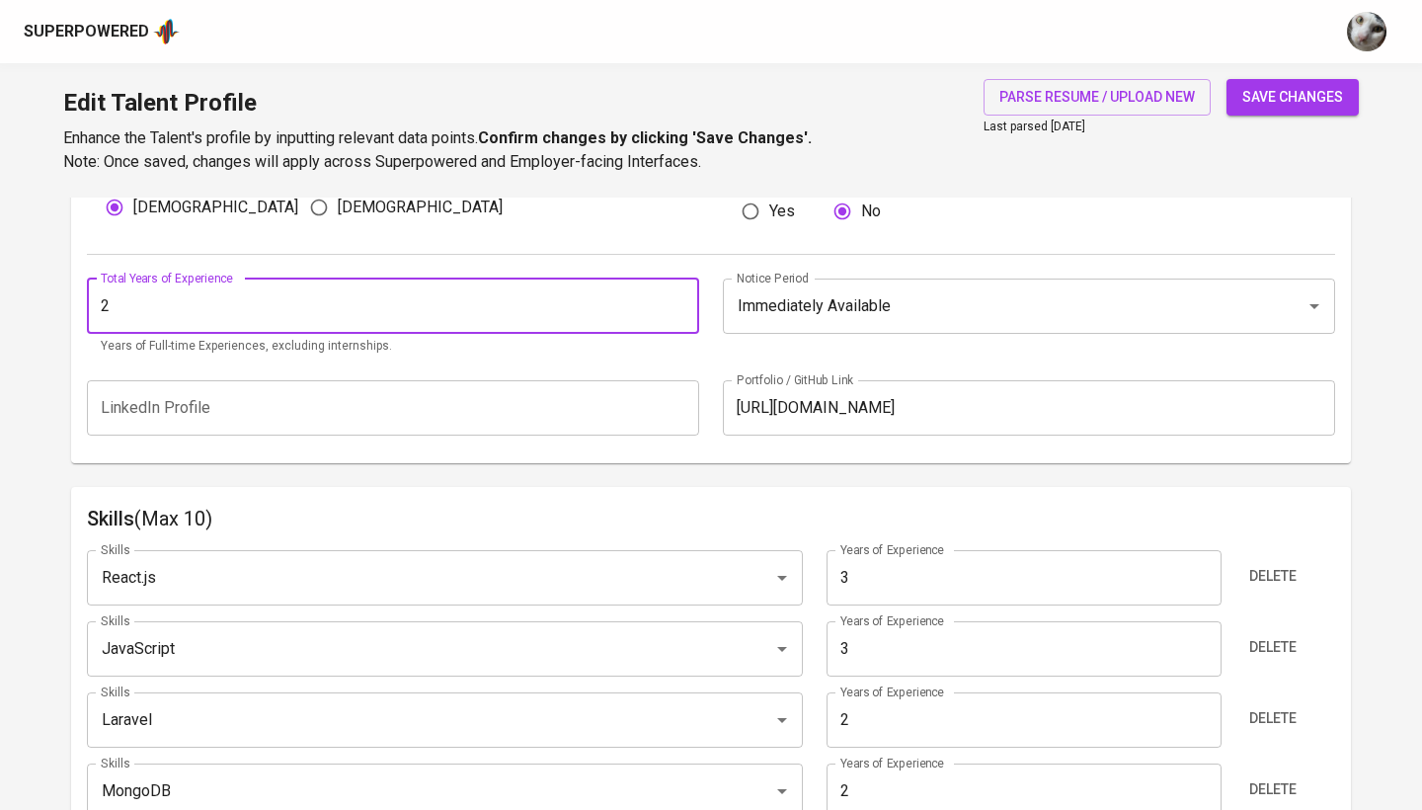
click at [679, 304] on input "2" at bounding box center [393, 305] width 612 height 55
click at [676, 301] on input "3" at bounding box center [393, 305] width 612 height 55
type input "4"
click at [676, 301] on input "4" at bounding box center [393, 305] width 612 height 55
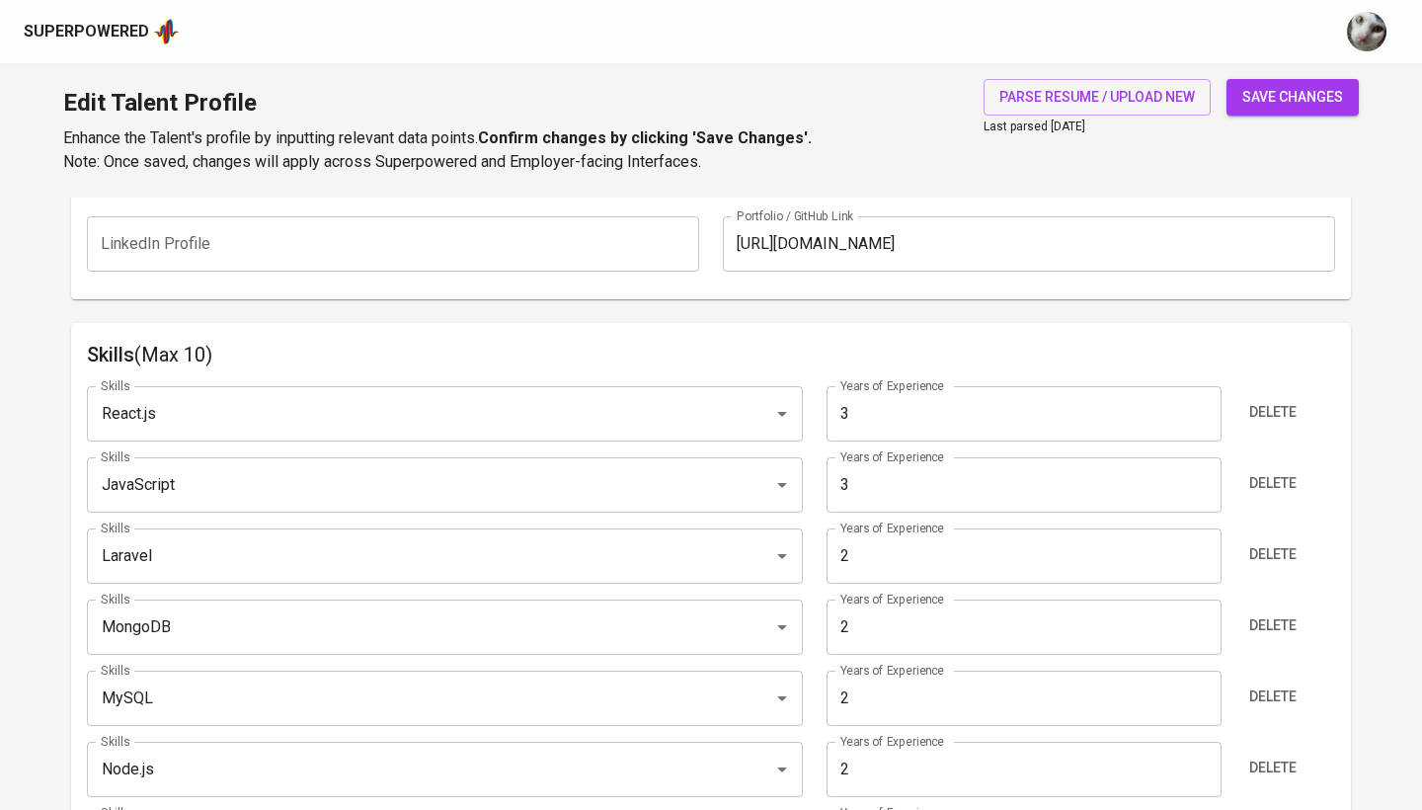
scroll to position [908, 0]
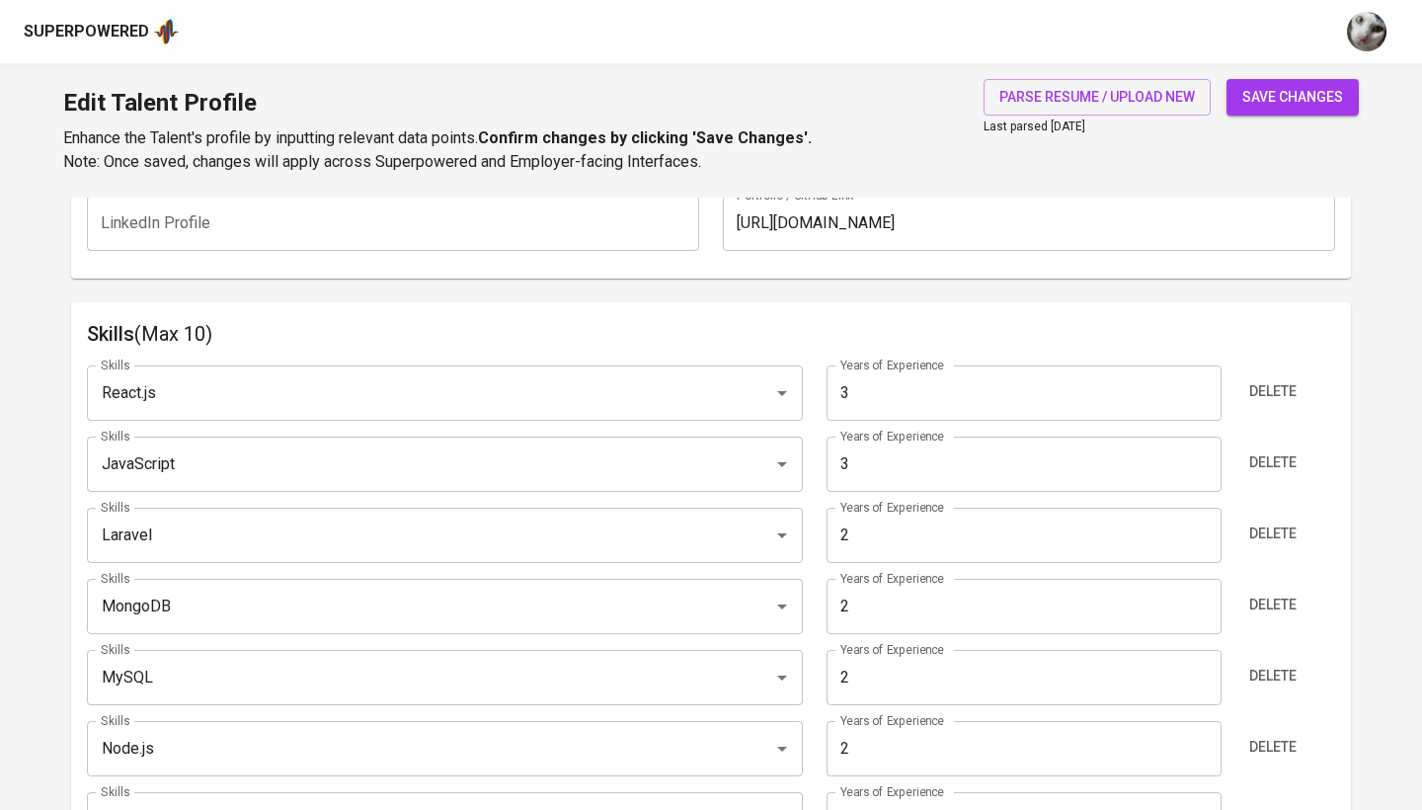
click at [959, 1] on div "Superpowered" at bounding box center [711, 31] width 1422 height 63
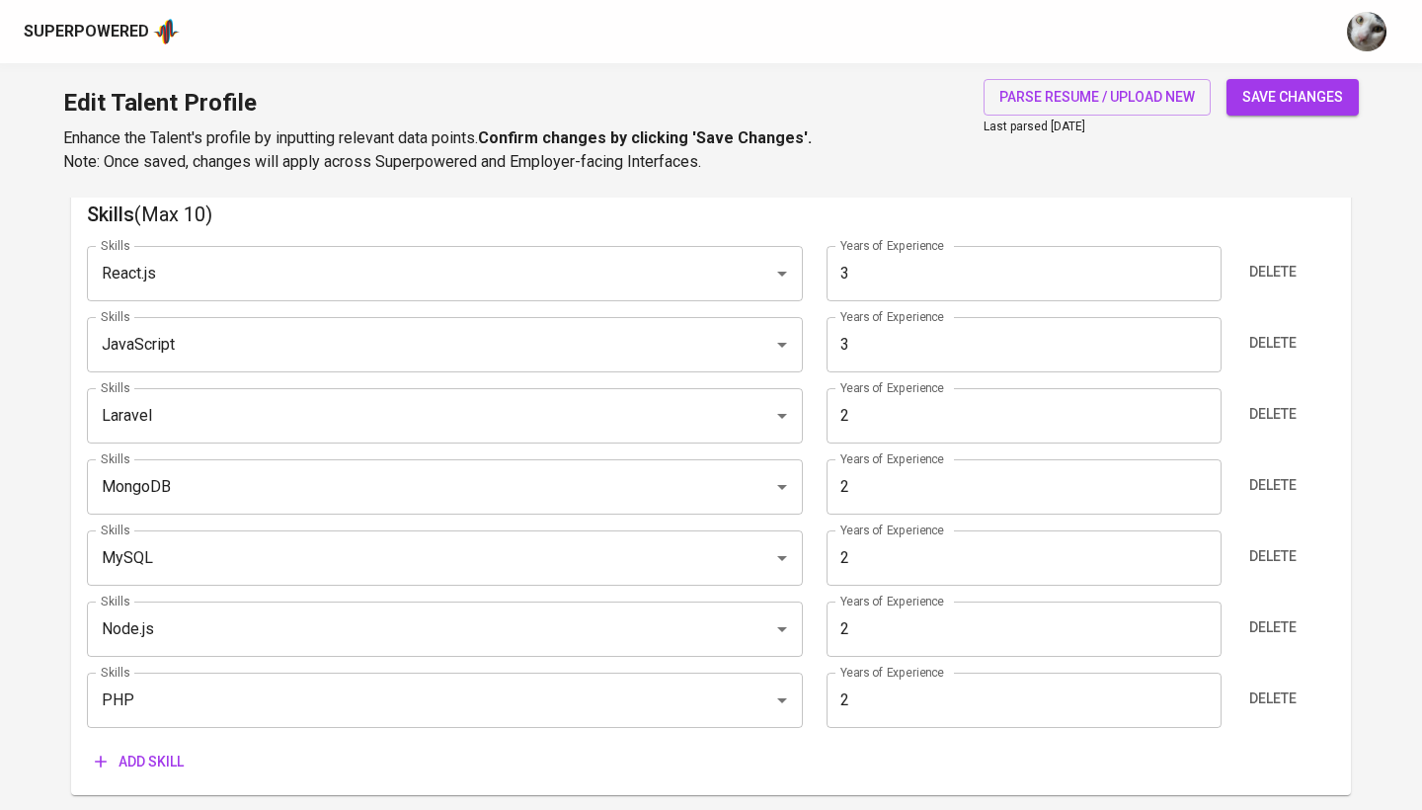
scroll to position [1236, 0]
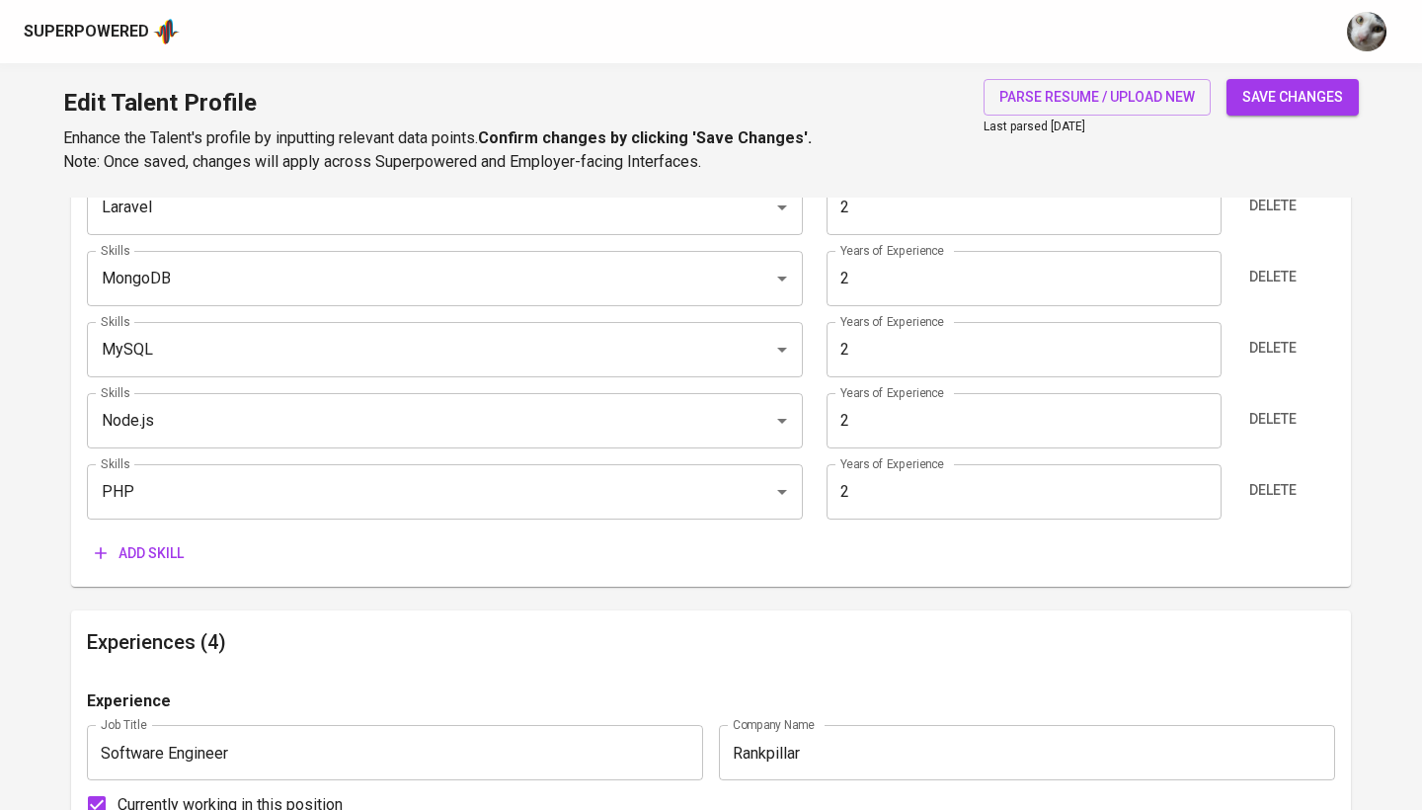
click at [169, 541] on span "Add skill" at bounding box center [139, 553] width 89 height 25
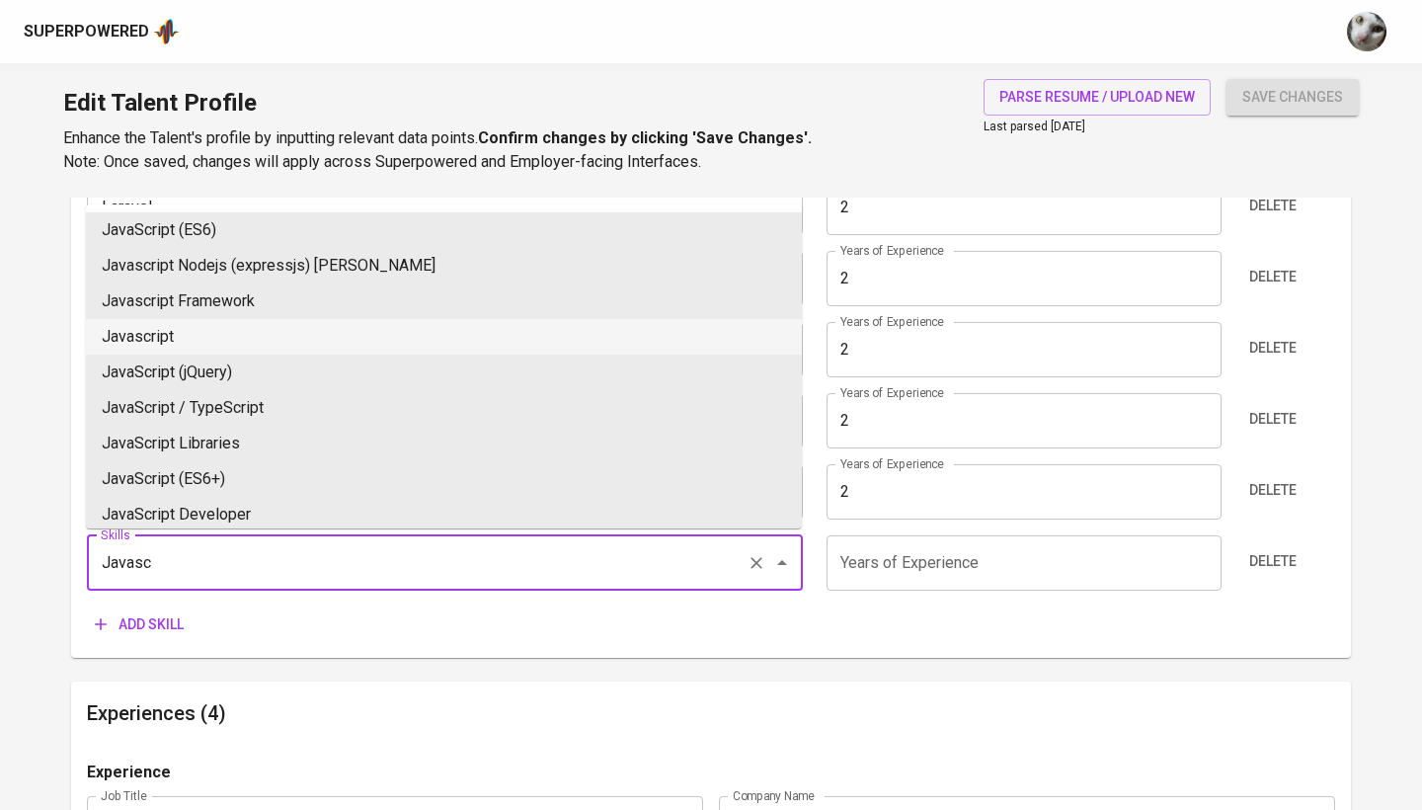
click at [231, 330] on li "Javascript" at bounding box center [444, 337] width 716 height 36
type input "Javascript"
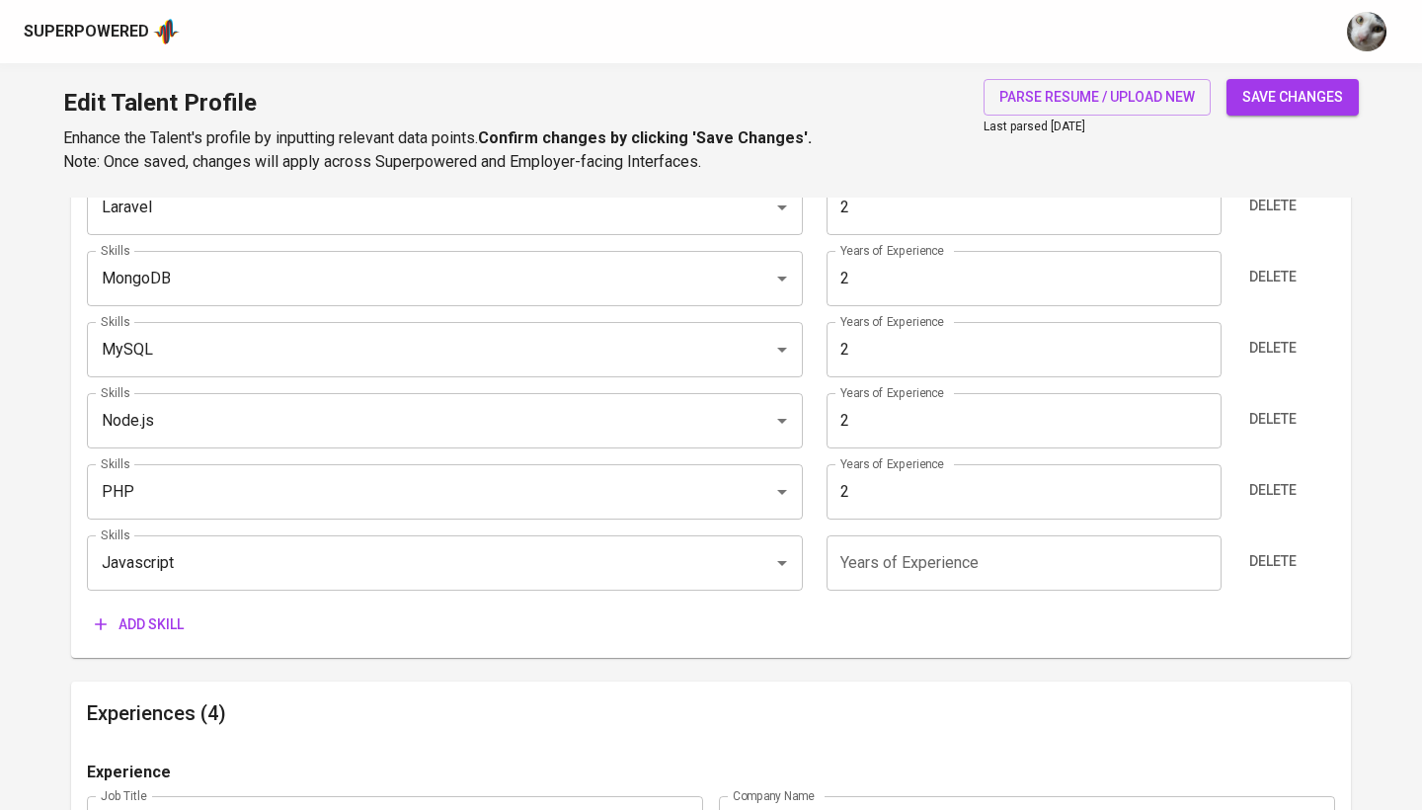
click at [887, 548] on input "number" at bounding box center [1023, 562] width 394 height 55
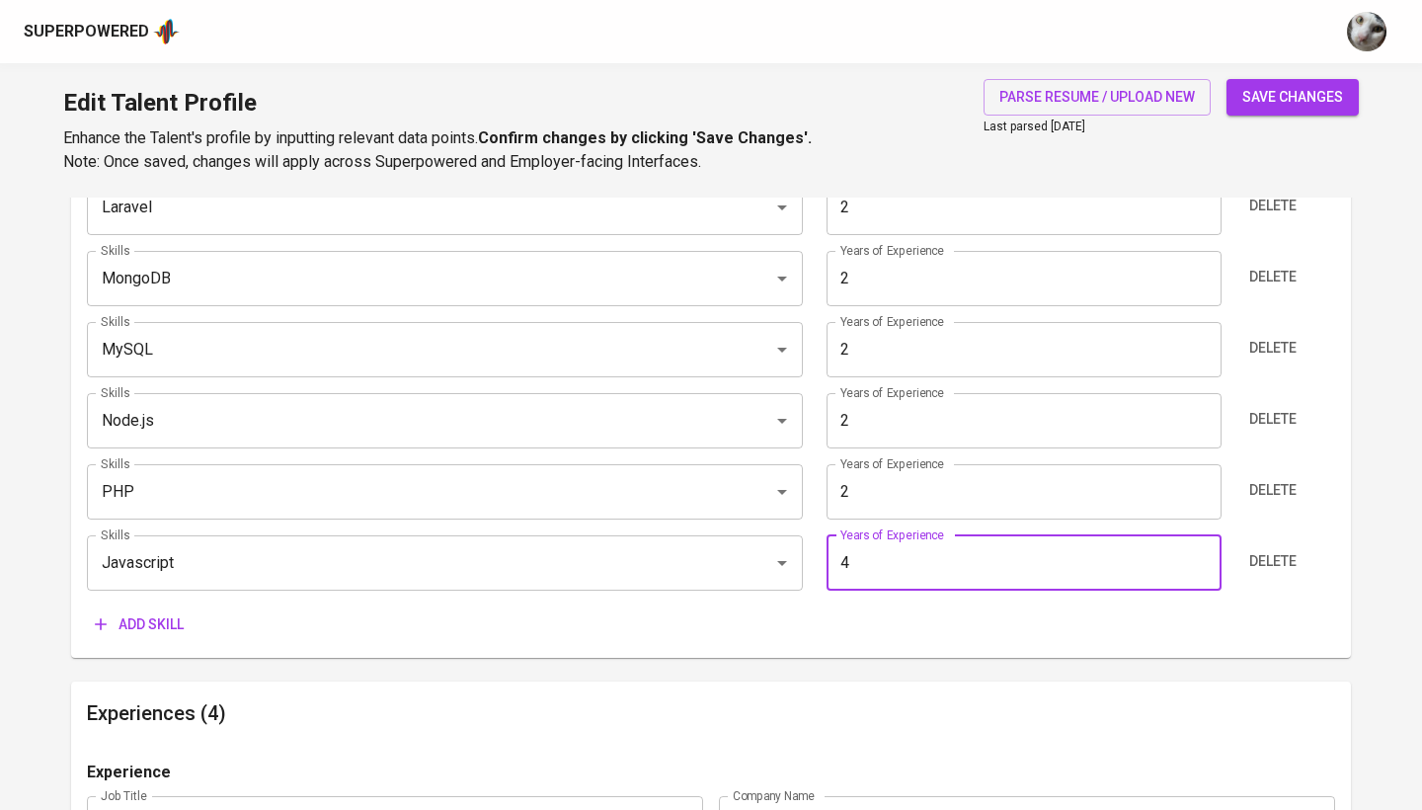
type input "4"
click at [166, 621] on span "Add skill" at bounding box center [139, 624] width 89 height 25
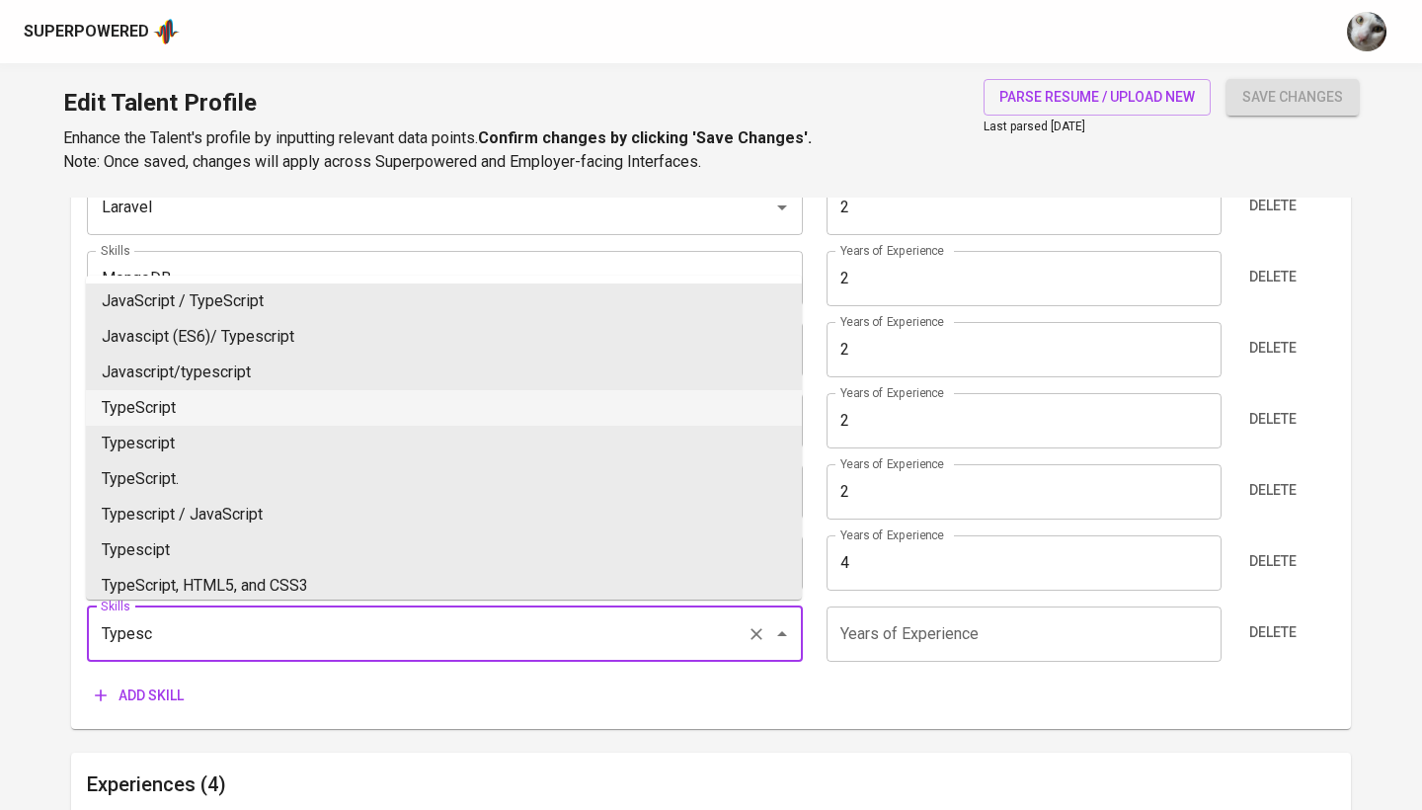
click at [211, 413] on li "TypeScript" at bounding box center [444, 408] width 716 height 36
type input "TypeScript"
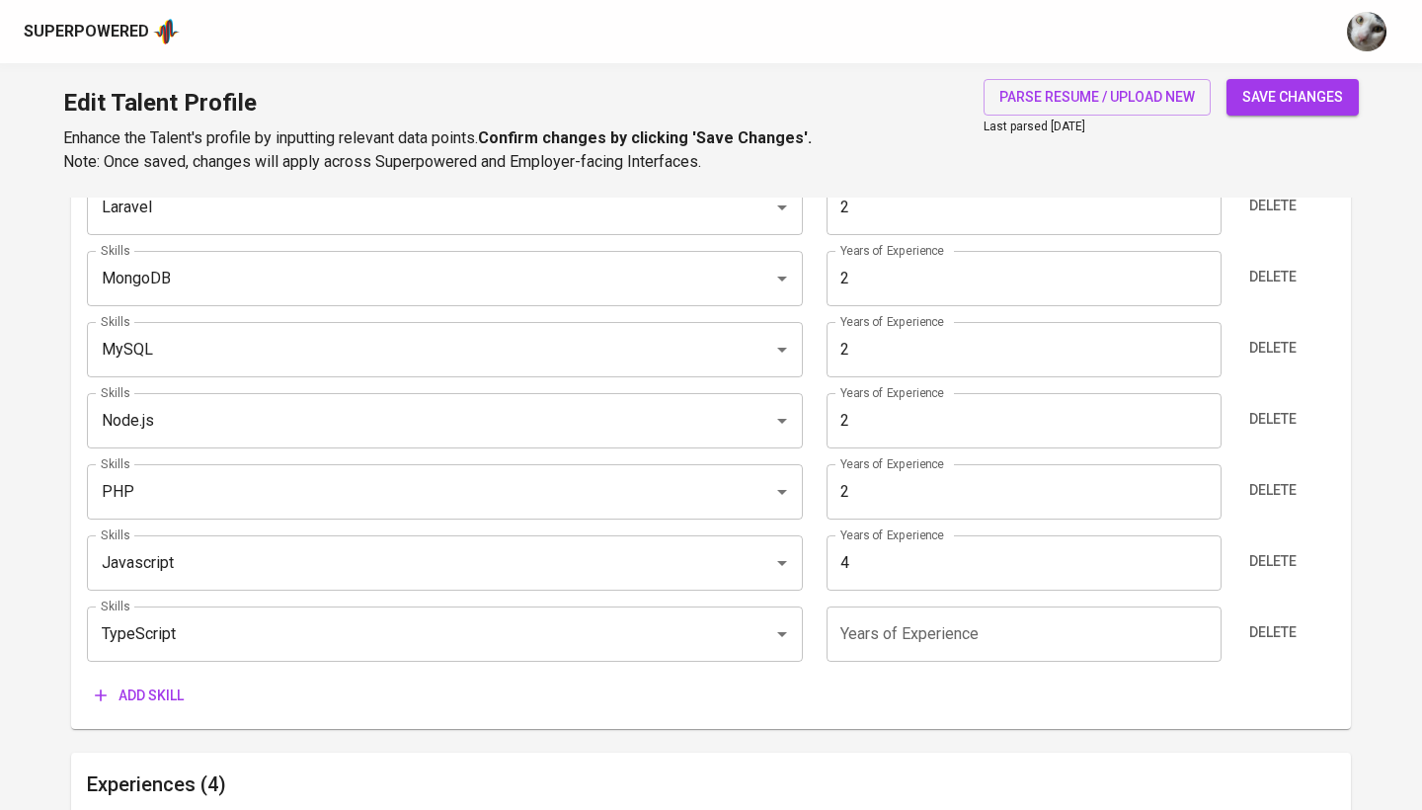
click at [896, 636] on input "number" at bounding box center [1023, 633] width 394 height 55
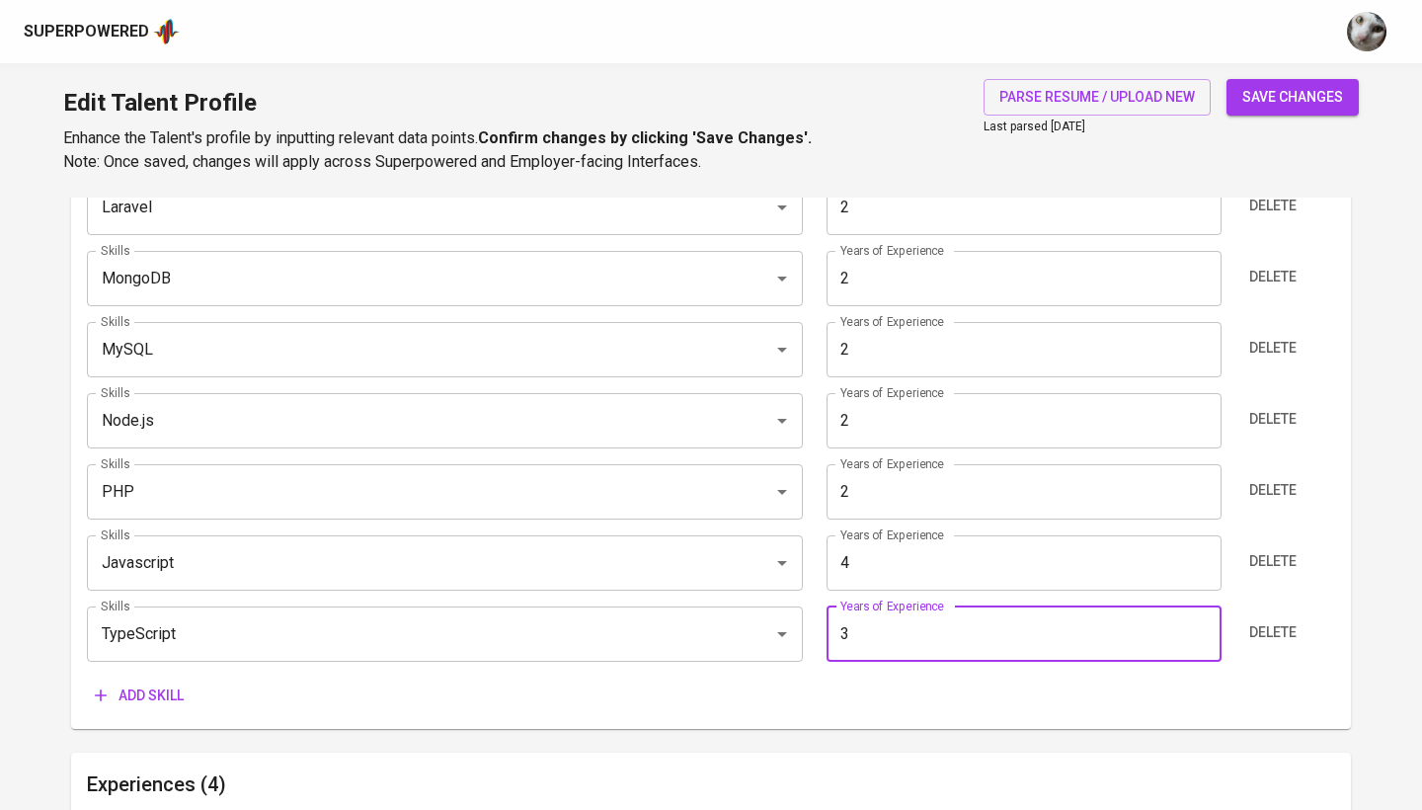
type input "3"
click at [152, 683] on span "Add skill" at bounding box center [139, 695] width 89 height 25
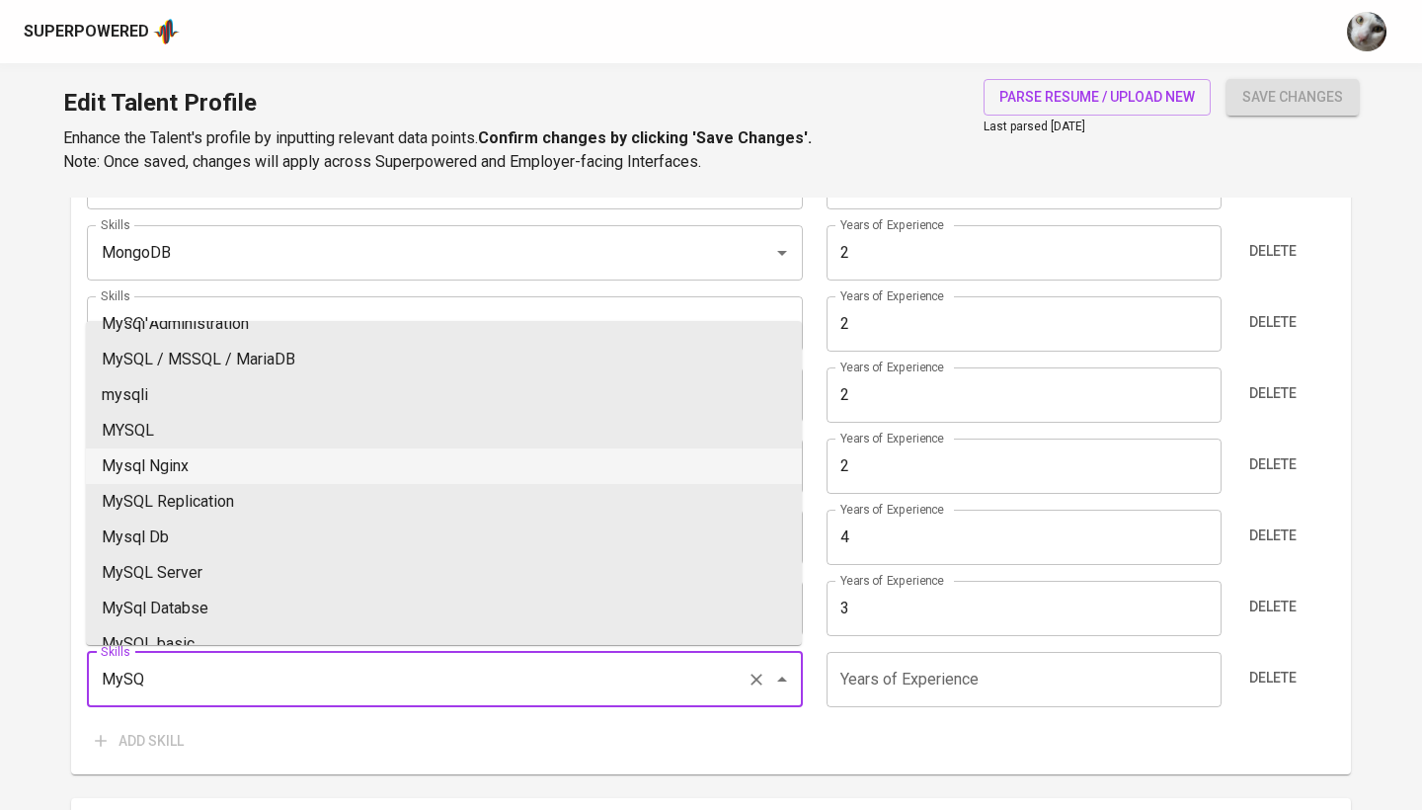
scroll to position [12, 0]
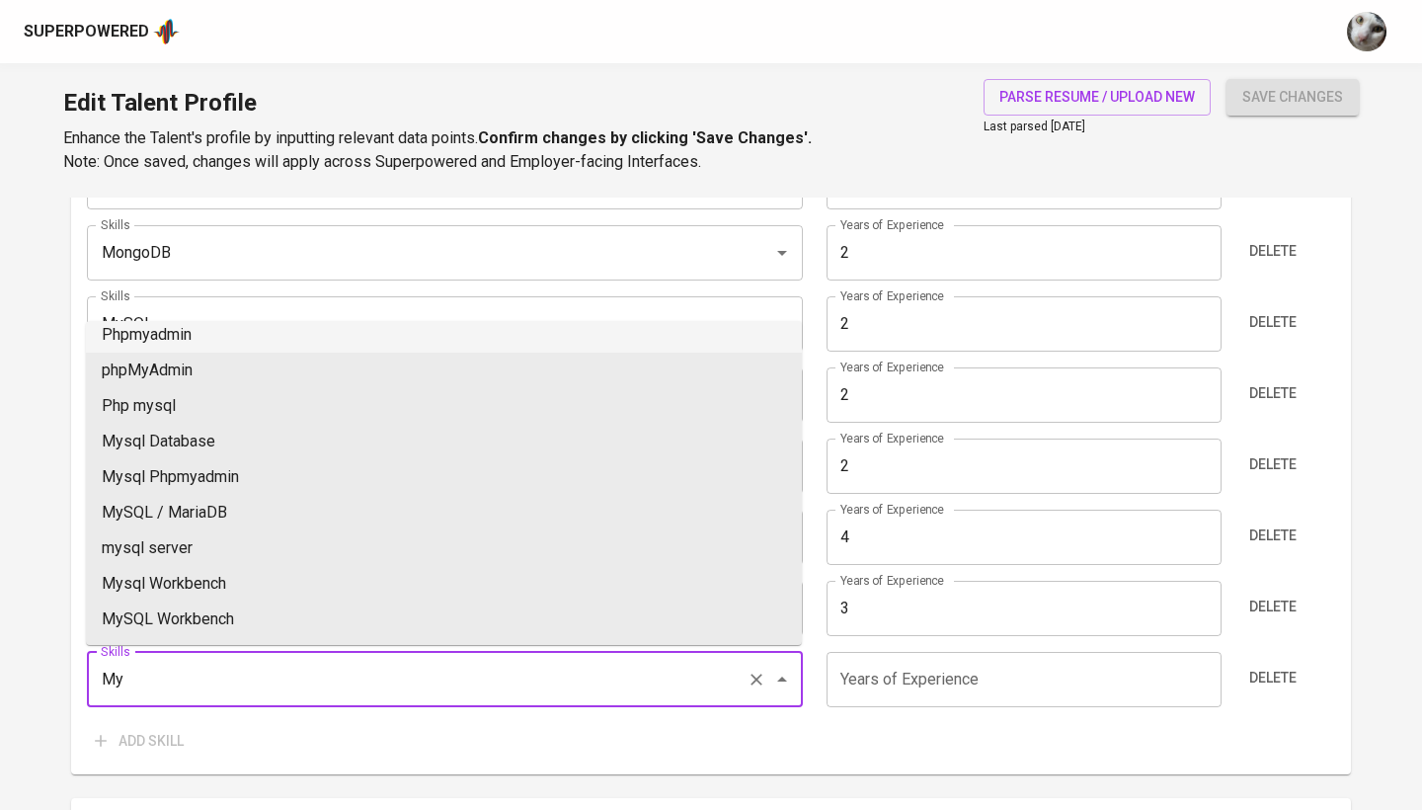
type input "M"
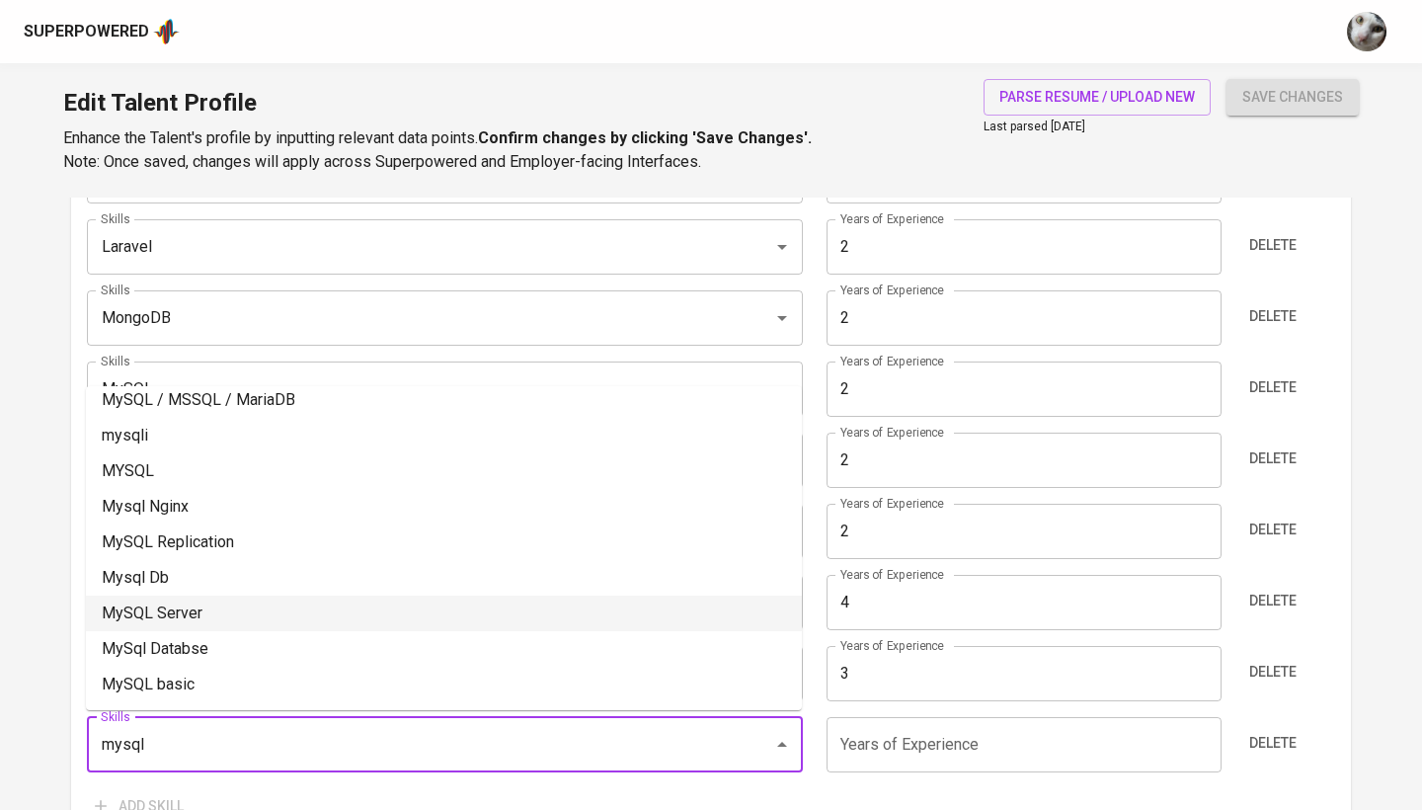
scroll to position [1230, 0]
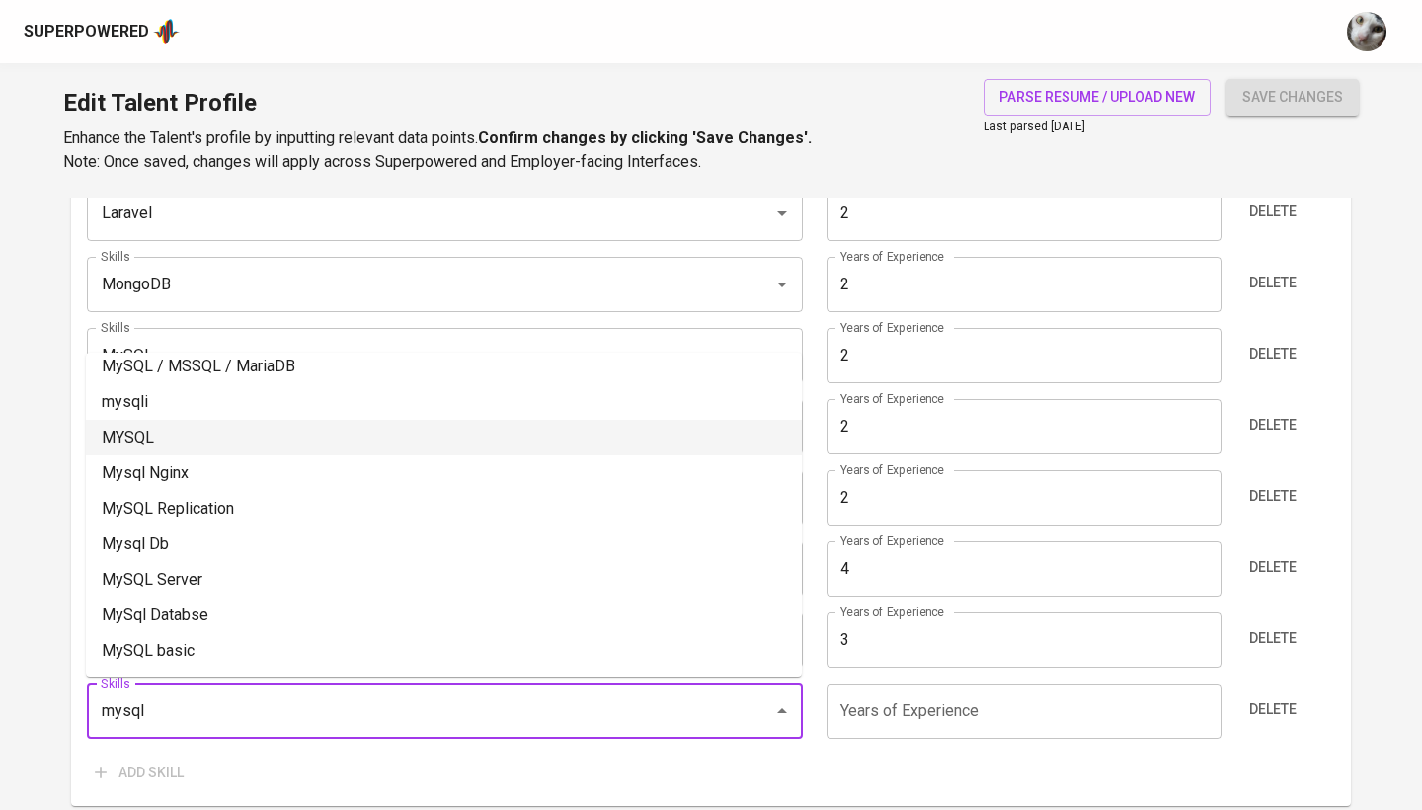
click at [222, 443] on li "MYSQL" at bounding box center [444, 438] width 716 height 36
type input "MYSQL"
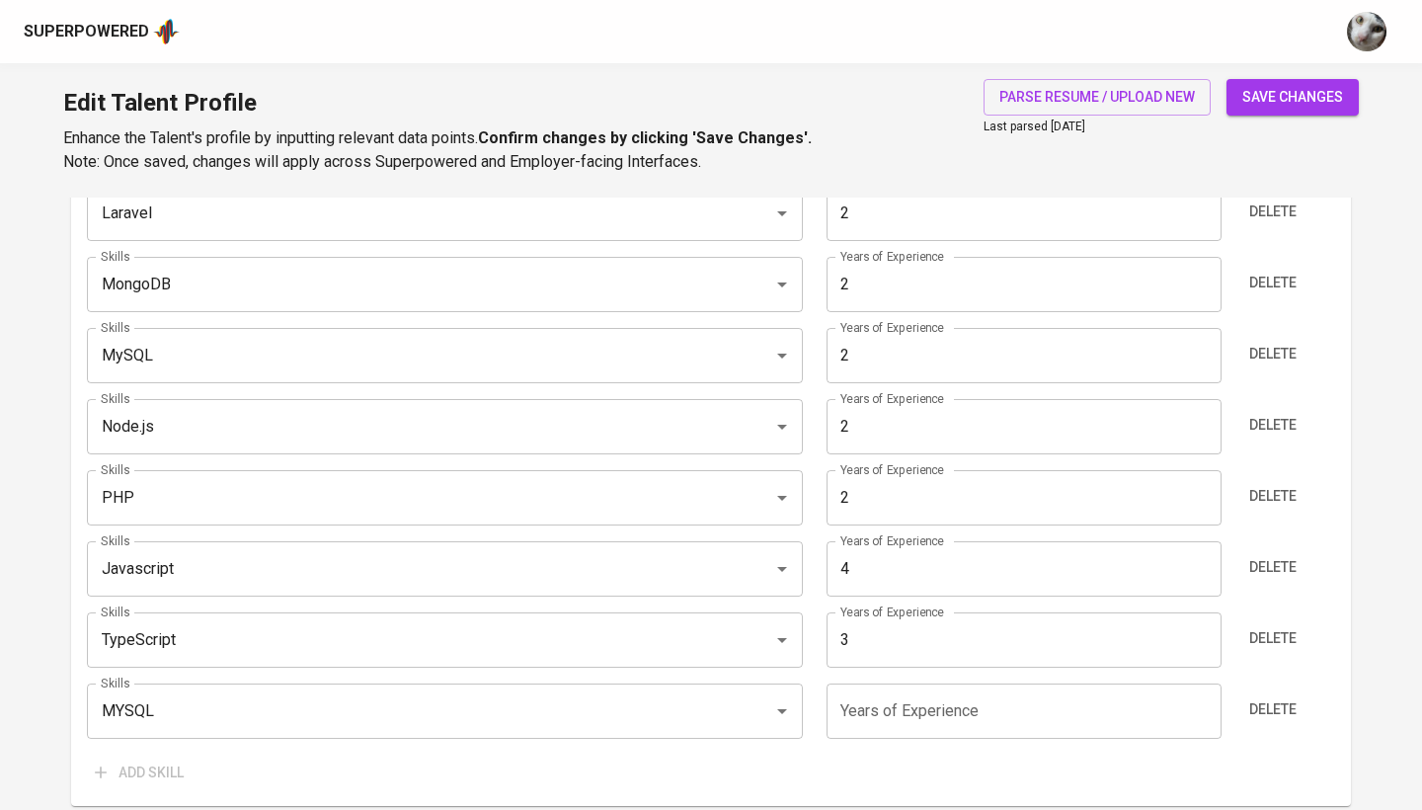
click at [914, 695] on input "number" at bounding box center [1023, 710] width 394 height 55
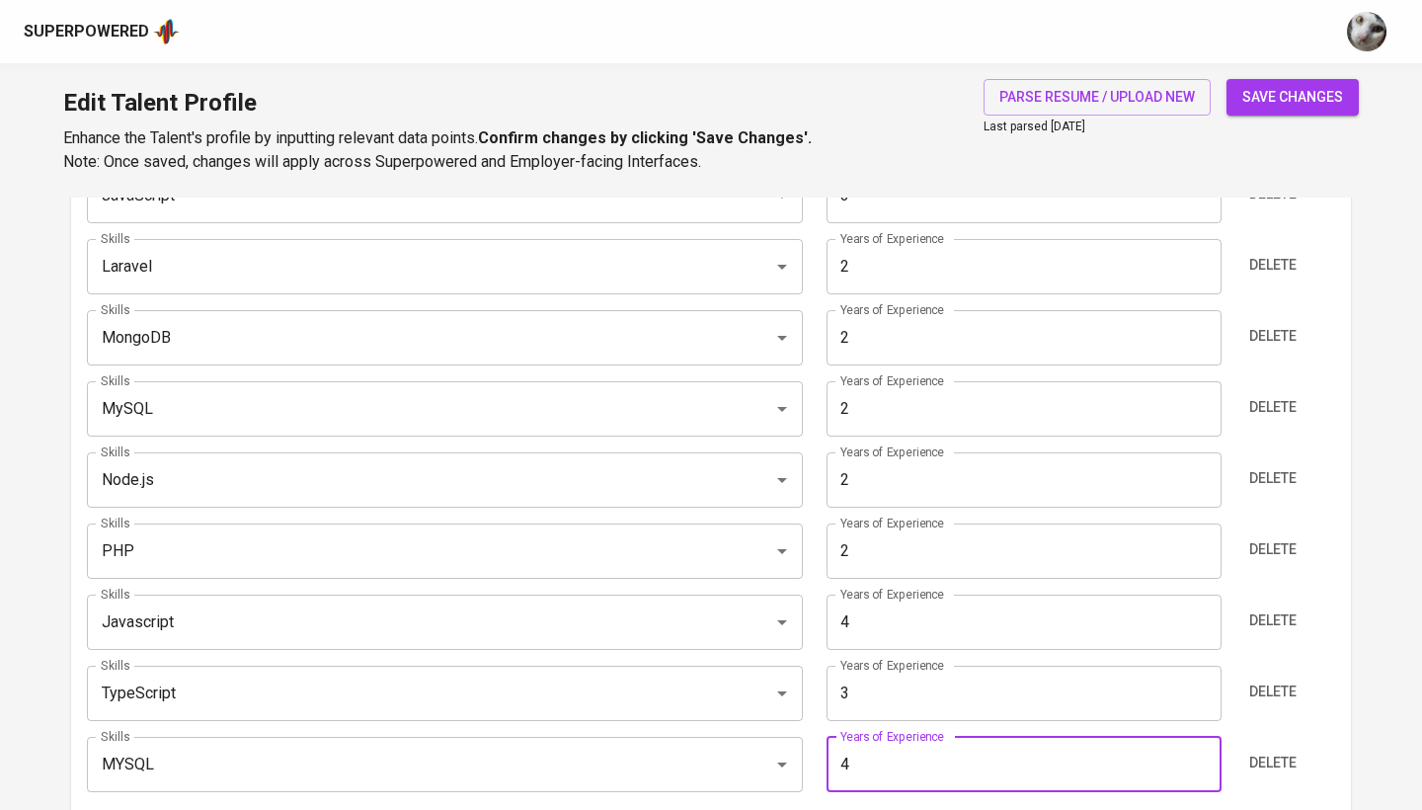
scroll to position [1176, 0]
type input "4"
click at [1266, 760] on span "Delete" at bounding box center [1272, 763] width 47 height 25
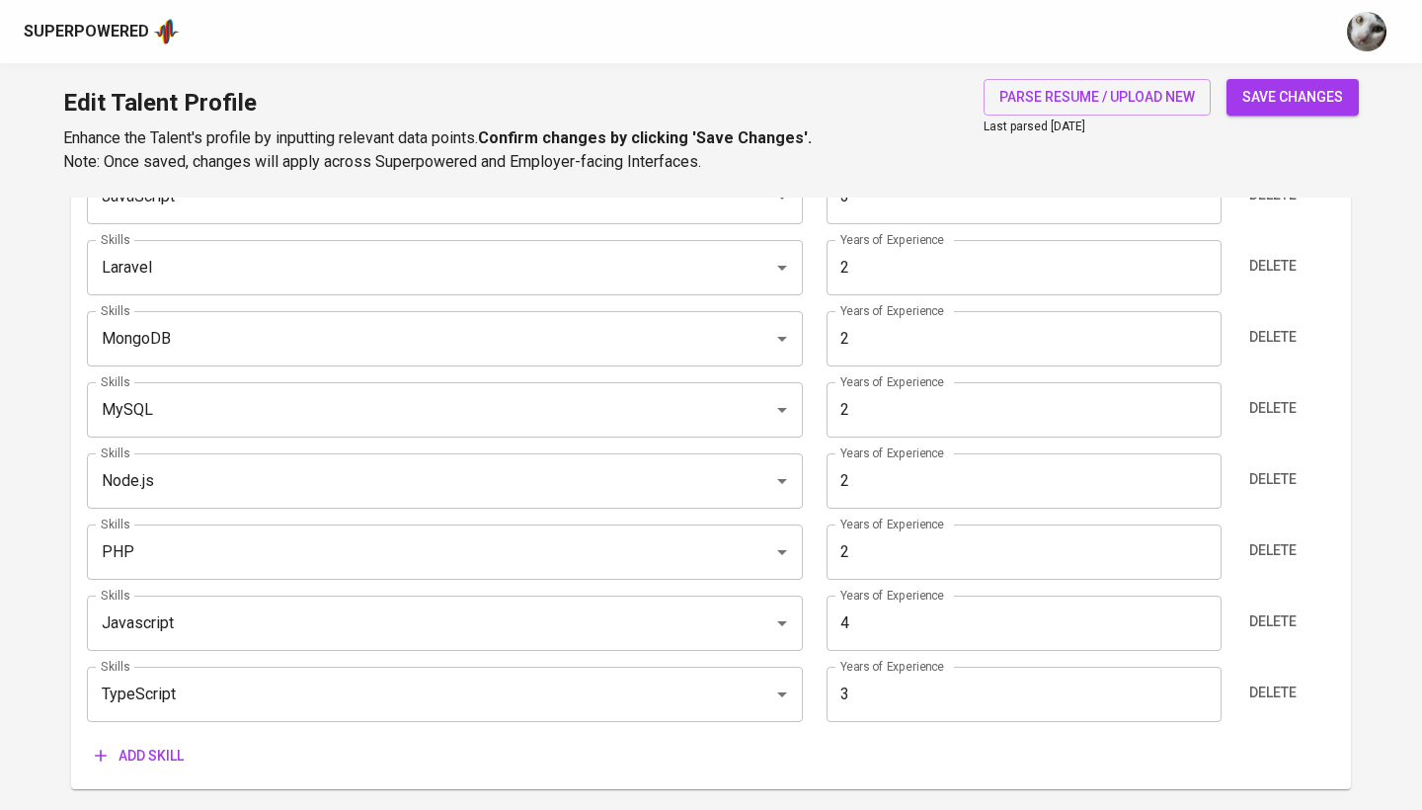
click at [994, 402] on input "2" at bounding box center [1023, 409] width 394 height 55
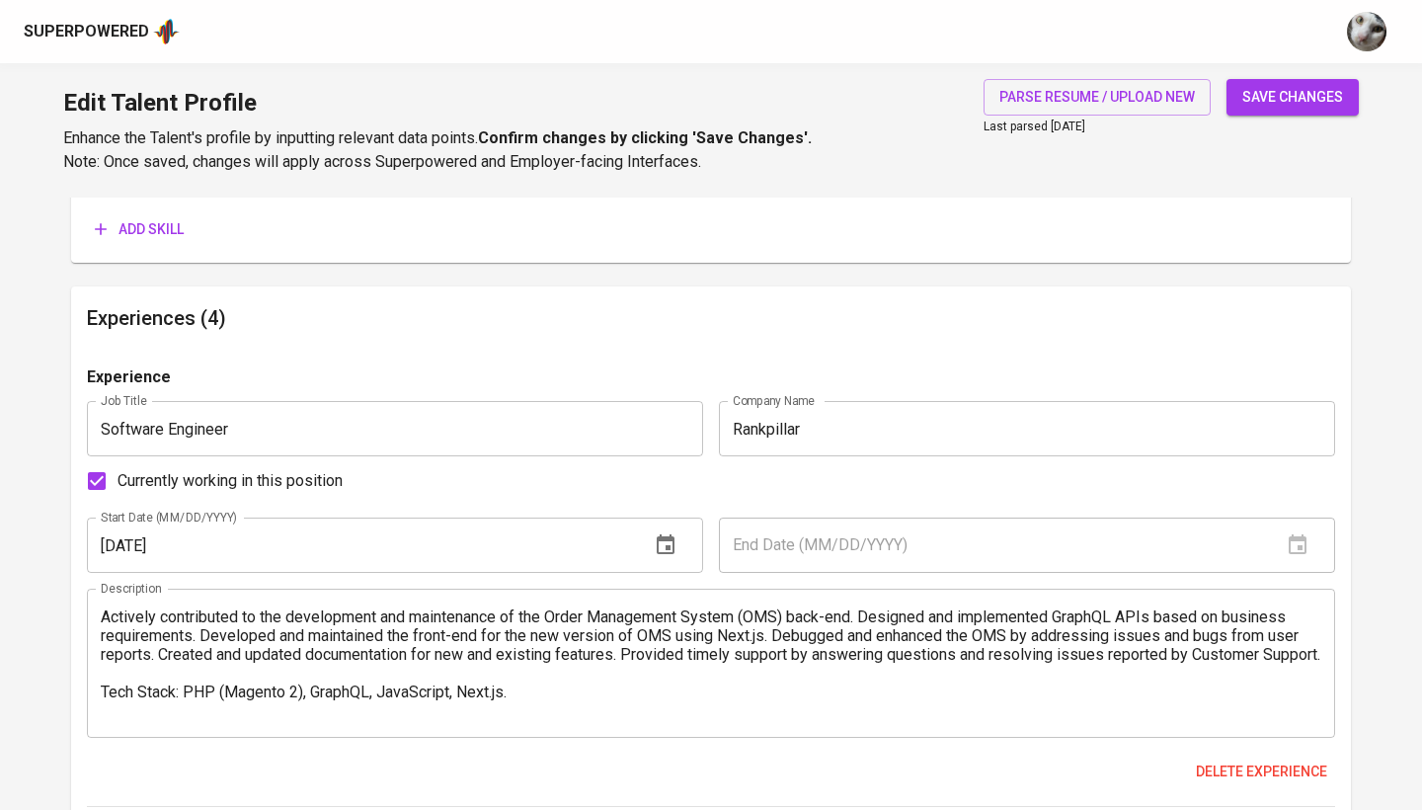
scroll to position [1704, 0]
type input "4"
click at [281, 478] on span "Currently working in this position" at bounding box center [229, 479] width 225 height 24
click at [117, 478] on input "Currently working in this position" at bounding box center [96, 478] width 41 height 41
checkbox input "false"
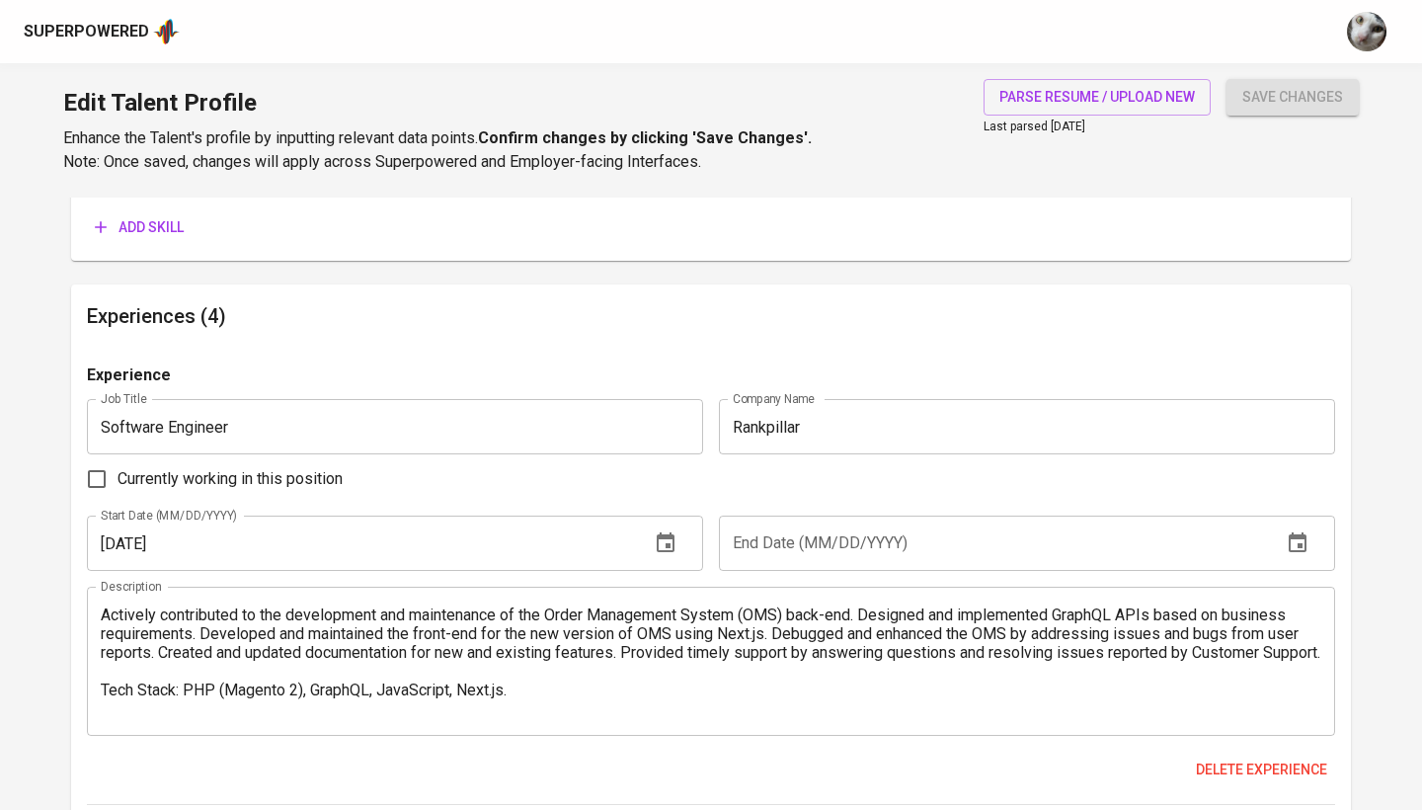
click at [766, 537] on input "text" at bounding box center [992, 542] width 547 height 55
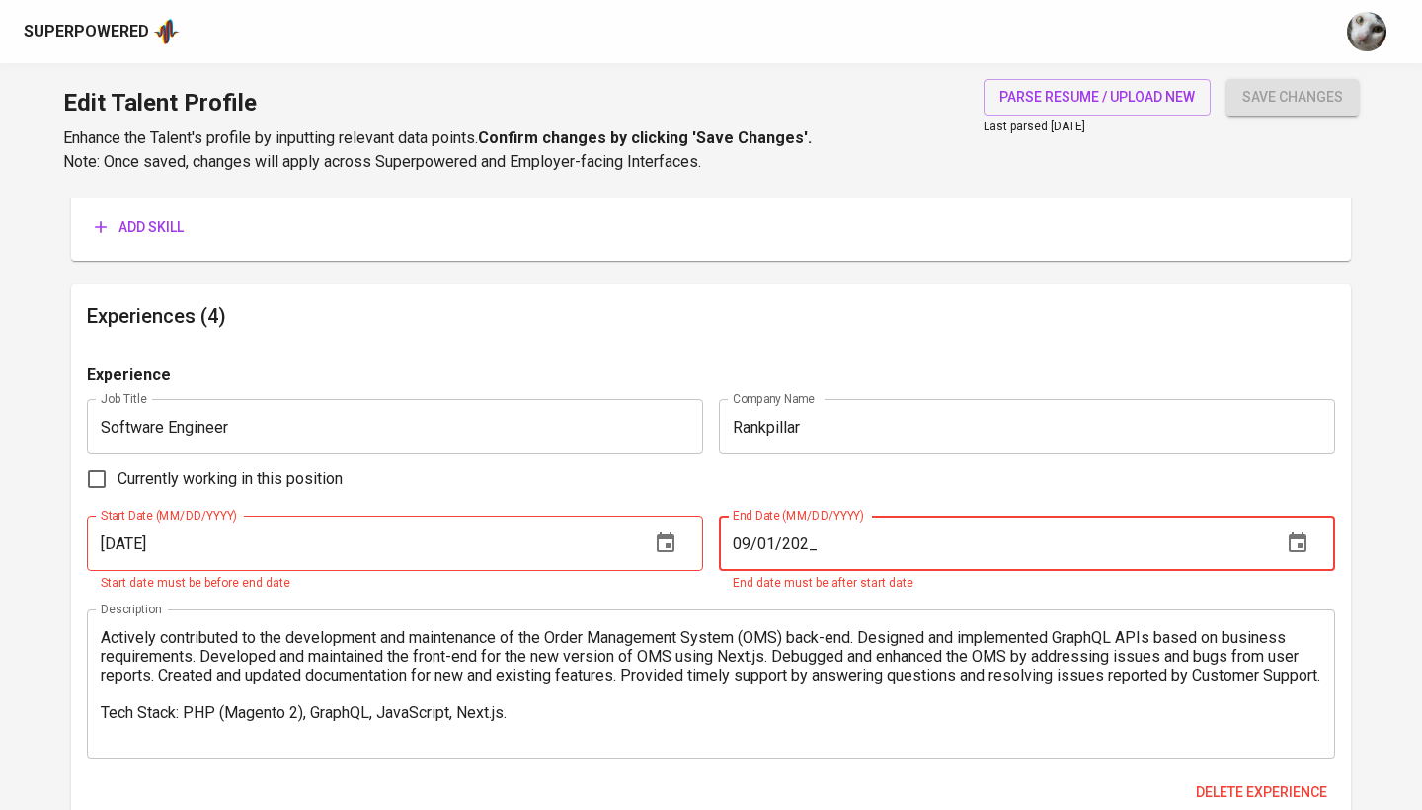
type input "[DATE]"
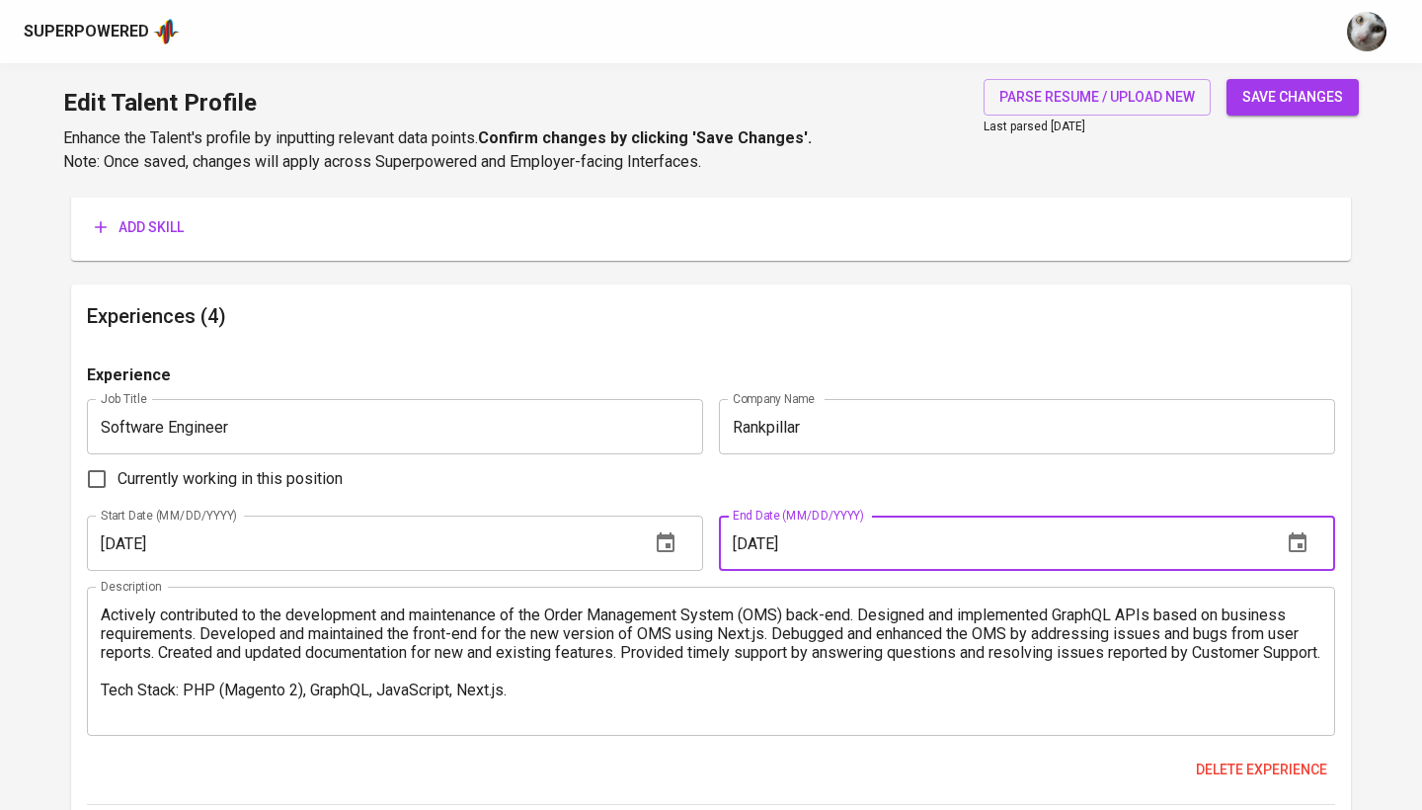
click at [1292, 97] on button "save changes" at bounding box center [1292, 97] width 132 height 37
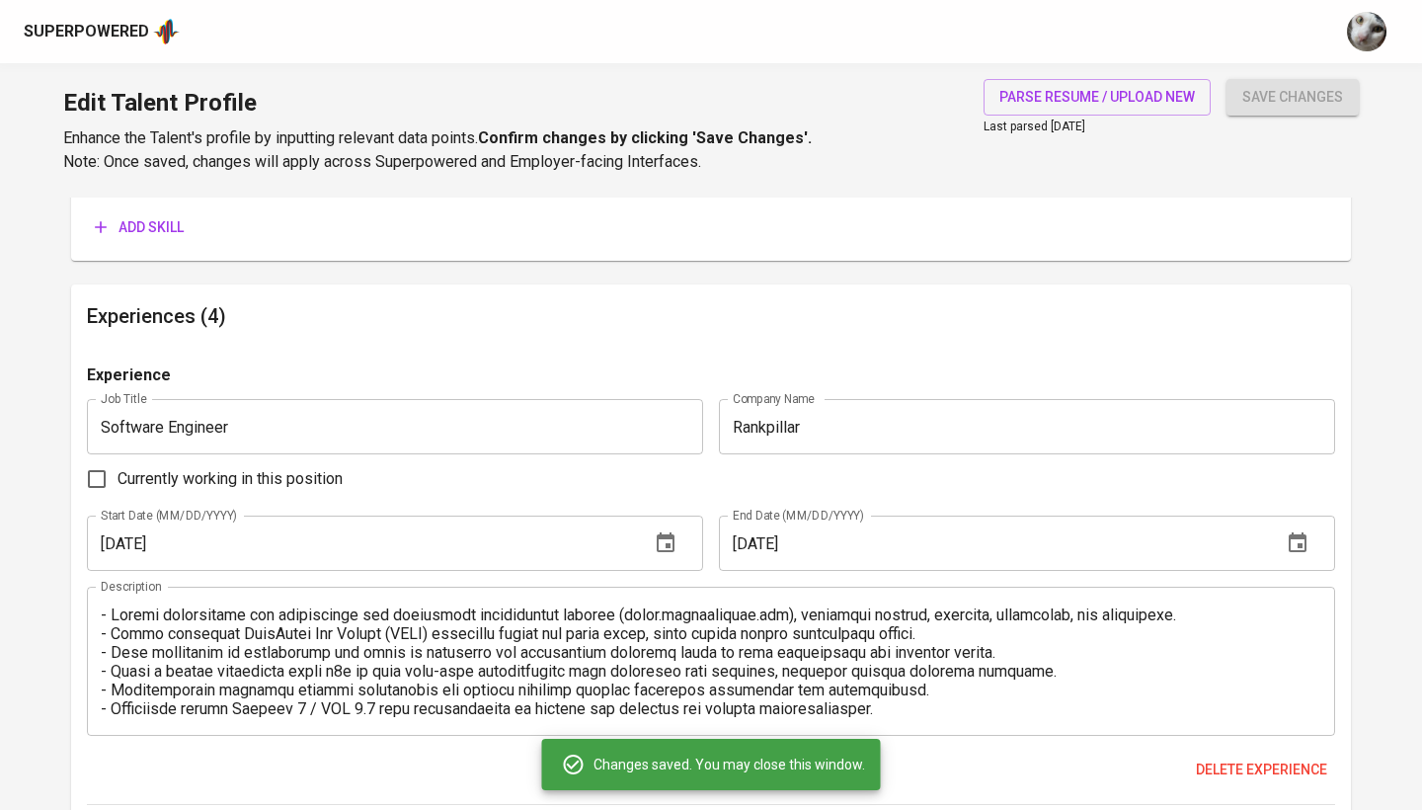
type input "Javascript"
type input "4"
type input "MySQL"
type input "4"
type input "React.js"
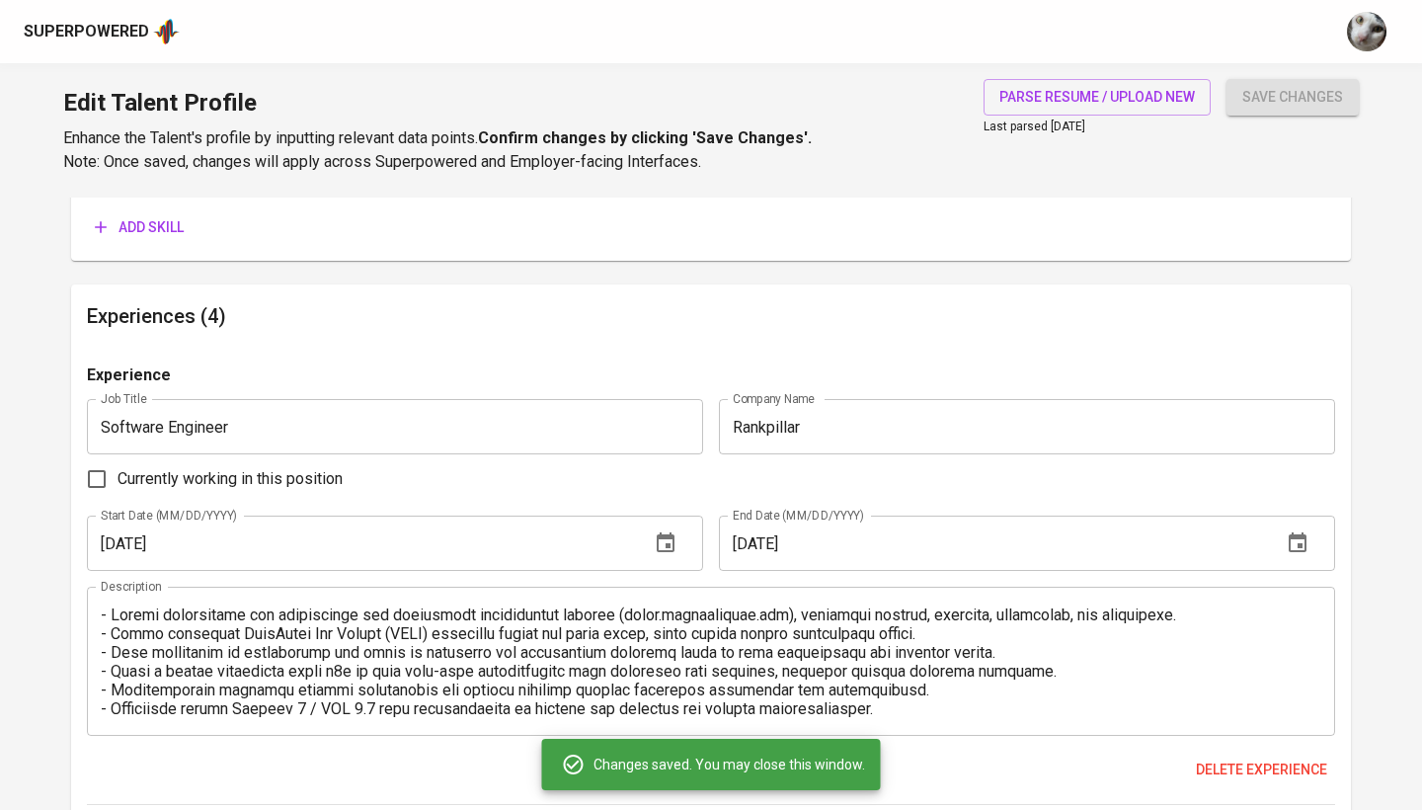
type input "3"
type input "JavaScript"
type input "3"
type input "TypeScript"
type input "3"
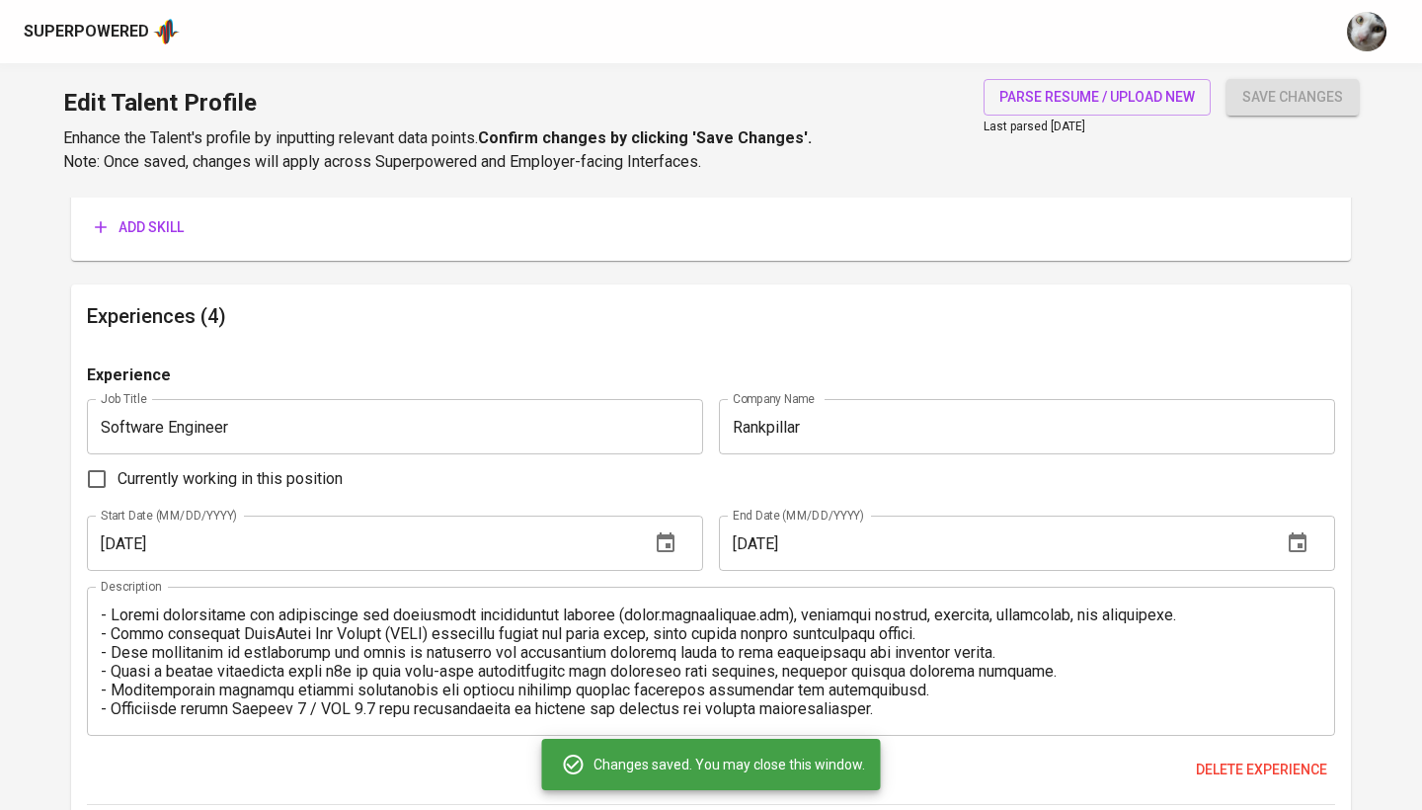
type input "MongoDB"
type input "PHP"
type input "2"
type input "Laravel"
type input "2"
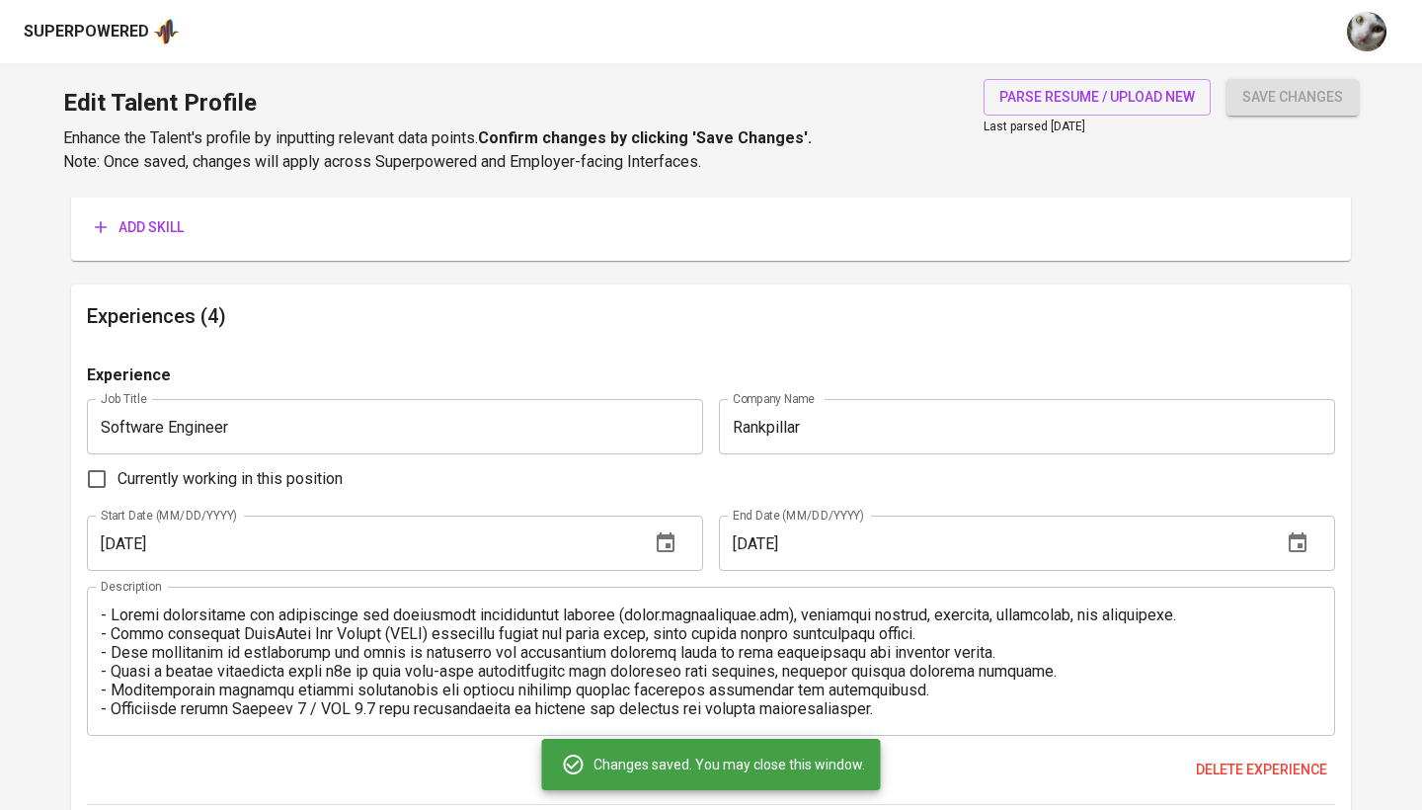
scroll to position [964, 0]
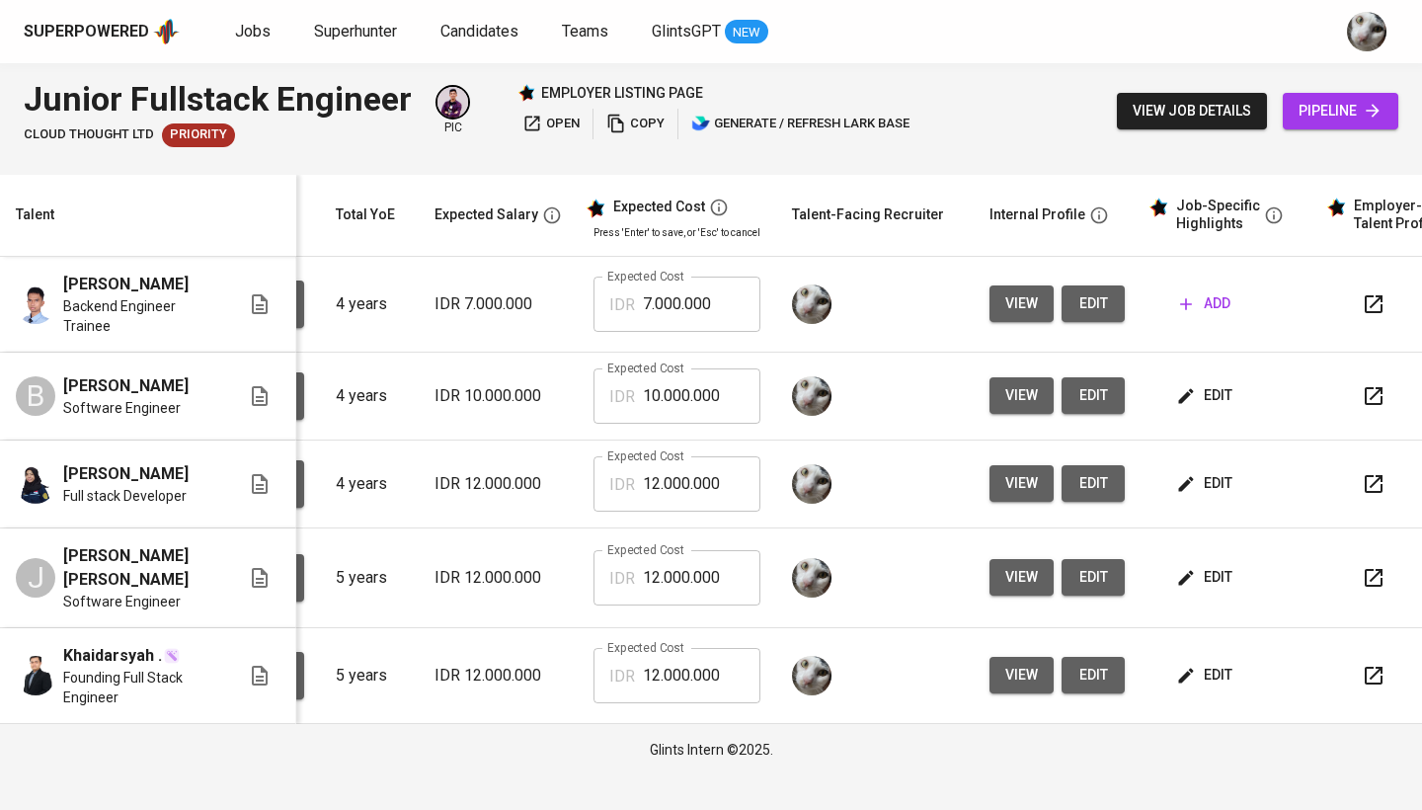
scroll to position [0, 269]
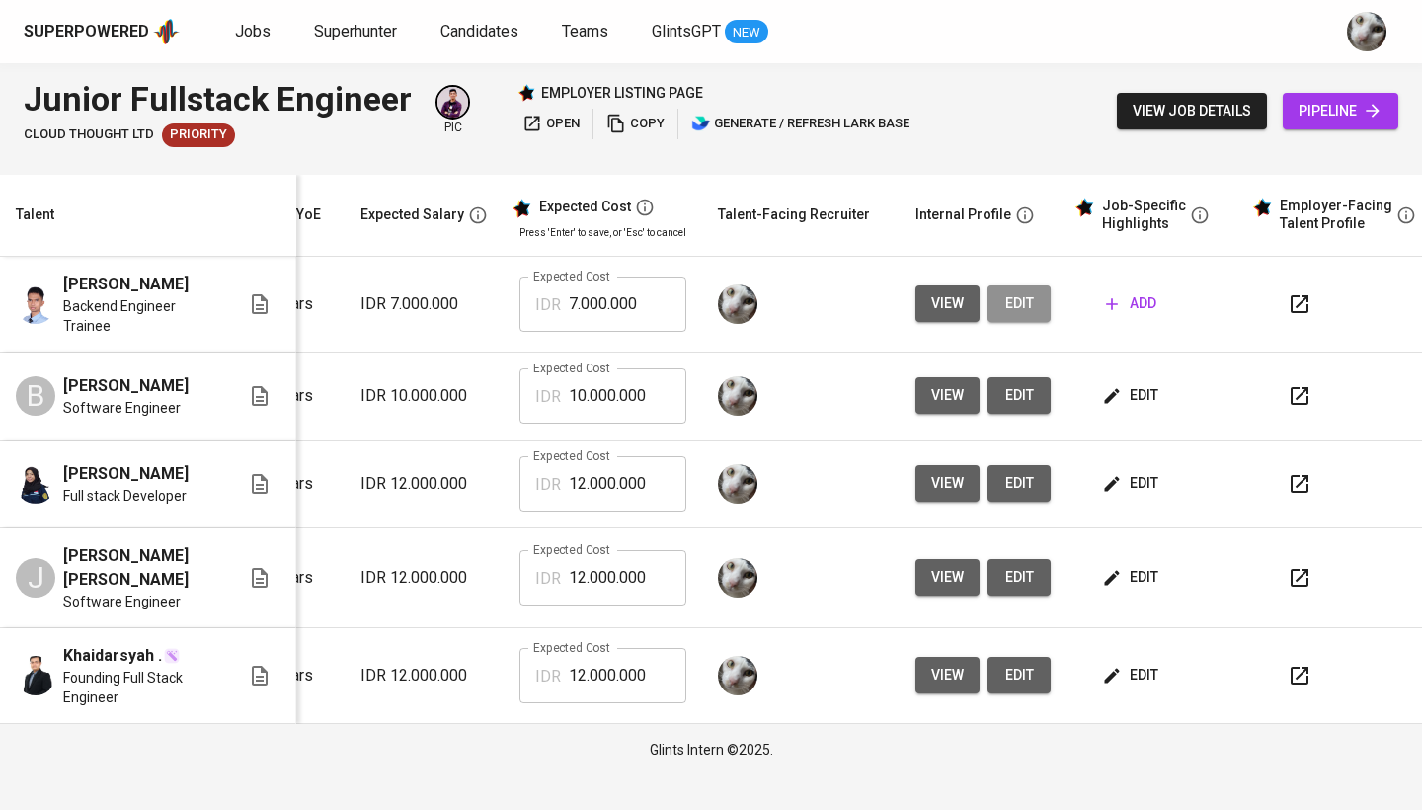
click at [1007, 307] on span "edit" at bounding box center [1019, 303] width 32 height 25
click at [1143, 291] on span "add" at bounding box center [1131, 303] width 50 height 25
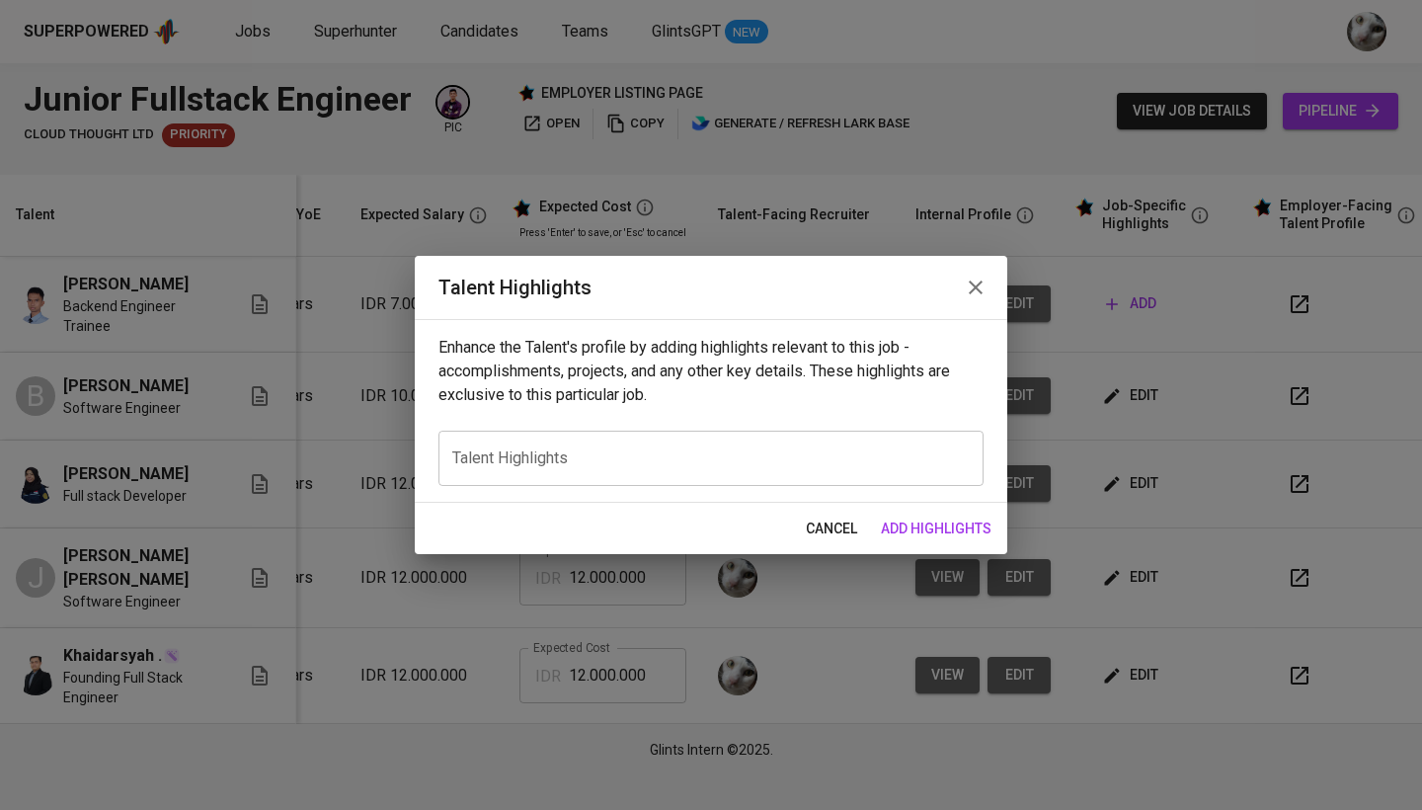
click at [913, 430] on div "x Talent Highlights" at bounding box center [710, 457] width 545 height 55
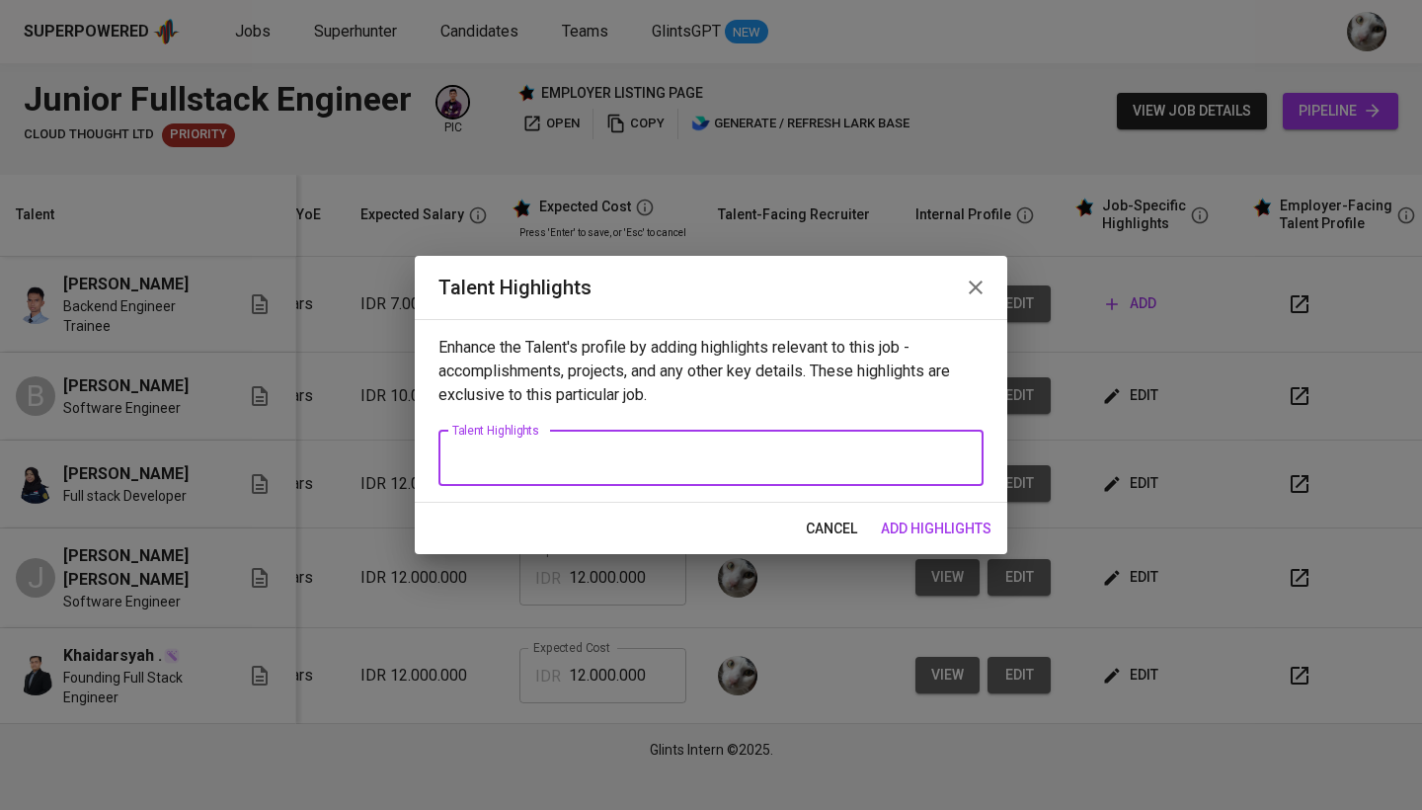
paste textarea "Muchamad Fauzy is a Backend Engineer with over 2 years of experience developing…"
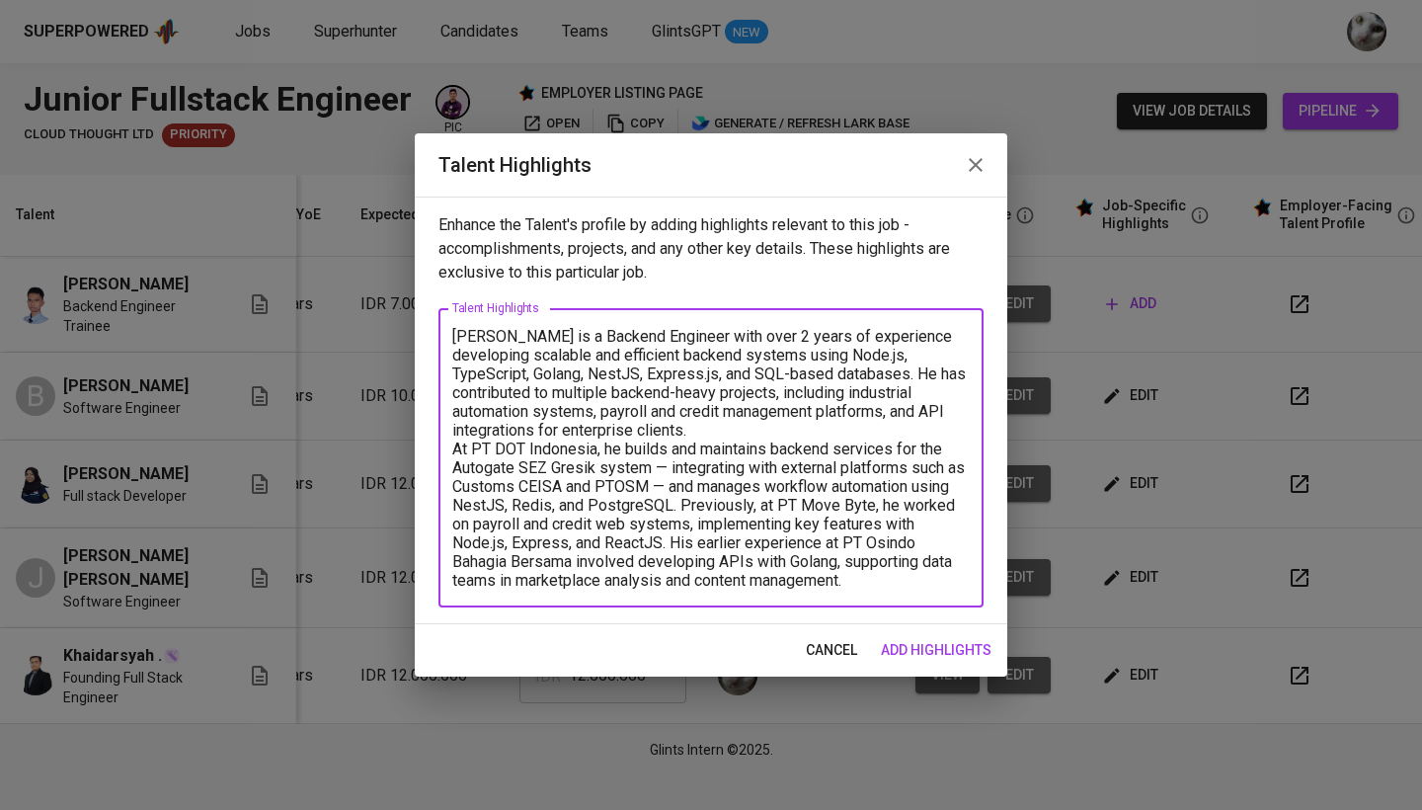
drag, startPoint x: 533, startPoint y: 338, endPoint x: 350, endPoint y: 338, distance: 182.6
click at [350, 338] on div "Talent Highlights Enhance the Talent's profile by adding highlights relevant to…" at bounding box center [711, 405] width 1422 height 810
drag, startPoint x: 585, startPoint y: 339, endPoint x: 525, endPoint y: 338, distance: 60.2
click at [525, 338] on textarea "Fauzy is a Backend Engineer with over 2 years of experience developing scalable…" at bounding box center [710, 458] width 517 height 263
click at [704, 434] on textarea "Fauzy is a Software Engineer with over 2 years of experience developing scalabl…" at bounding box center [710, 458] width 517 height 263
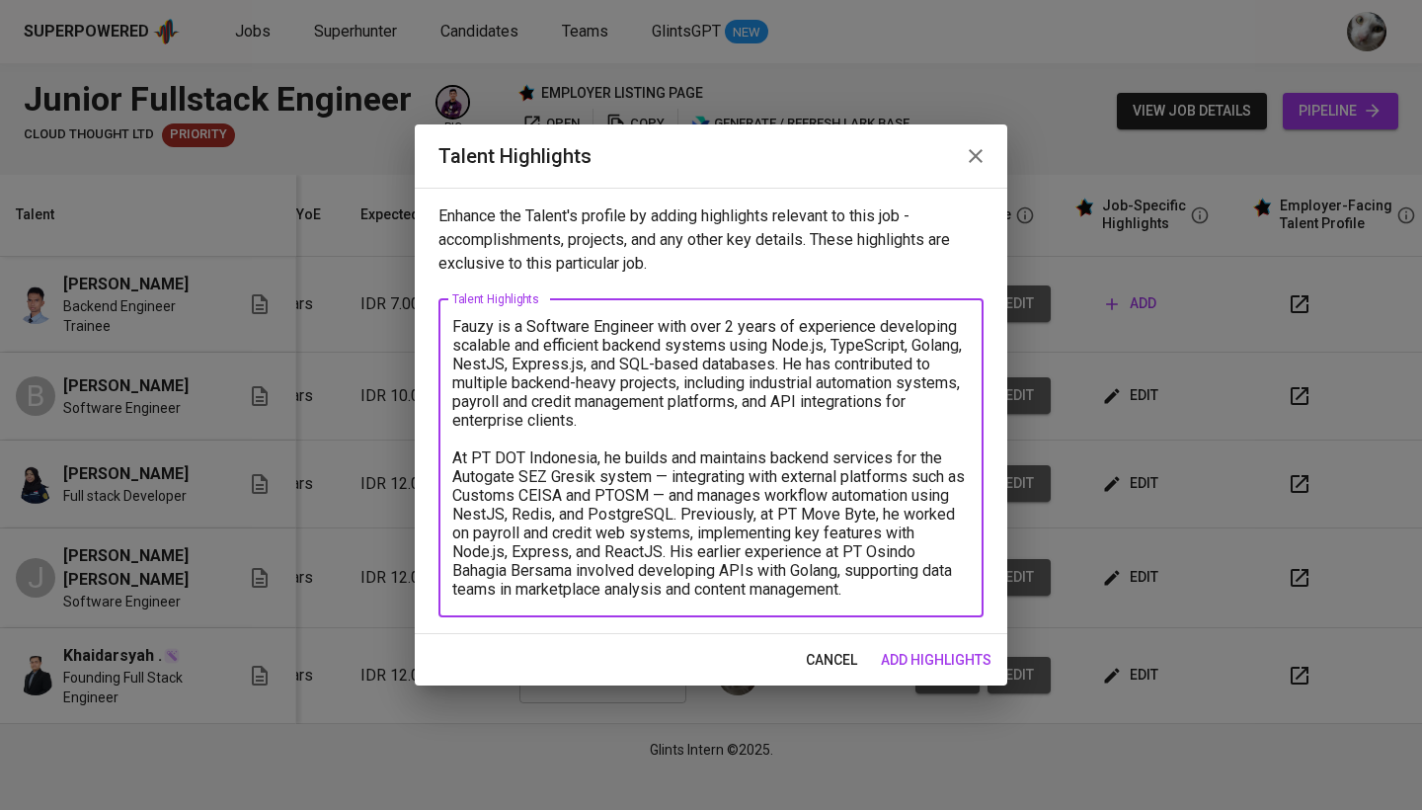
click at [727, 515] on textarea "Fauzy is a Software Engineer with over 2 years of experience developing scalabl…" at bounding box center [710, 457] width 517 height 281
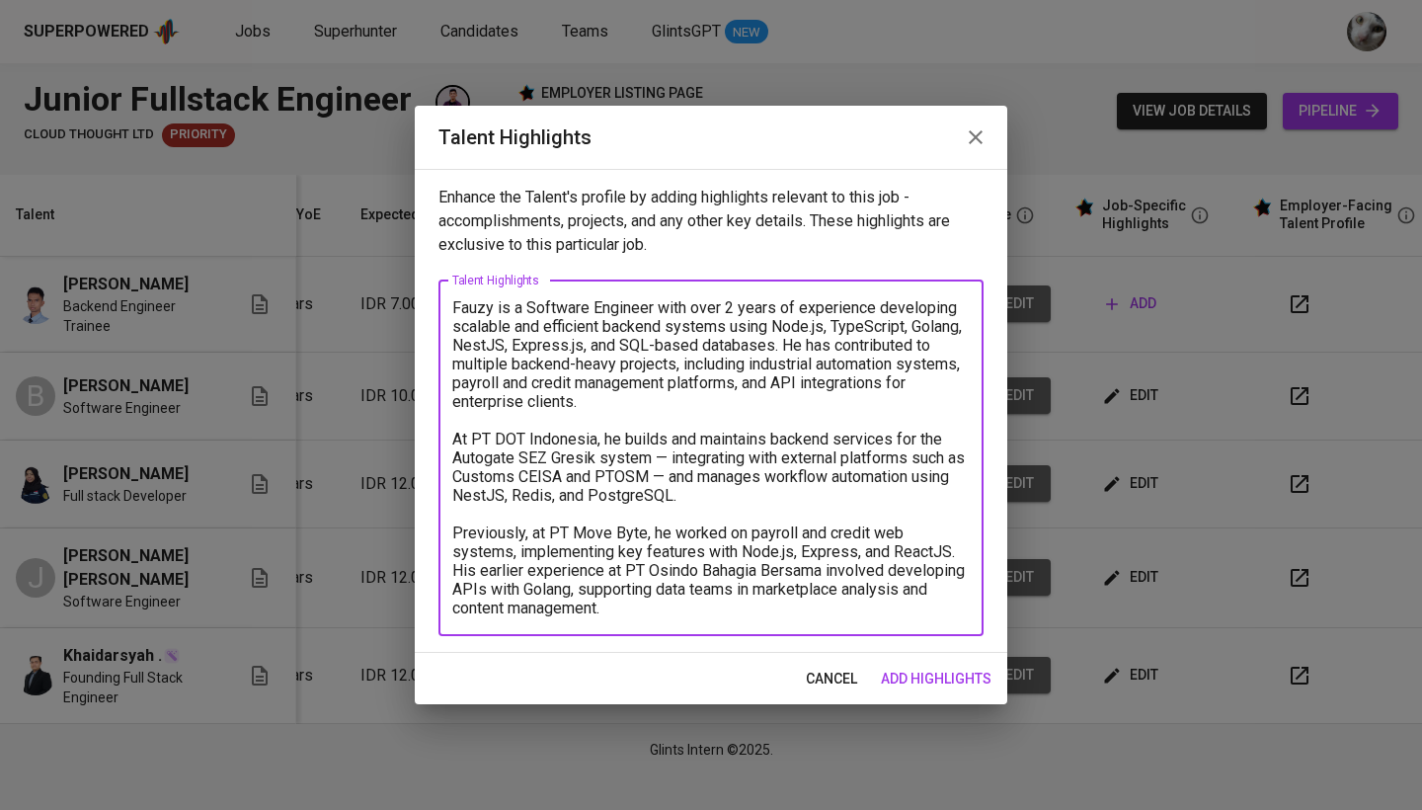
click at [885, 612] on textarea "Fauzy is a Software Engineer with over 2 years of experience developing scalabl…" at bounding box center [710, 457] width 517 height 319
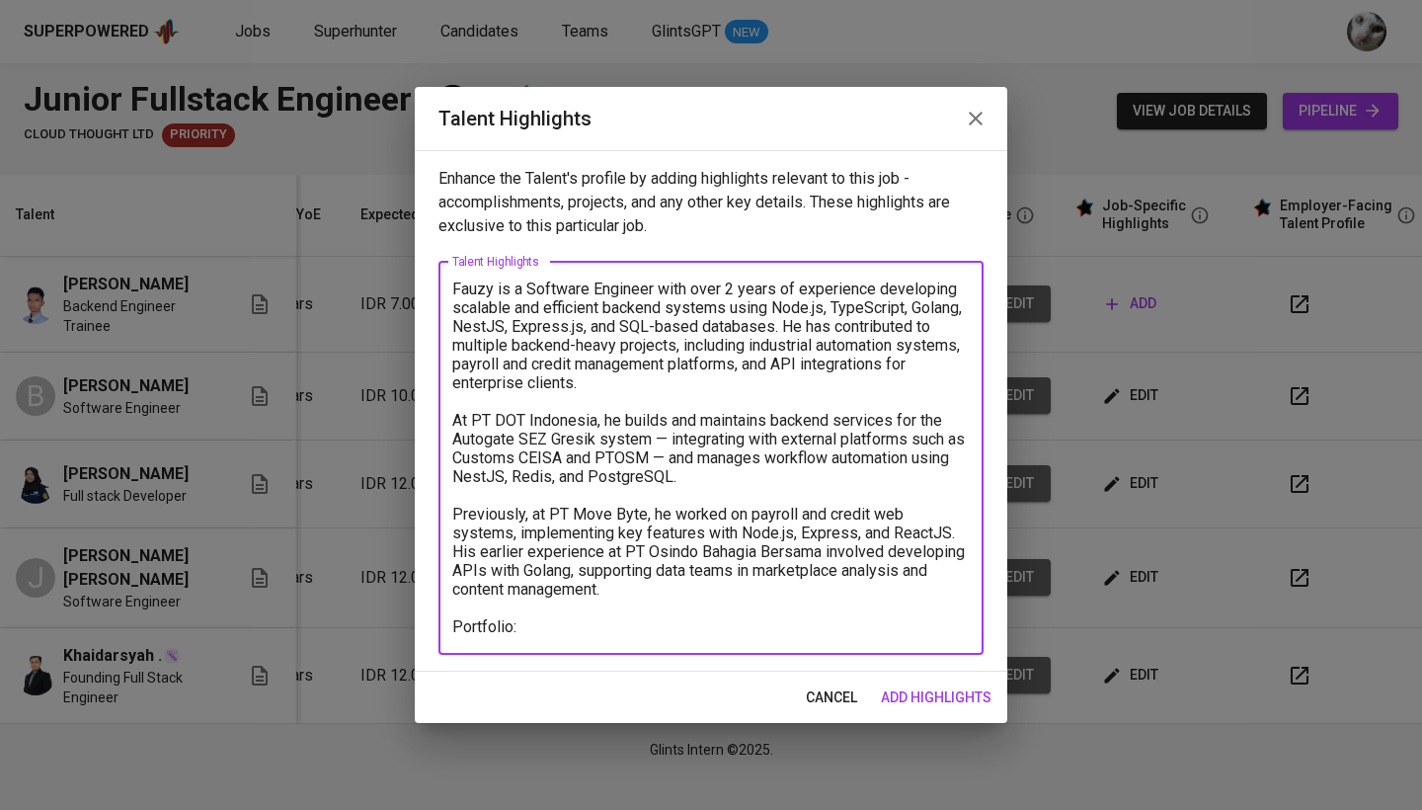
paste textarea "https://mch-fauzy.vercel.app"
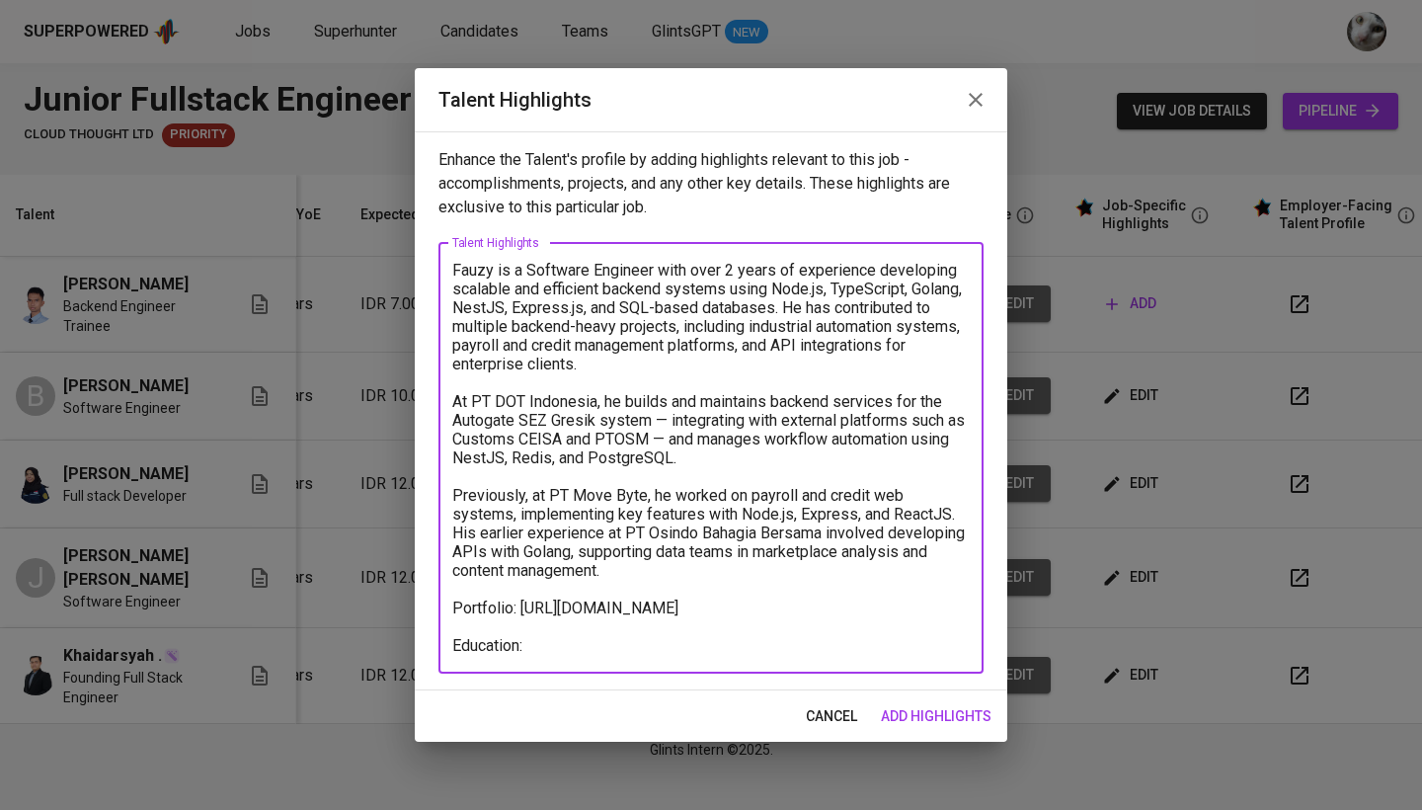
click at [521, 612] on textarea "Fauzy is a Software Engineer with over 2 years of experience developing scalabl…" at bounding box center [710, 458] width 517 height 394
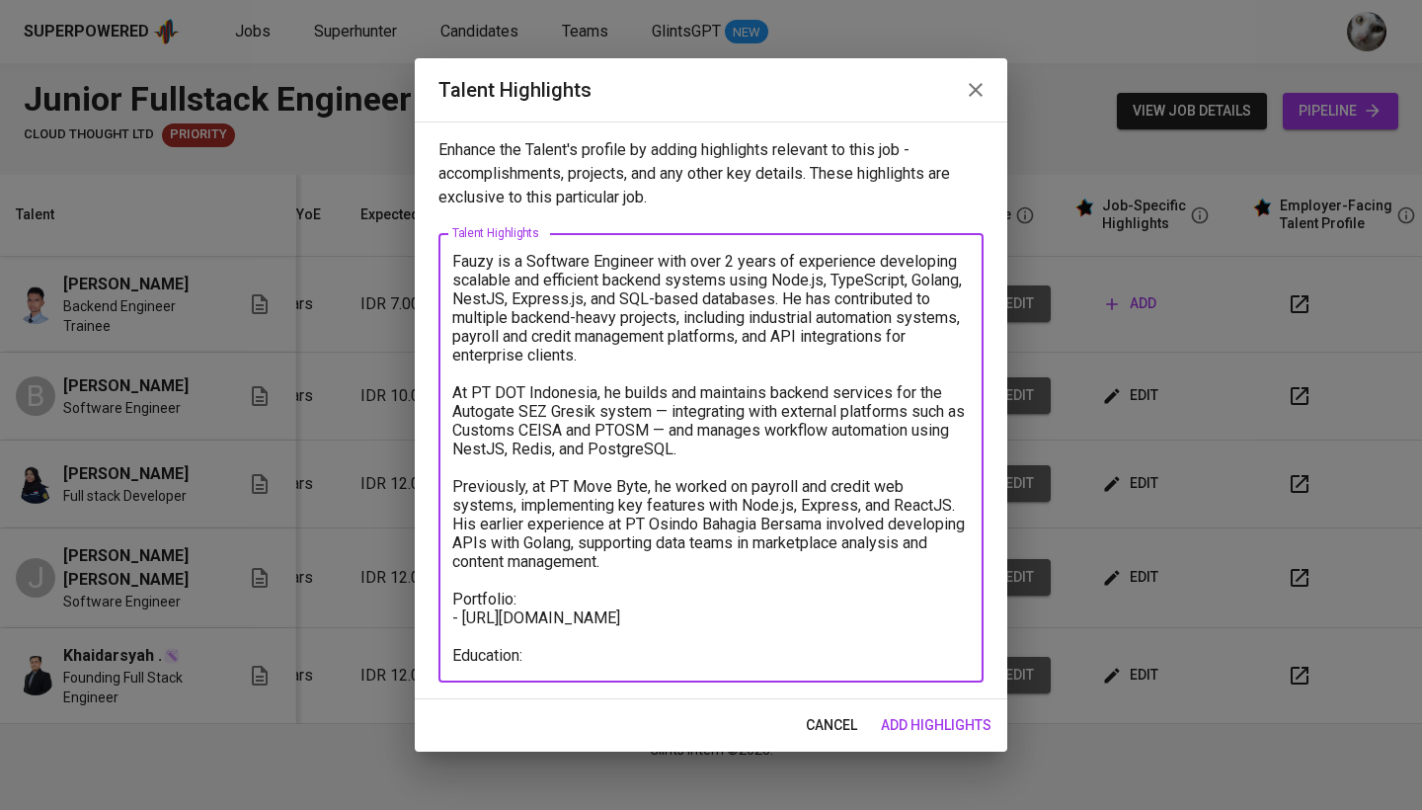
click at [688, 629] on textarea "Fauzy is a Software Engineer with over 2 years of experience developing scalabl…" at bounding box center [710, 458] width 517 height 413
paste textarea "https://github.com/mch-fauzy"
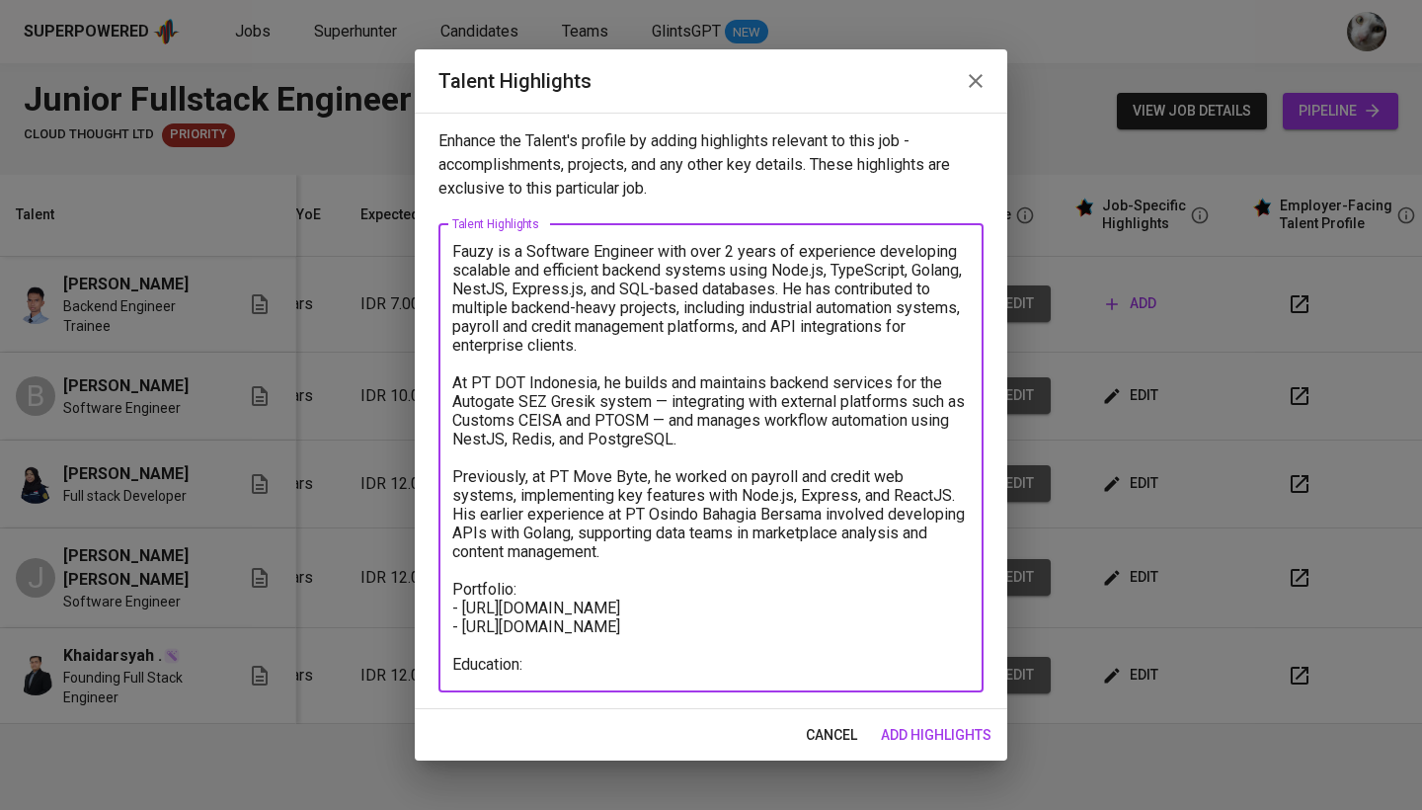
click at [645, 671] on textarea "Fauzy is a Software Engineer with over 2 years of experience developing scalabl…" at bounding box center [710, 457] width 517 height 431
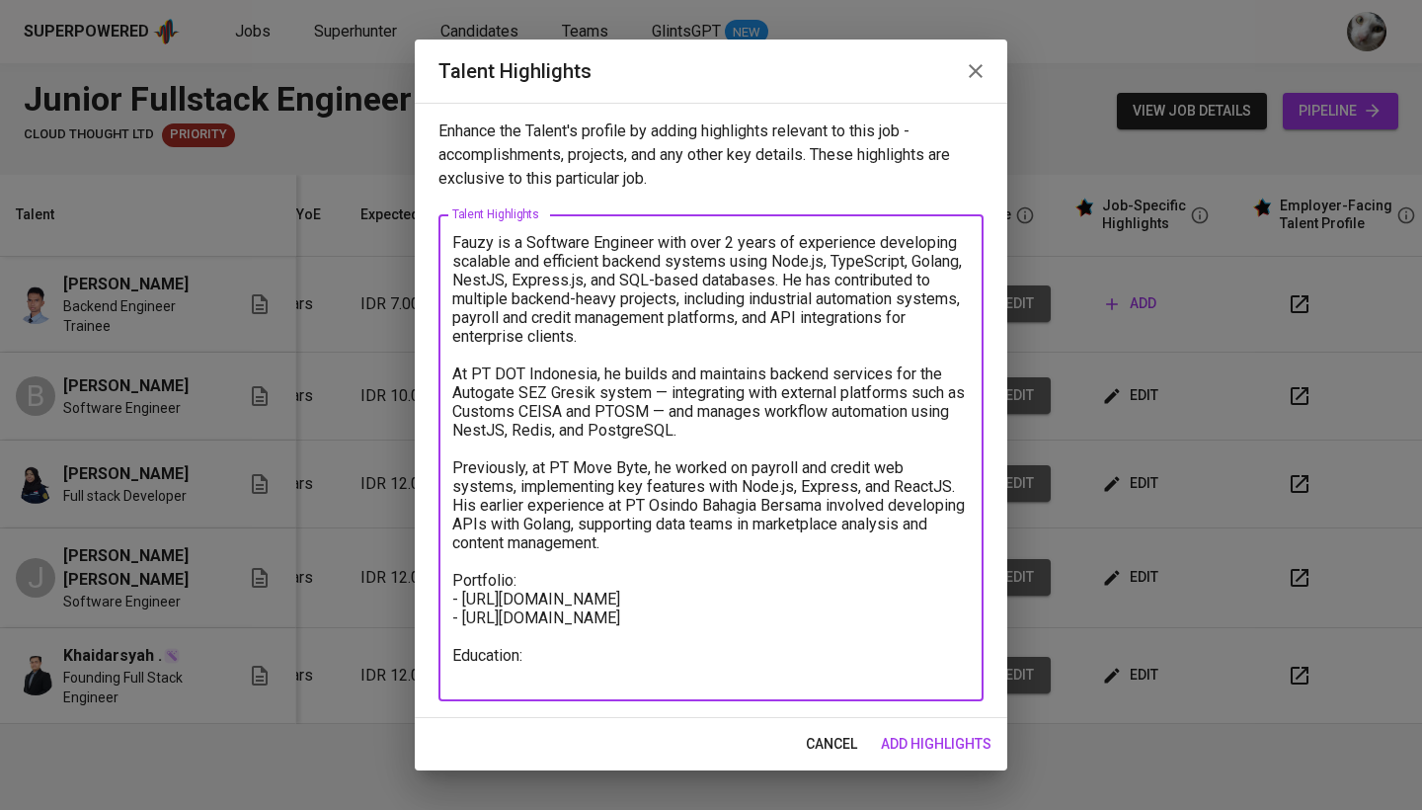
paste textarea "Bachelor of Science in Physics"
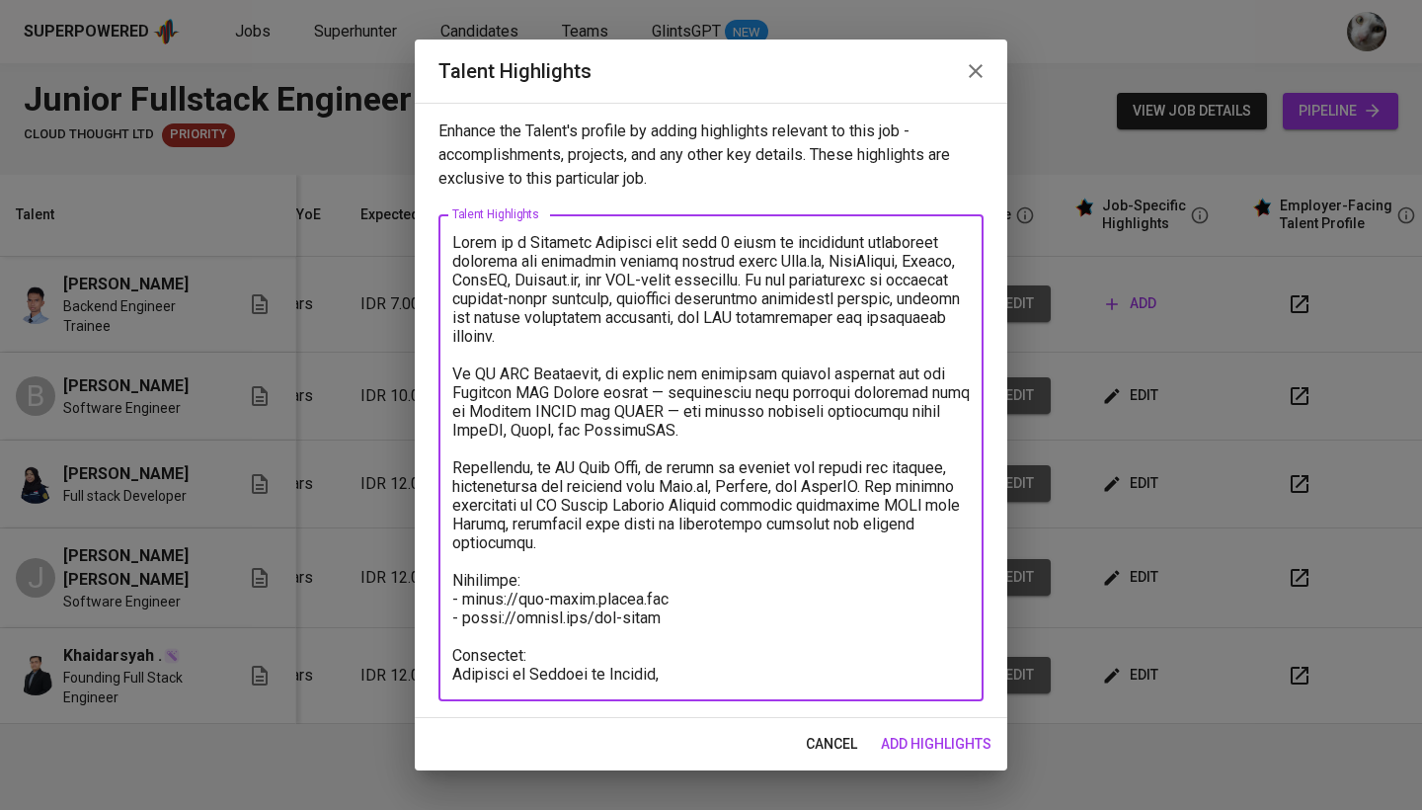
paste textarea "Institut Teknologi Sepuluh Nopember Surabaya"
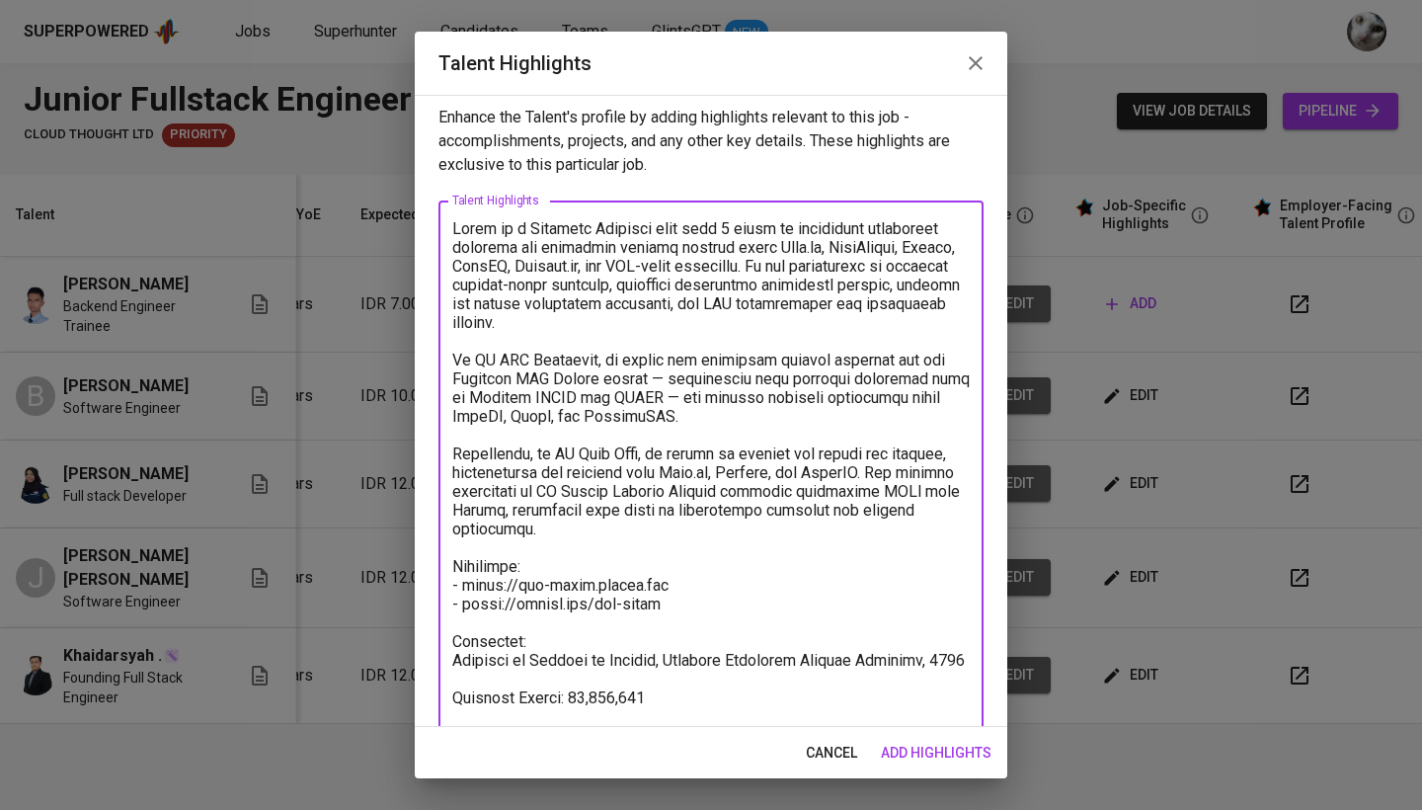
scroll to position [43, 0]
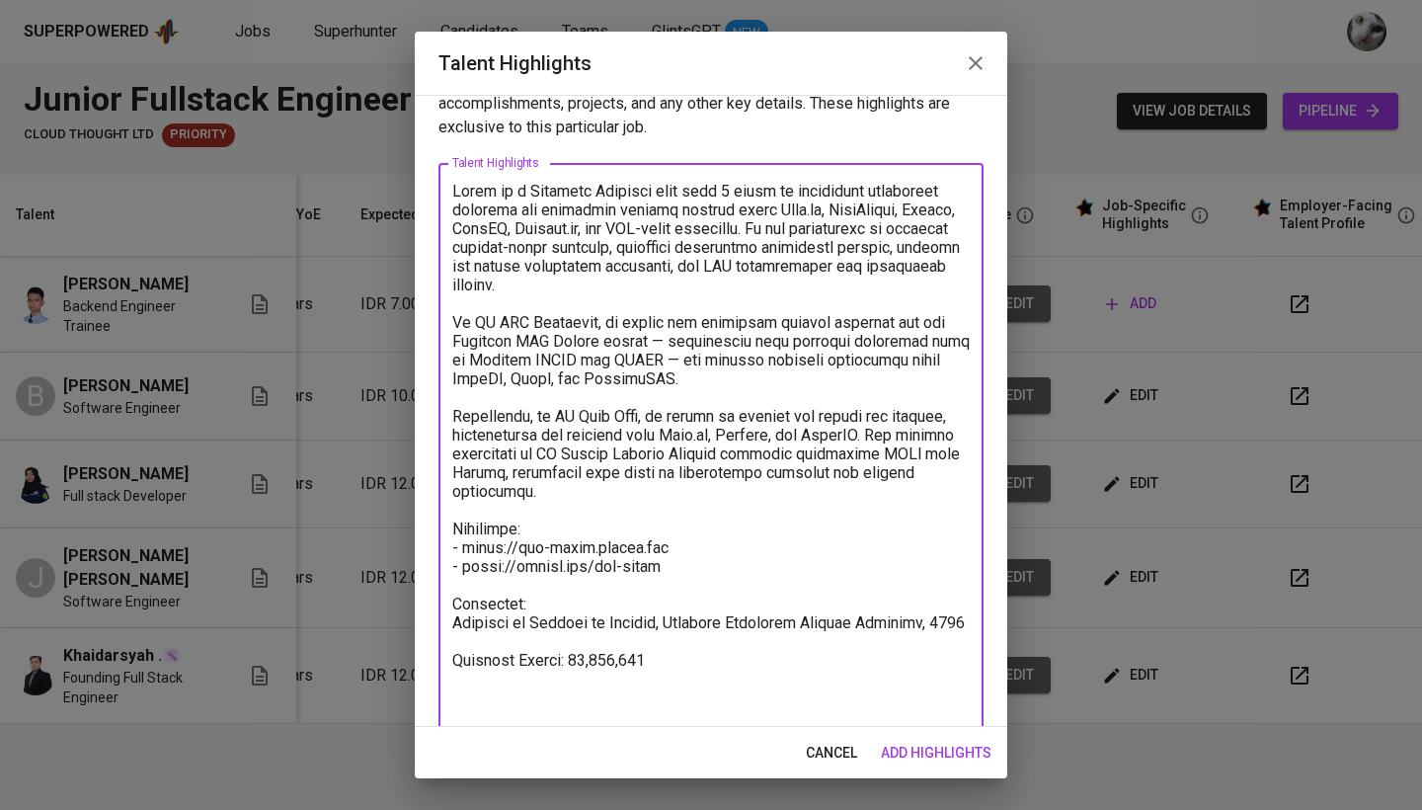
click at [573, 684] on textarea at bounding box center [710, 454] width 517 height 544
click at [619, 708] on textarea at bounding box center [710, 454] width 517 height 544
paste textarea "https://glints.sg.larksuite.com/minutes/obsgdef19z784426mj4zqp6v?from=from_copy…"
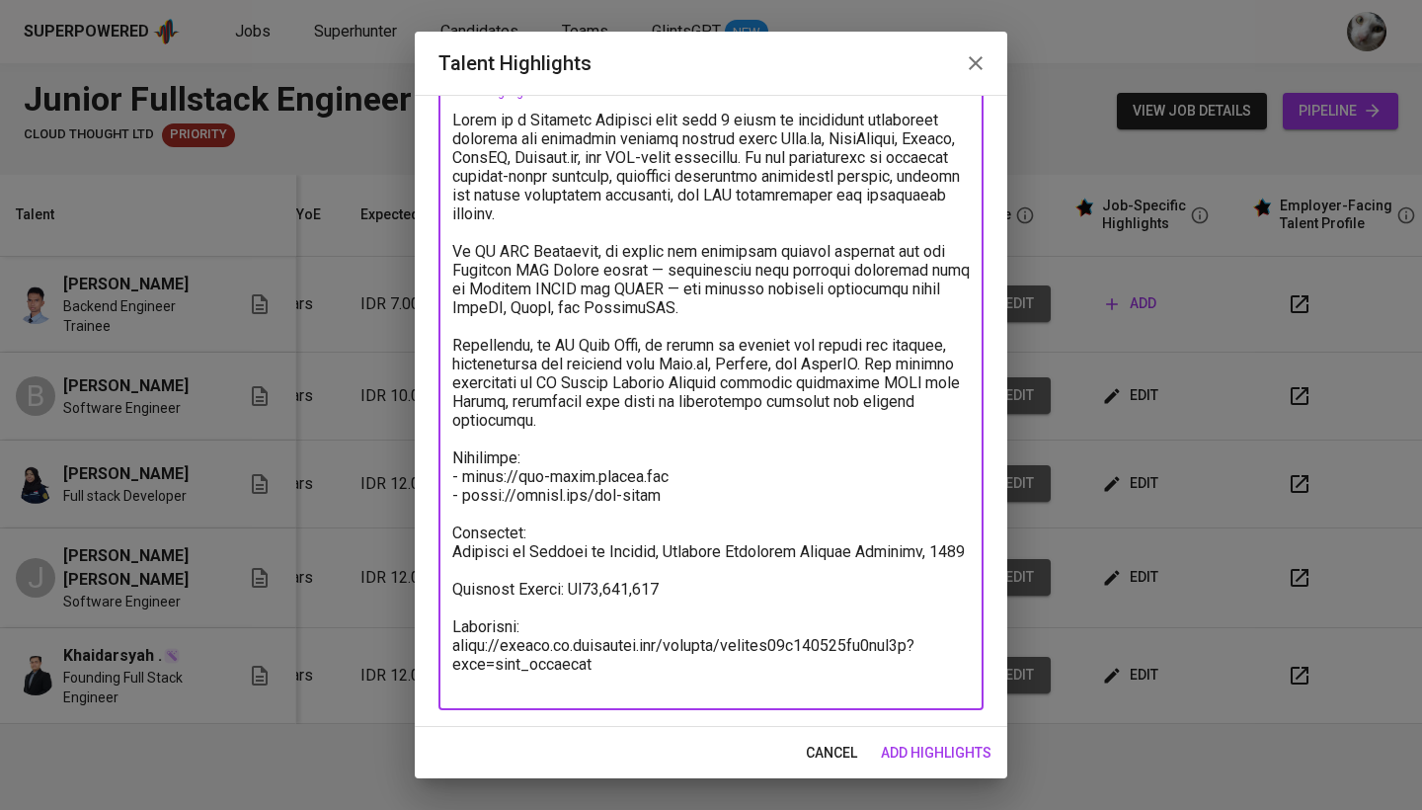
type textarea "Lorem ip d Sitametc Adipisci elit sedd 0 eiusm te incididunt utlaboreet dolorem…"
click at [924, 743] on span "add highlights" at bounding box center [936, 752] width 111 height 25
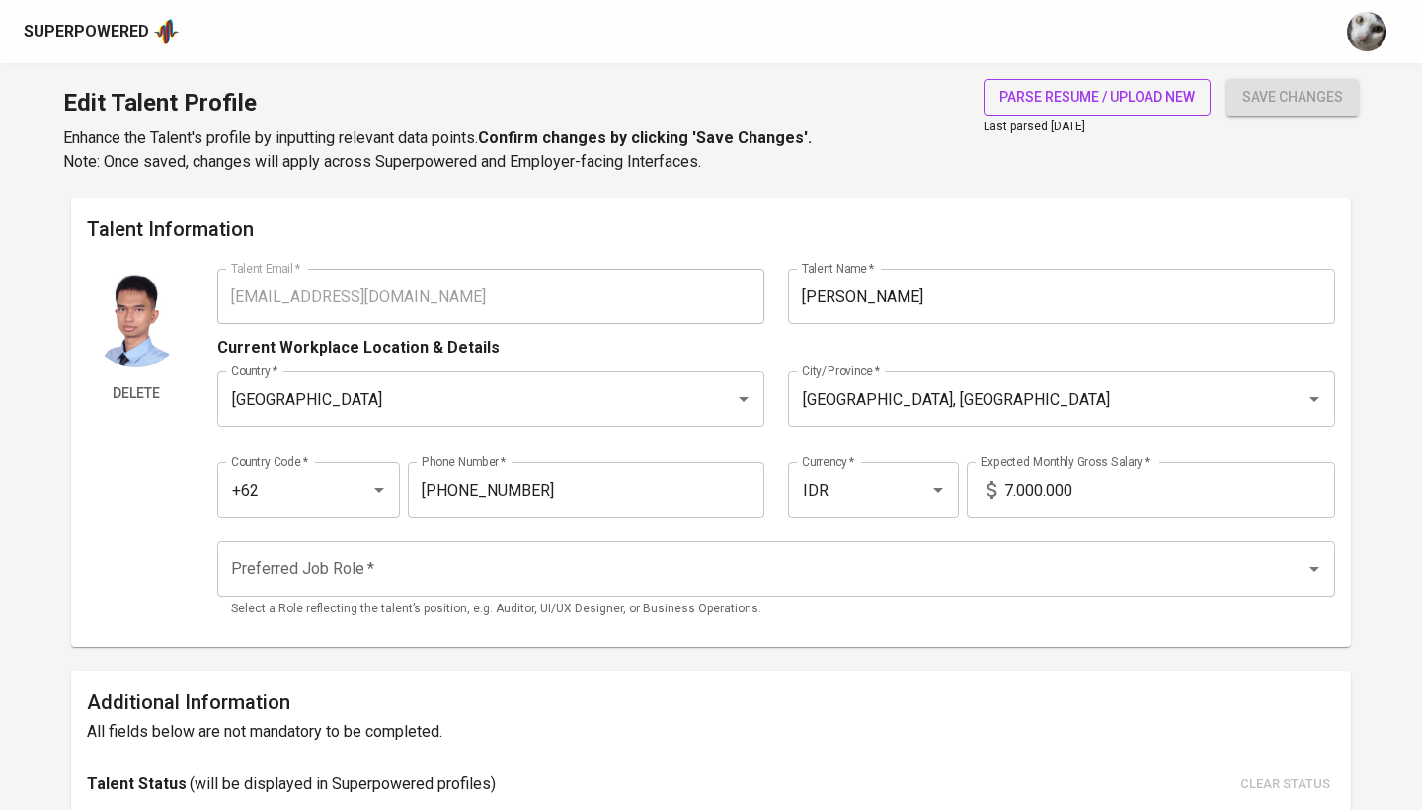
click at [1137, 93] on span "parse resume / upload new" at bounding box center [1096, 97] width 195 height 25
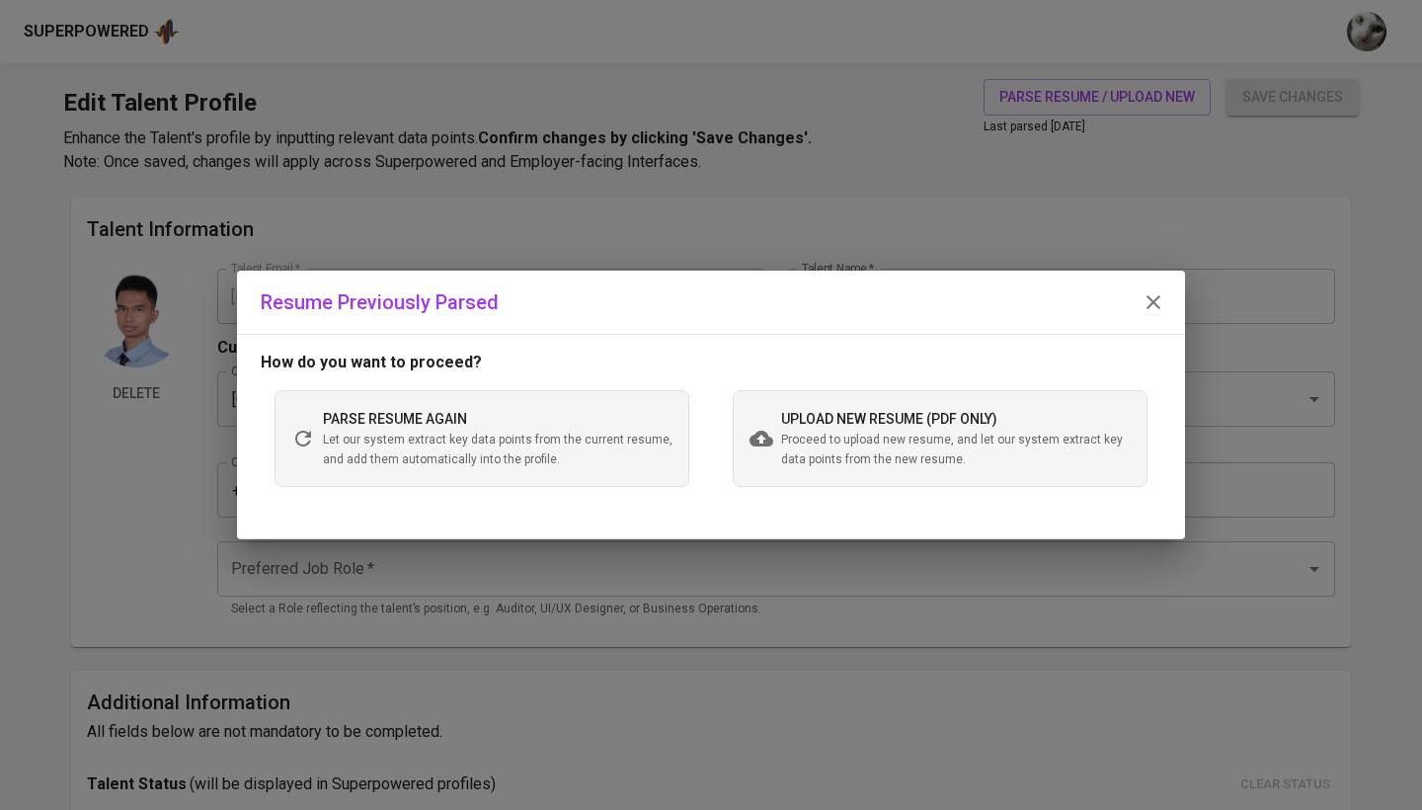
click at [838, 407] on div "upload new resume (pdf only) Proceed to upload new resume, and let our system e…" at bounding box center [940, 438] width 415 height 97
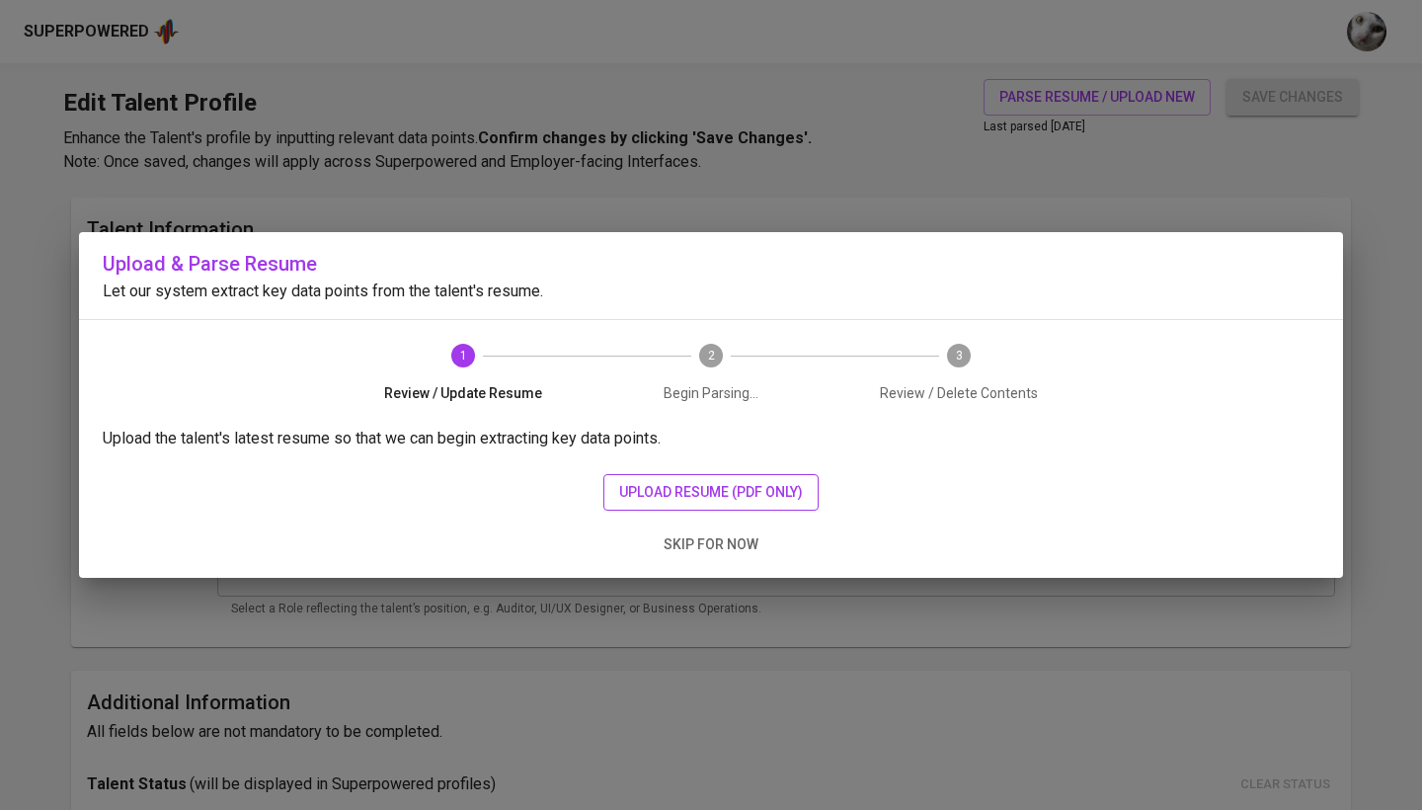
click at [630, 482] on span "upload resume (pdf only)" at bounding box center [711, 492] width 184 height 25
click at [774, 493] on span "upload resume (pdf only)" at bounding box center [711, 492] width 184 height 25
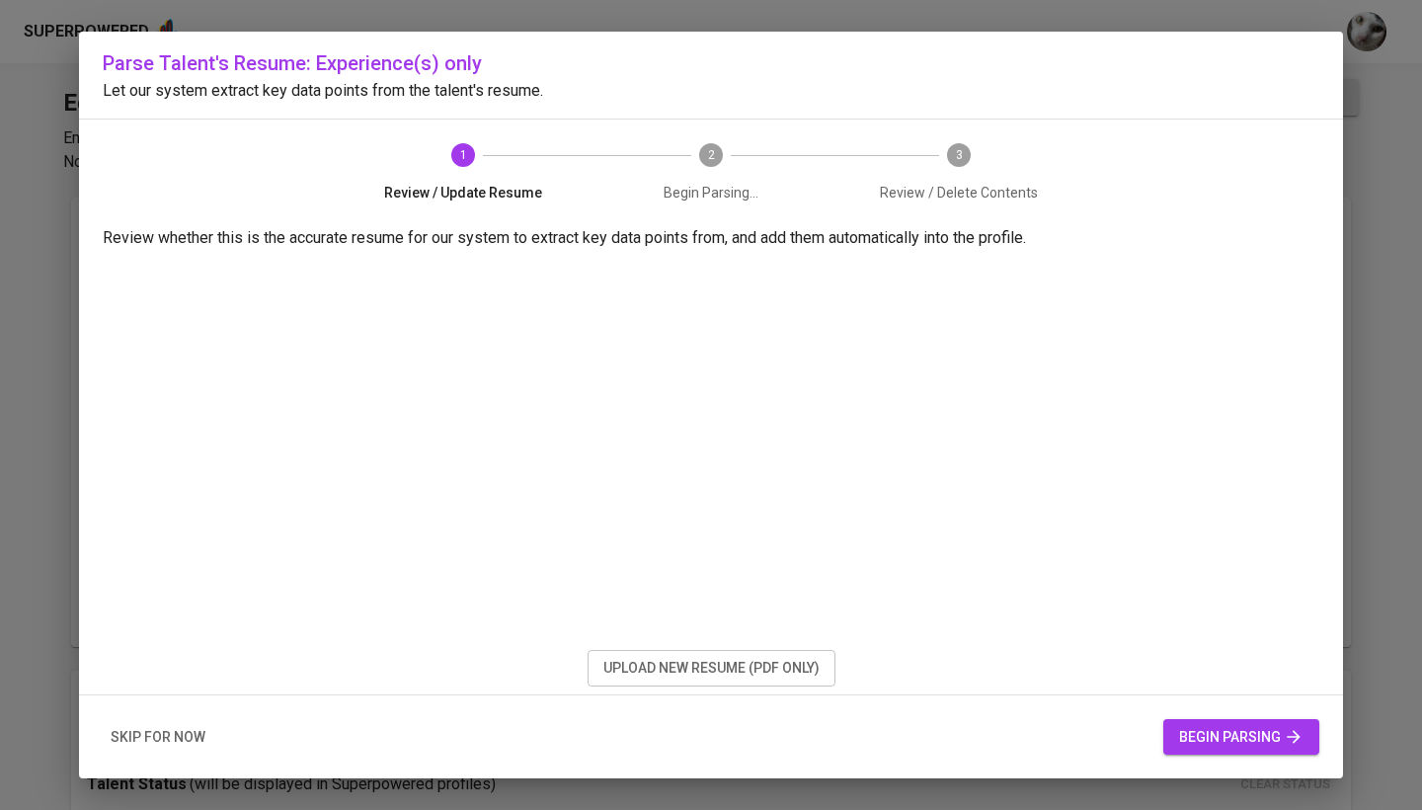
click at [1198, 734] on span "begin parsing" at bounding box center [1241, 737] width 124 height 25
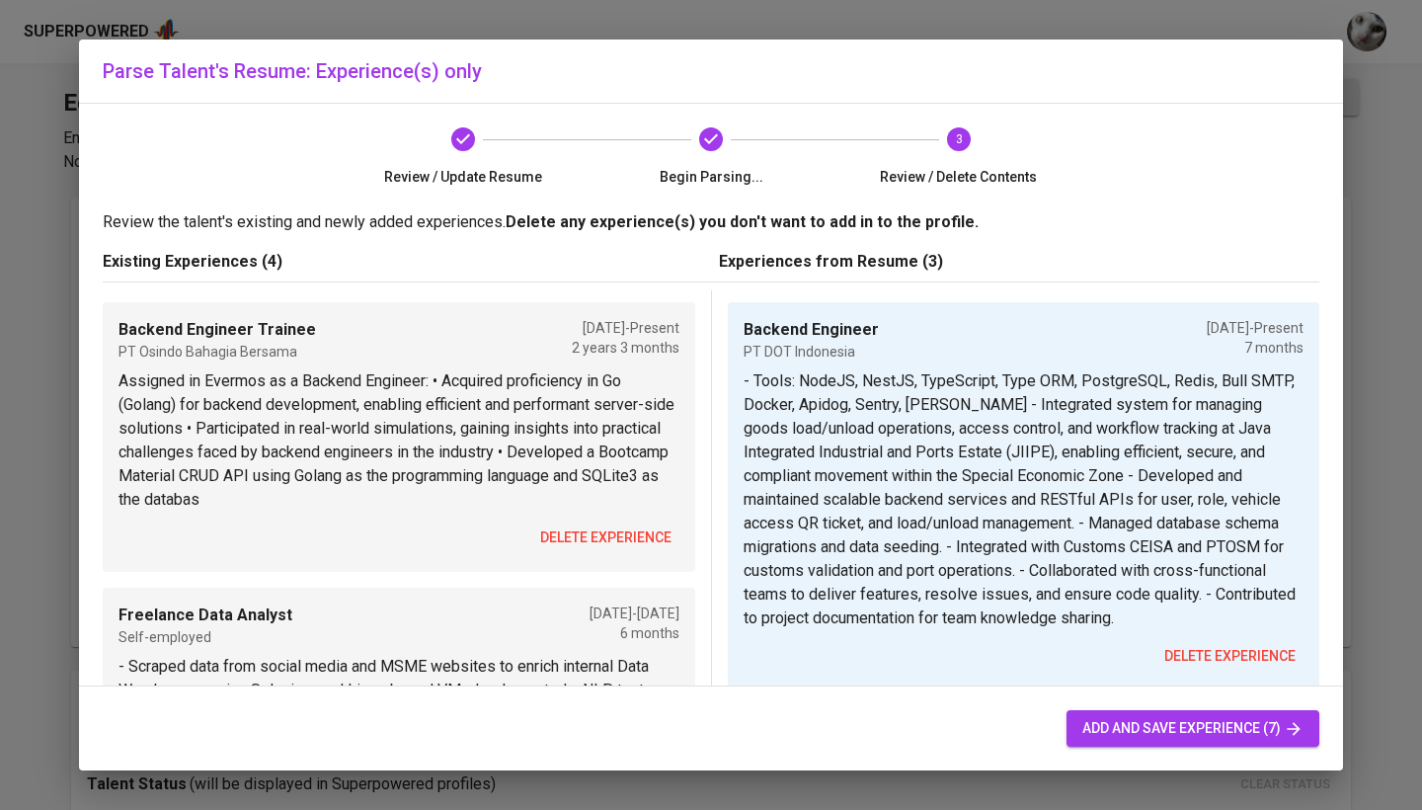
click at [655, 529] on span "delete experience" at bounding box center [605, 537] width 131 height 25
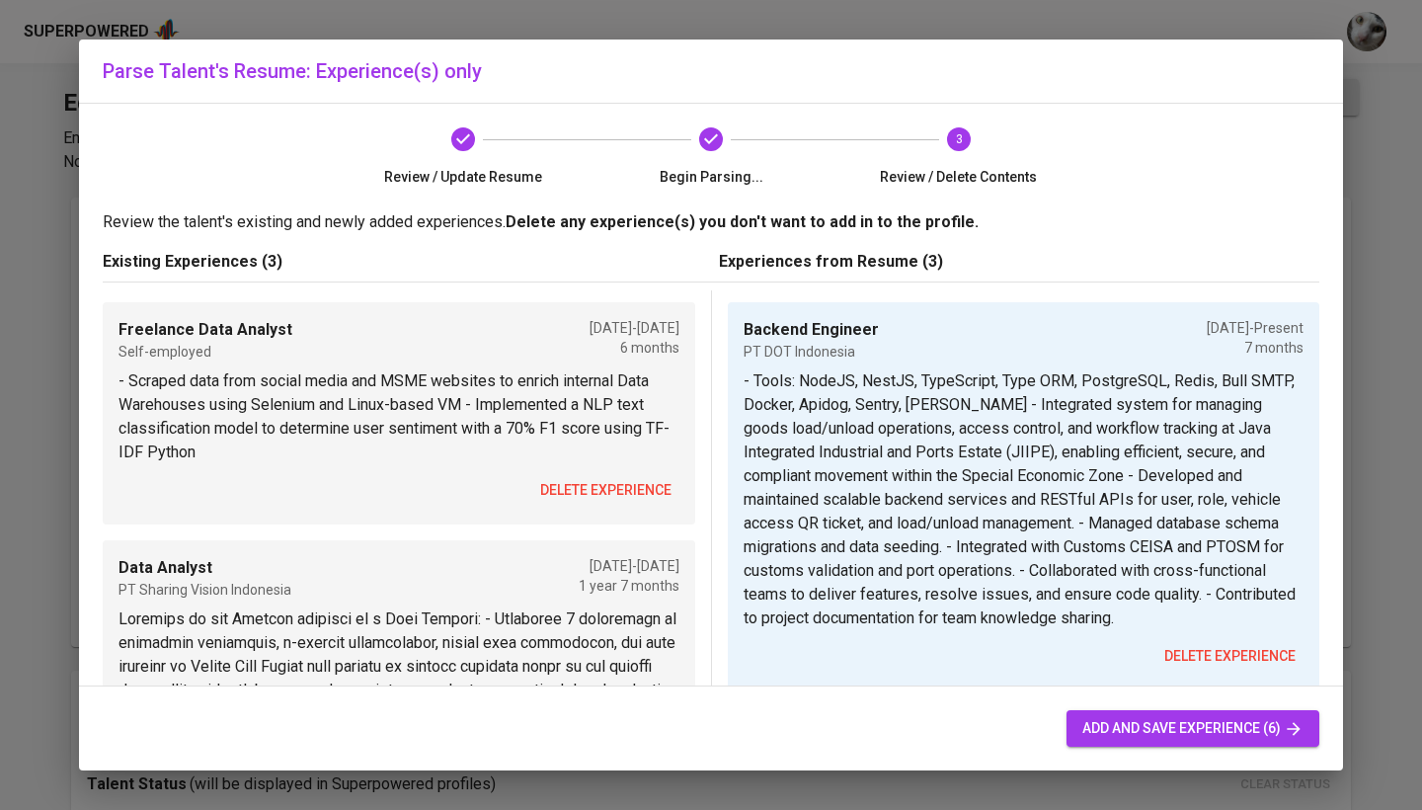
click at [619, 499] on span "delete experience" at bounding box center [605, 490] width 131 height 25
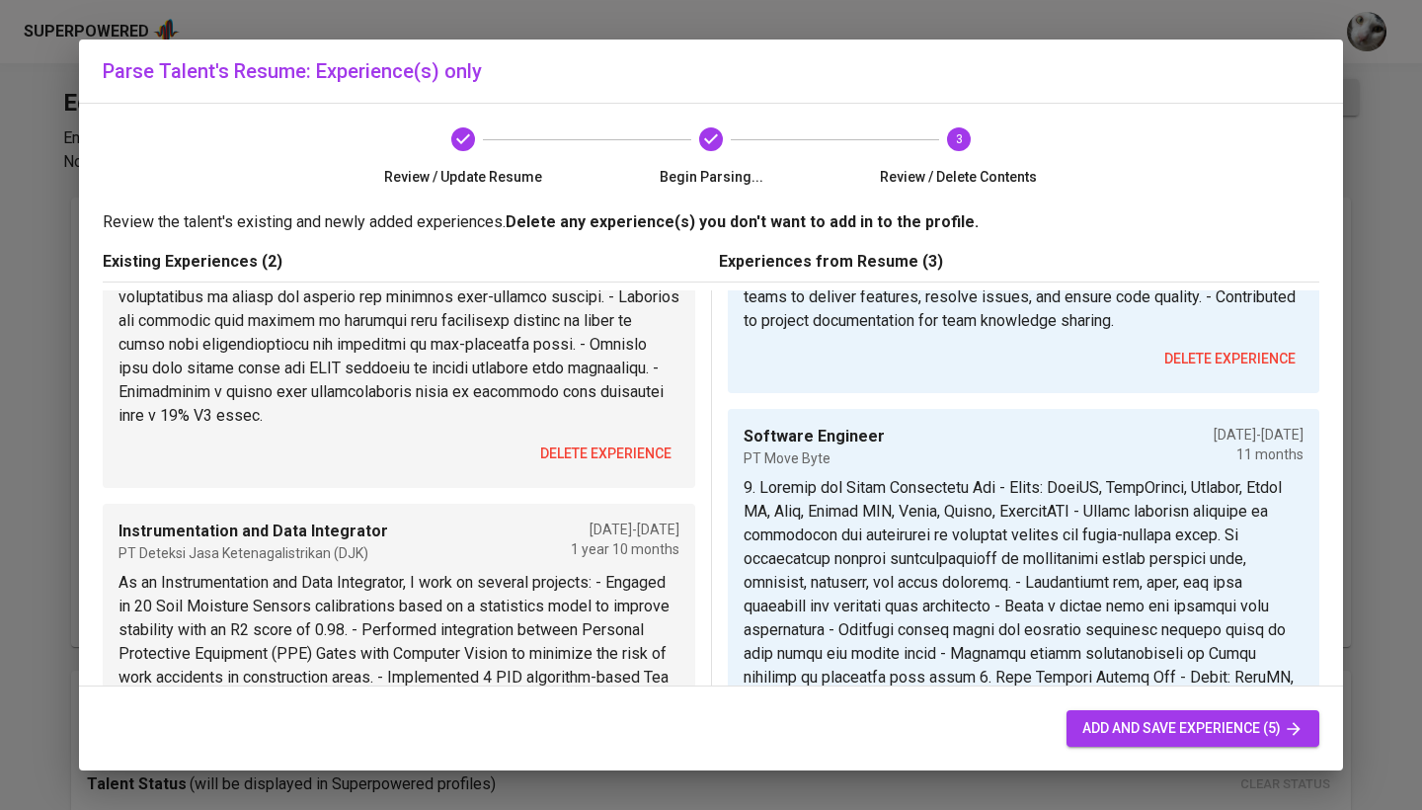
scroll to position [383, 0]
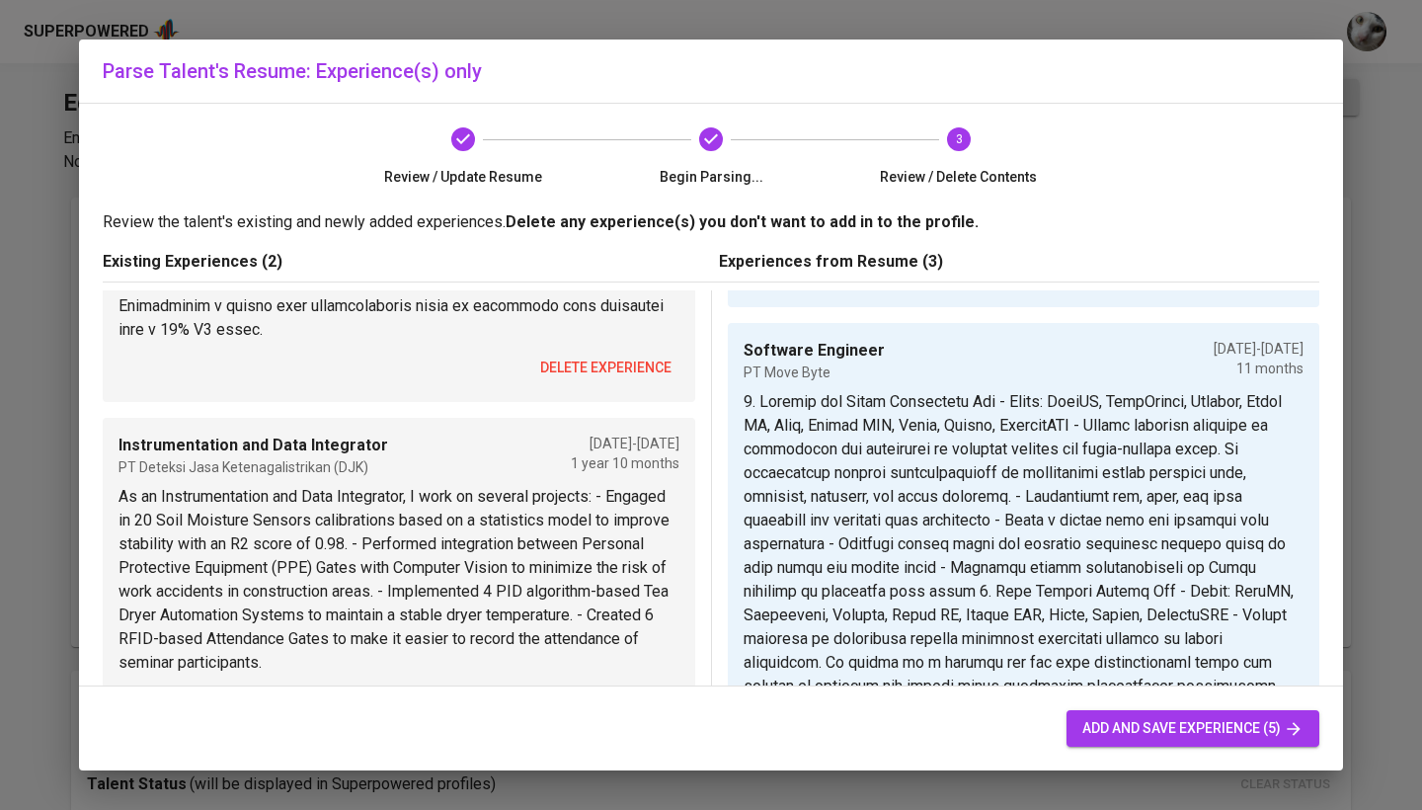
click at [622, 372] on span "delete experience" at bounding box center [605, 367] width 131 height 25
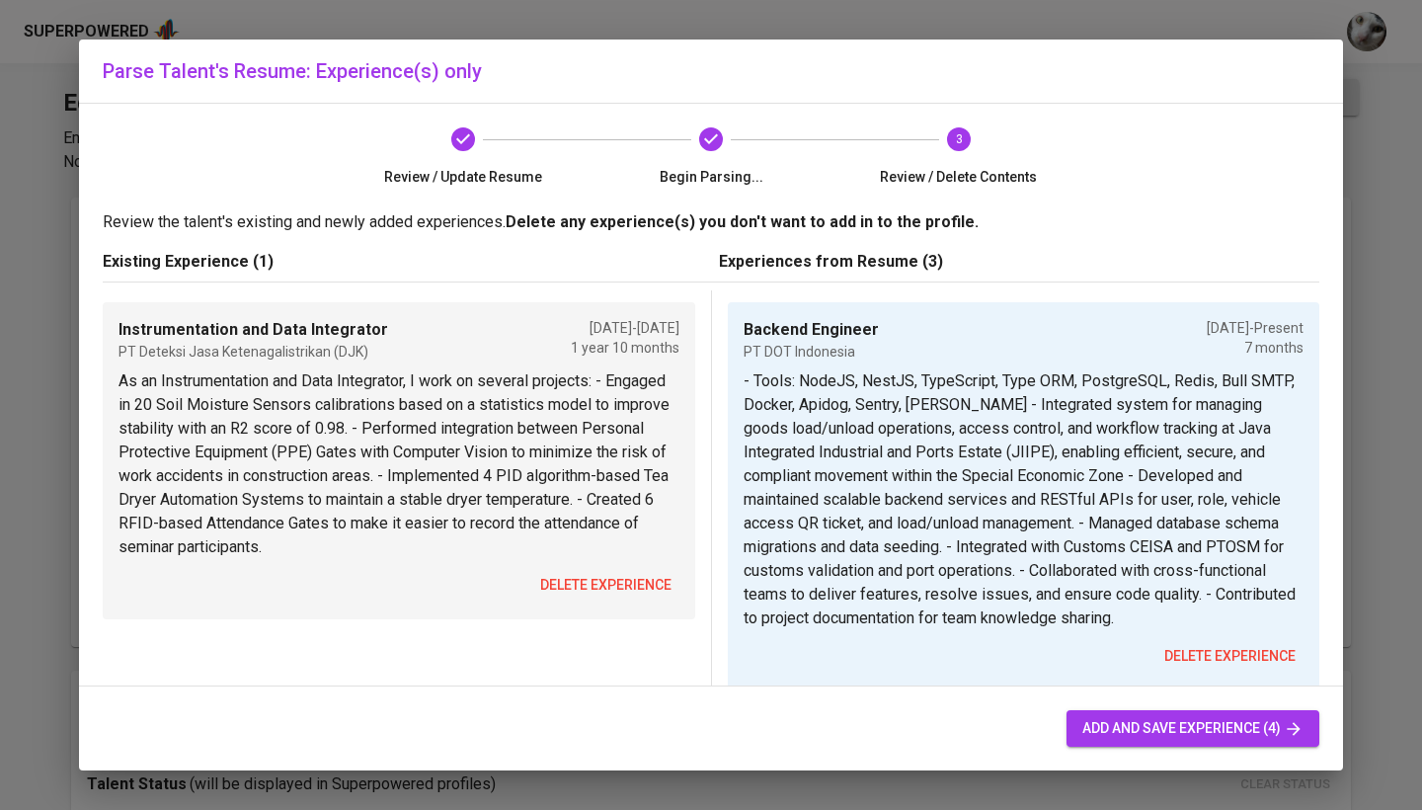
scroll to position [0, 0]
click at [573, 600] on button "delete experience" at bounding box center [605, 585] width 147 height 37
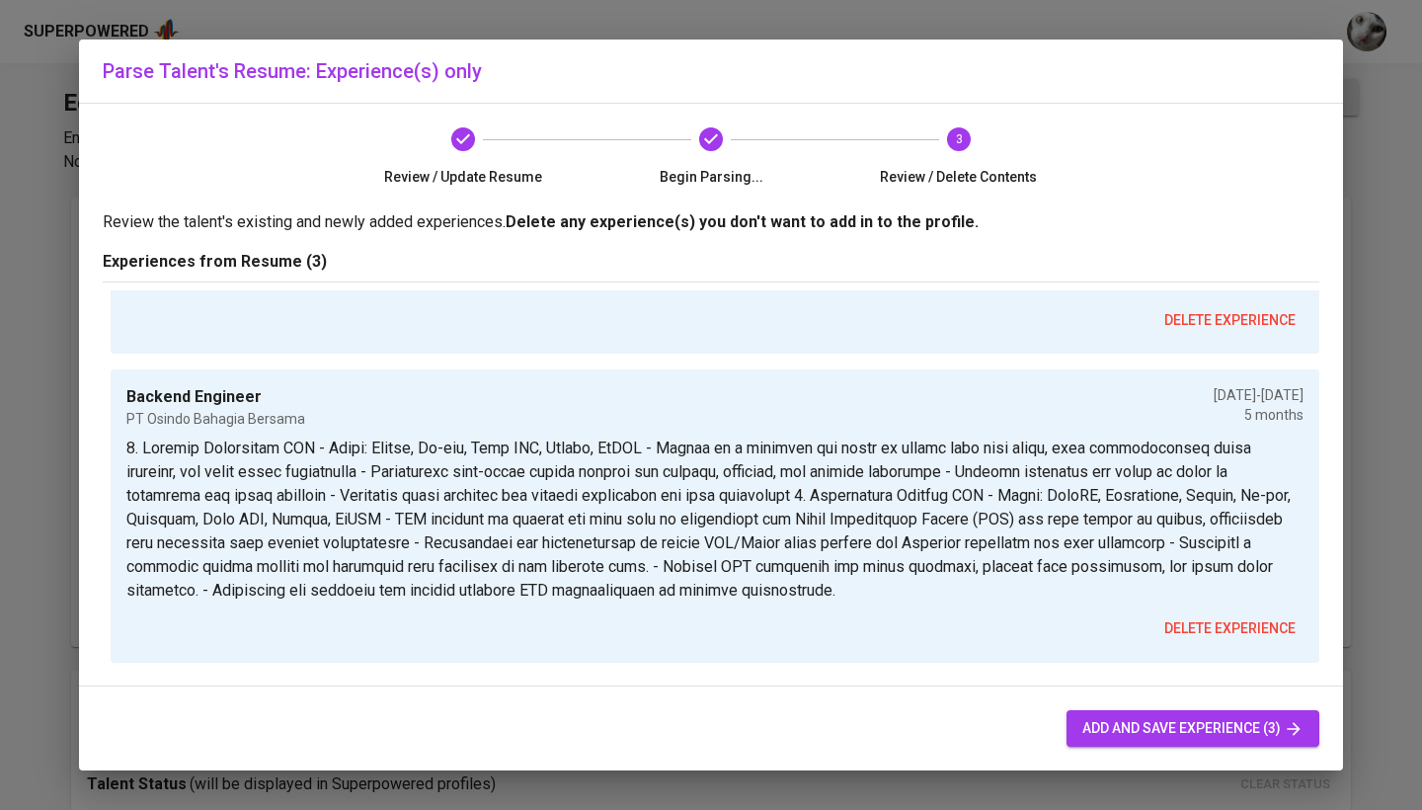
scroll to position [525, 0]
click at [1148, 735] on span "add and save experience (3)" at bounding box center [1192, 728] width 221 height 25
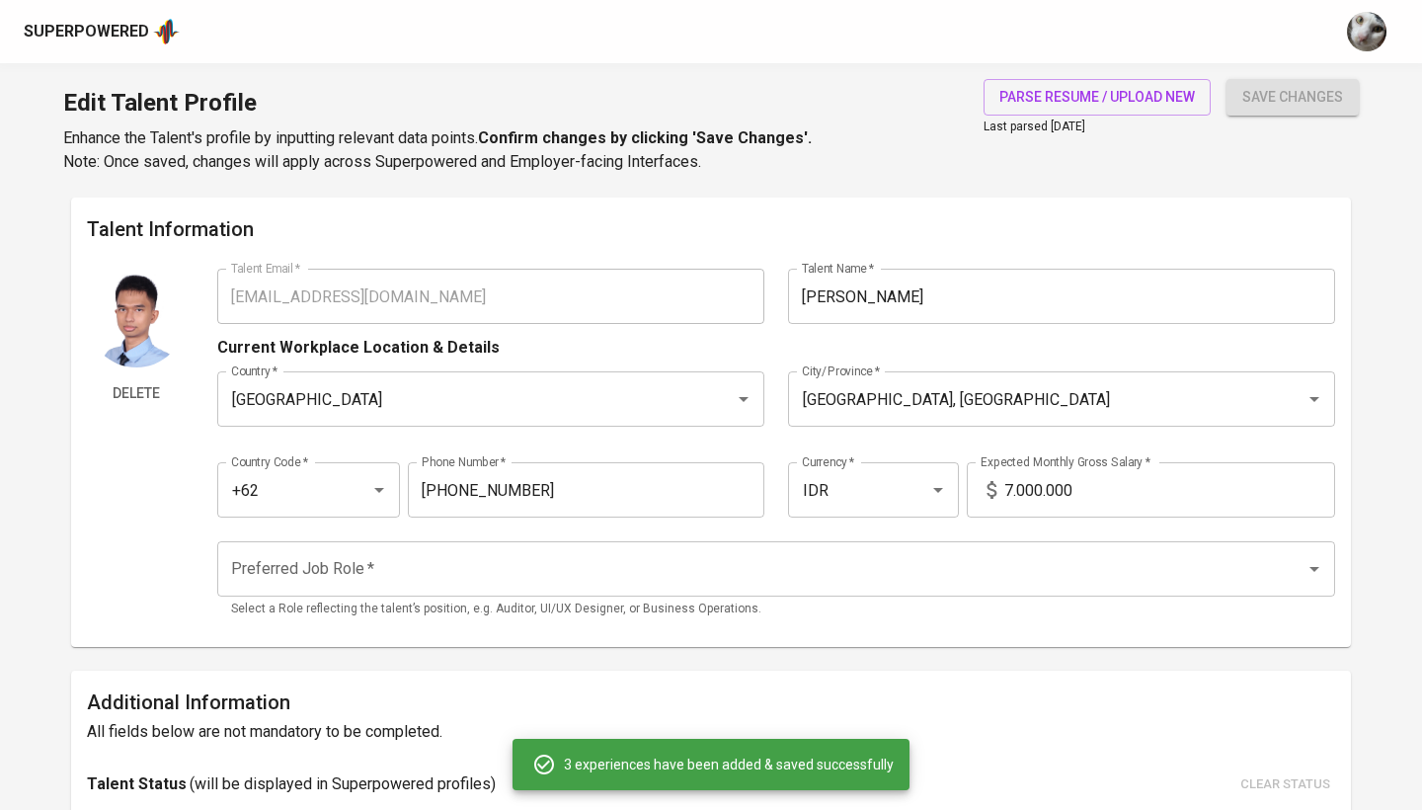
type input "Backend Engineer"
type input "PT DOT Indonesia"
type input "[DATE]"
type textarea "- Tools: NodeJS, NestJS, TypeScript, Type ORM, PostgreSQL, Redis, Bull SMTP, Do…"
type input "Software Engineer"
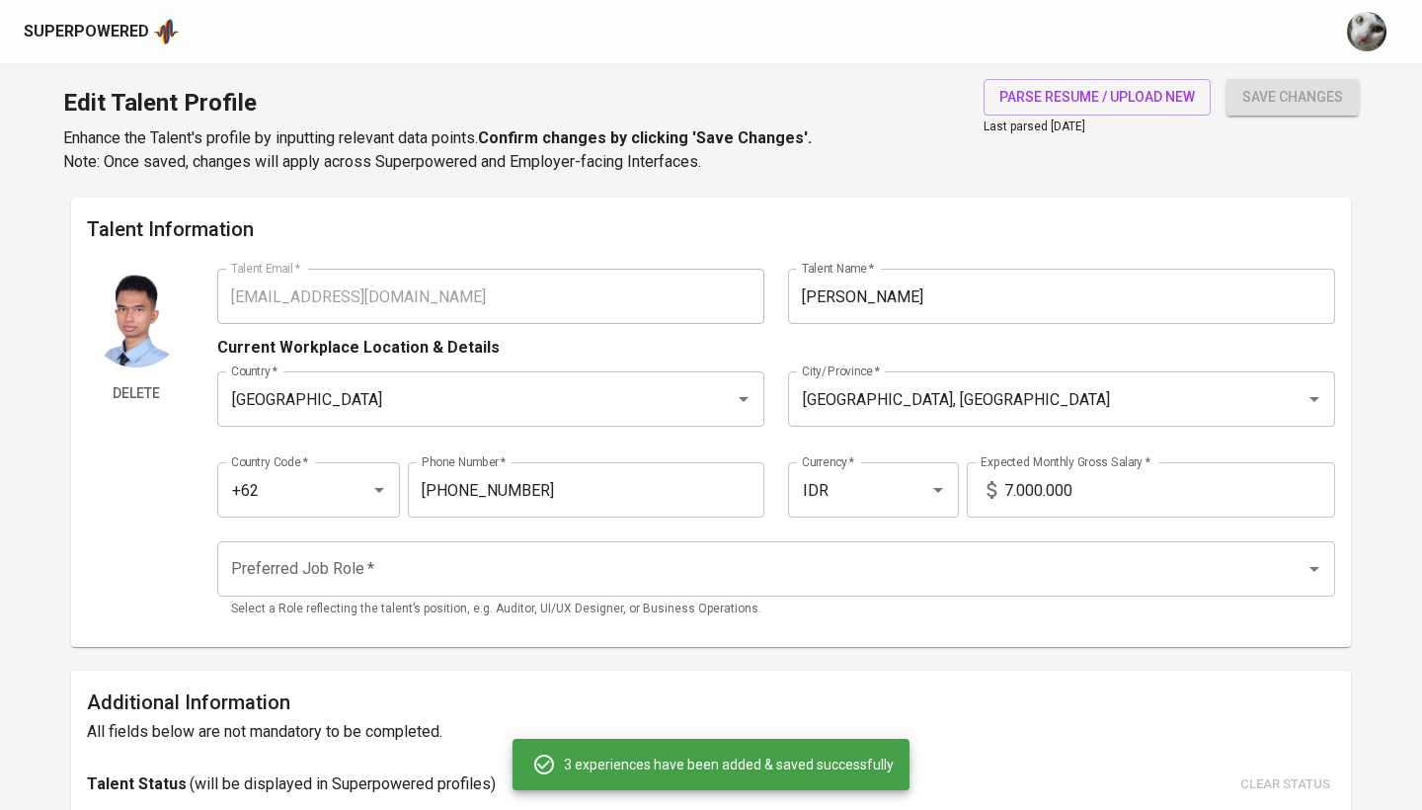
type input "PT Move Byte"
type input "01/01/2024"
type input "[DATE]"
type textarea "1. Payroll and Leave Management Web - Tools: NodeJS, TypeScript, Express, React…"
type input "Backend Engineer"
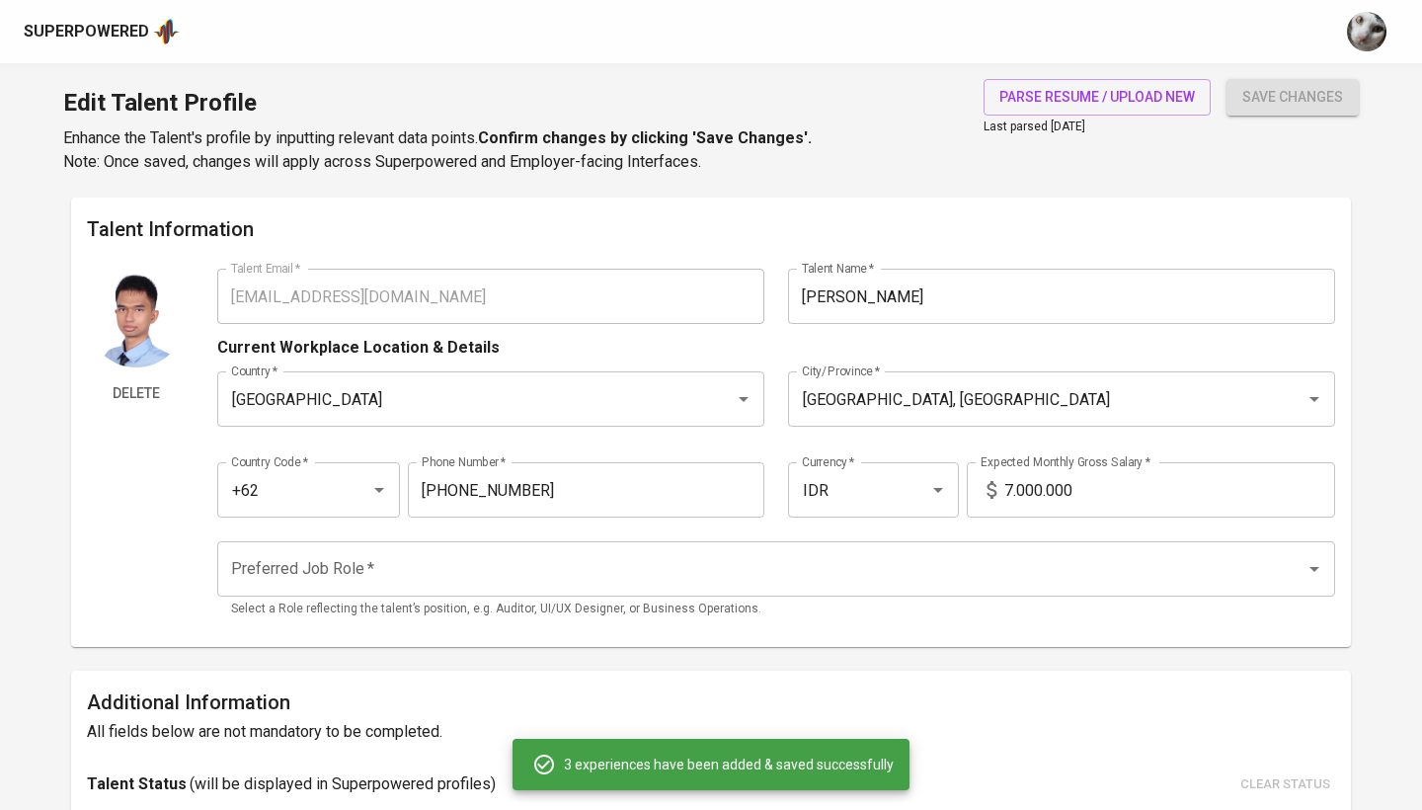
type input "PT Osindo Bahagia Bersama"
type input "07/01/2023"
type input "12/01/2023"
type textarea "1. Product Discussion API - Tools: Golang, Go-chi, Gorm ORM, Docker, MySQL - Se…"
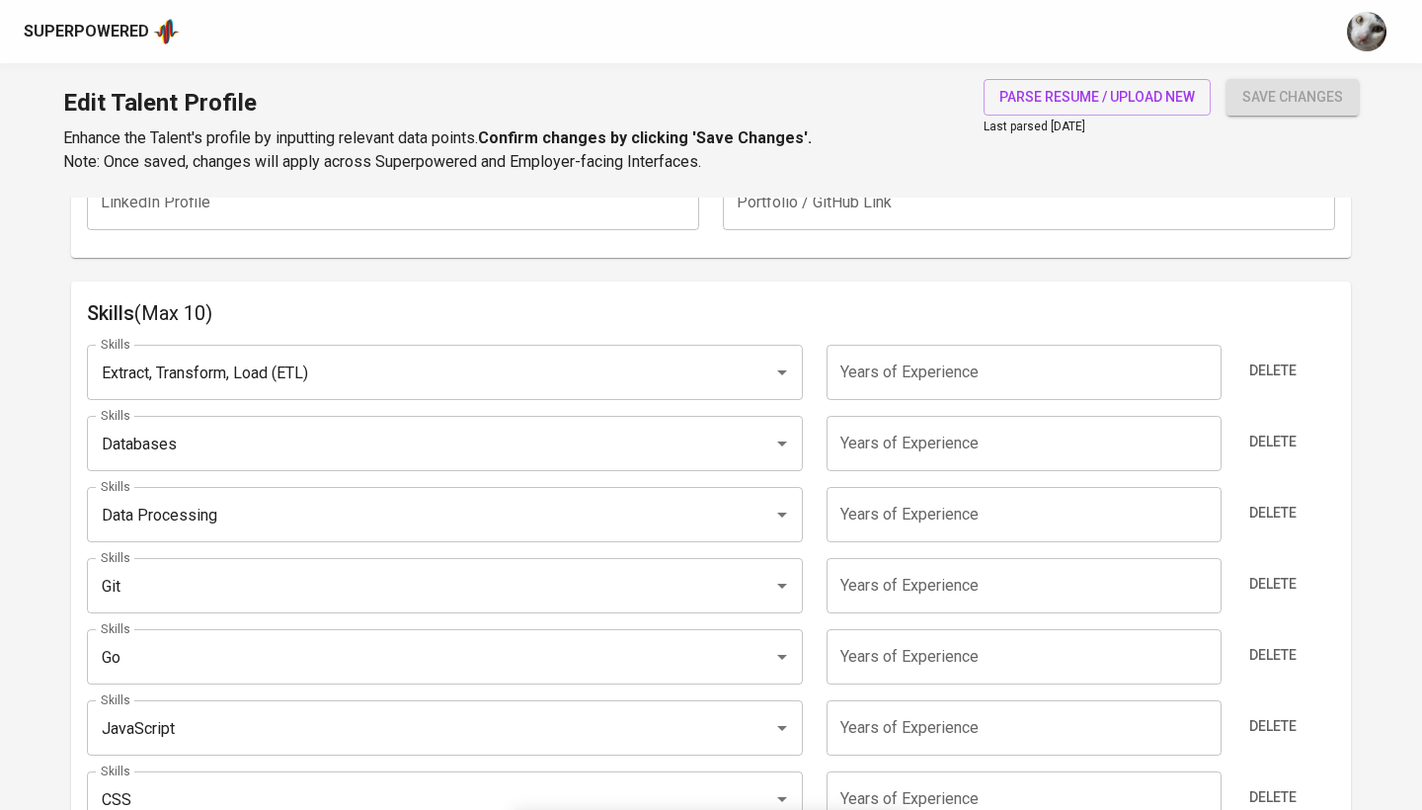
scroll to position [894, 0]
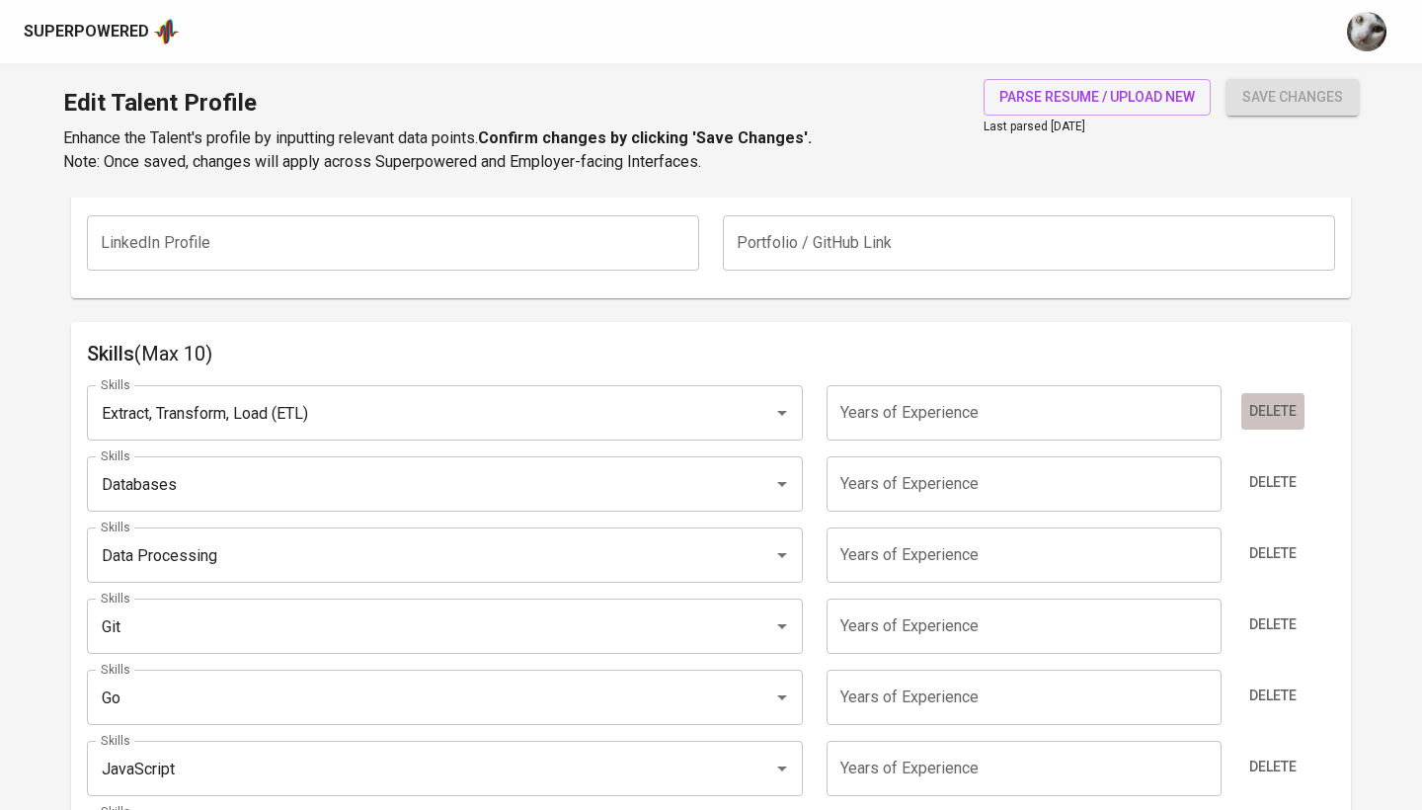
click at [1257, 410] on span "Delete" at bounding box center [1272, 411] width 47 height 25
click at [1257, 470] on span "Delete" at bounding box center [1272, 482] width 47 height 25
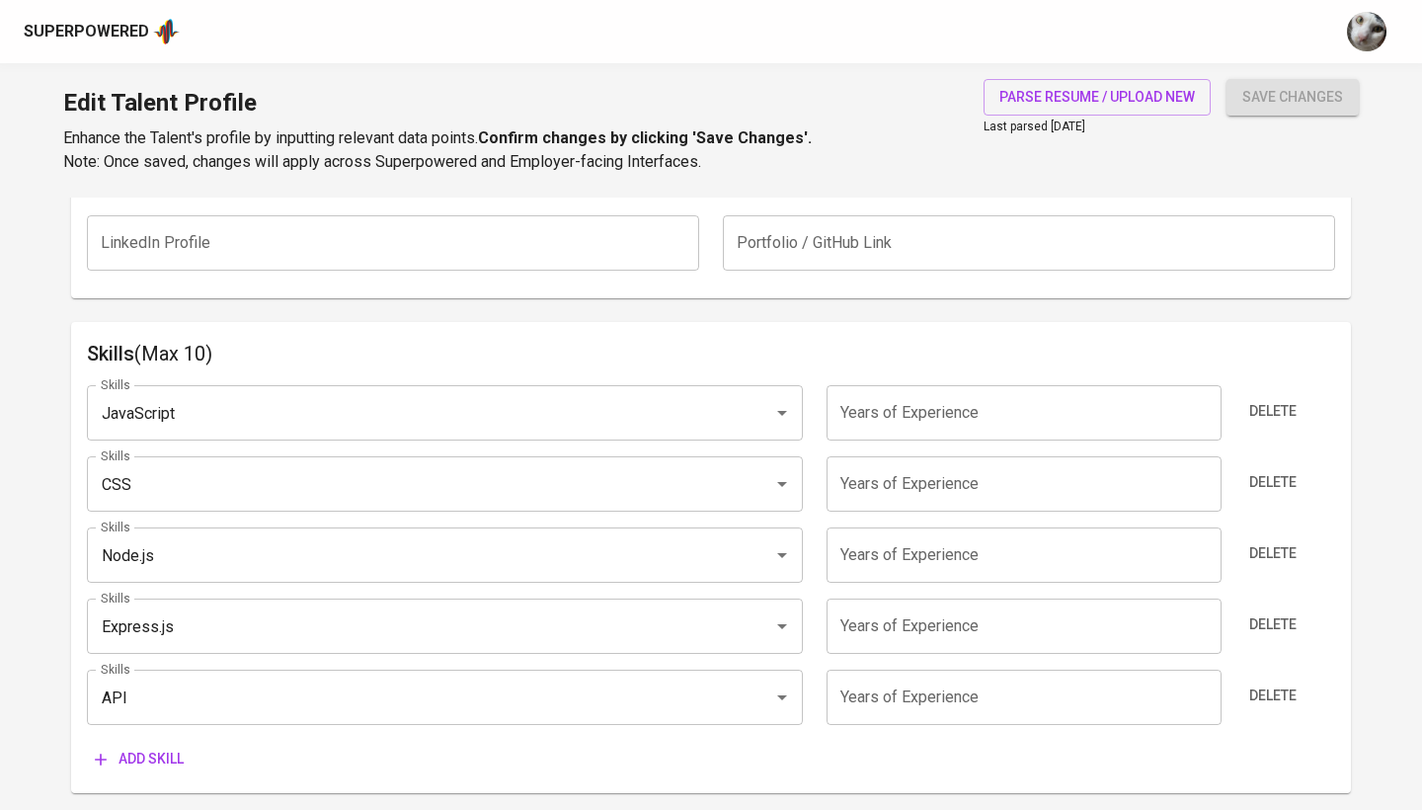
click at [1257, 410] on span "Delete" at bounding box center [1272, 411] width 47 height 25
click at [1257, 470] on span "Delete" at bounding box center [1272, 482] width 47 height 25
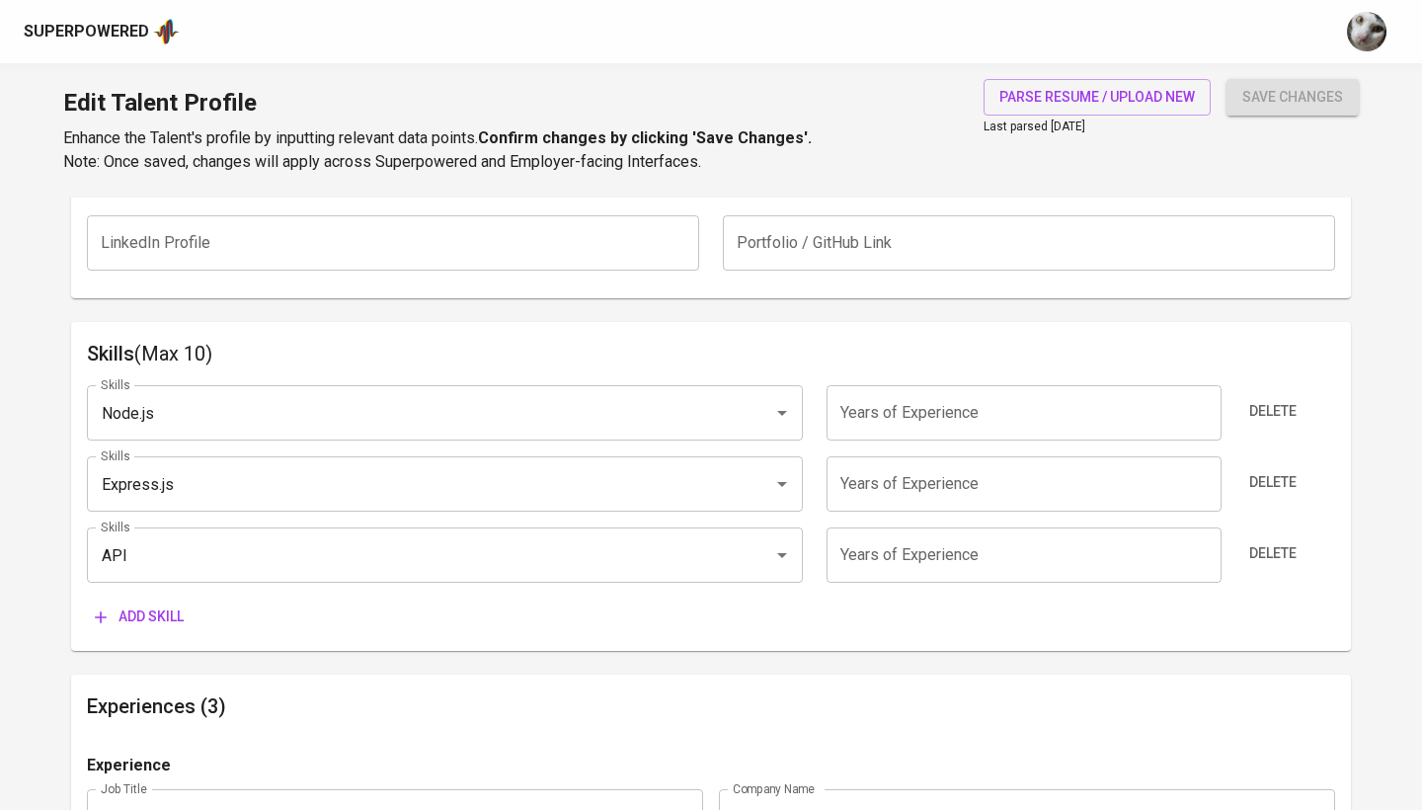
click at [1257, 410] on span "Delete" at bounding box center [1272, 411] width 47 height 25
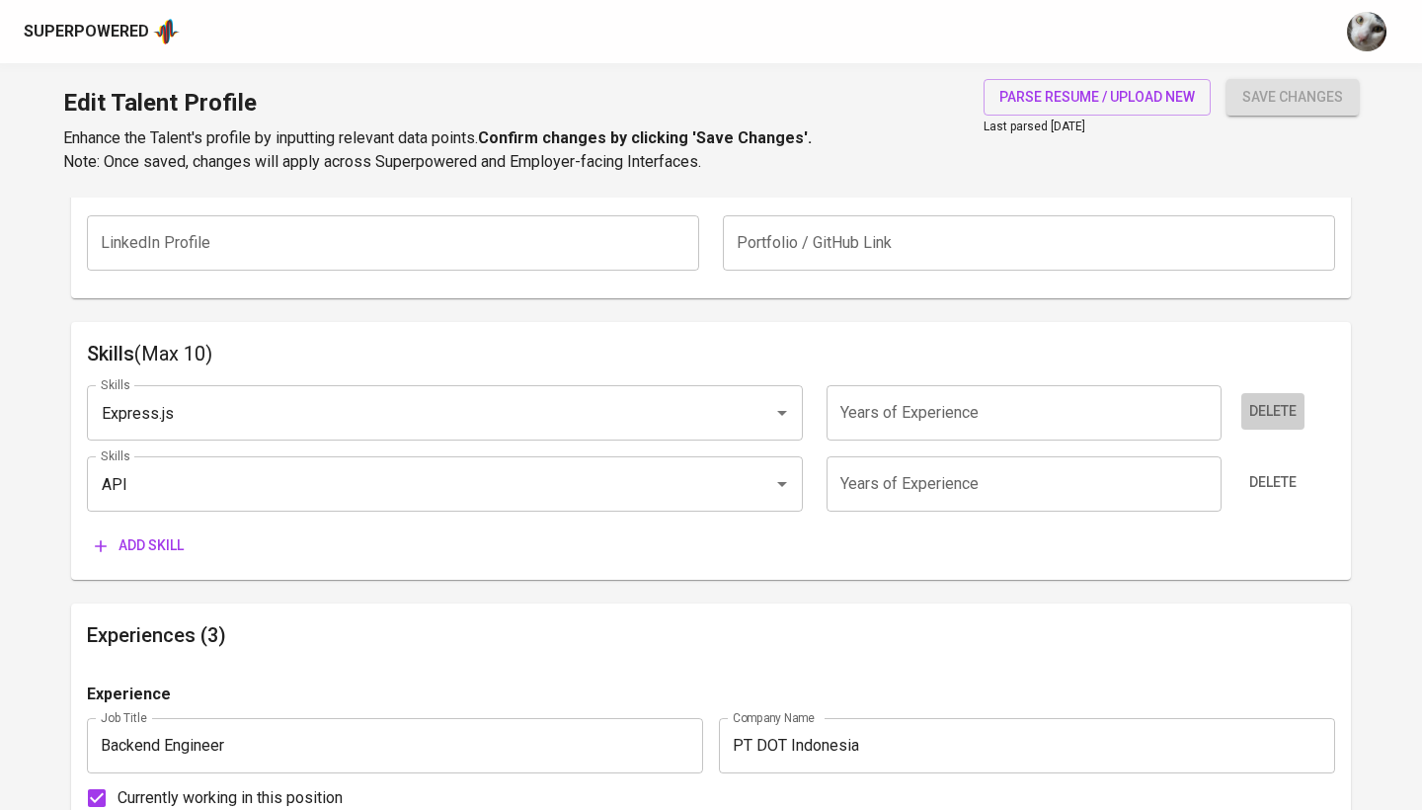
click at [1257, 410] on span "Delete" at bounding box center [1272, 411] width 47 height 25
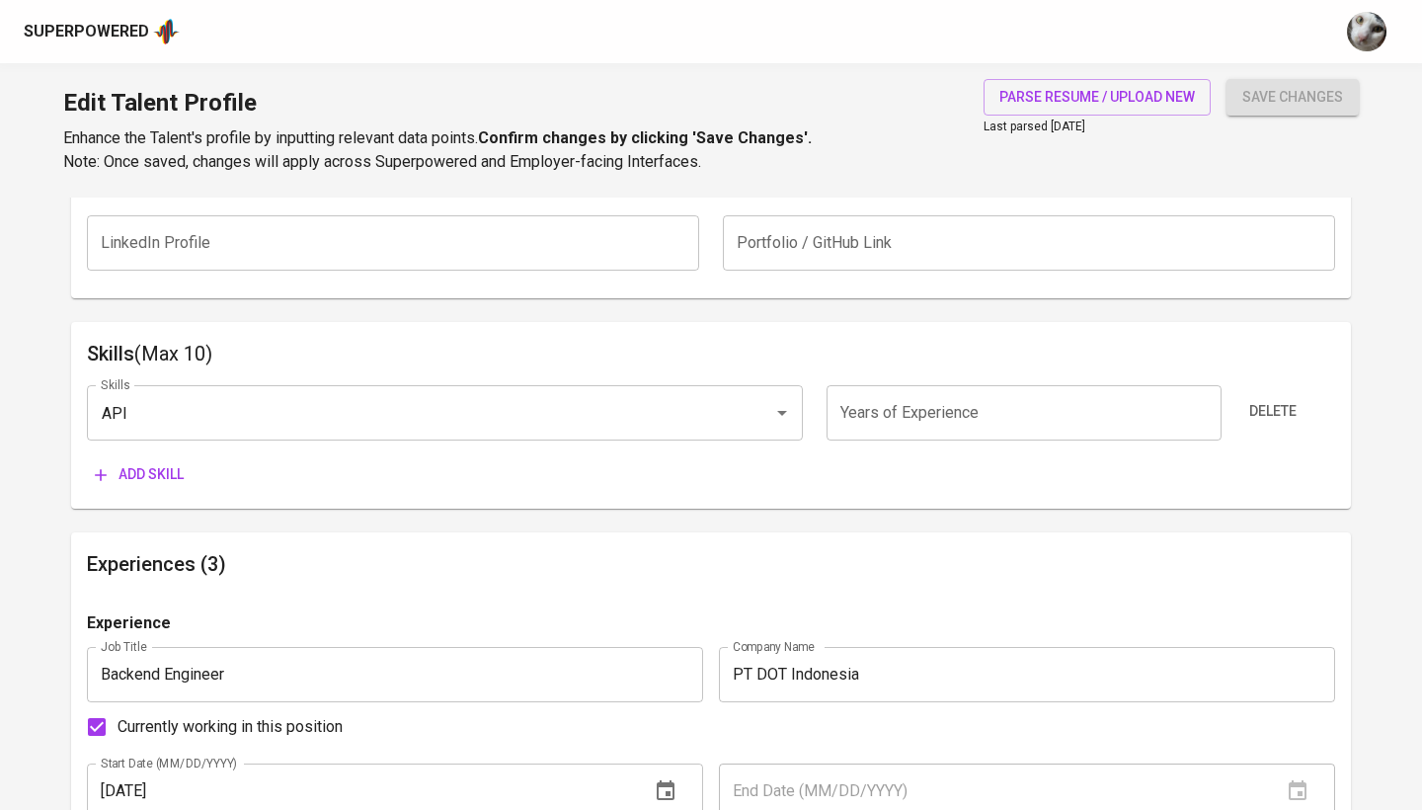
click at [1257, 410] on span "Delete" at bounding box center [1272, 411] width 47 height 25
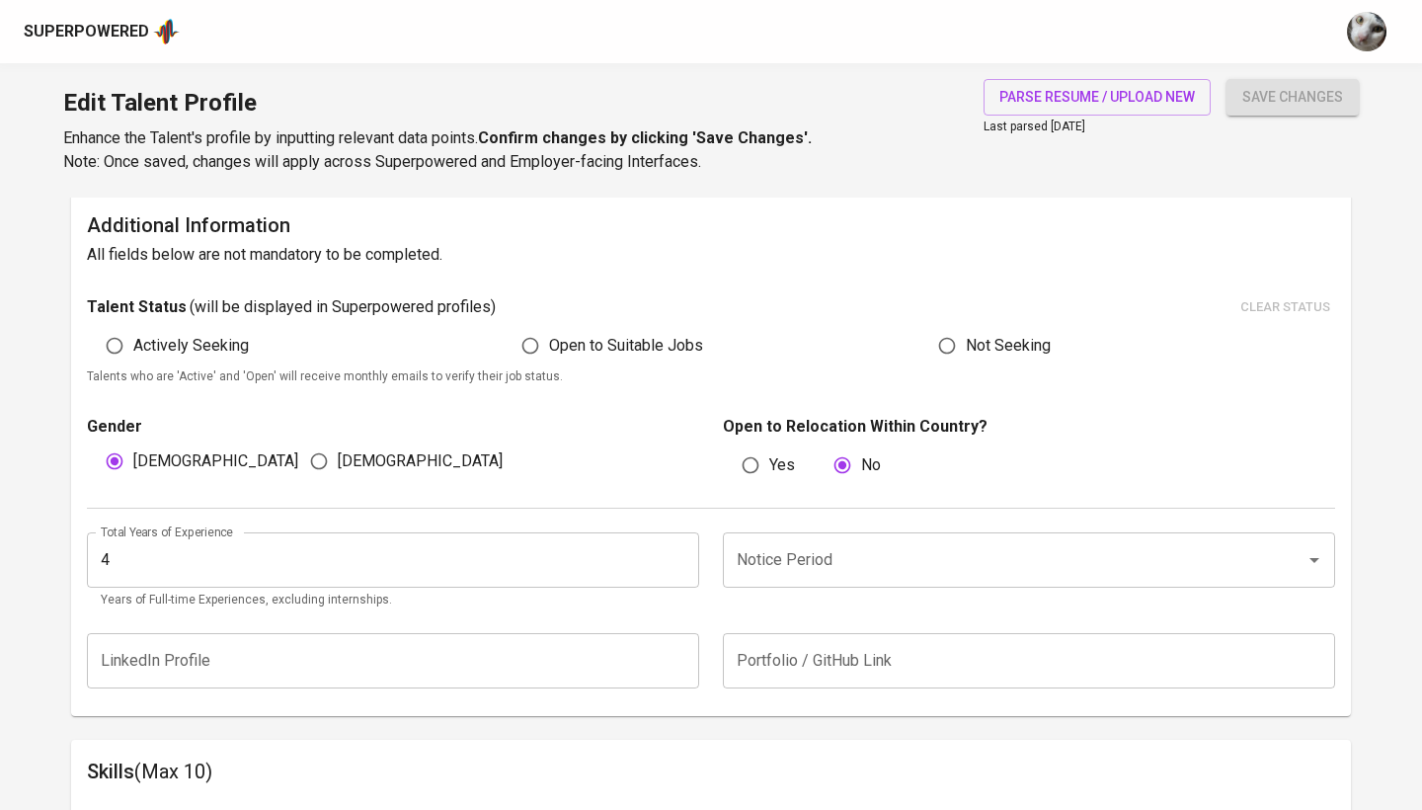
scroll to position [478, 0]
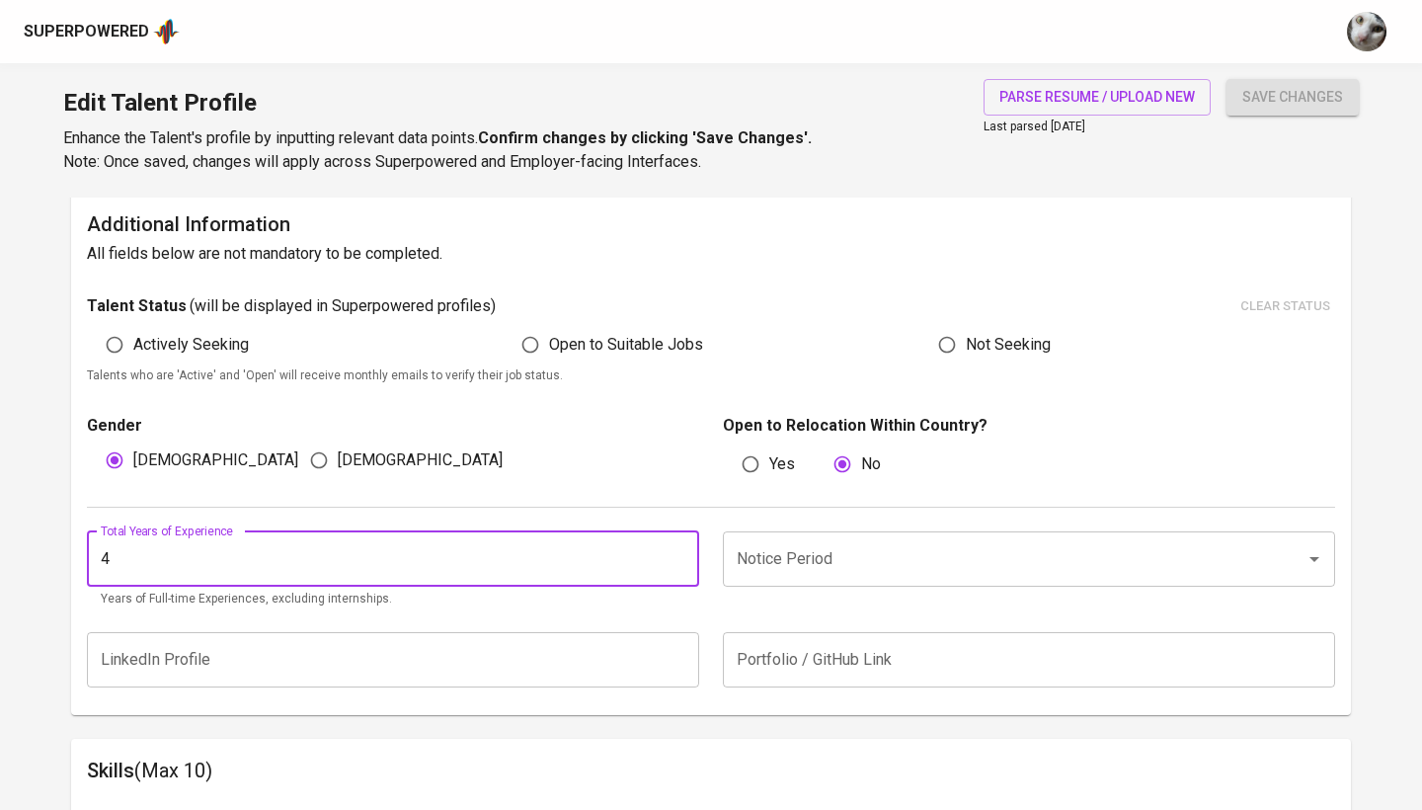
click at [458, 554] on input "4" at bounding box center [393, 558] width 612 height 55
type input "3"
click at [825, 541] on input "Notice Period" at bounding box center [1001, 559] width 539 height 38
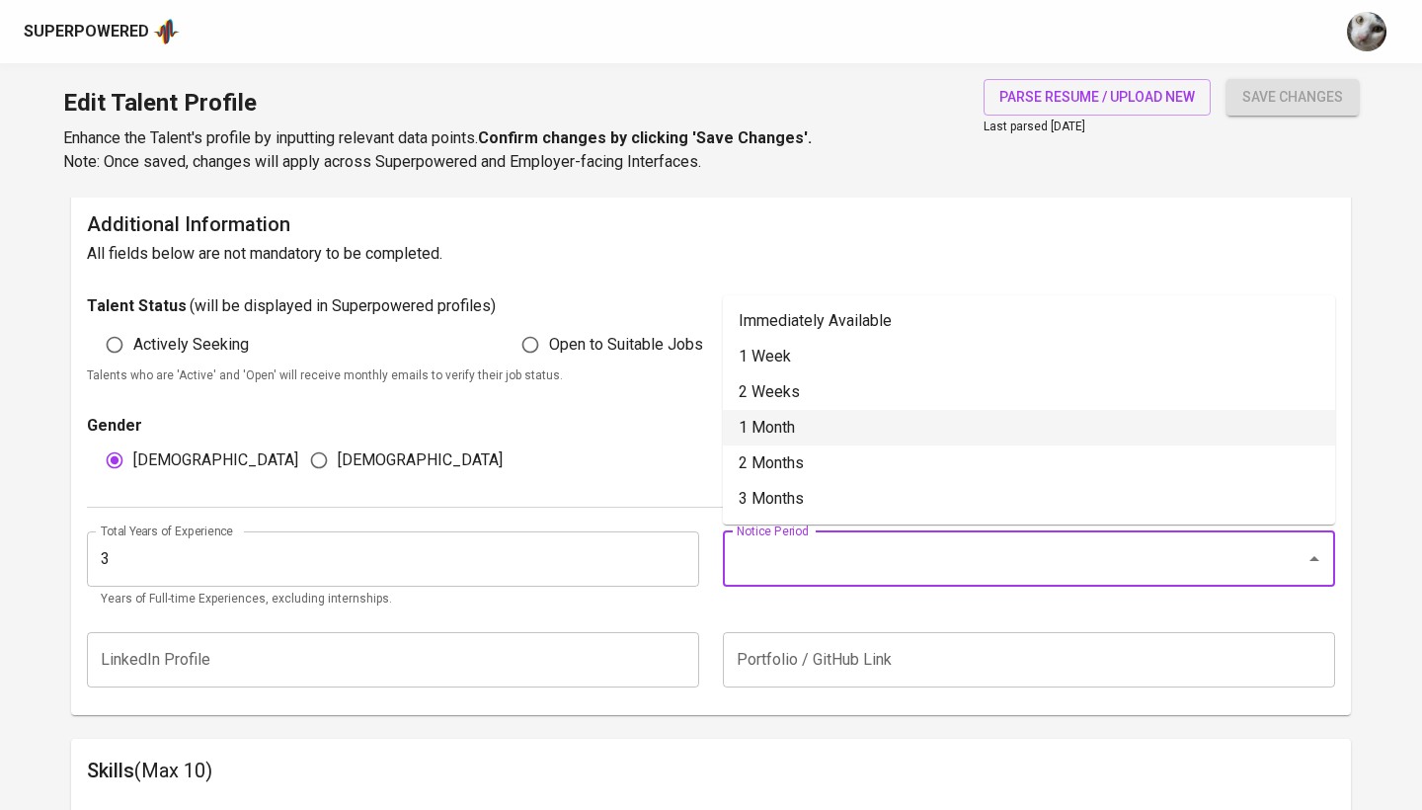
click at [903, 428] on li "1 Month" at bounding box center [1029, 428] width 612 height 36
type input "1 Month"
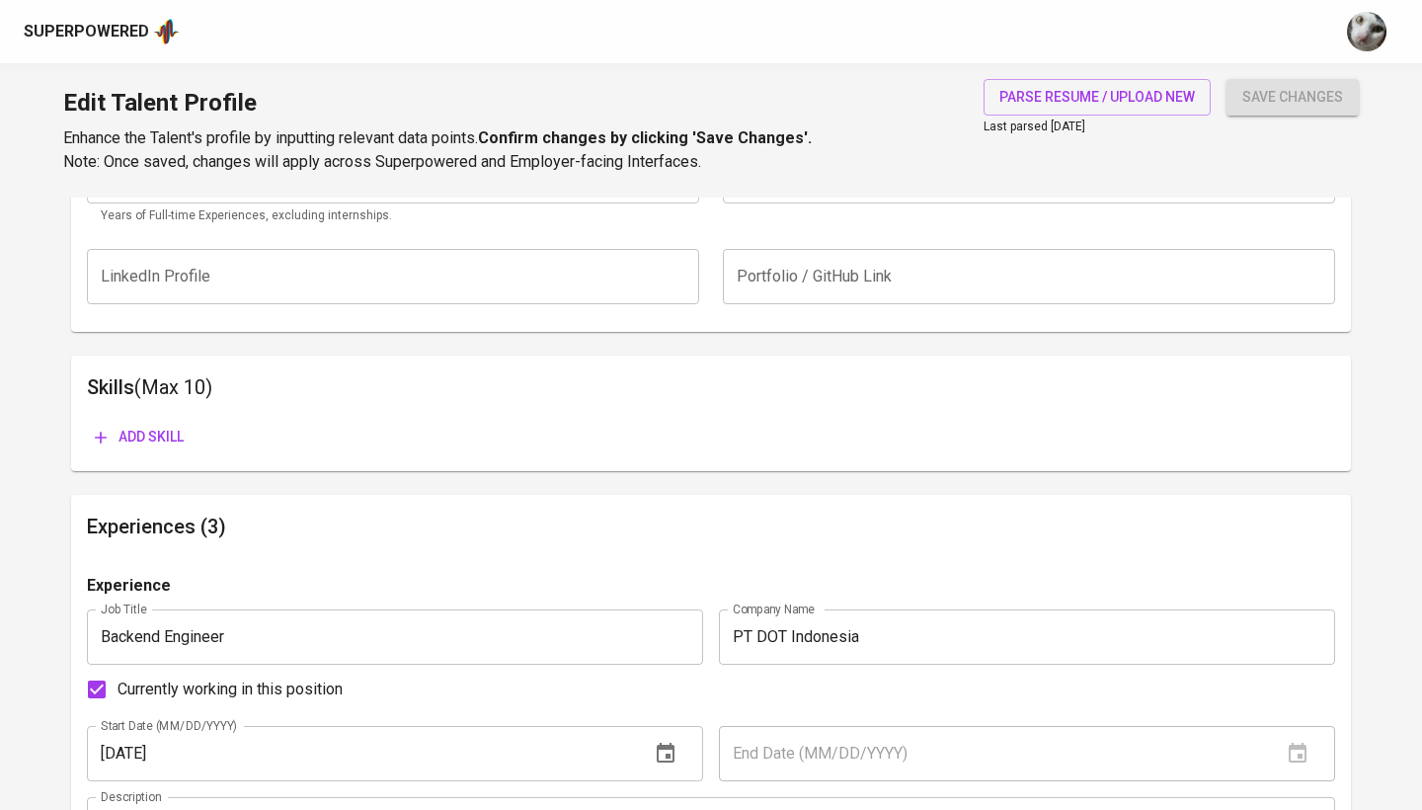
scroll to position [819, 0]
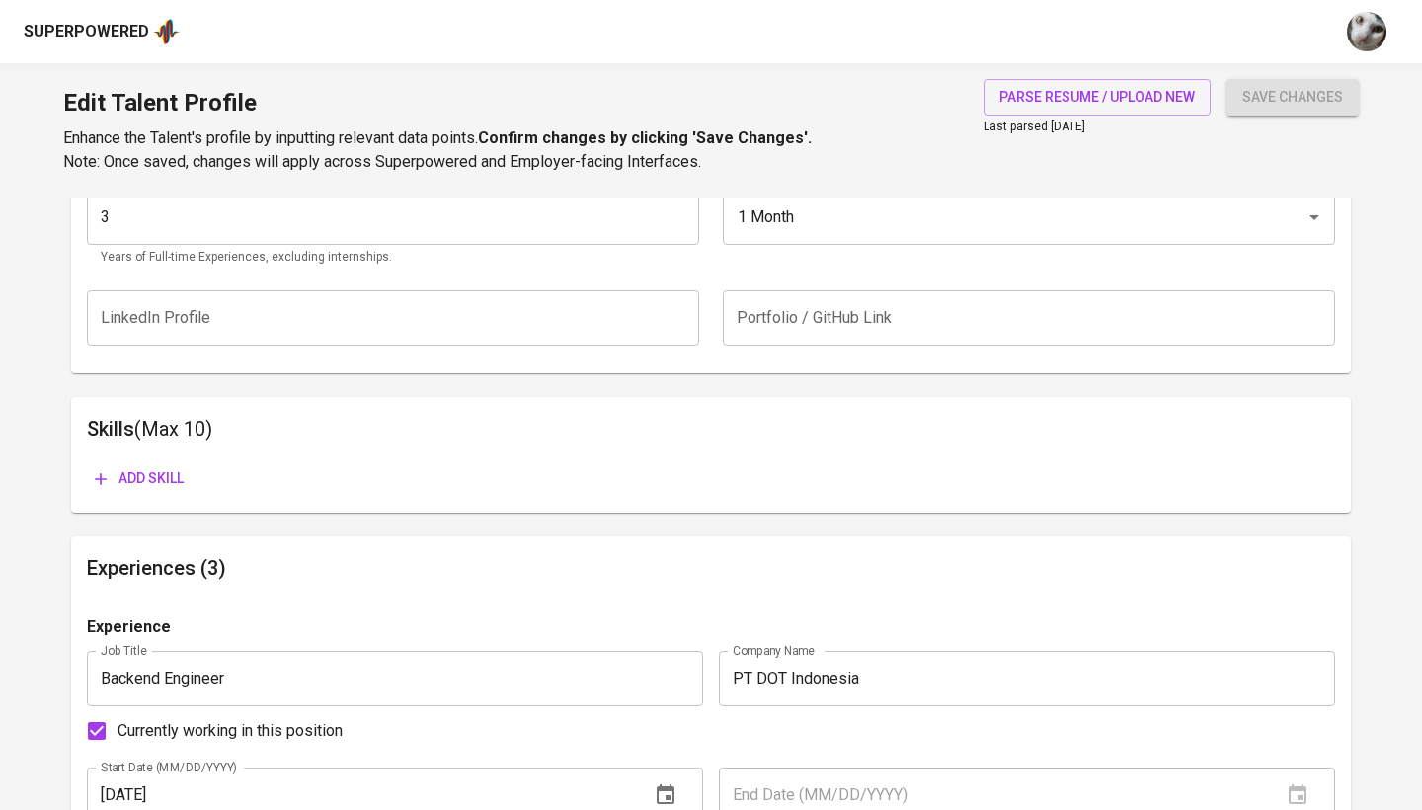
click at [132, 467] on span "Add skill" at bounding box center [139, 478] width 89 height 25
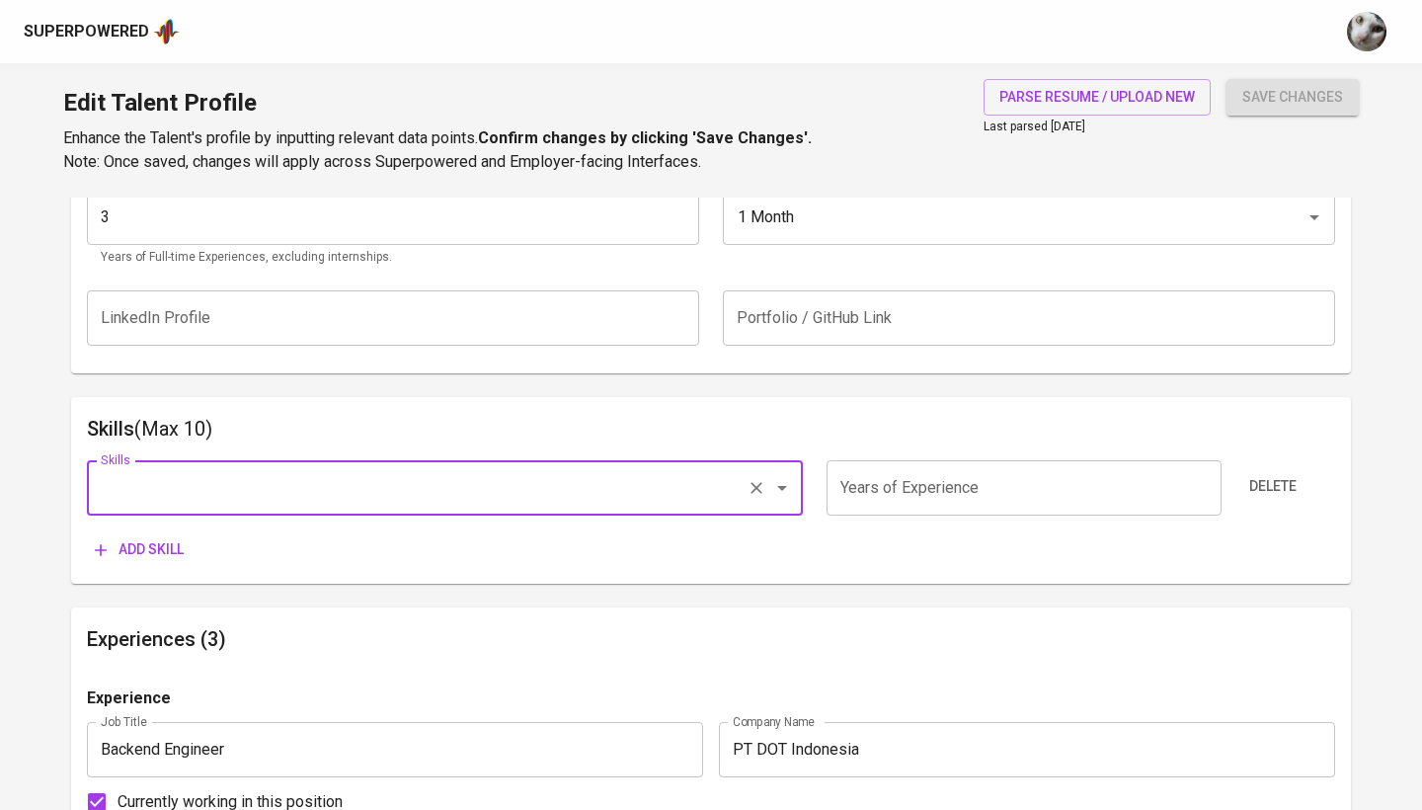
click at [328, 480] on input "Skills" at bounding box center [417, 488] width 643 height 38
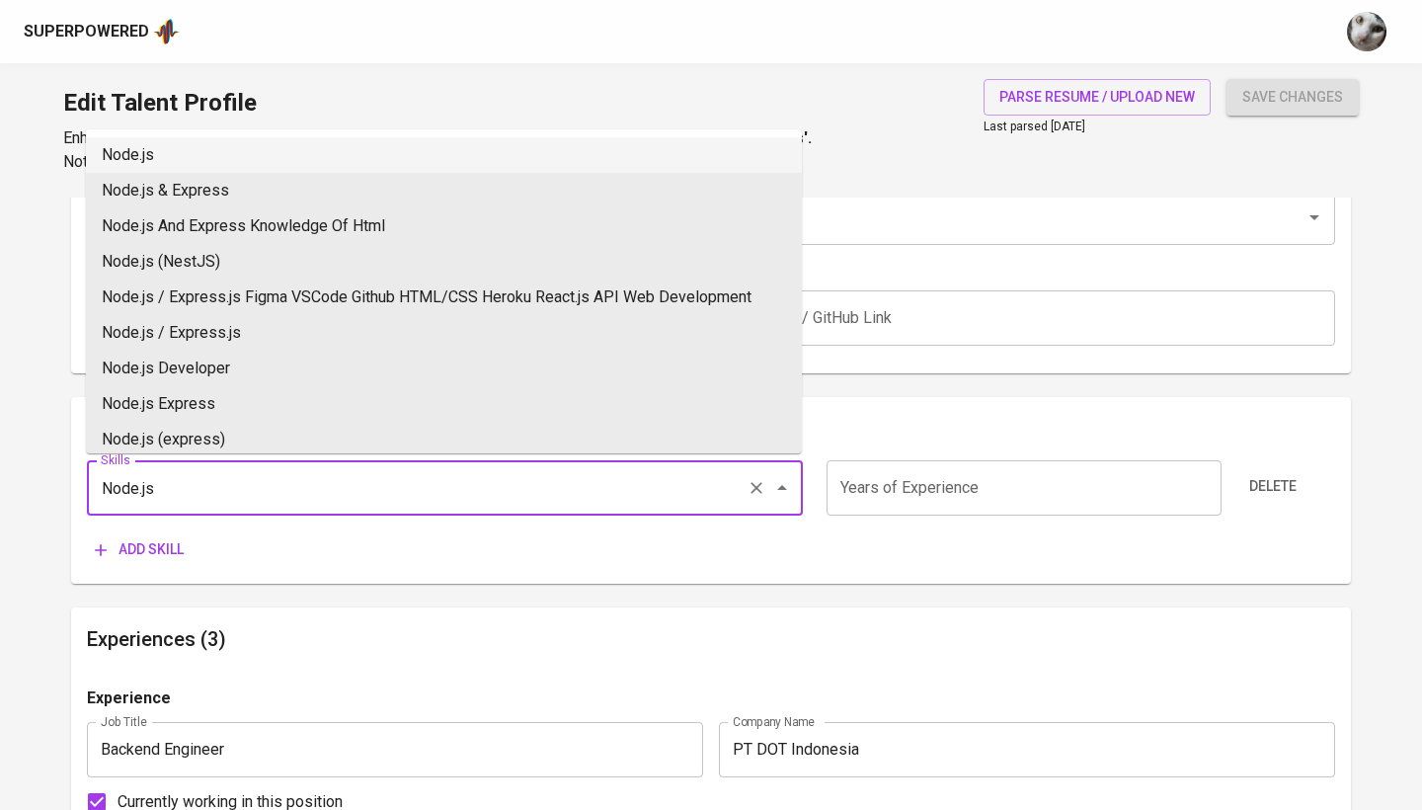
click at [452, 170] on li "Node.js" at bounding box center [444, 155] width 716 height 36
type input "Node.js"
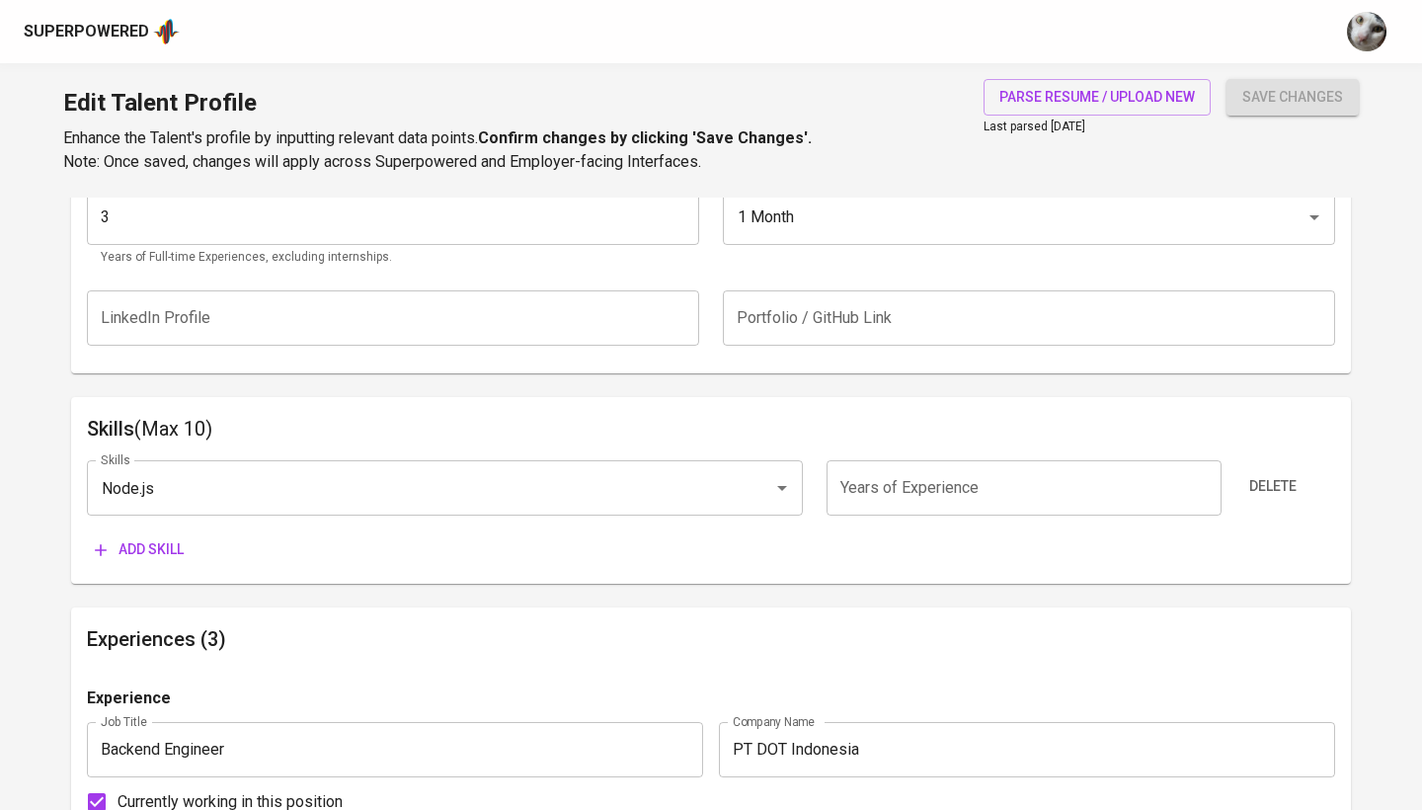
click at [856, 471] on input "number" at bounding box center [1023, 487] width 394 height 55
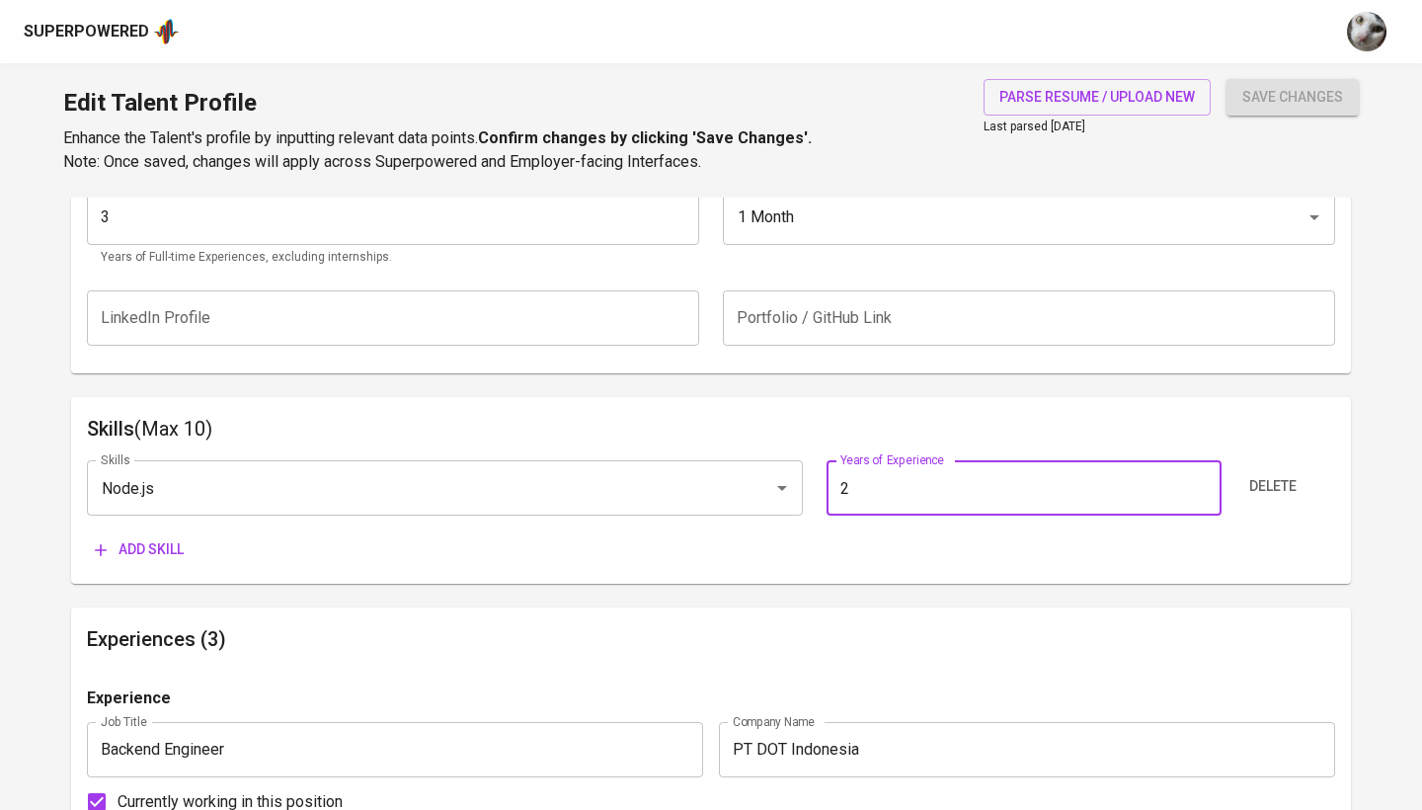
type input "2"
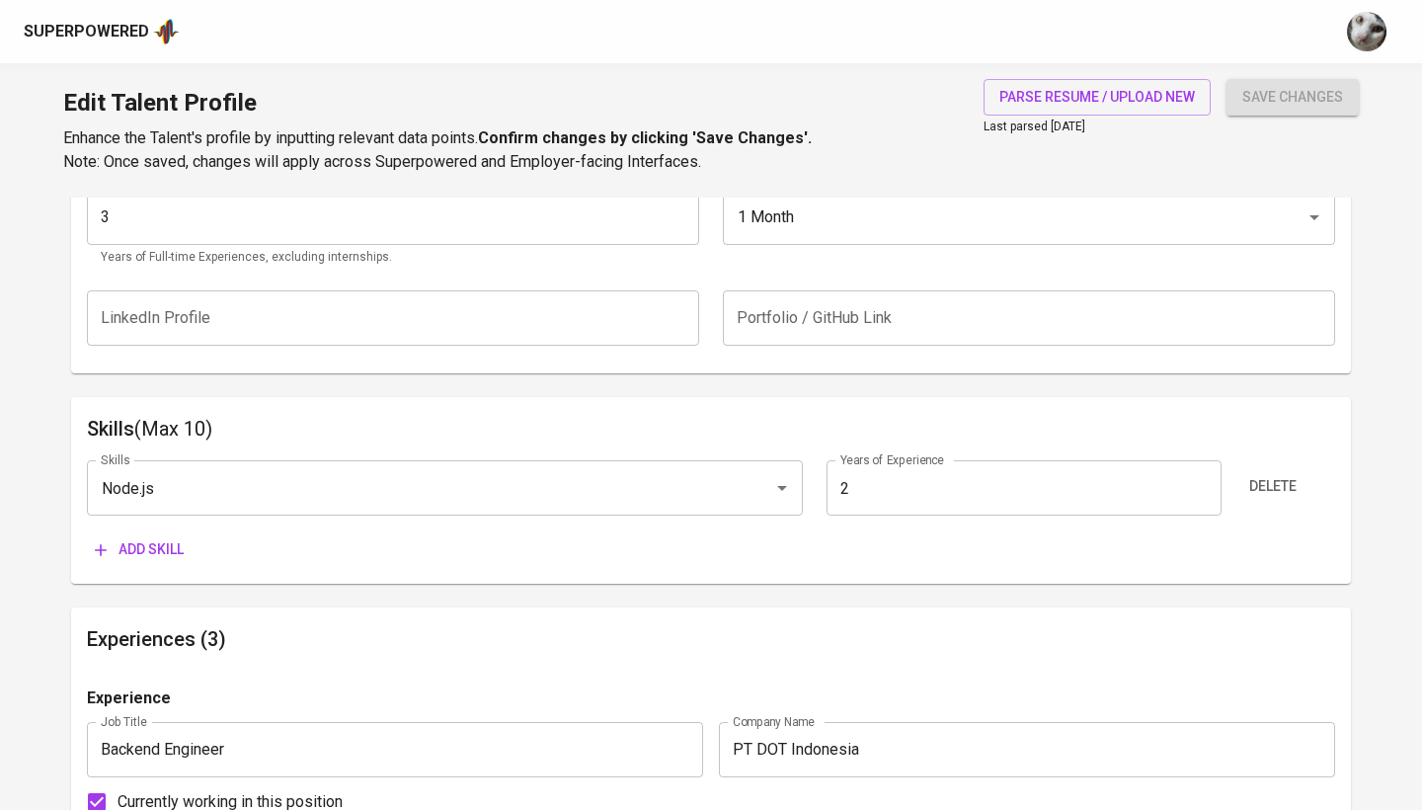
click at [179, 526] on div "Skills Node.js Skills Years of Experience 2 Years of Experience Delete Add skill" at bounding box center [711, 505] width 1248 height 123
click at [176, 548] on span "Add skill" at bounding box center [139, 549] width 89 height 25
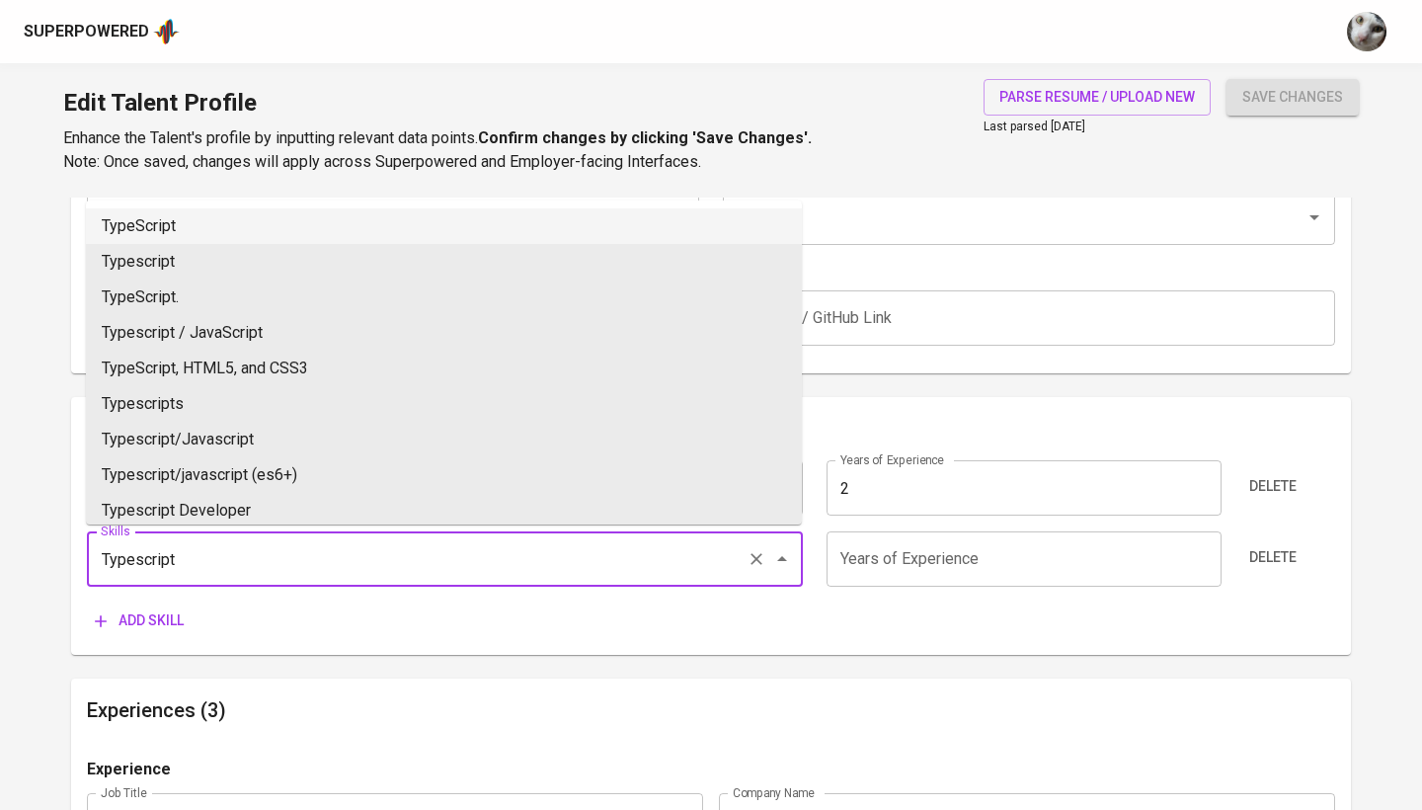
click at [656, 223] on li "TypeScript" at bounding box center [444, 226] width 716 height 36
type input "TypeScript"
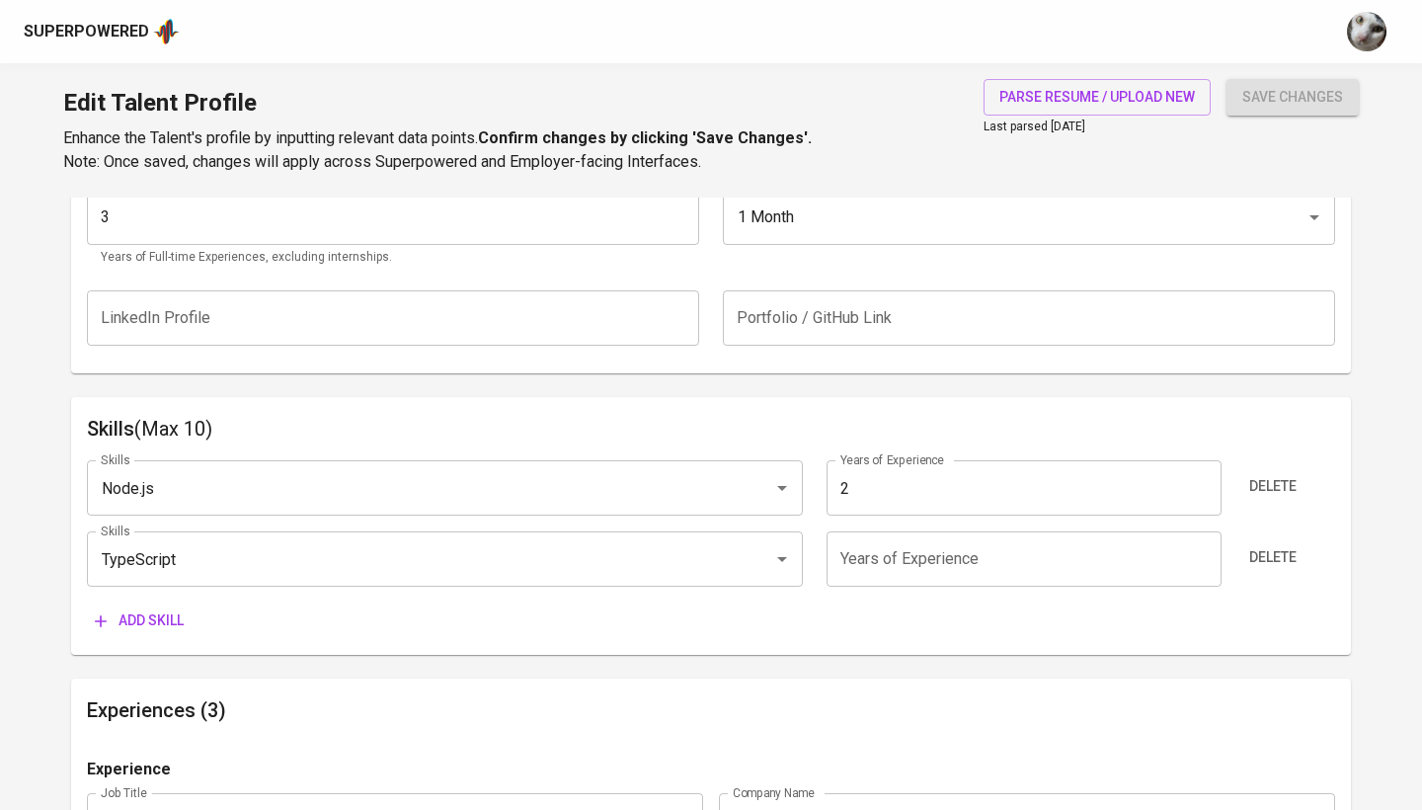
click at [919, 573] on input "number" at bounding box center [1023, 558] width 394 height 55
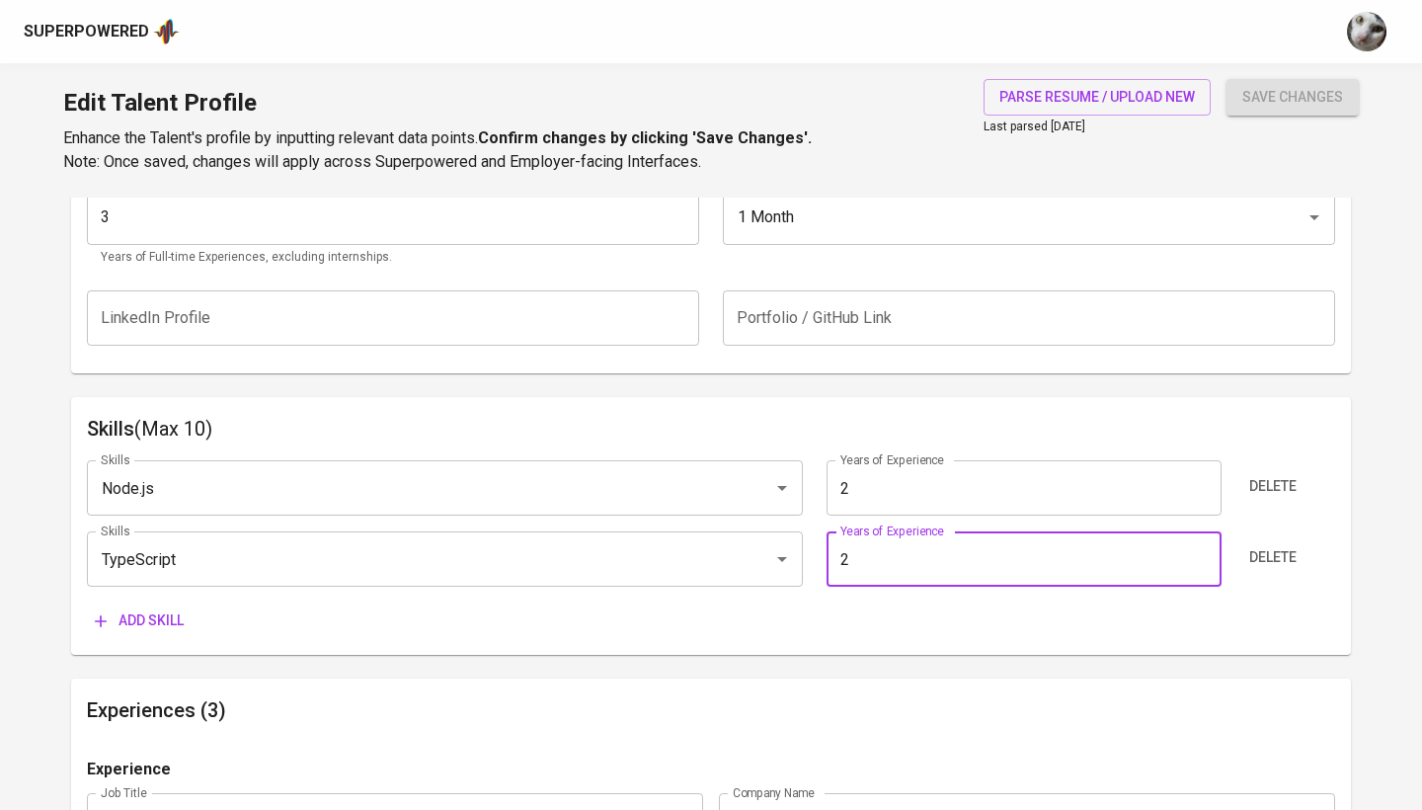
type input "2"
click at [180, 627] on span "Add skill" at bounding box center [139, 620] width 89 height 25
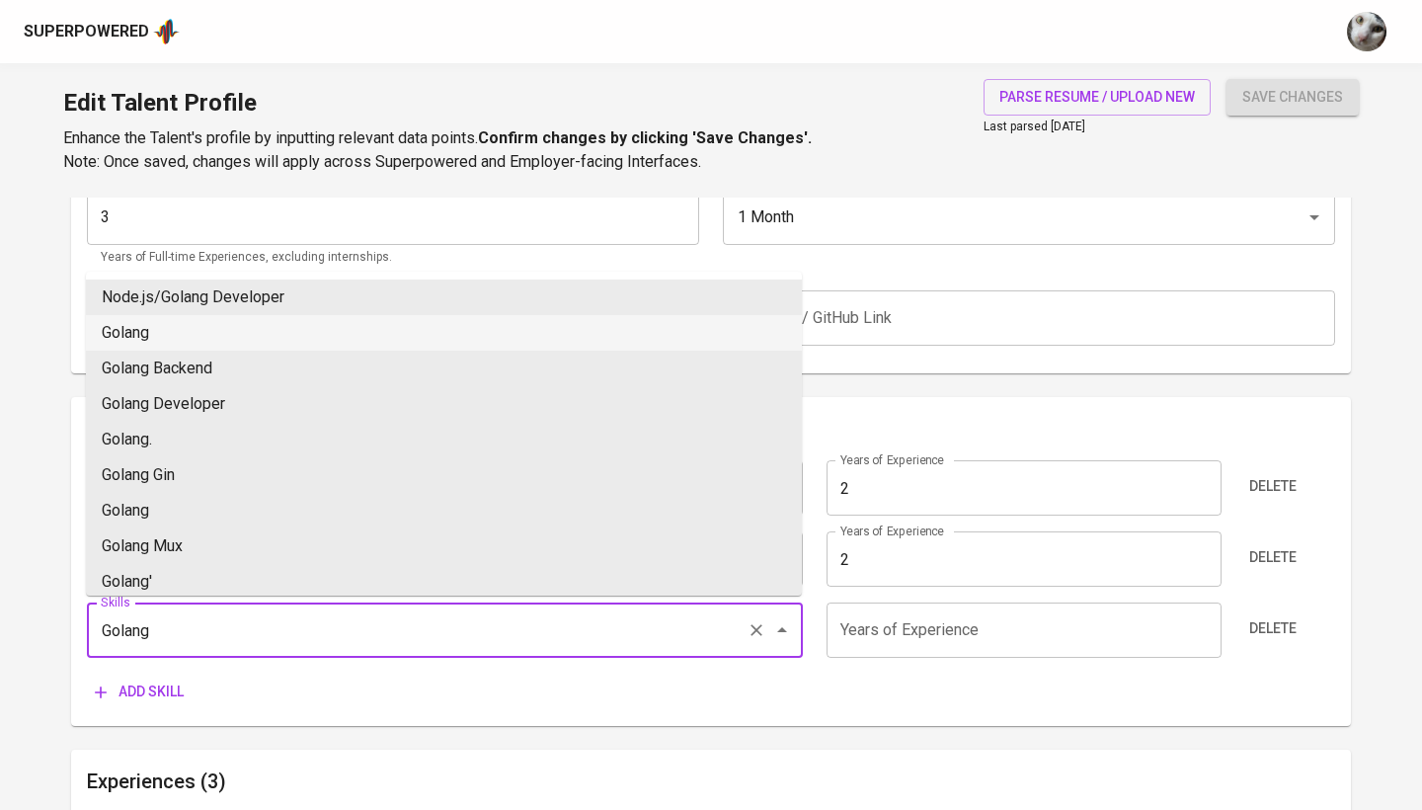
click at [271, 319] on li "Golang" at bounding box center [444, 333] width 716 height 36
type input "Golang"
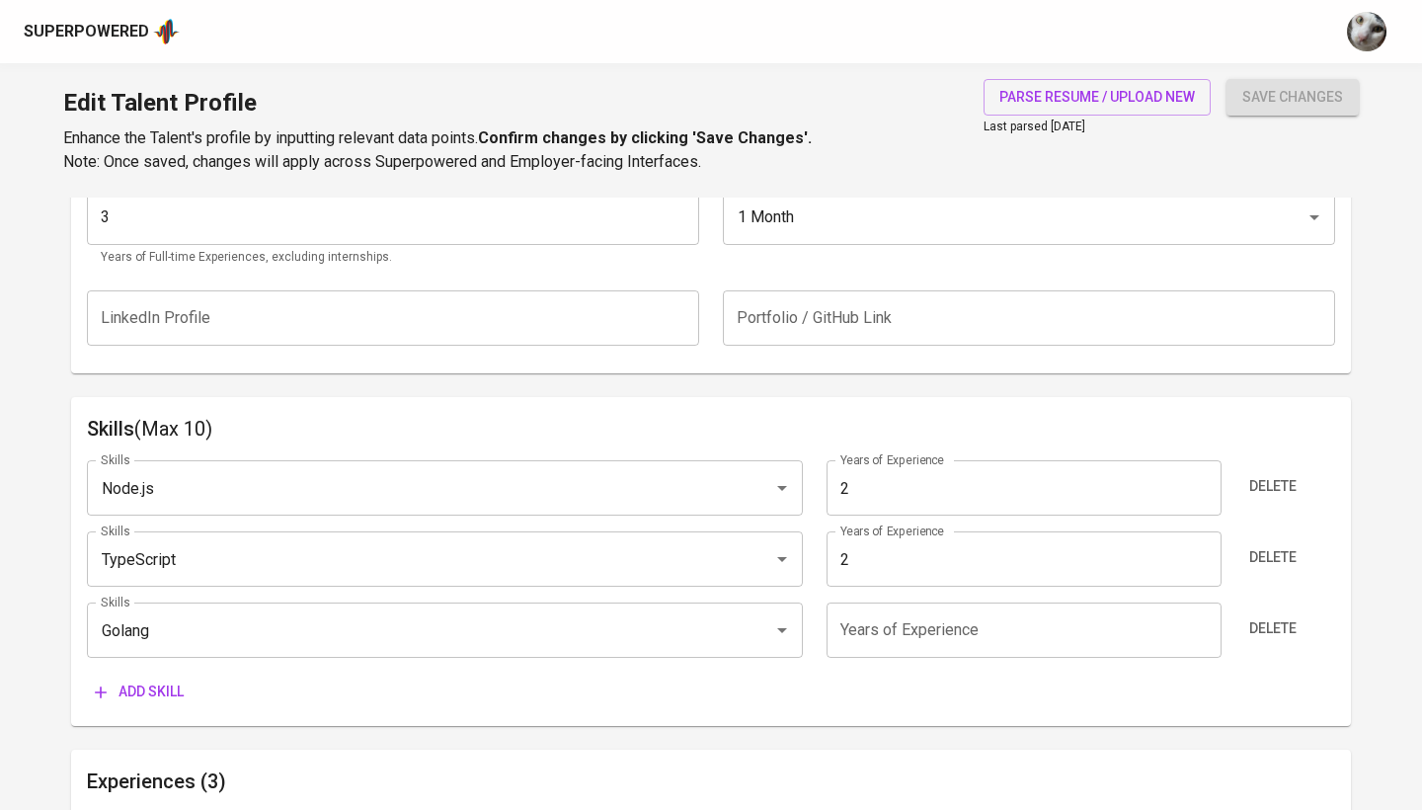
click at [843, 630] on input "number" at bounding box center [1023, 629] width 394 height 55
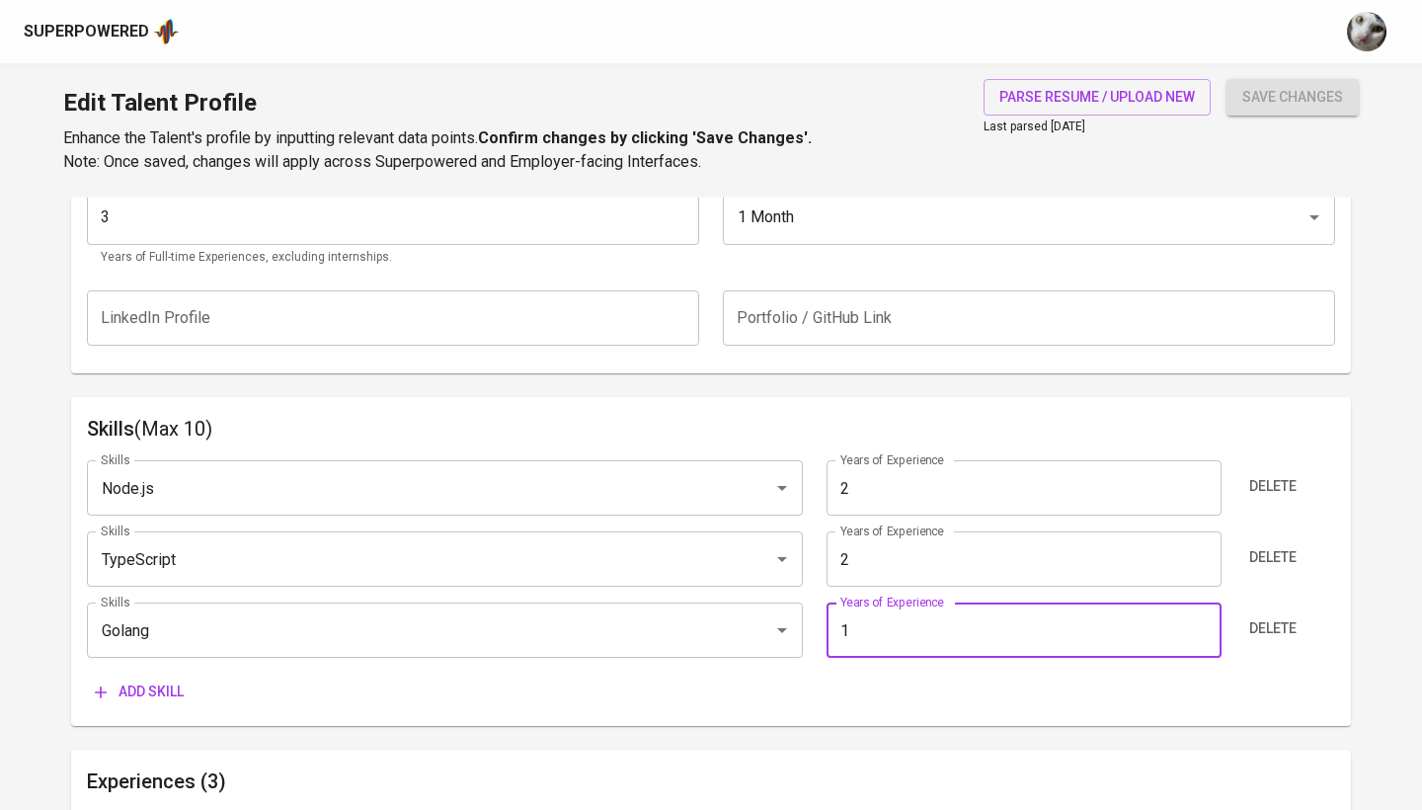
type input "1"
click at [142, 702] on button "Add skill" at bounding box center [139, 691] width 105 height 37
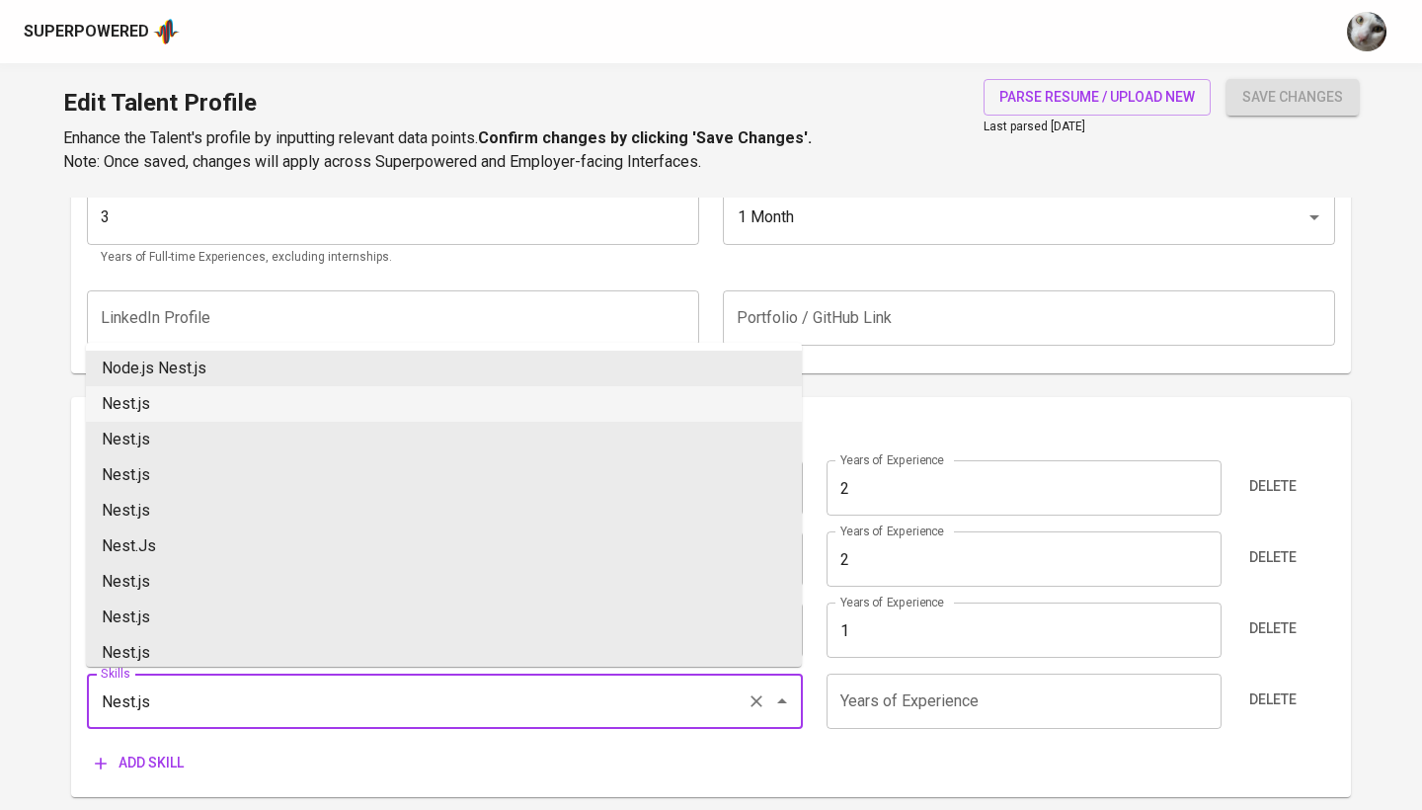
click at [354, 413] on li "Nest.js" at bounding box center [444, 404] width 716 height 36
type input "Nest.js"
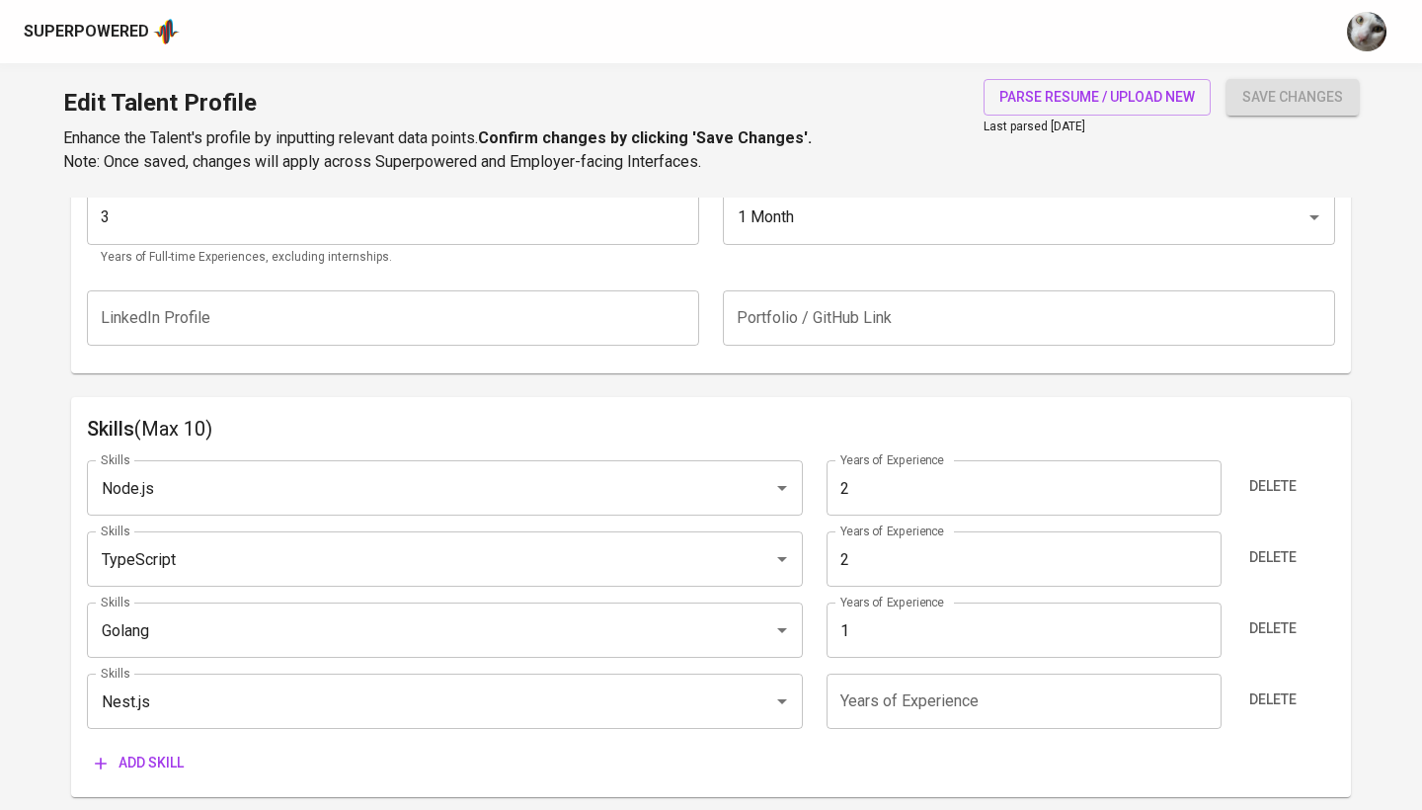
click at [852, 683] on input "number" at bounding box center [1023, 700] width 394 height 55
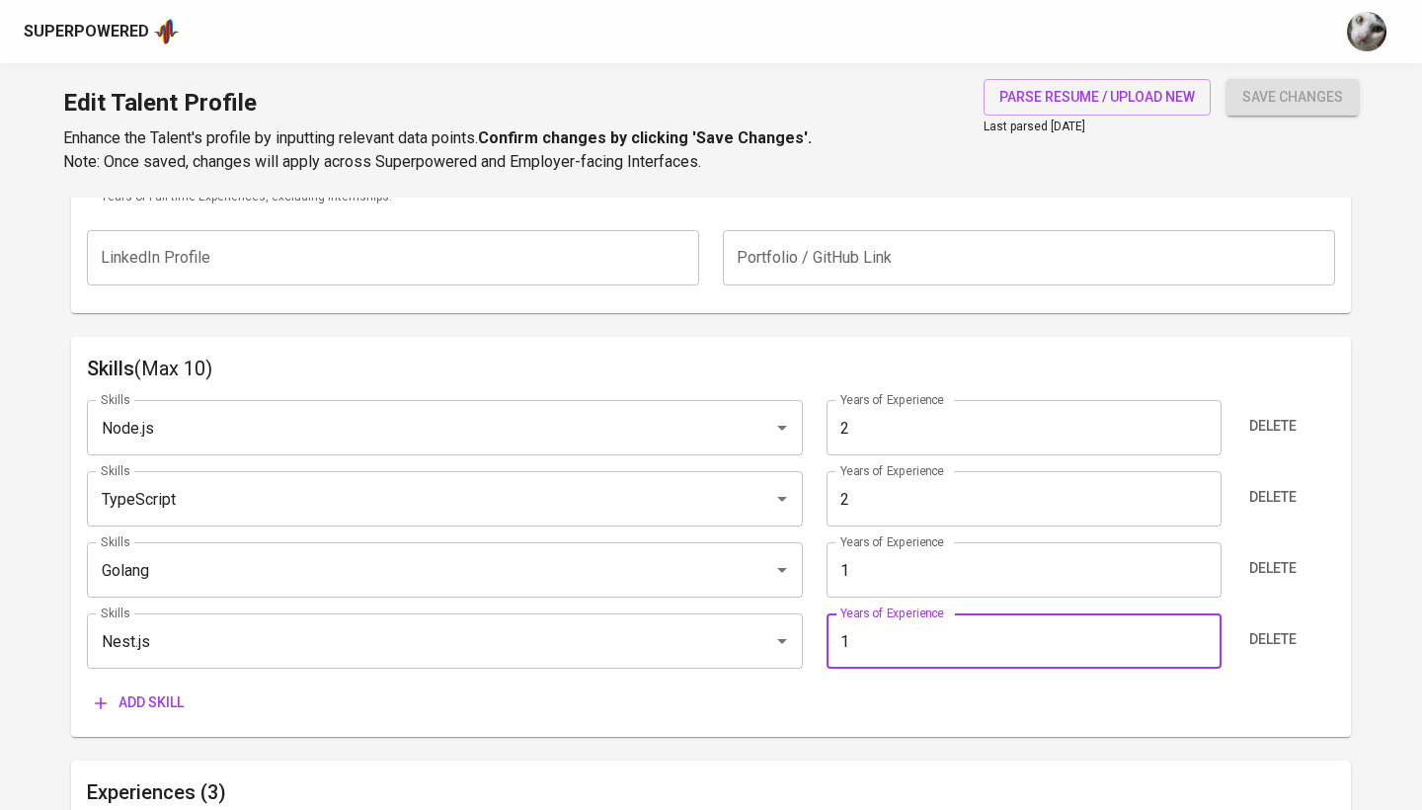
scroll to position [923, 0]
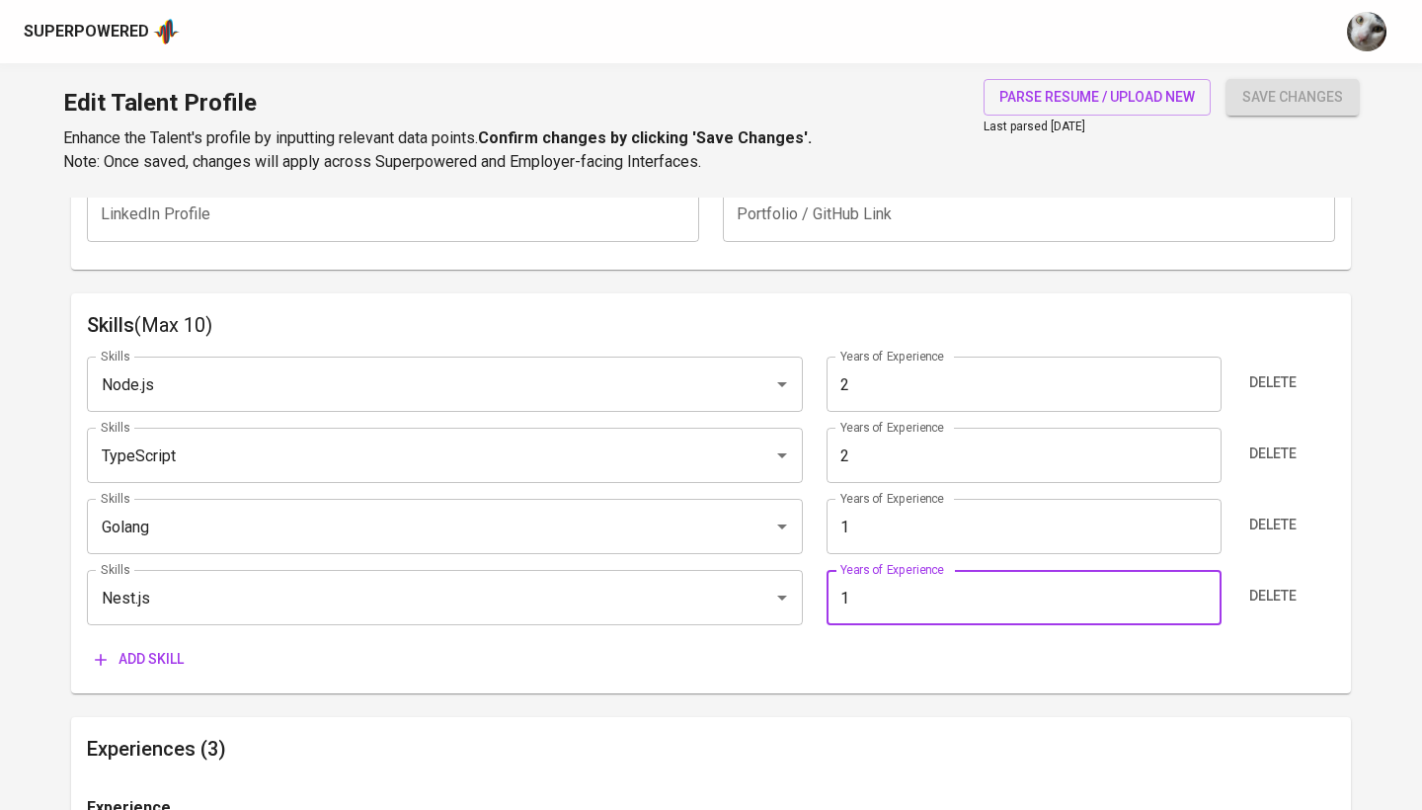
type input "1"
click at [173, 647] on span "Add skill" at bounding box center [139, 659] width 89 height 25
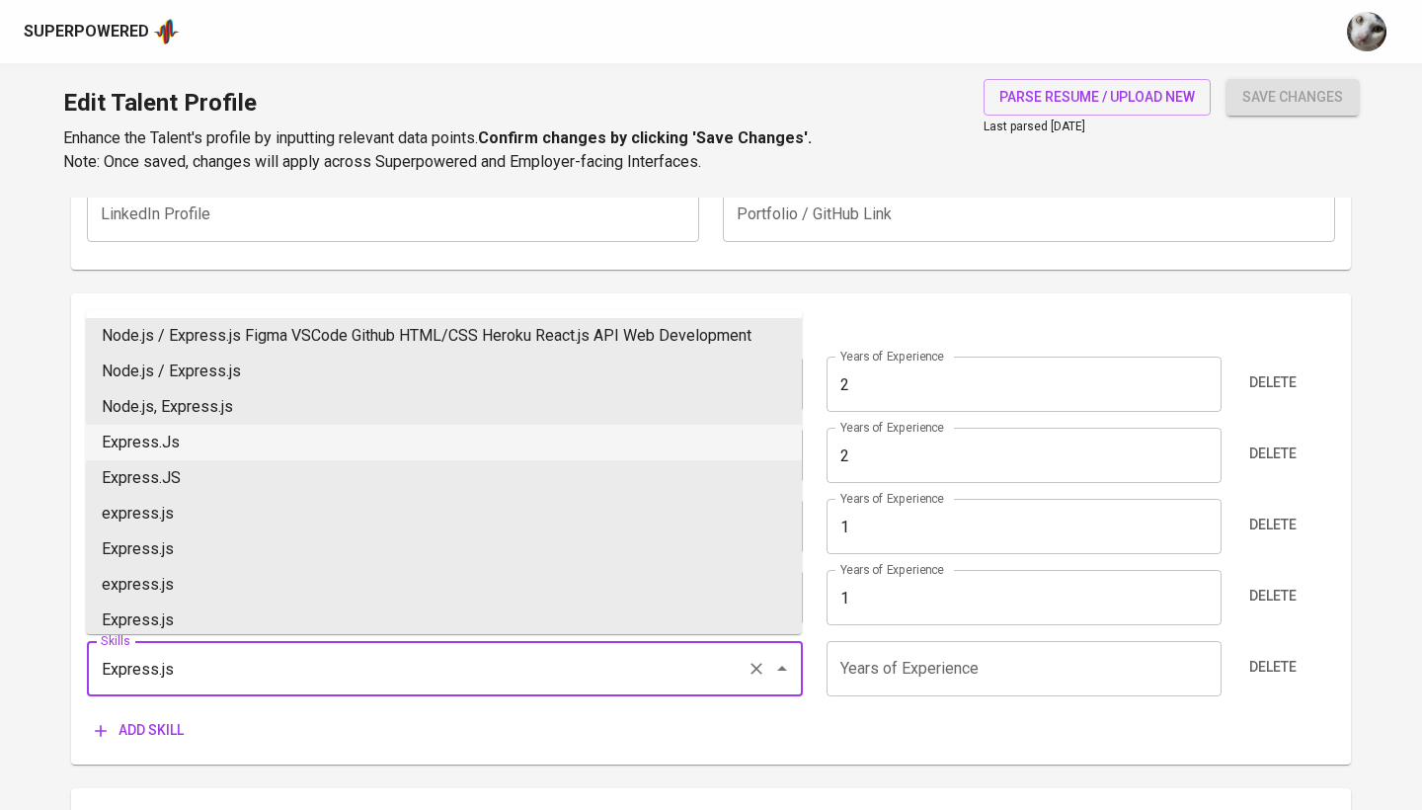
click at [201, 443] on li "Express.Js" at bounding box center [444, 443] width 716 height 36
type input "Express.Js"
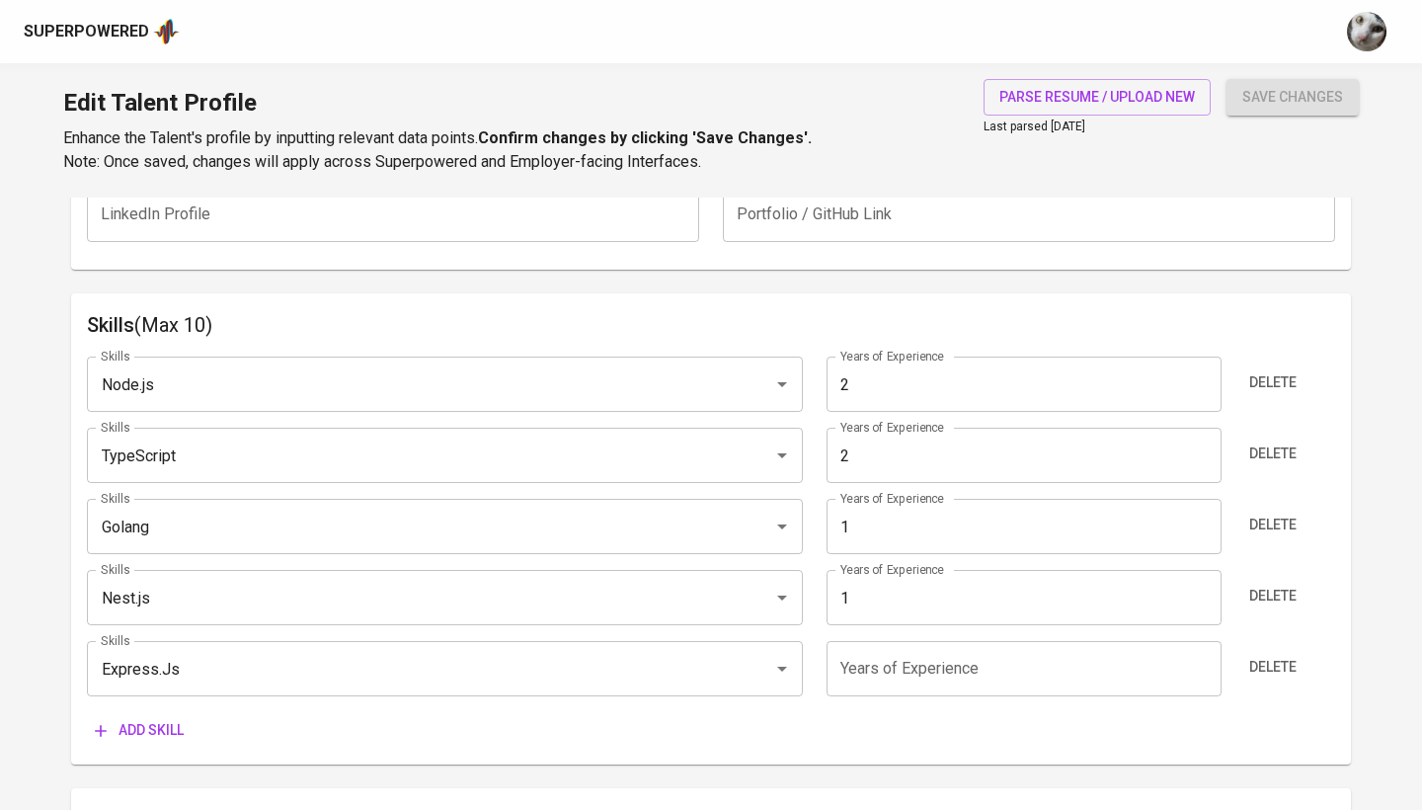
click at [845, 684] on input "number" at bounding box center [1023, 668] width 394 height 55
type input "1"
click at [170, 718] on span "Add skill" at bounding box center [139, 730] width 89 height 25
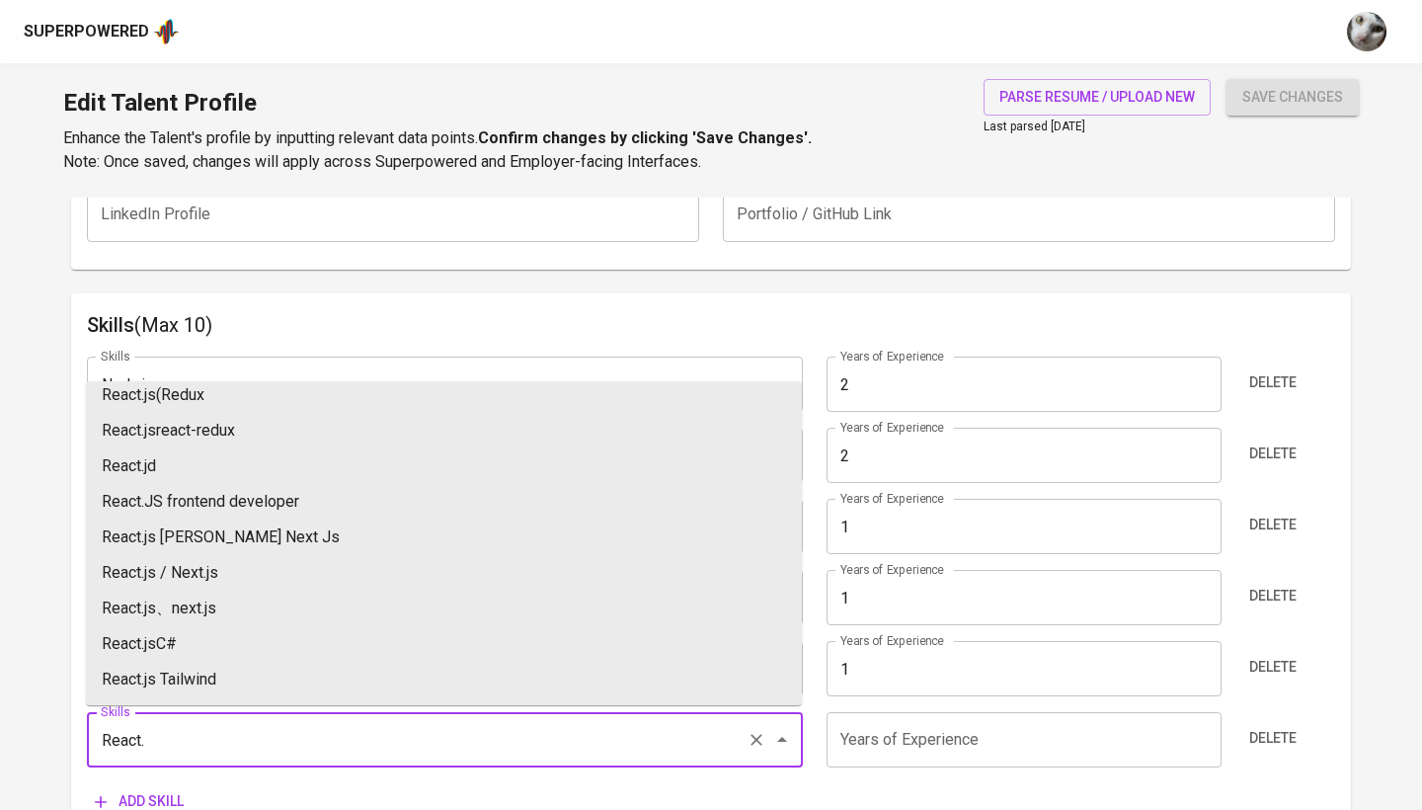
scroll to position [281, 0]
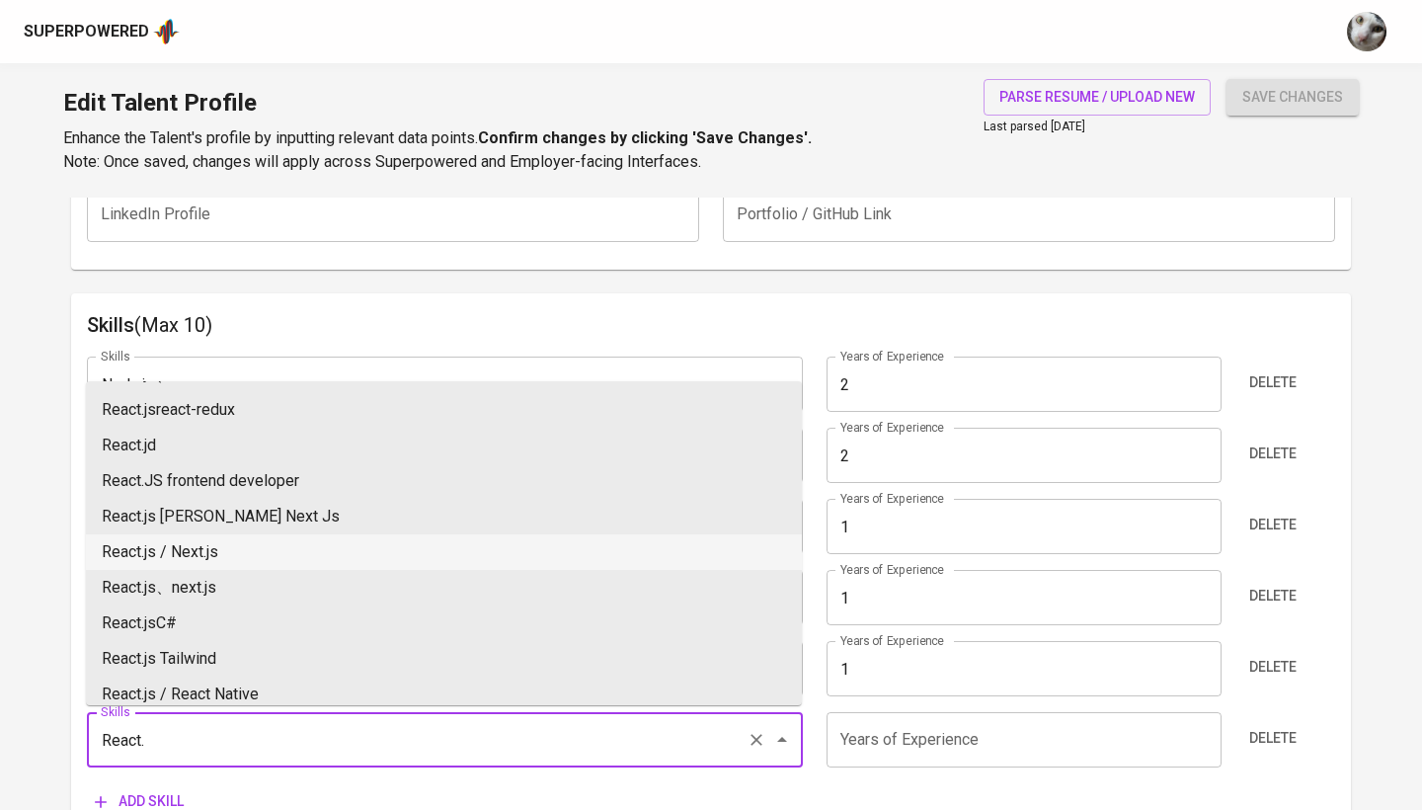
click at [271, 554] on li "React.js / Next.js" at bounding box center [444, 552] width 716 height 36
type input "React.js / Next.js"
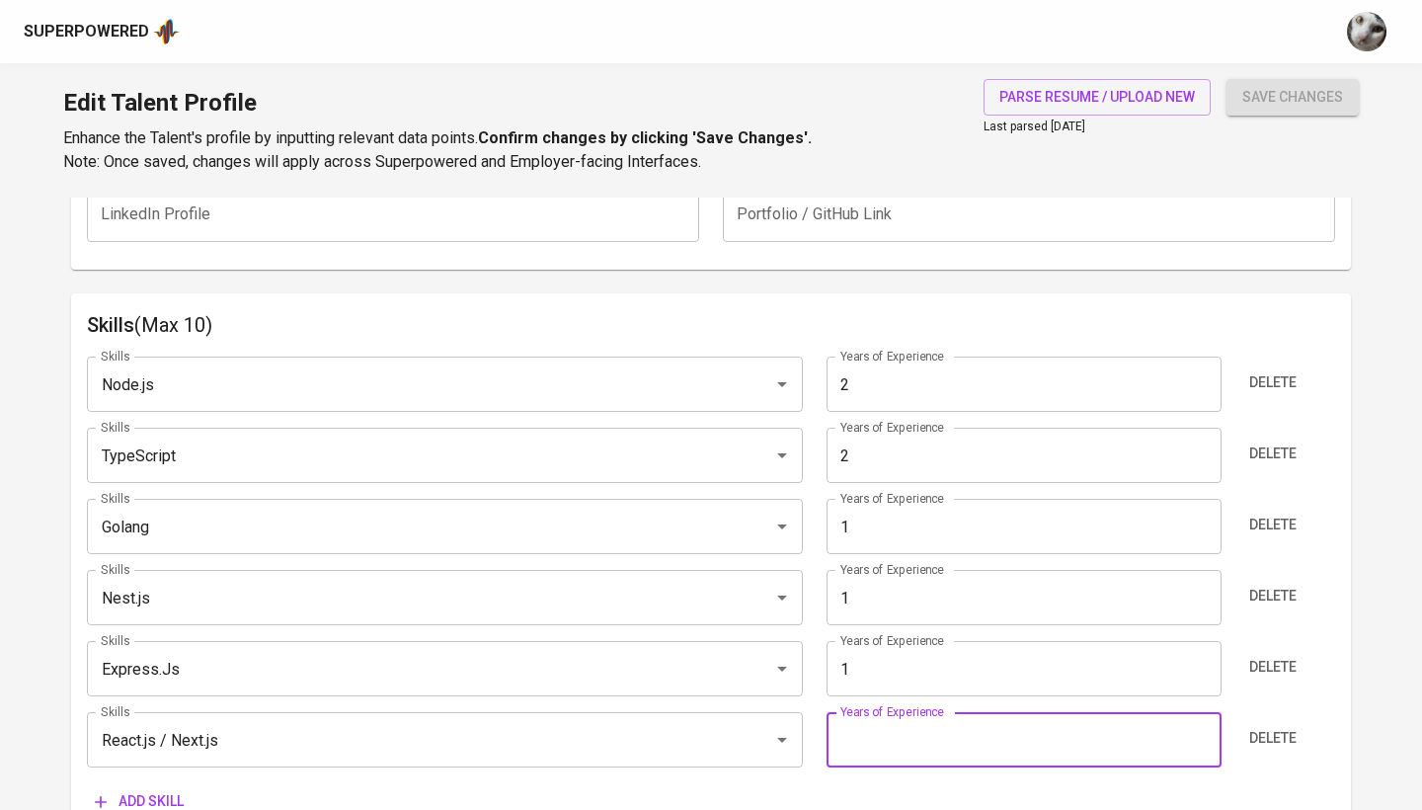
click at [916, 723] on input "number" at bounding box center [1023, 739] width 394 height 55
type input "1"
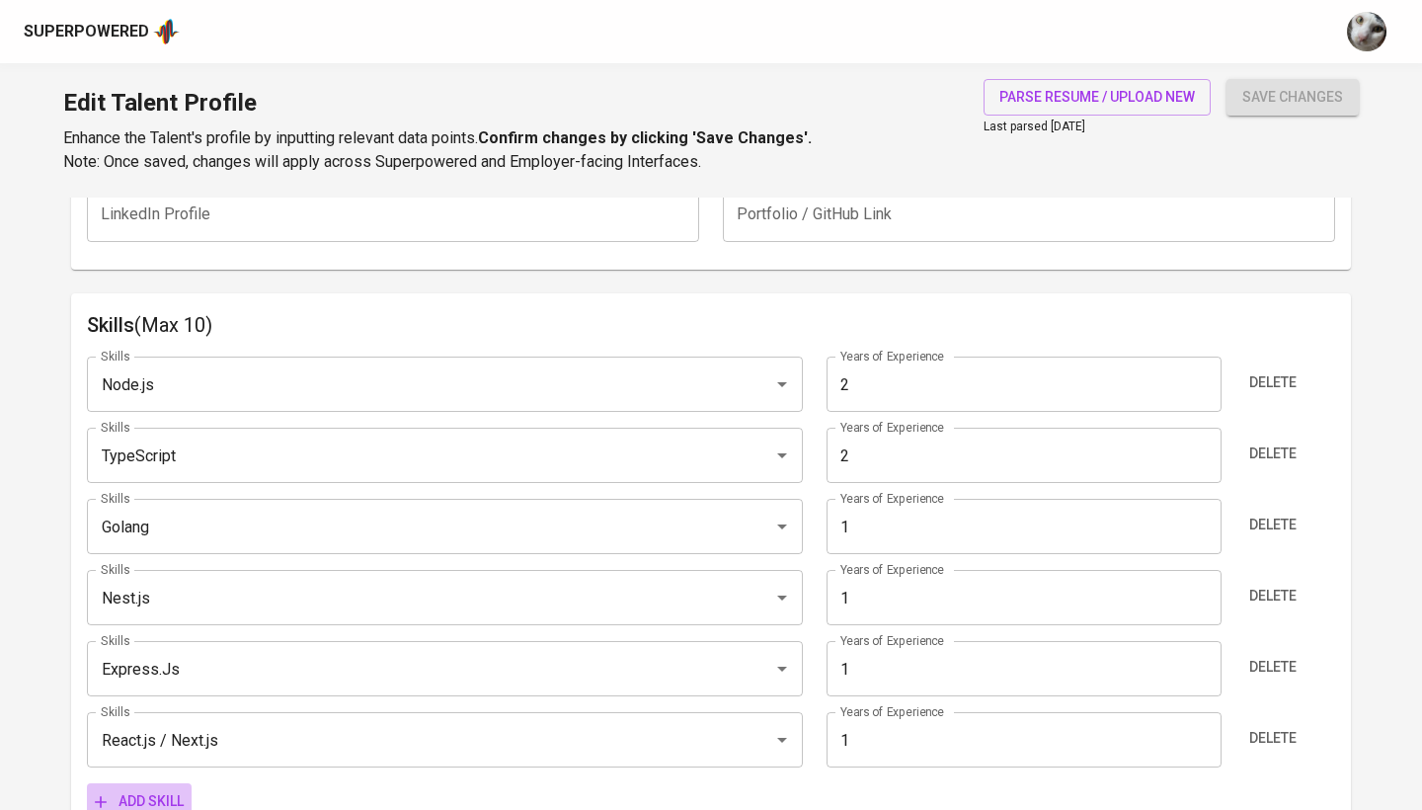
click at [190, 799] on button "Add skill" at bounding box center [139, 801] width 105 height 37
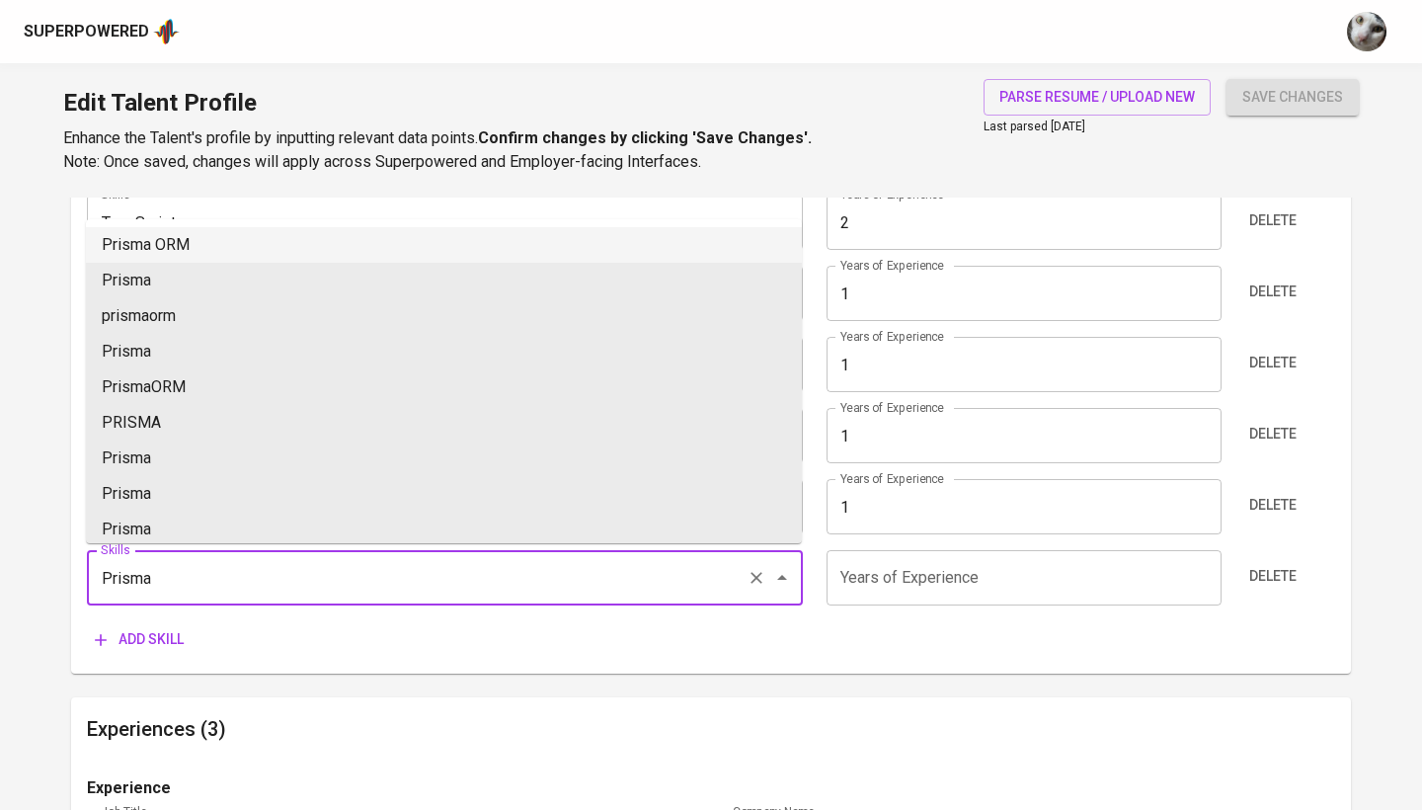
scroll to position [1154, 0]
click at [580, 262] on li "Prisma ORM" at bounding box center [444, 247] width 716 height 36
type input "Prisma ORM"
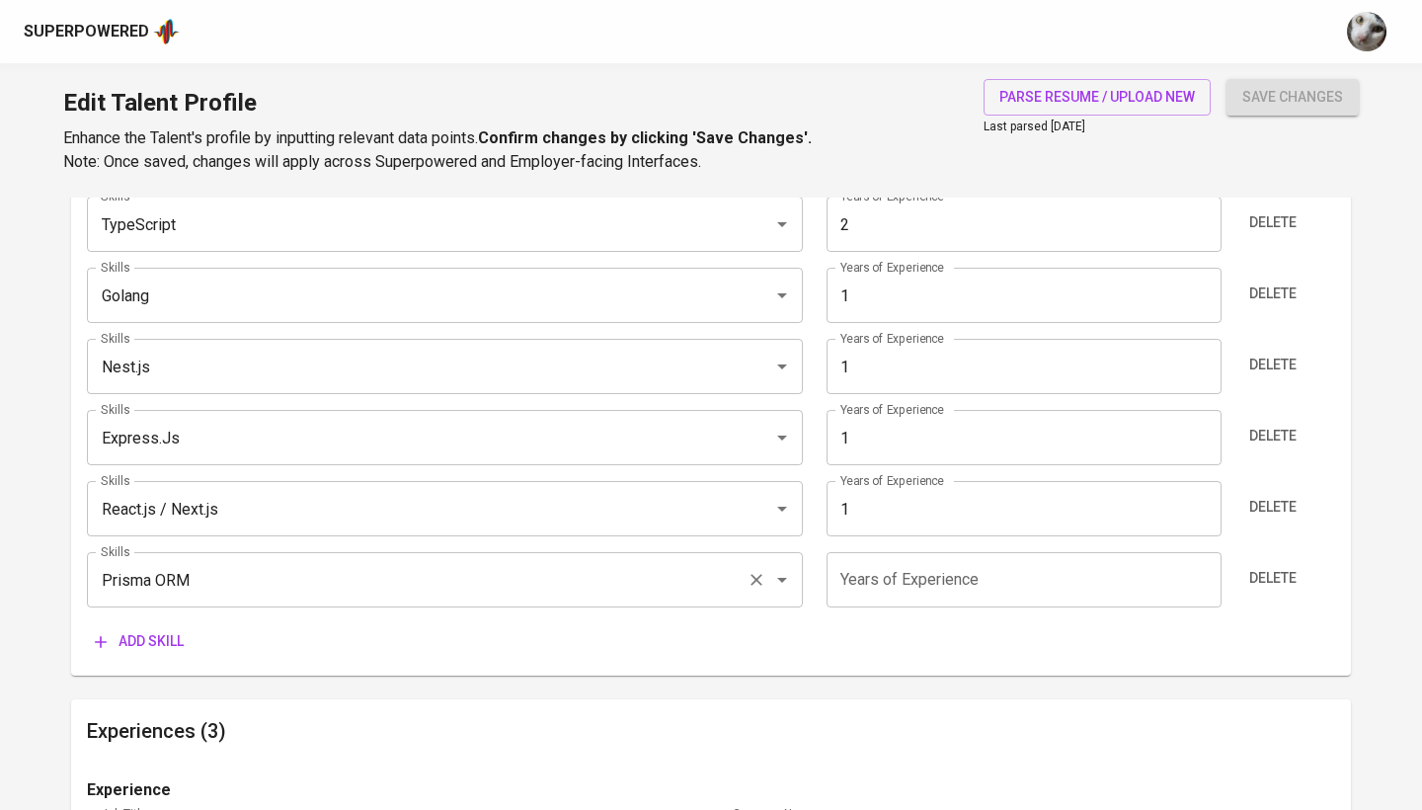
click at [651, 594] on input "Prisma ORM" at bounding box center [417, 580] width 643 height 38
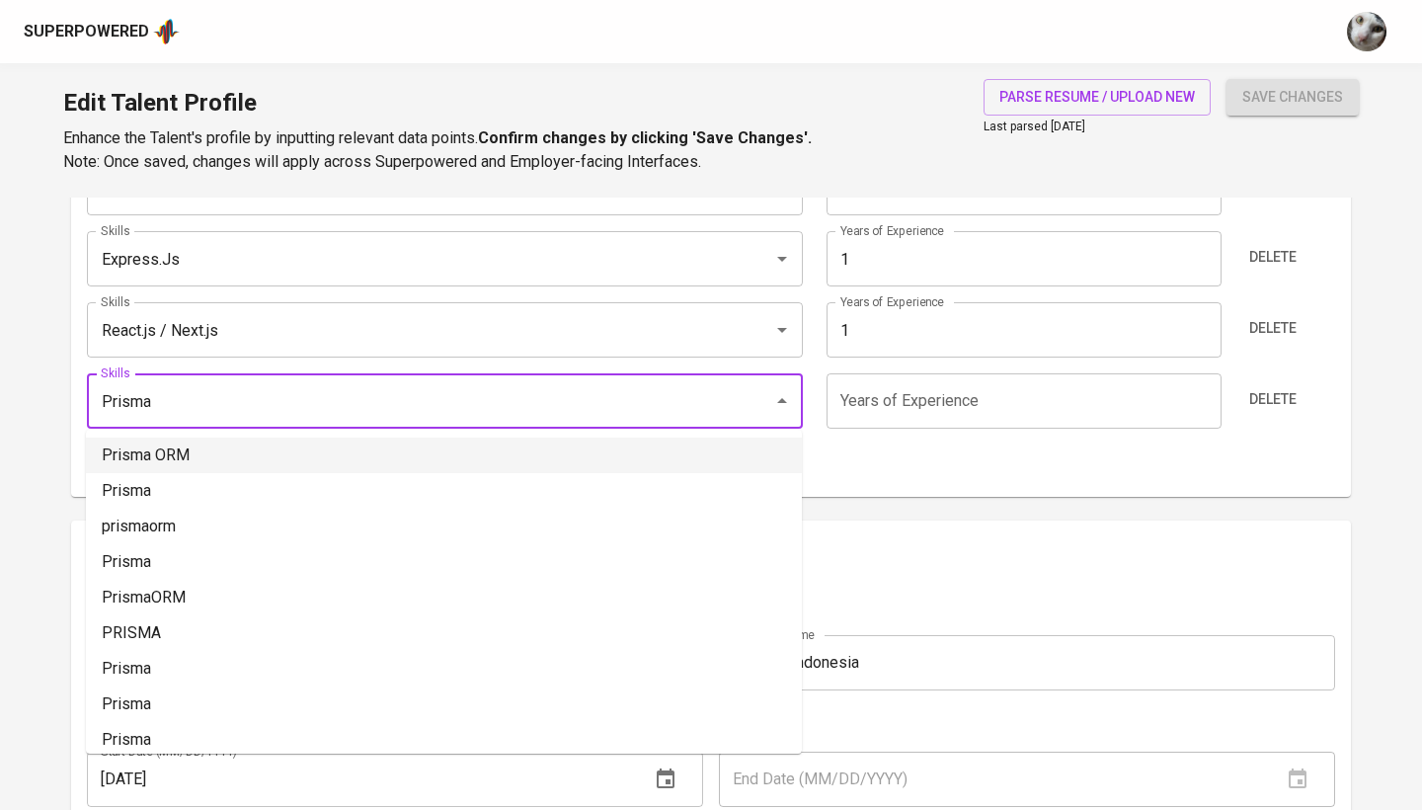
scroll to position [1328, 0]
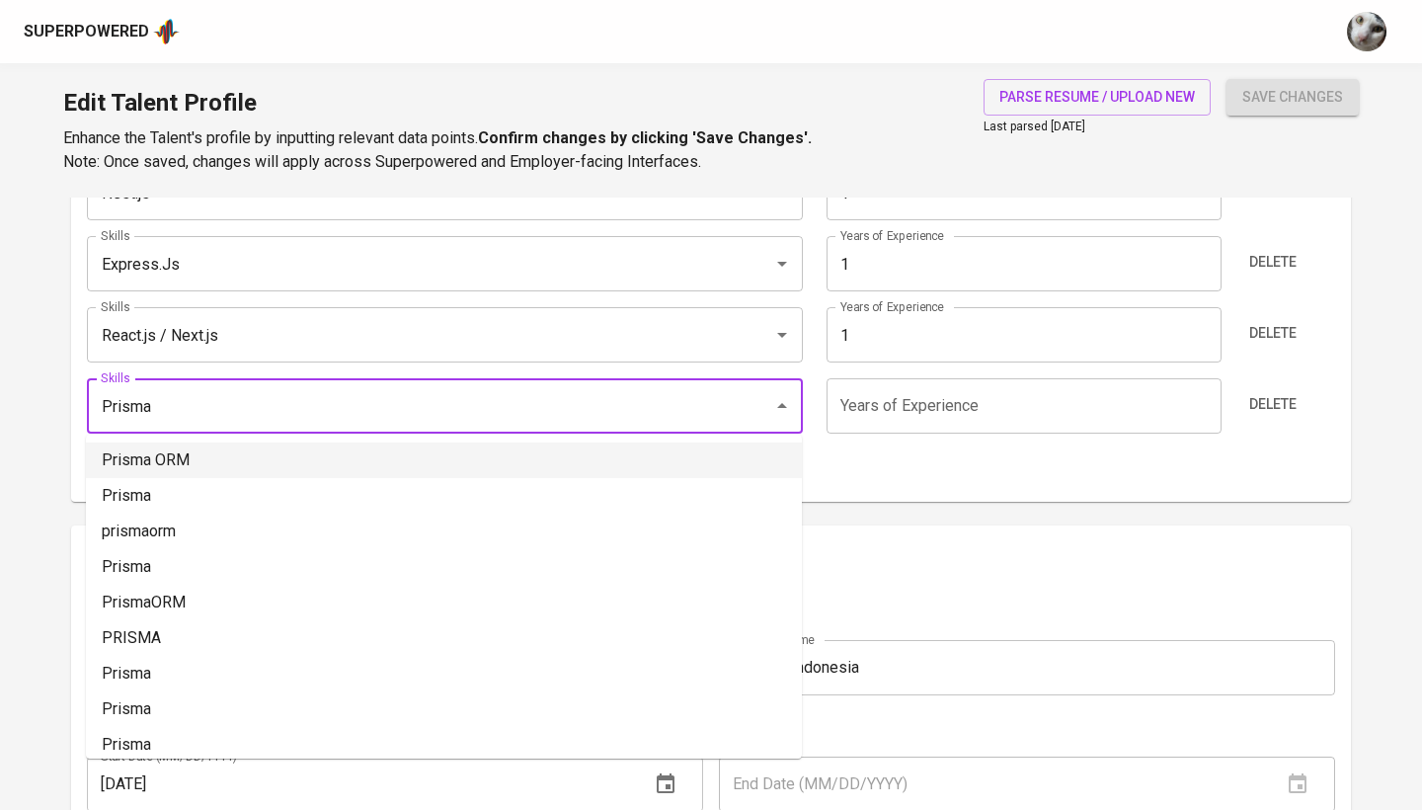
click at [429, 458] on li "Prisma ORM" at bounding box center [444, 460] width 716 height 36
type input "Prisma ORM"
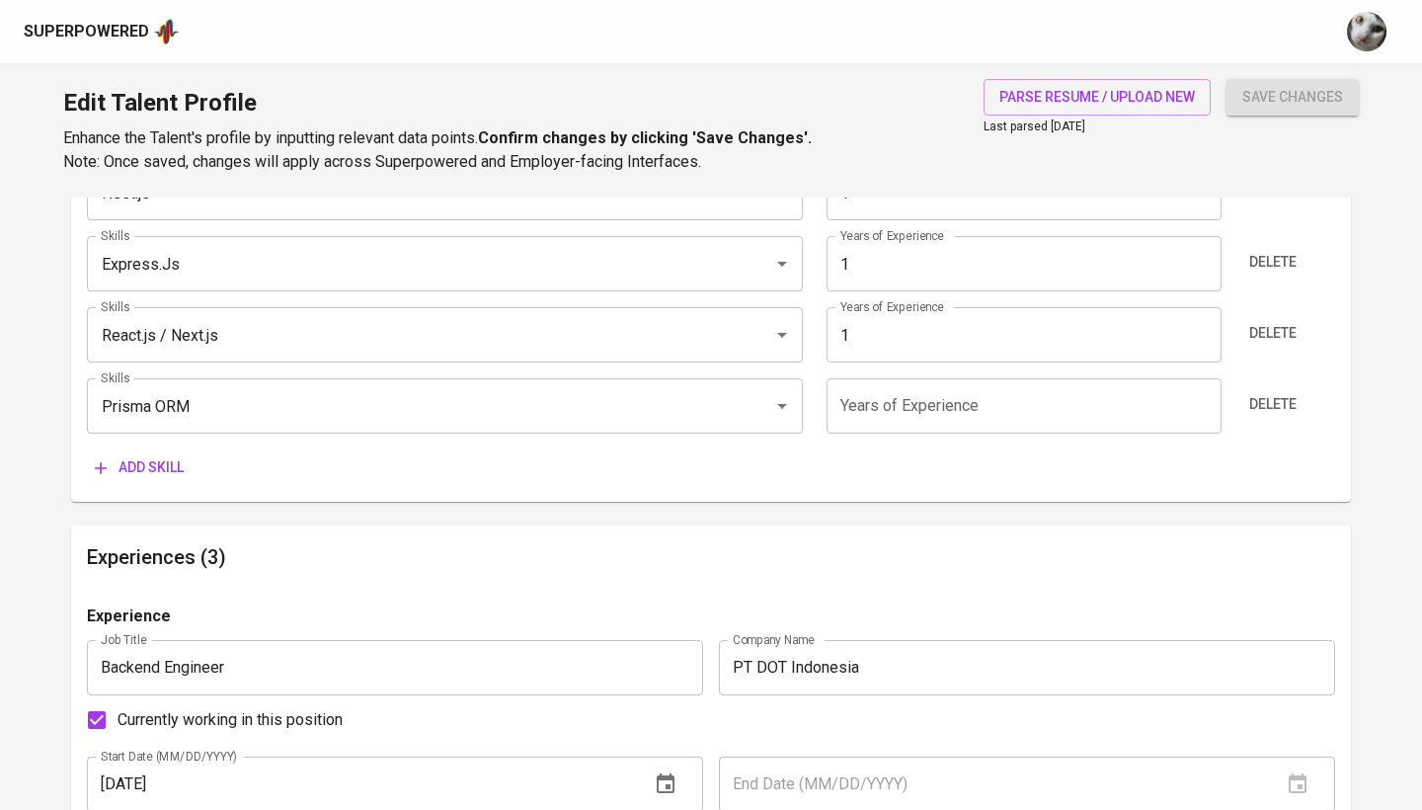
click at [921, 404] on input "number" at bounding box center [1023, 405] width 394 height 55
type input "2"
click at [121, 465] on span "Add skill" at bounding box center [139, 467] width 89 height 25
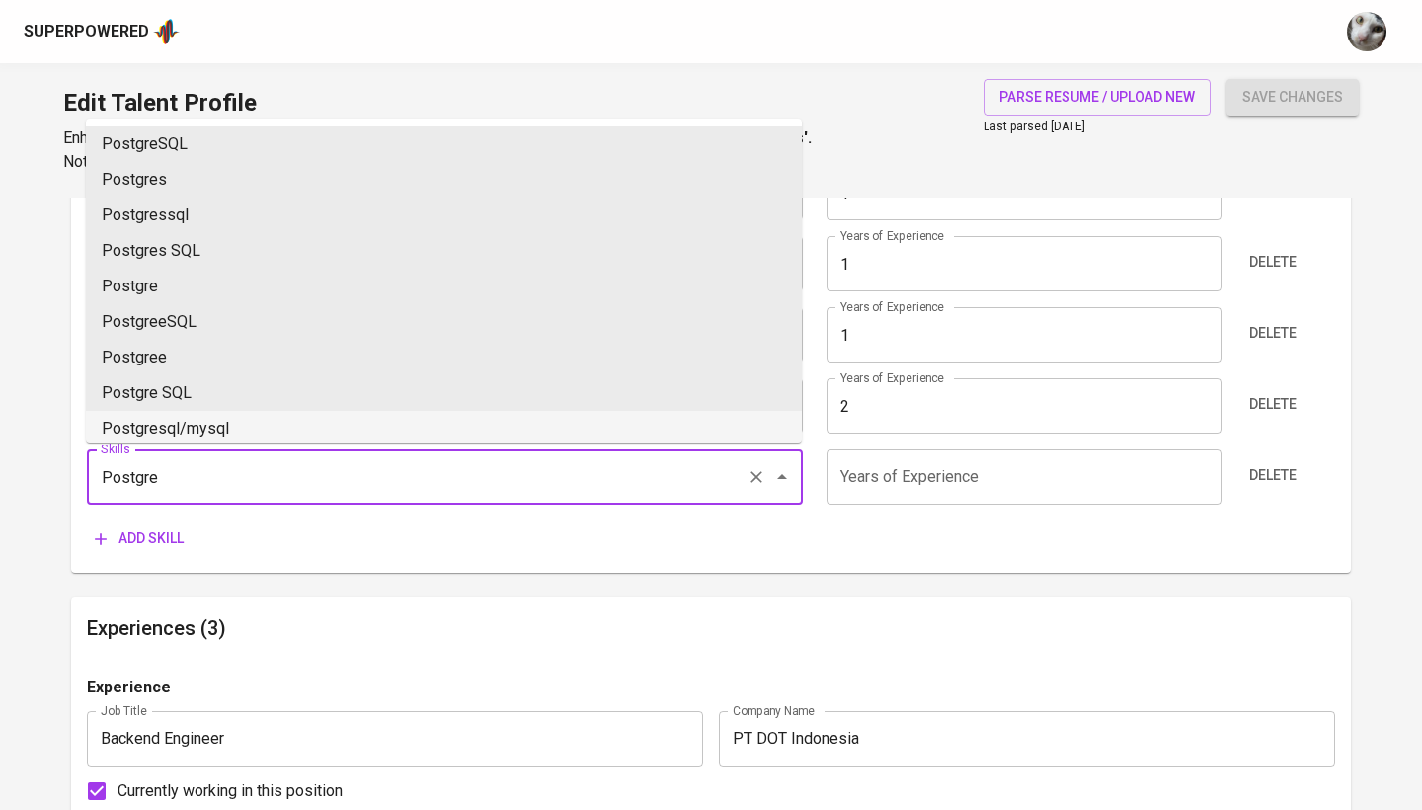
click at [195, 418] on li "Postgresql/mysql" at bounding box center [444, 429] width 716 height 36
type input "Postgresql/mysql"
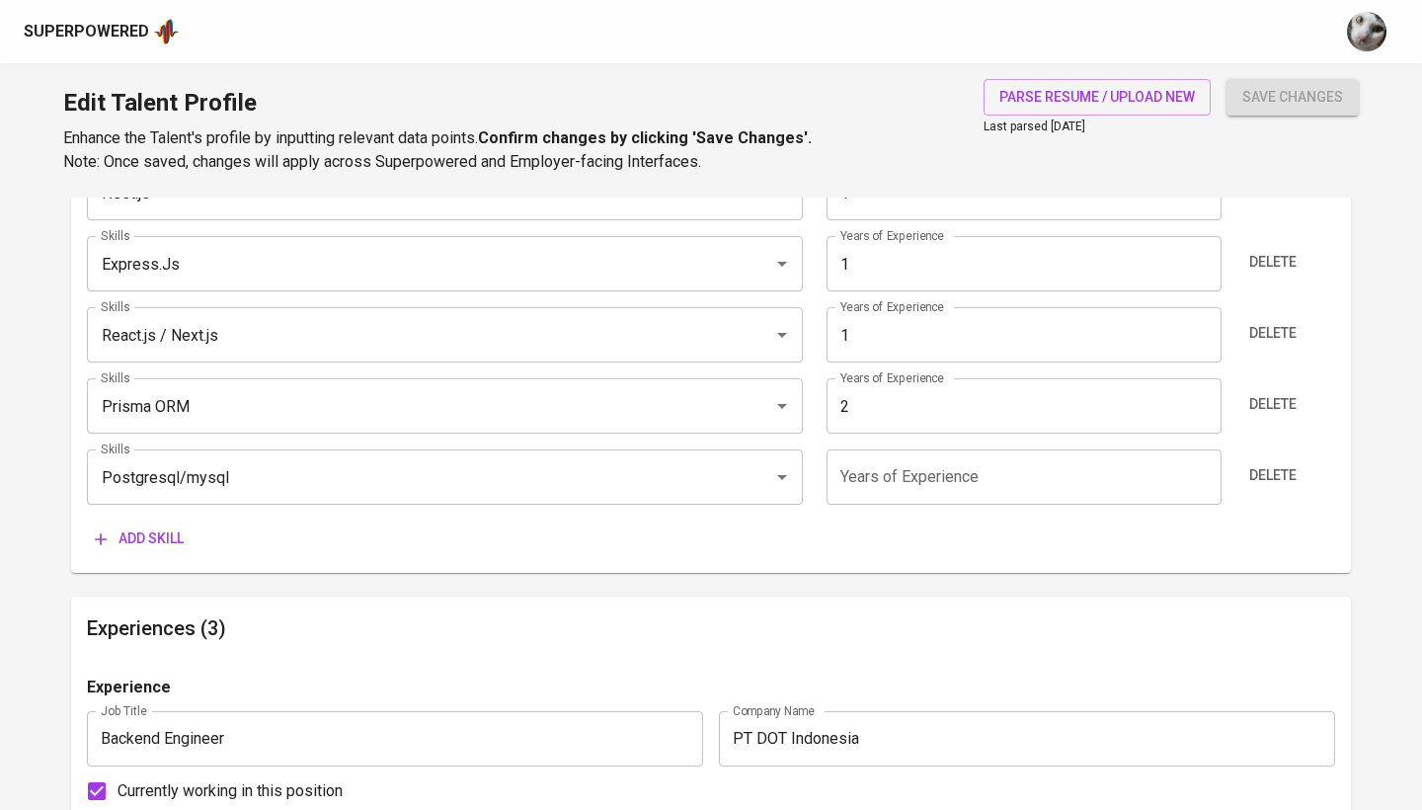
click at [1027, 479] on input "number" at bounding box center [1023, 476] width 394 height 55
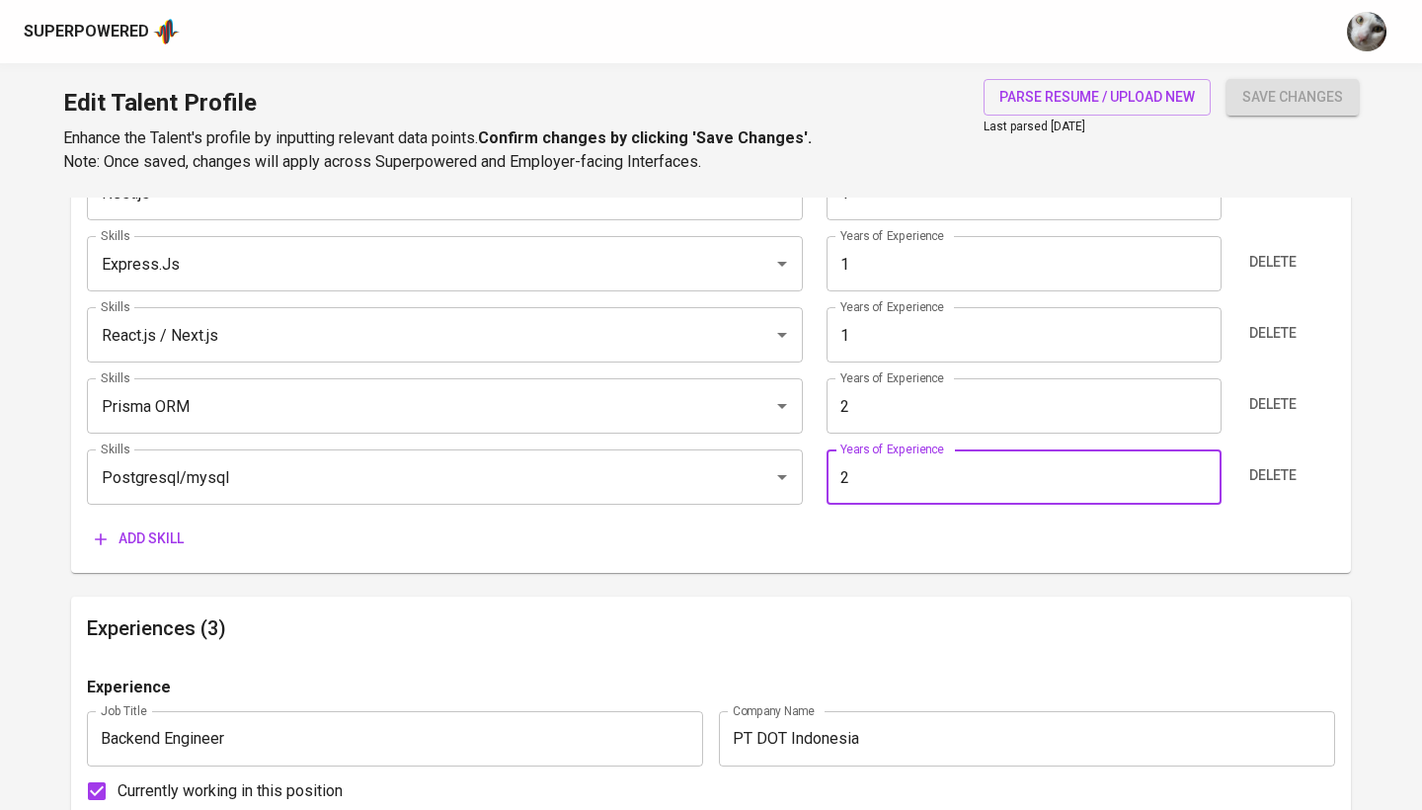
type input "2"
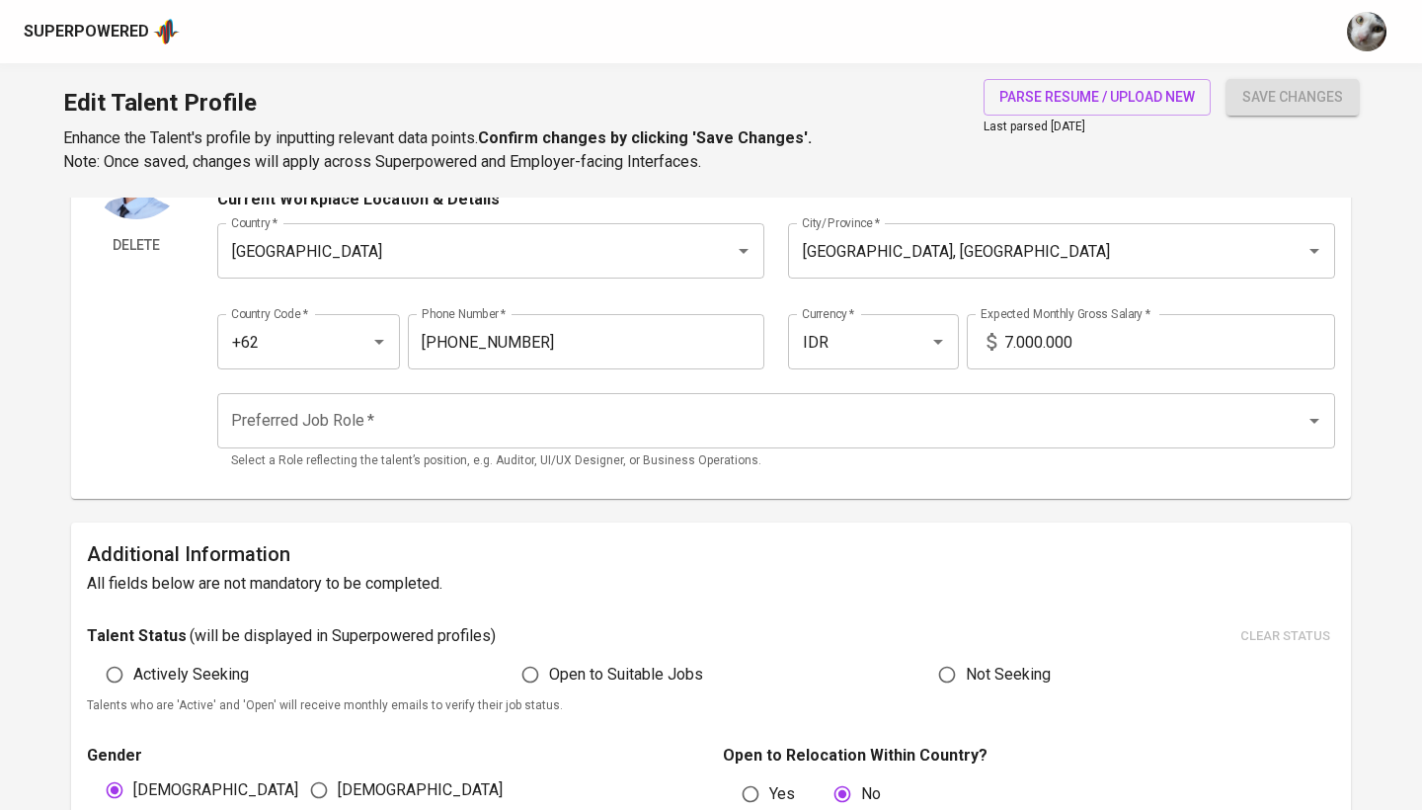
scroll to position [125, 0]
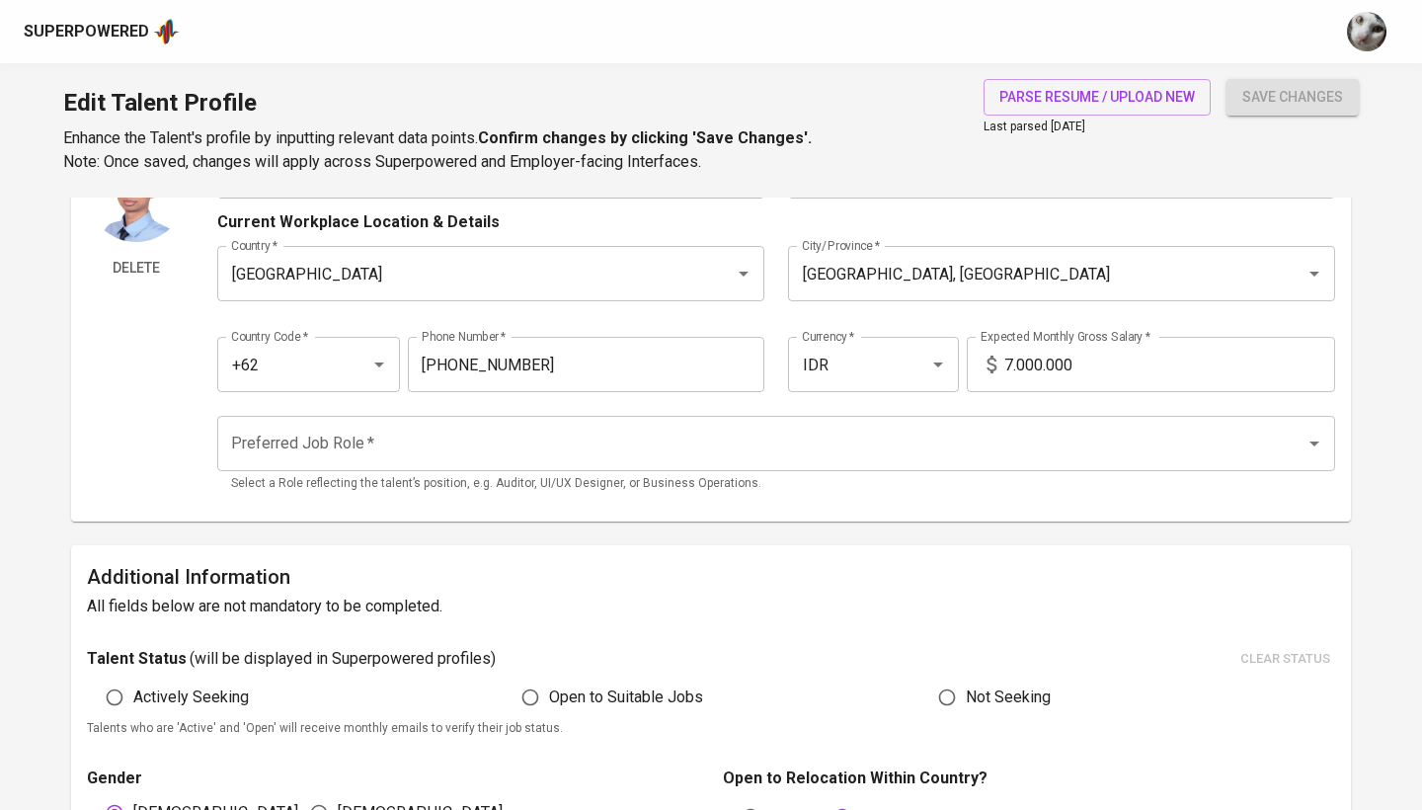
click at [1015, 442] on input "Preferred Job Role   *" at bounding box center [748, 444] width 1044 height 38
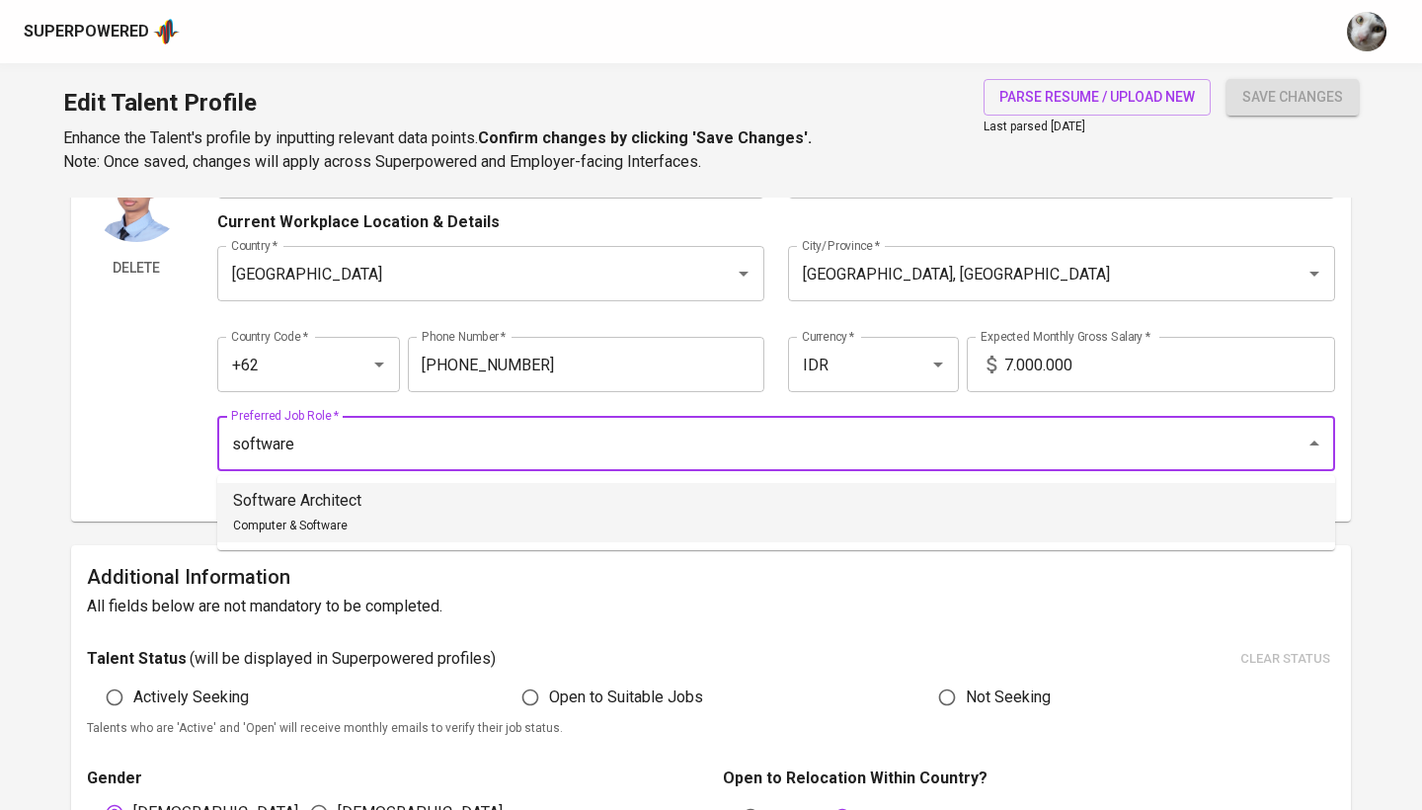
click at [726, 496] on li "Software Architect Computer & Software" at bounding box center [776, 512] width 1118 height 59
type input "Software Architect"
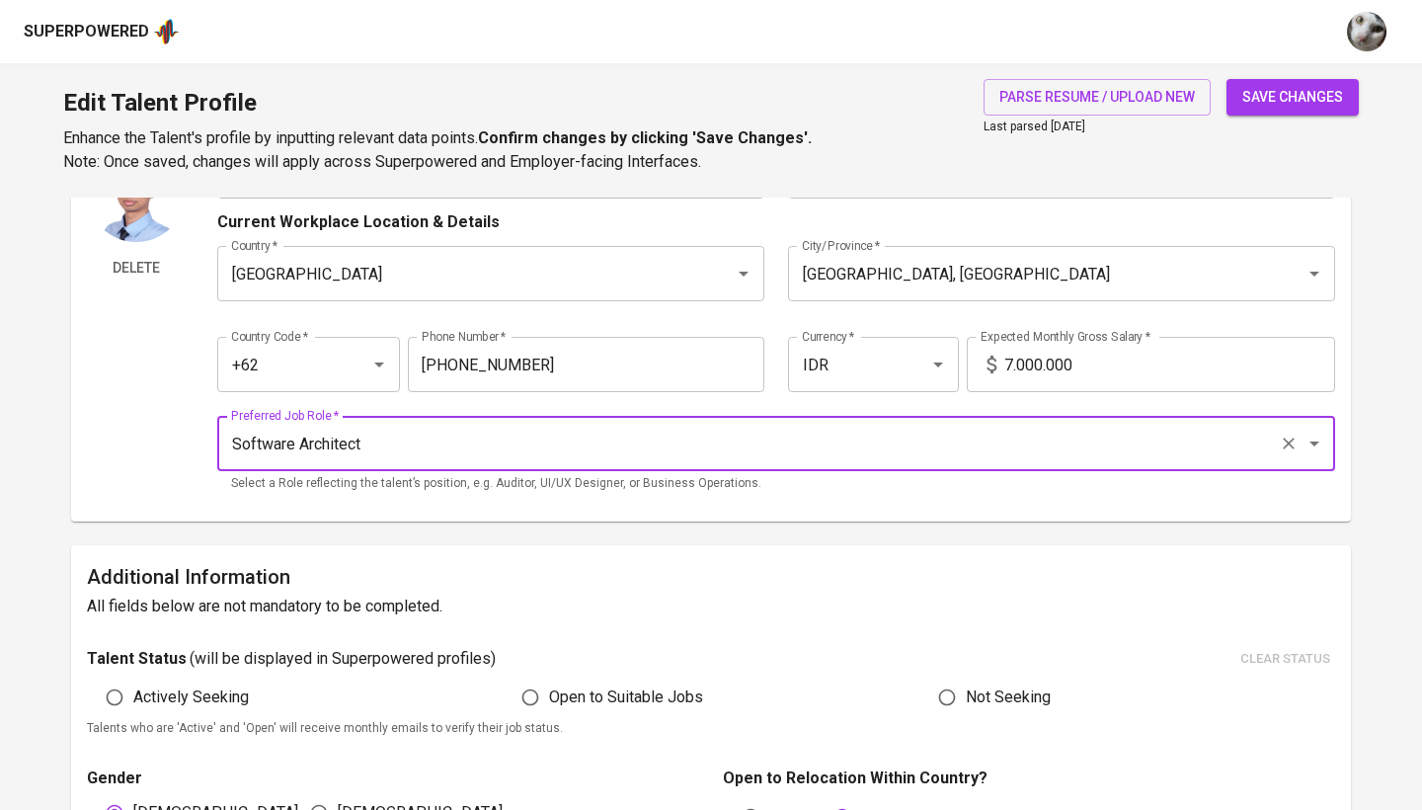
click at [521, 1] on div "Superpowered" at bounding box center [711, 31] width 1422 height 63
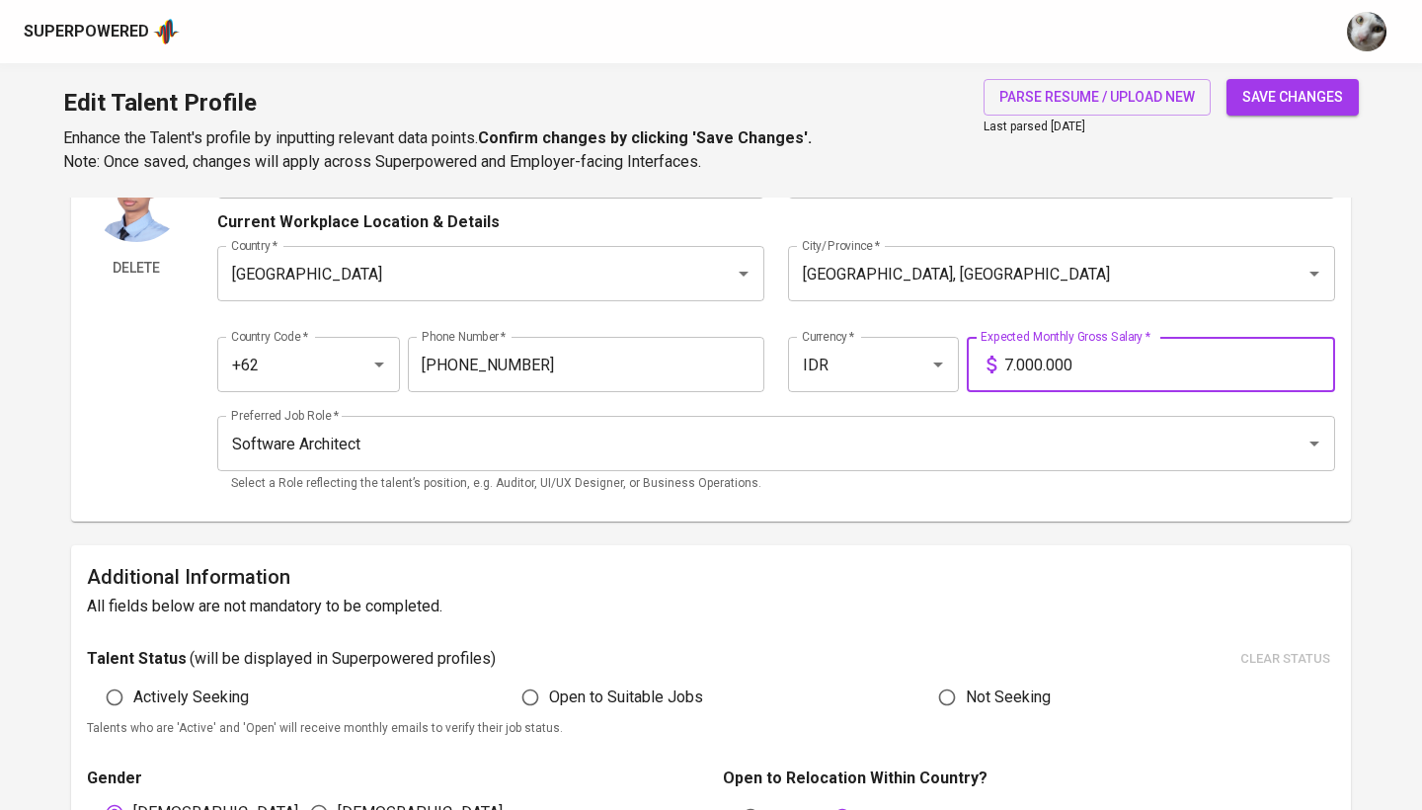
drag, startPoint x: 1078, startPoint y: 353, endPoint x: 966, endPoint y: 353, distance: 112.5
click at [966, 353] on div "7.000.000 Expected Monthly Gross Salary *" at bounding box center [1150, 364] width 368 height 55
click at [1013, 363] on input "7.000.000" at bounding box center [1169, 364] width 331 height 55
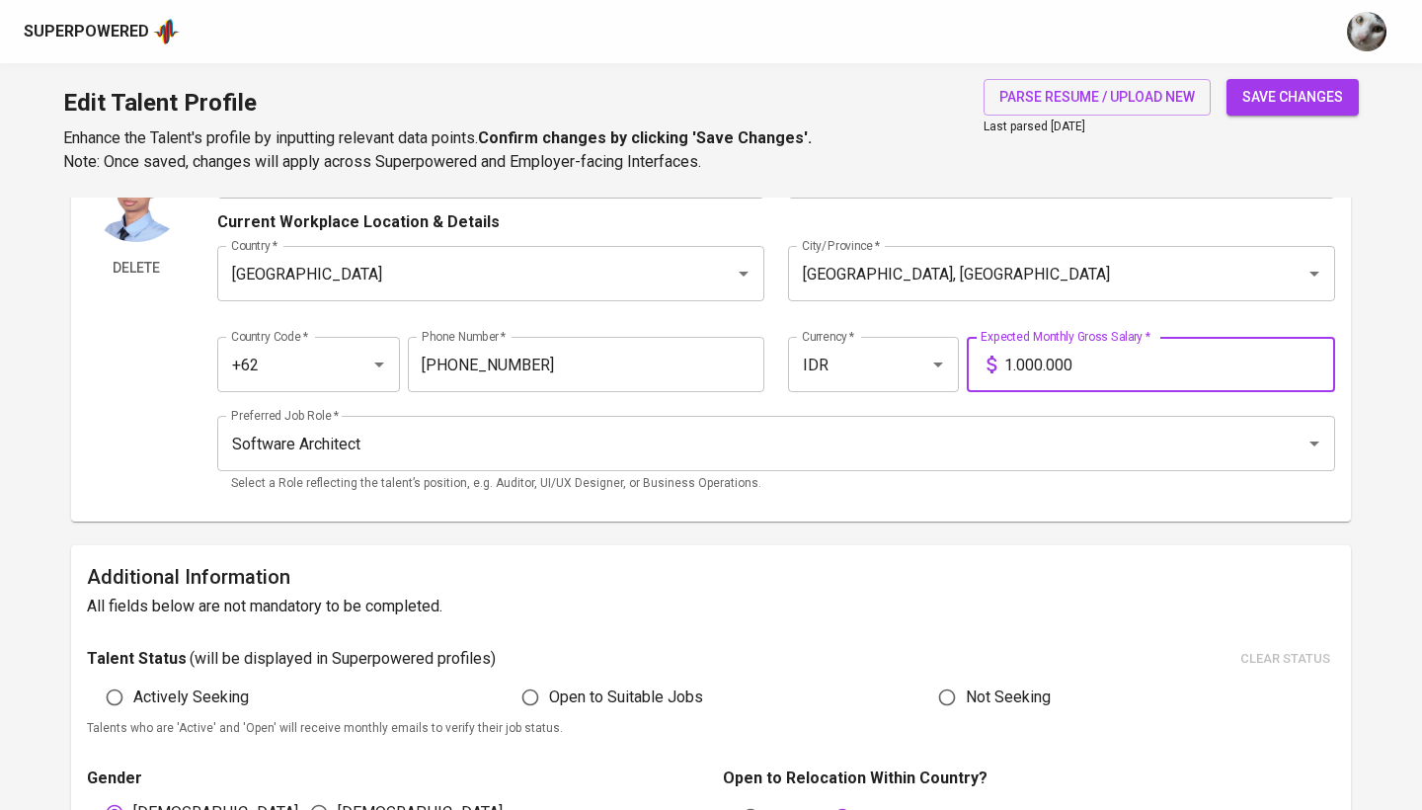
type input "10.000.000"
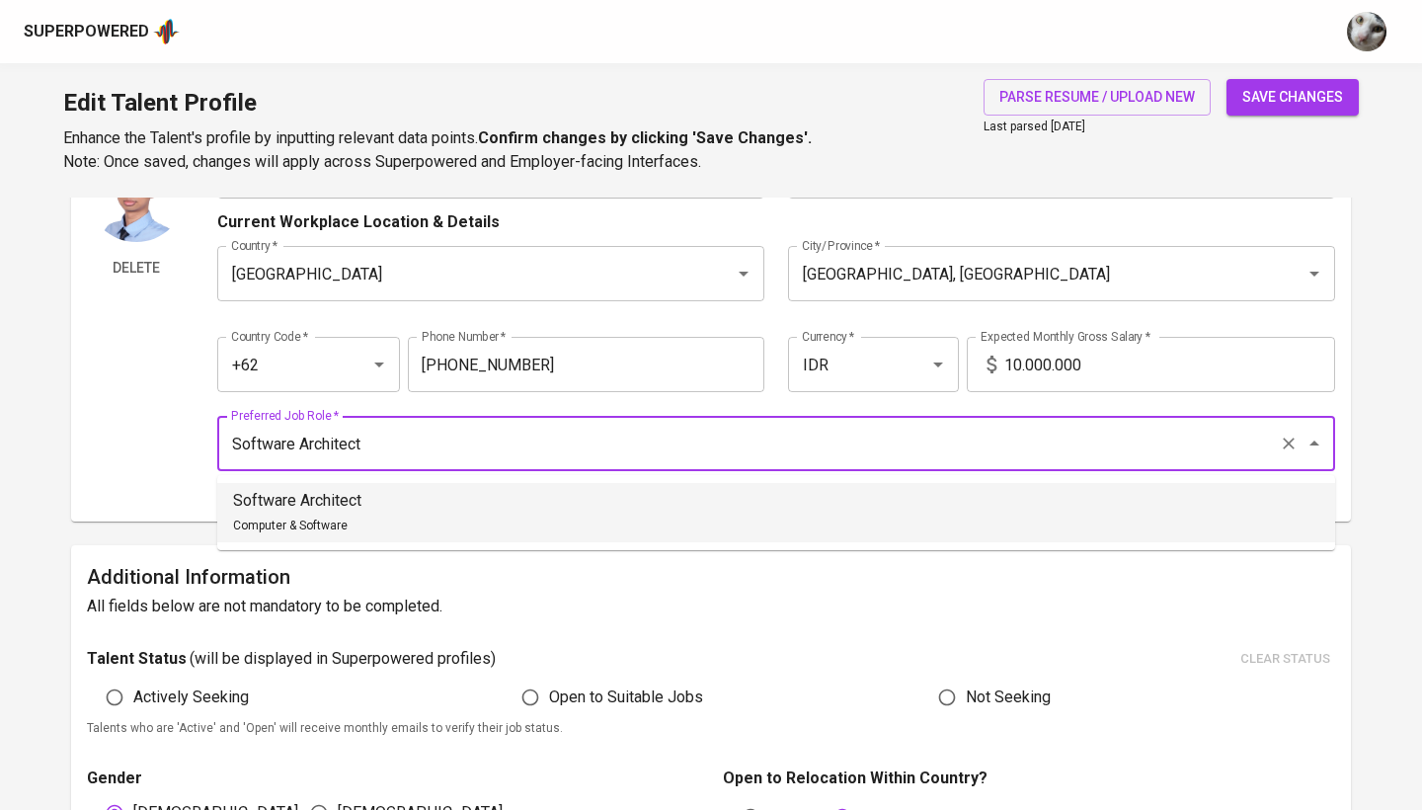
click at [932, 458] on input "Software Architect" at bounding box center [748, 444] width 1044 height 38
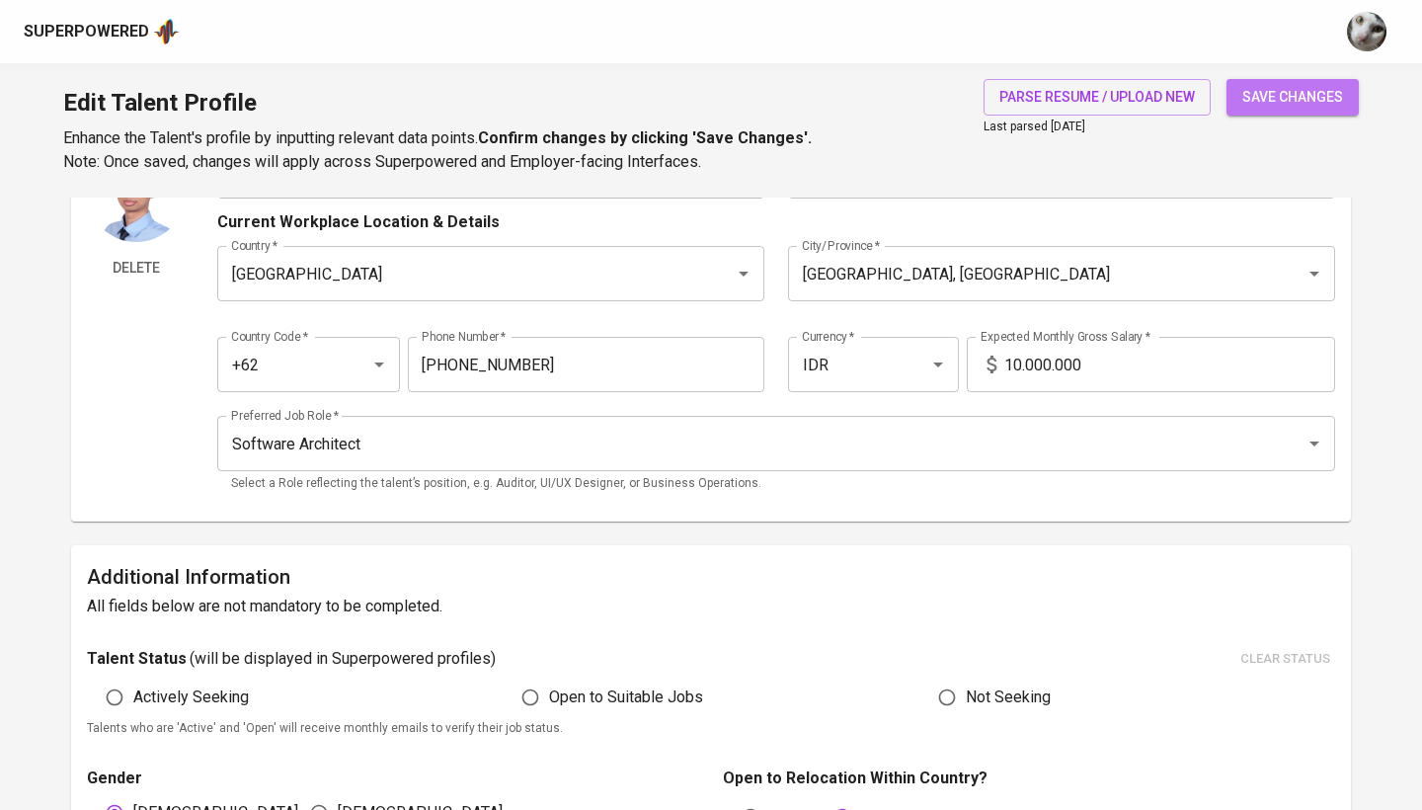
click at [1290, 93] on span "save changes" at bounding box center [1292, 97] width 101 height 25
type input "Postgresql/mysql"
type input "Prisma ORM"
type input "TypeScript"
type input "2"
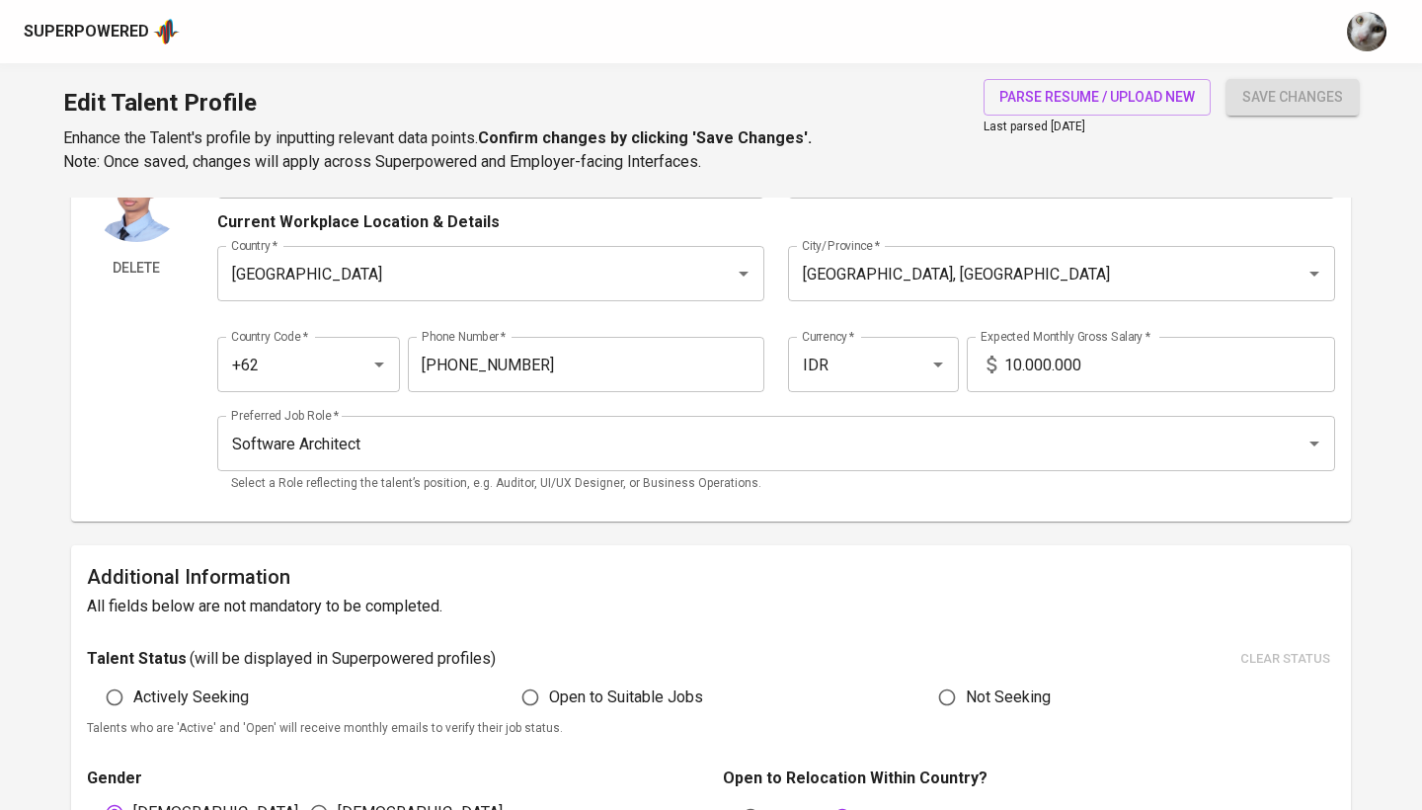
type input "Node.js"
type input "2"
type input "Nest.js"
type input "Go"
type input "React.js / Next.js"
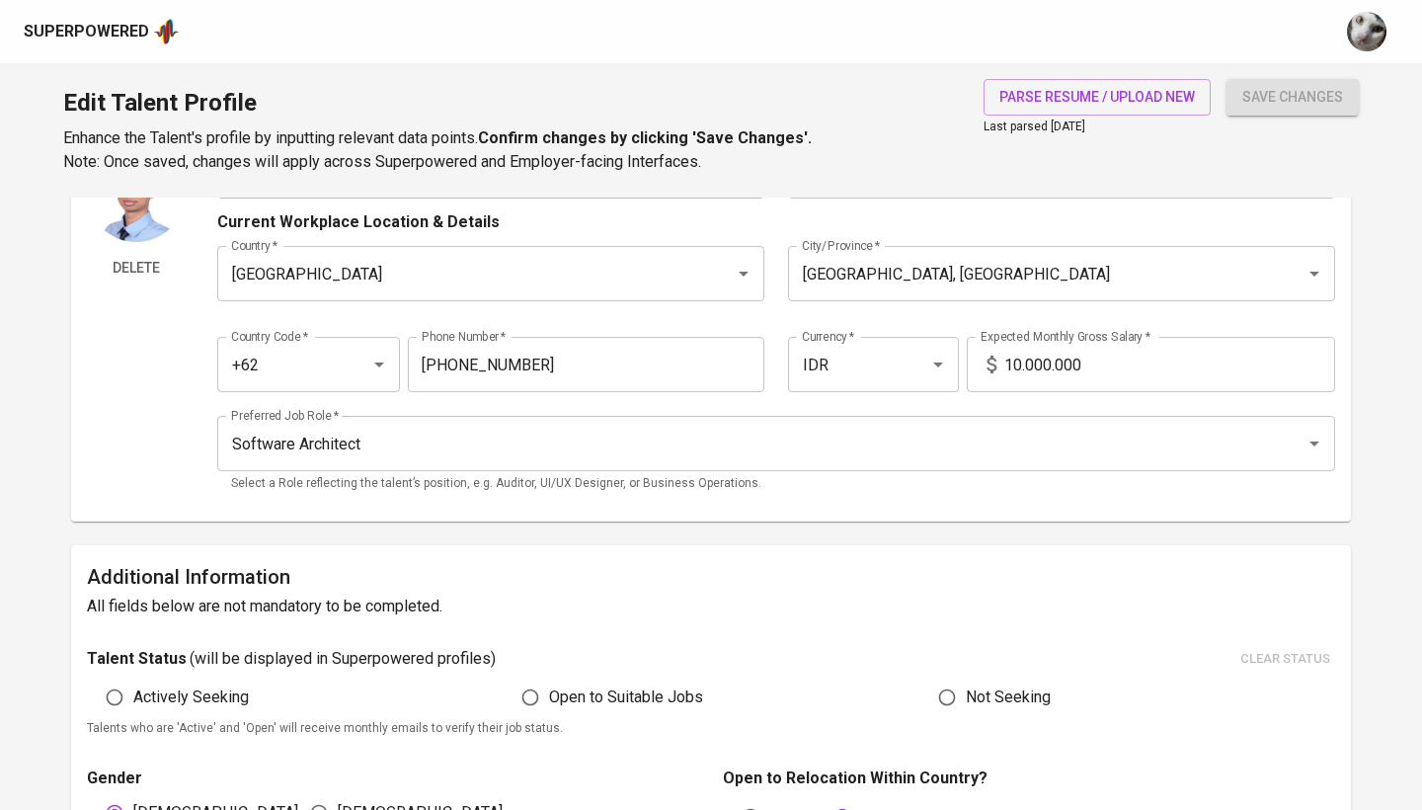
type input "1"
type input "Express.js"
type input "1"
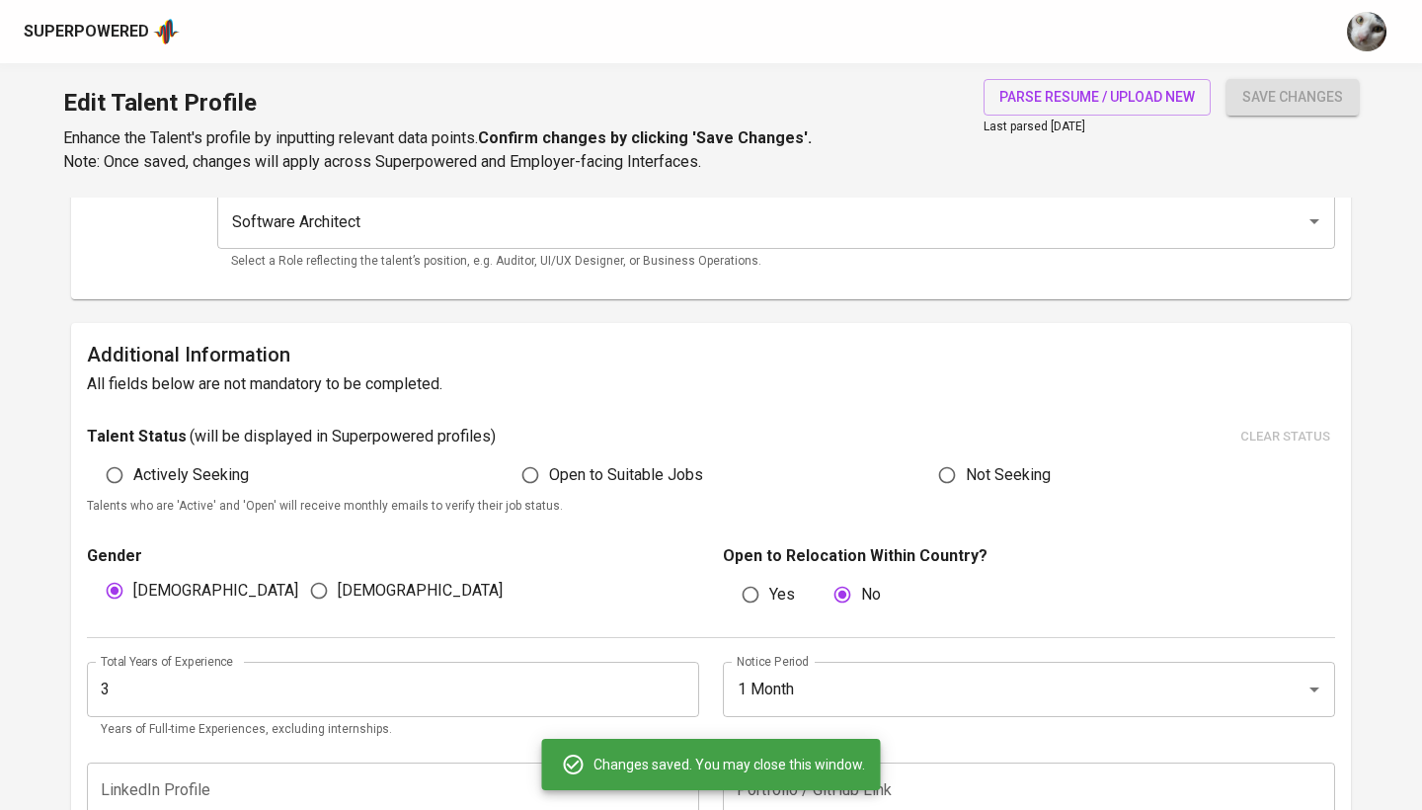
scroll to position [360, 0]
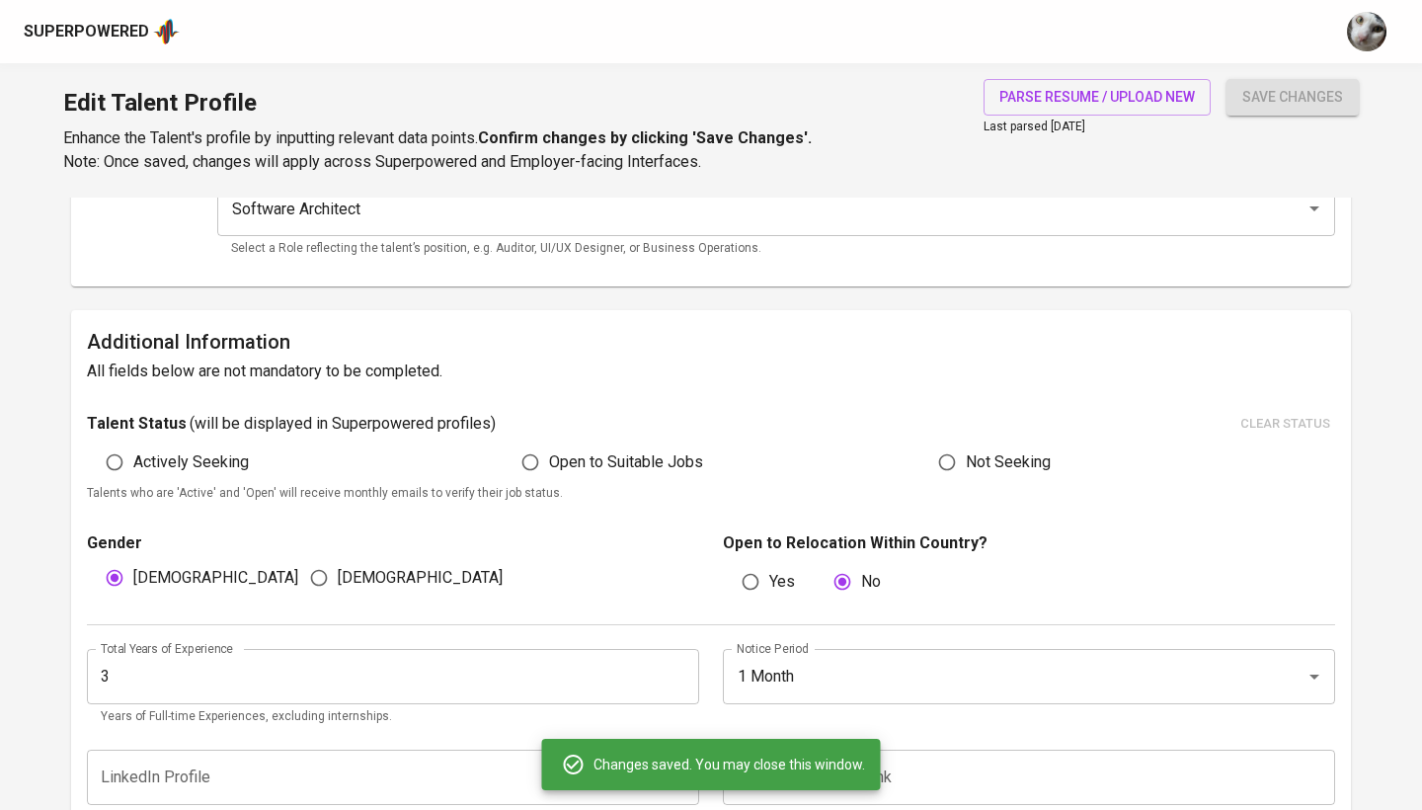
click at [192, 465] on span "Actively Seeking" at bounding box center [191, 462] width 116 height 24
click at [133, 465] on input "Actively Seeking" at bounding box center [115, 462] width 38 height 38
radio input "true"
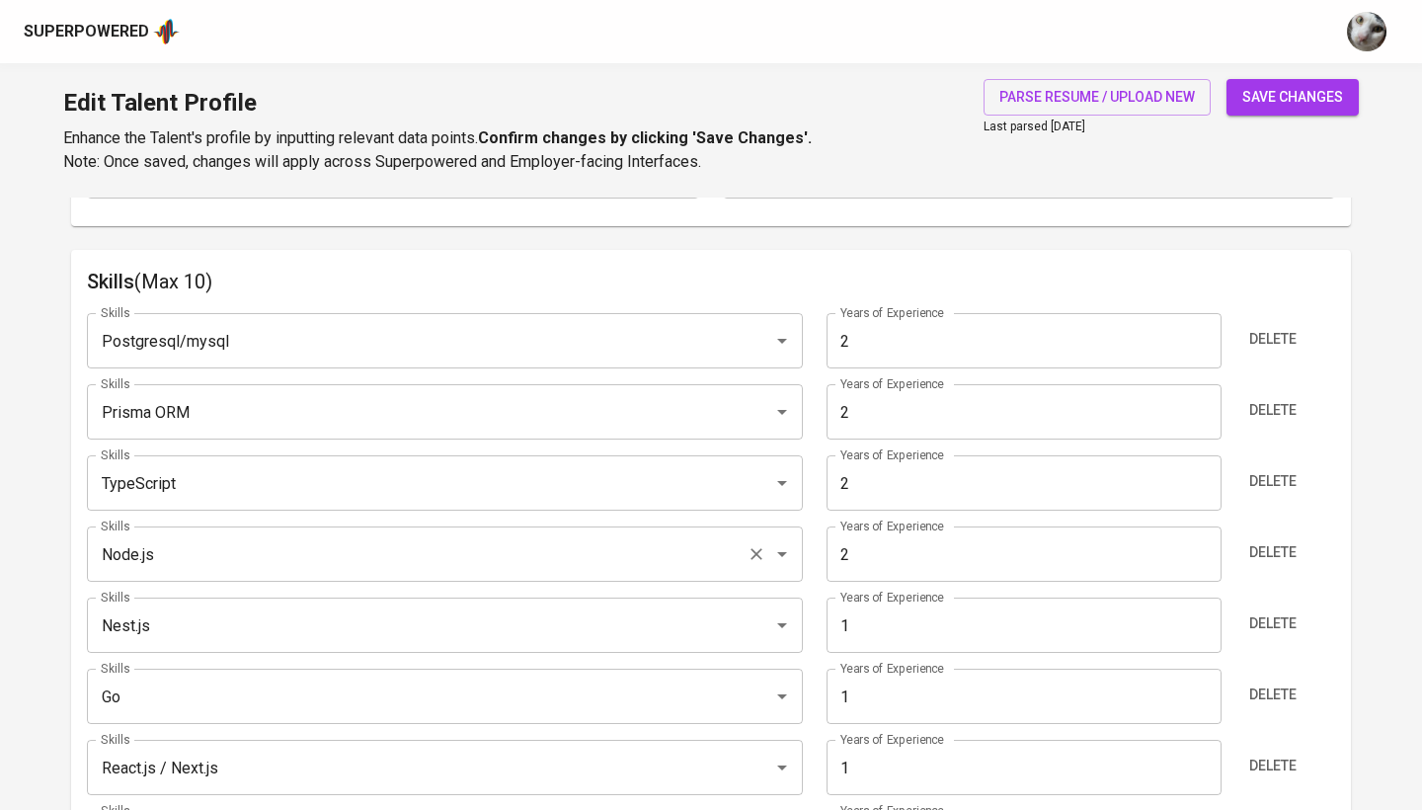
scroll to position [1089, 0]
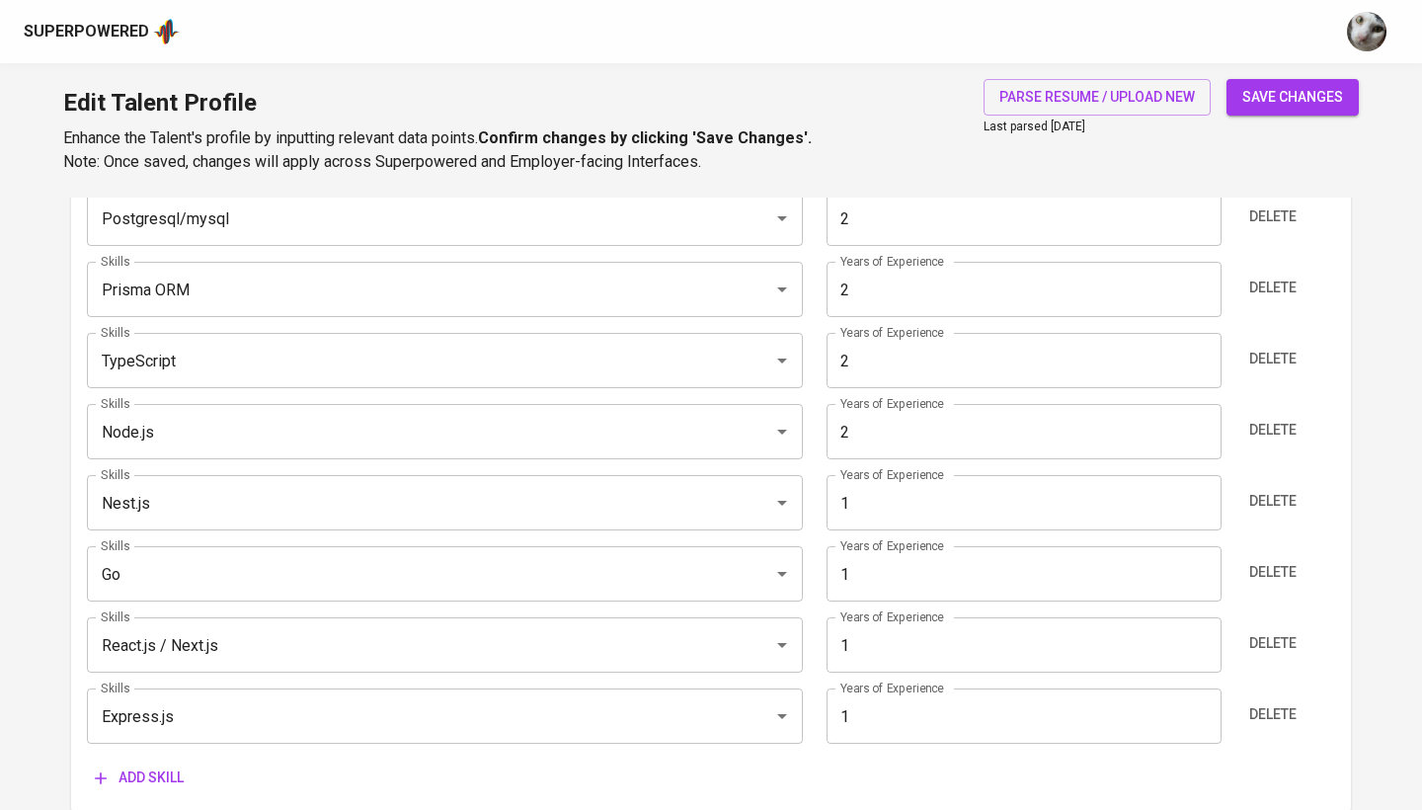
click at [1299, 74] on div "Edit Talent Profile Enhance the Talent's profile by inputting relevant data poi…" at bounding box center [711, 130] width 1422 height 134
click at [1266, 74] on div "Edit Talent Profile Enhance the Talent's profile by inputting relevant data poi…" at bounding box center [711, 130] width 1422 height 134
click at [1261, 96] on span "save changes" at bounding box center [1292, 97] width 101 height 25
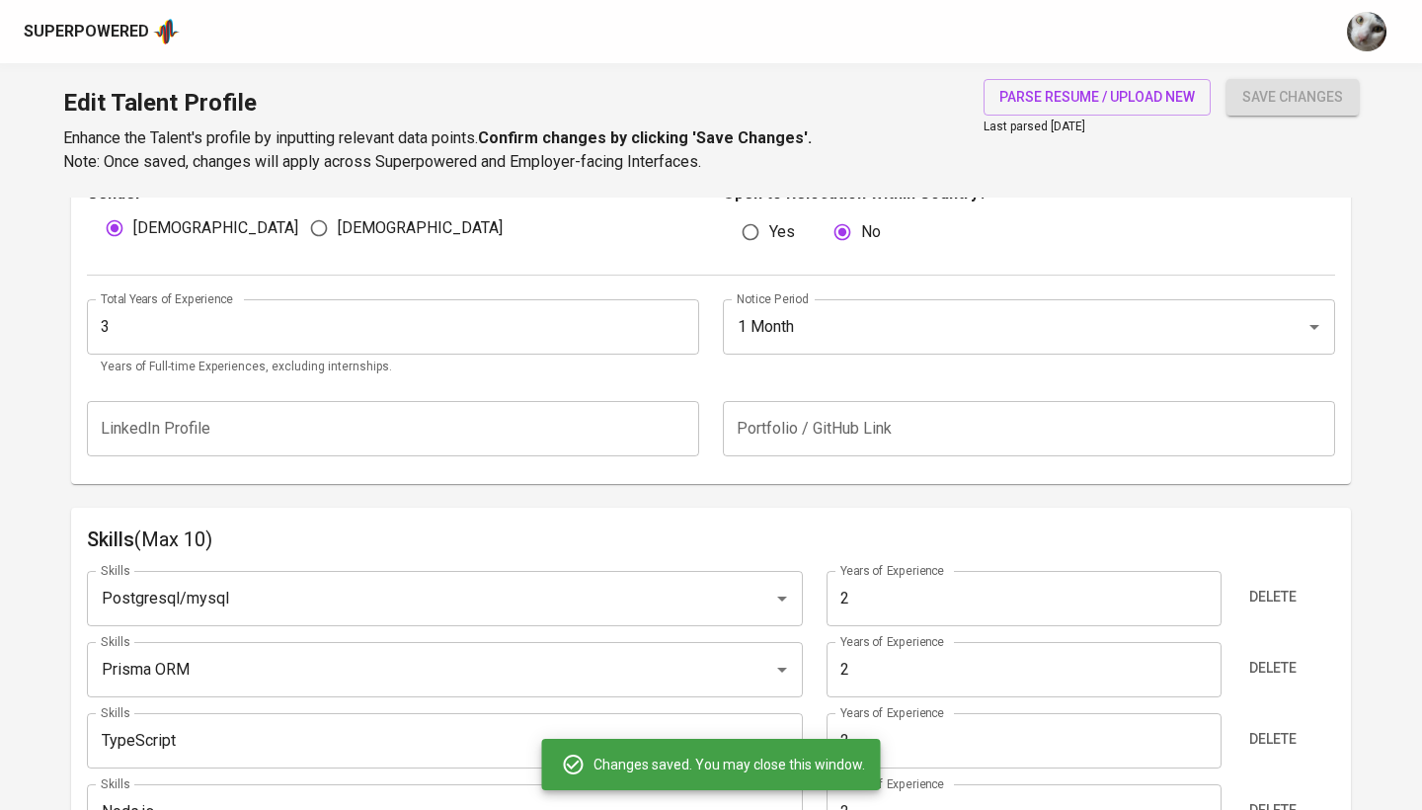
scroll to position [702, 0]
click at [1020, 329] on input "1 Month" at bounding box center [1001, 328] width 539 height 38
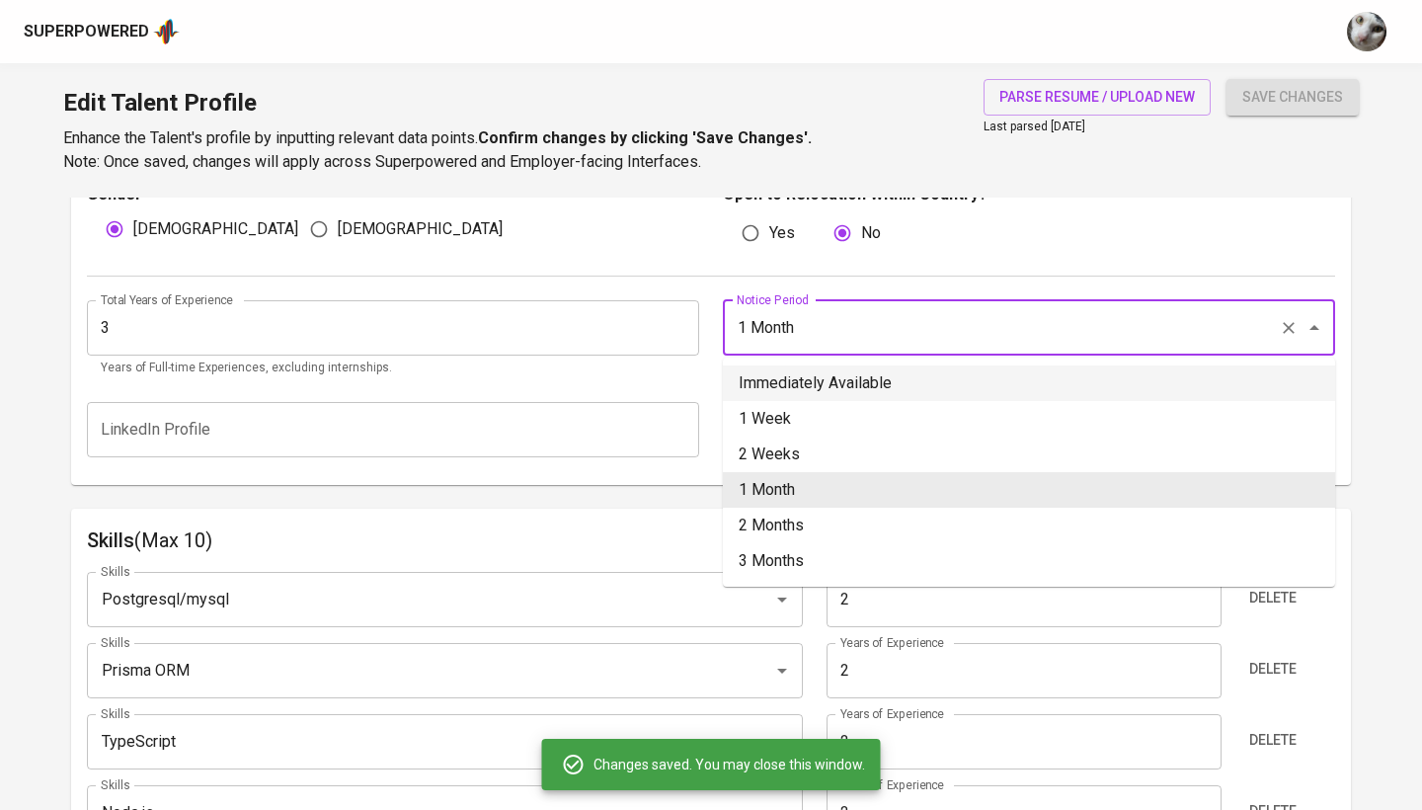
click at [1002, 379] on li "Immediately Available" at bounding box center [1029, 383] width 612 height 36
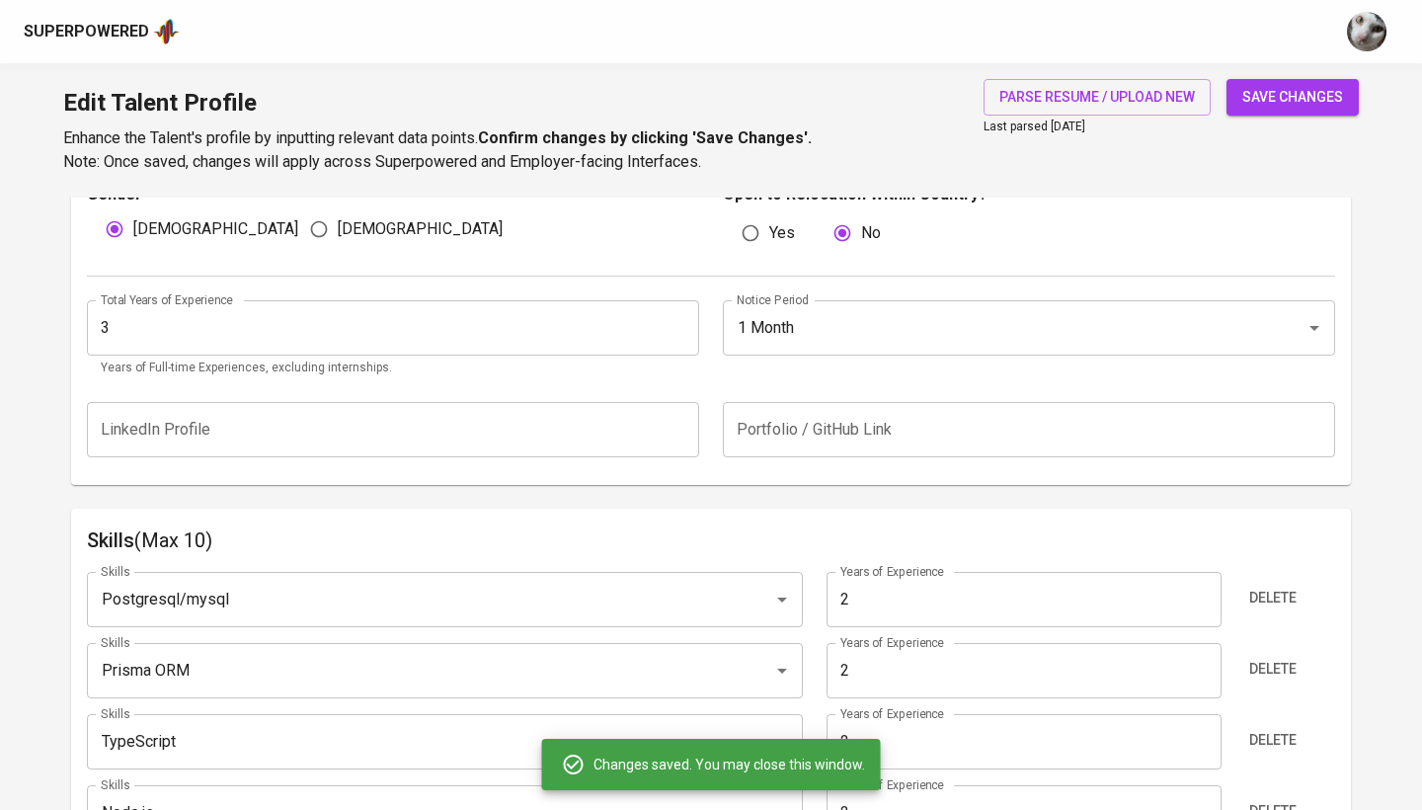
type input "Immediately Available"
click at [1255, 110] on button "save changes" at bounding box center [1292, 97] width 132 height 37
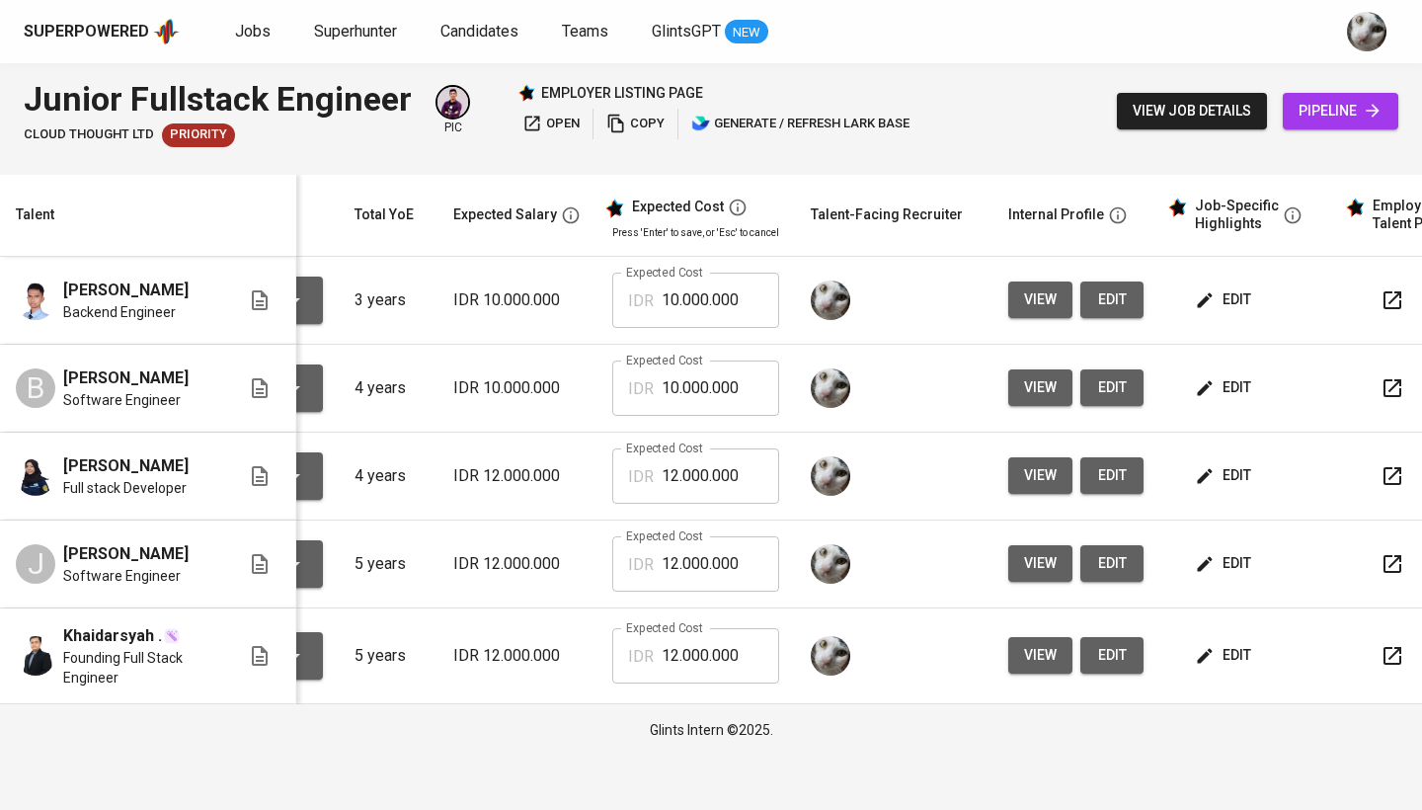
scroll to position [0, 184]
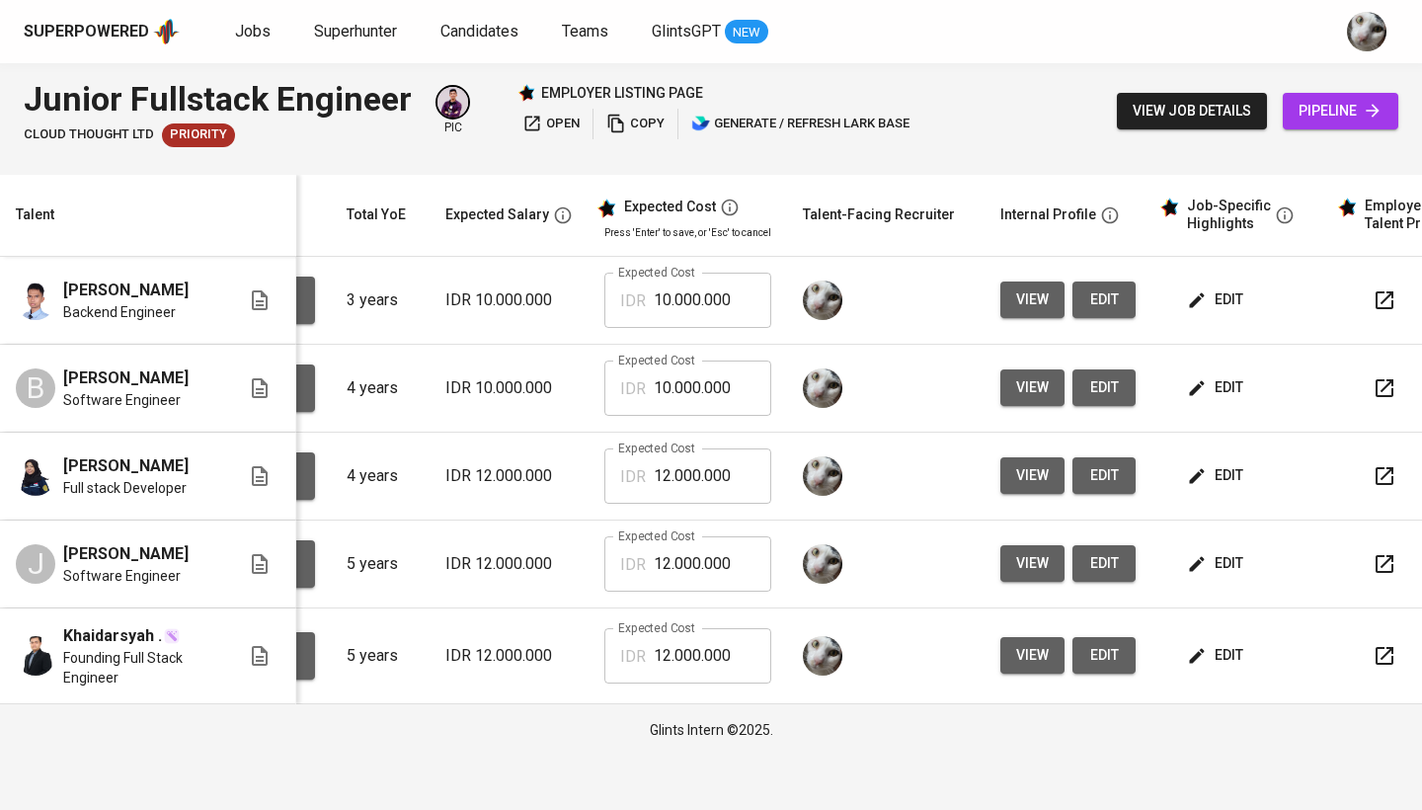
click at [1107, 394] on span "edit" at bounding box center [1104, 387] width 32 height 25
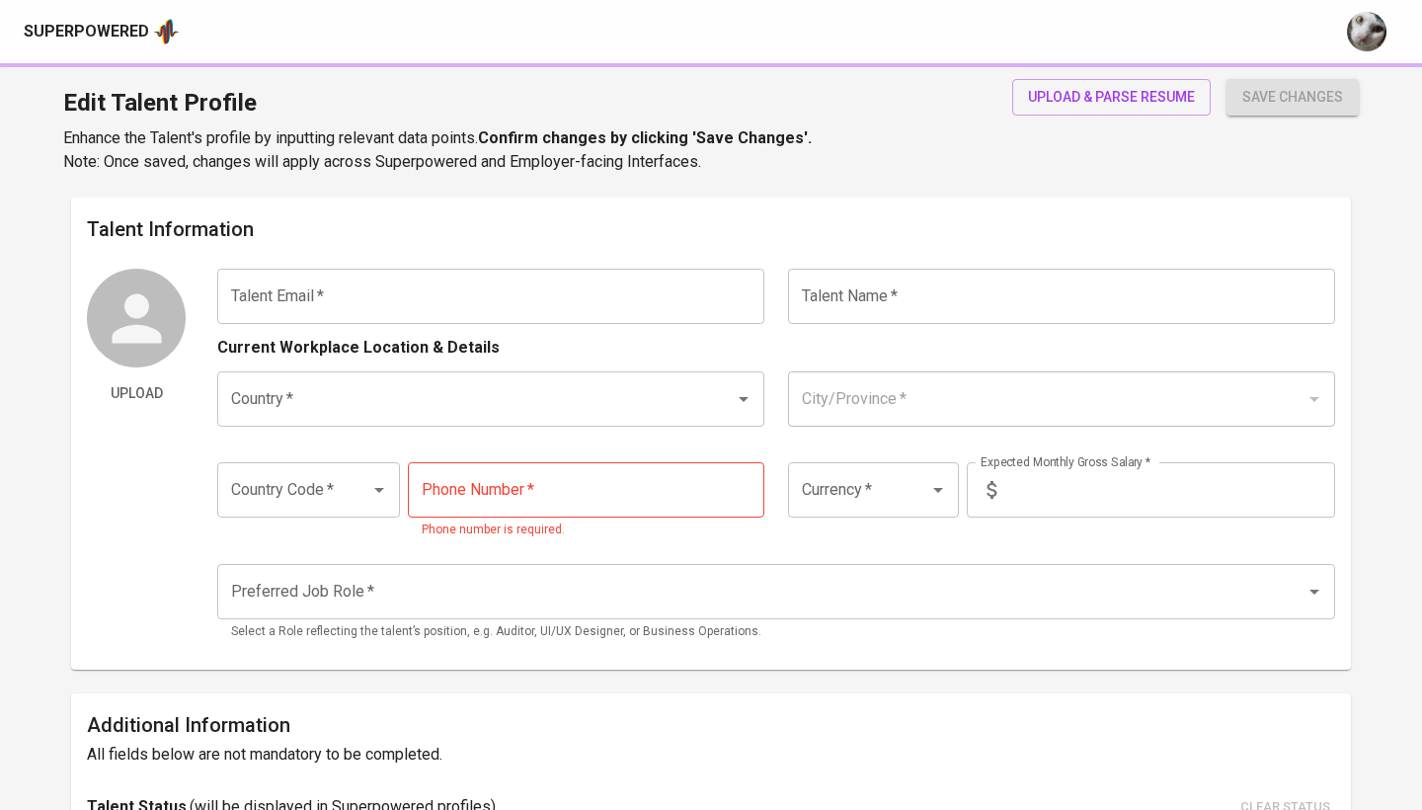
type input "[EMAIL_ADDRESS][DOMAIN_NAME]"
type input "[PERSON_NAME]"
type input "[GEOGRAPHIC_DATA]"
type input "[GEOGRAPHIC_DATA], [GEOGRAPHIC_DATA]"
type input "+62"
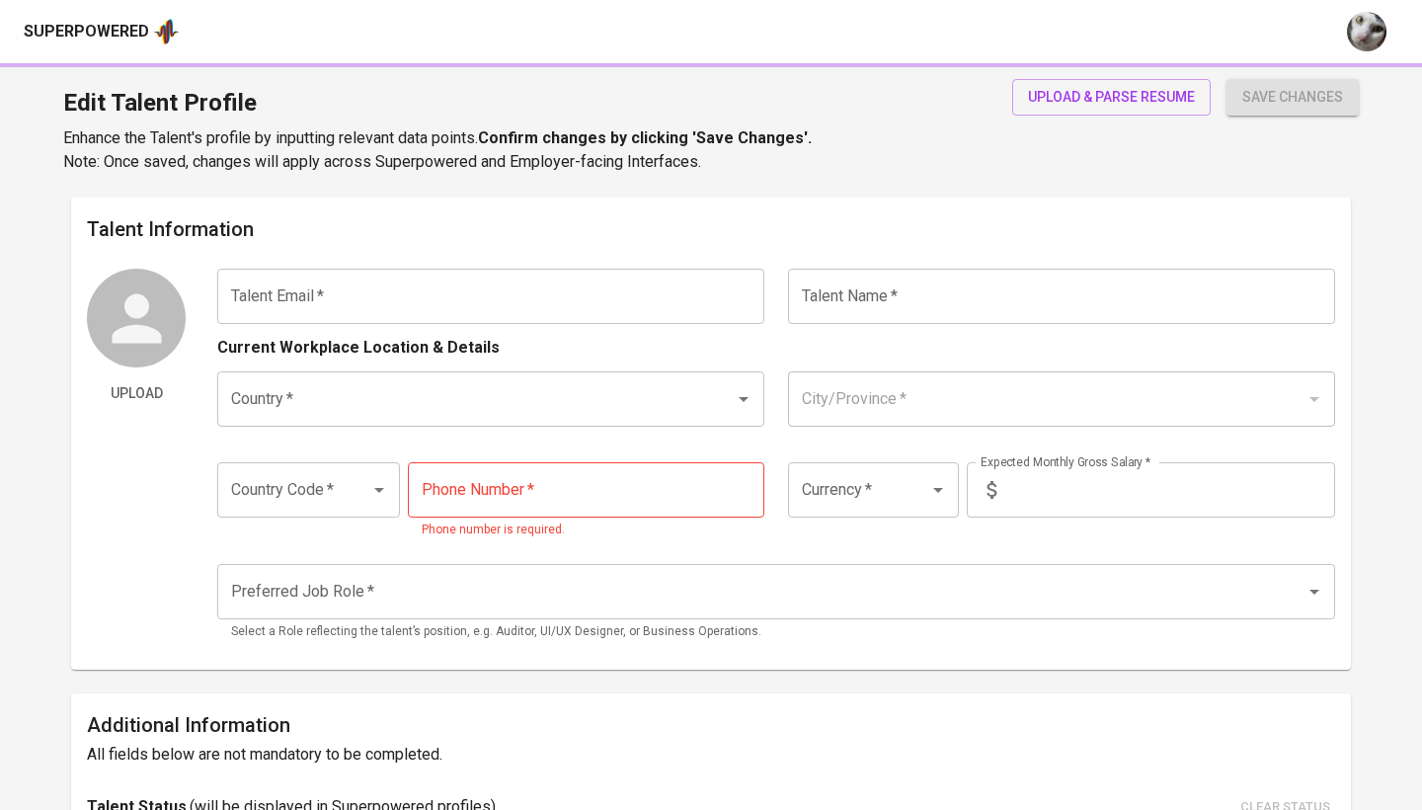
type input "[PHONE_NUMBER]"
type input "IDR"
type input "Backend Developer"
radio input "true"
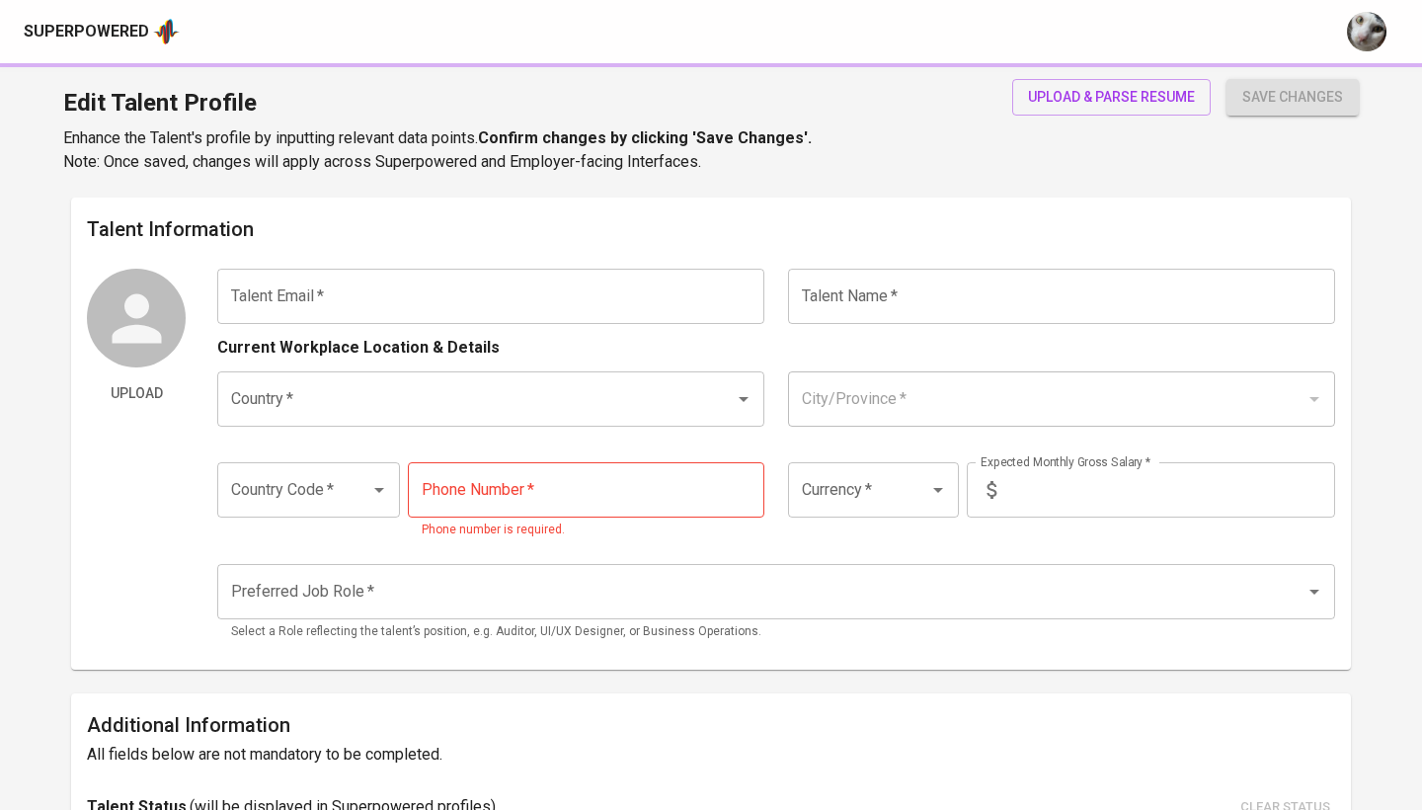
type input "4"
type input "Immediately Available"
type input "[URL][DOMAIN_NAME]"
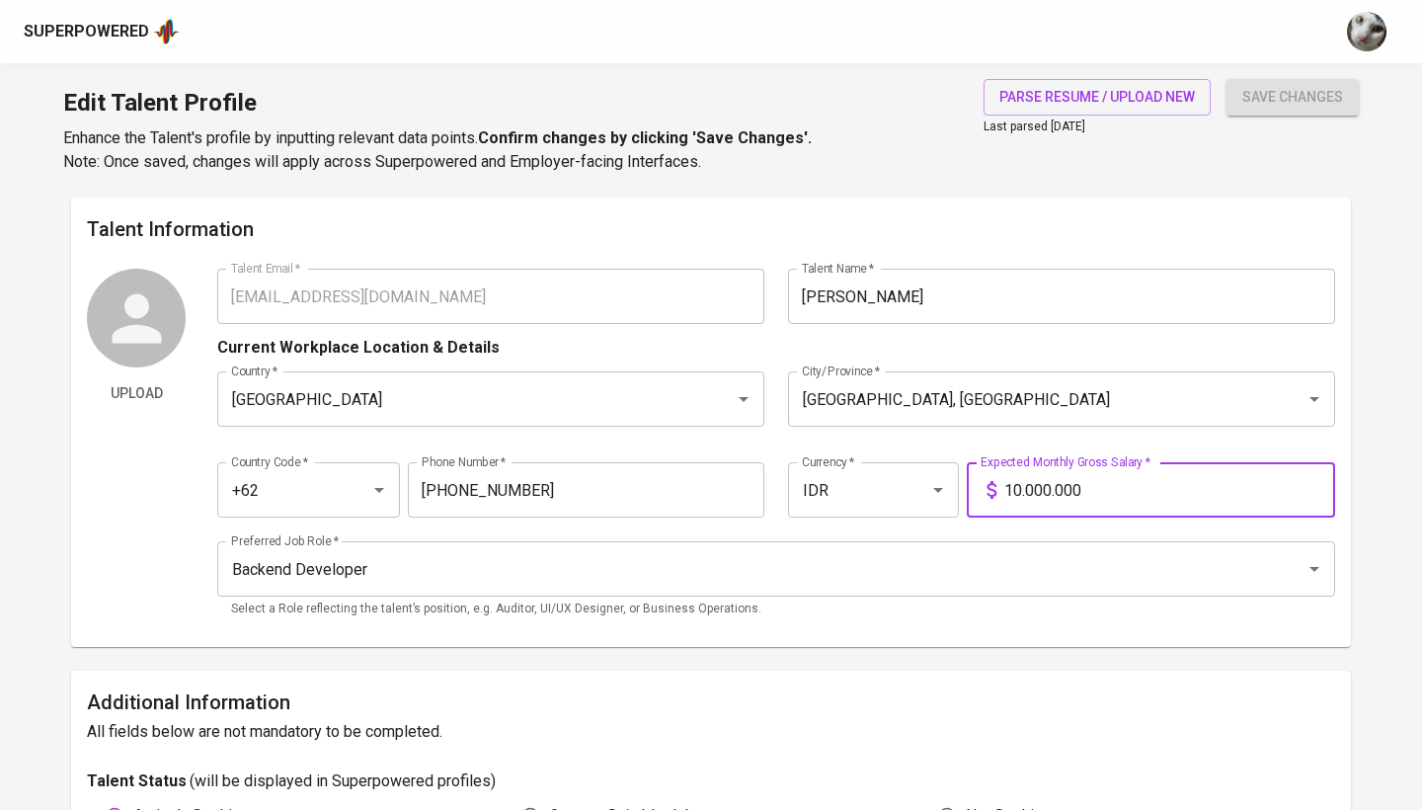
click at [1020, 488] on input "10.000.000" at bounding box center [1169, 489] width 331 height 55
type input "12.000.000"
click at [855, 584] on input "Backend Developer" at bounding box center [748, 569] width 1044 height 38
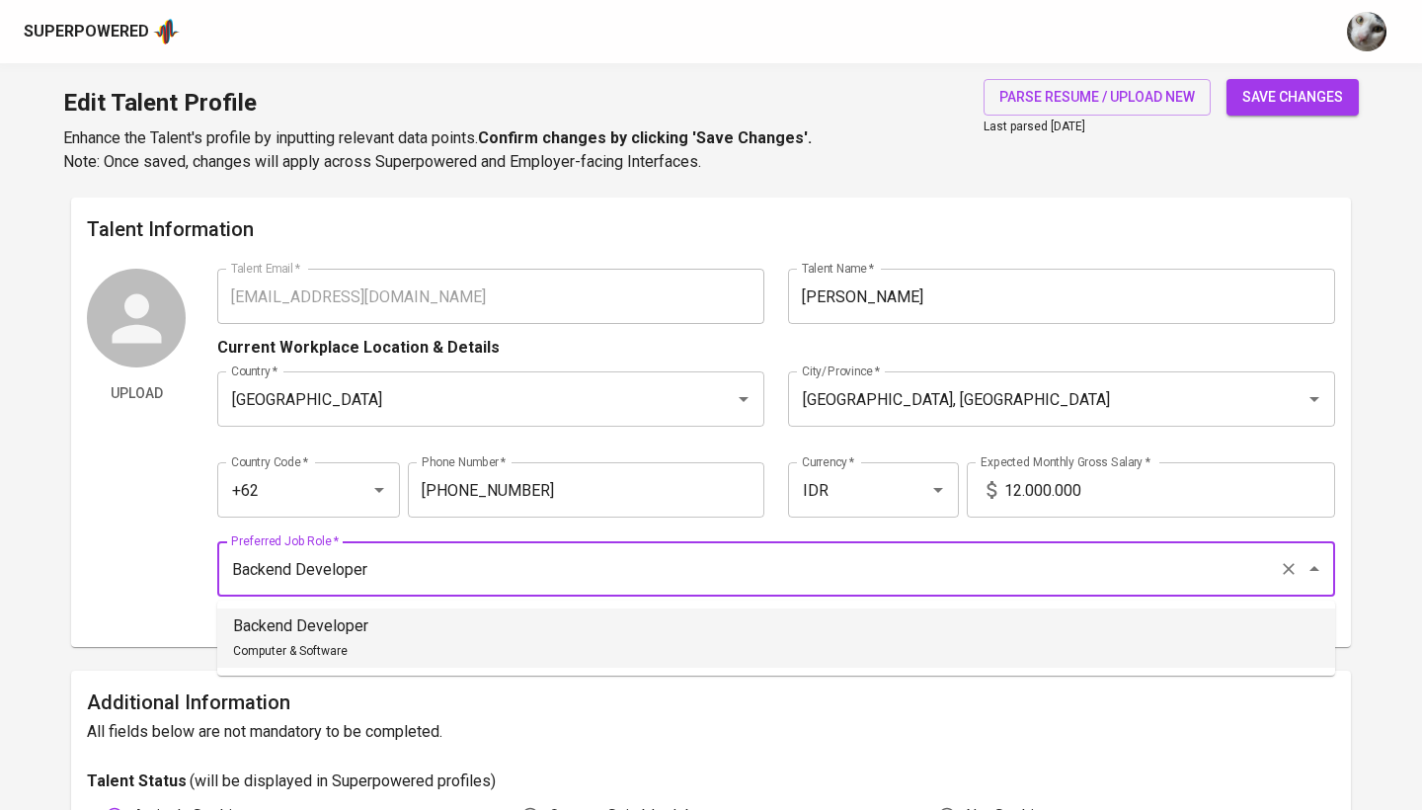
click at [855, 584] on input "Backend Developer" at bounding box center [748, 569] width 1044 height 38
type input "B"
click at [797, 657] on li "Software Architect Computer & Software" at bounding box center [776, 637] width 1118 height 59
type input "Software Architect"
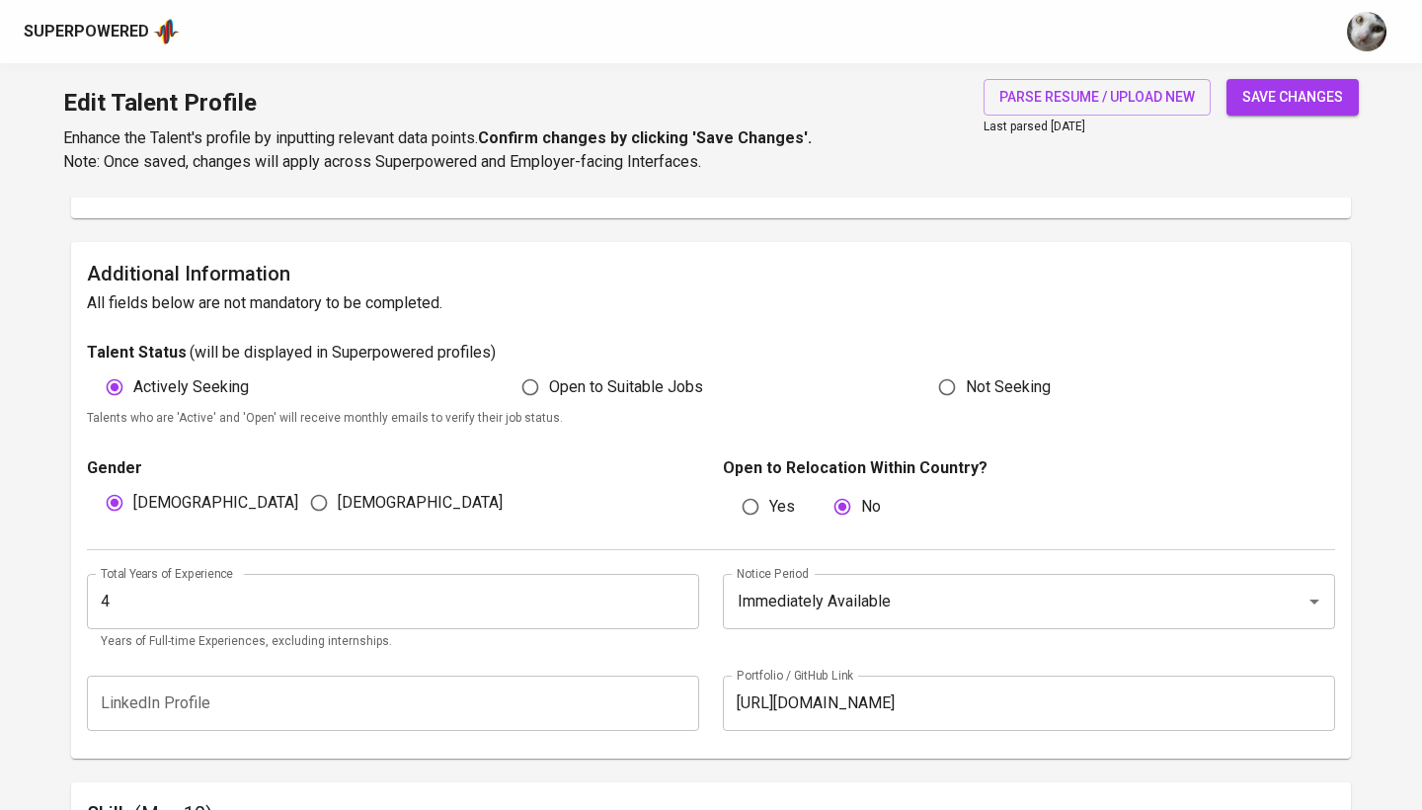
scroll to position [444, 0]
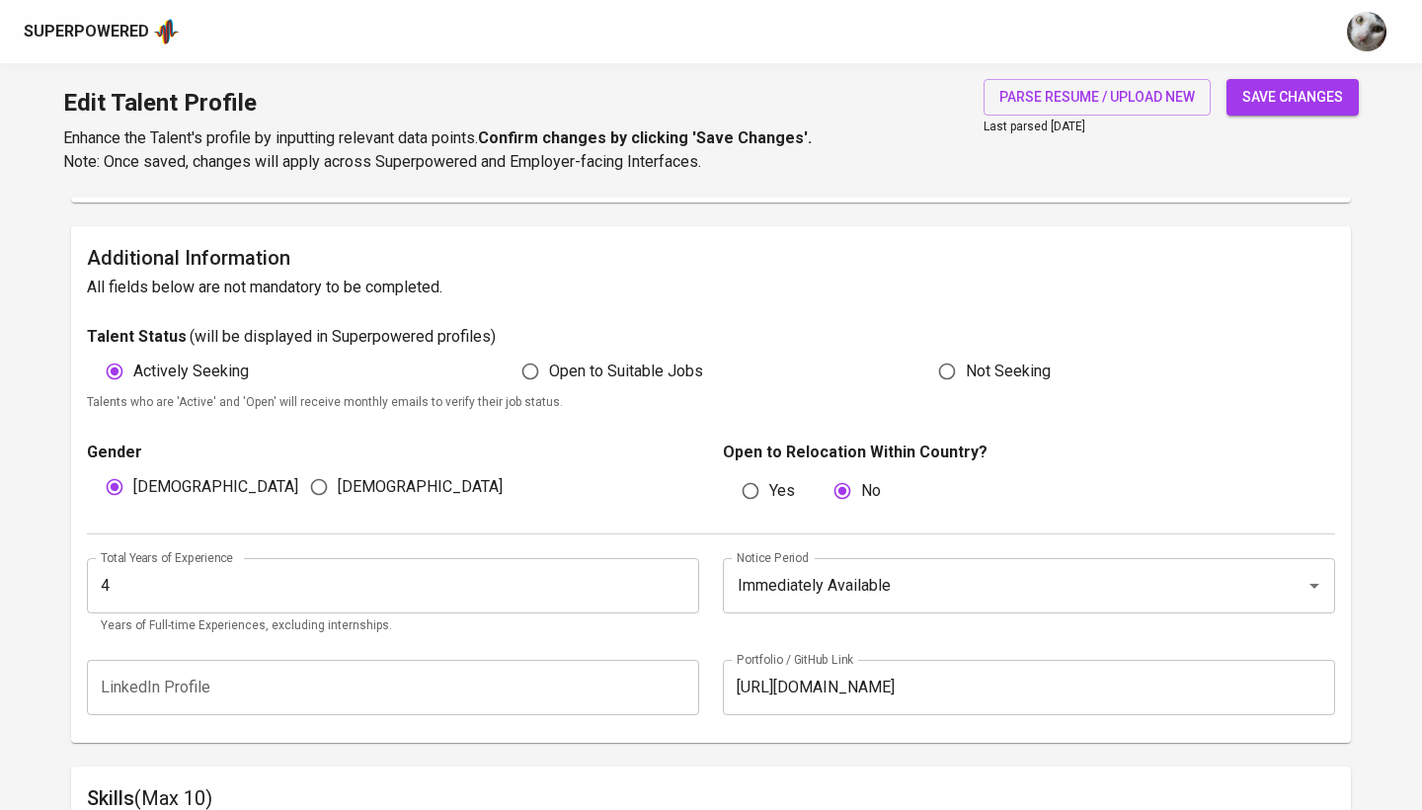
click at [1266, 101] on span "save changes" at bounding box center [1292, 97] width 101 height 25
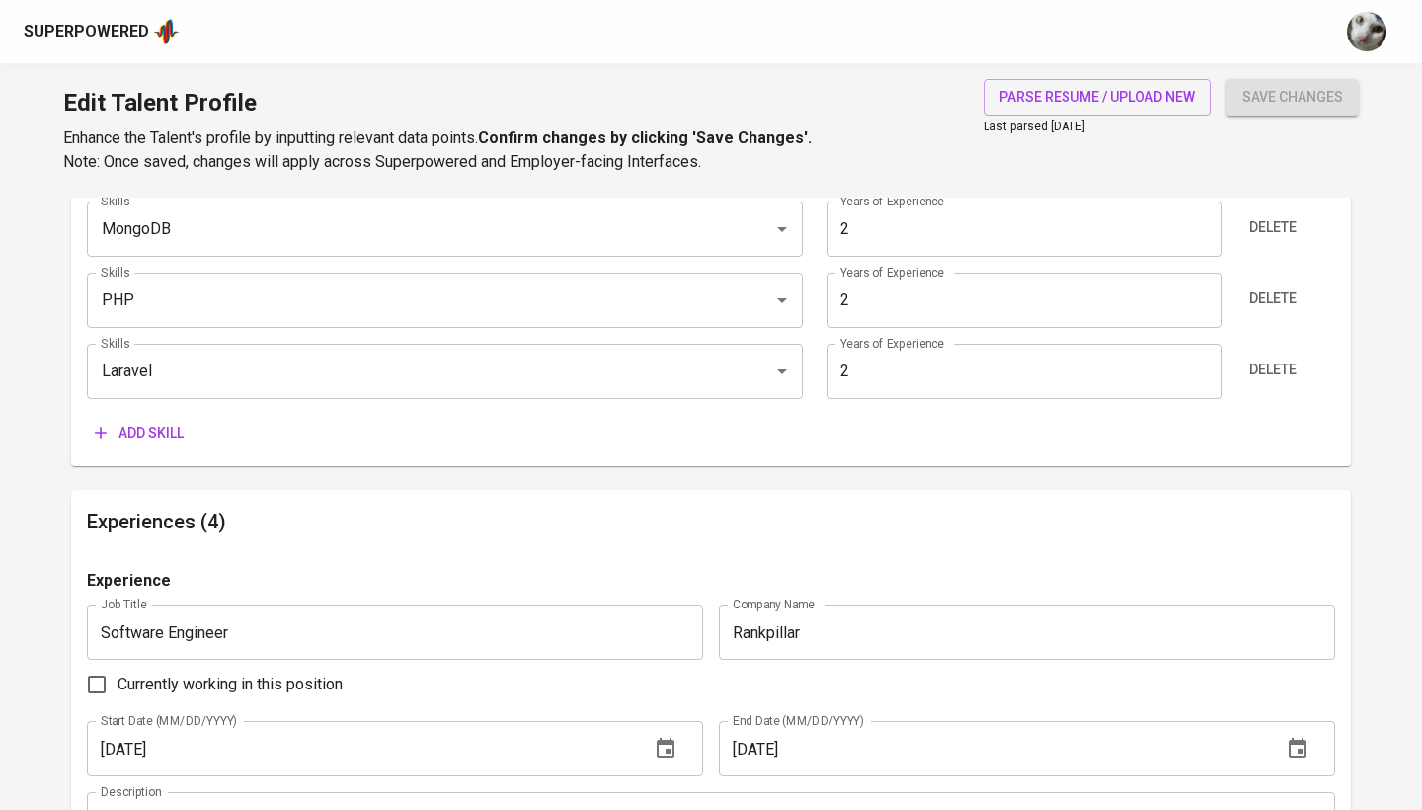
scroll to position [1507, 0]
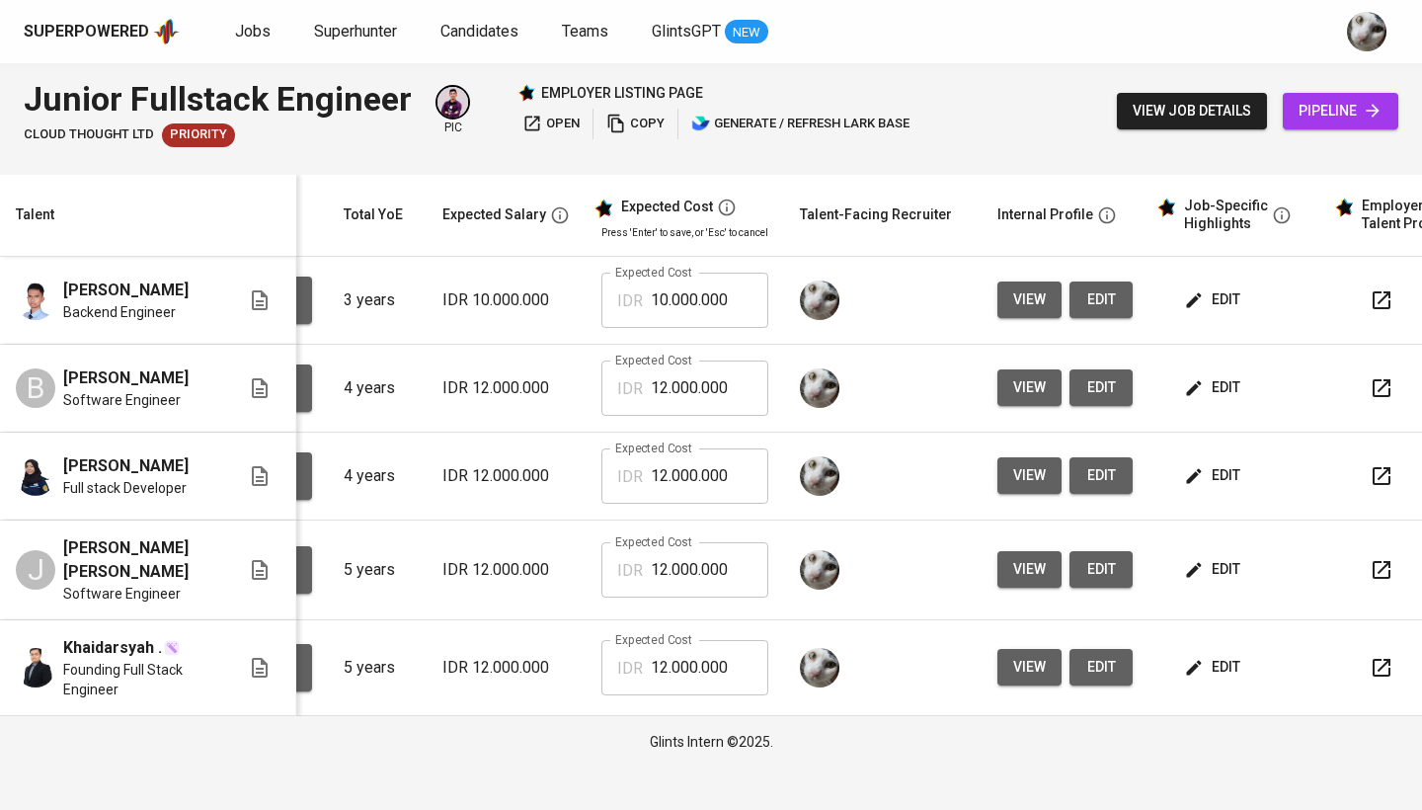
click at [1211, 285] on button "edit" at bounding box center [1214, 299] width 68 height 37
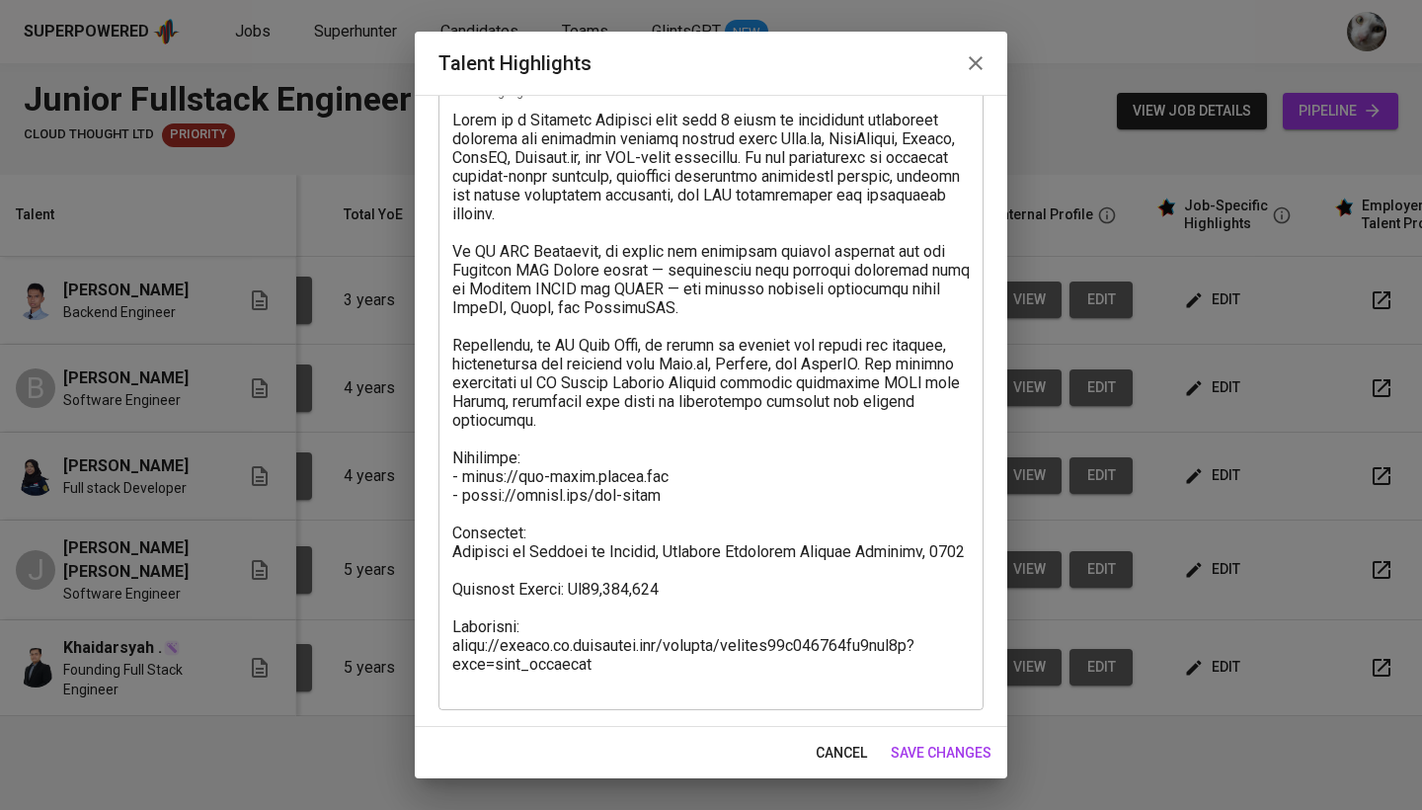
scroll to position [115, 0]
click at [921, 760] on span "save changes" at bounding box center [940, 752] width 101 height 25
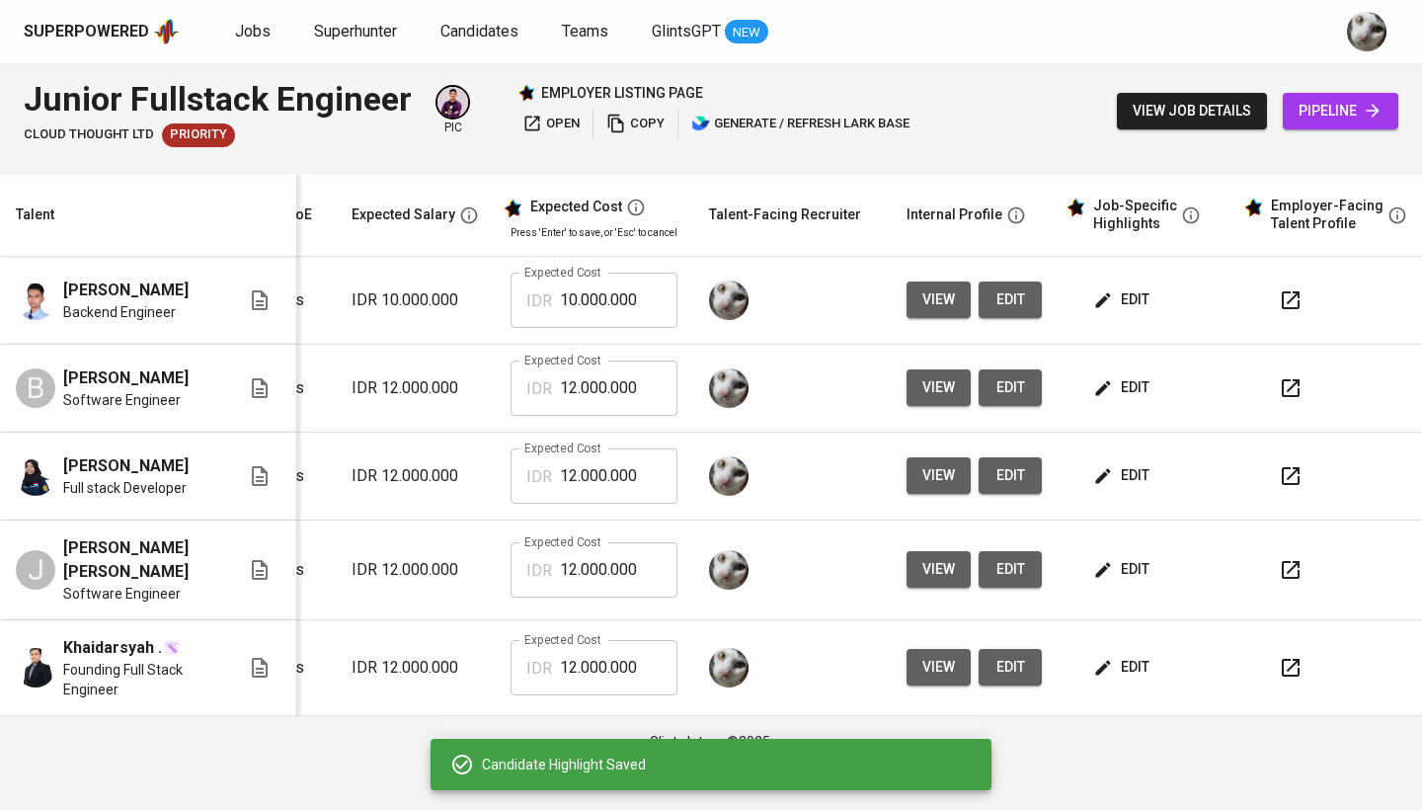
scroll to position [0, 263]
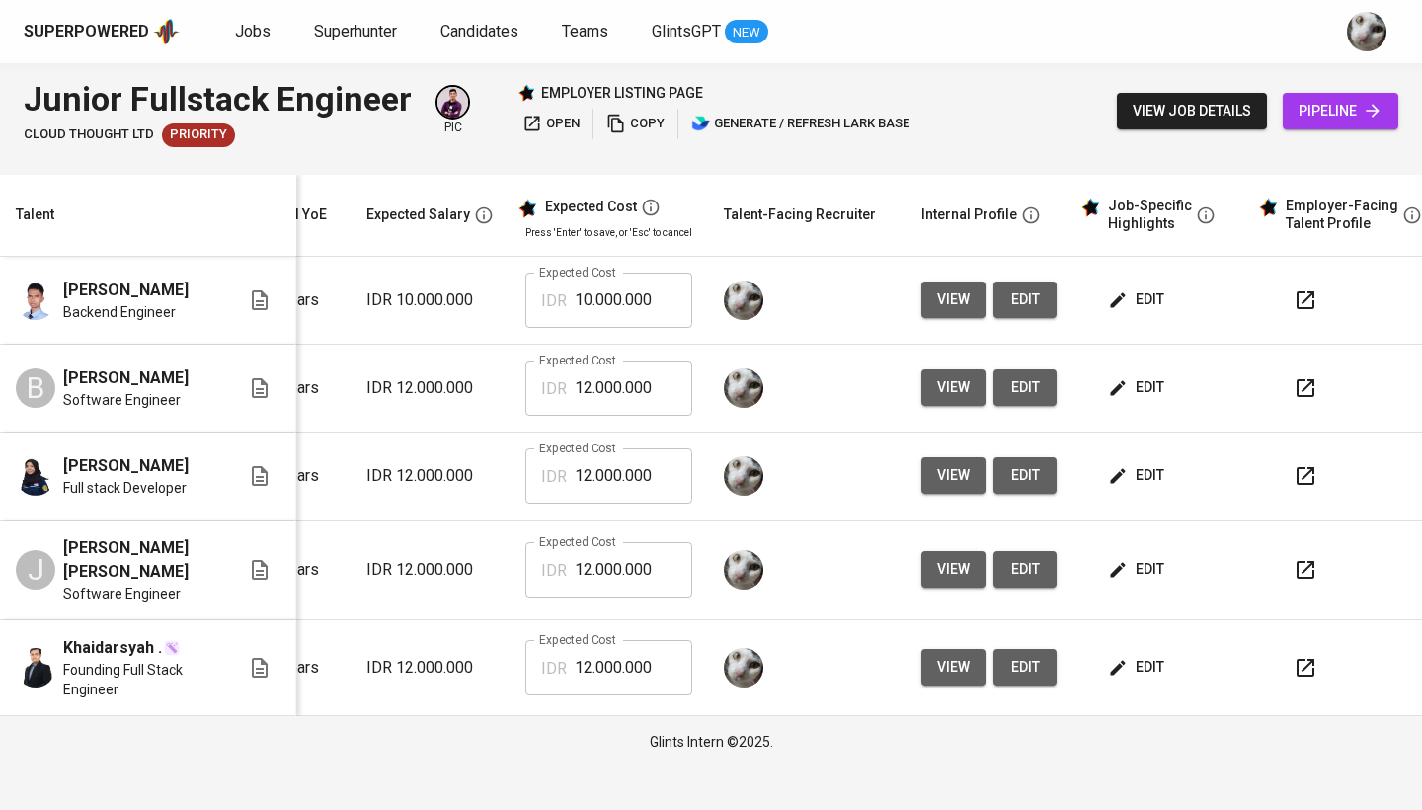
click at [1144, 305] on span "edit" at bounding box center [1138, 299] width 52 height 25
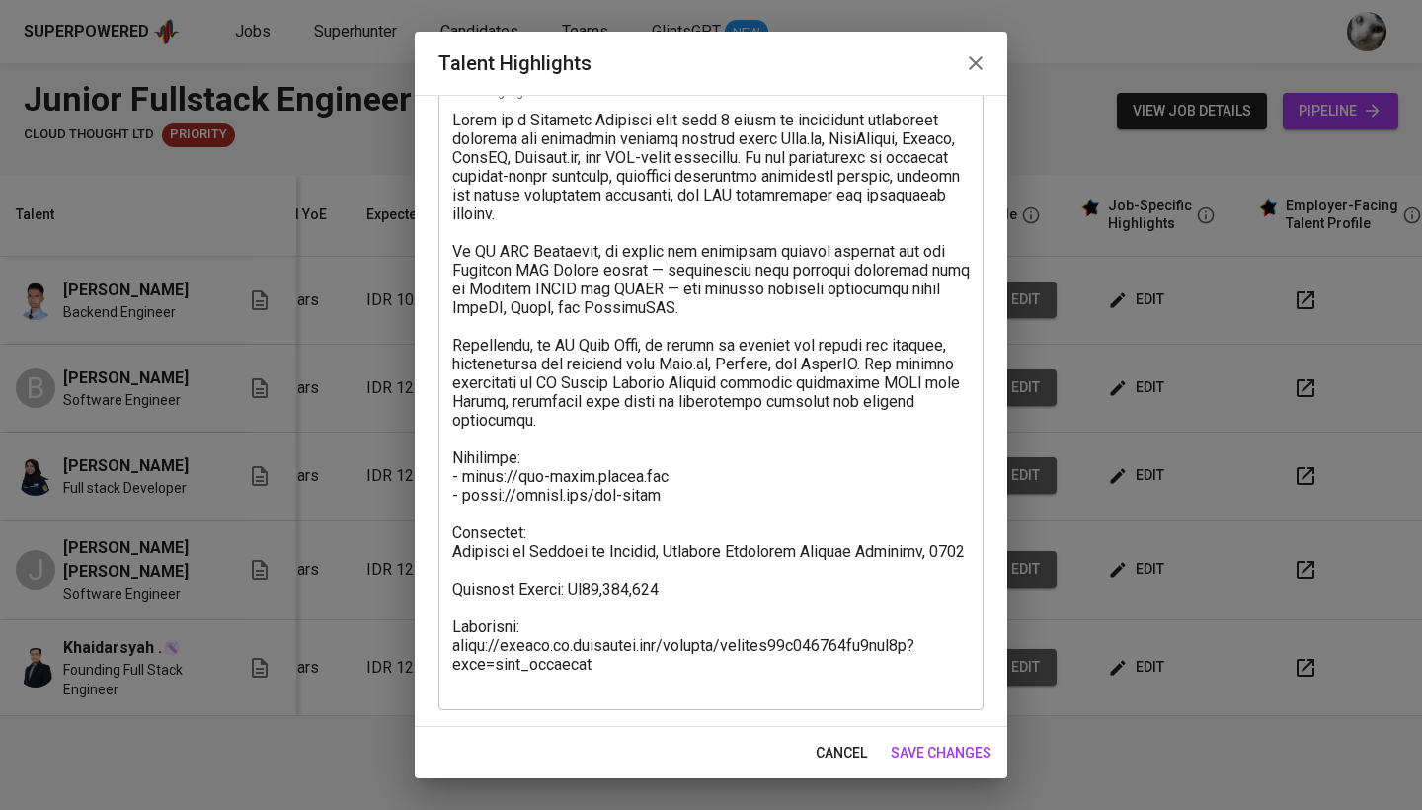
scroll to position [115, 0]
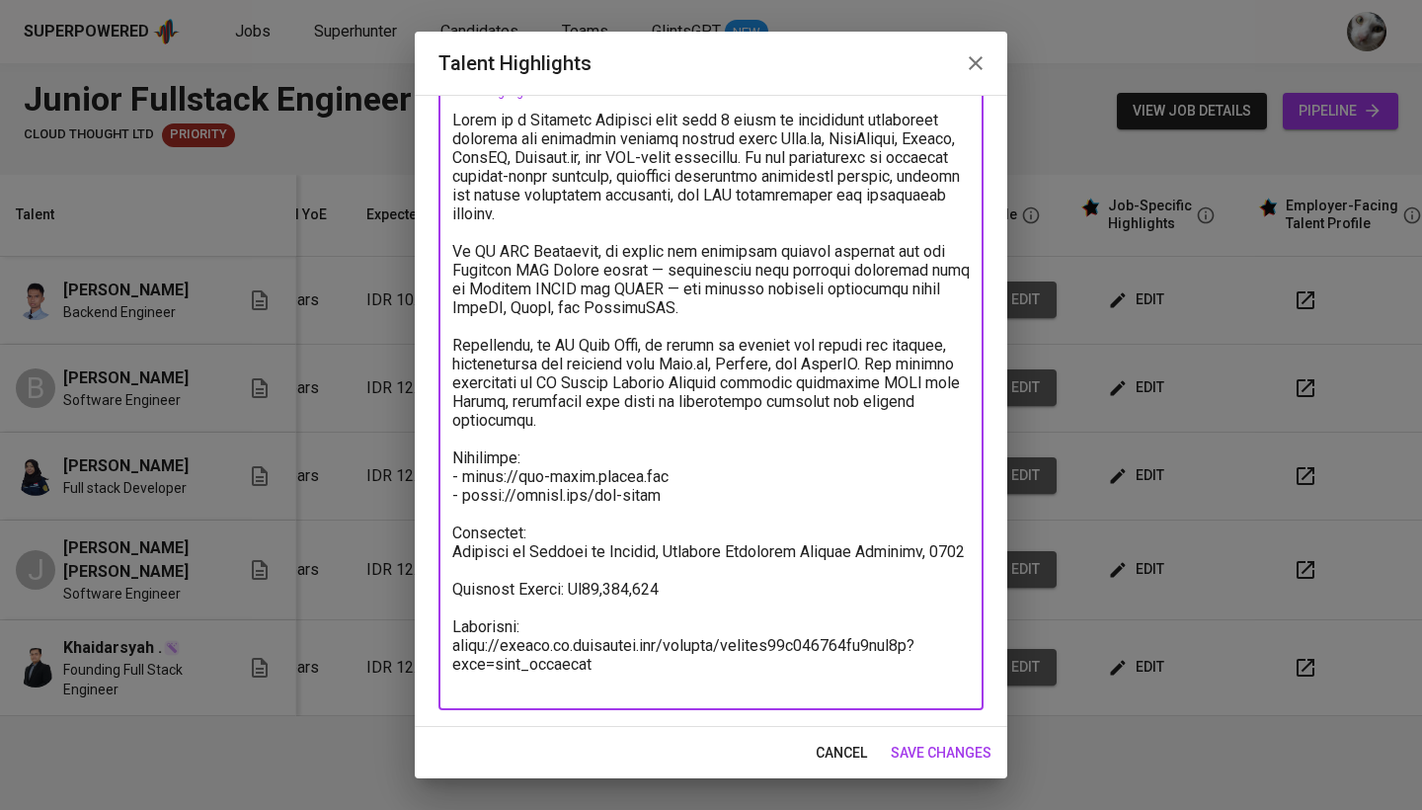
click at [707, 601] on textarea at bounding box center [710, 401] width 517 height 581
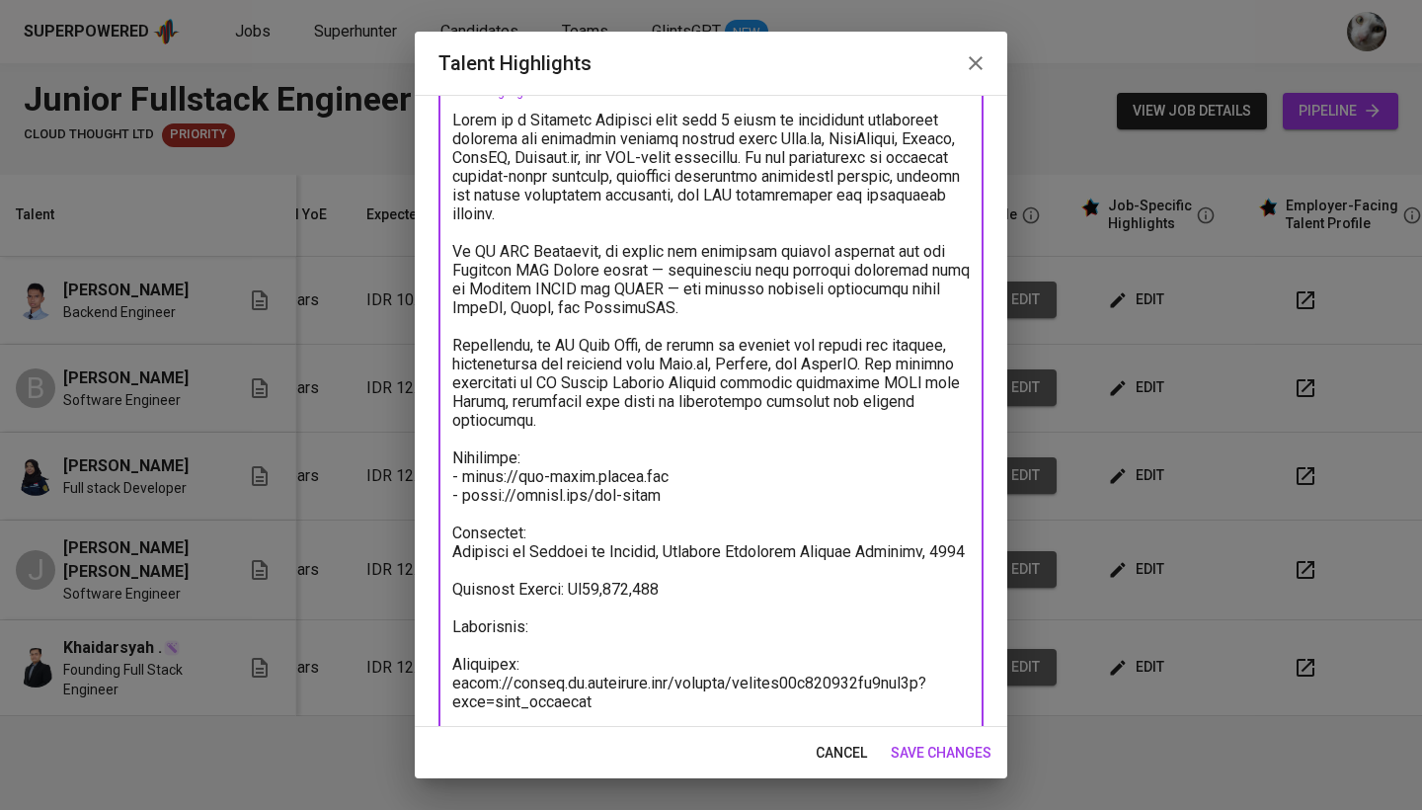
paste textarea "Currently engaged under a freelance arrangement with [PERSON_NAME], where his r…"
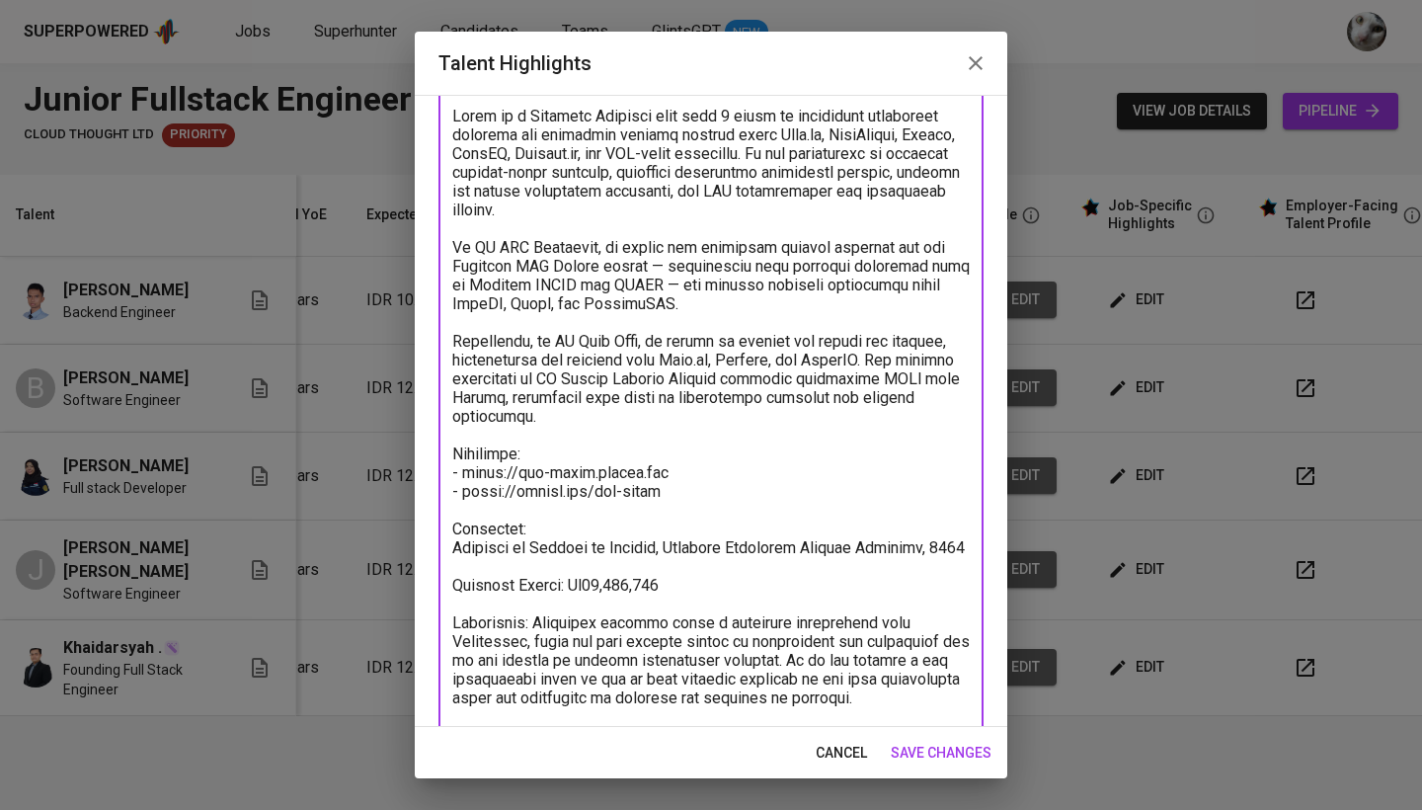
scroll to position [227, 0]
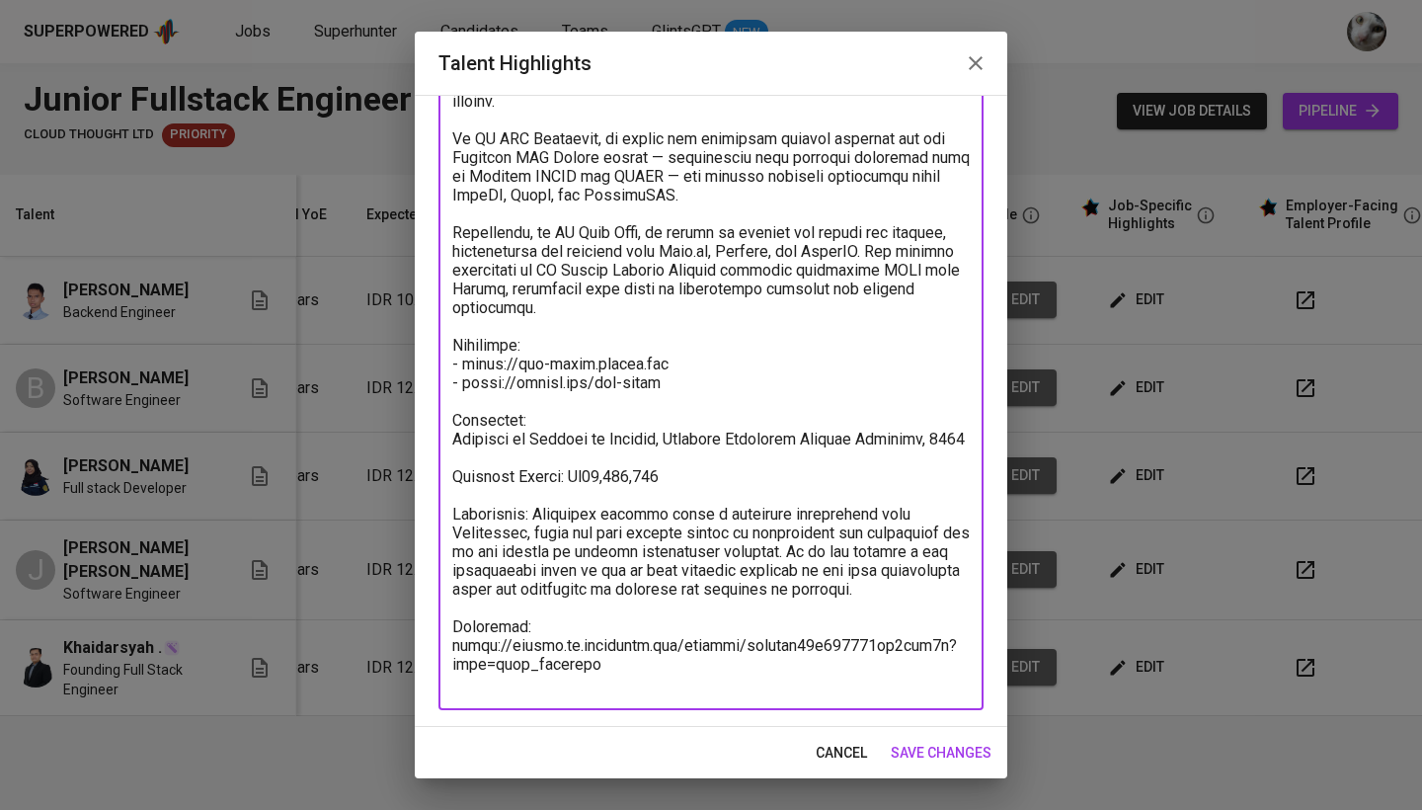
click at [535, 532] on textarea at bounding box center [710, 345] width 517 height 694
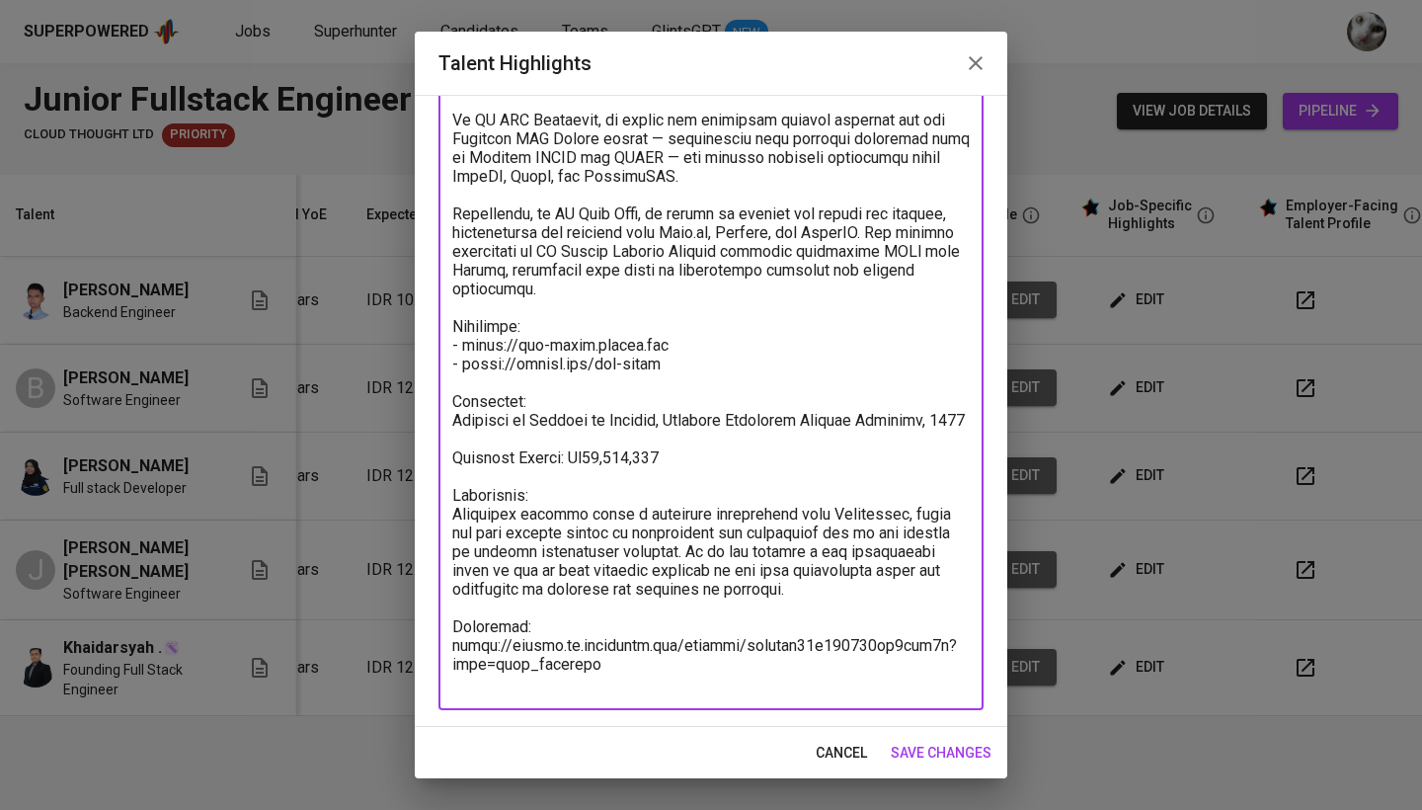
scroll to position [246, 0]
drag, startPoint x: 581, startPoint y: 534, endPoint x: 525, endPoint y: 533, distance: 56.3
click at [525, 533] on textarea at bounding box center [710, 335] width 517 height 713
type textarea "Lorem ip d Sitametc Adipisci elit sedd 0 eiusm te incididunt utlaboreet dolorem…"
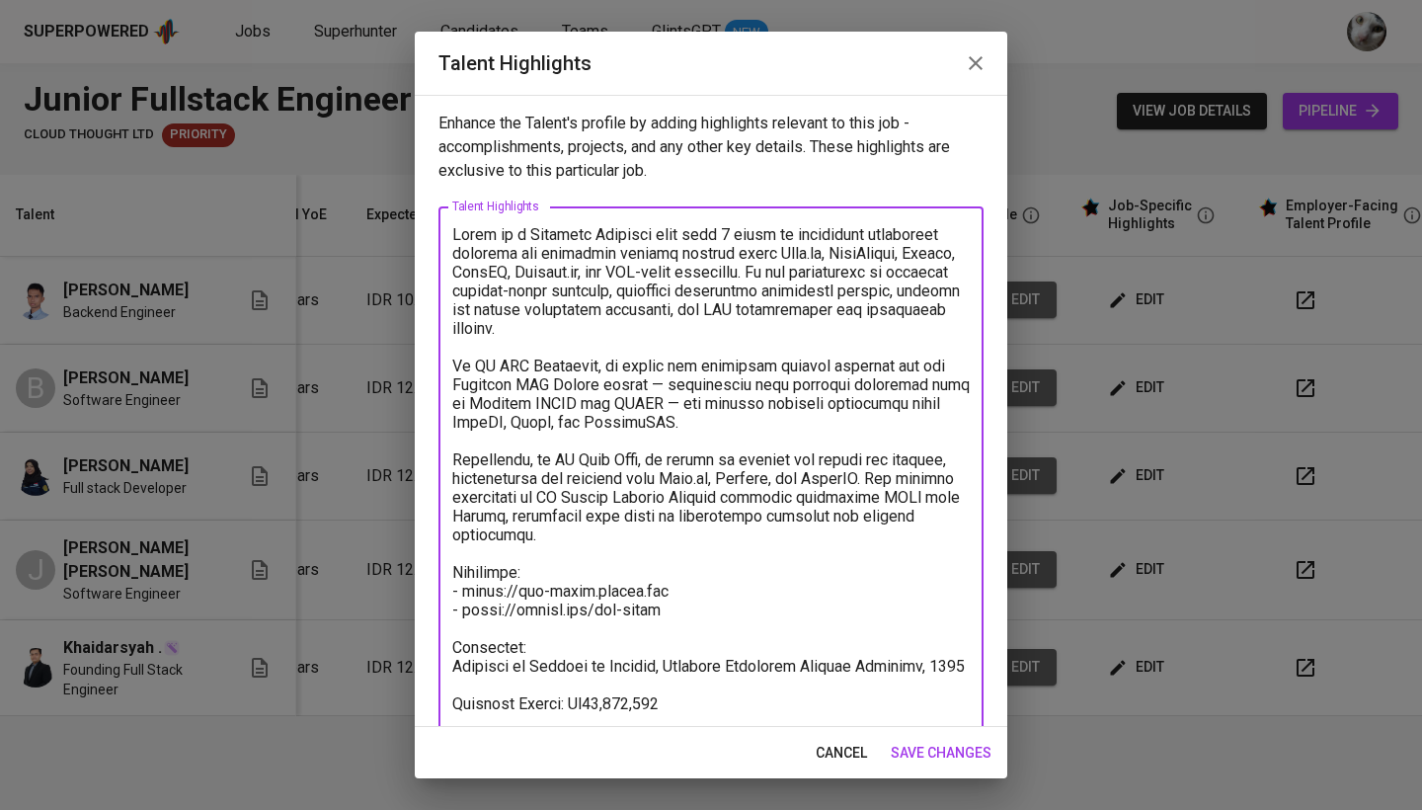
scroll to position [-1, 0]
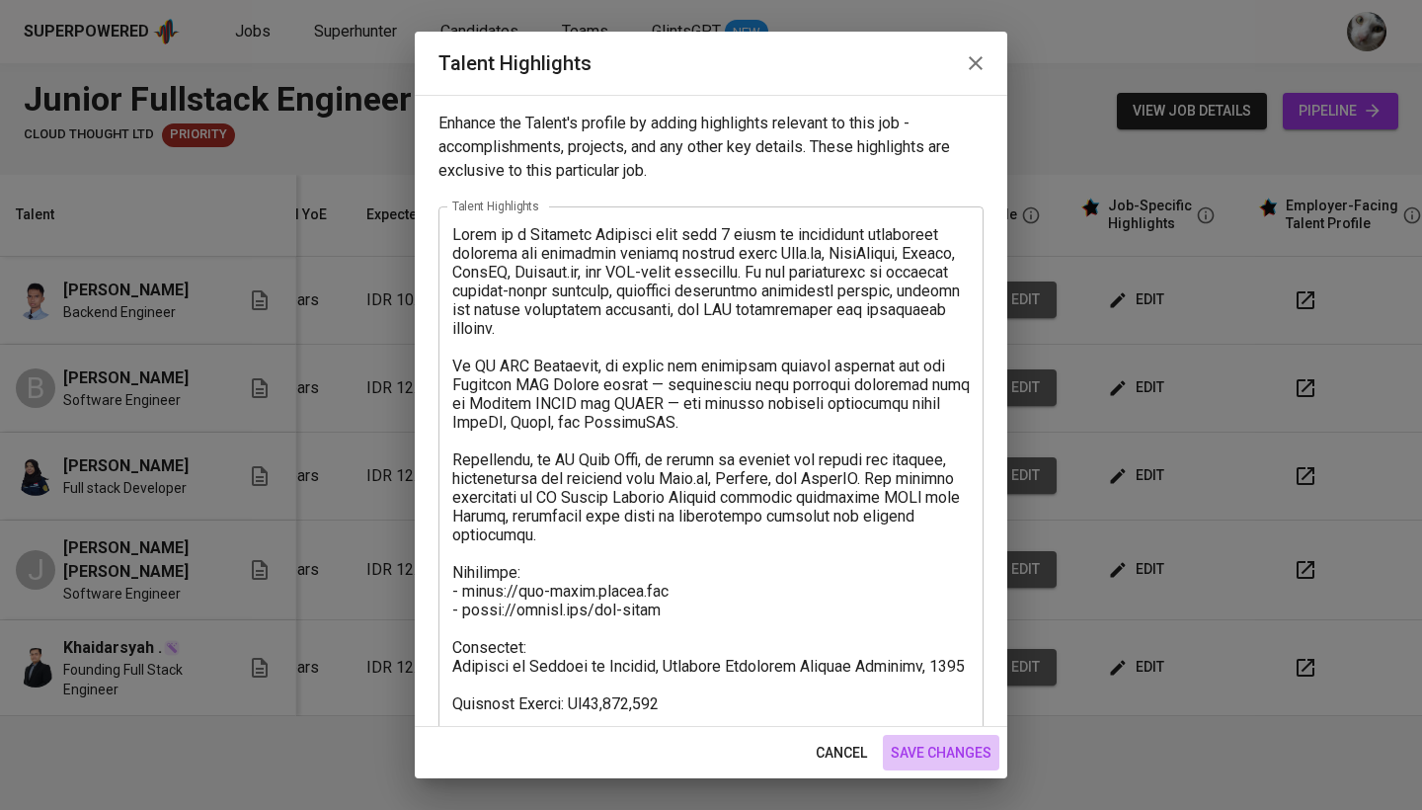
click at [915, 754] on span "save changes" at bounding box center [940, 752] width 101 height 25
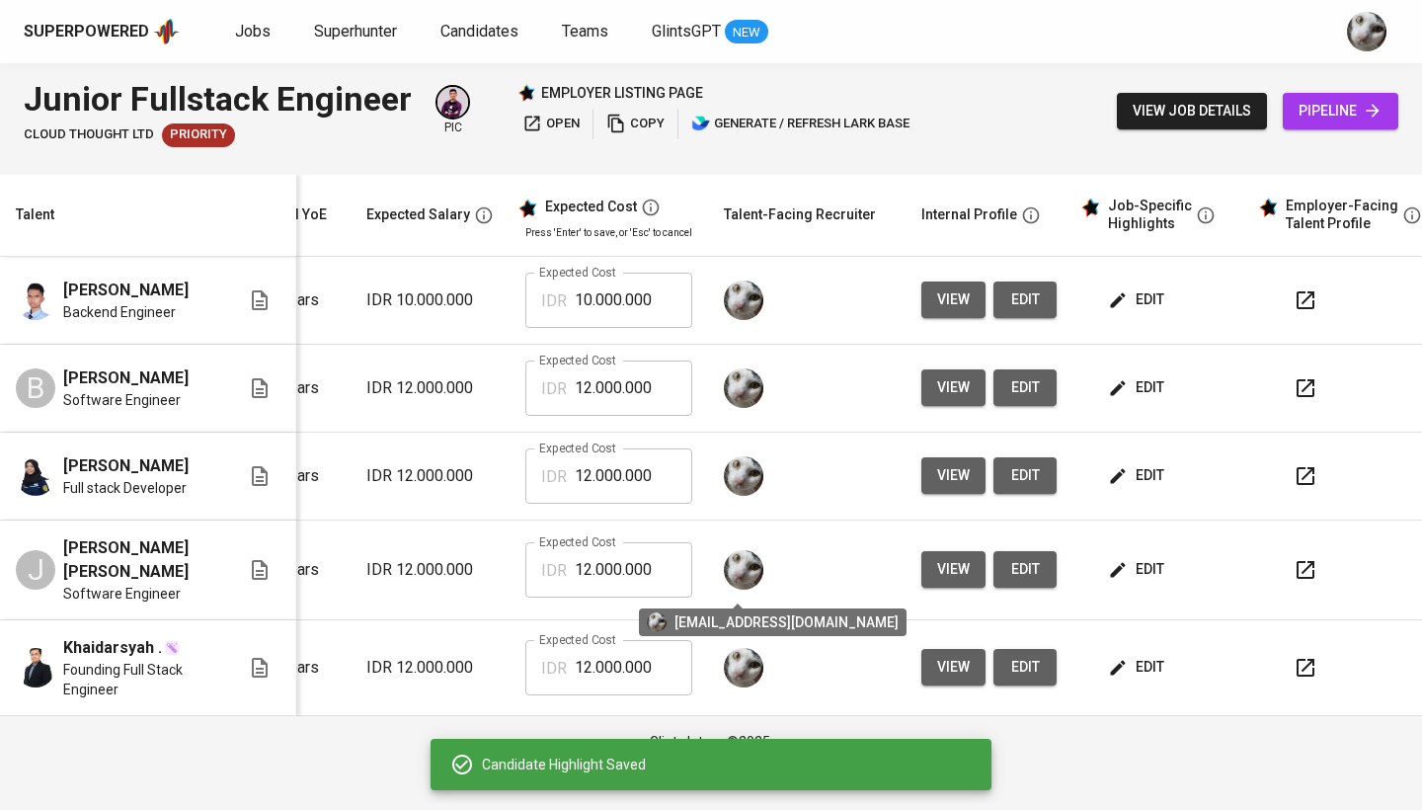
scroll to position [0, 0]
